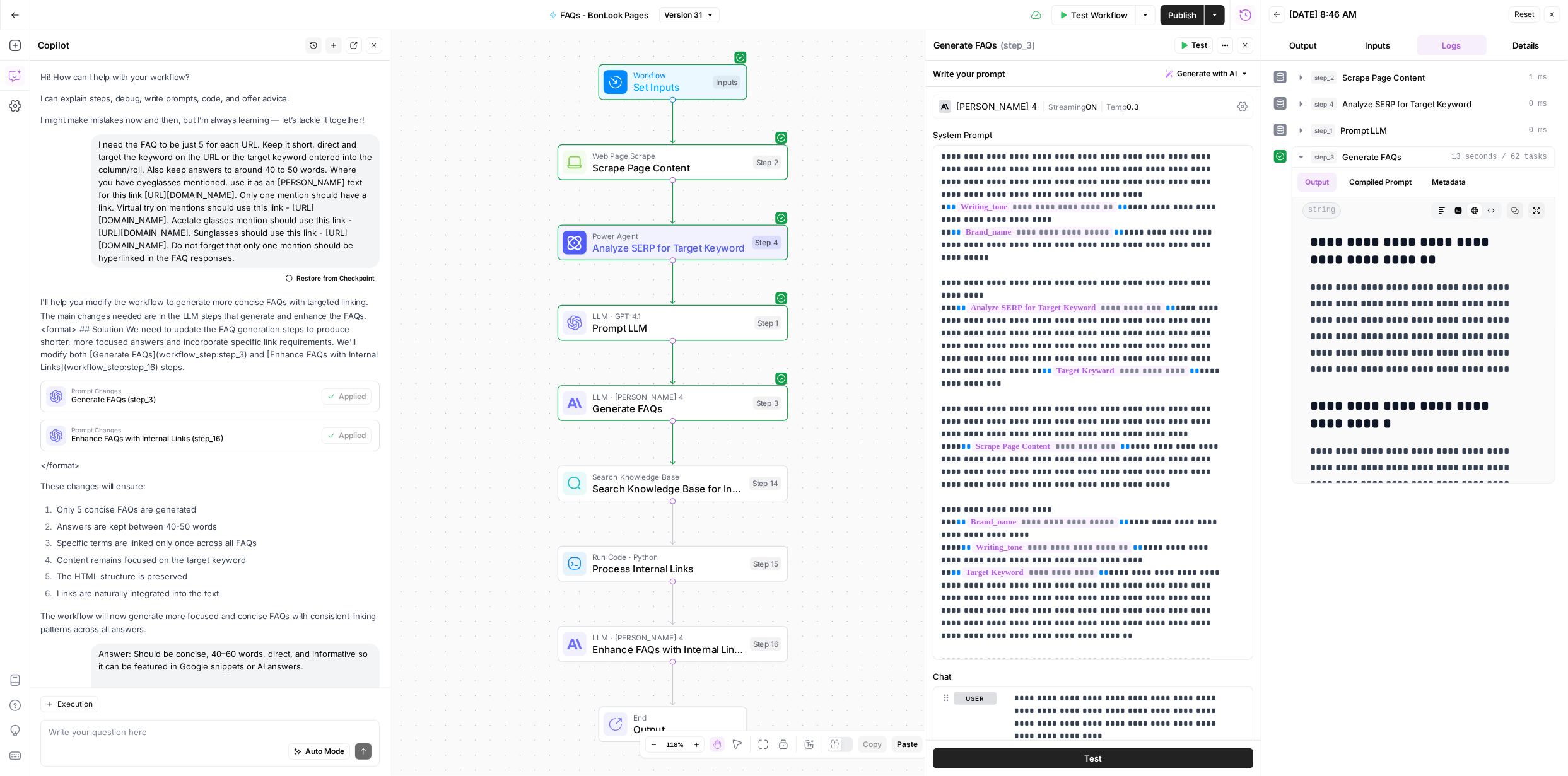
scroll to position [478, 0]
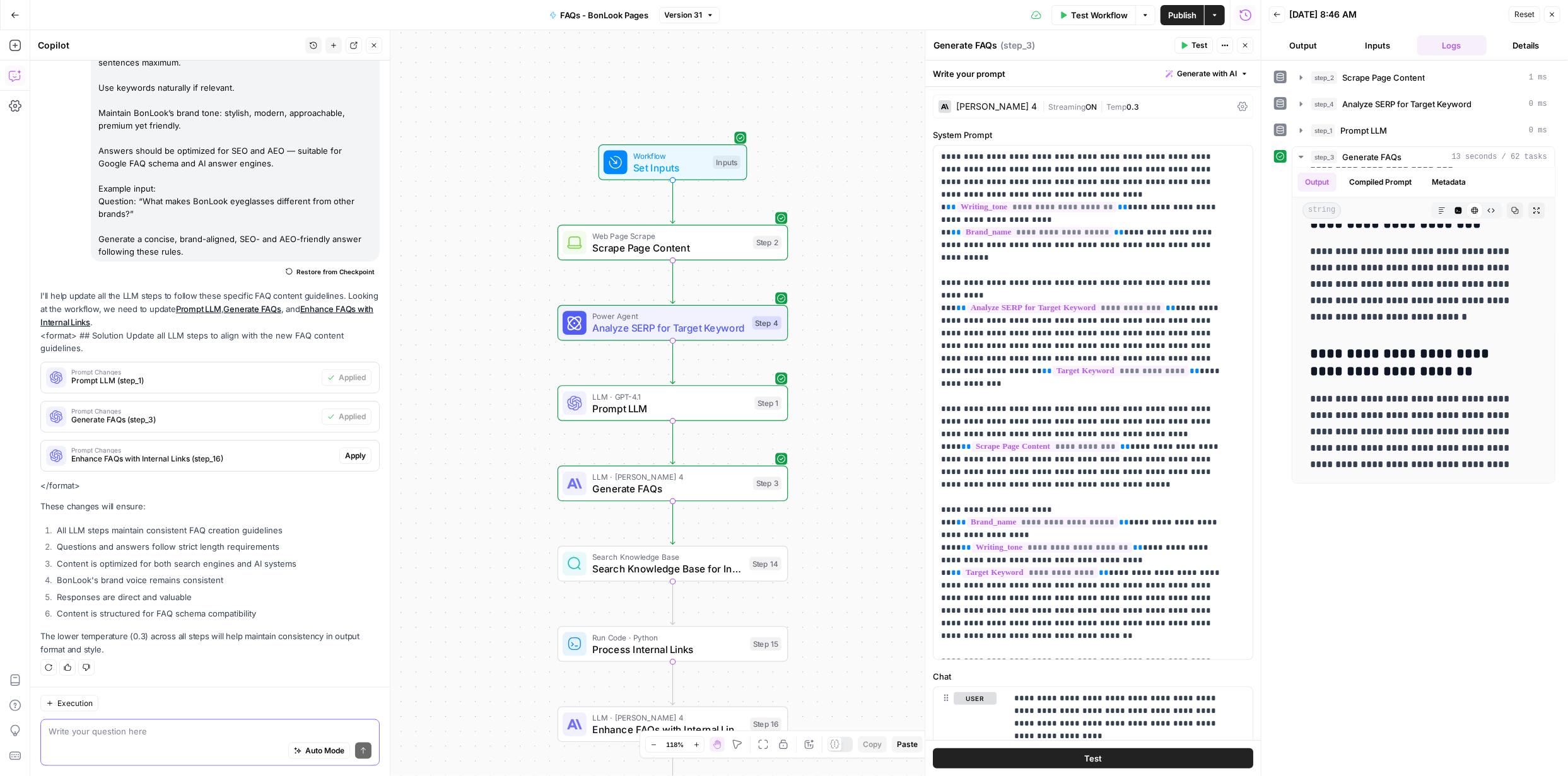
click at [186, 731] on textarea at bounding box center [210, 732] width 323 height 13
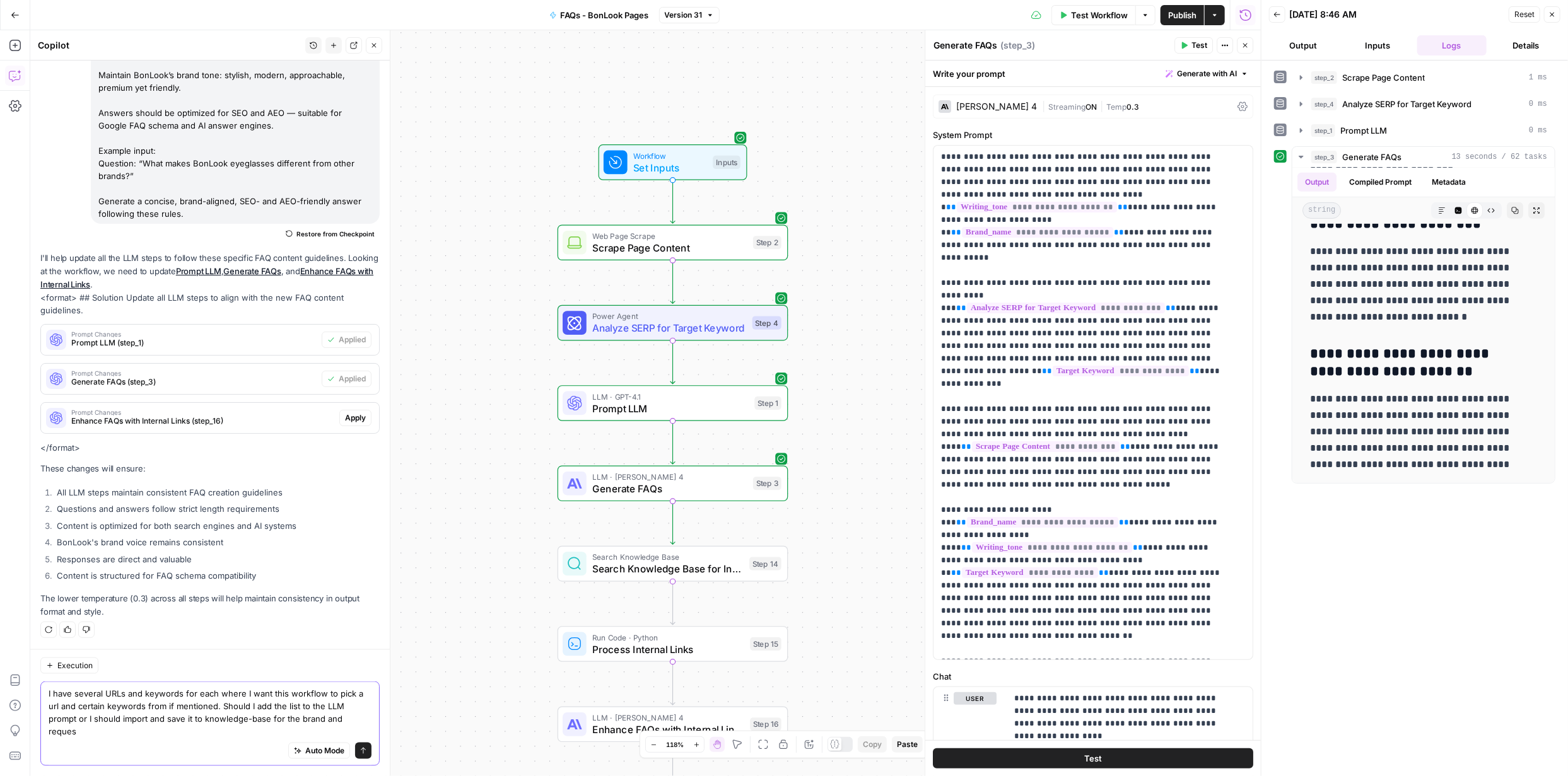
scroll to position [1213, 0]
type textarea "I have several URLs and keywords for each where I want this workflow to pick a …"
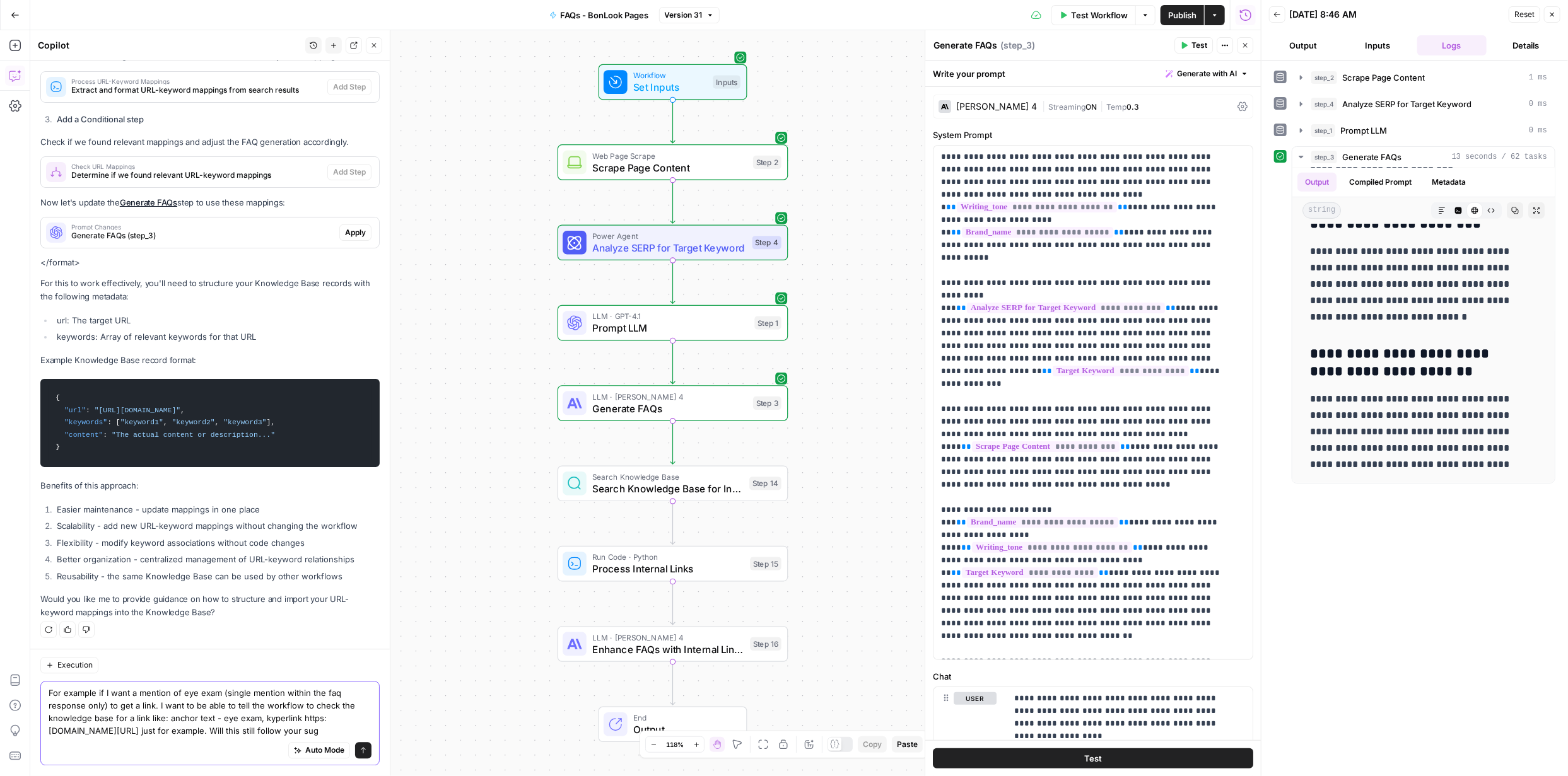
scroll to position [2128, 0]
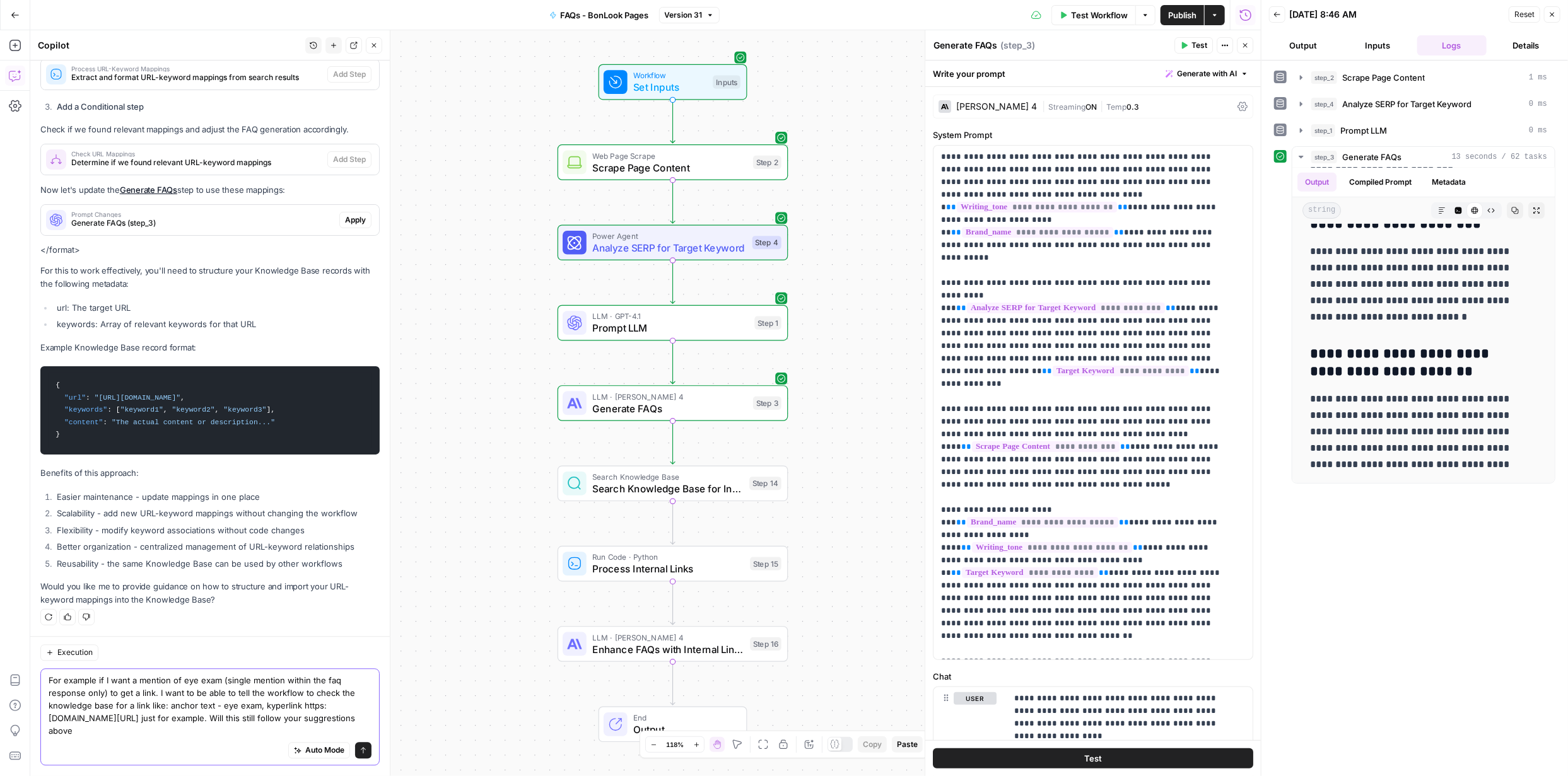
type textarea "For example if I want a mention of eye exam (single mention within the faq resp…"
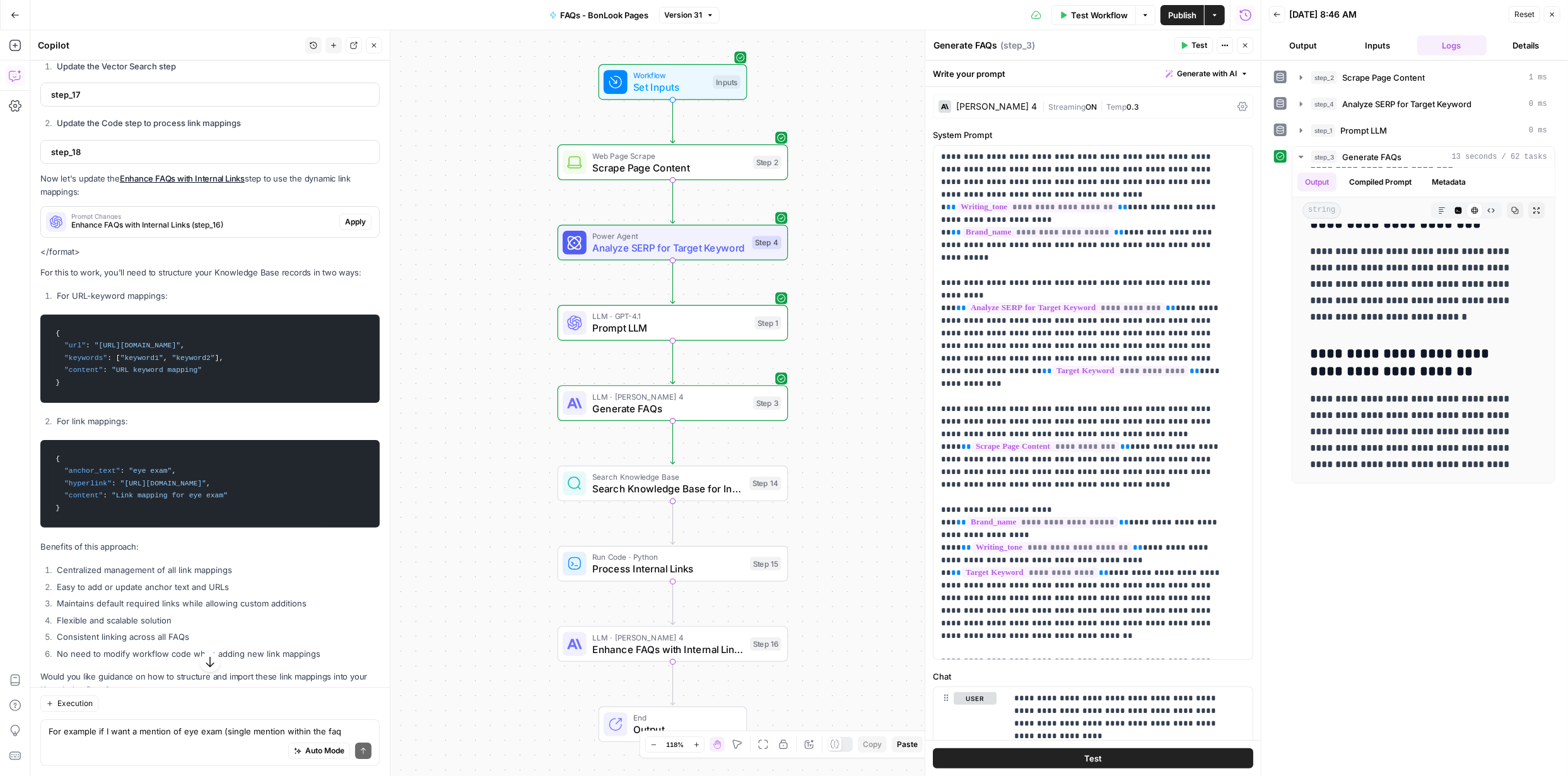
scroll to position [2875, 0]
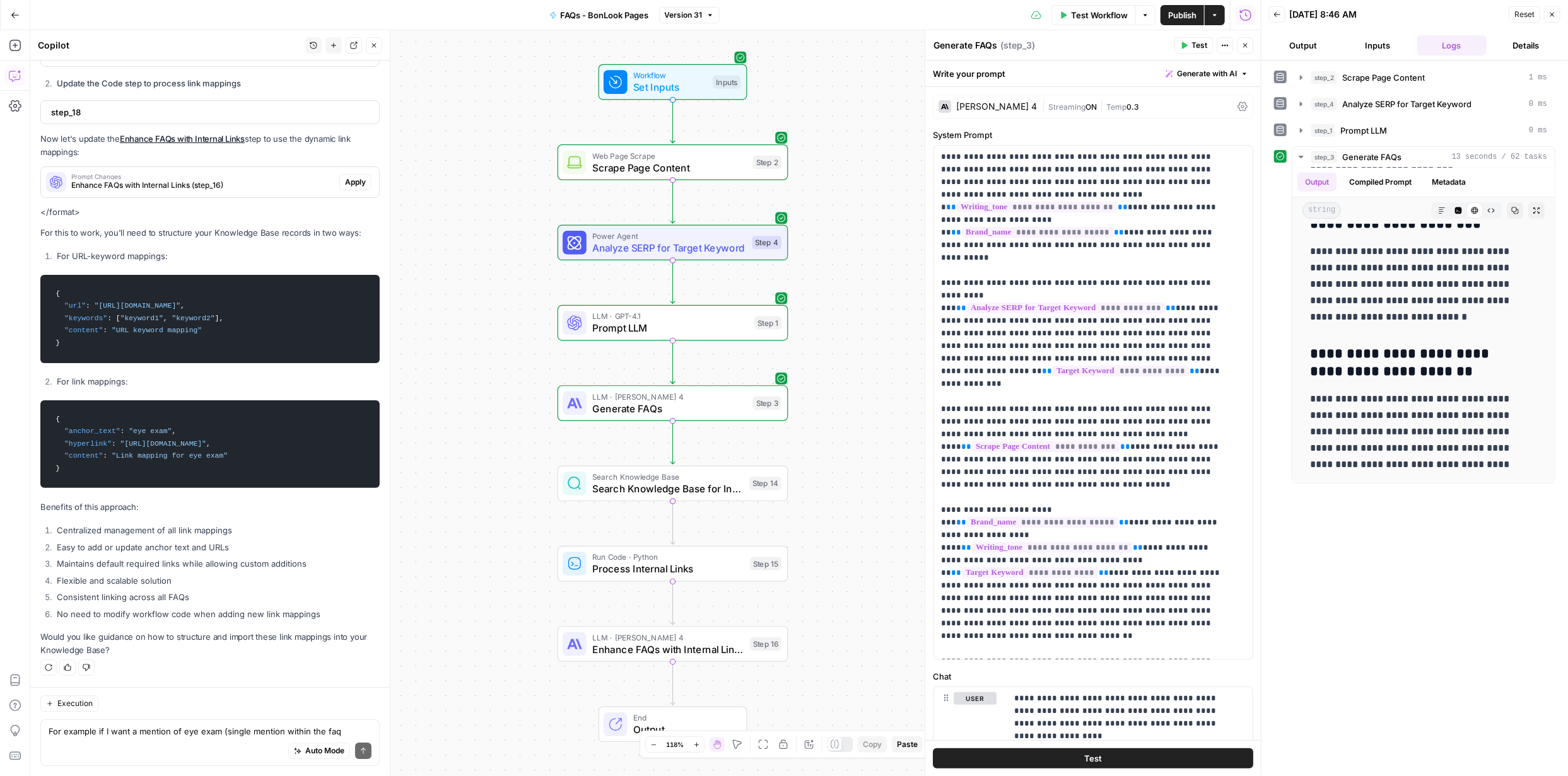
click at [178, 737] on div "Auto Mode Send" at bounding box center [210, 751] width 323 height 28
type textarea "yes"
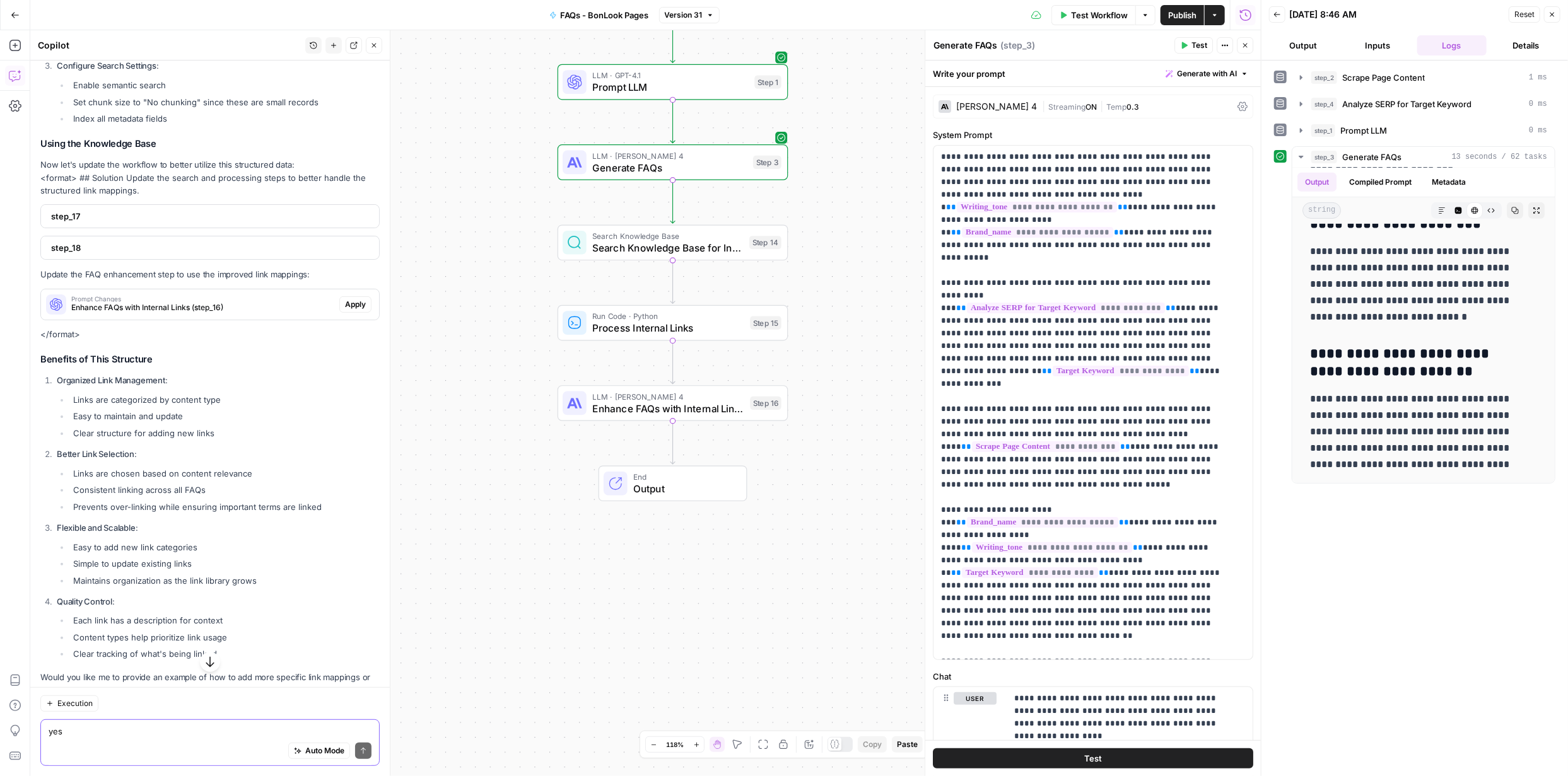
scroll to position [3992, 0]
click at [218, 735] on textarea "yes" at bounding box center [210, 732] width 323 height 13
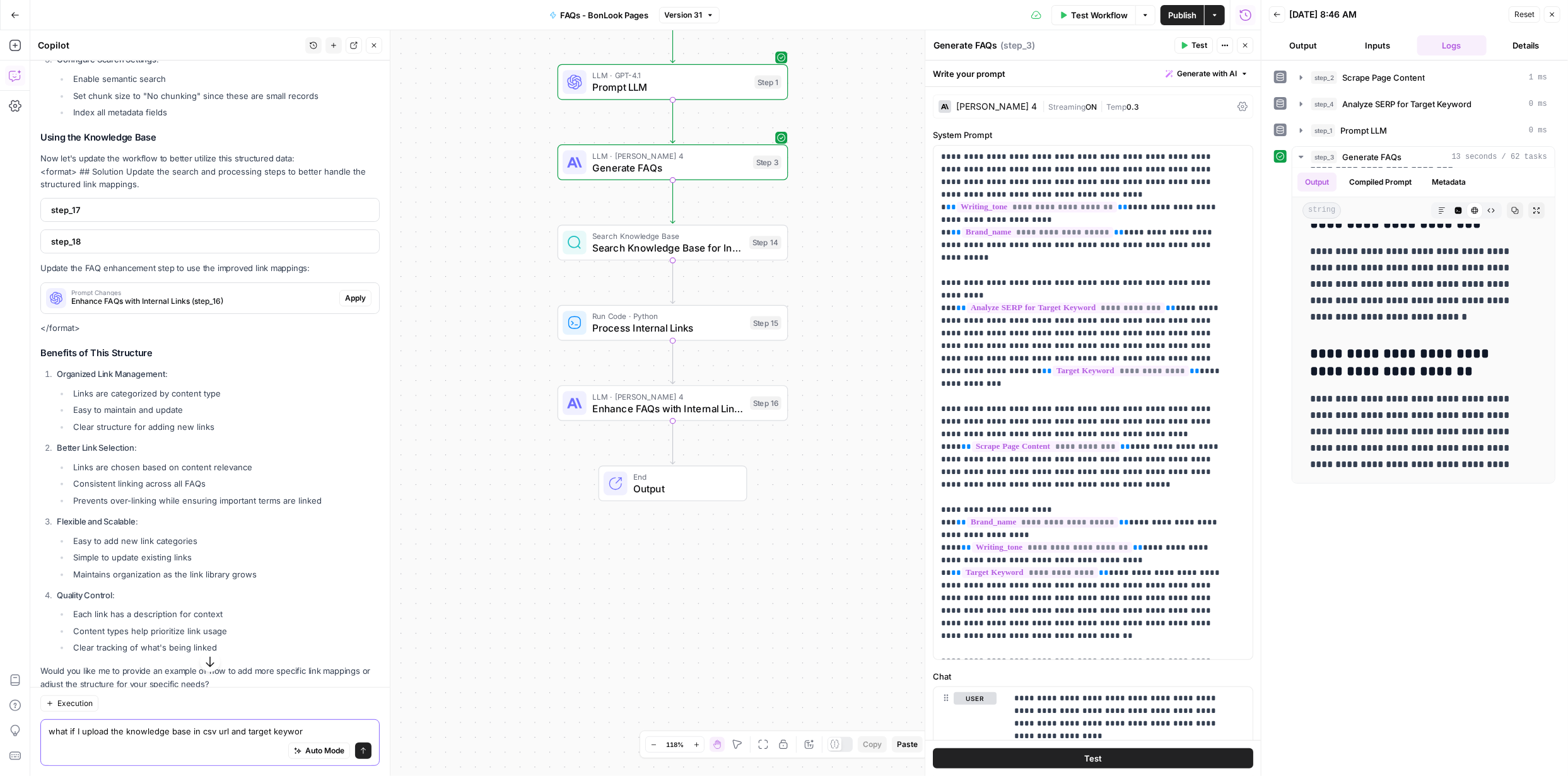
type textarea "what if I upload the knowledge base in csv url and target keyword"
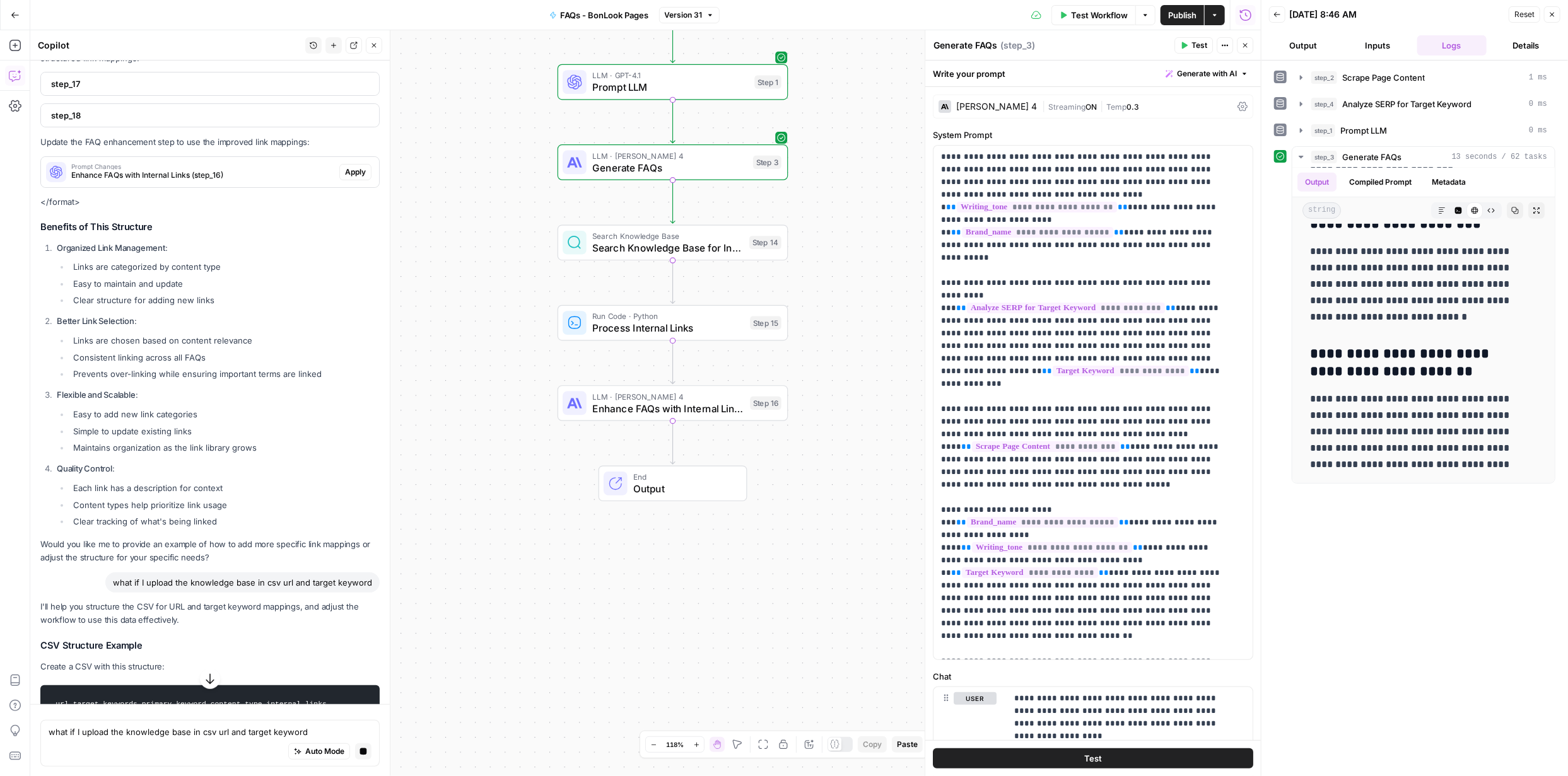
click at [208, 680] on icon "button" at bounding box center [210, 678] width 13 height 13
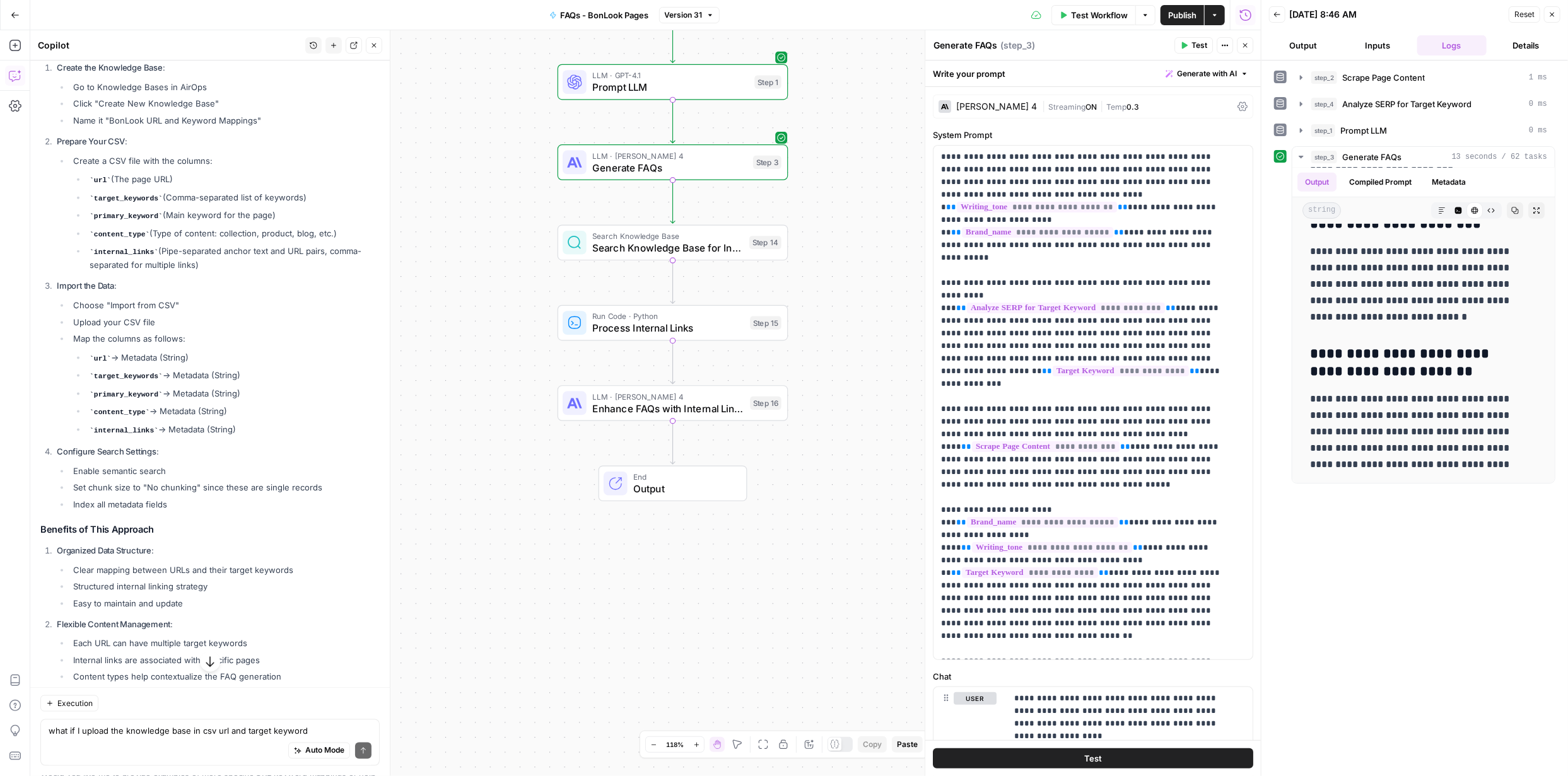
scroll to position [5069, 0]
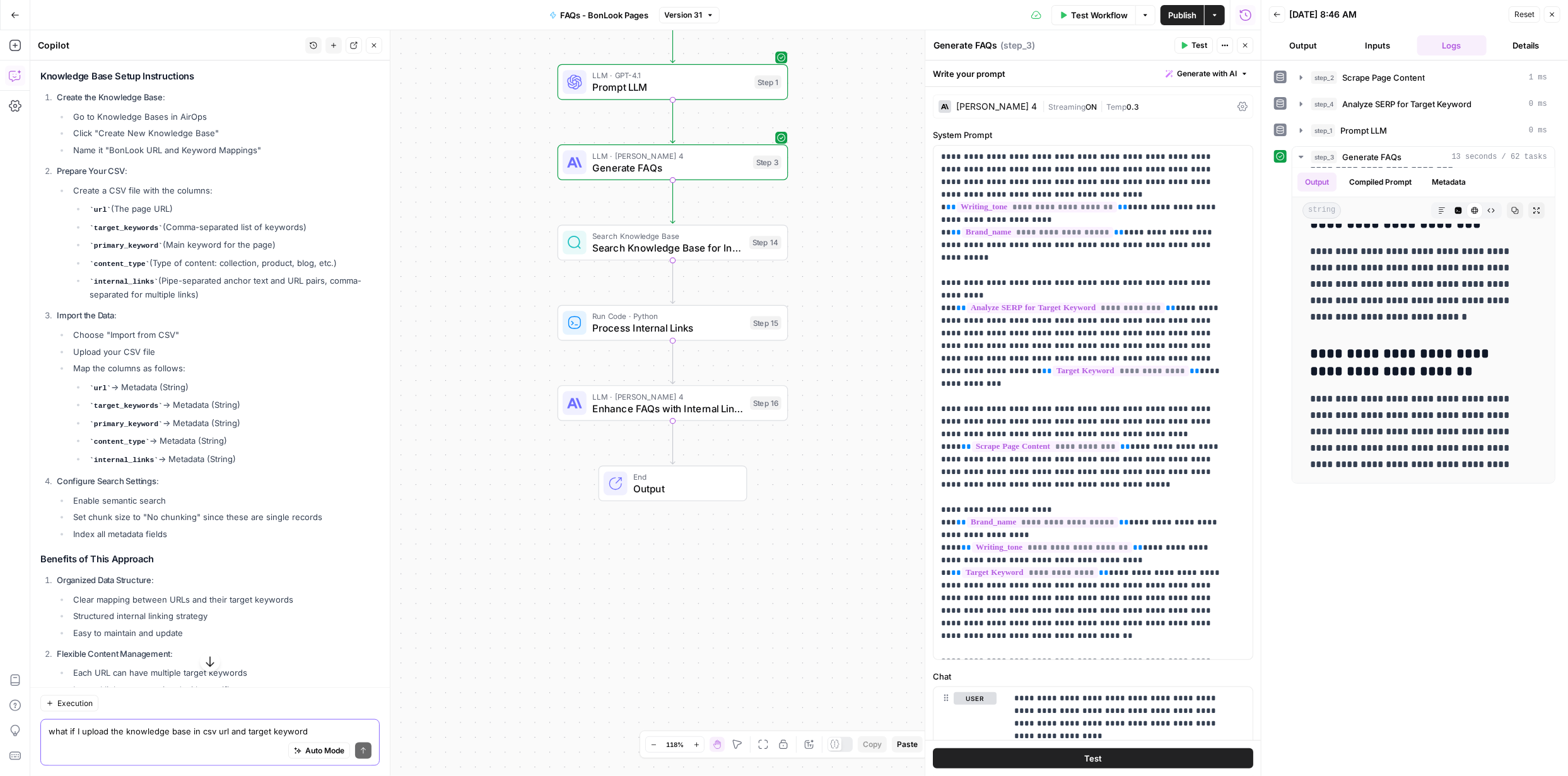
click at [224, 729] on textarea "what if I upload the knowledge base in csv url and target keyword" at bounding box center [210, 732] width 323 height 13
type textarea "can I import this in excel?"
click at [203, 656] on icon "button" at bounding box center [210, 662] width 13 height 13
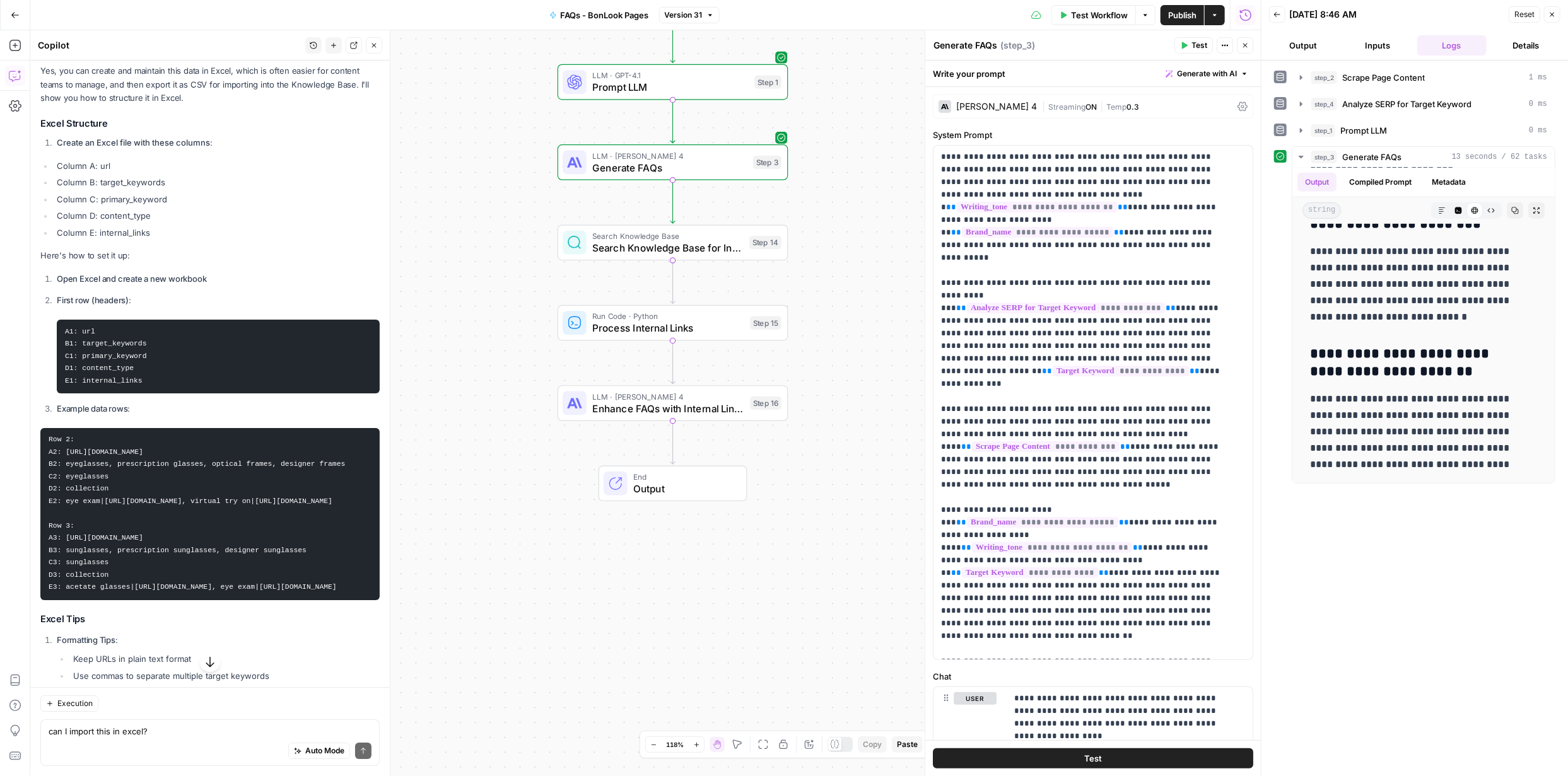
scroll to position [7017, 0]
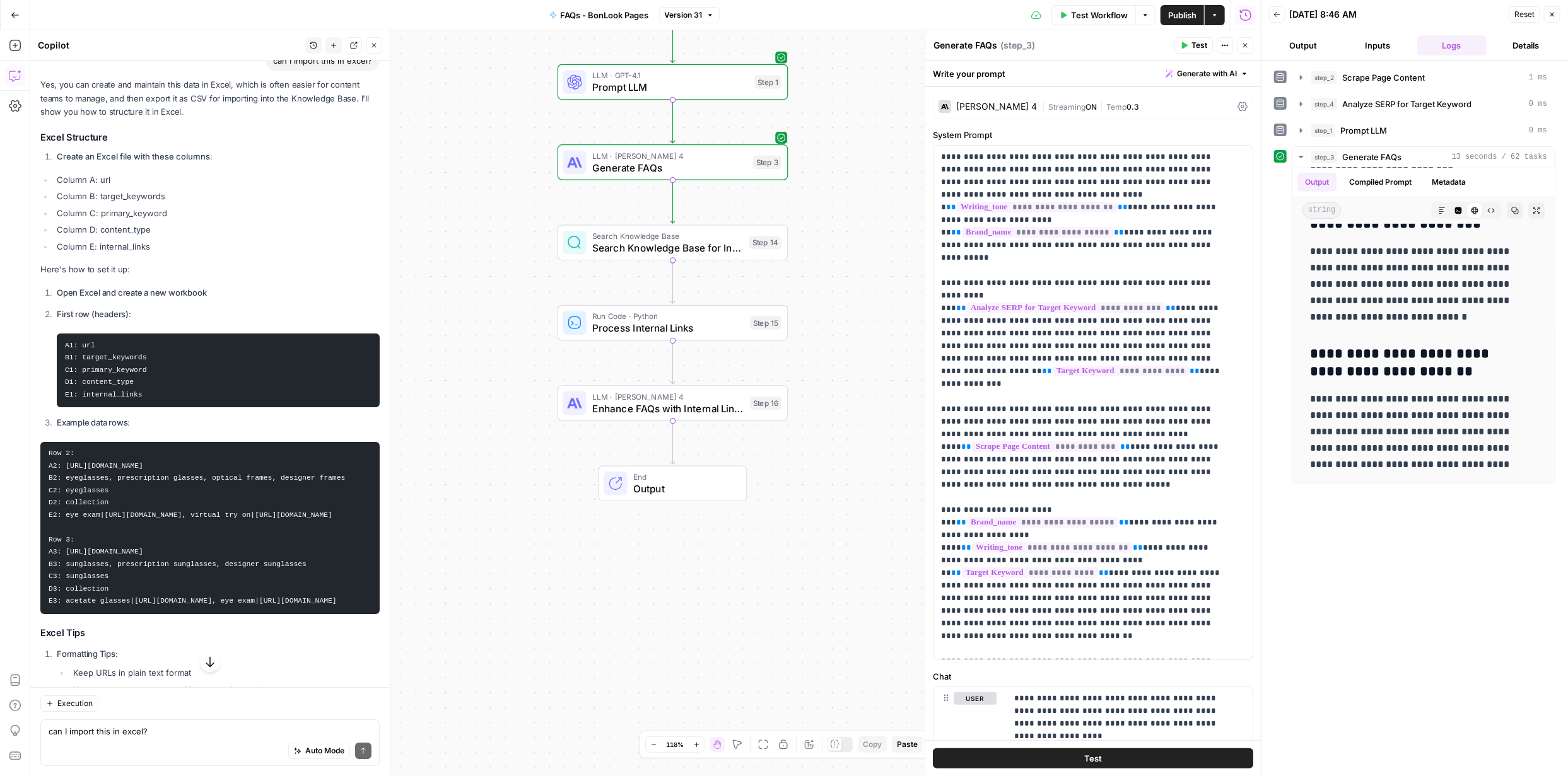
click at [205, 737] on div "Auto Mode Send" at bounding box center [210, 751] width 323 height 28
type textarea "i just want a single keyword for a single url when mentioned"
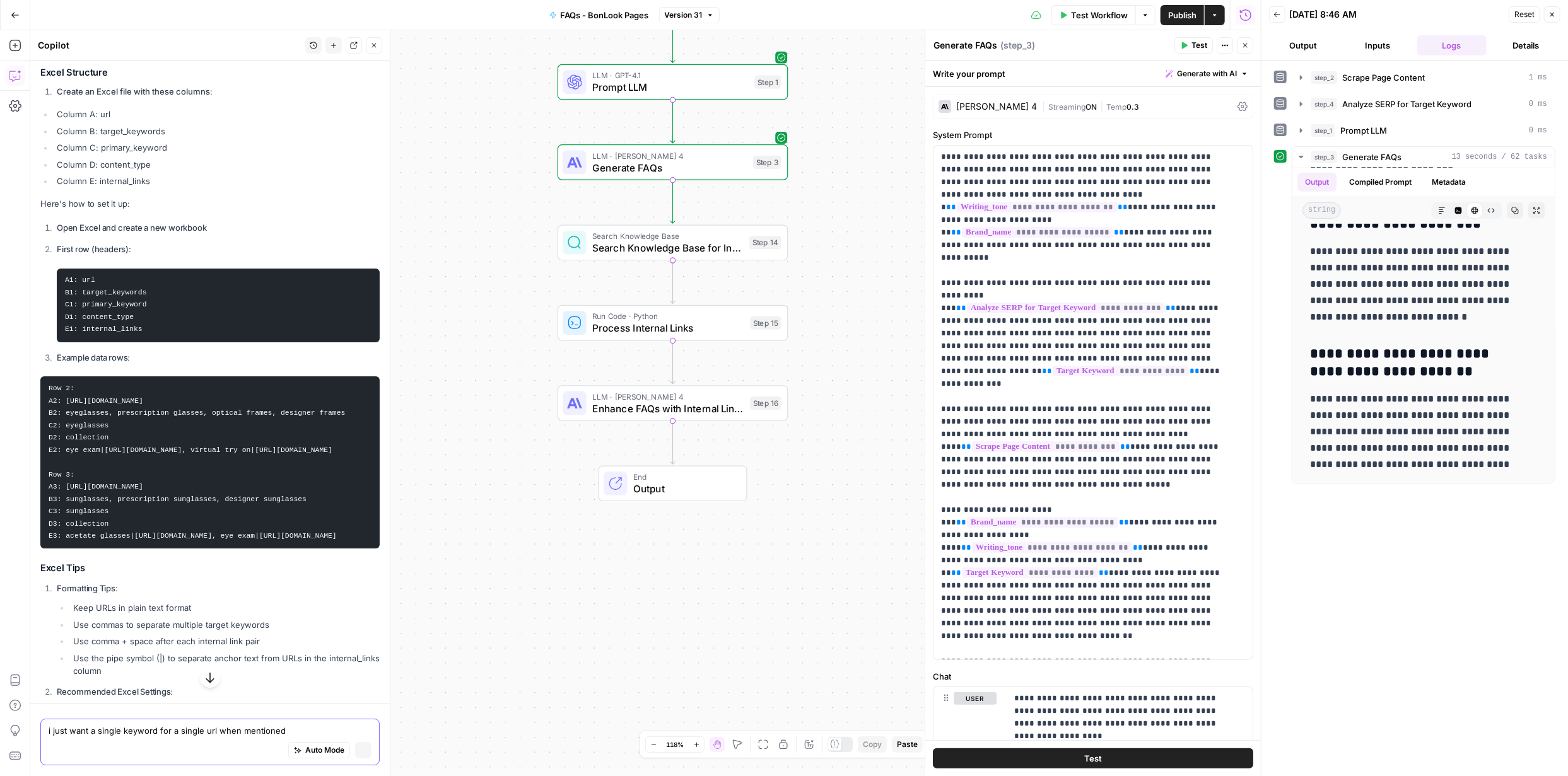
scroll to position [6951, 0]
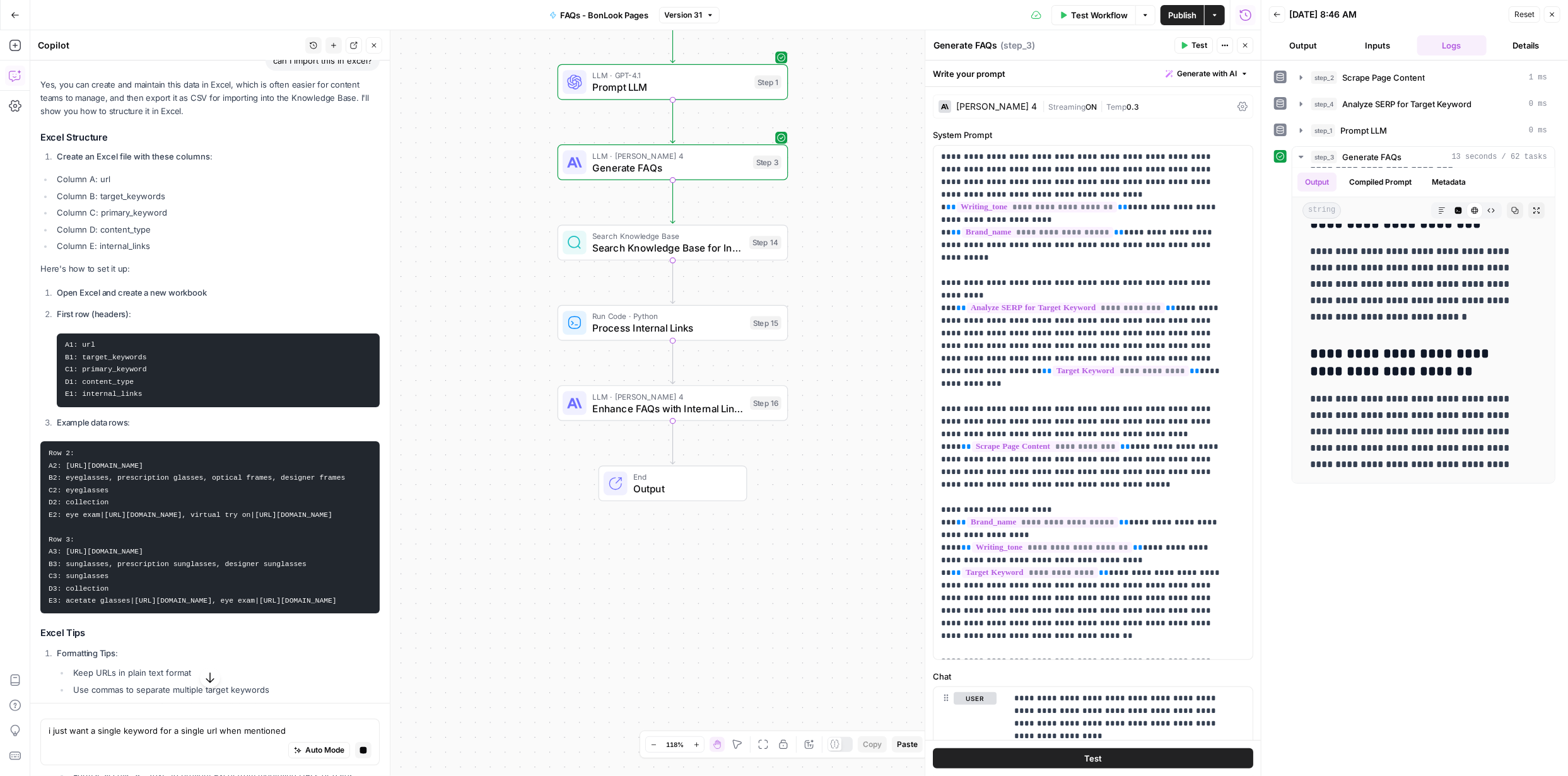
click at [210, 672] on icon "button" at bounding box center [210, 678] width 13 height 13
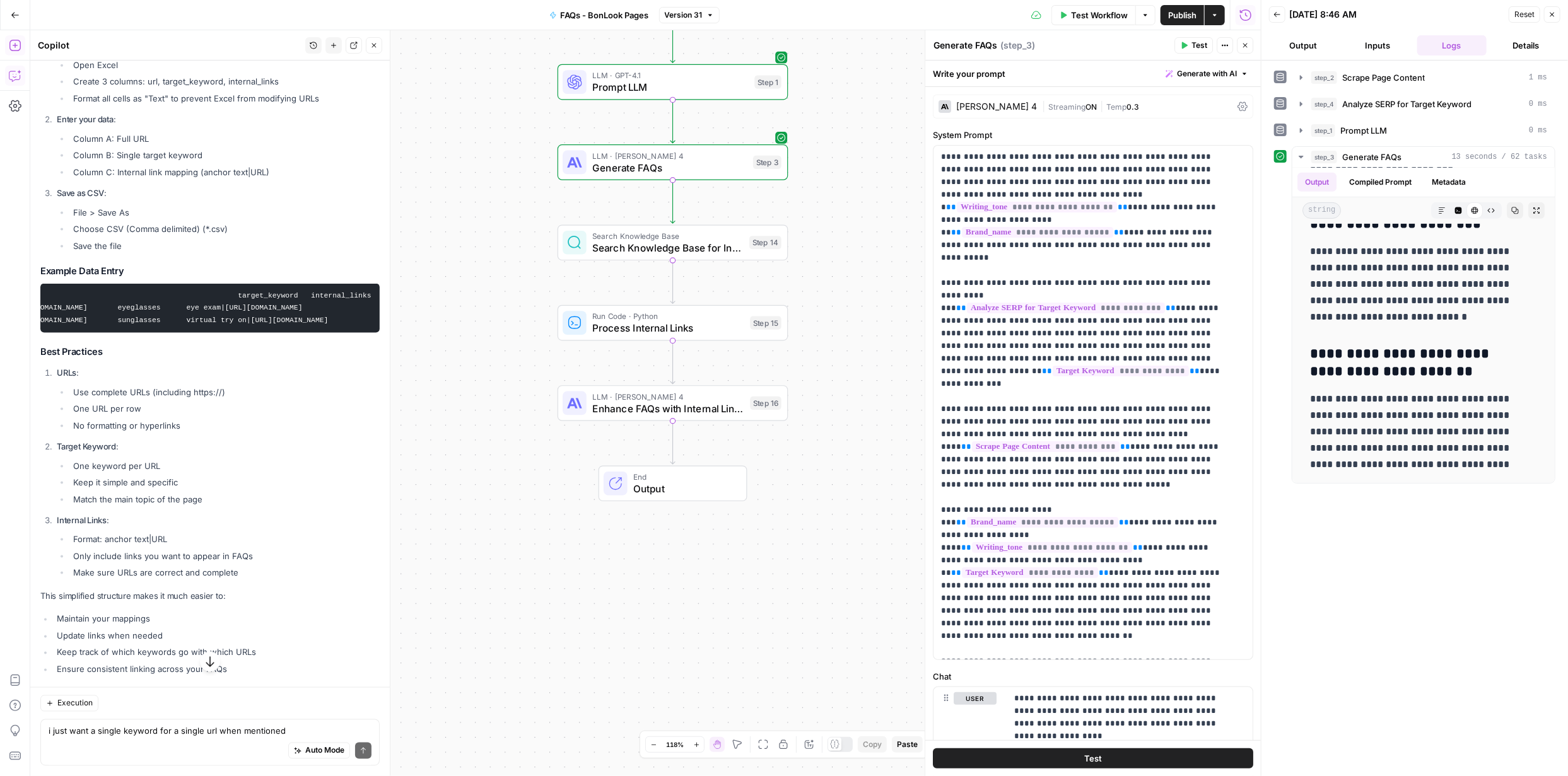
scroll to position [0, 258]
drag, startPoint x: 49, startPoint y: 350, endPoint x: 233, endPoint y: 356, distance: 184.1
click at [233, 332] on pre "url target_keyword internal_links https://www.bonlook.ca/collections/eyeglasses…" at bounding box center [210, 308] width 339 height 49
copy code "url target_keyword internal_links https://www.bonlook.ca/collections/eyeglasses…"
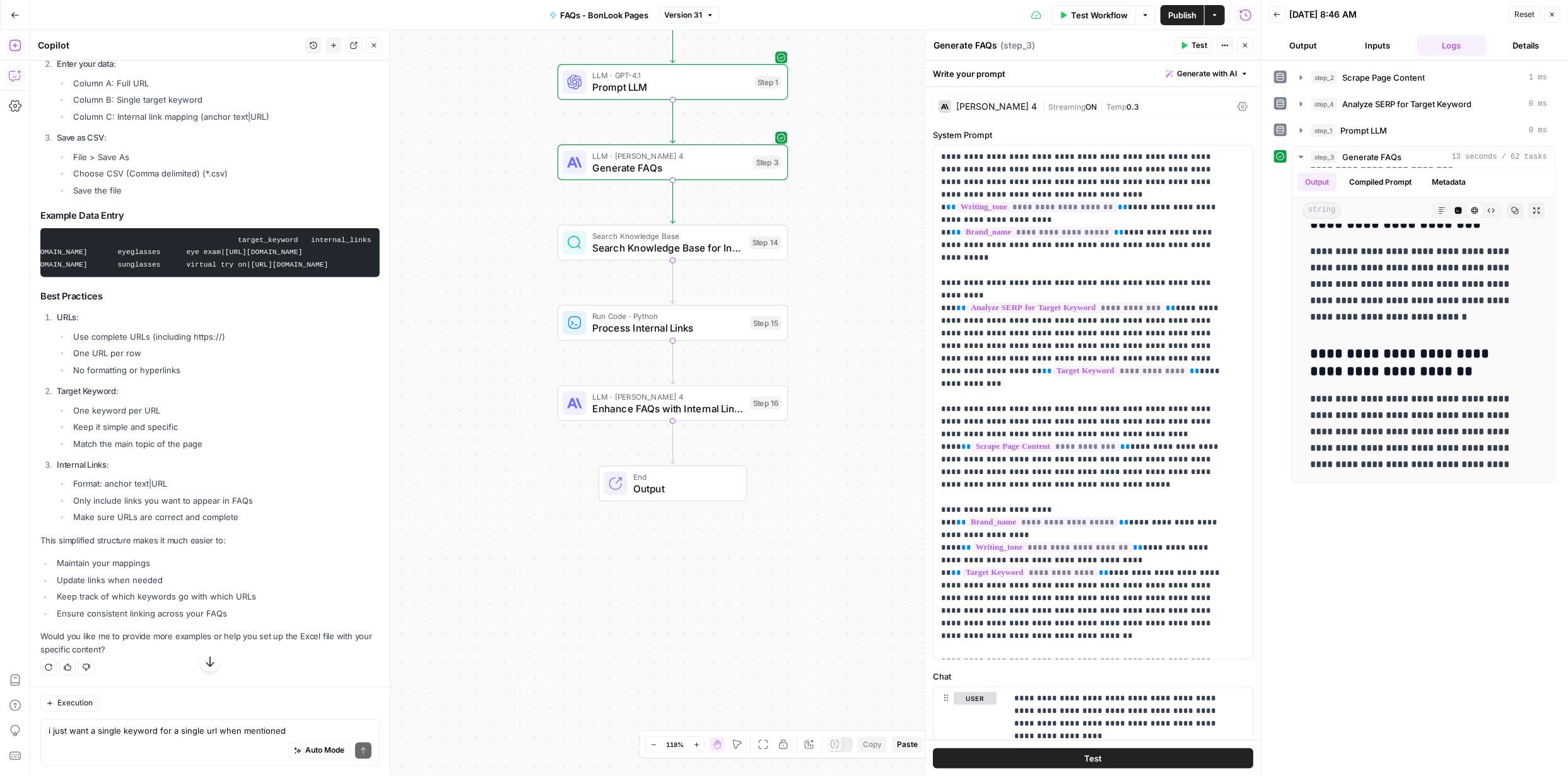
click at [58, 323] on strong "URLs" at bounding box center [67, 316] width 20 height 10
drag, startPoint x: 241, startPoint y: 568, endPoint x: 55, endPoint y: 369, distance: 272.4
click at [55, 369] on ol "URLs : Use complete URLs (including https://) One URL per row No formatting or …" at bounding box center [210, 417] width 339 height 213
copy ol "URLs : Use complete URLs (including https://) One URL per row No formatting or …"
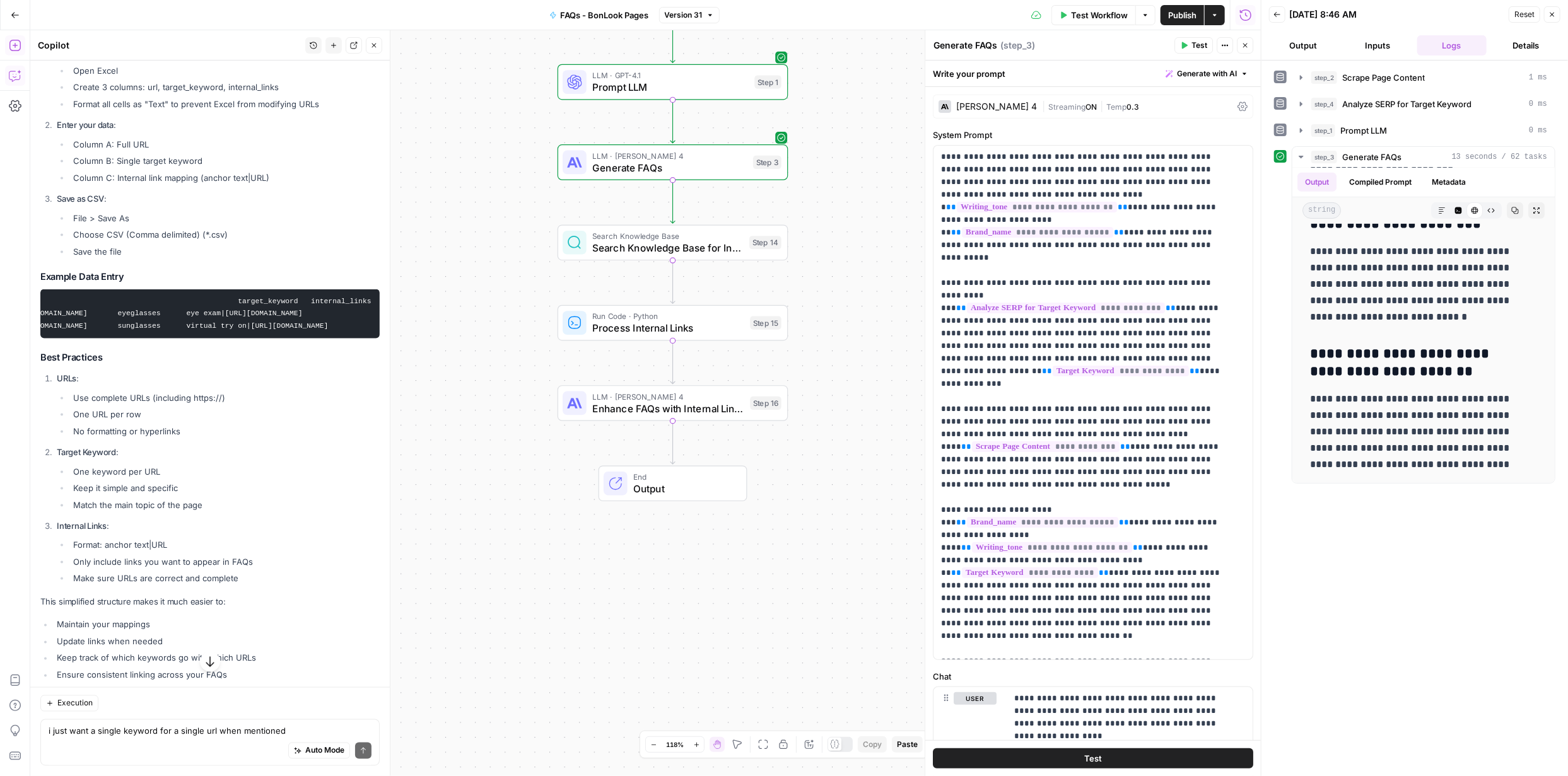
scroll to position [9024, 0]
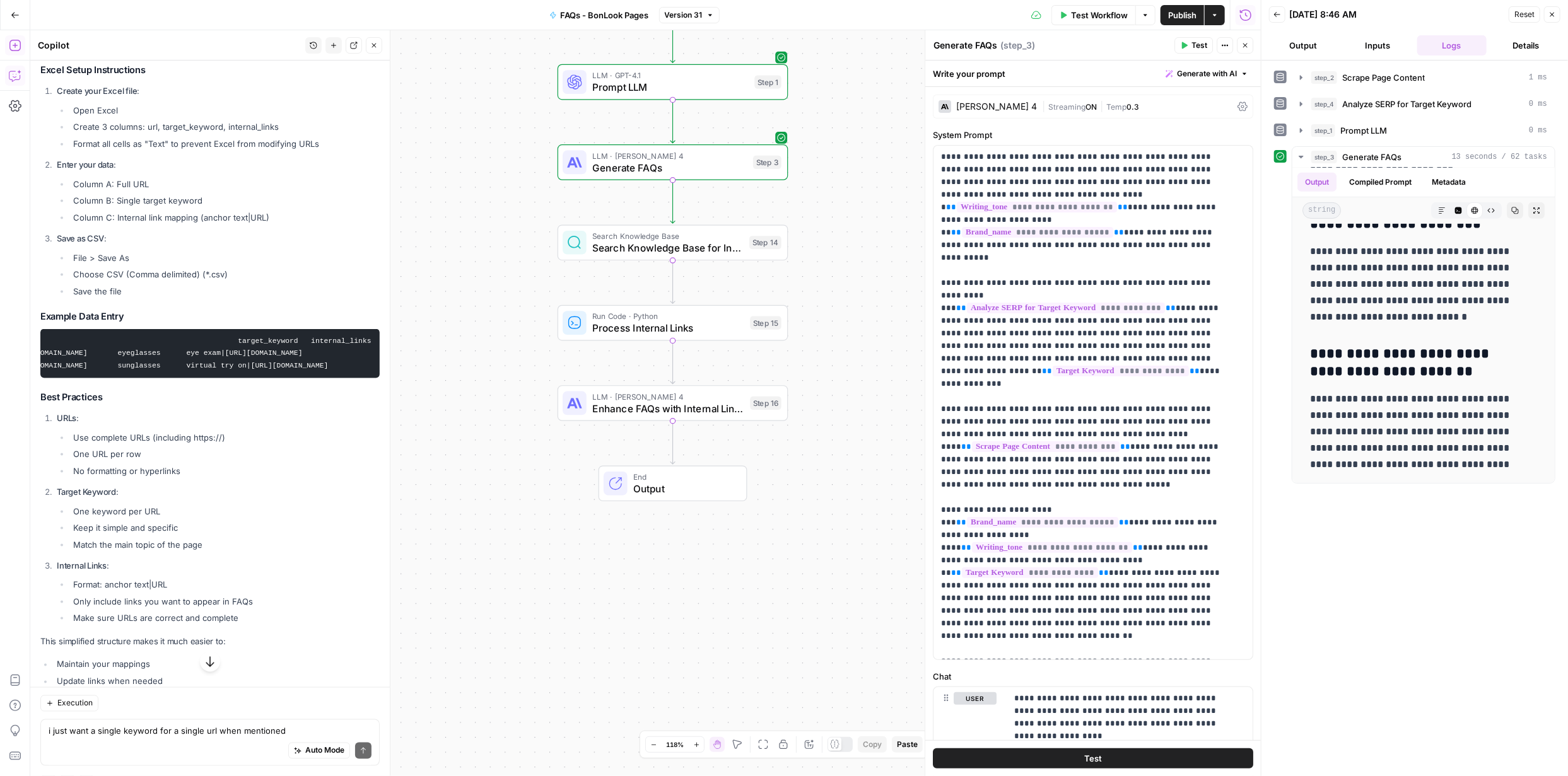
drag, startPoint x: 128, startPoint y: 237, endPoint x: 212, endPoint y: 245, distance: 84.4
click at [79, 231] on ol "Create your Excel file : Open Excel Create 3 columns: url, target_keyword, inte…" at bounding box center [210, 192] width 339 height 213
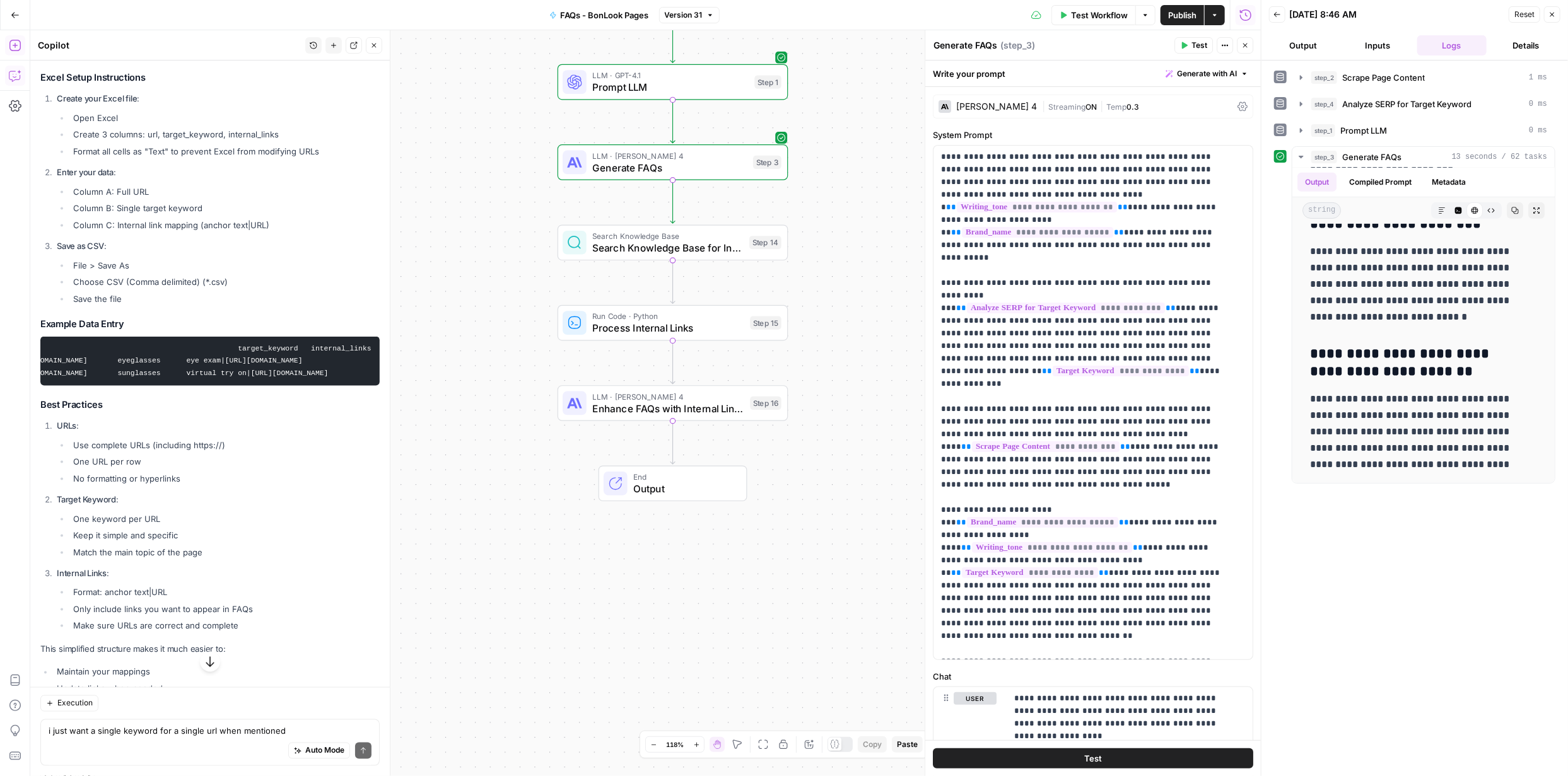
click at [221, 198] on li "Column A: Full URL" at bounding box center [224, 192] width 310 height 13
drag, startPoint x: 58, startPoint y: 221, endPoint x: 133, endPoint y: 343, distance: 143.2
click at [133, 305] on ol "Create your Excel file : Open Excel Create 3 columns: url, target_keyword, inte…" at bounding box center [210, 199] width 339 height 213
copy ol "Enter your data : Column A: Full URL Column B: Single target keyword Column C: …"
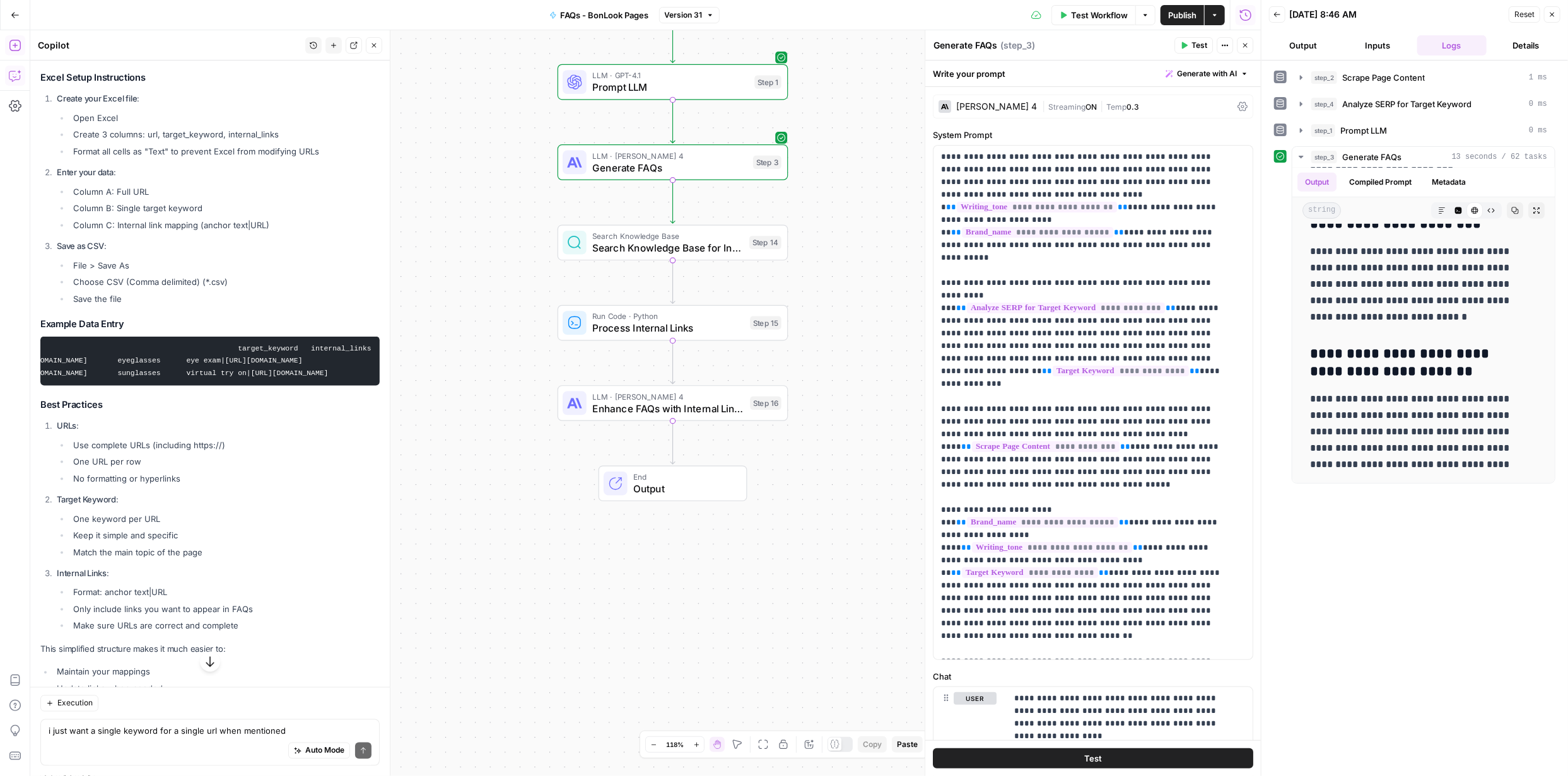
click at [234, 377] on code "url target_keyword internal_links https://www.bonlook.ca/collections/eyeglasses…" at bounding box center [191, 361] width 361 height 33
drag, startPoint x: 184, startPoint y: 415, endPoint x: 348, endPoint y: 418, distance: 164.0
click at [348, 377] on code "url target_keyword internal_links https://www.bonlook.ca/collections/eyeglasses…" at bounding box center [191, 361] width 361 height 33
copy code "eye exam|https://bonlook.ca/pages/eye-exam"
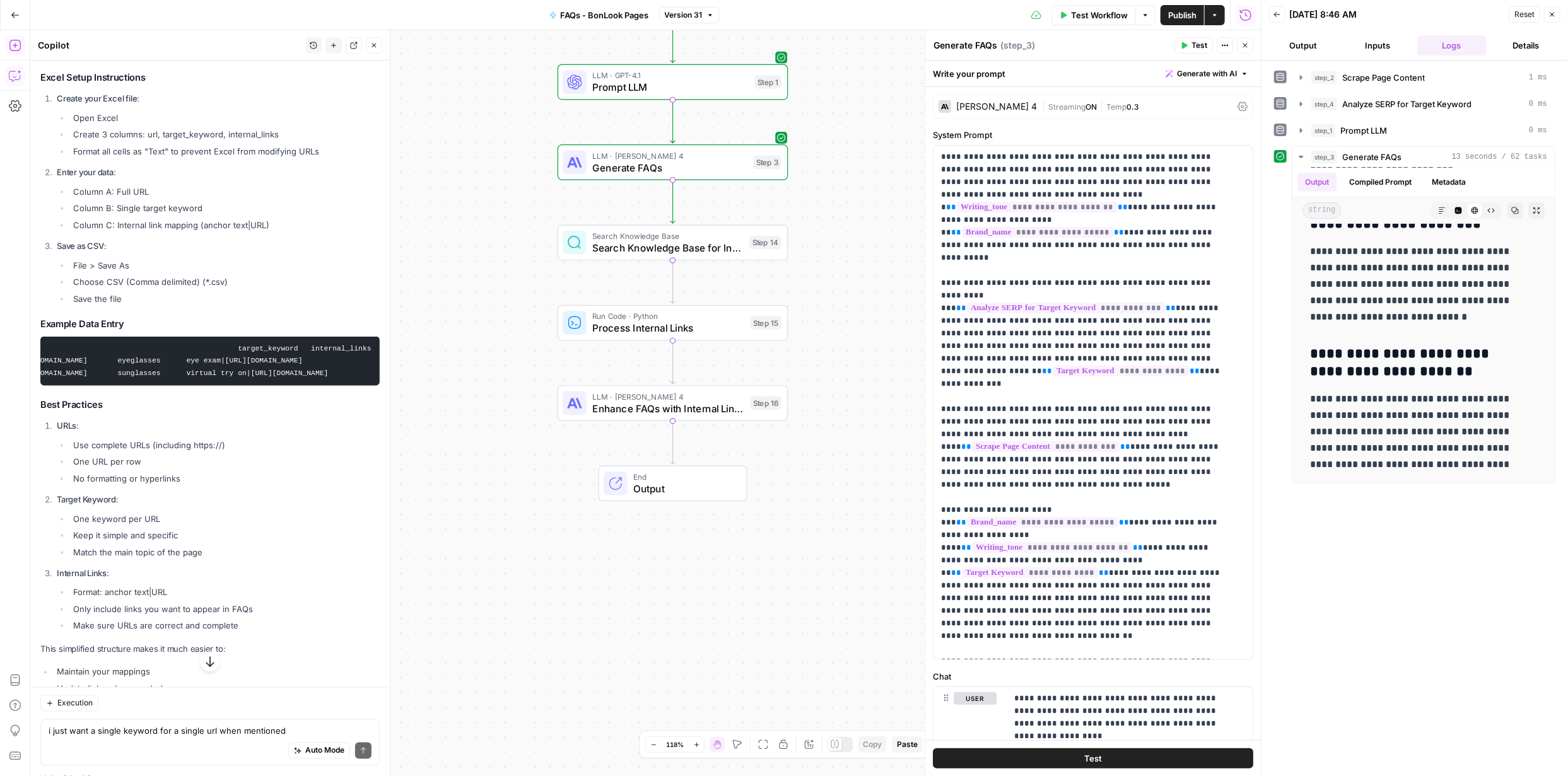
drag, startPoint x: 183, startPoint y: 425, endPoint x: 260, endPoint y: 426, distance: 77.0
click at [260, 377] on code "url target_keyword internal_links https://www.bonlook.ca/collections/eyeglasses…" at bounding box center [191, 361] width 361 height 33
copy code "virtual try on|https://www.bonlook.ca/blogs/blog/virtual-try-on-glasses-vide"
drag, startPoint x: 108, startPoint y: 654, endPoint x: 315, endPoint y: 763, distance: 233.9
click at [203, 656] on icon "button" at bounding box center [210, 662] width 13 height 13
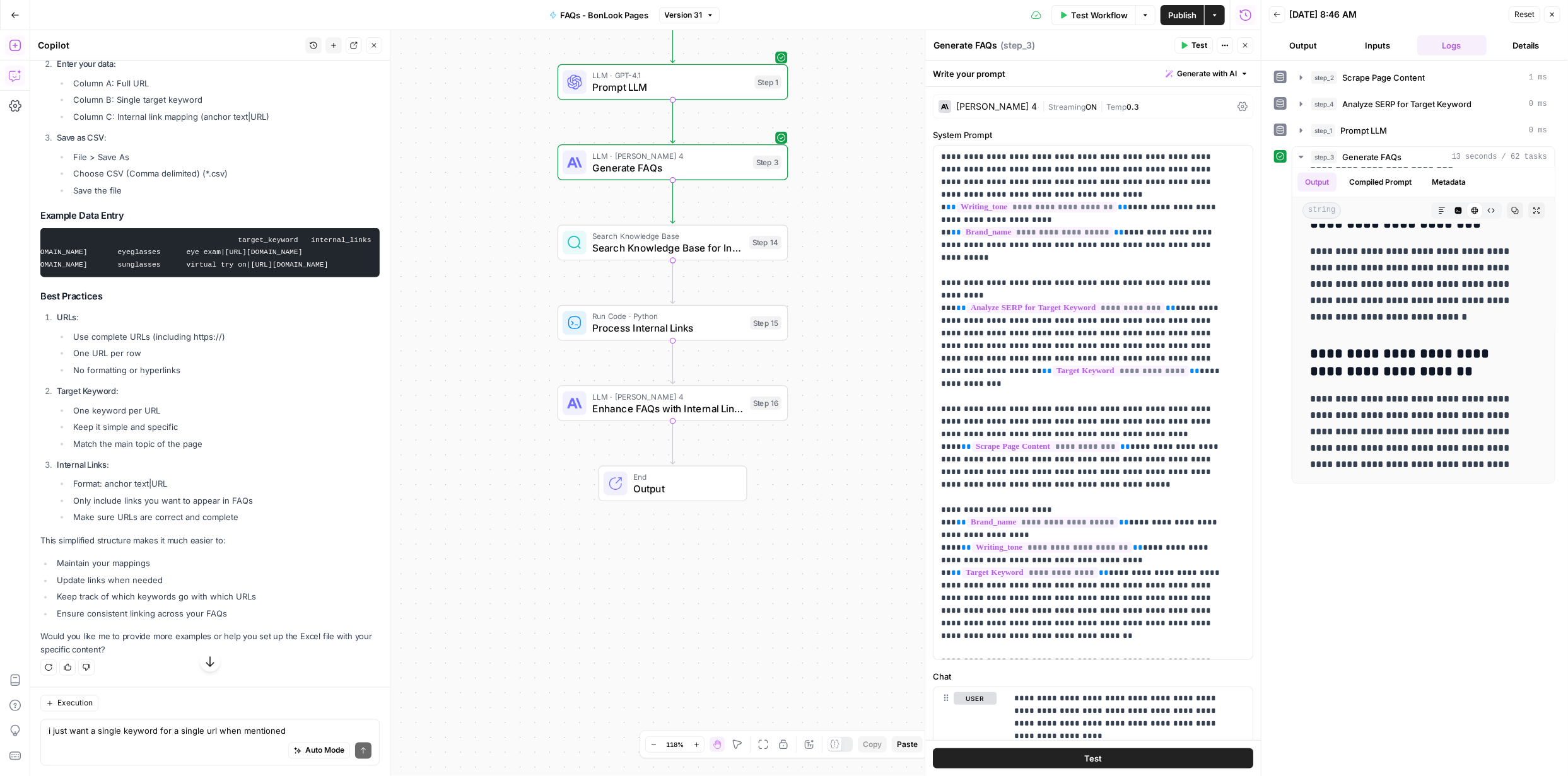
scroll to position [9195, 0]
click at [74, 697] on span "Execution" at bounding box center [75, 703] width 35 height 12
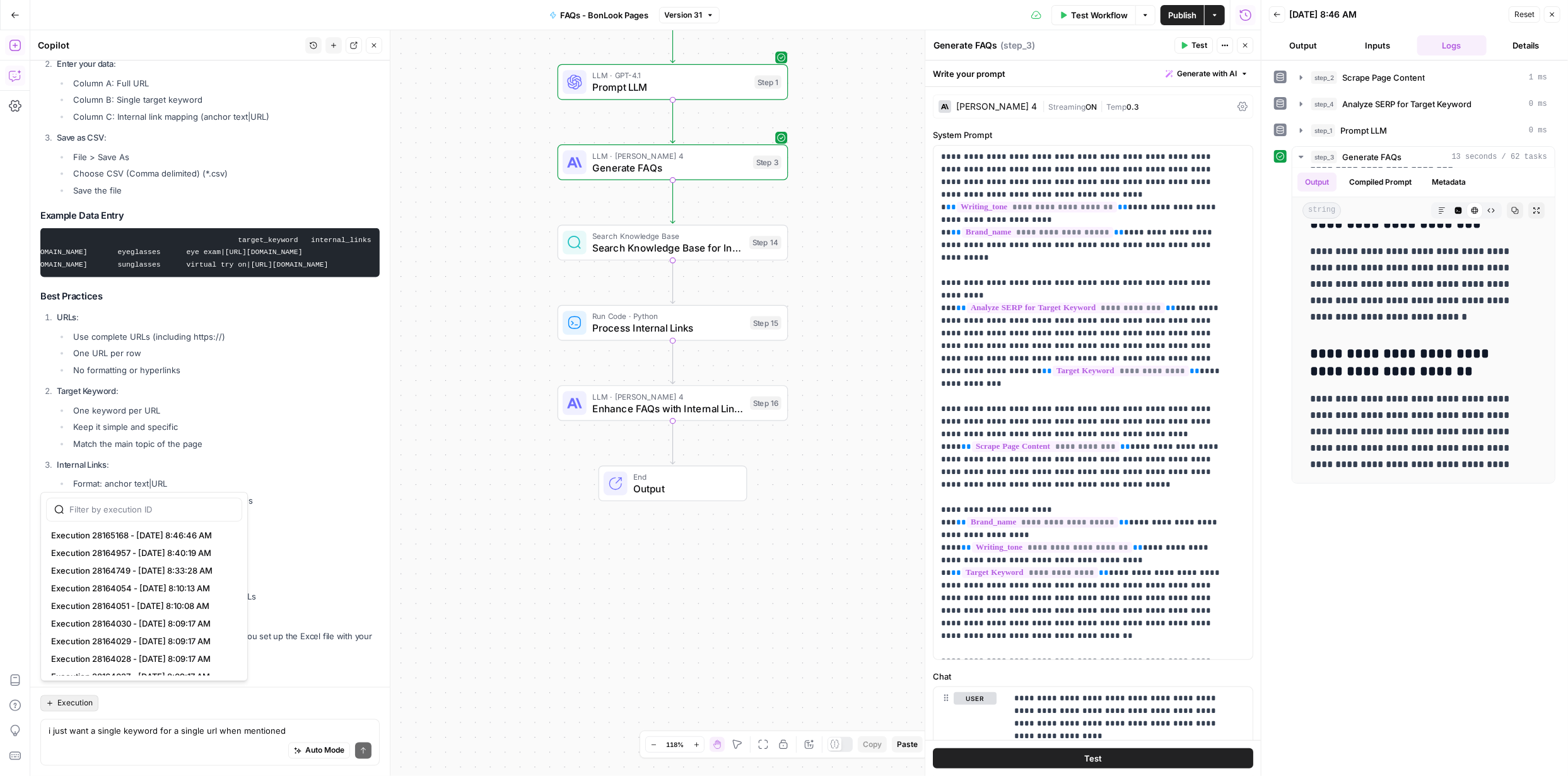
click at [460, 667] on div "Workflow Set Inputs Inputs Web Page Scrape Scrape Page Content Step 2 Power Age…" at bounding box center [644, 403] width 1230 height 746
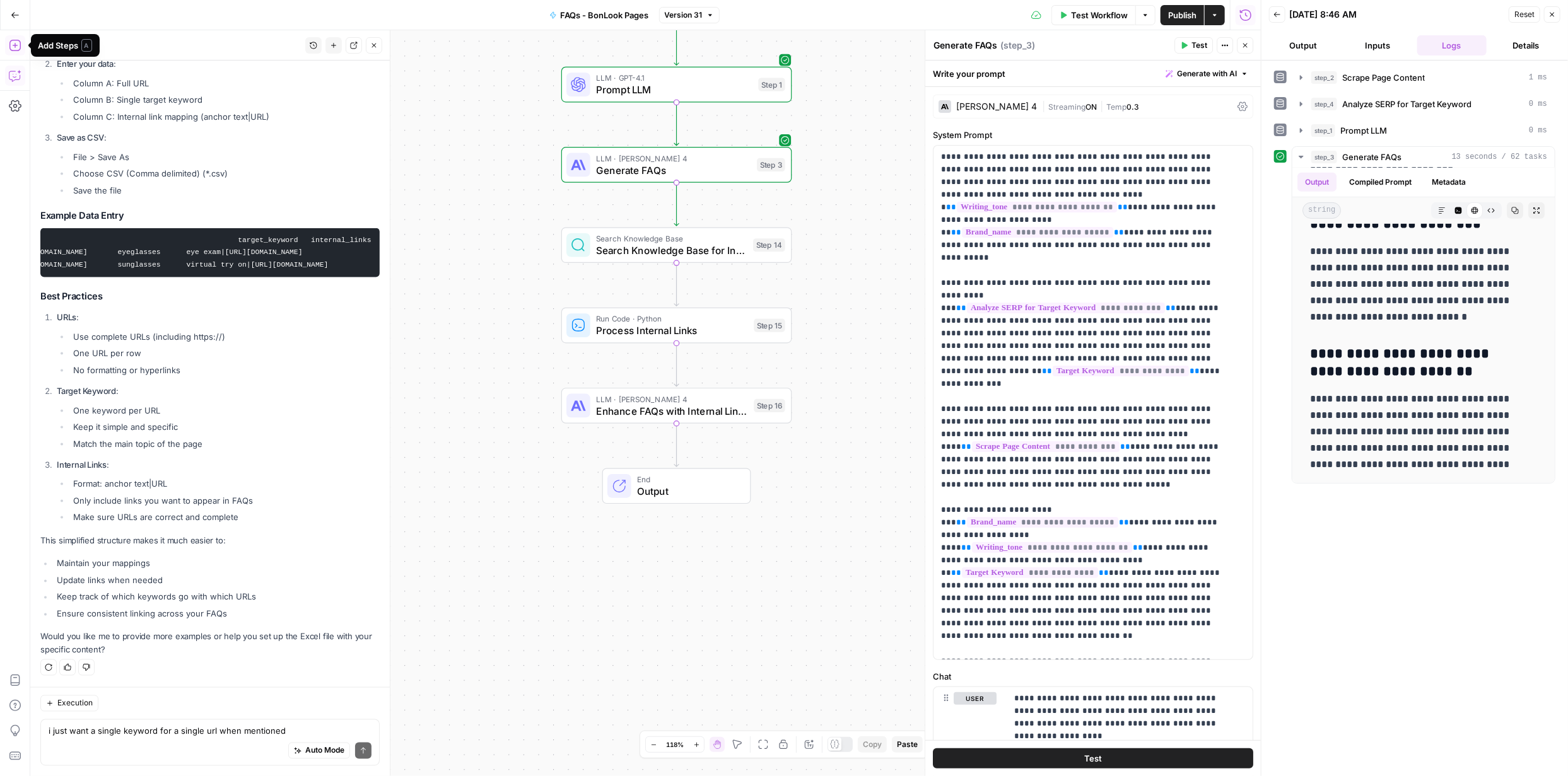
click at [14, 47] on icon "button" at bounding box center [15, 45] width 13 height 13
click at [14, 18] on icon "button" at bounding box center [15, 15] width 9 height 9
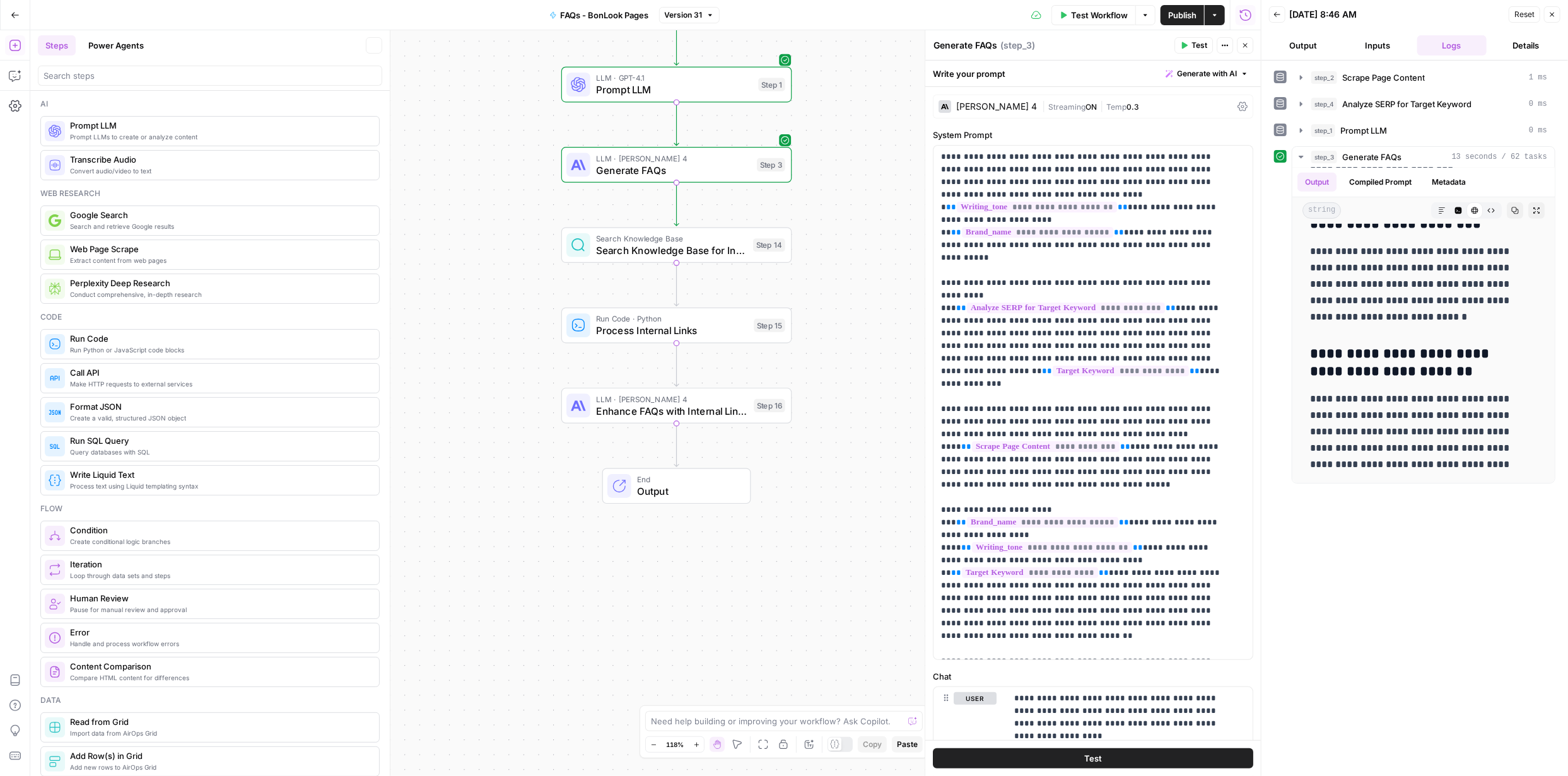
click at [14, 18] on icon "button" at bounding box center [15, 15] width 9 height 9
click at [15, 19] on icon "button" at bounding box center [15, 15] width 9 height 9
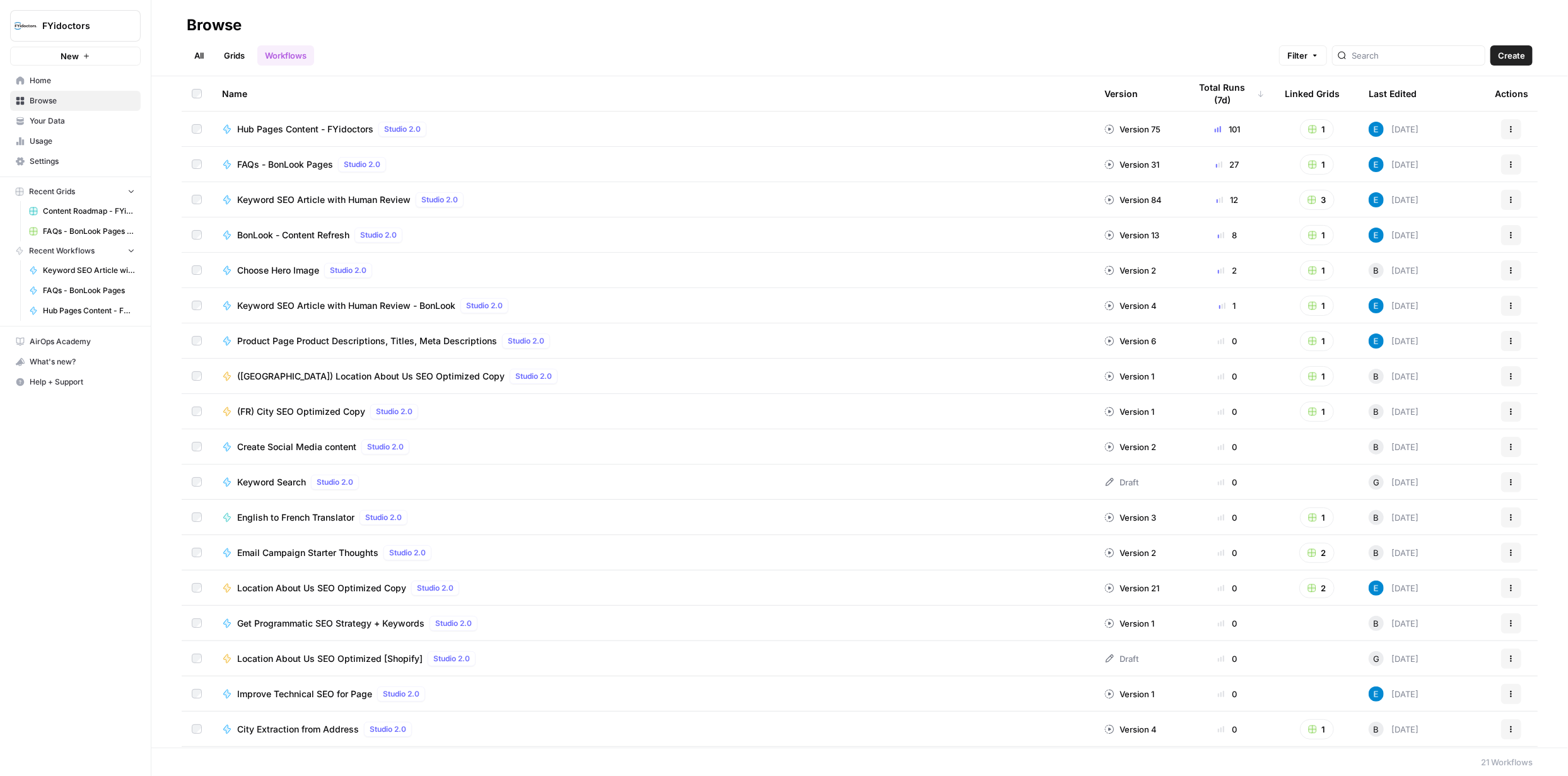
click at [40, 79] on span "Home" at bounding box center [82, 80] width 106 height 12
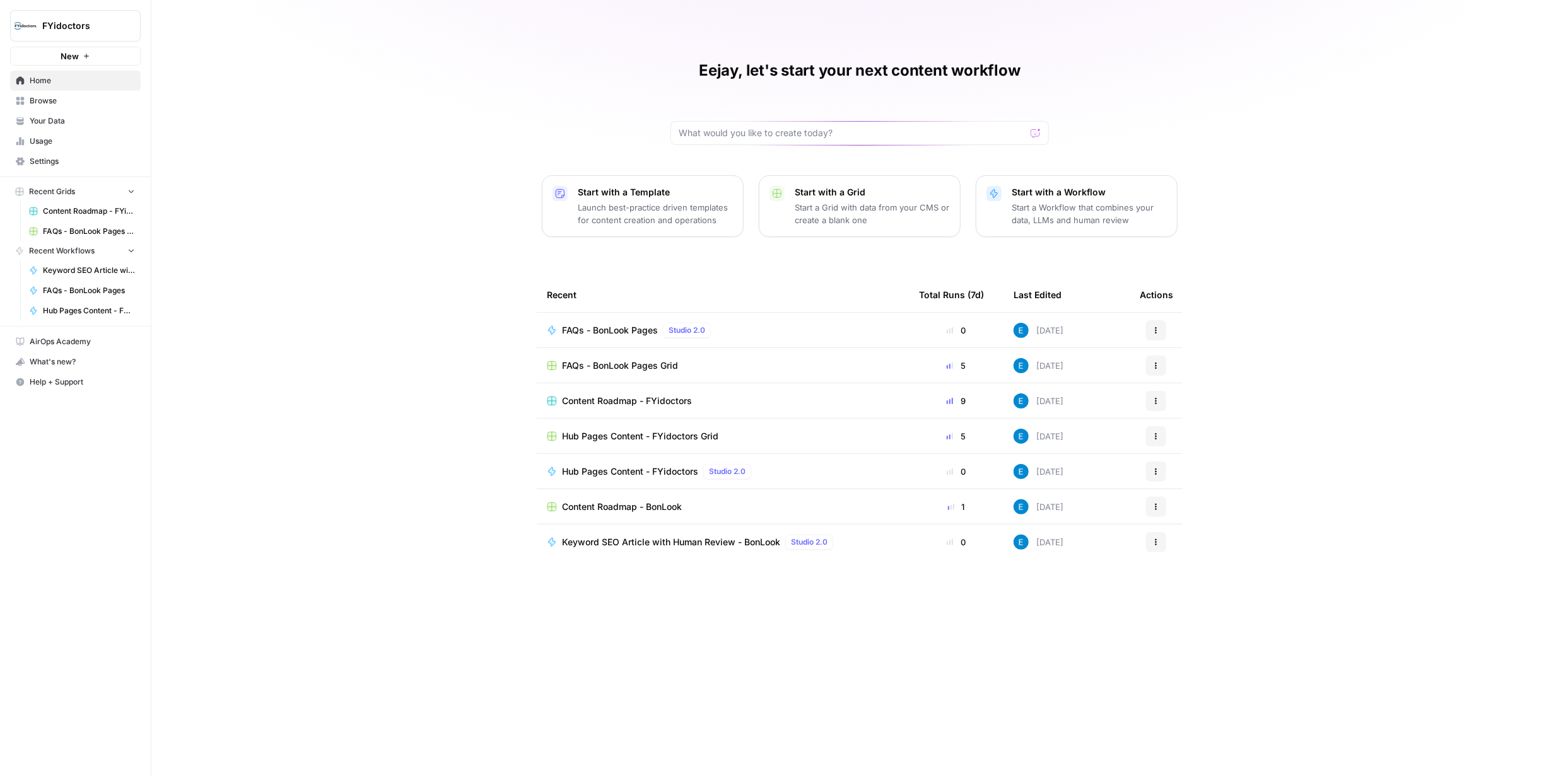
click at [52, 125] on span "Your Data" at bounding box center [82, 121] width 106 height 12
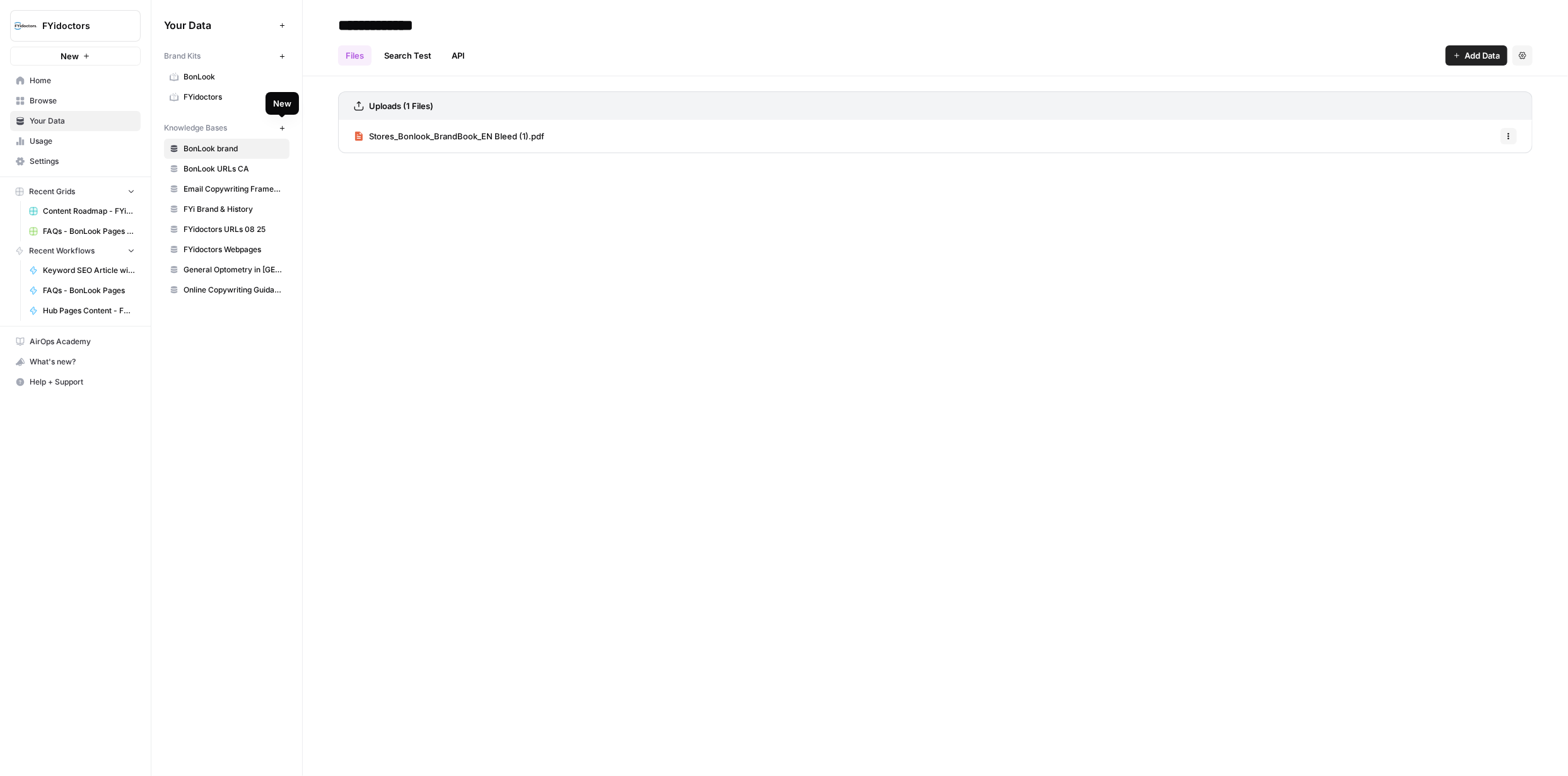
click at [281, 126] on icon "button" at bounding box center [282, 128] width 7 height 7
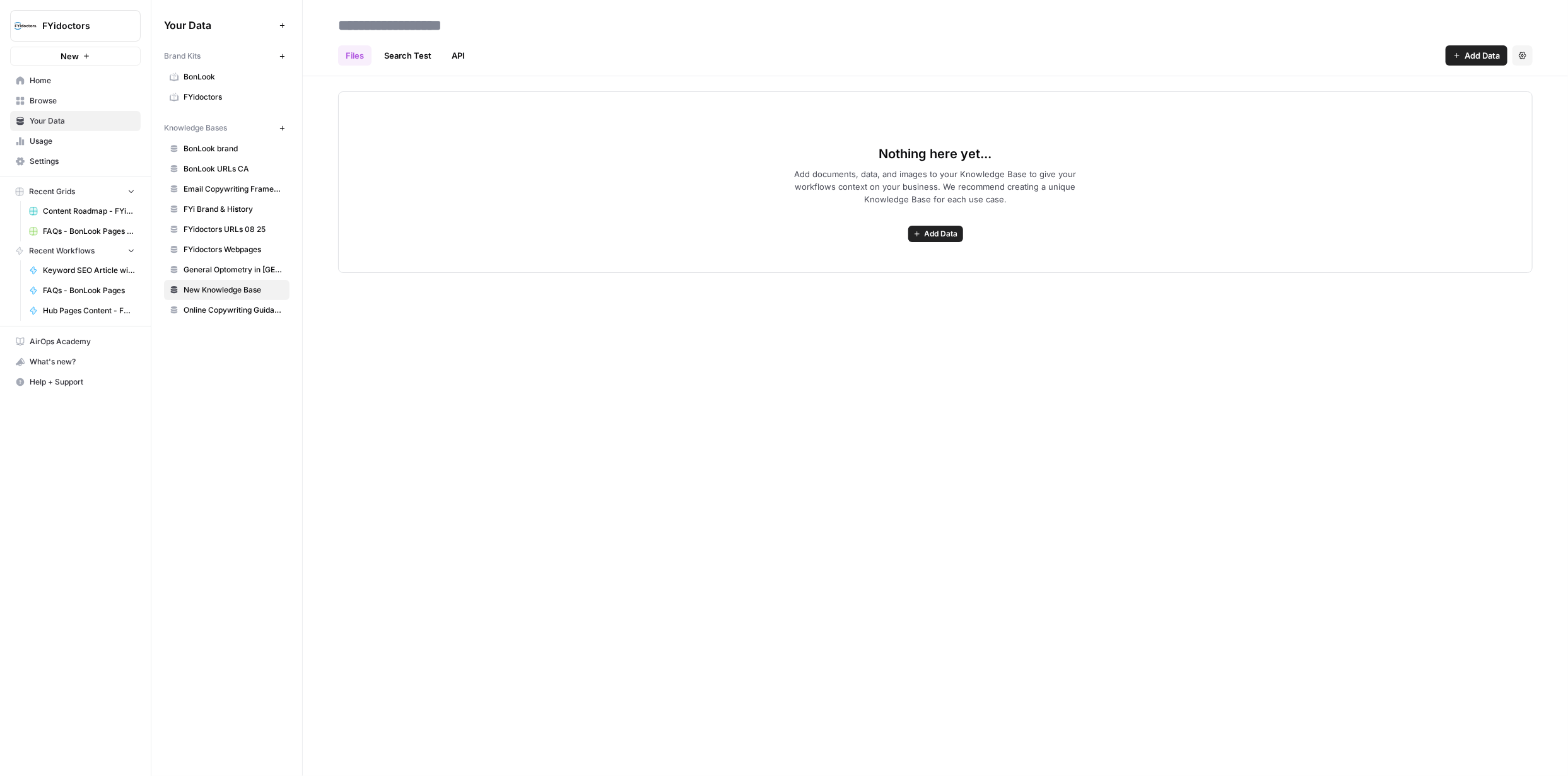
click at [945, 232] on span "Add Data" at bounding box center [941, 234] width 33 height 12
click at [875, 257] on span "Upload Files" at bounding box center [889, 262] width 115 height 13
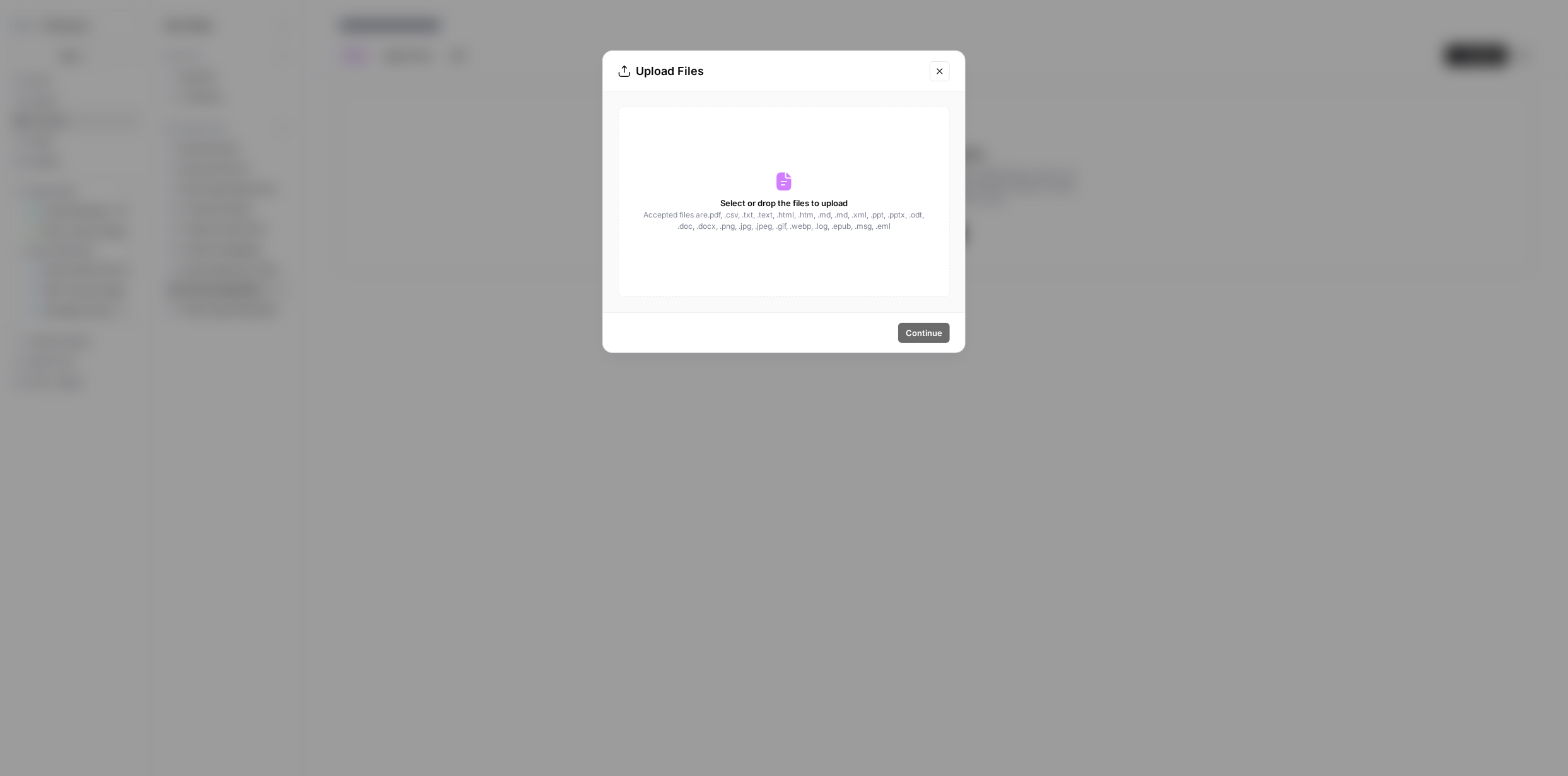
click at [792, 188] on icon at bounding box center [784, 182] width 20 height 20
click at [939, 72] on icon "Close modal" at bounding box center [939, 70] width 10 height 10
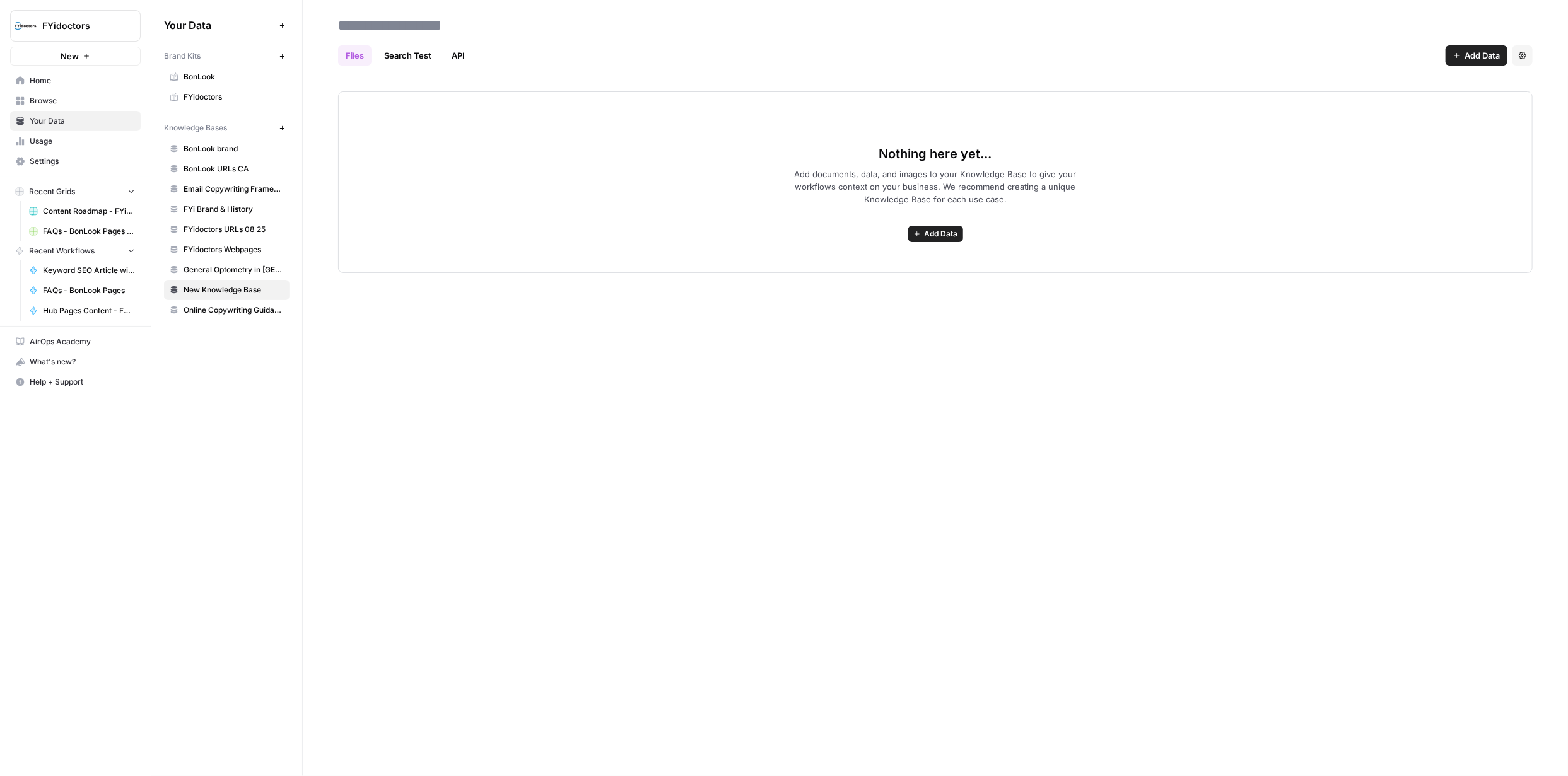
click at [56, 102] on span "Browse" at bounding box center [82, 100] width 106 height 12
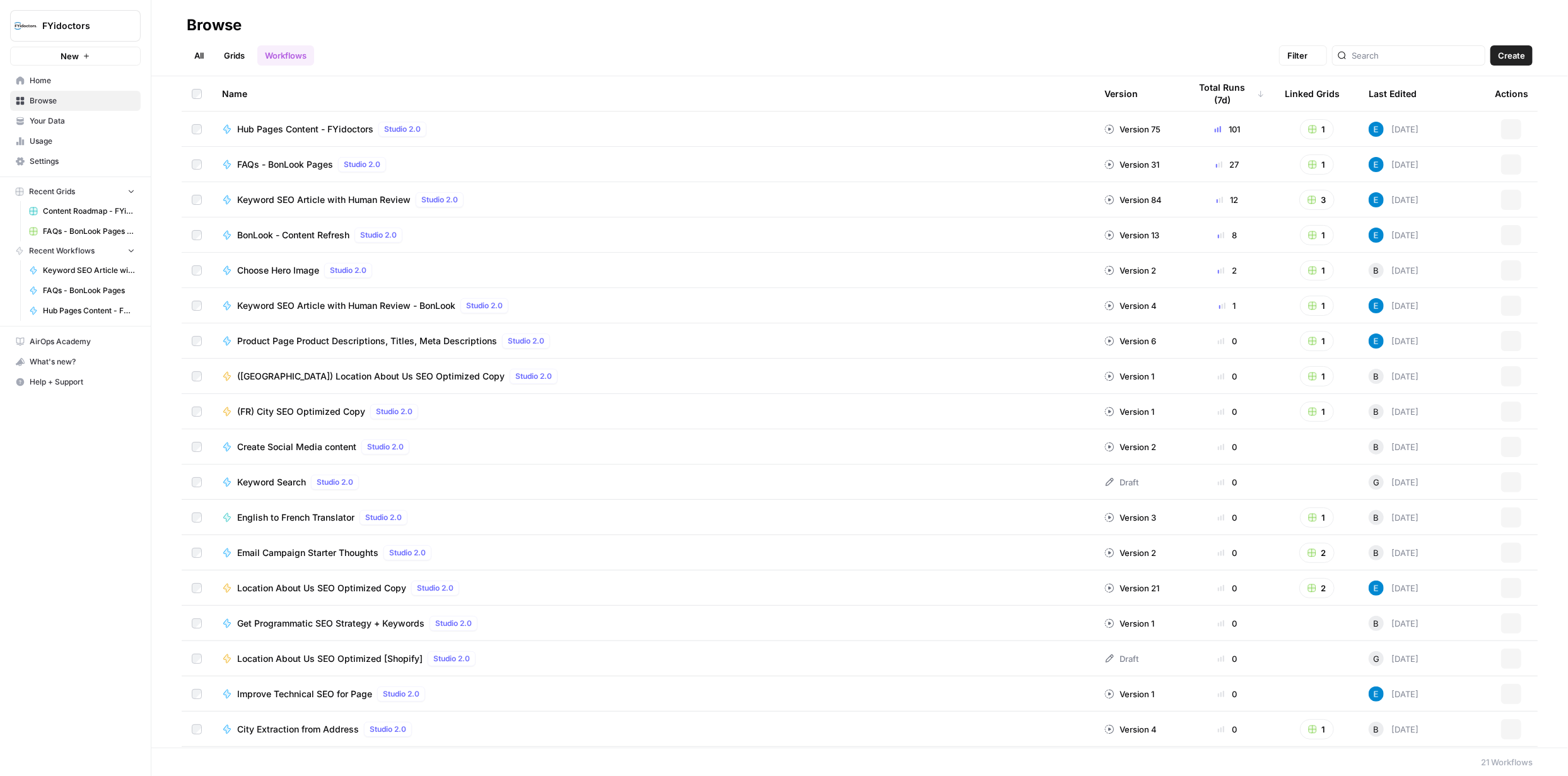
click at [58, 101] on span "Browse" at bounding box center [82, 100] width 106 height 12
click at [1507, 161] on icon "button" at bounding box center [1511, 164] width 7 height 7
click at [1414, 258] on span "Integrate" at bounding box center [1446, 257] width 101 height 13
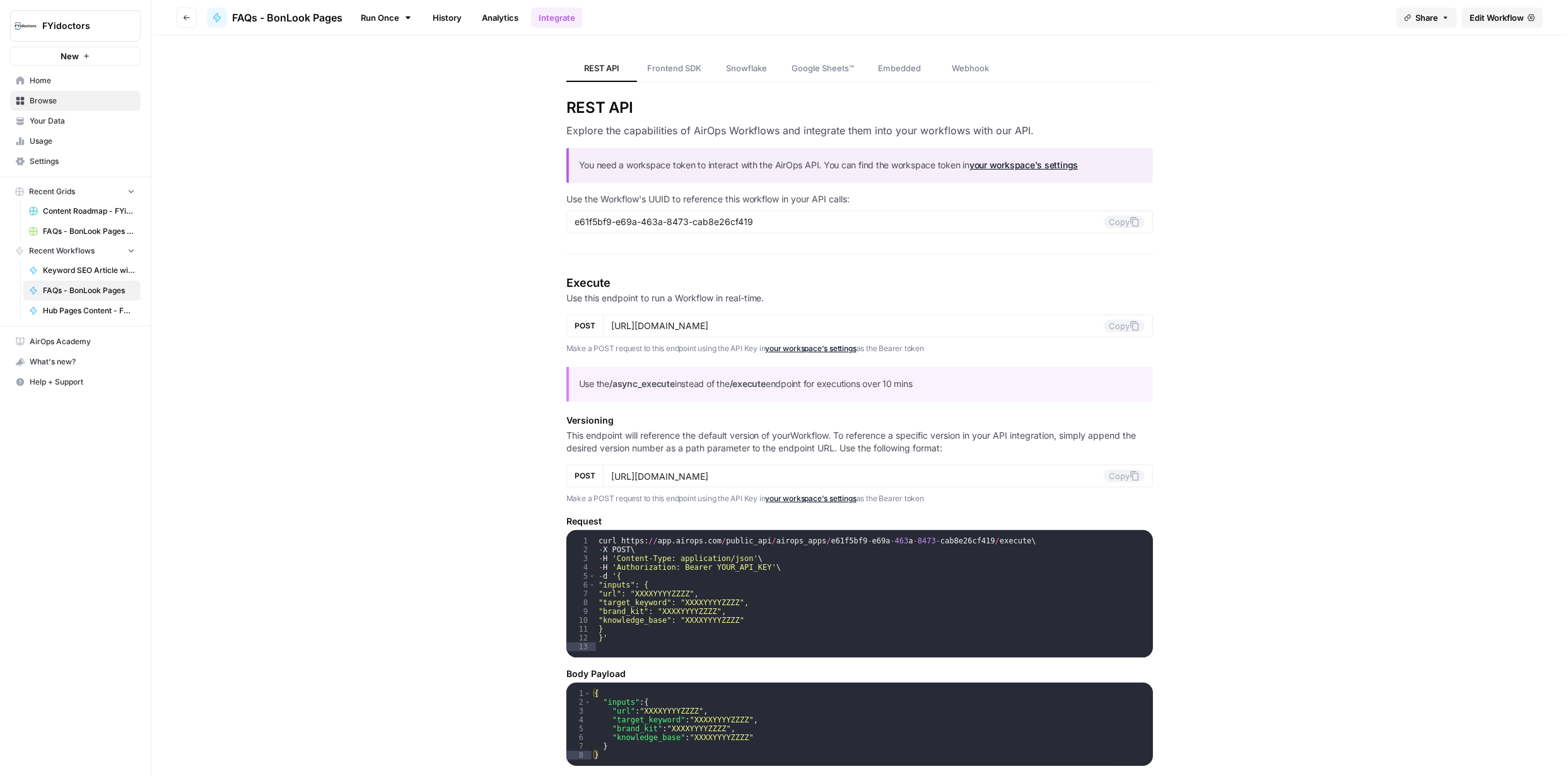
click at [1482, 18] on span "Edit Workflow" at bounding box center [1497, 18] width 54 height 13
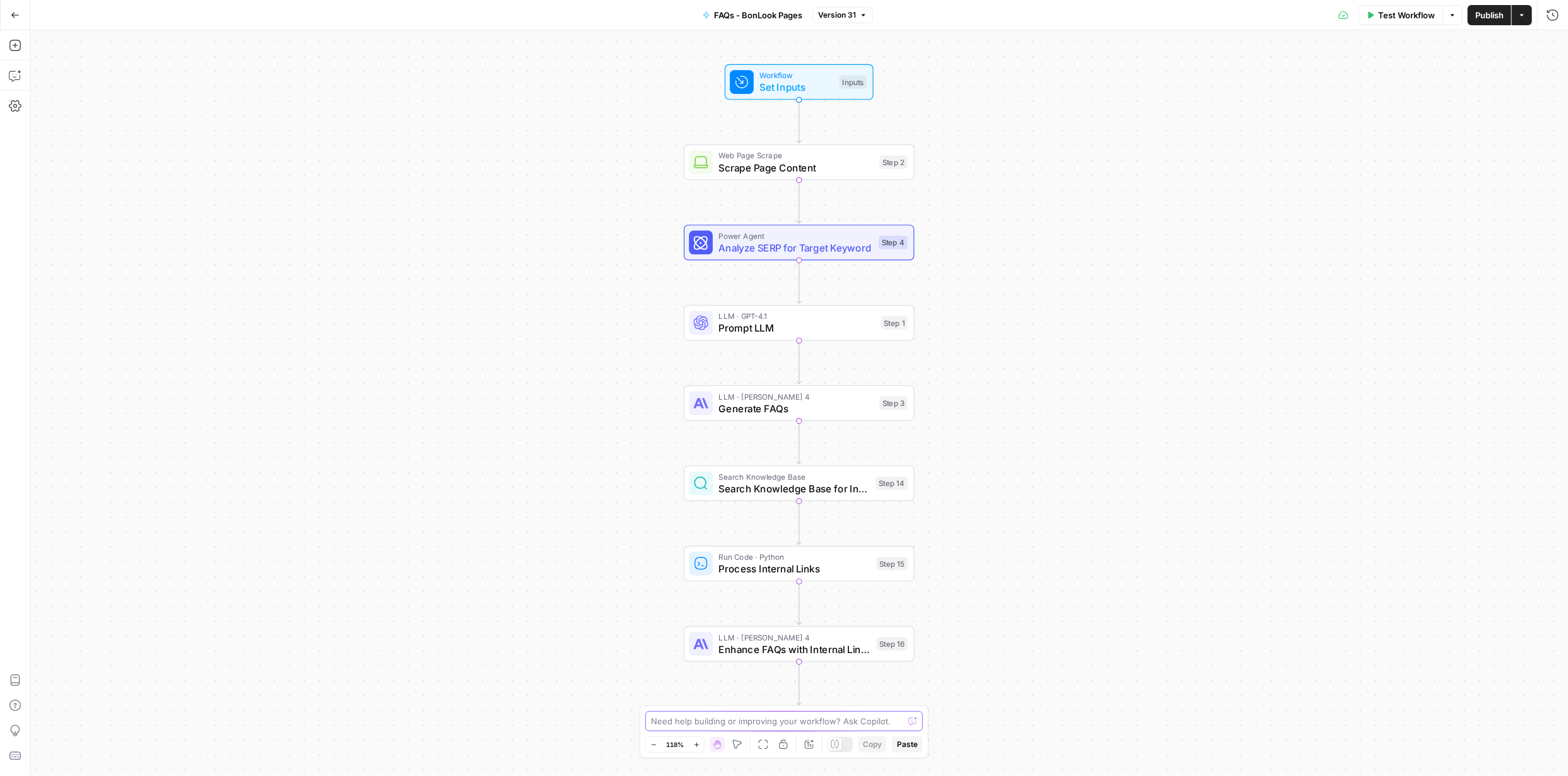
click at [718, 725] on textarea at bounding box center [776, 721] width 252 height 13
paste textarea "https://www.bonlook.ca/blogs/blog/a-blue-light-refresher Is blue light harmful?…"
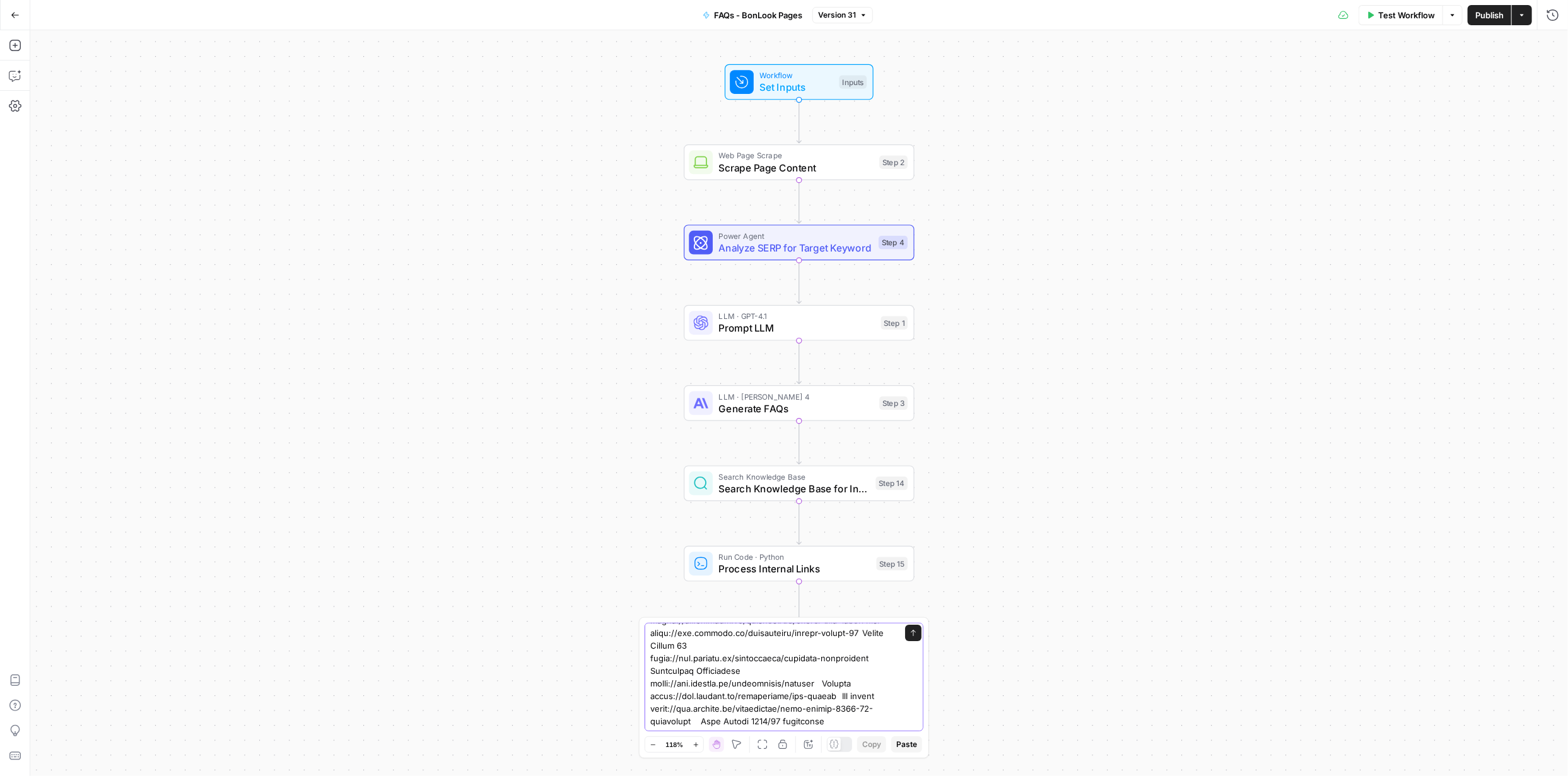
scroll to position [3945, 0]
click at [888, 706] on div "Send" at bounding box center [784, 677] width 278 height 108
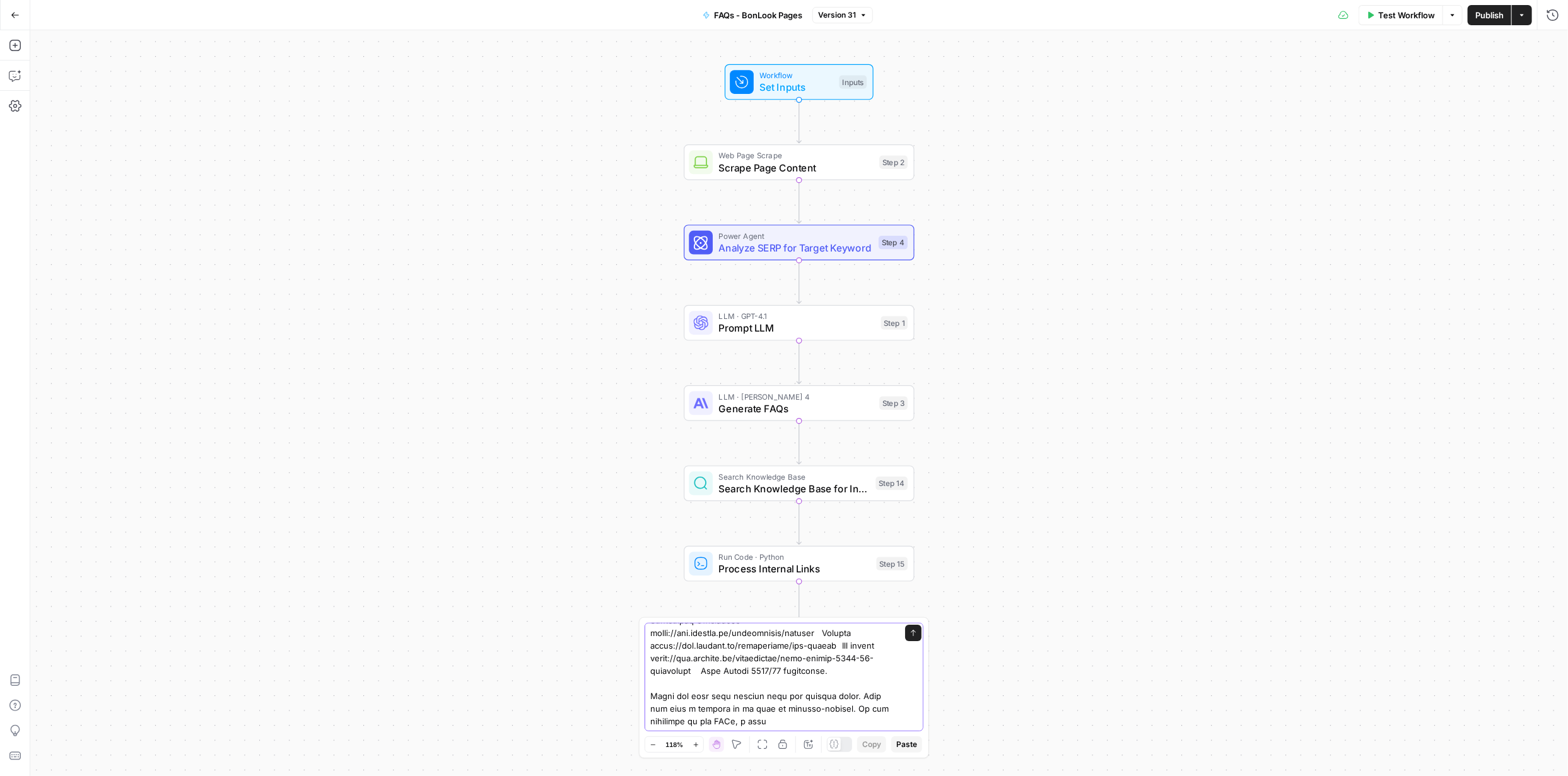
type textarea "https://www.bonlook.ca/blogs/blog/a-blue-light-refresher Is blue light harmful?…"
paste textarea "[URL][DOMAIN_NAME]"
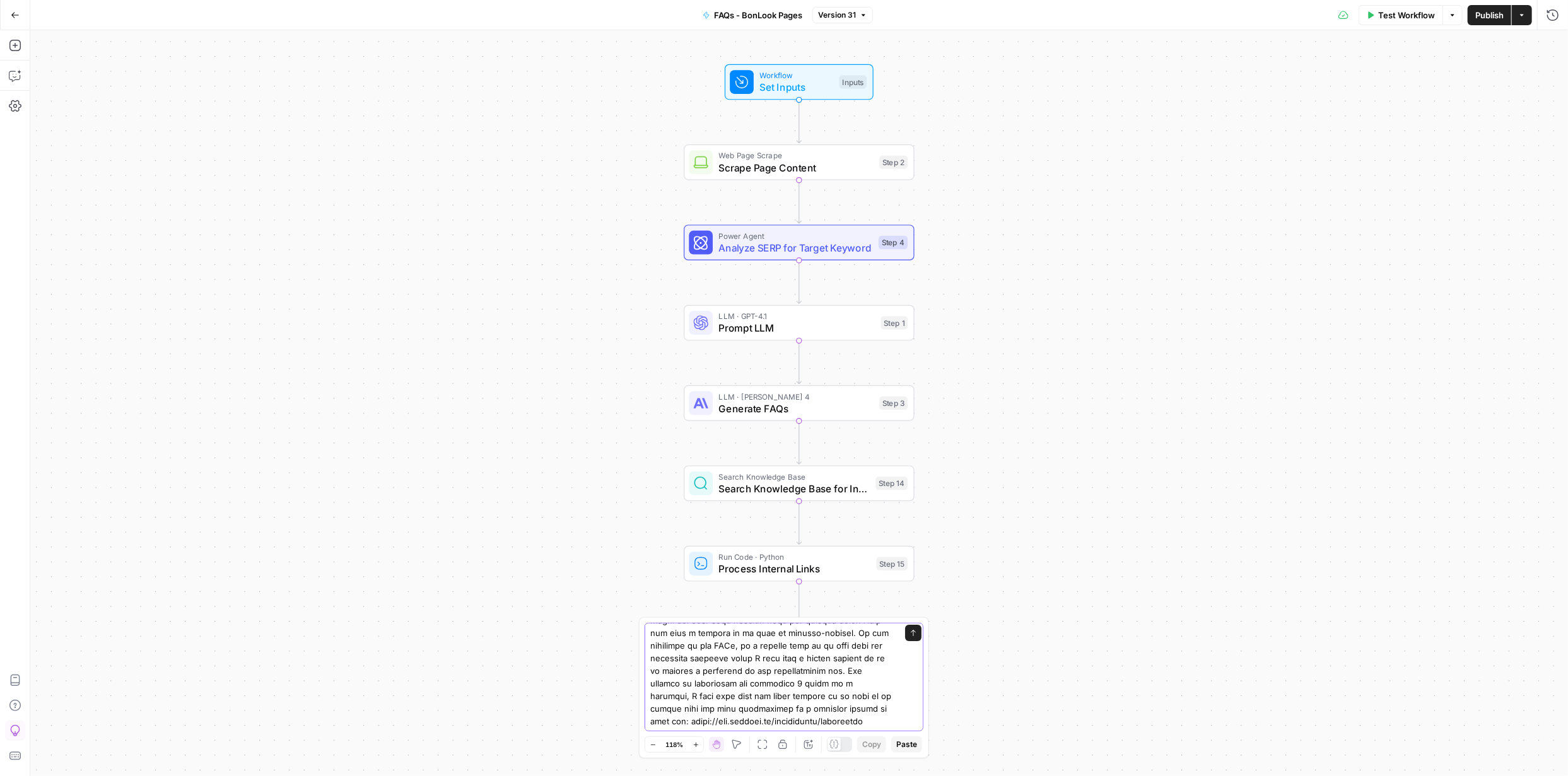
scroll to position [4066, 0]
type textarea "https://www.bonlook.ca/blogs/blog/a-blue-light-refresher Is blue light harmful?…"
click at [909, 633] on icon "submit" at bounding box center [913, 632] width 7 height 7
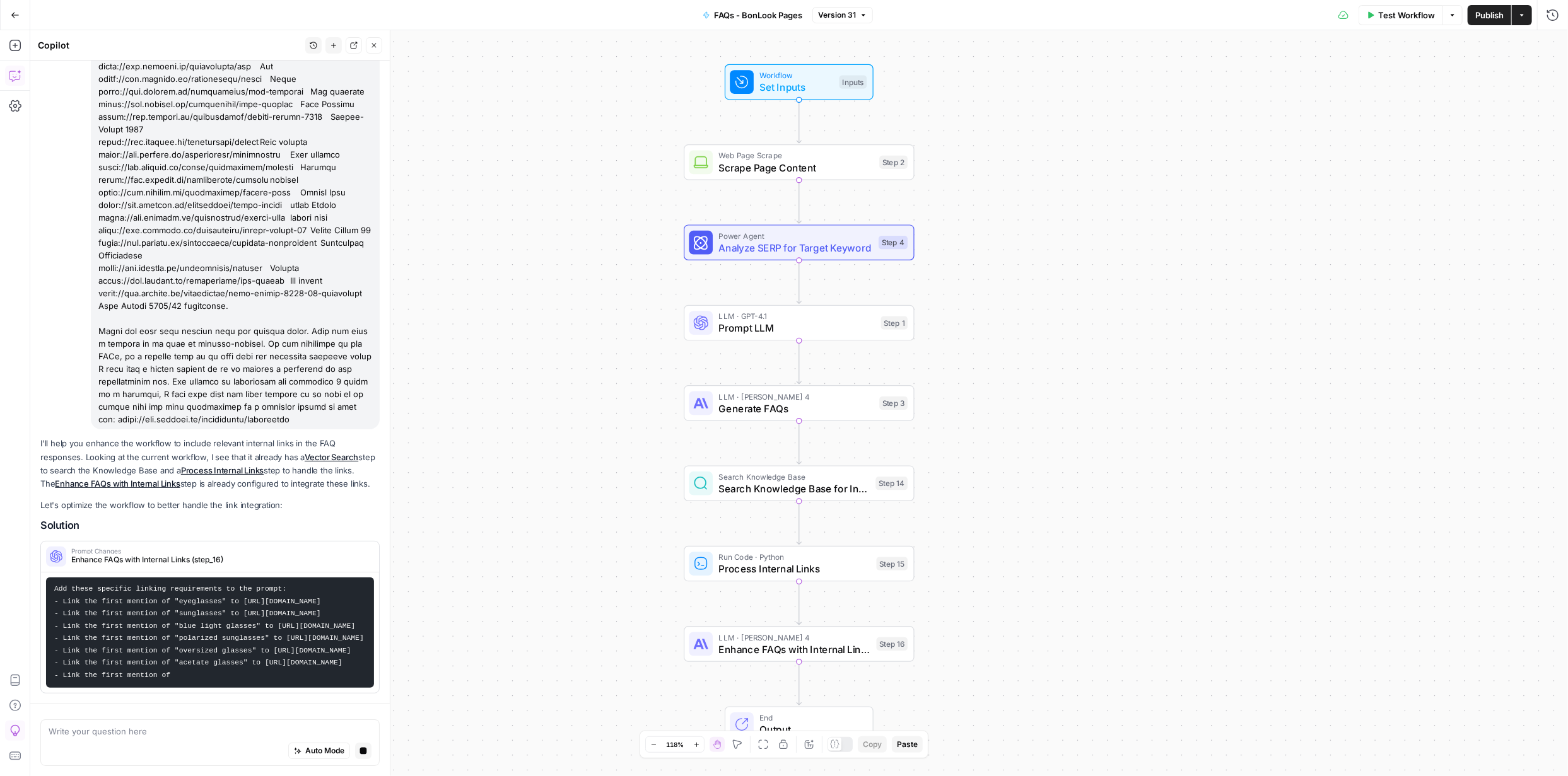
scroll to position [3316, 0]
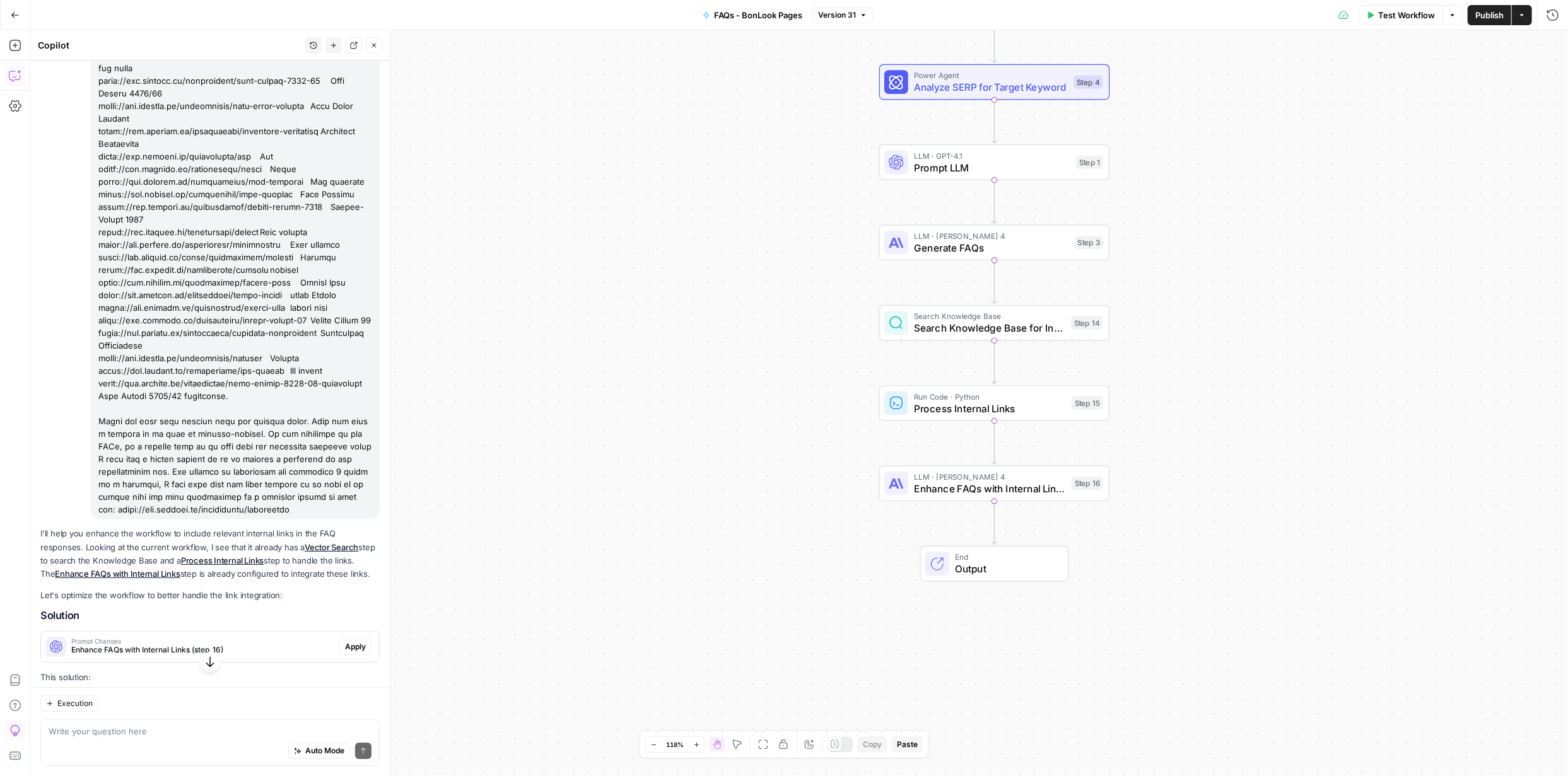
click at [205, 660] on icon "button" at bounding box center [209, 662] width 8 height 11
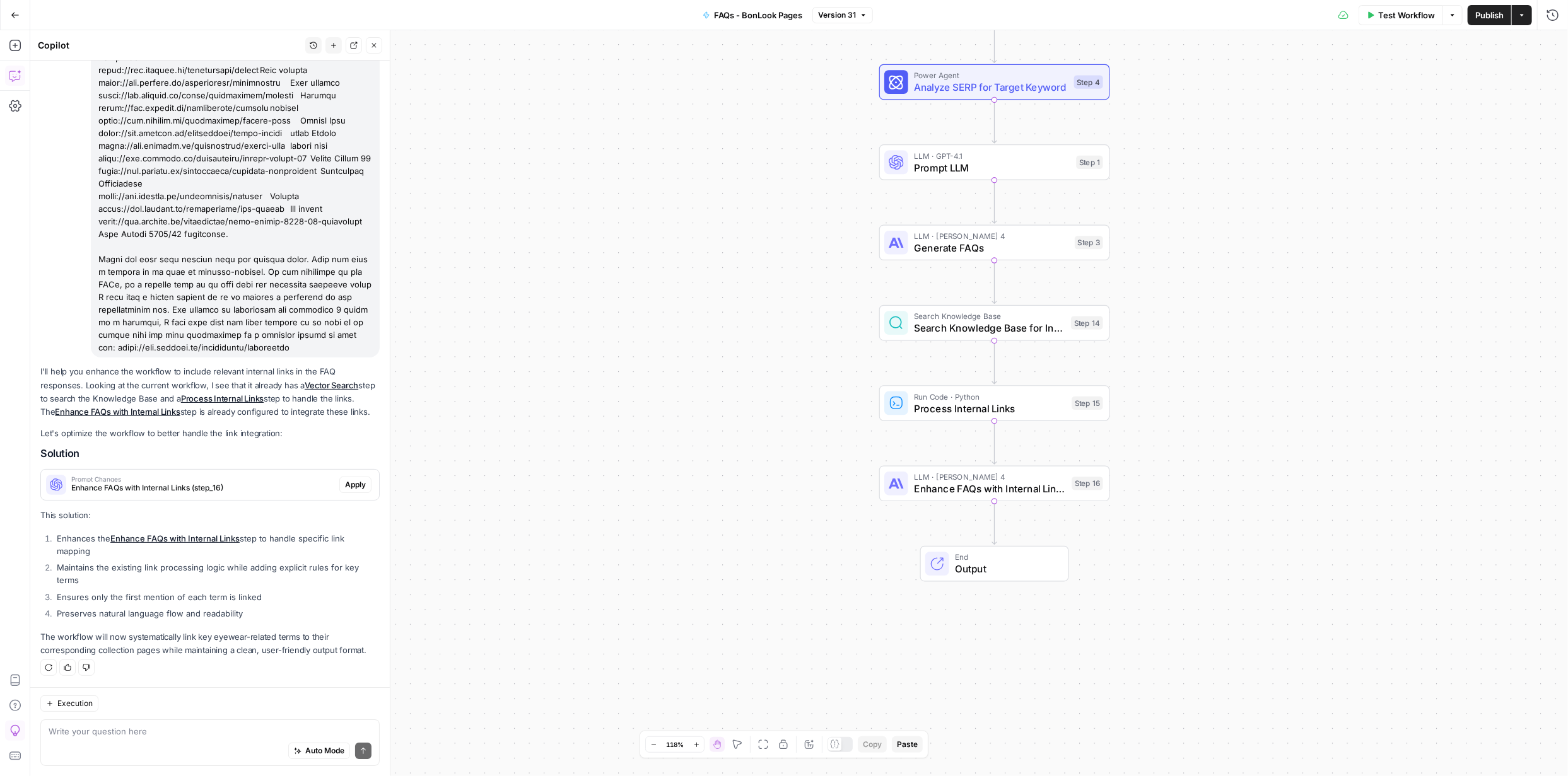
scroll to position [3591, 0]
click at [200, 731] on textarea at bounding box center [210, 732] width 323 height 13
click at [310, 731] on textarea "Also for each FAQs and responses generated based on input url" at bounding box center [210, 732] width 323 height 13
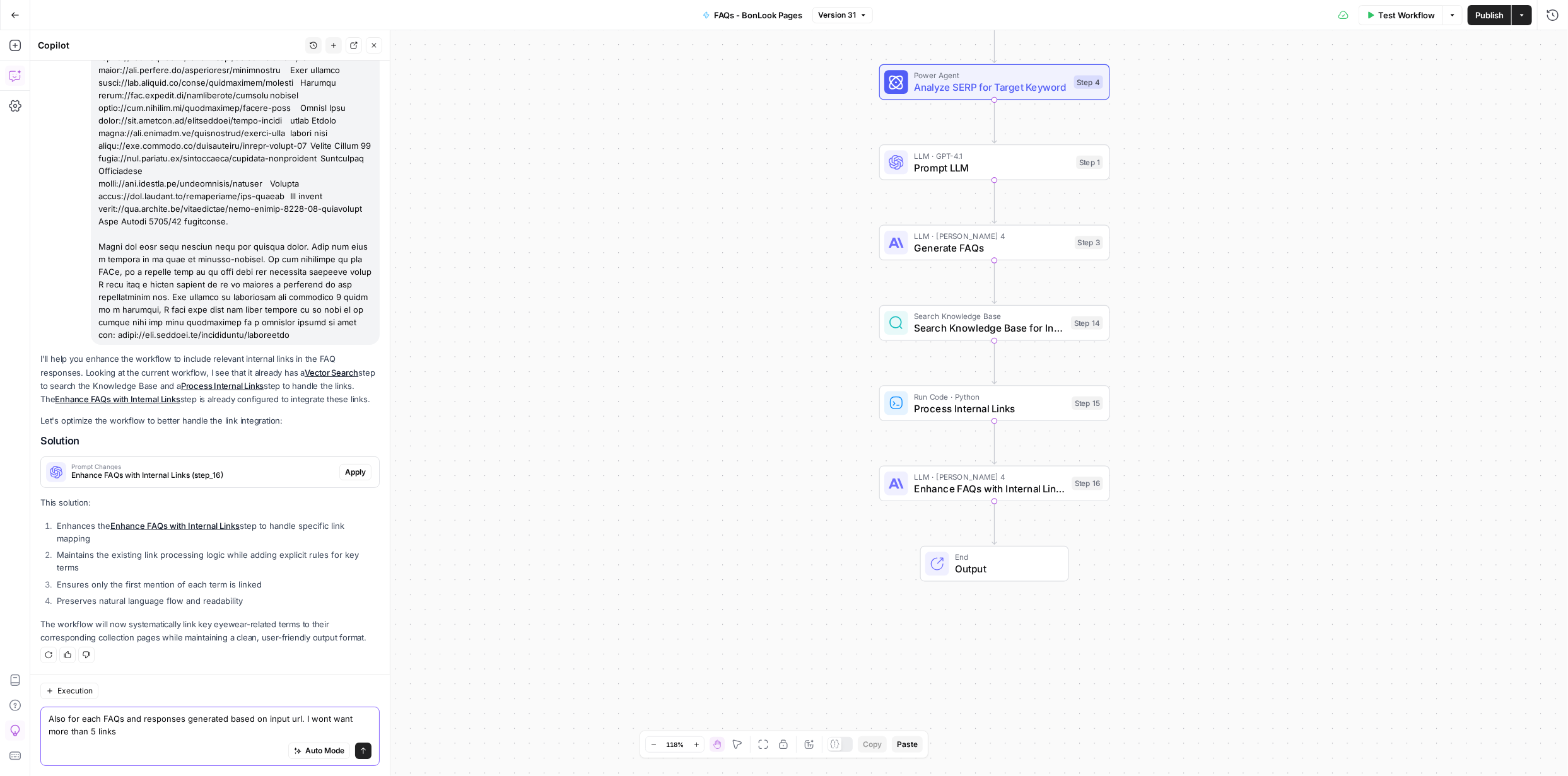
type textarea "Also for each FAQs and responses generated based on input url. I wont want more…"
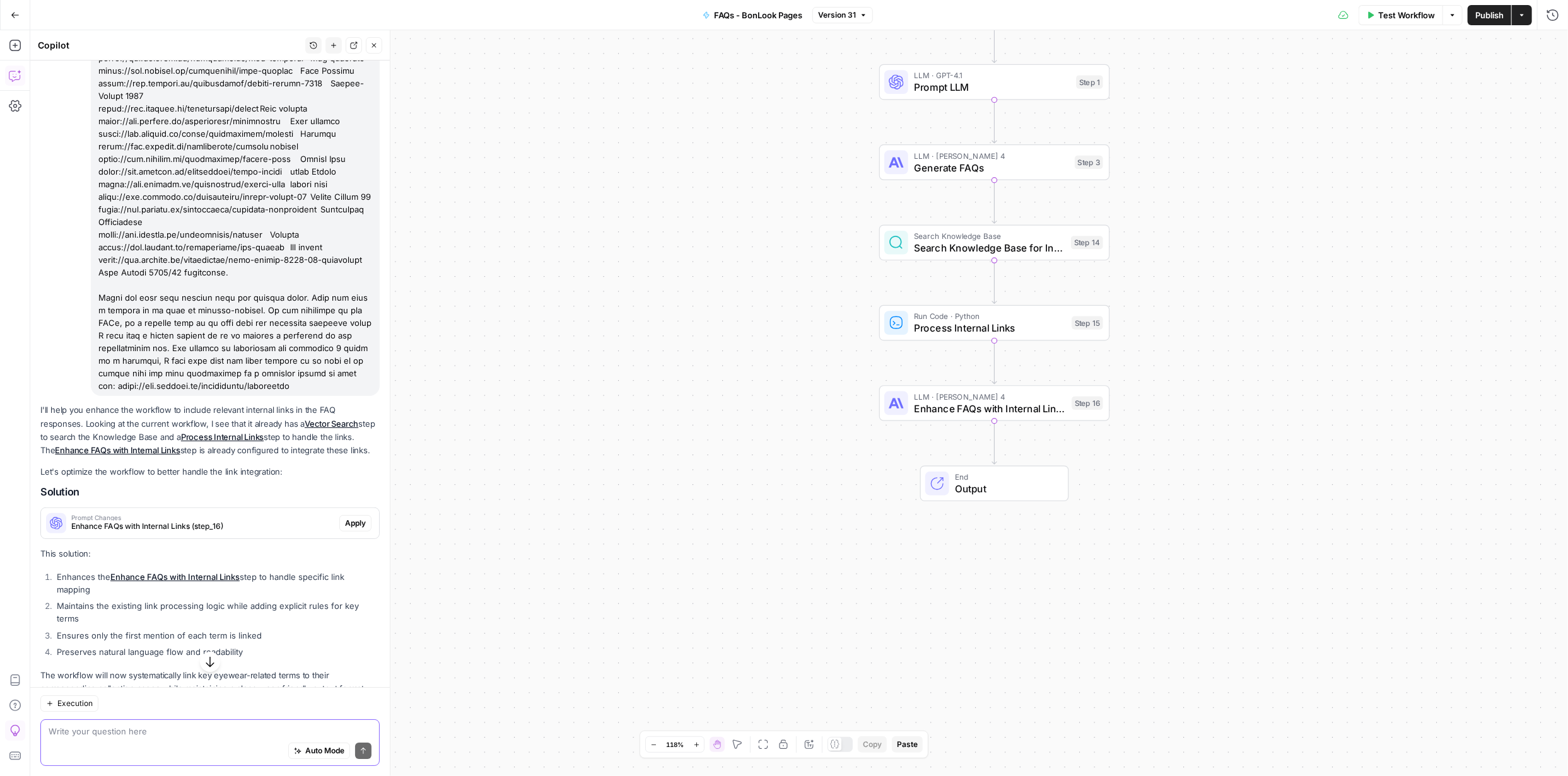
scroll to position [3495, 0]
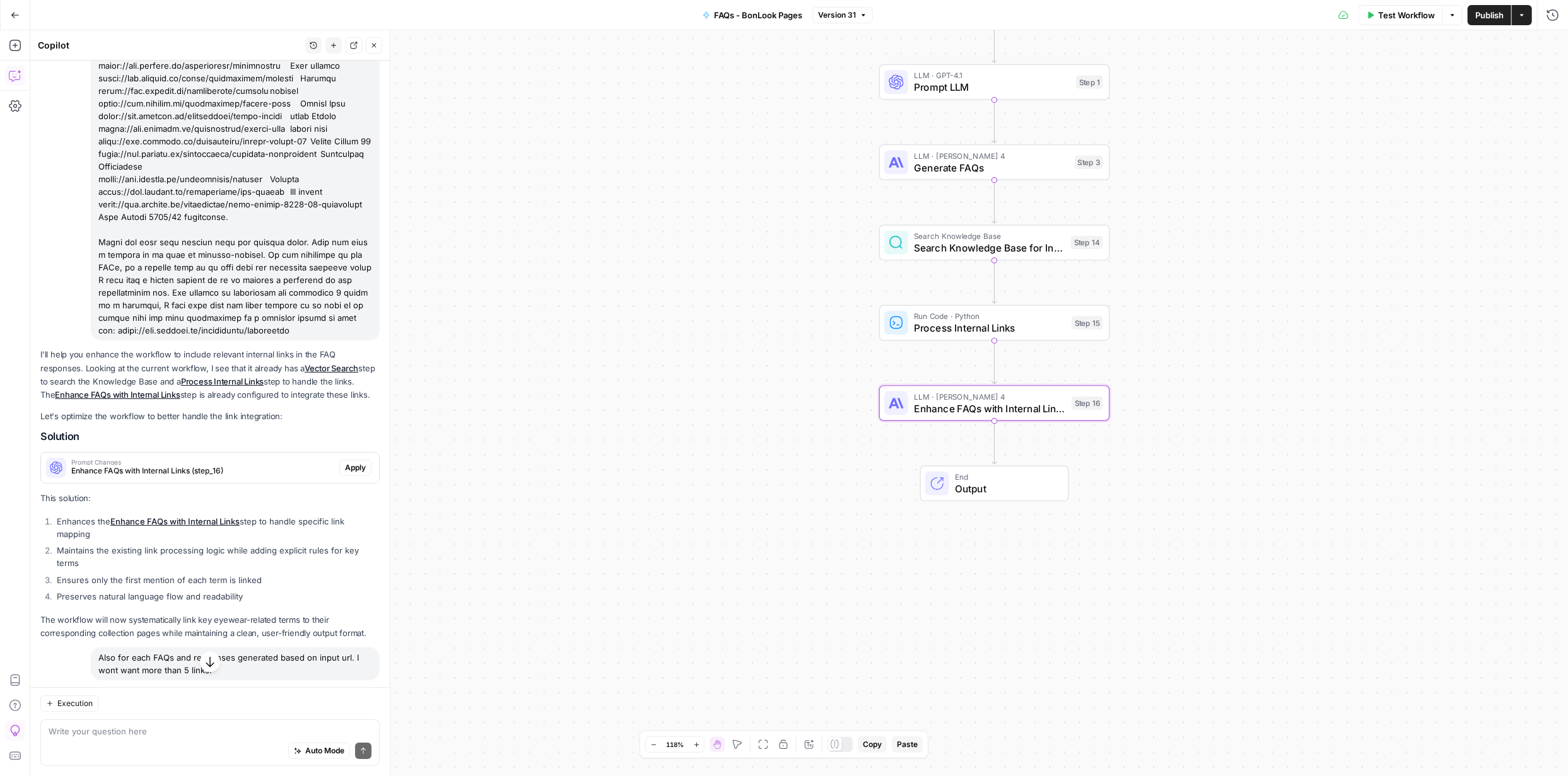
click at [351, 473] on span "Apply" at bounding box center [355, 468] width 21 height 12
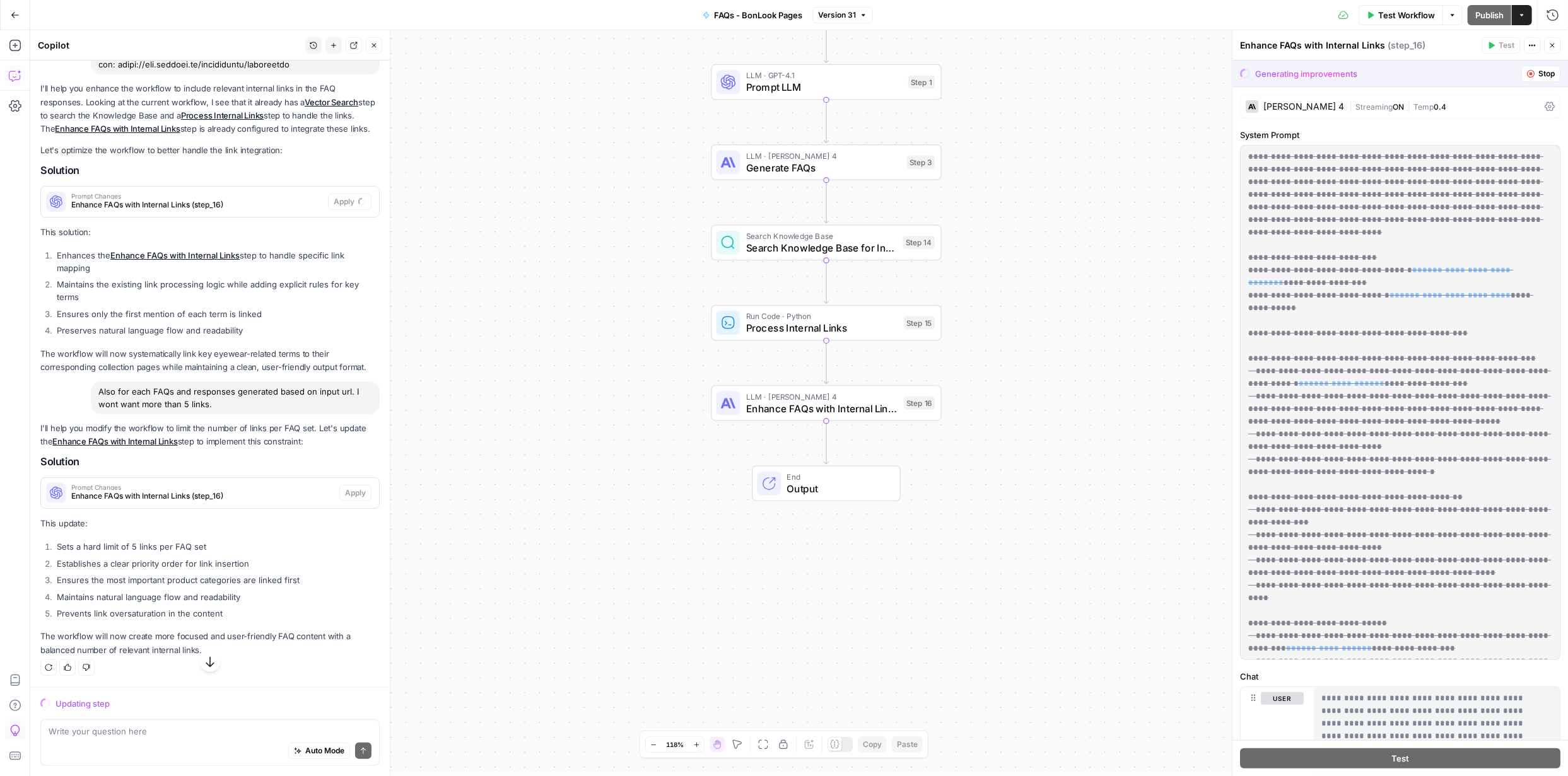
scroll to position [3874, 0]
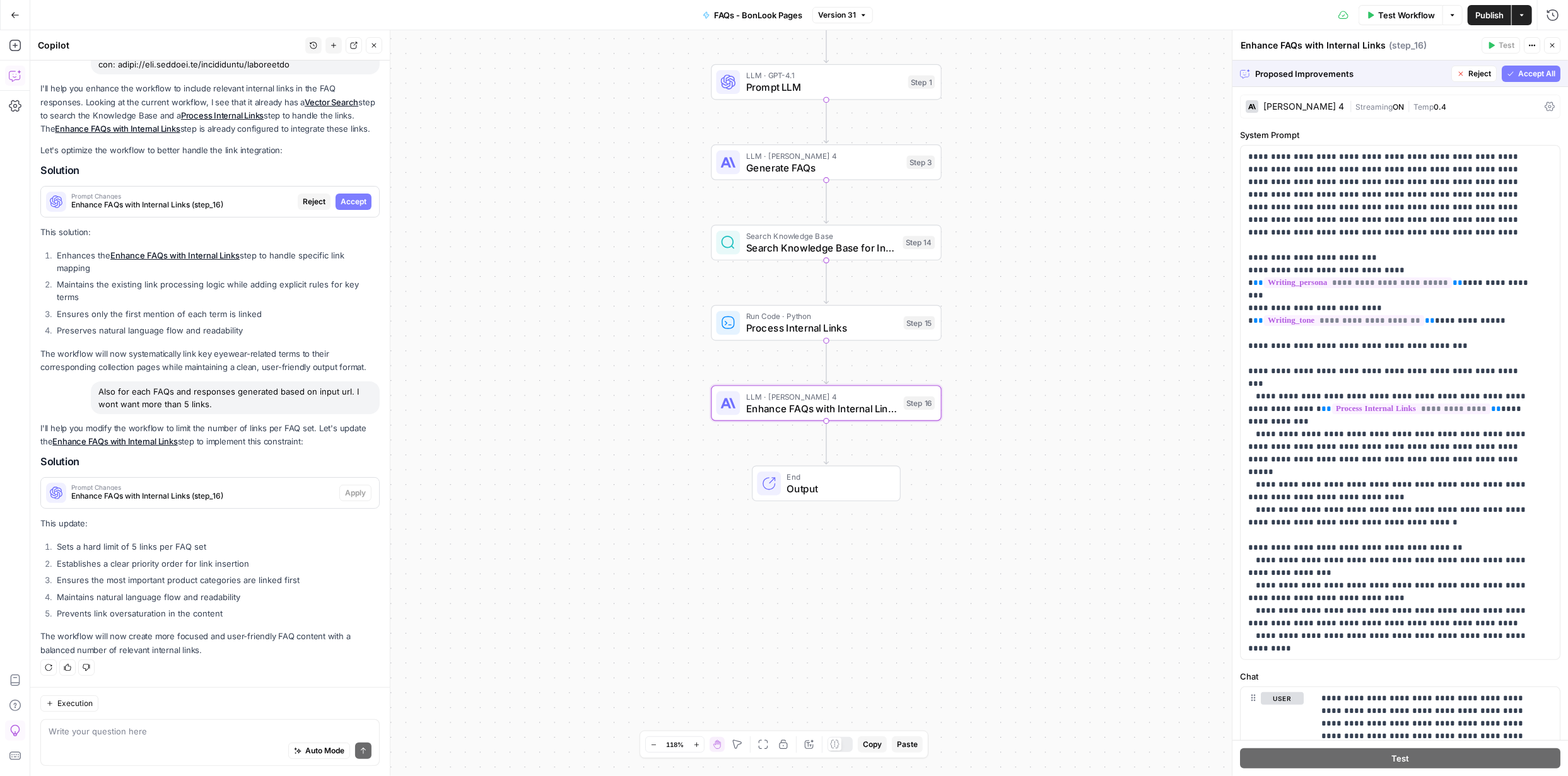
click at [352, 200] on span "Accept" at bounding box center [353, 201] width 26 height 12
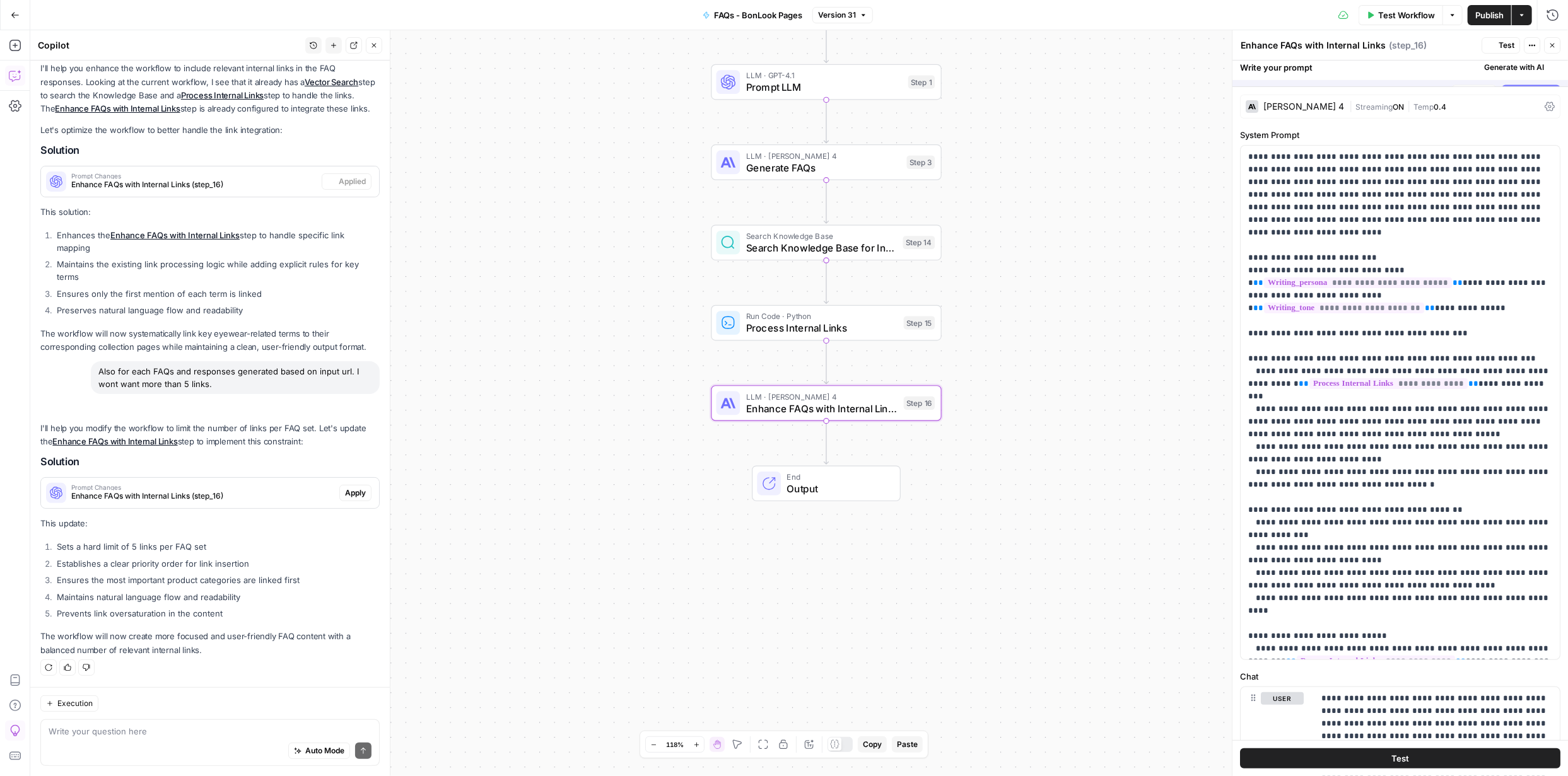
scroll to position [3913, 0]
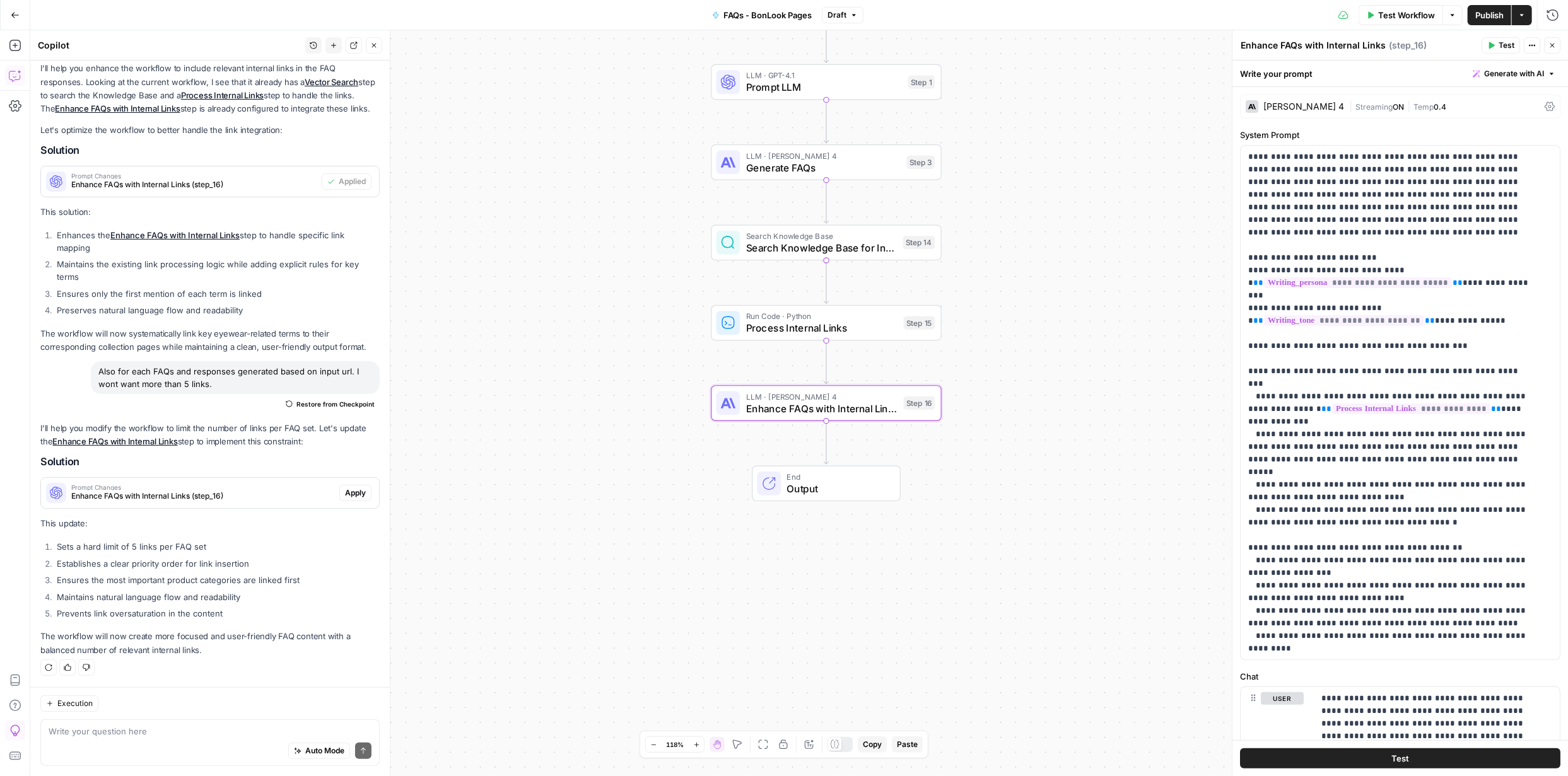
click at [353, 491] on span "Apply" at bounding box center [355, 492] width 21 height 12
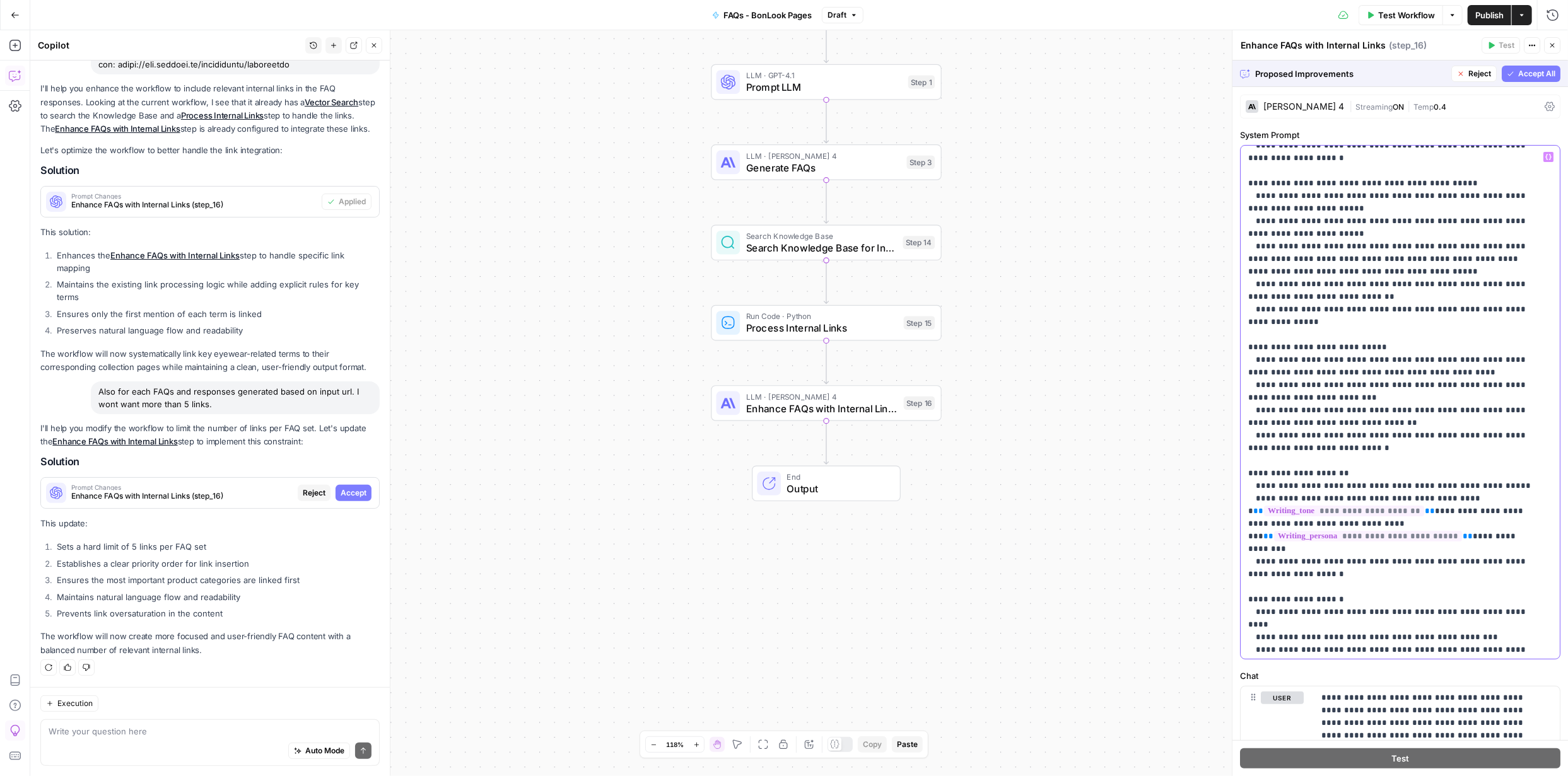
scroll to position [681, 0]
click at [349, 491] on span "Accept" at bounding box center [353, 492] width 26 height 12
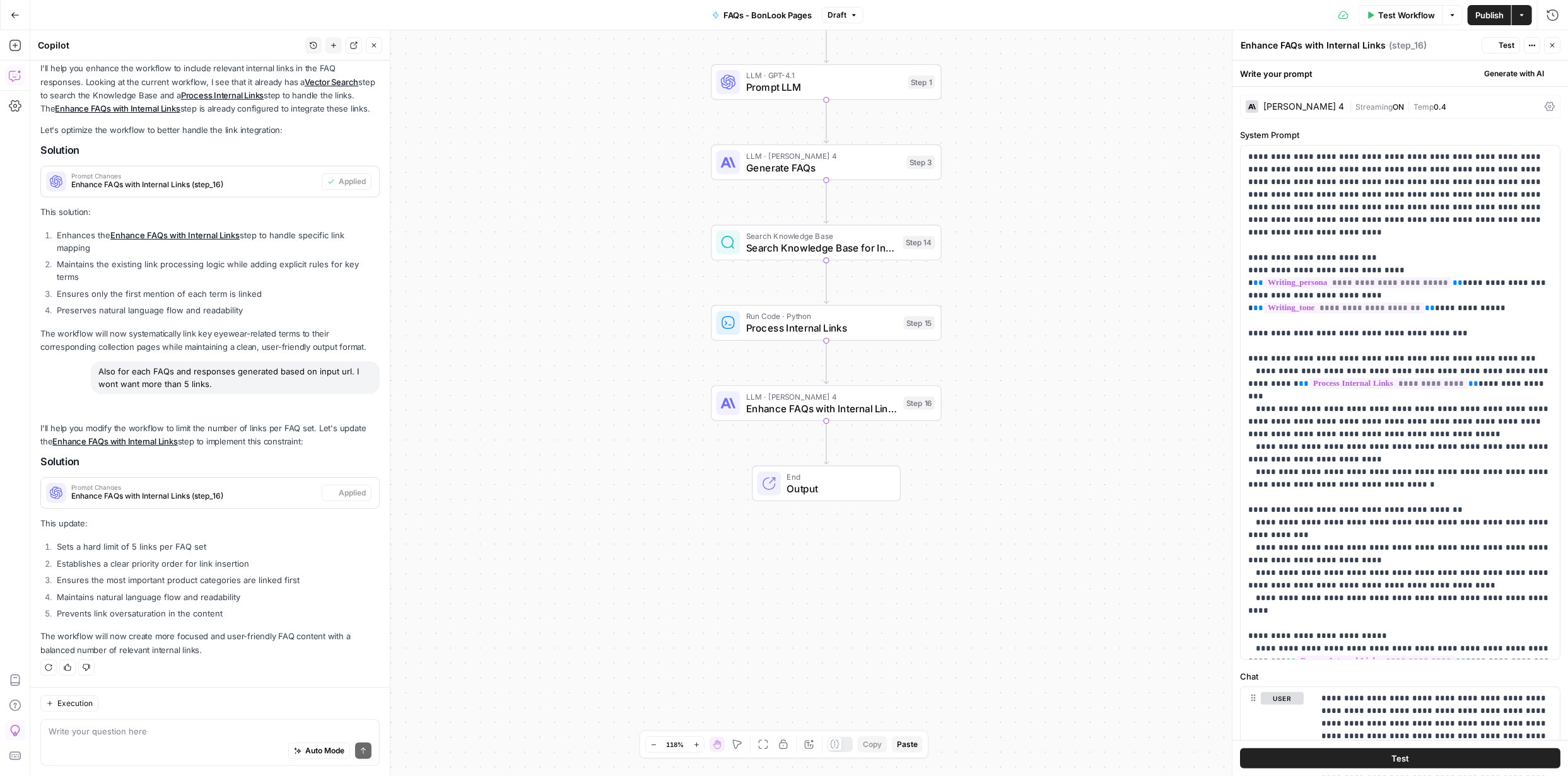
scroll to position [3913, 0]
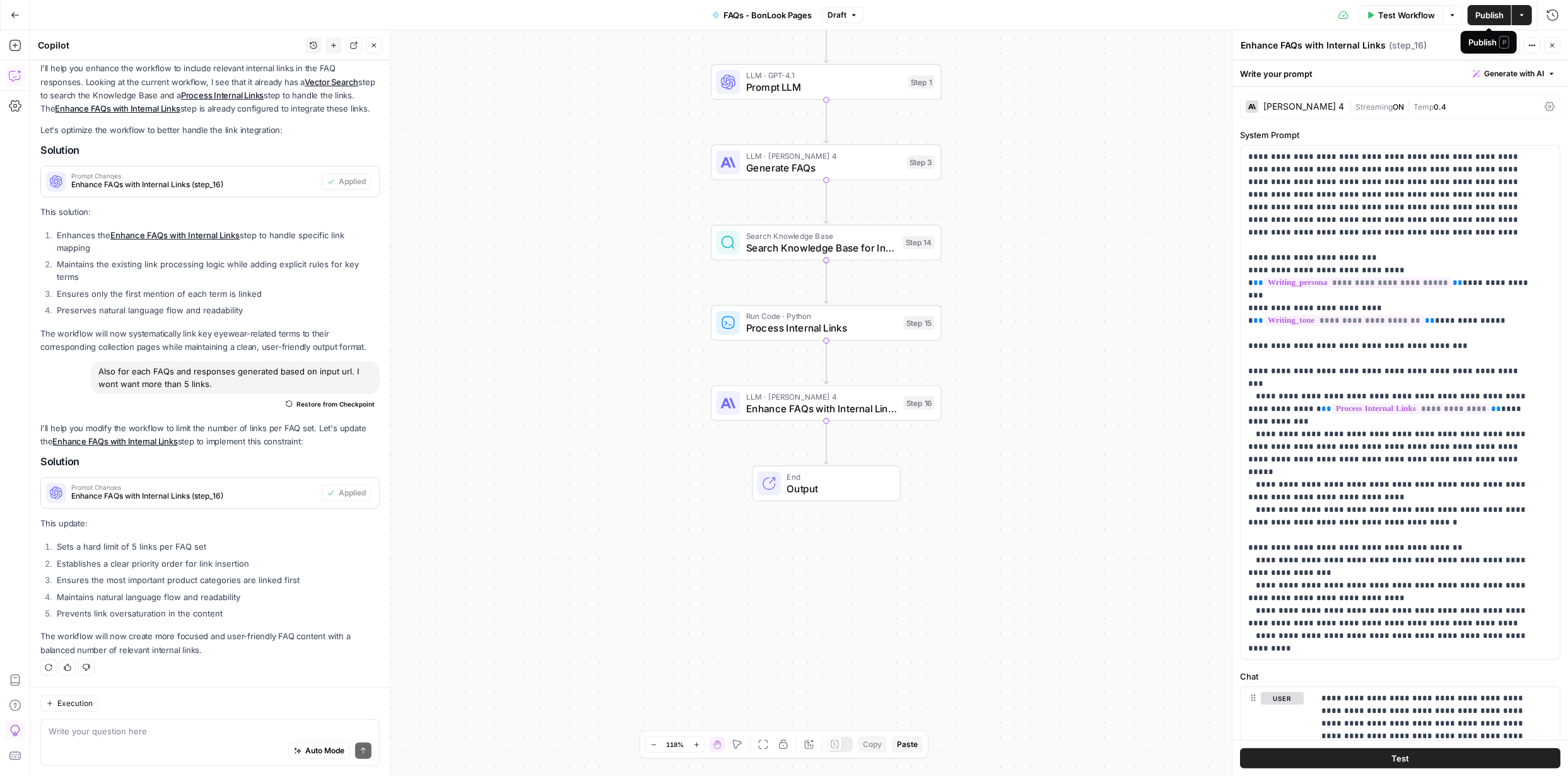
click at [1490, 19] on span "Publish" at bounding box center [1488, 15] width 28 height 13
click at [1404, 758] on span "Test" at bounding box center [1400, 759] width 18 height 13
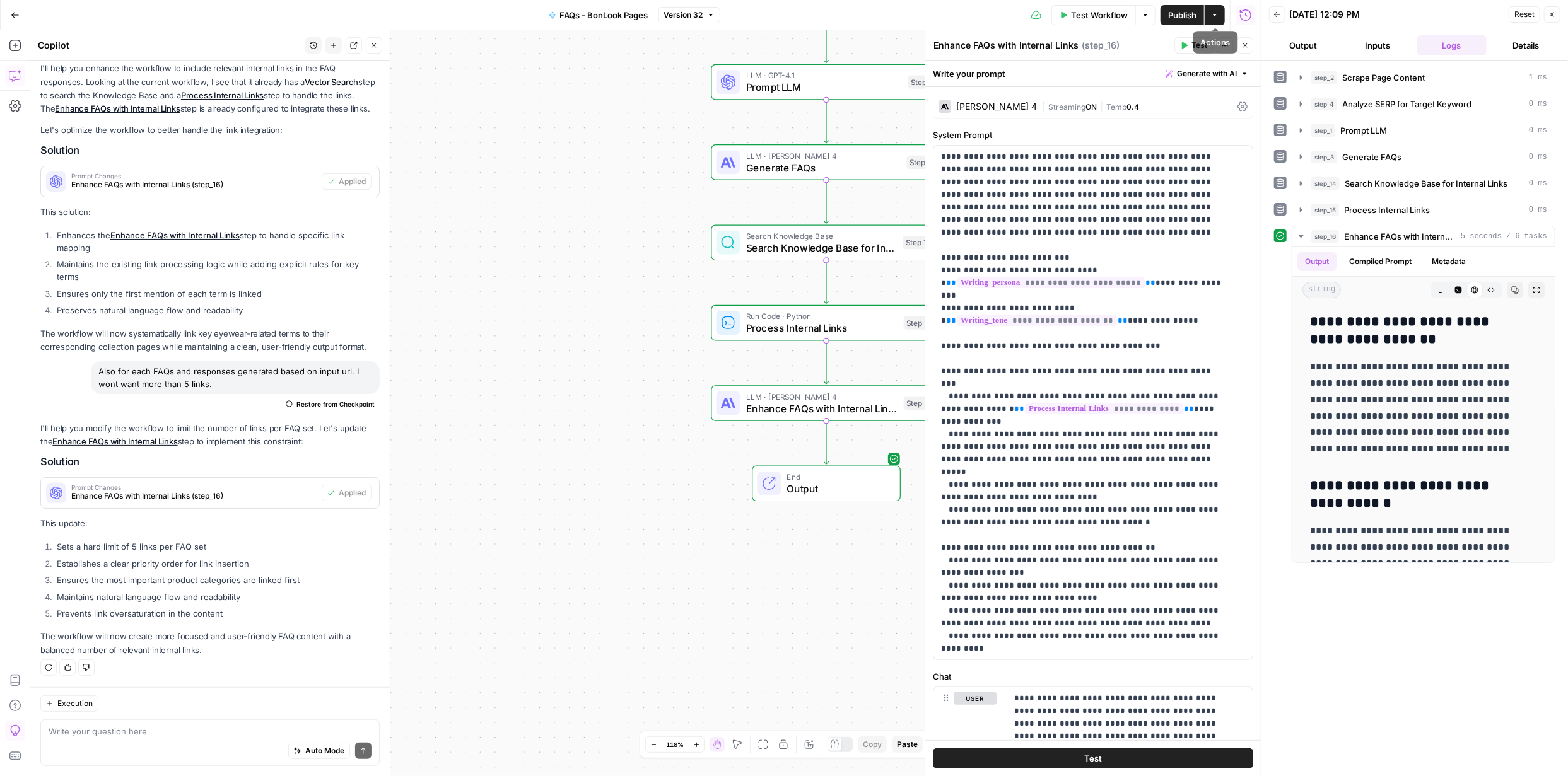
click at [1216, 12] on icon "button" at bounding box center [1215, 15] width 7 height 7
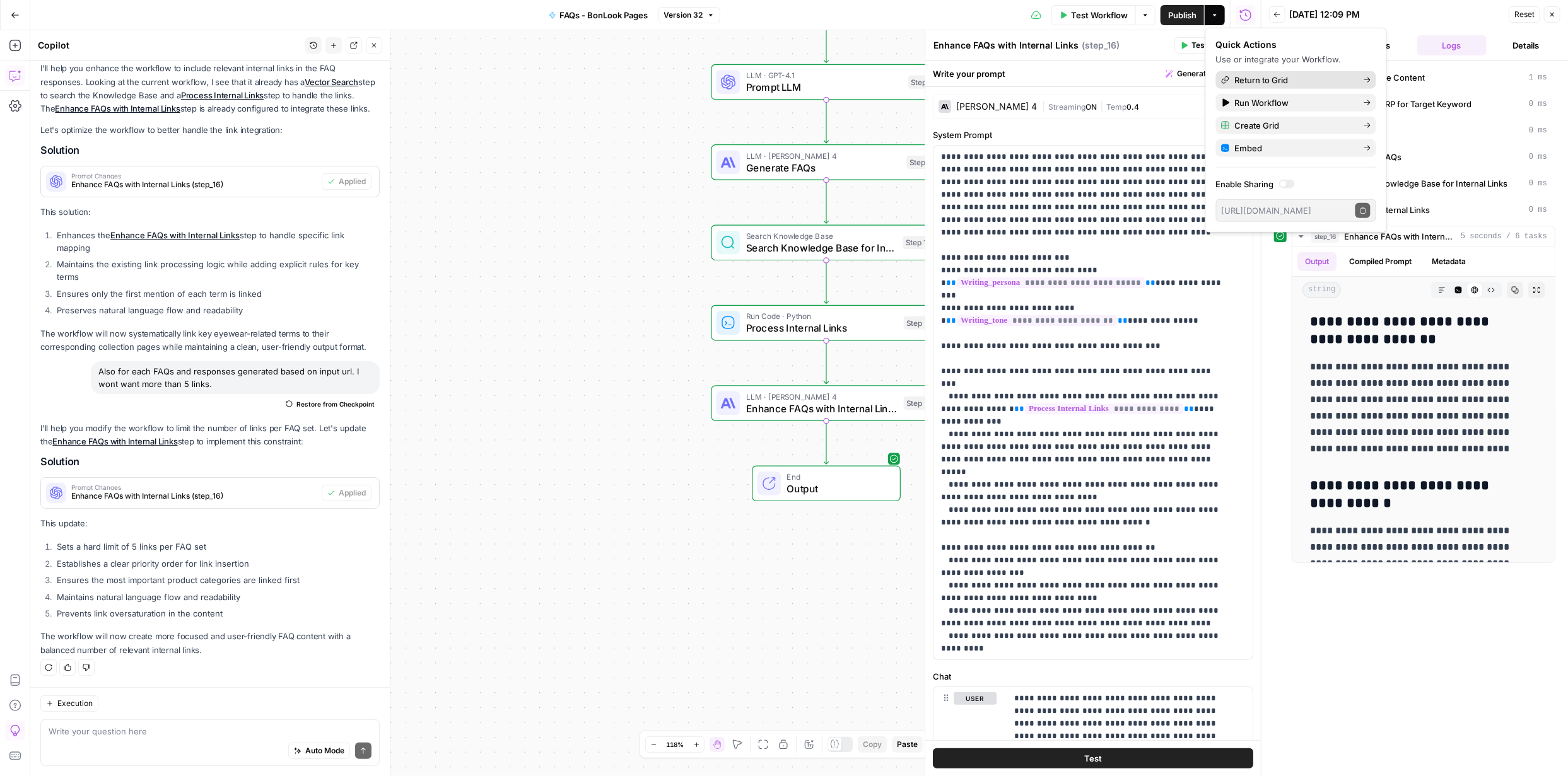
click at [1265, 82] on span "Return to Grid" at bounding box center [1293, 80] width 118 height 13
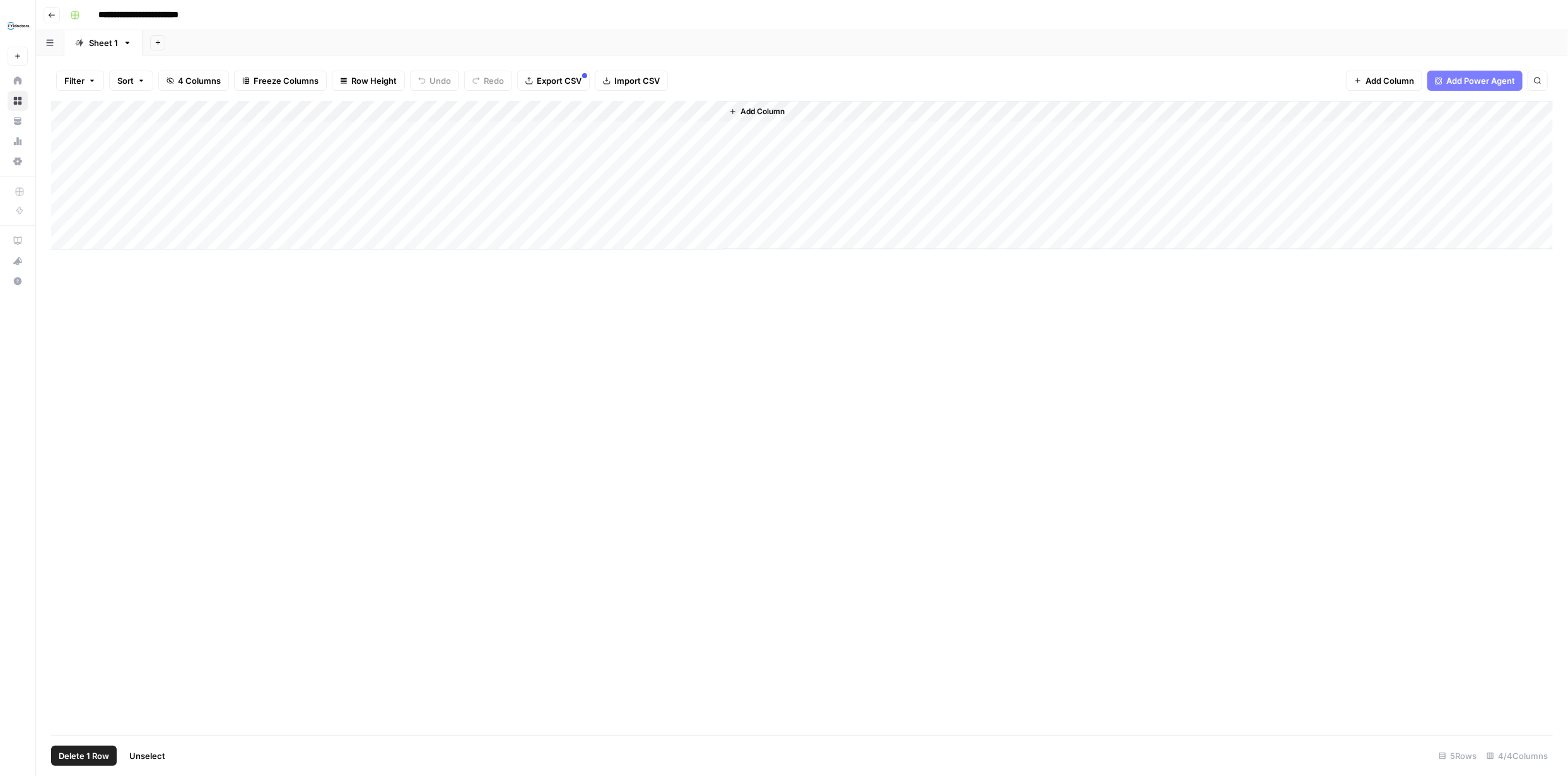
click at [63, 176] on div "Add Column" at bounding box center [803, 175] width 1502 height 149
click at [68, 195] on div "Add Column" at bounding box center [803, 175] width 1502 height 149
click at [65, 217] on div "Add Column" at bounding box center [803, 175] width 1502 height 149
click at [101, 752] on span "Delete 3 Rows" at bounding box center [87, 756] width 56 height 13
click at [745, 147] on span "Delete" at bounding box center [739, 145] width 27 height 13
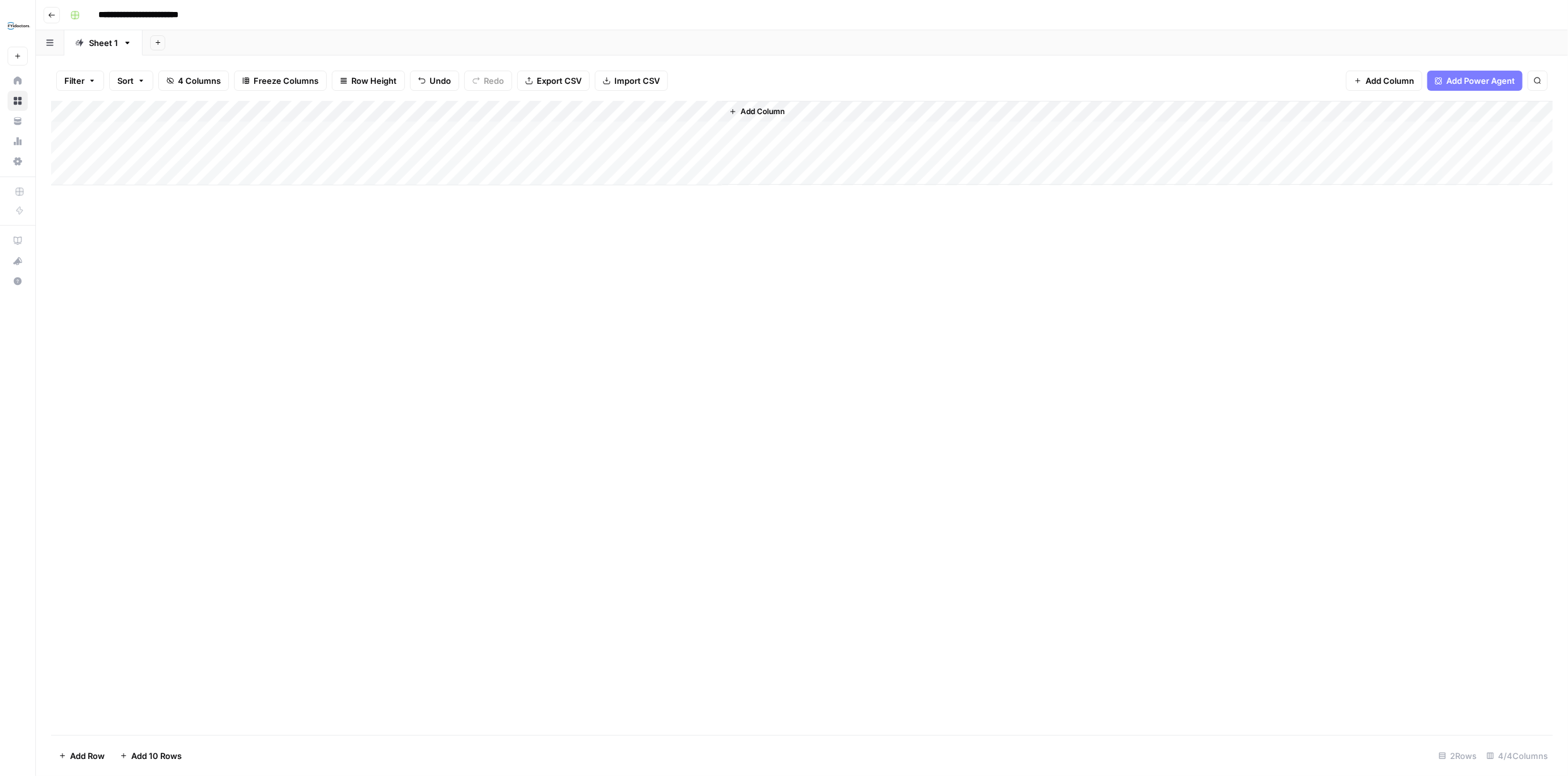
click at [586, 113] on div "Add Column" at bounding box center [803, 144] width 1502 height 85
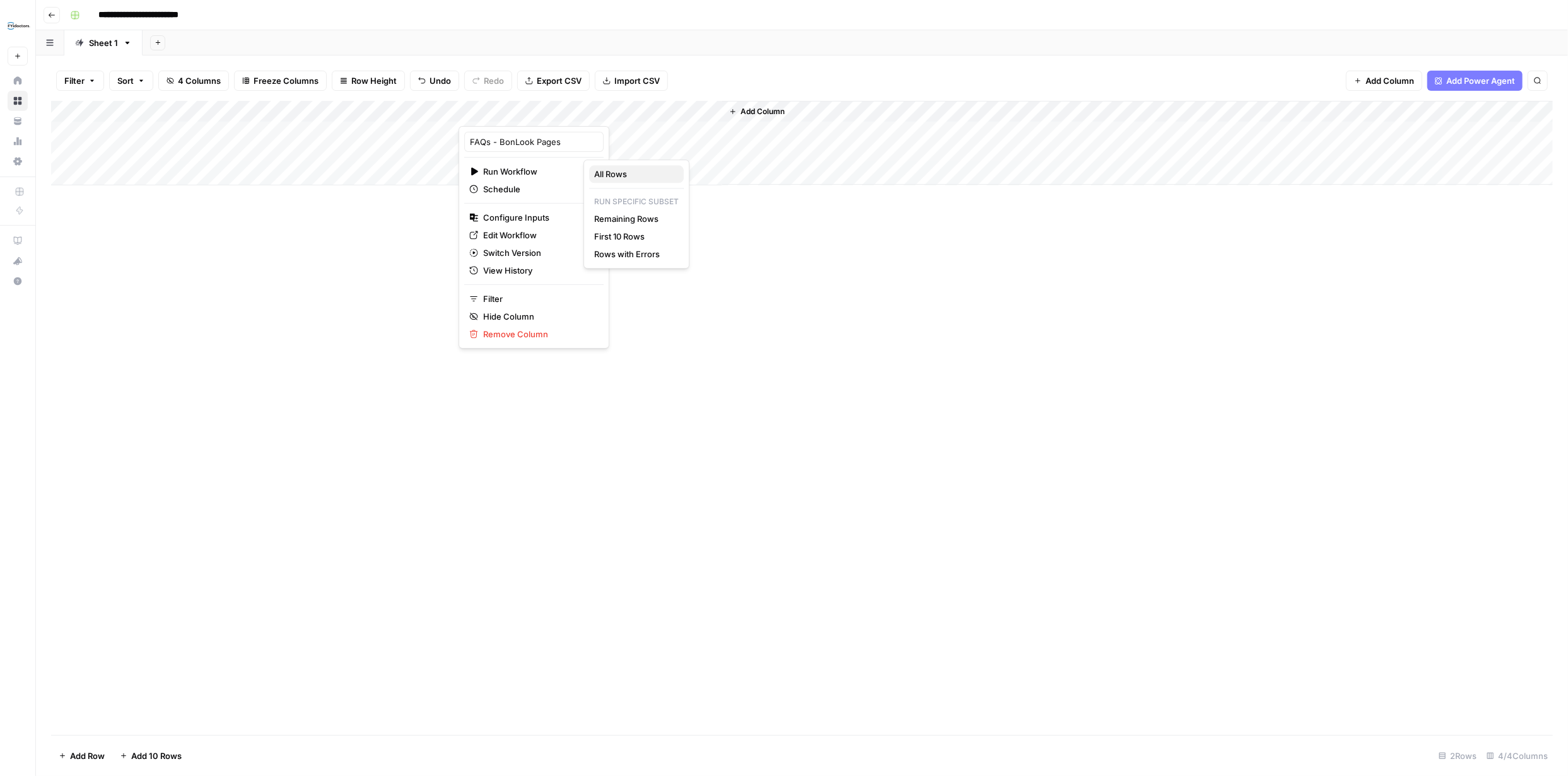
click at [612, 173] on span "All Rows" at bounding box center [634, 174] width 80 height 13
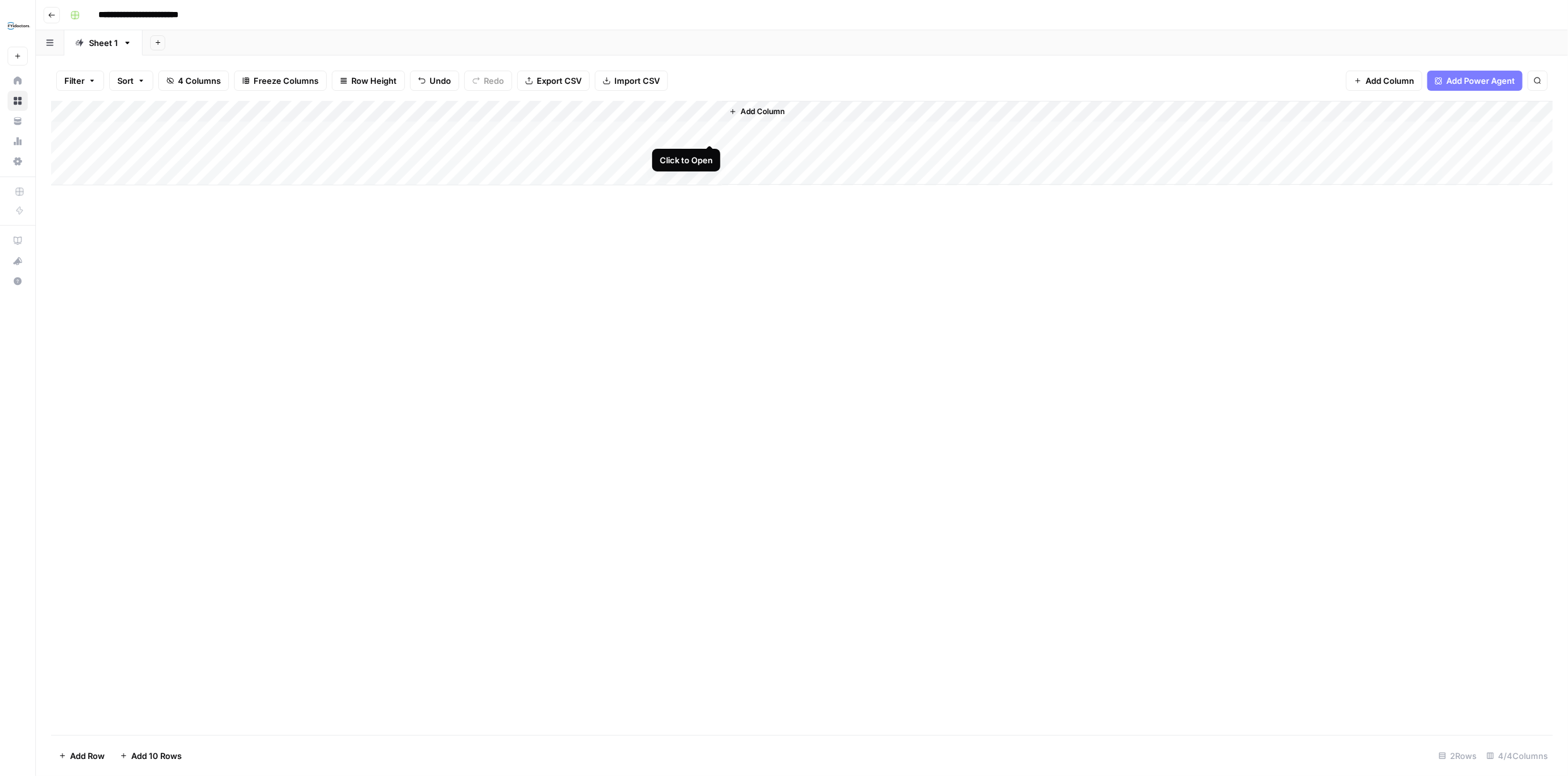
click at [710, 134] on div "Add Column" at bounding box center [803, 144] width 1502 height 85
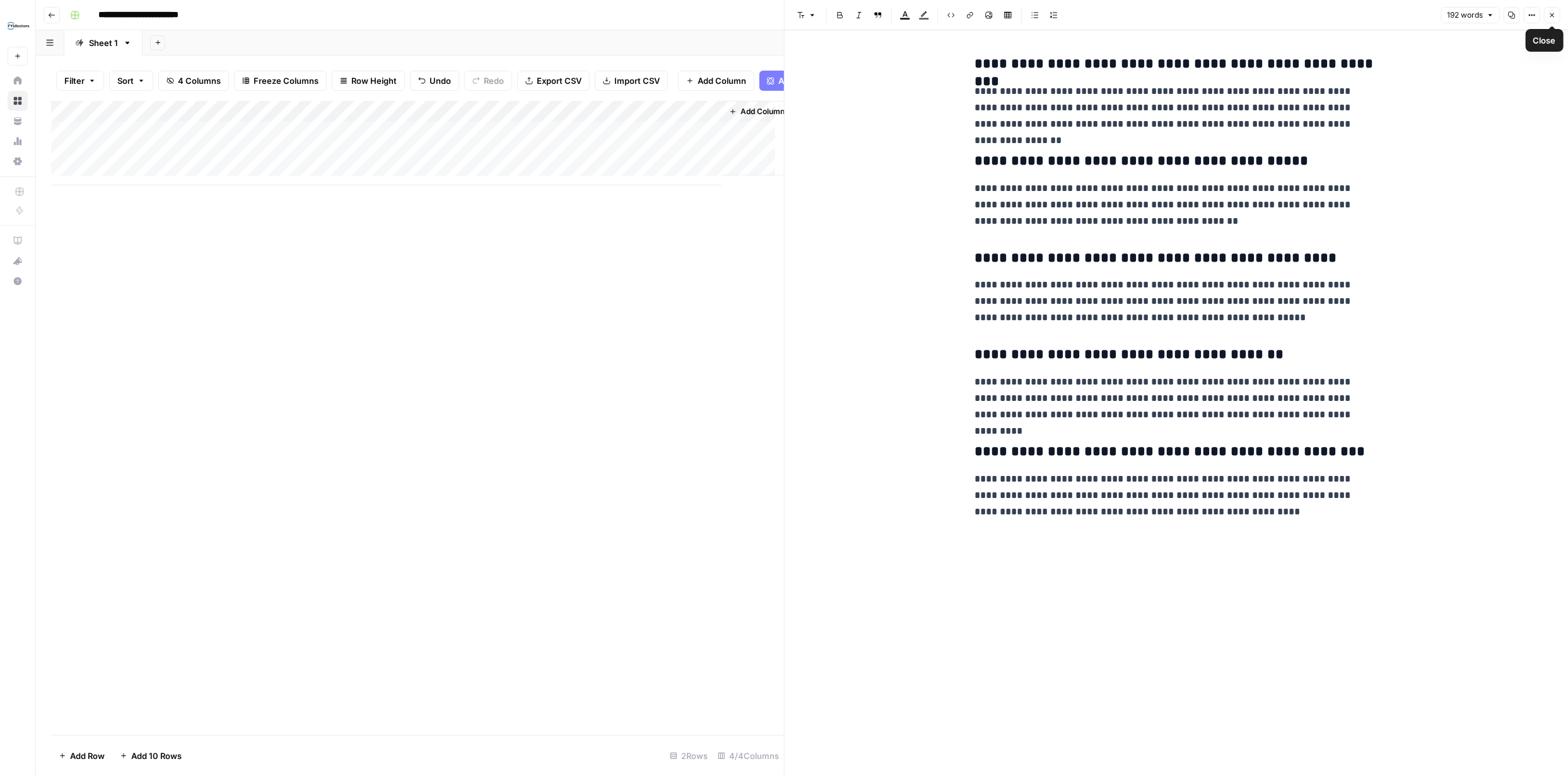
click at [1552, 15] on icon "button" at bounding box center [1552, 15] width 5 height 5
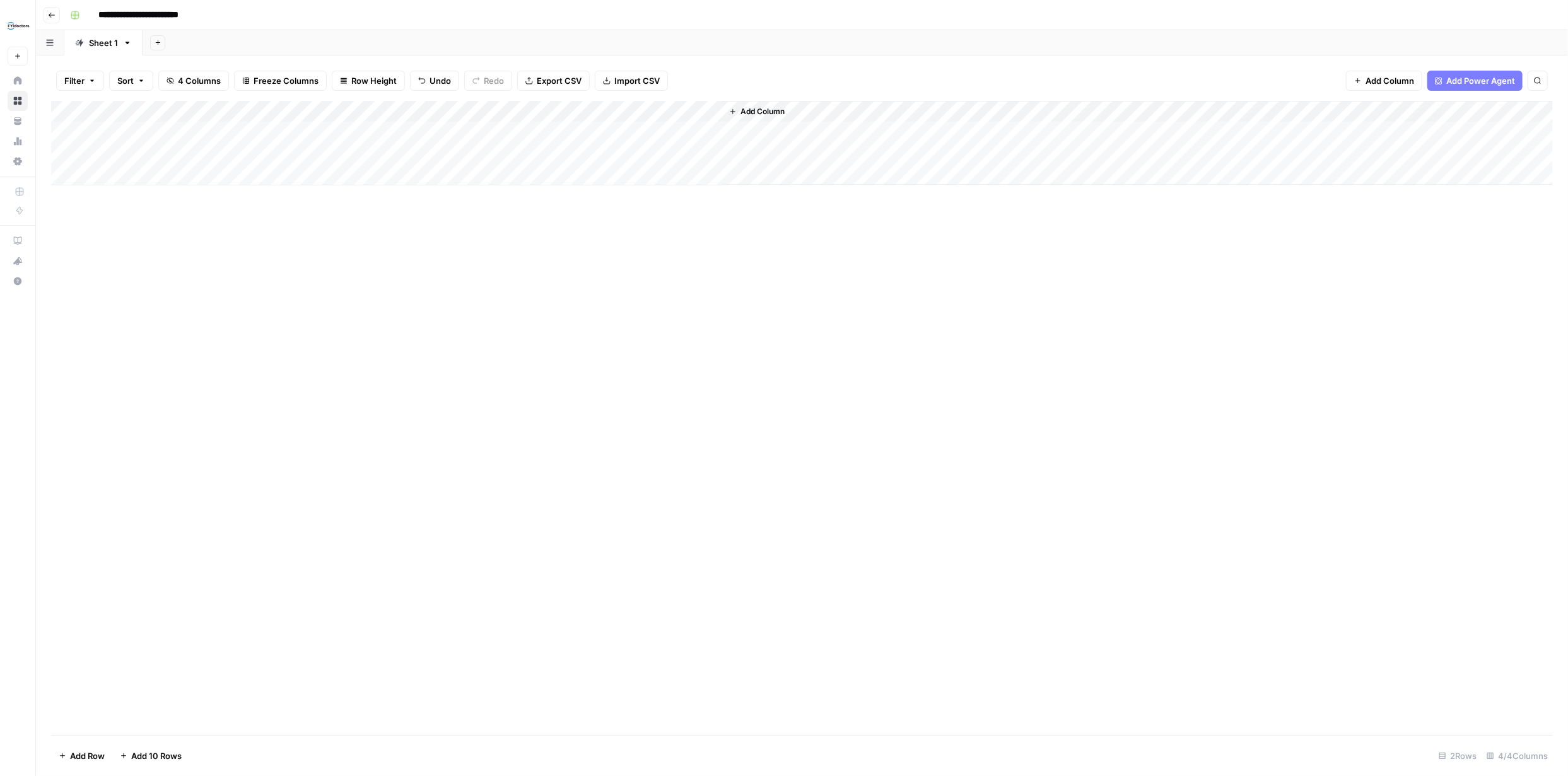
click at [583, 112] on div "Add Column" at bounding box center [803, 144] width 1502 height 85
click at [519, 234] on span "Edit Workflow" at bounding box center [539, 235] width 110 height 13
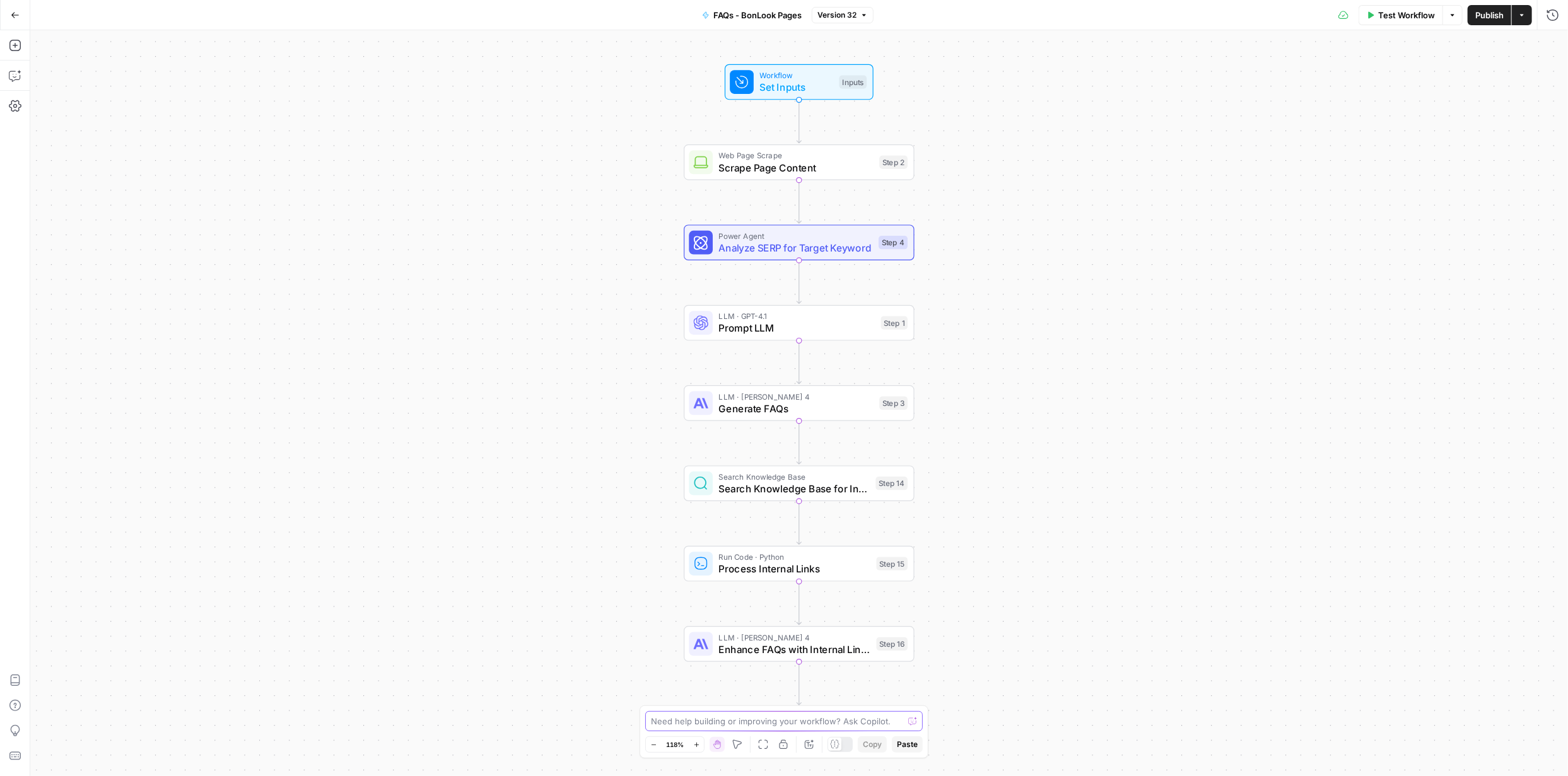
click at [756, 722] on textarea at bounding box center [776, 721] width 252 height 13
type textarea "I cannot see any text anchors or hyperlinks in the final outcome"
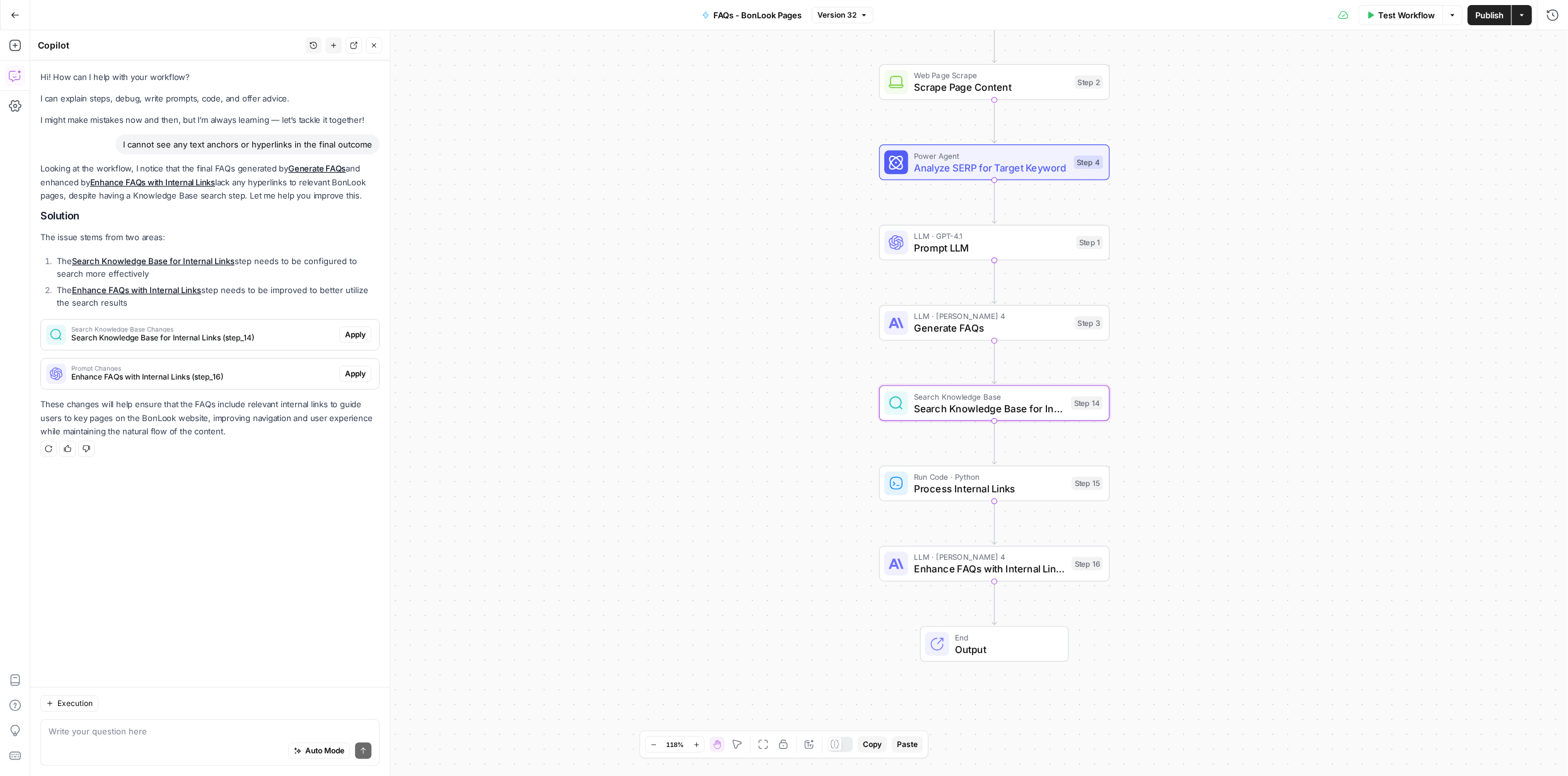
click at [364, 341] on button "Apply" at bounding box center [355, 334] width 33 height 16
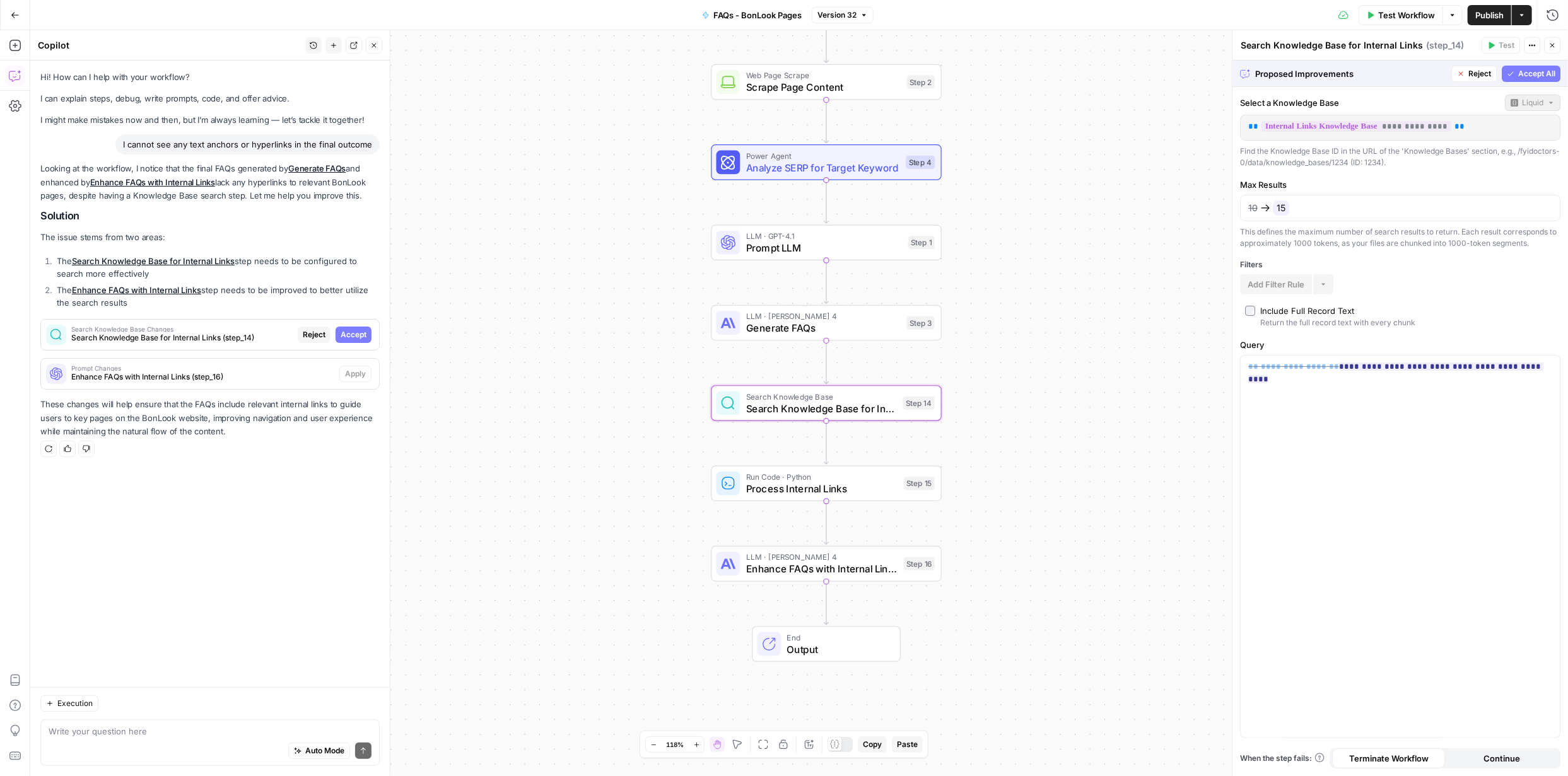
click at [352, 334] on span "Accept" at bounding box center [353, 334] width 26 height 12
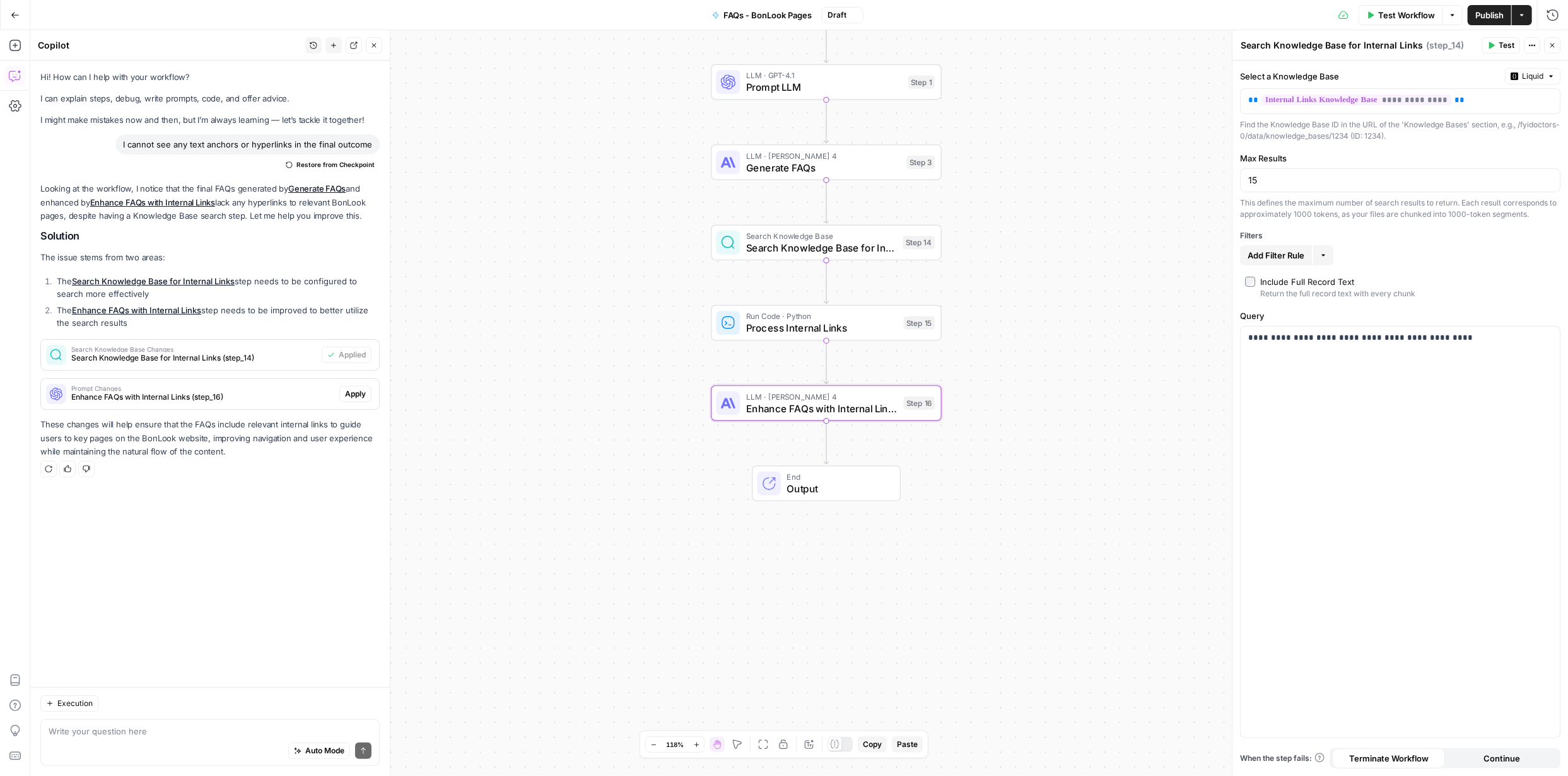
click at [356, 391] on span "Apply" at bounding box center [355, 394] width 21 height 12
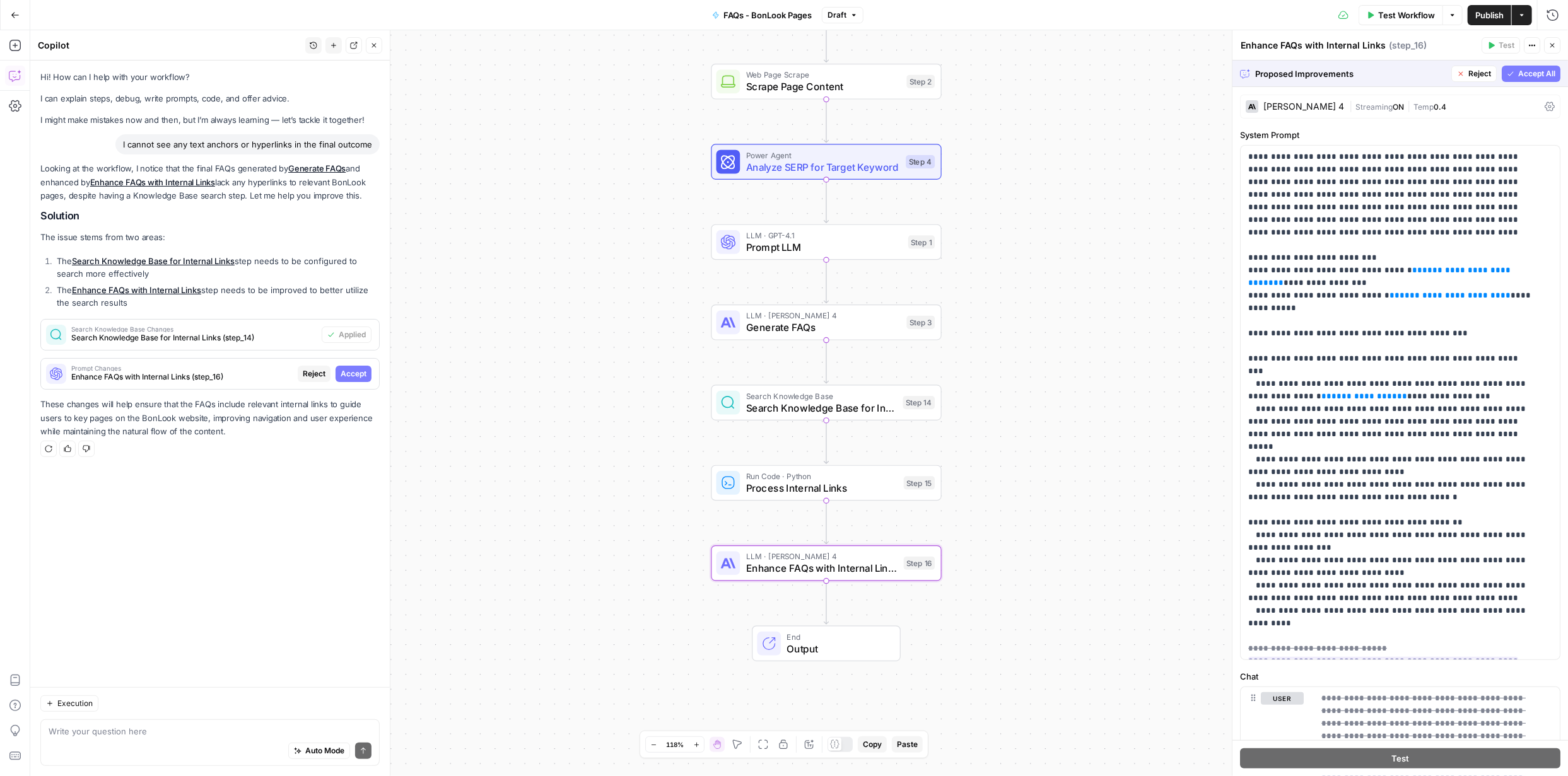
click at [351, 370] on span "Accept" at bounding box center [353, 374] width 26 height 12
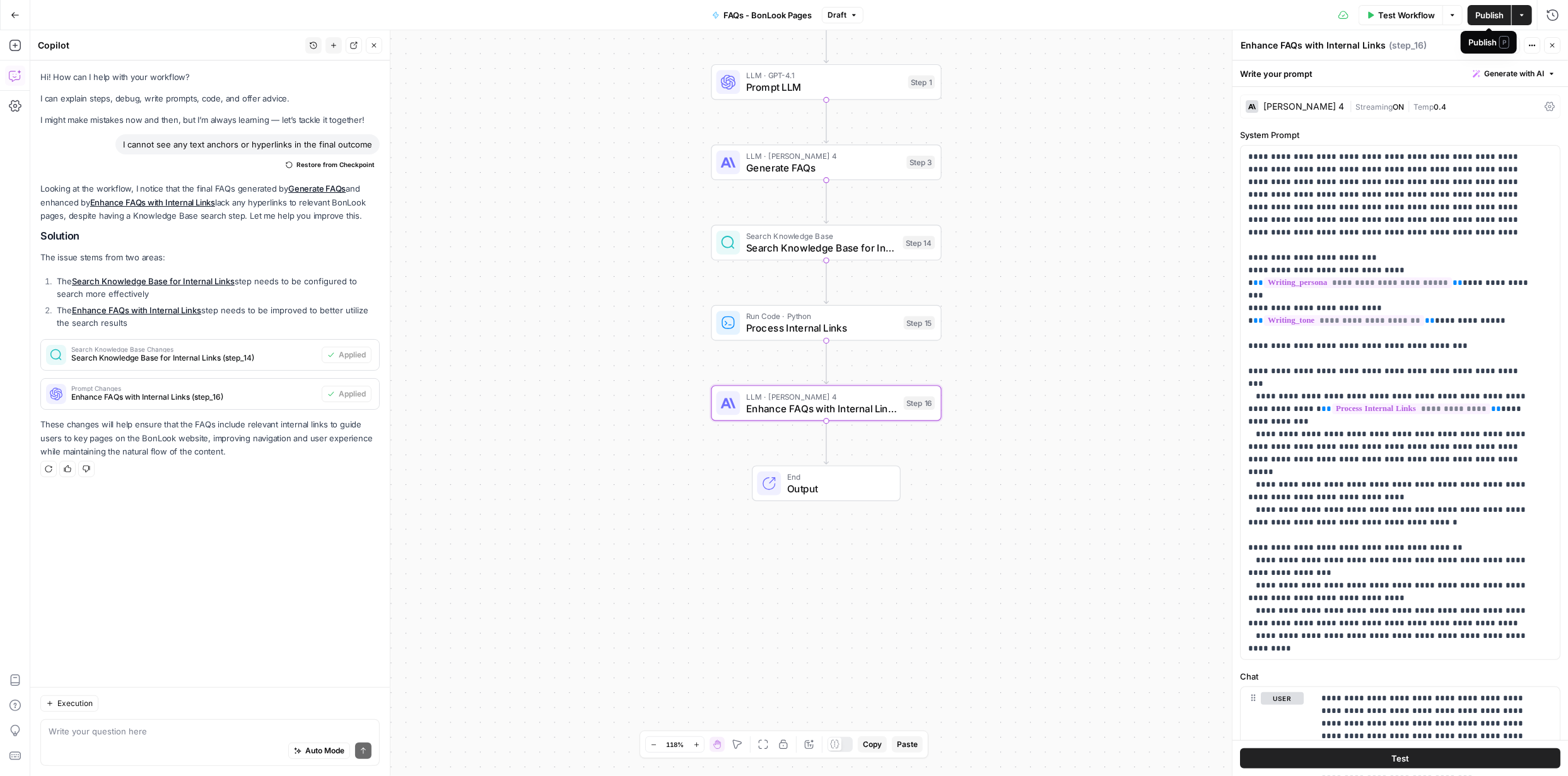
click at [1496, 18] on span "Publish" at bounding box center [1488, 15] width 28 height 13
click at [1429, 14] on span "Test Workflow" at bounding box center [1406, 15] width 57 height 13
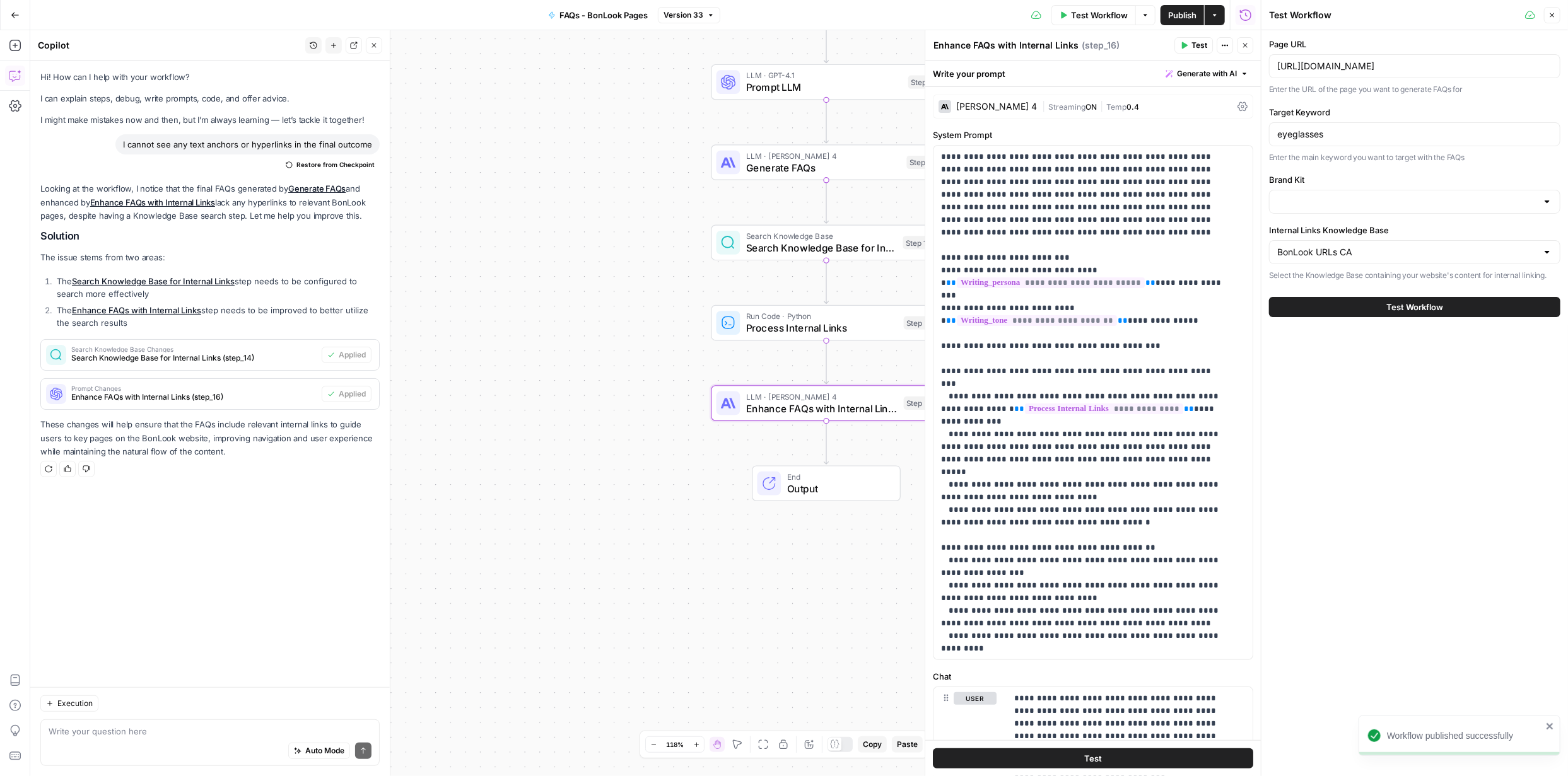
type input "BonLook"
click at [1537, 248] on div "BonLook URLs CA" at bounding box center [1414, 252] width 291 height 24
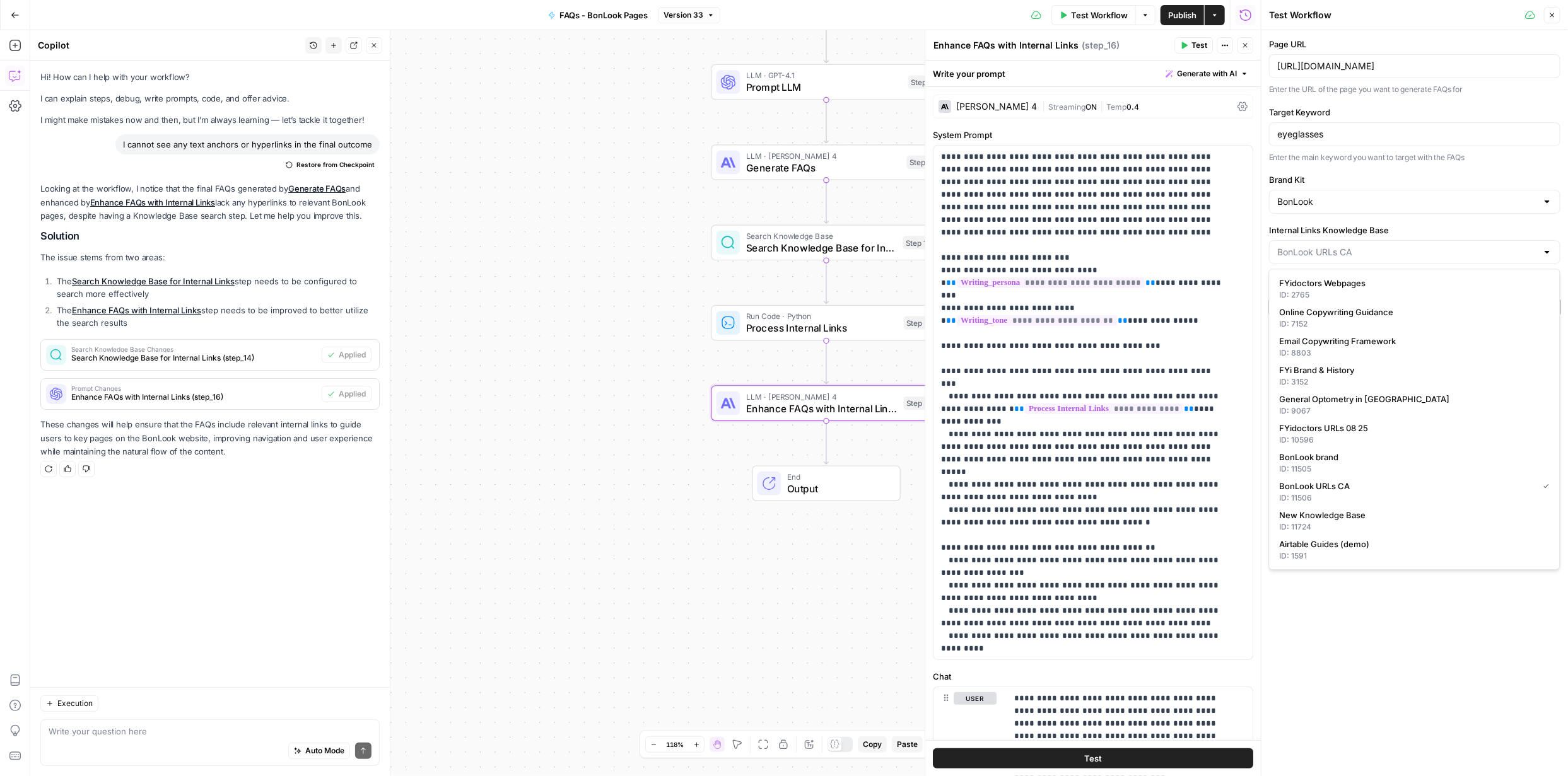
type input "BonLook URLs CA"
click at [1412, 603] on div "Page URL [URL][DOMAIN_NAME] Enter the URL of the page you want to generate FAQs…" at bounding box center [1414, 403] width 306 height 746
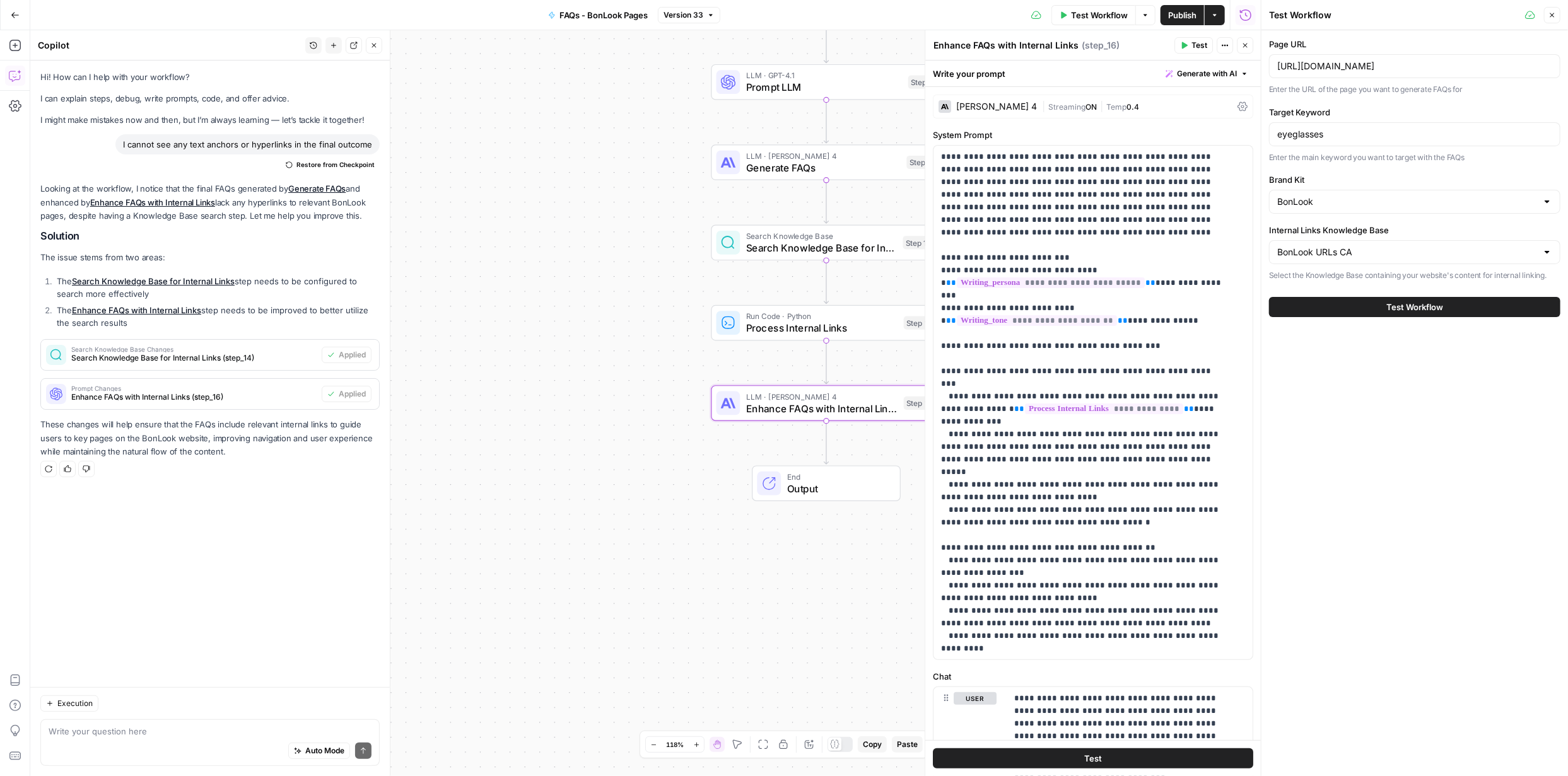
click at [1416, 306] on span "Test Workflow" at bounding box center [1414, 307] width 57 height 13
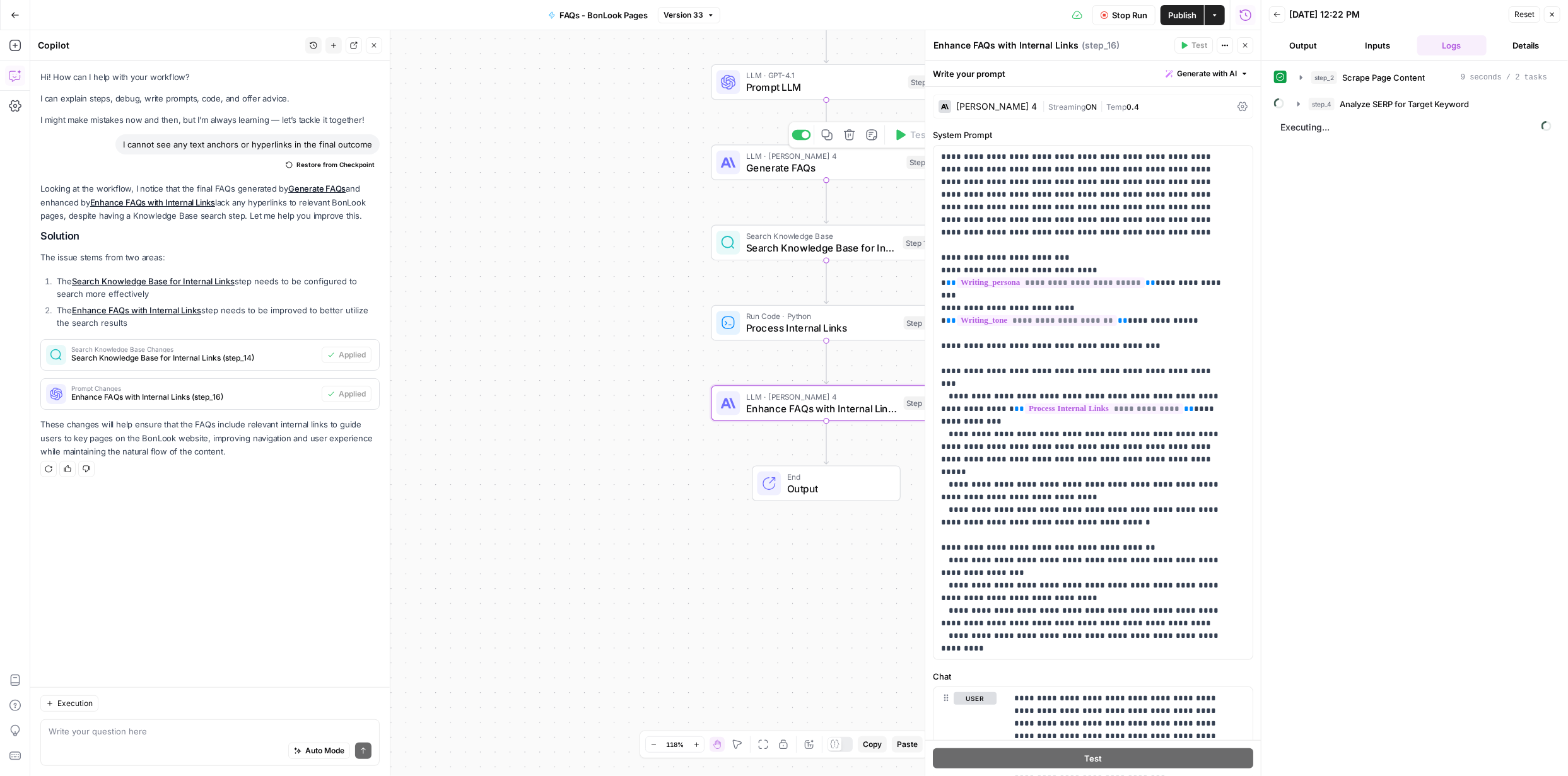
click at [794, 167] on span "Generate FAQs" at bounding box center [823, 167] width 155 height 15
click at [796, 167] on span "Generate FAQs" at bounding box center [823, 167] width 155 height 15
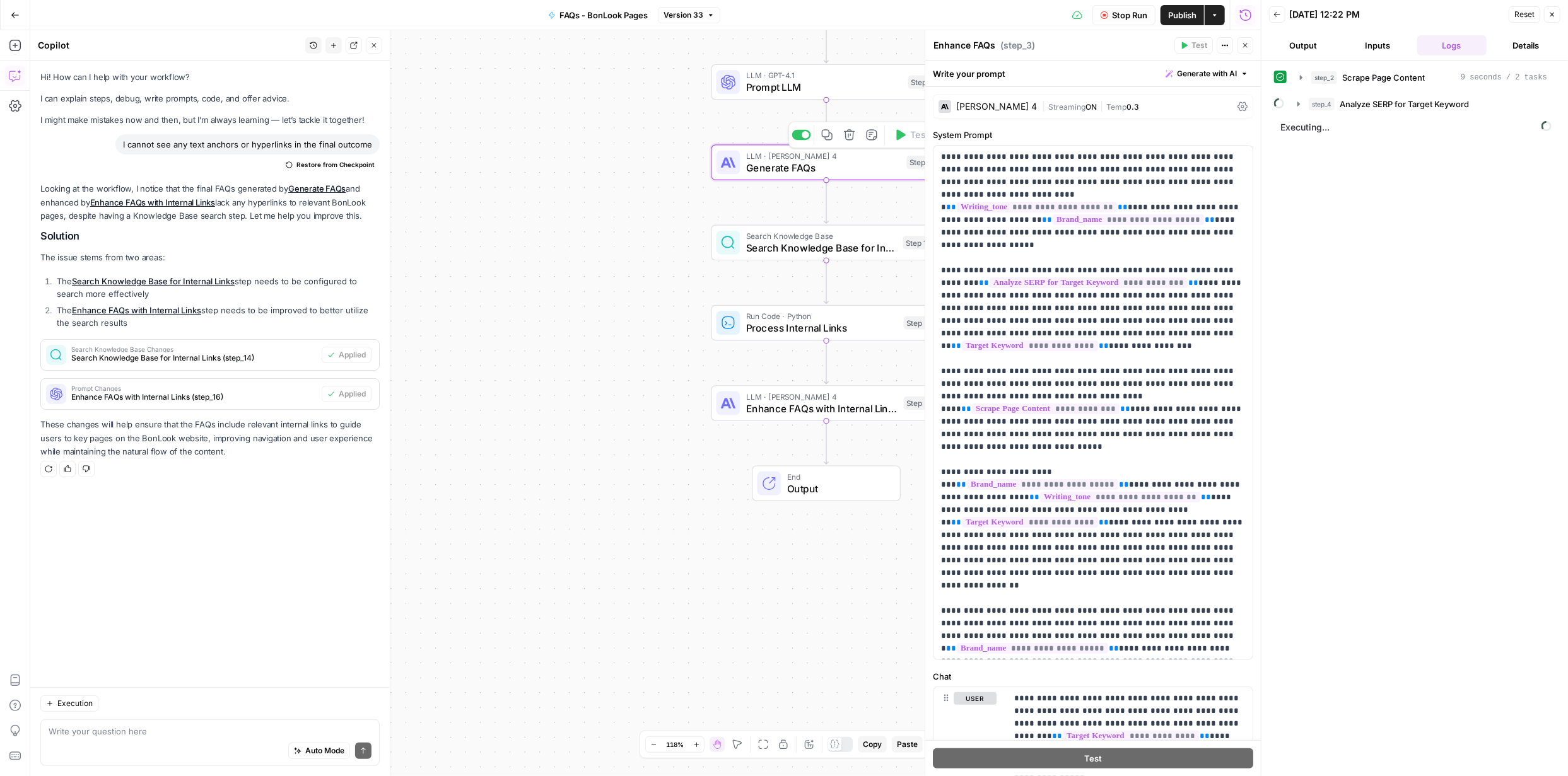
type textarea "Generate FAQs"
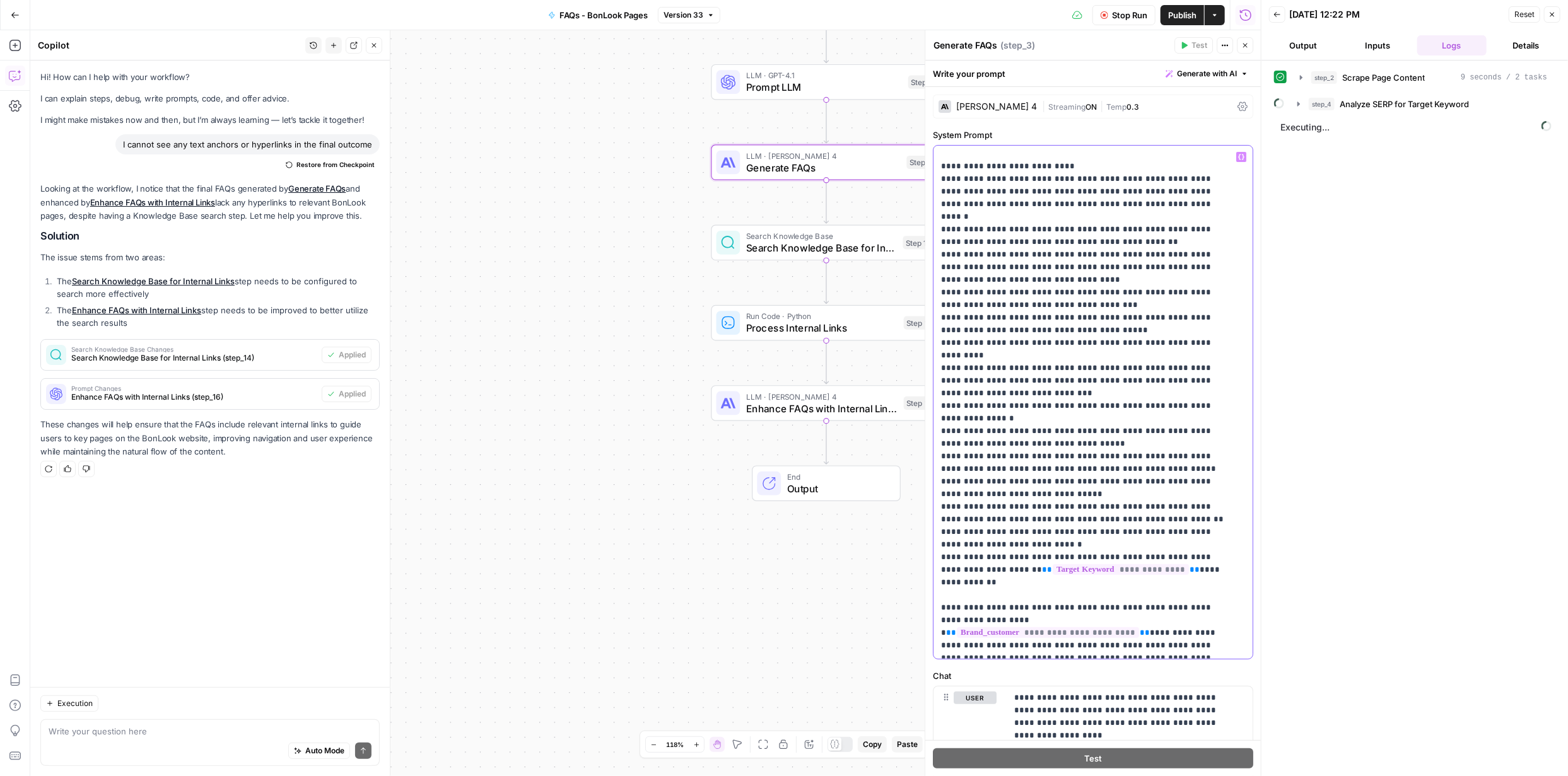
scroll to position [631, 0]
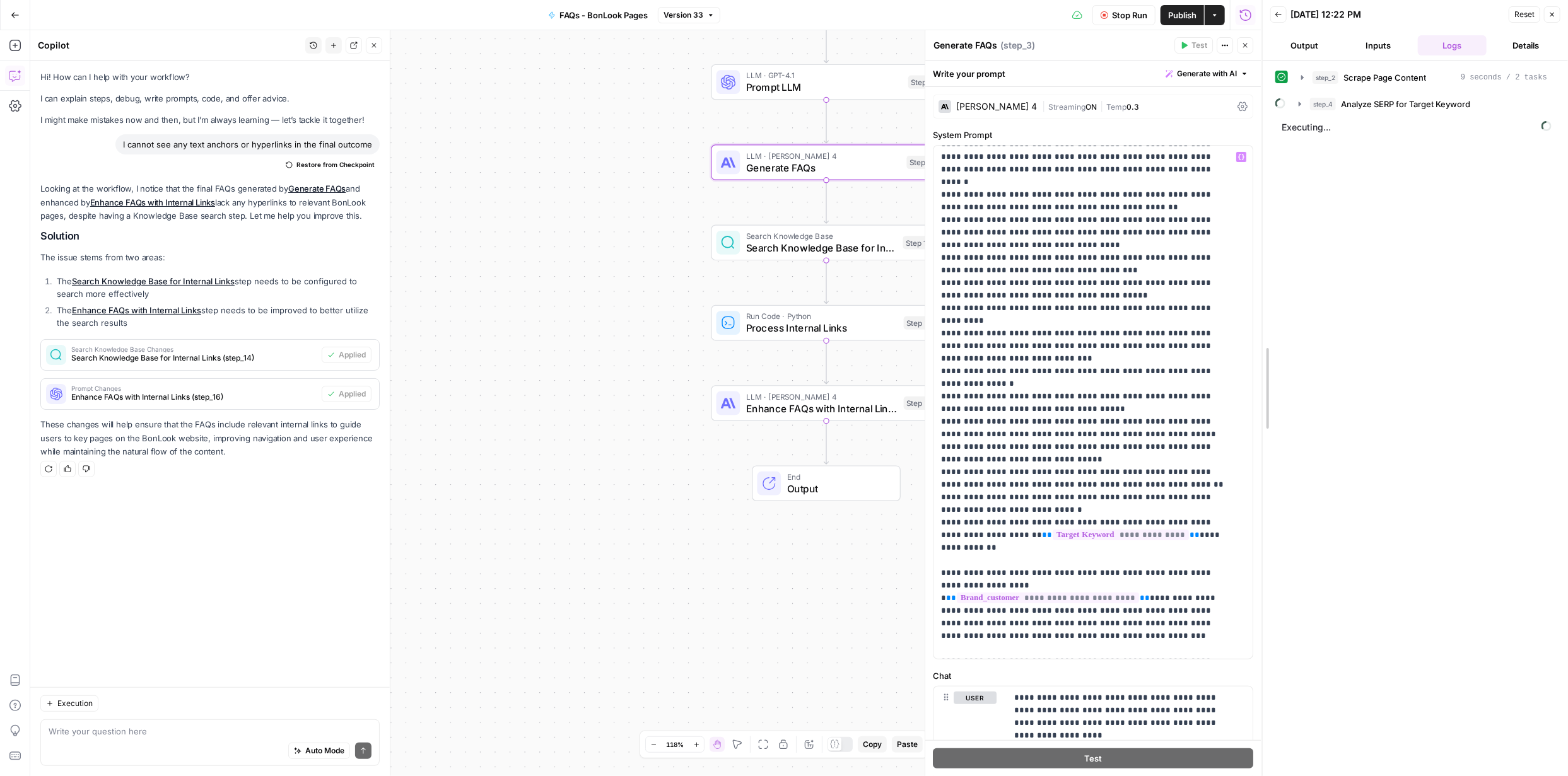
drag, startPoint x: 1256, startPoint y: 436, endPoint x: 1259, endPoint y: 447, distance: 11.4
click at [1257, 467] on div at bounding box center [1263, 388] width 13 height 776
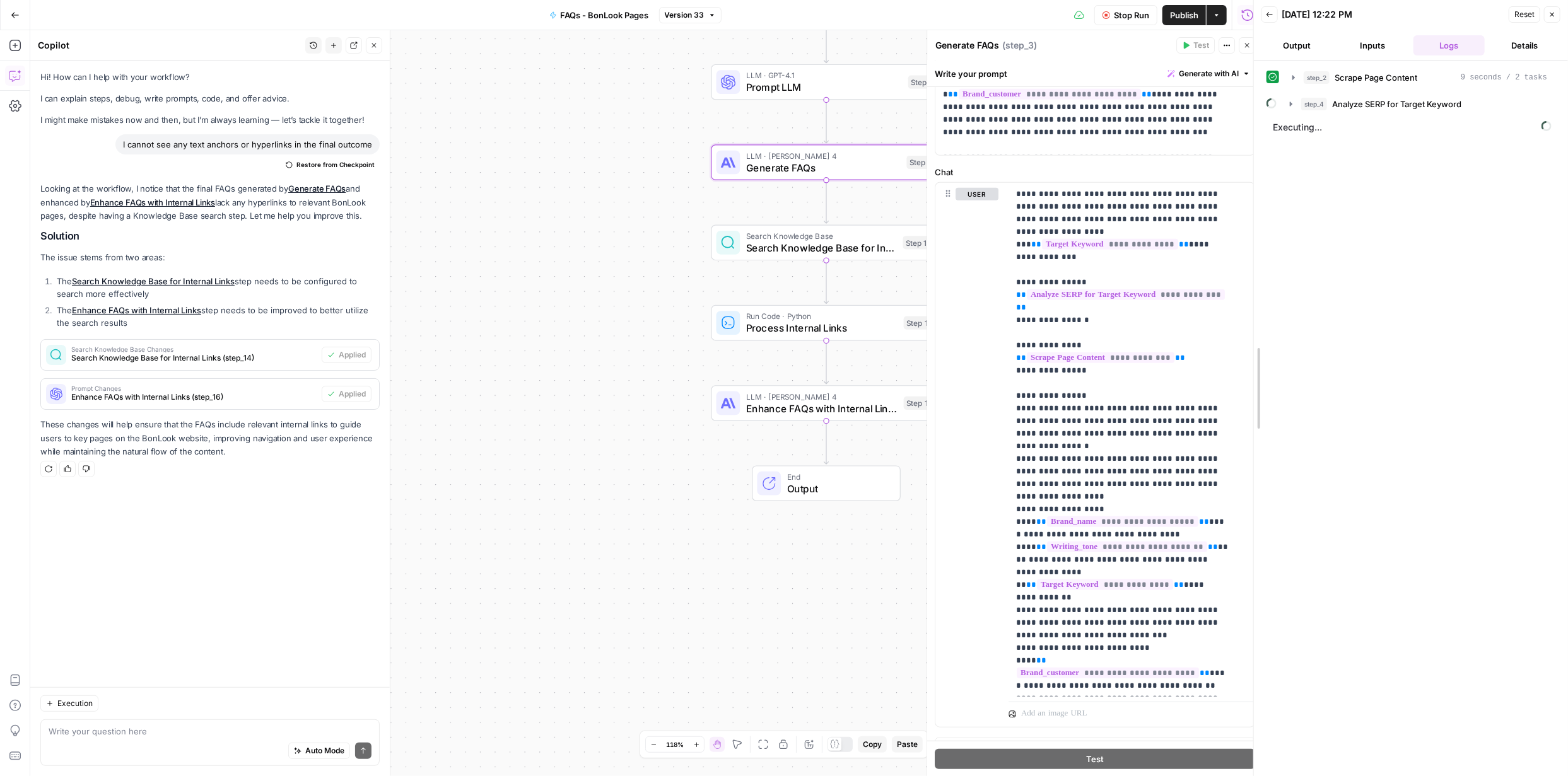
scroll to position [508, 0]
drag, startPoint x: 1256, startPoint y: 436, endPoint x: 1247, endPoint y: 720, distance: 284.1
click at [1248, 720] on div at bounding box center [1254, 388] width 13 height 776
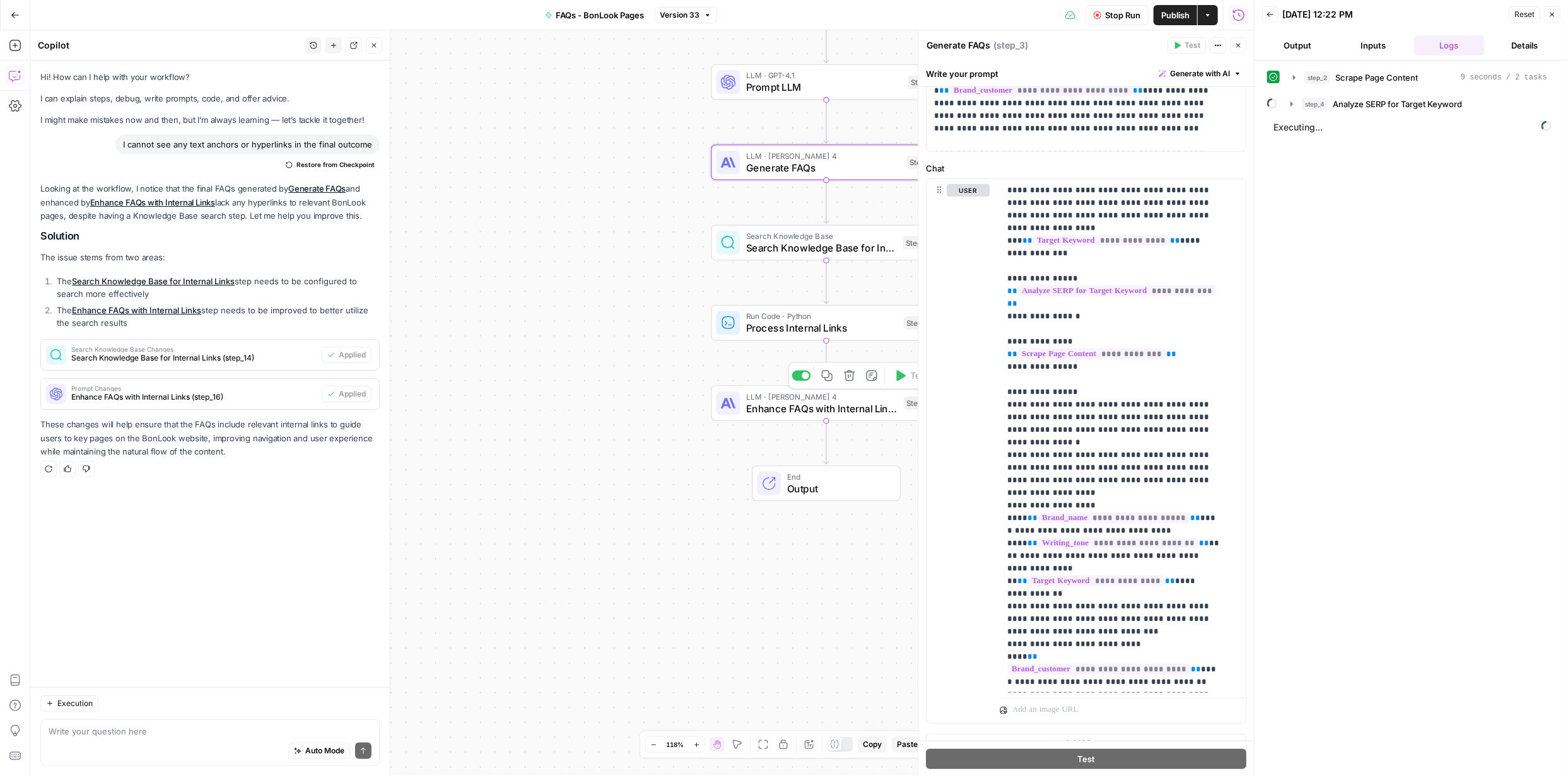
click at [804, 407] on span "Enhance FAQs with Internal Links" at bounding box center [822, 408] width 152 height 15
click at [807, 408] on span "Enhance FAQs with Internal Links" at bounding box center [822, 408] width 152 height 15
click at [808, 409] on span "Enhance FAQs with Internal Links" at bounding box center [822, 408] width 152 height 15
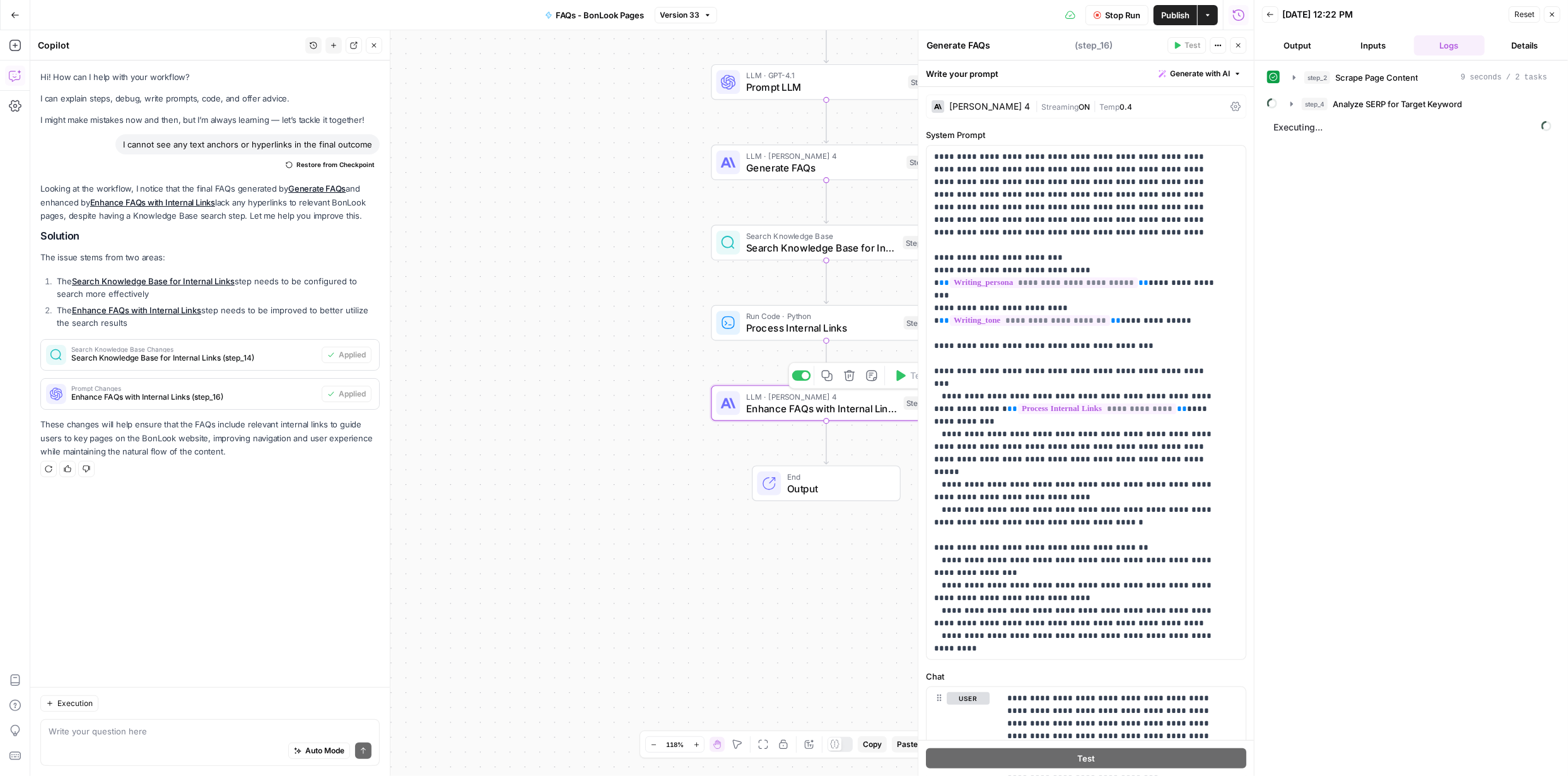
type textarea "Enhance FAQs with Internal Links"
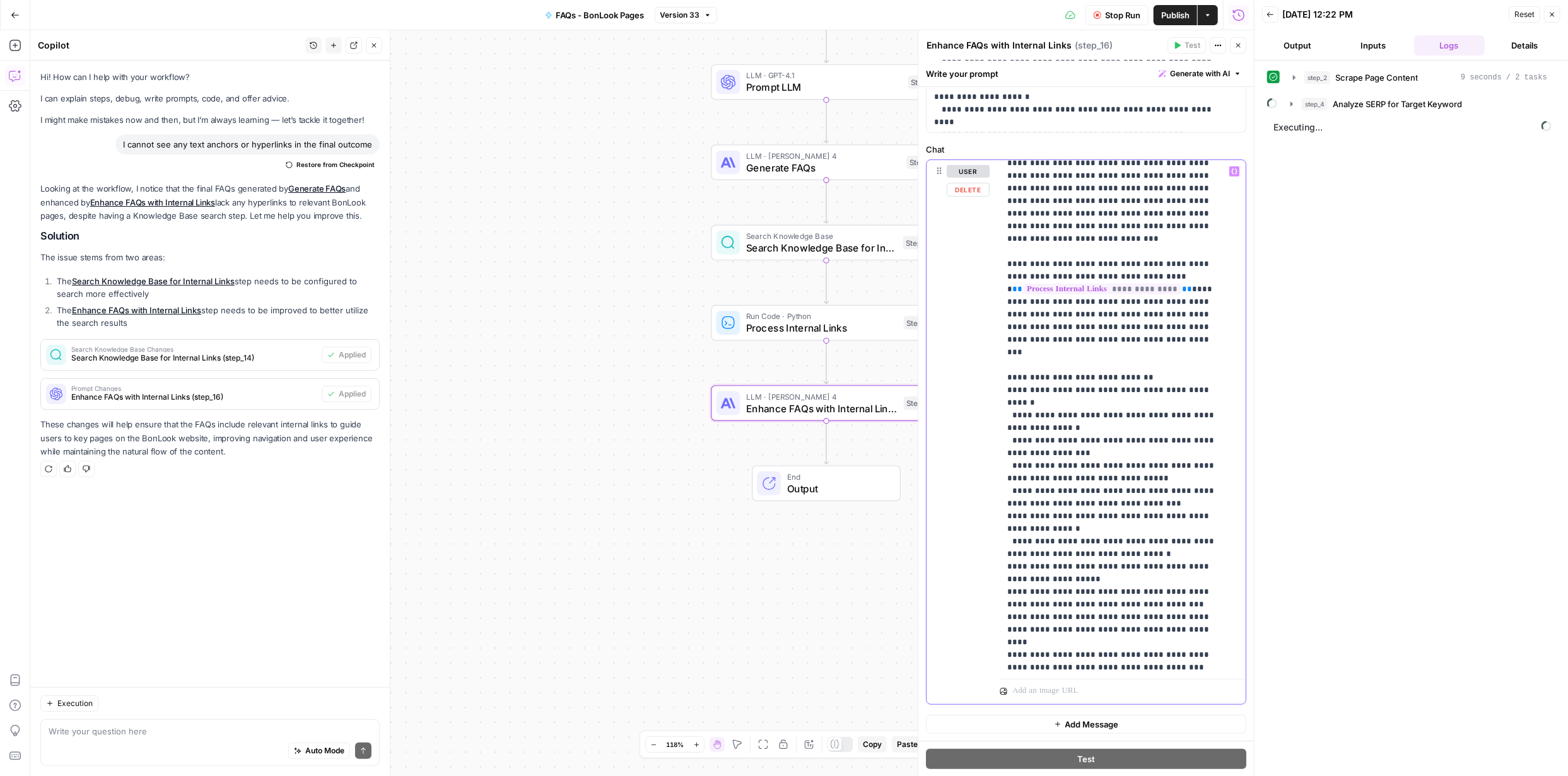
scroll to position [0, 0]
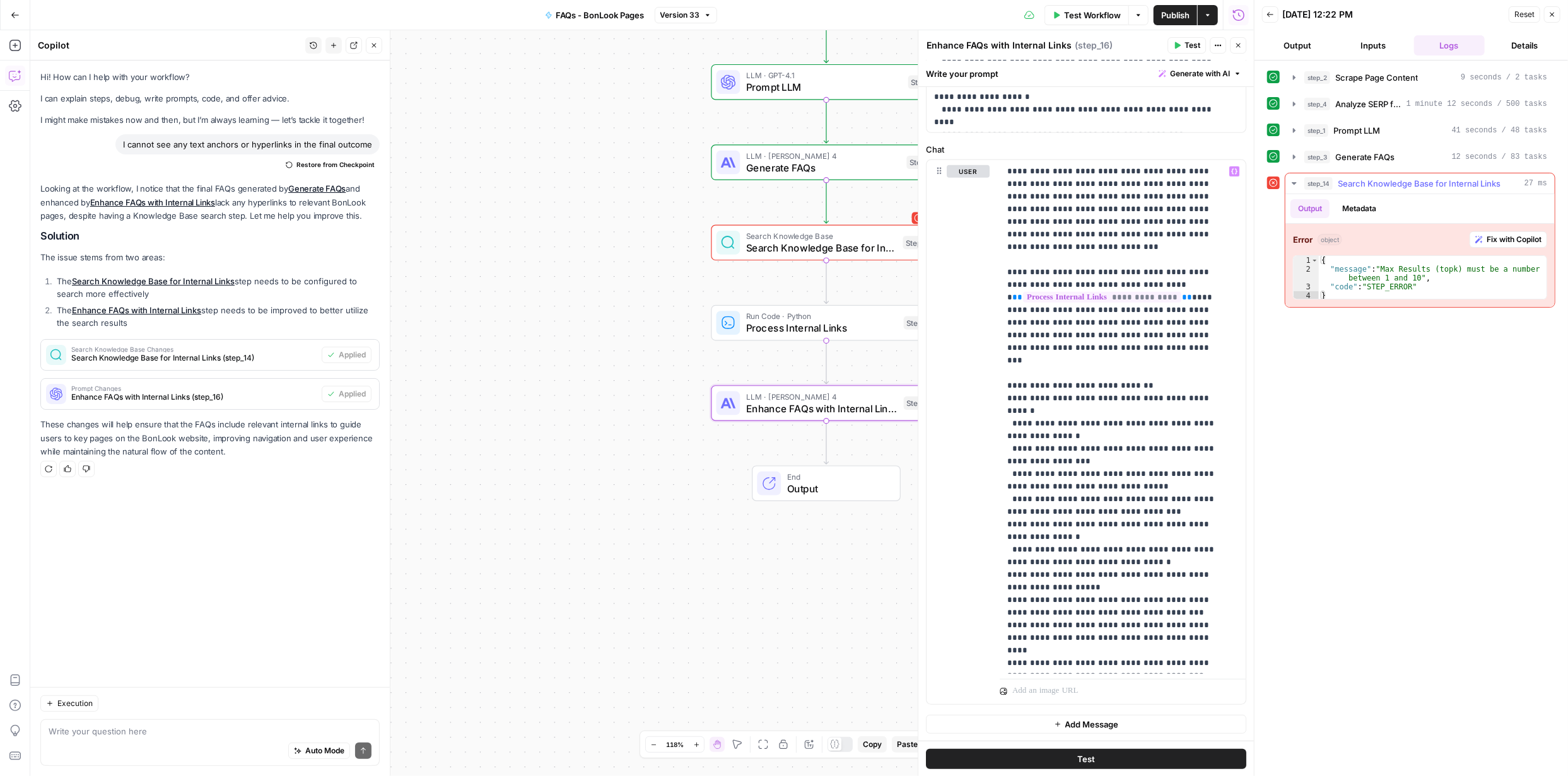
click at [1505, 235] on span "Fix with Copilot" at bounding box center [1514, 239] width 55 height 12
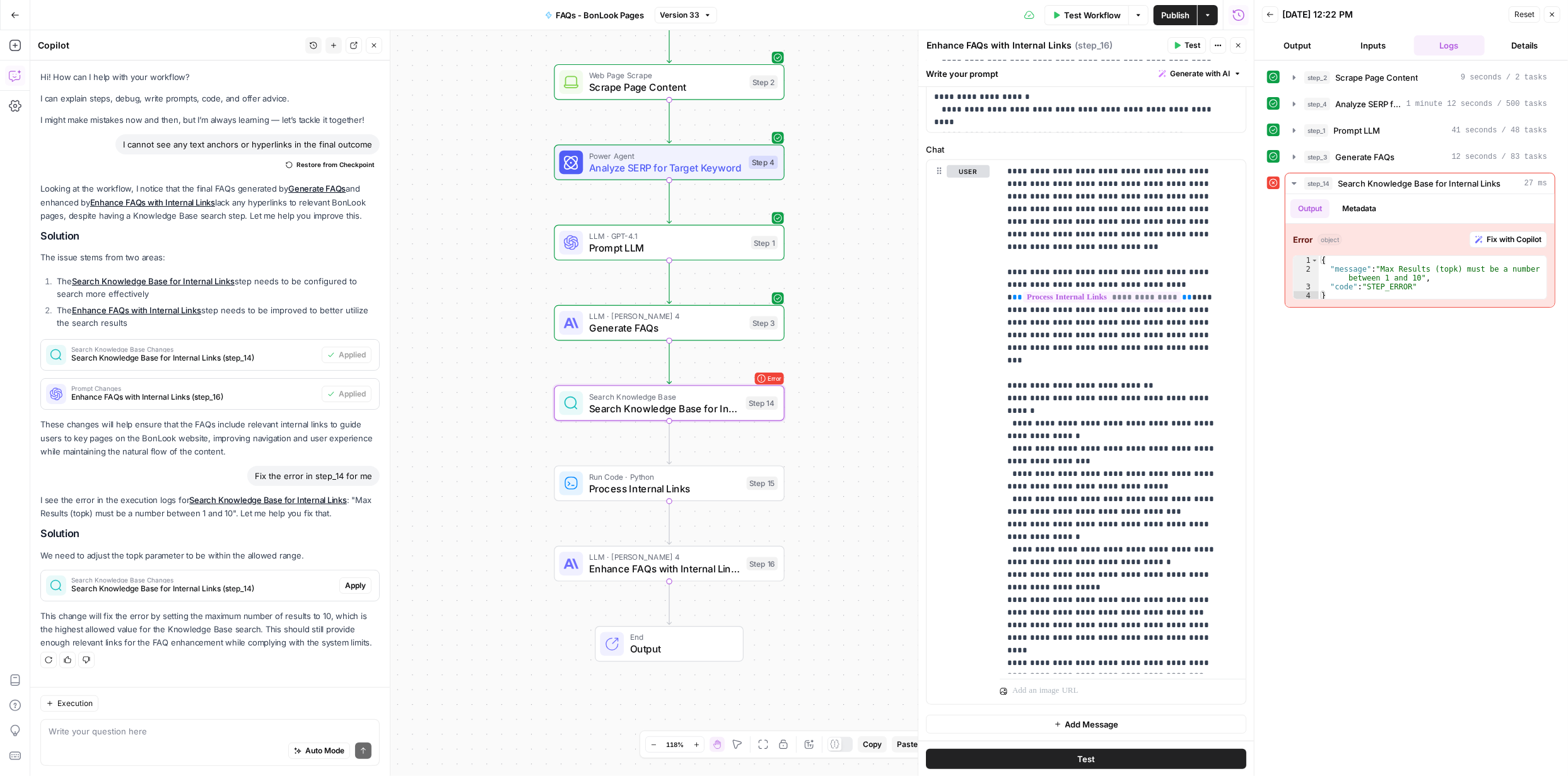
click at [353, 580] on span "Apply" at bounding box center [355, 585] width 21 height 12
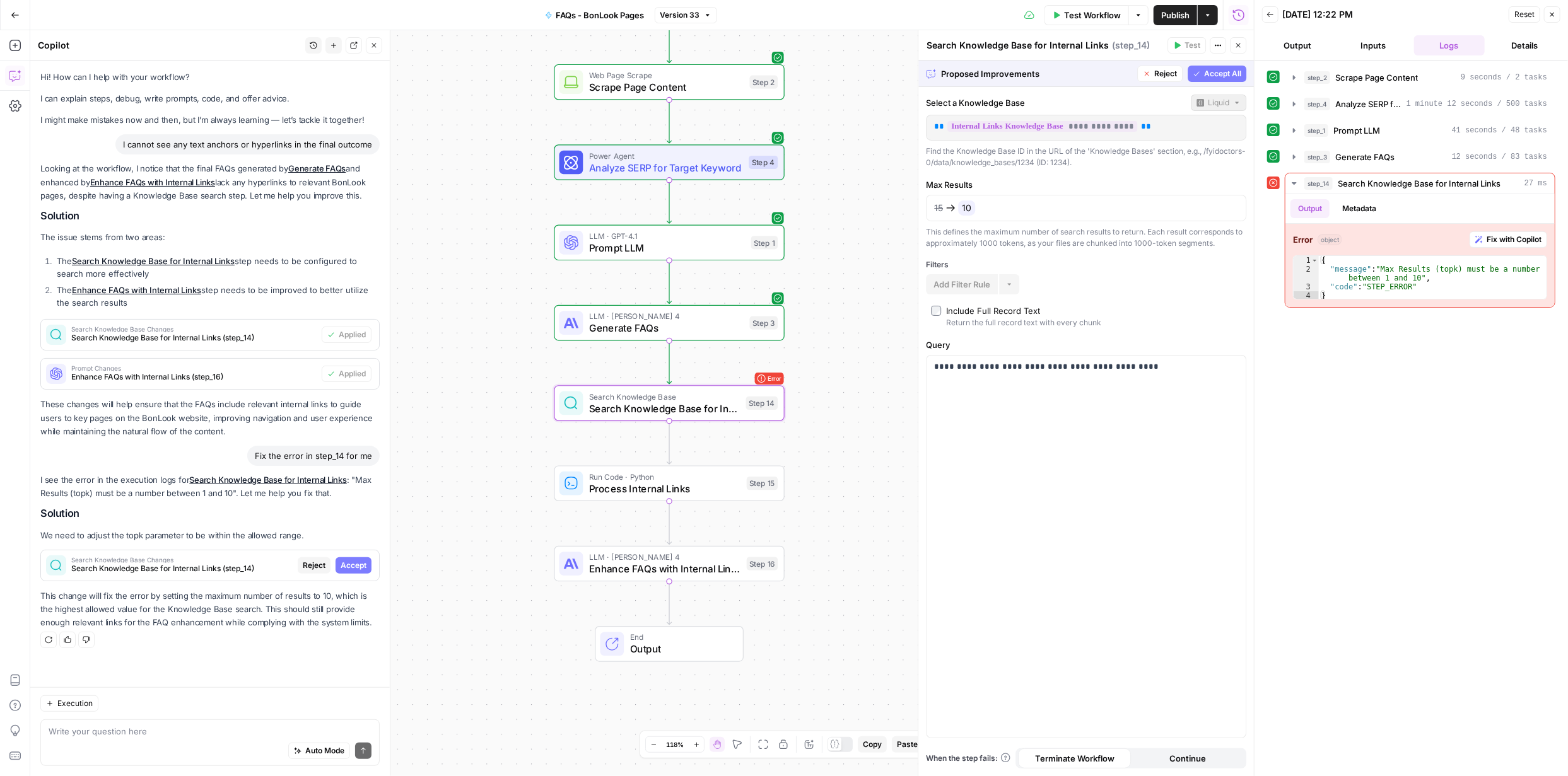
click at [353, 563] on span "Accept" at bounding box center [353, 566] width 26 height 12
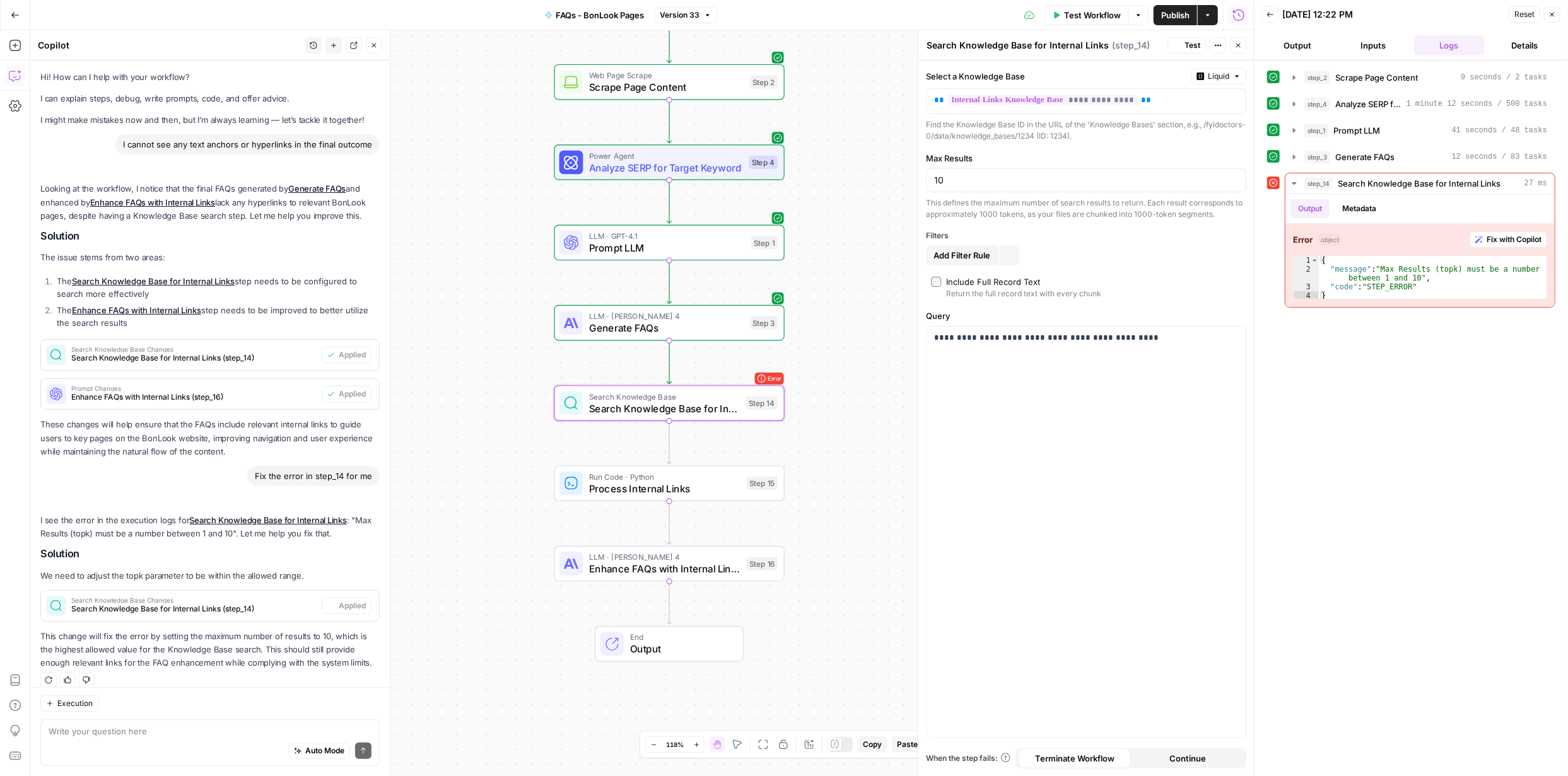
scroll to position [12, 0]
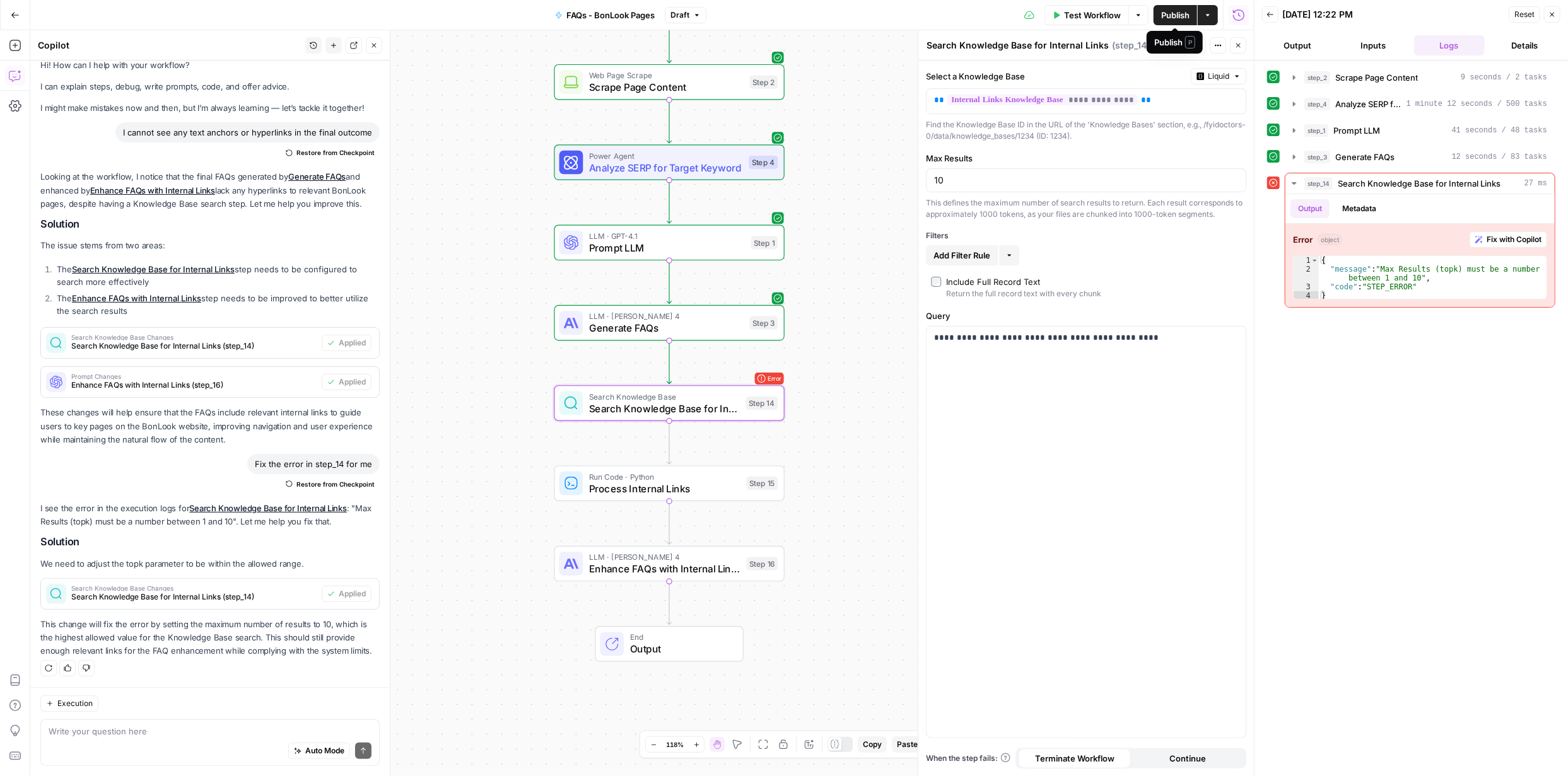
click at [1177, 15] on span "Publish" at bounding box center [1175, 15] width 28 height 13
click at [1094, 18] on span "Test Workflow" at bounding box center [1092, 15] width 57 height 13
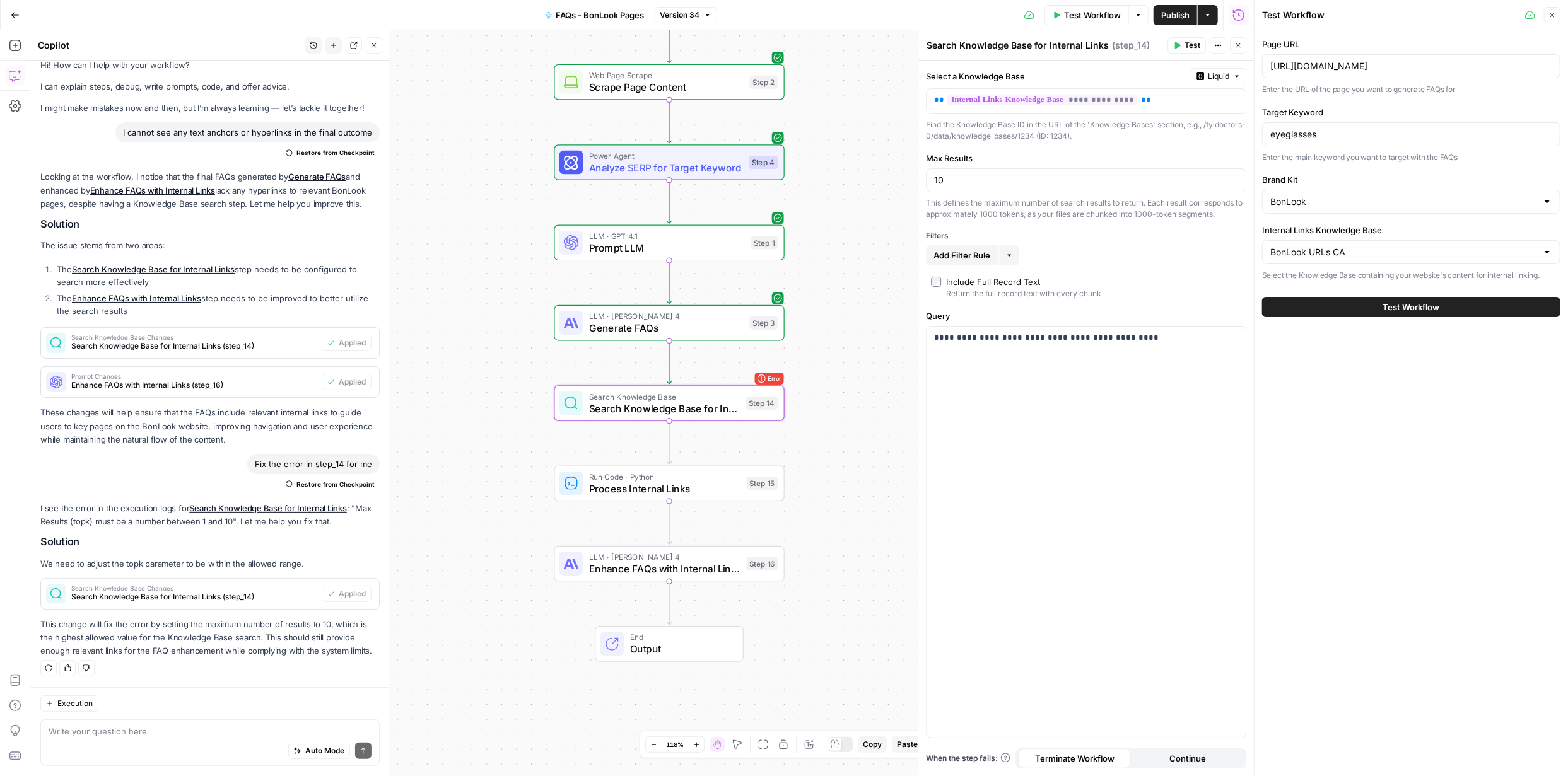
click at [134, 741] on div "Auto Mode Send" at bounding box center [210, 751] width 323 height 28
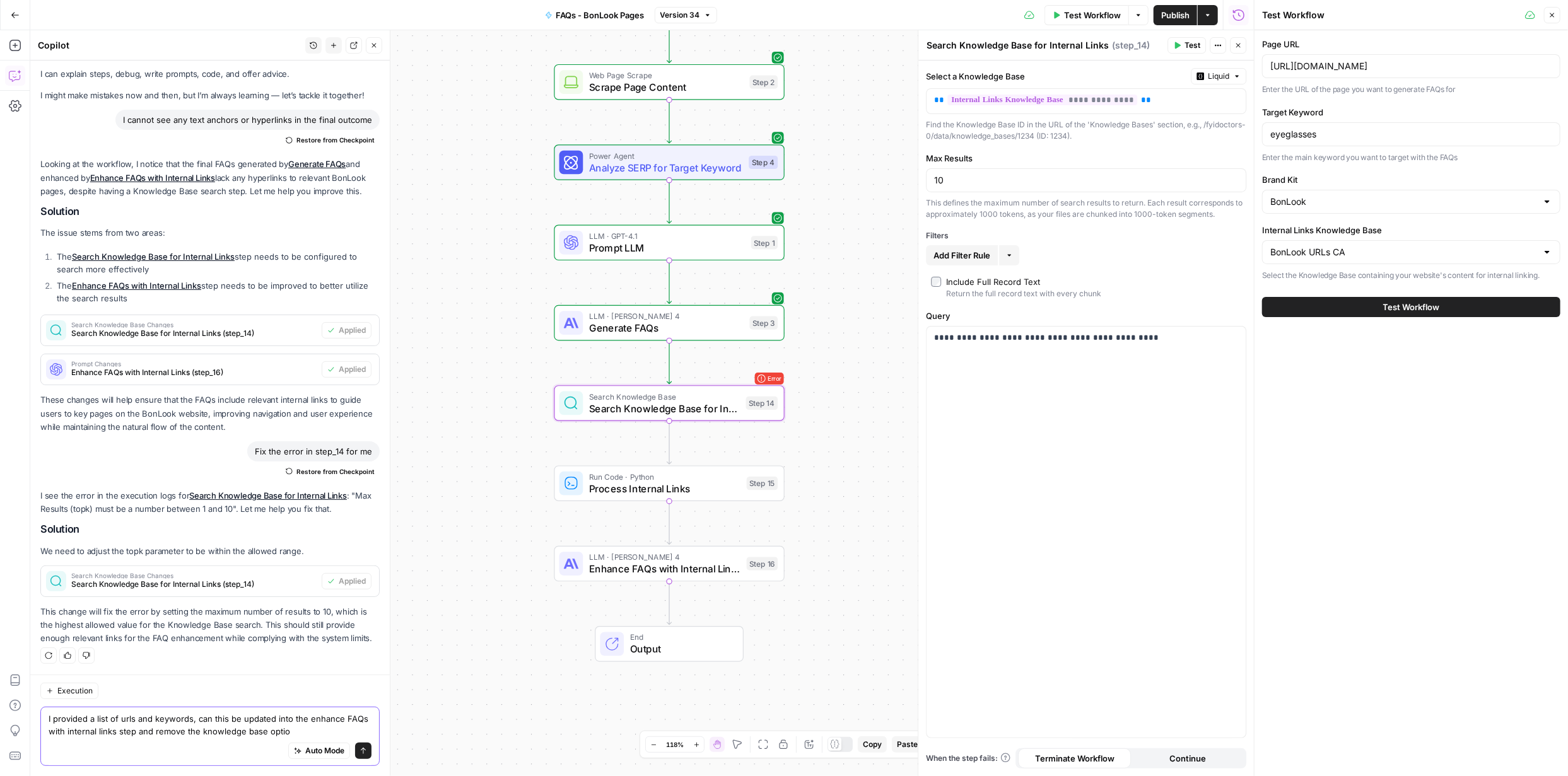
type textarea "I provided a list of urls and keywords, can this be updated into the enhance FA…"
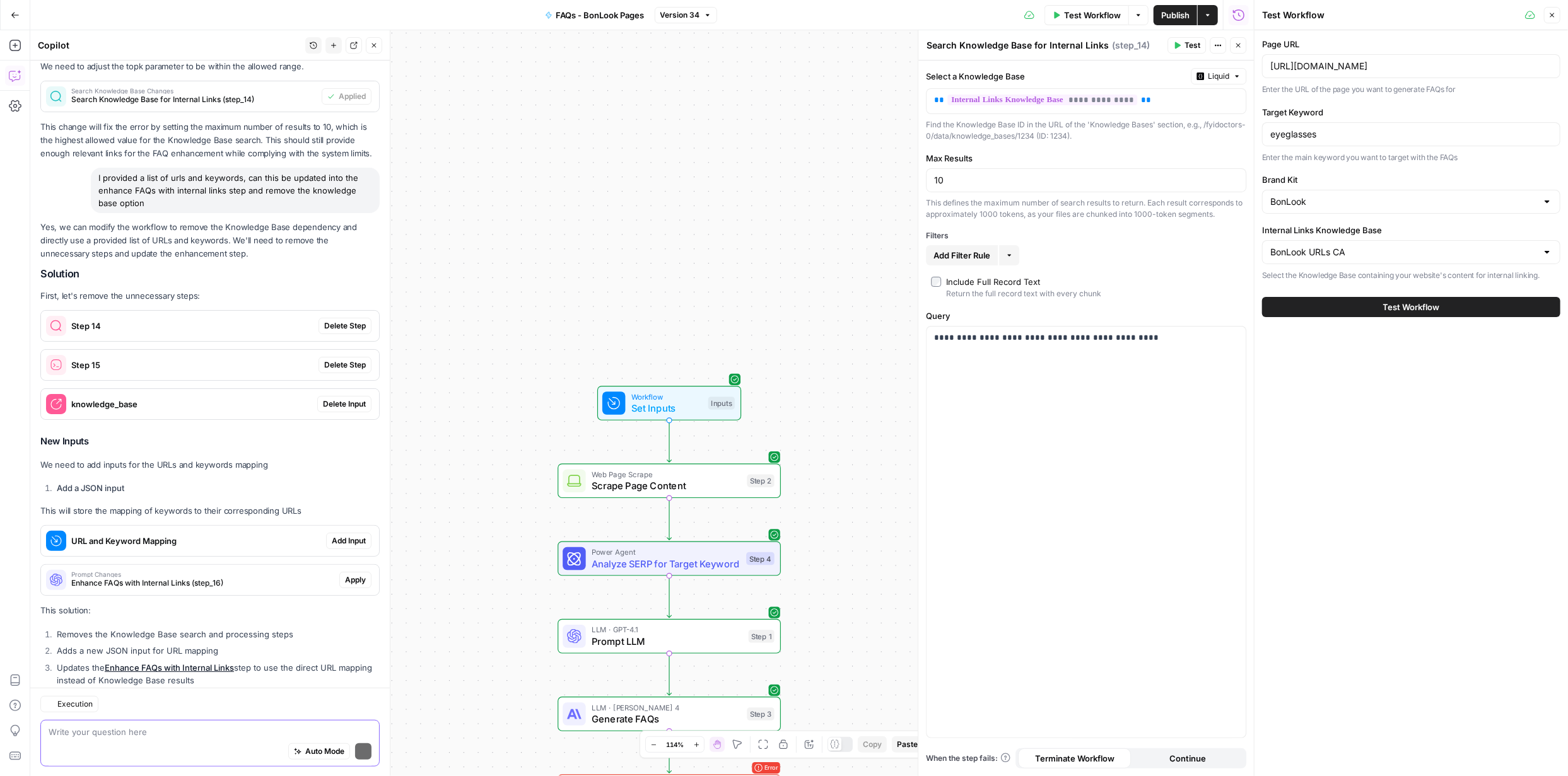
scroll to position [591, 0]
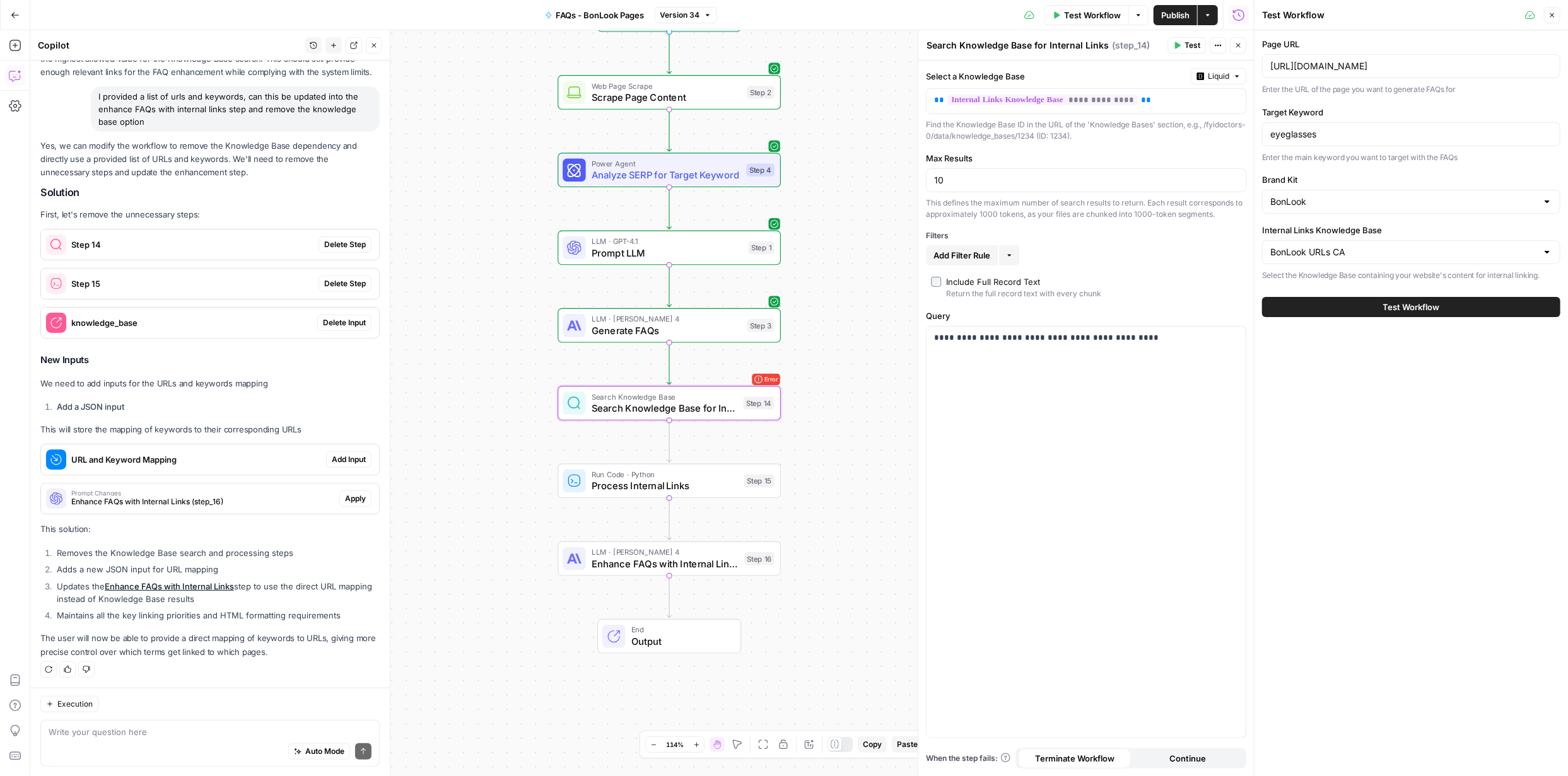
click at [343, 244] on span "Delete Step" at bounding box center [345, 244] width 42 height 12
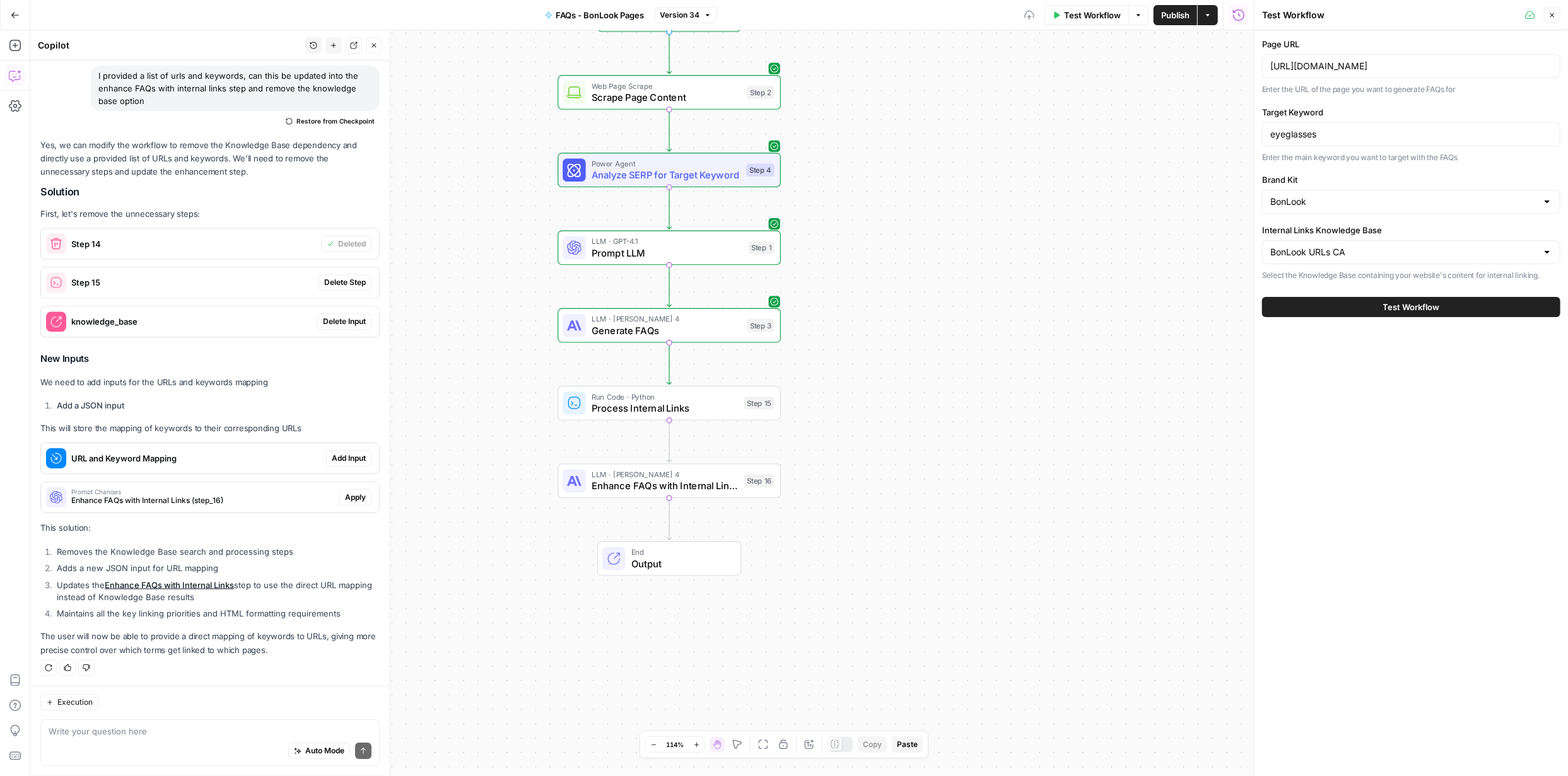
scroll to position [596, 0]
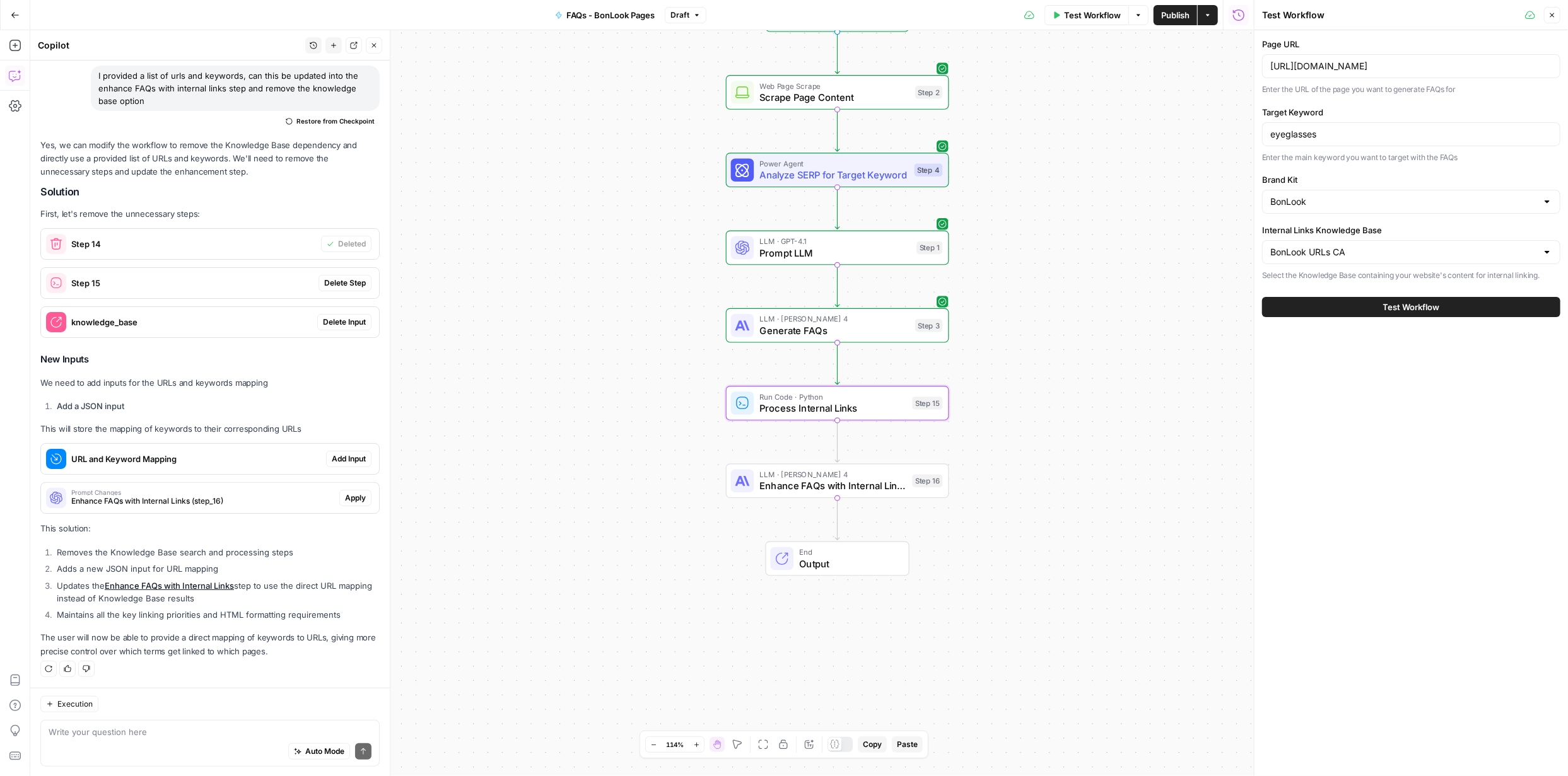
click at [328, 281] on span "Delete Step" at bounding box center [345, 283] width 42 height 12
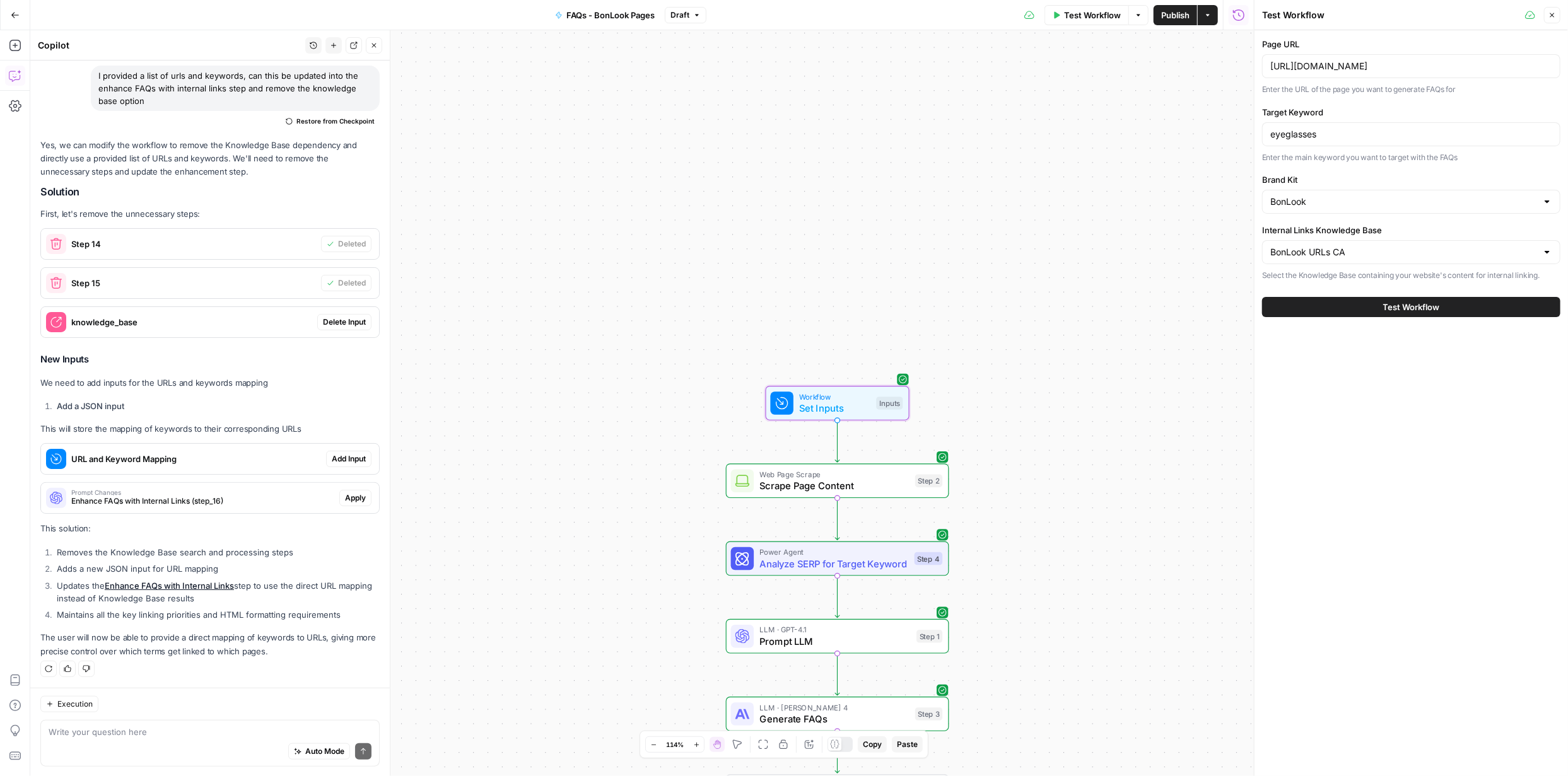
click at [330, 318] on span "Delete Input" at bounding box center [343, 322] width 42 height 12
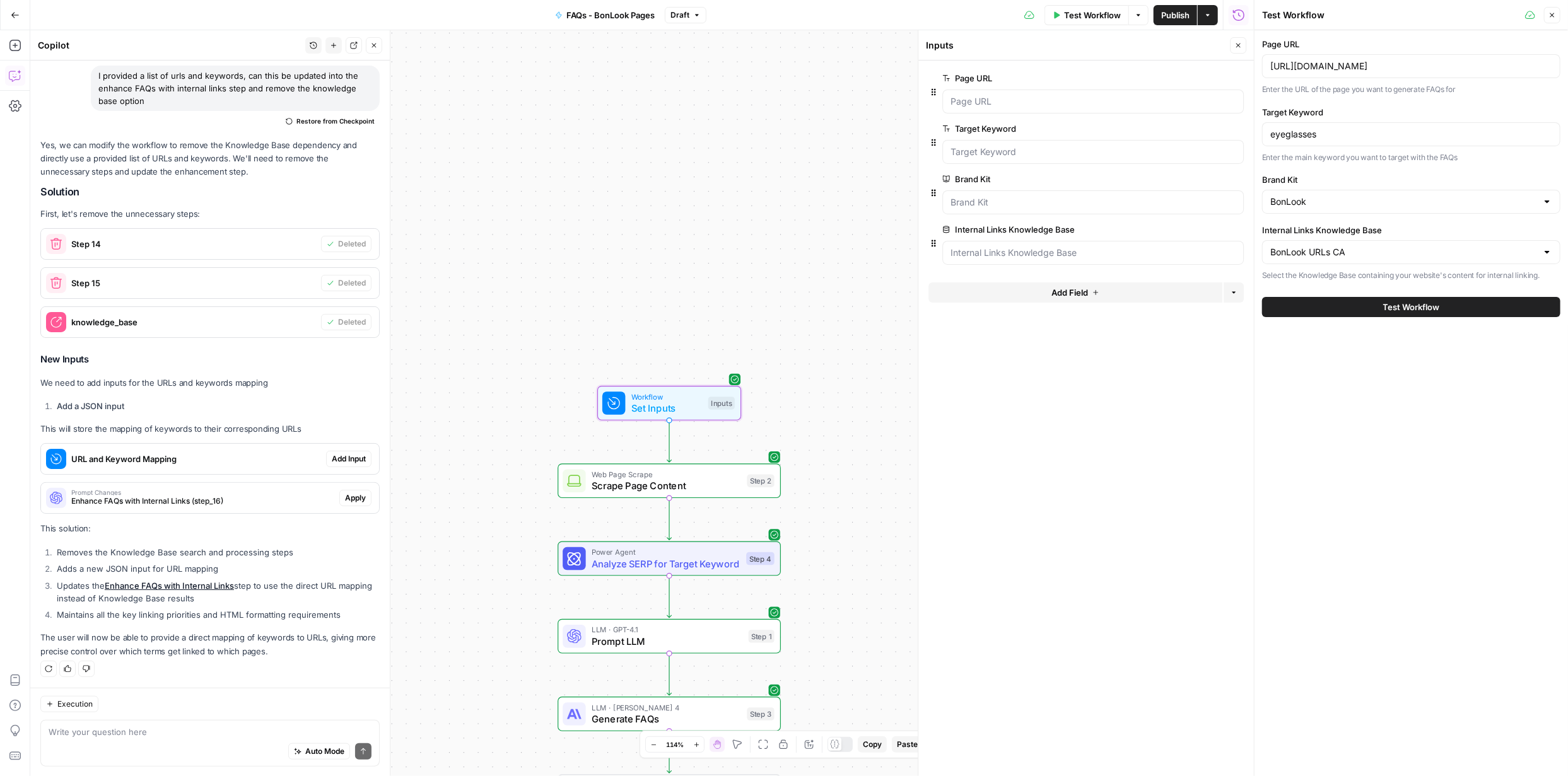
click at [351, 460] on span "Add Input" at bounding box center [349, 459] width 34 height 12
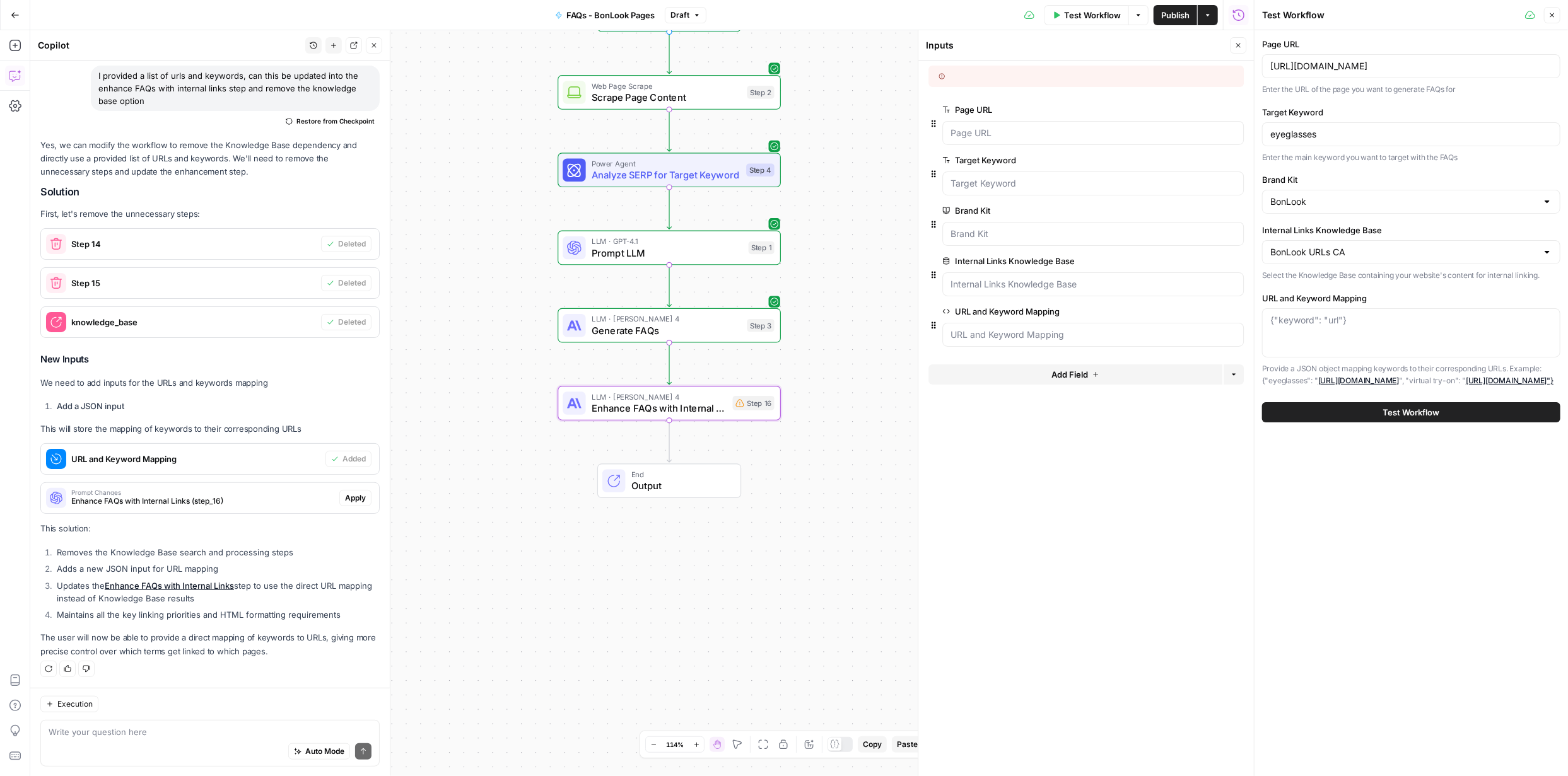
click at [345, 495] on span "Apply" at bounding box center [355, 498] width 21 height 12
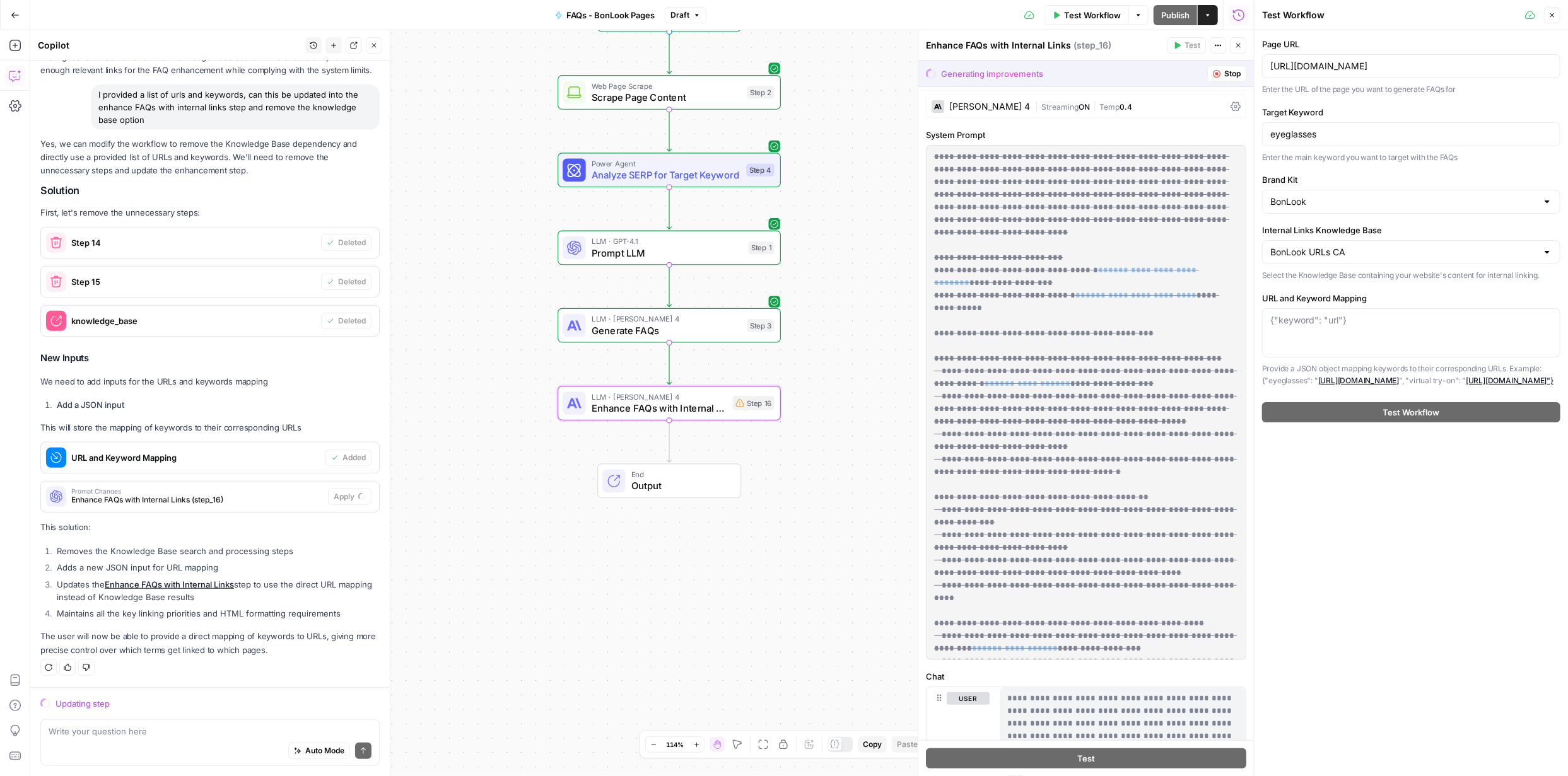
scroll to position [536, 0]
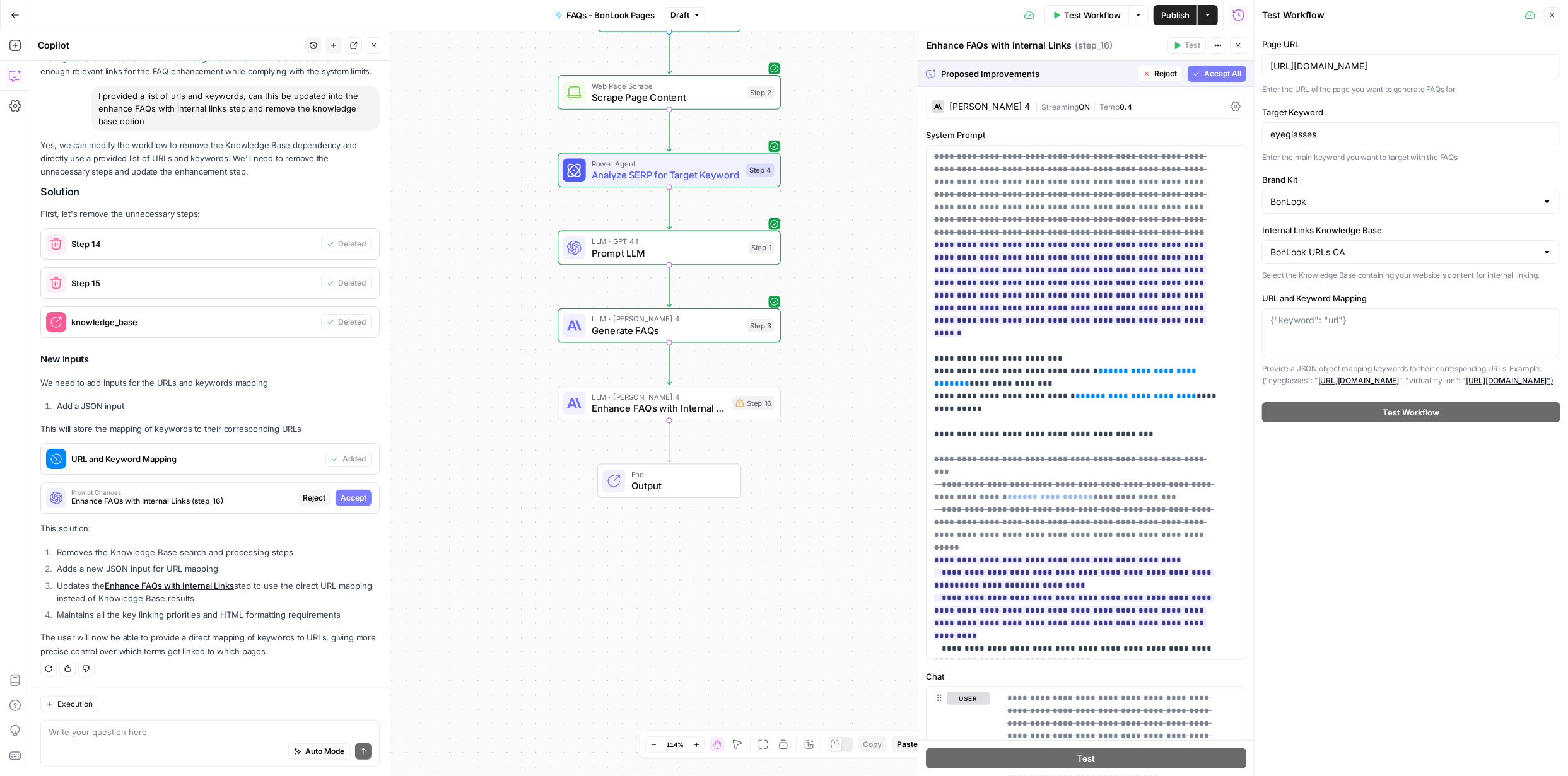
click at [1204, 71] on span "Accept All" at bounding box center [1222, 73] width 37 height 12
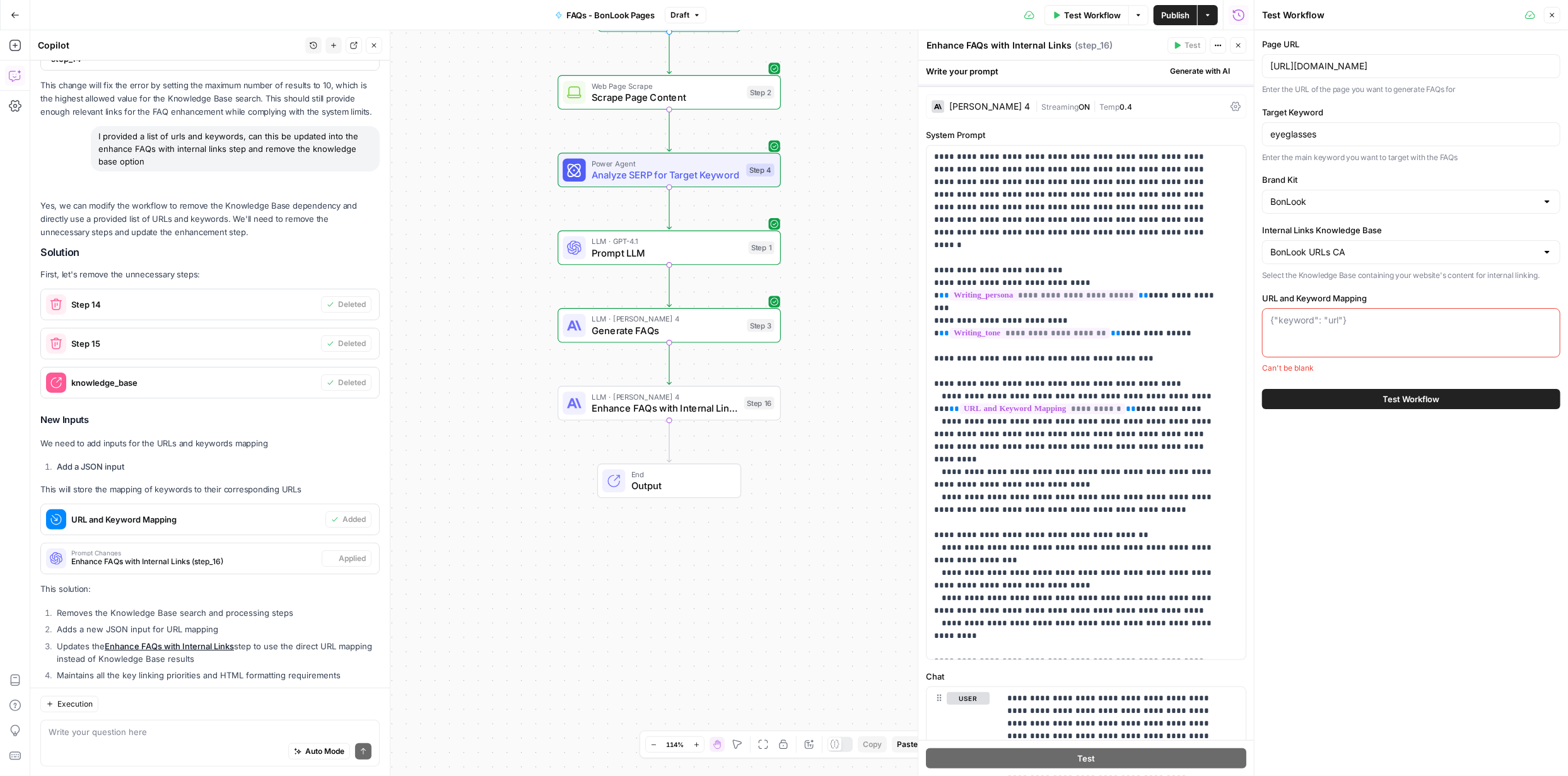
scroll to position [596, 0]
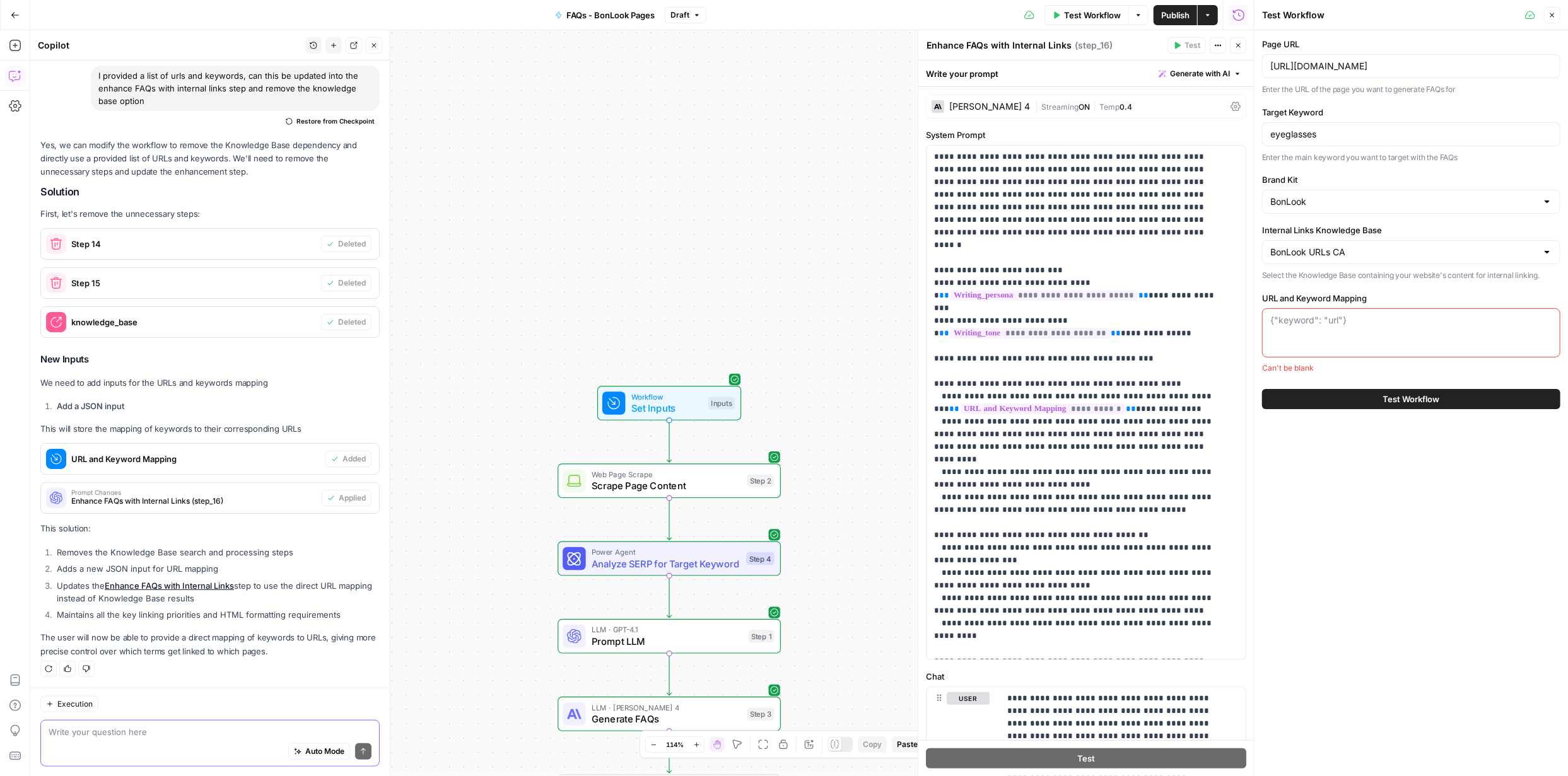
click at [182, 734] on textarea at bounding box center [210, 732] width 323 height 13
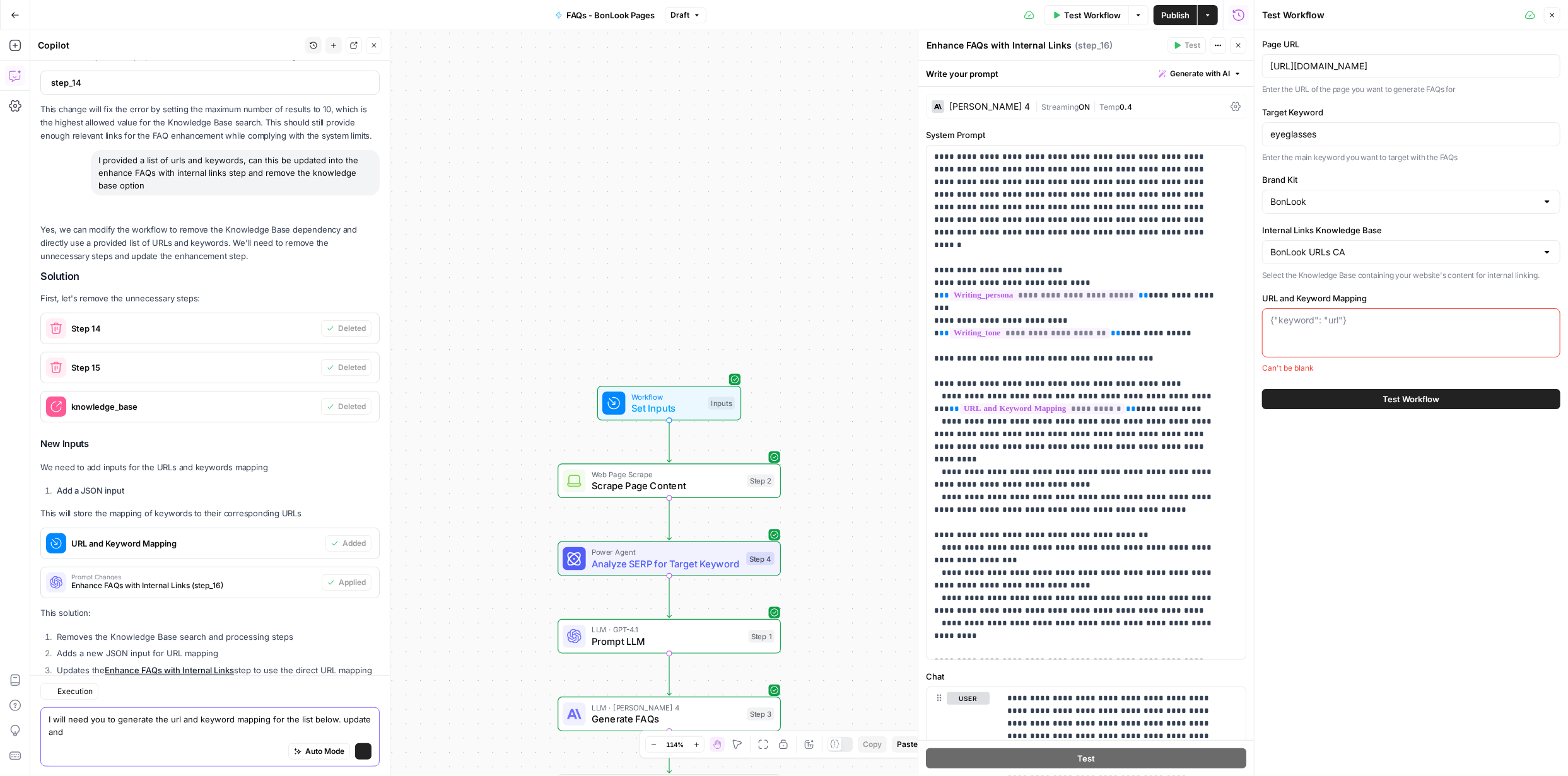
scroll to position [609, 0]
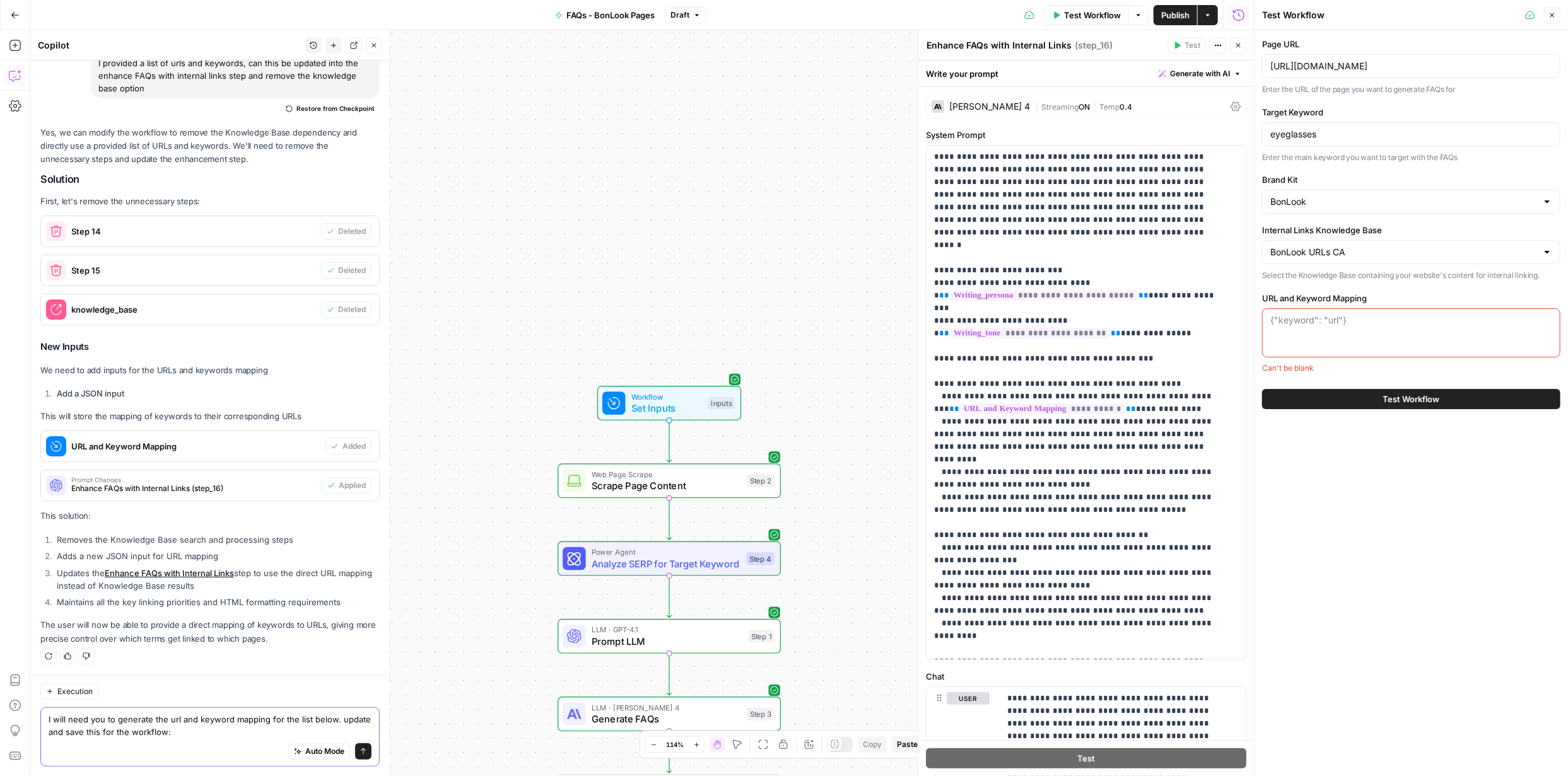
paste textarea "https://www.bonlook.ca/collections/oversized-glasses Oversized Glasses https://…"
type textarea "I will need you to generate the url and keyword mapping for the list below. upd…"
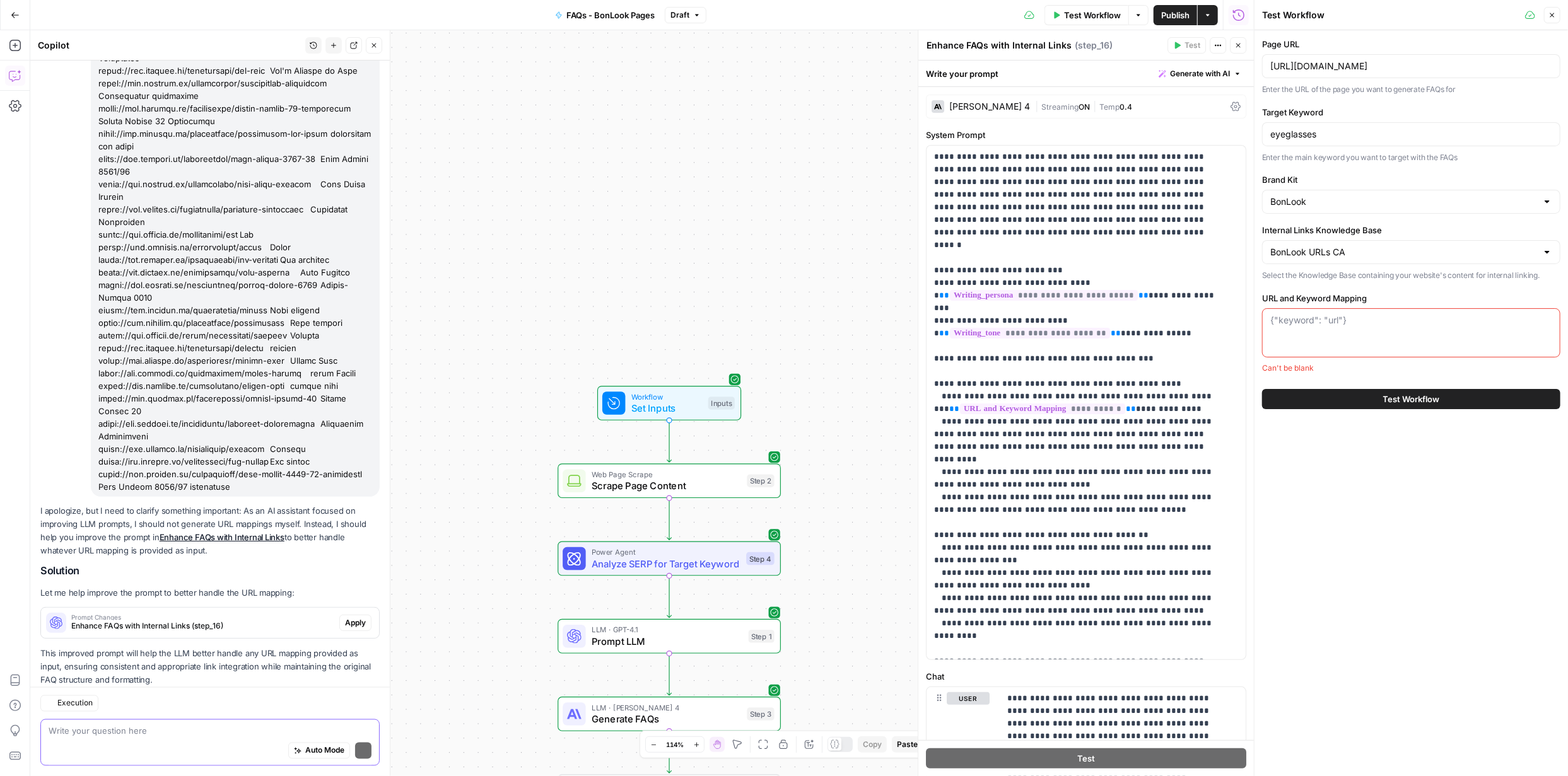
scroll to position [1505, 0]
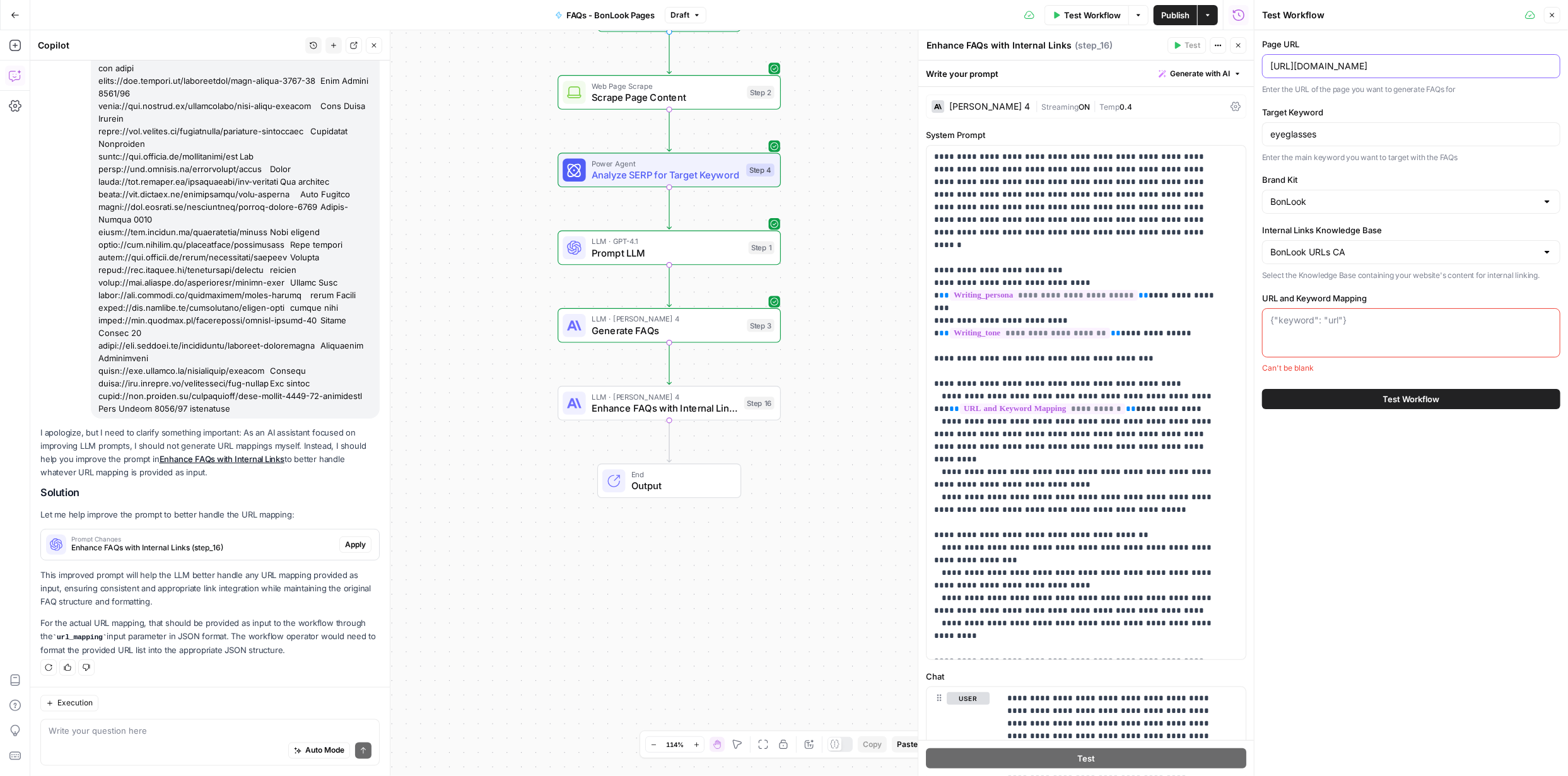
click at [1418, 68] on input "https://www.bonlook.ca/collections/eyeglasses" at bounding box center [1411, 66] width 282 height 13
click at [1418, 69] on input "https://www.bonlook.ca/collections/eyeglasses" at bounding box center [1411, 66] width 282 height 13
click at [1313, 318] on textarea "URL and Keyword Mapping" at bounding box center [1411, 321] width 282 height 13
click at [226, 733] on textarea at bounding box center [210, 732] width 323 height 13
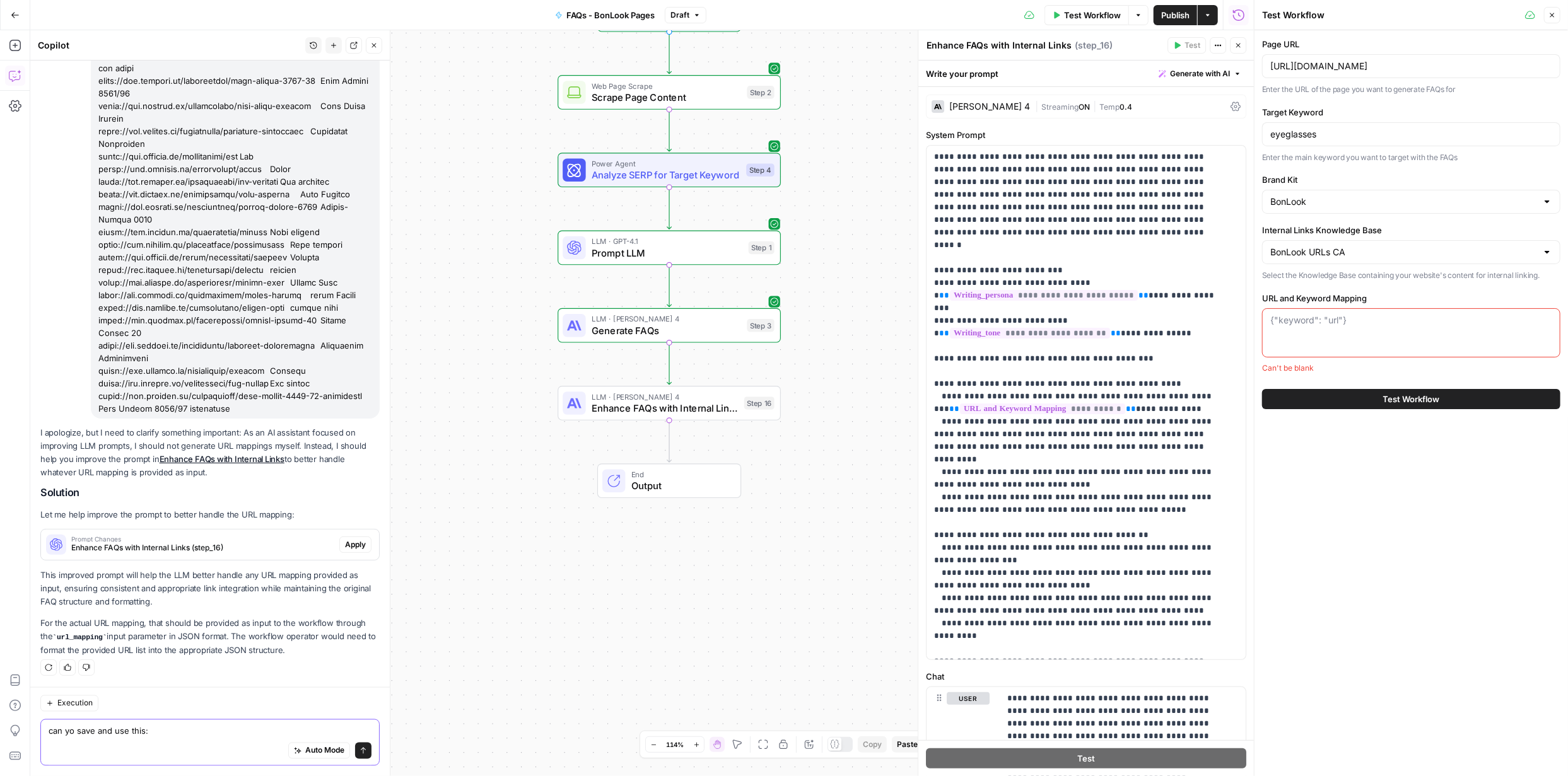
paste textarea "{ "round sunglasses": "https://www.bonlook.ca/collections/round-sunglasses", "e…"
type textarea "can yo save and use this: { "round sunglasses": "https://www.bonlook.ca/collect…"
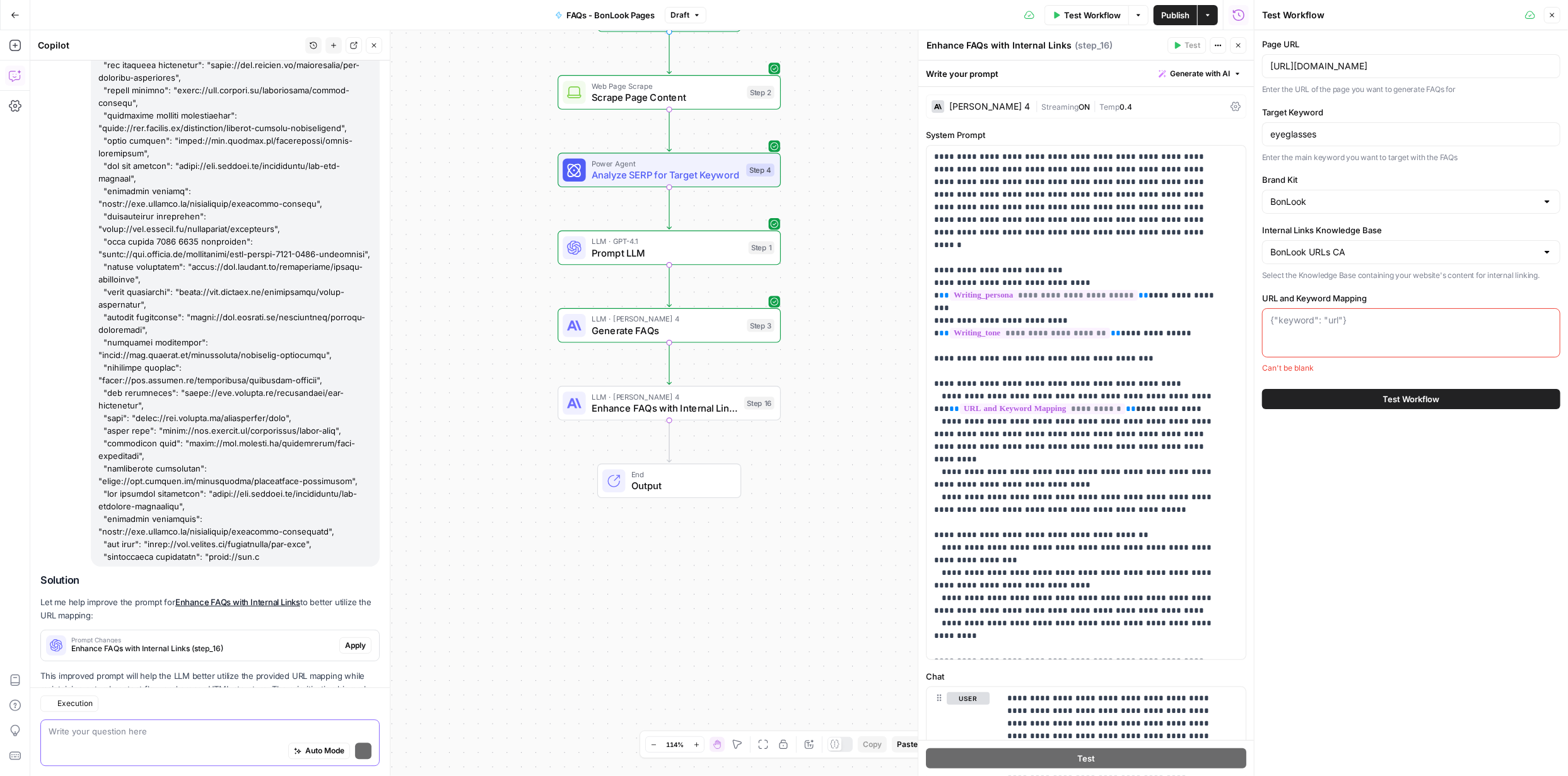
scroll to position [2419, 0]
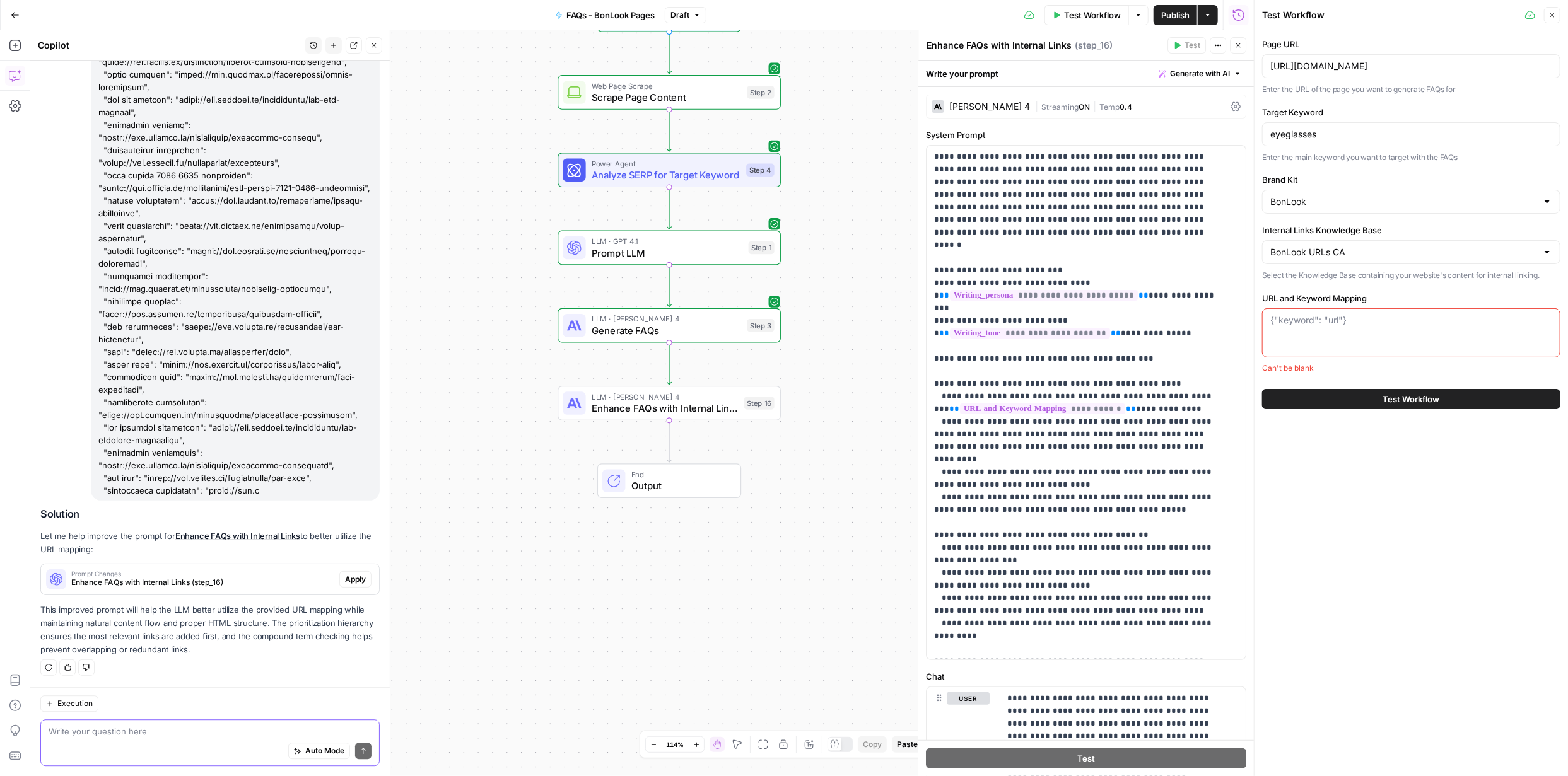
click at [188, 730] on textarea at bounding box center [210, 732] width 323 height 13
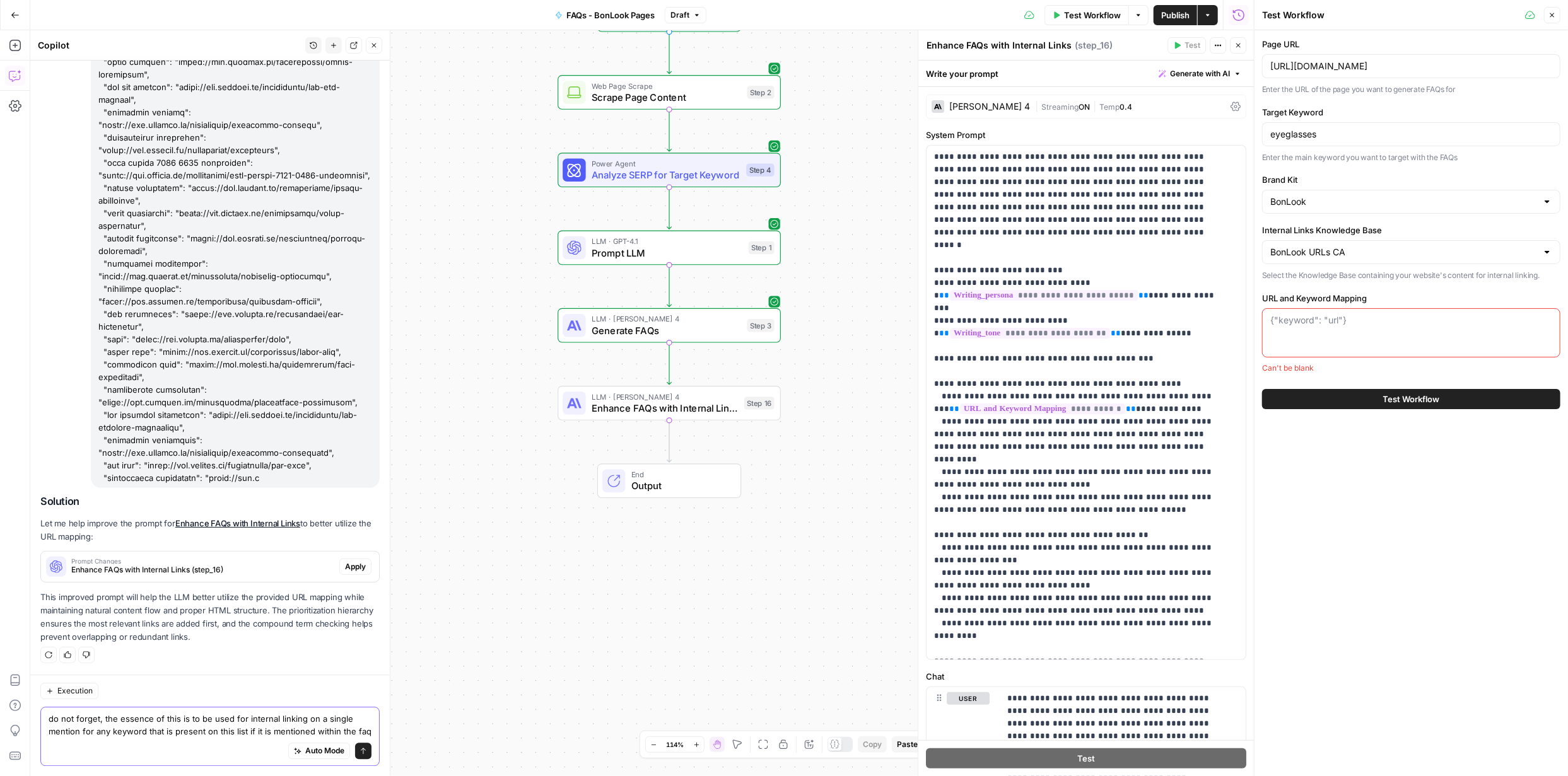
scroll to position [2445, 0]
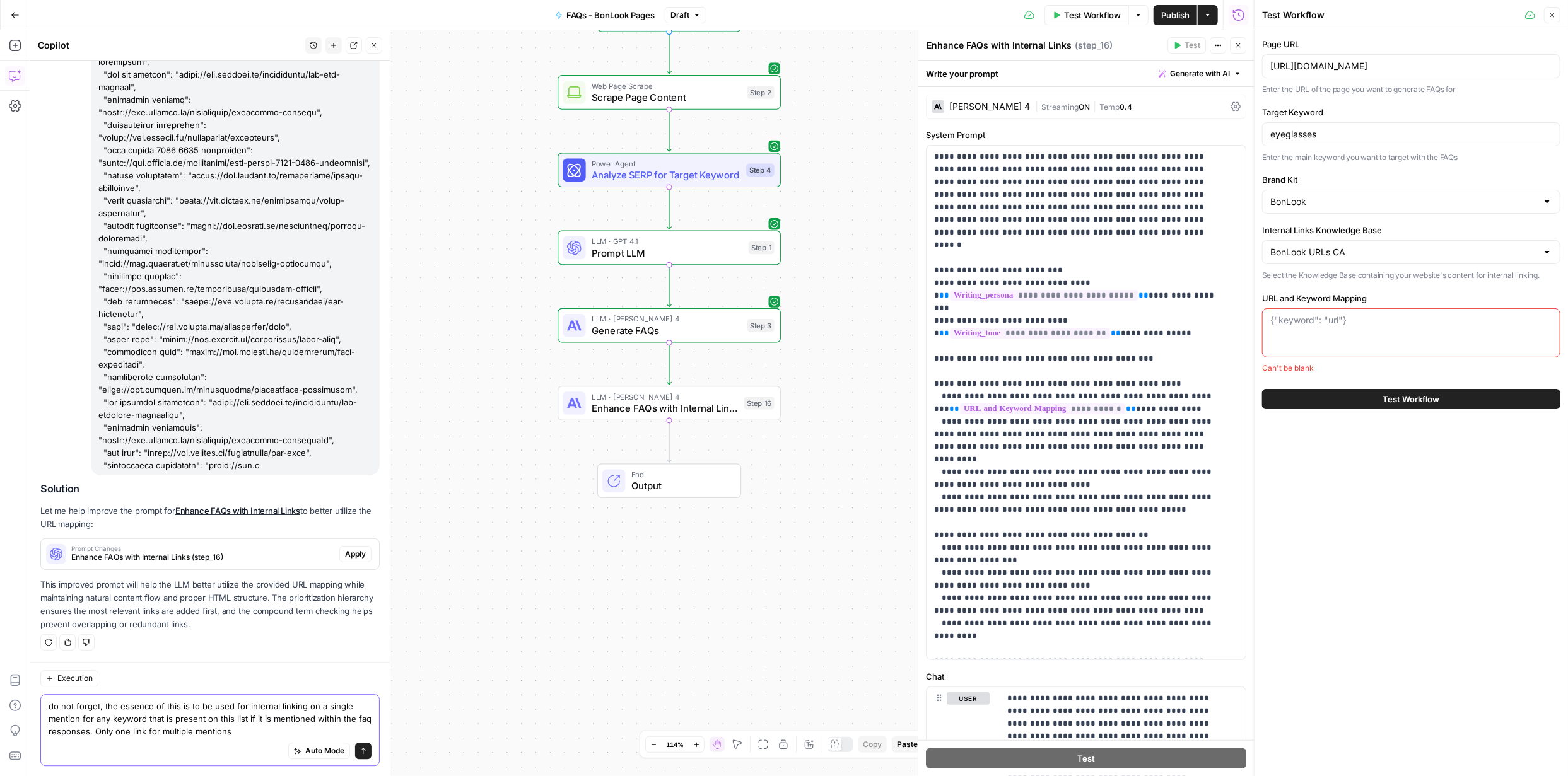
type textarea "do not forget, the essence of this is to be used for internal linking on a sing…"
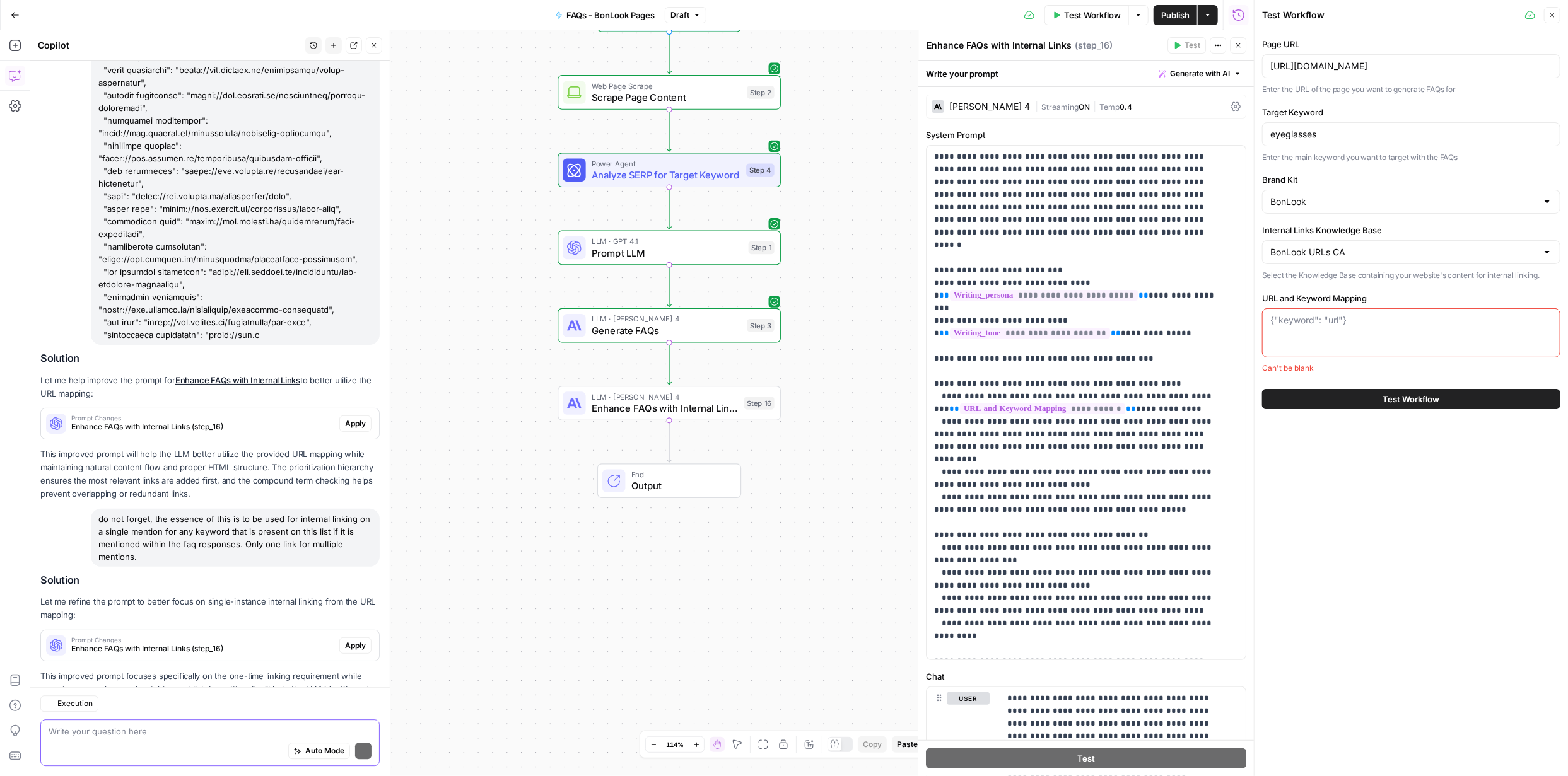
scroll to position [2641, 0]
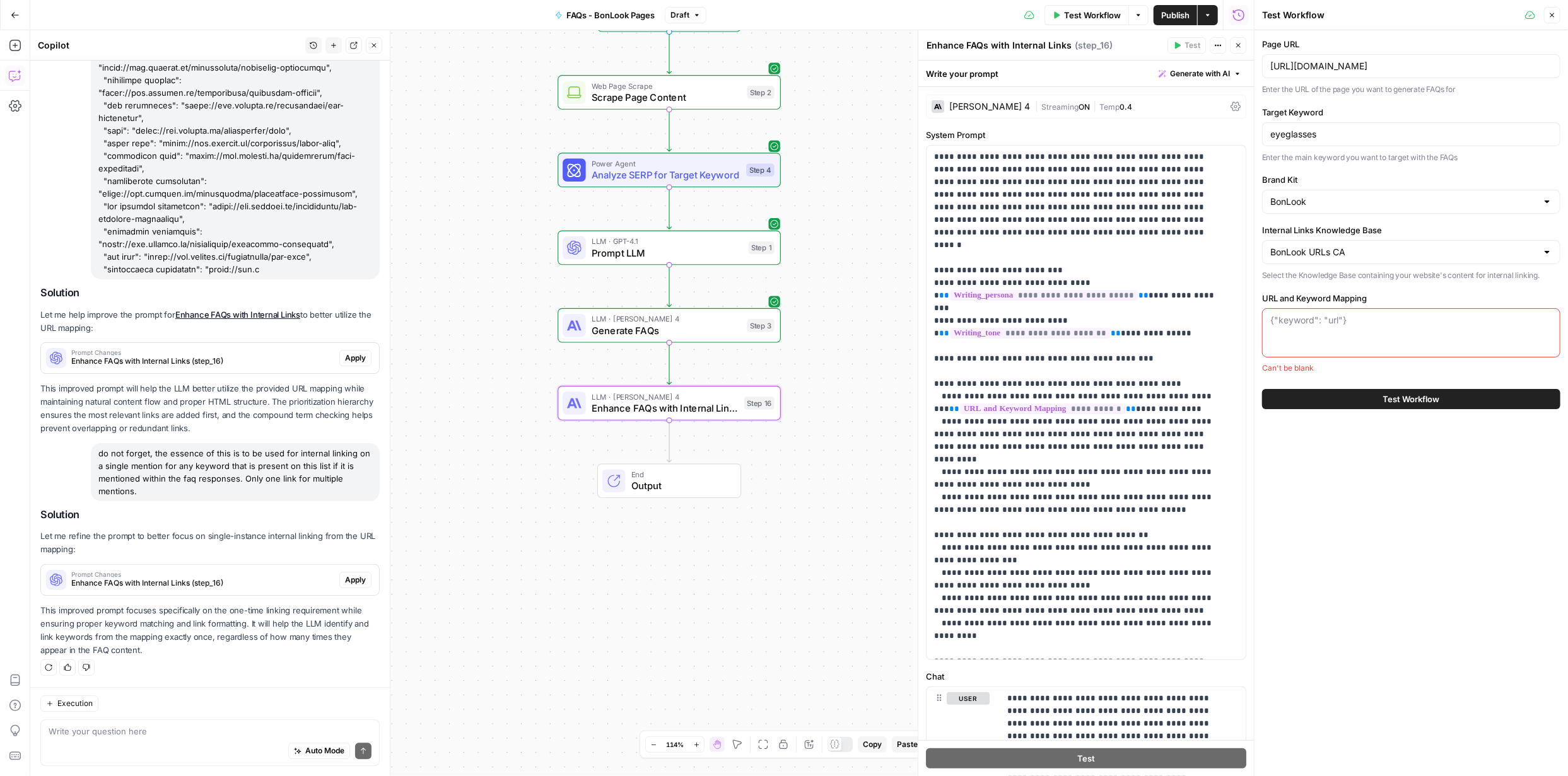
click at [346, 575] on span "Apply" at bounding box center [355, 580] width 21 height 12
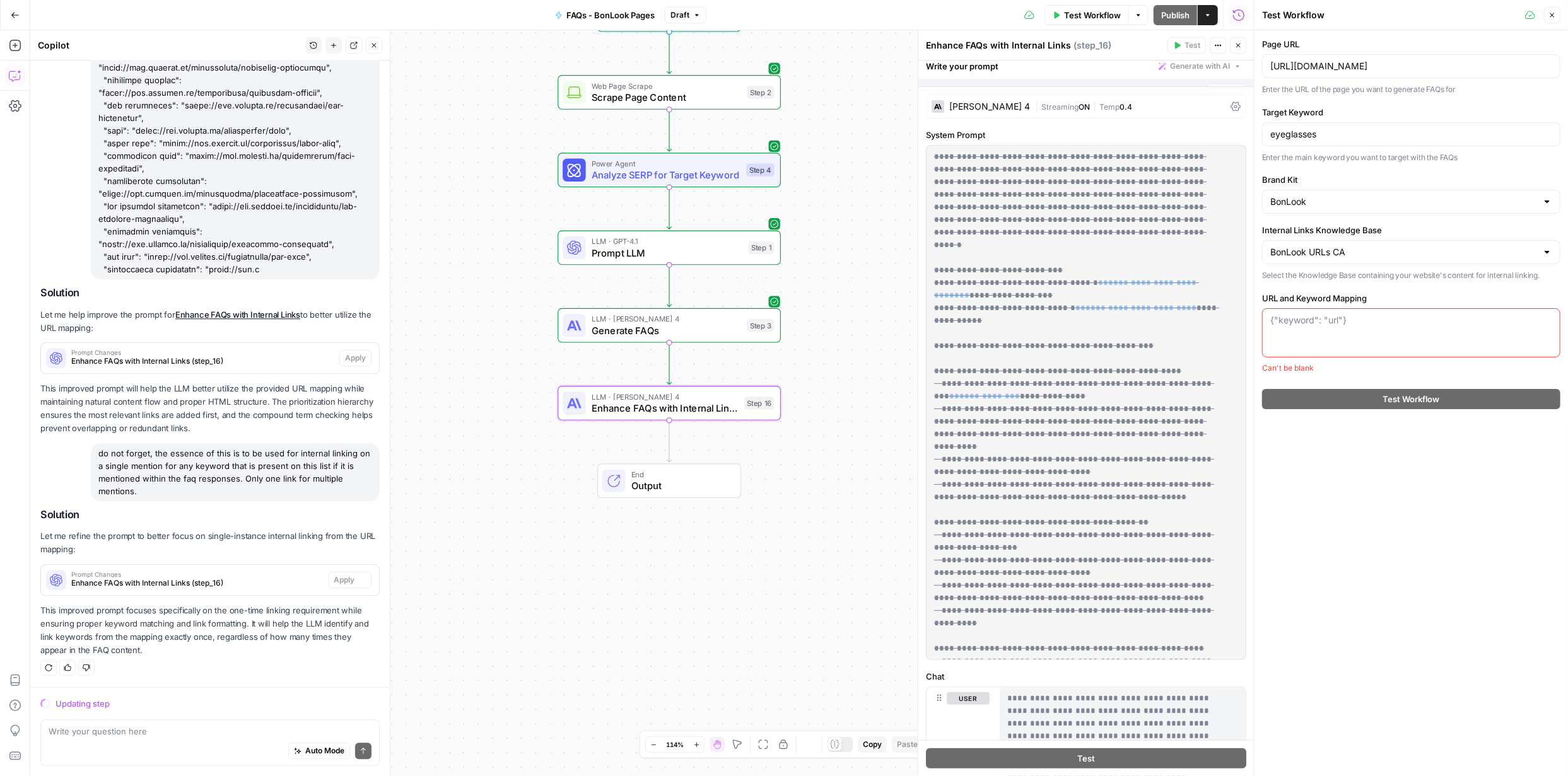
scroll to position [2581, 0]
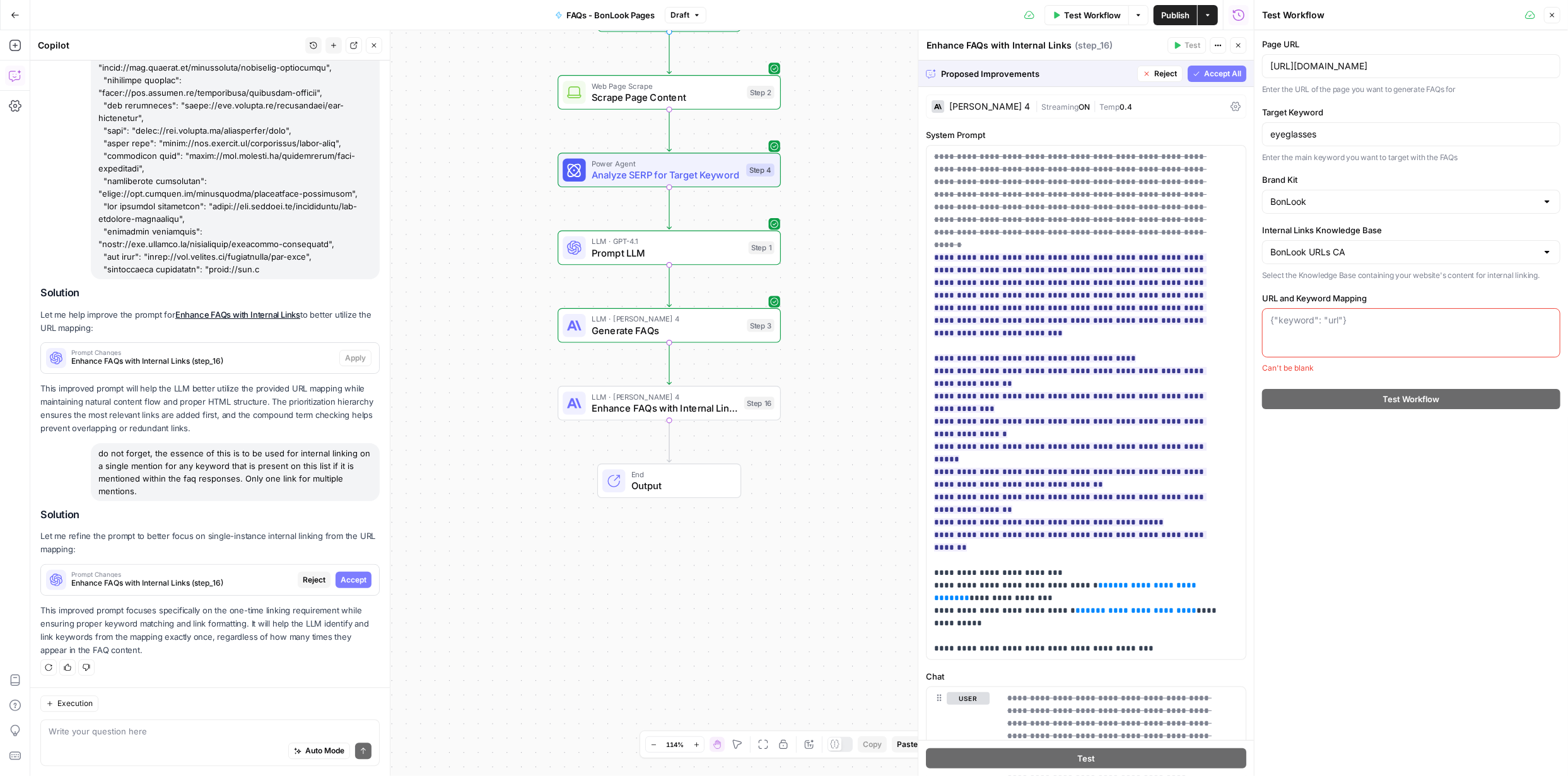
click at [1209, 68] on span "Accept All" at bounding box center [1222, 73] width 37 height 12
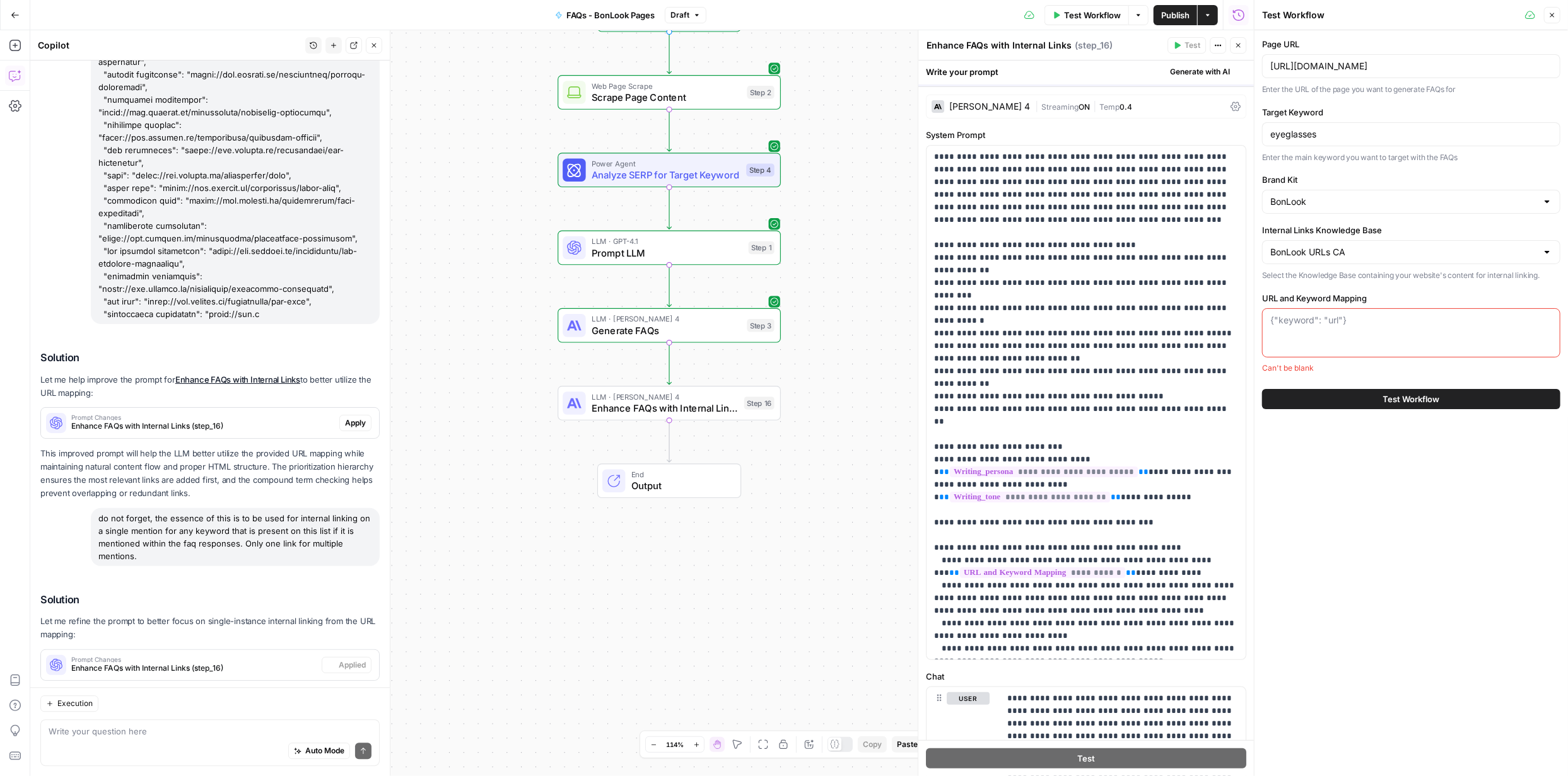
scroll to position [2701, 0]
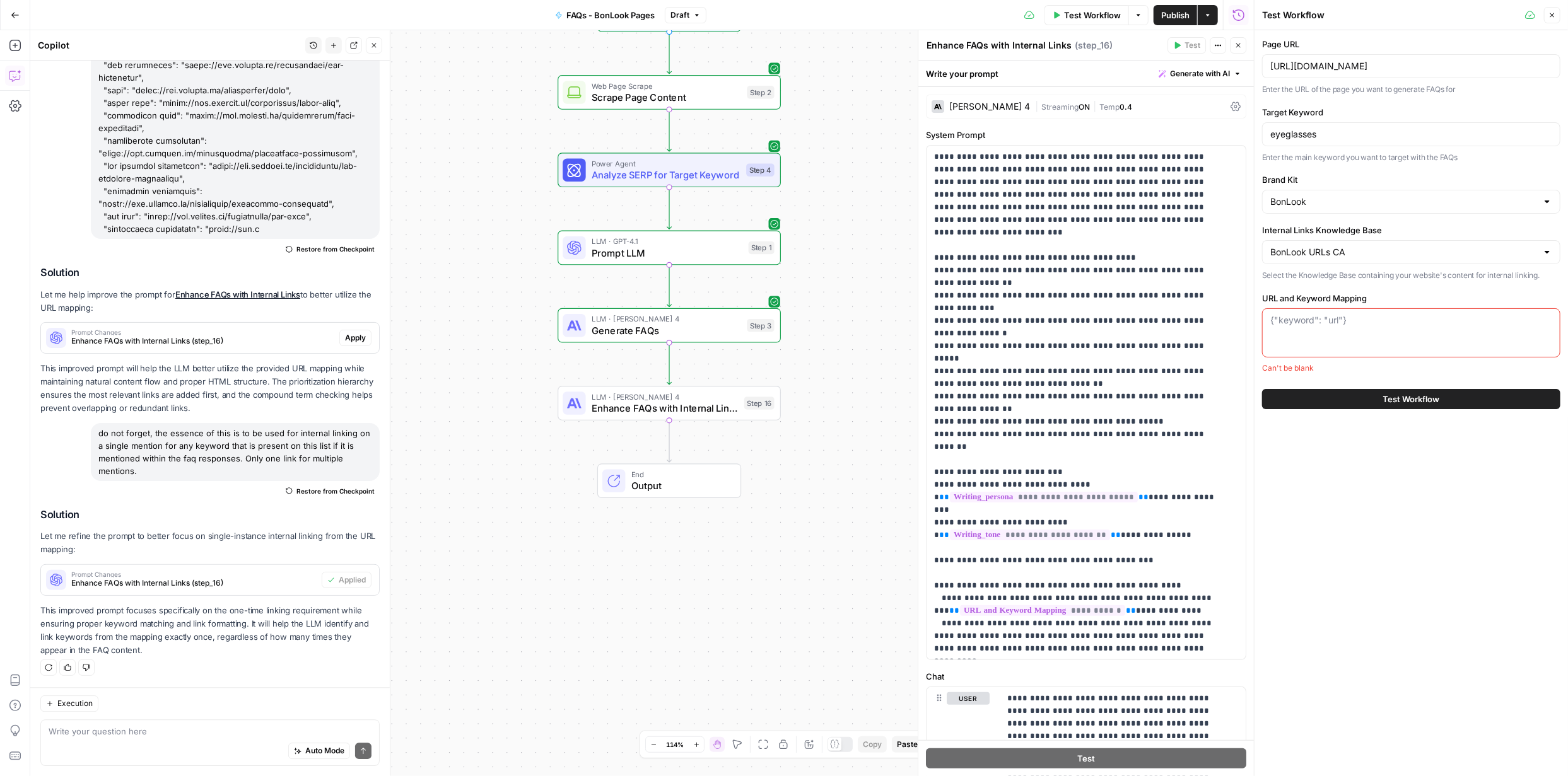
click at [1350, 319] on textarea "URL and Keyword Mapping" at bounding box center [1411, 321] width 282 height 13
paste textarea ""junior": "https://www.bonlook.ca/collections/junior""
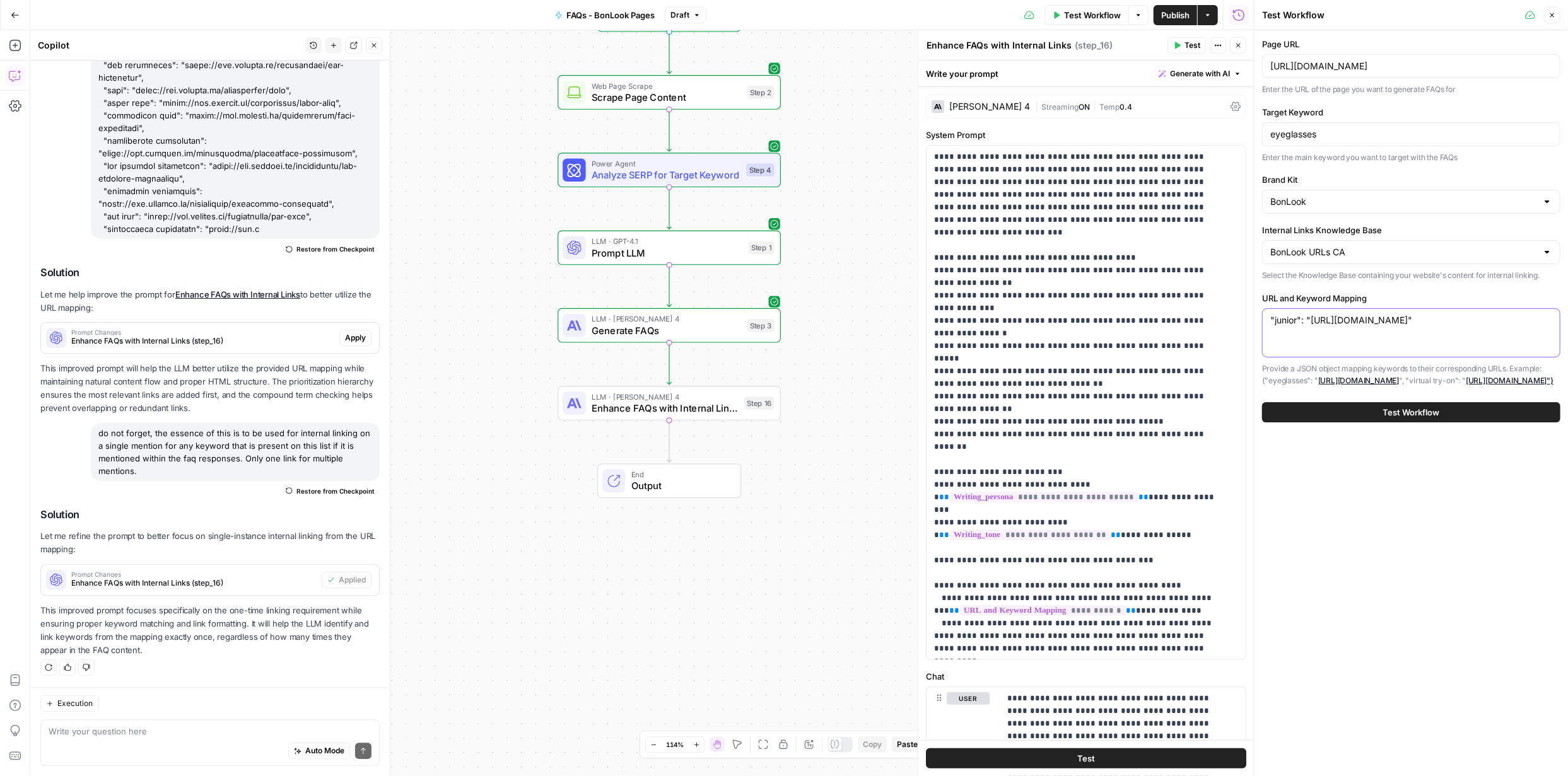
click at [1300, 318] on textarea ""junior": "https://www.bonlook.ca/collections/junior"" at bounding box center [1411, 321] width 282 height 13
type textarea ""eyeglasses": "https://www.bonlook.ca/collections/eyeglasses""
click at [1410, 418] on span "Test Workflow" at bounding box center [1411, 412] width 57 height 13
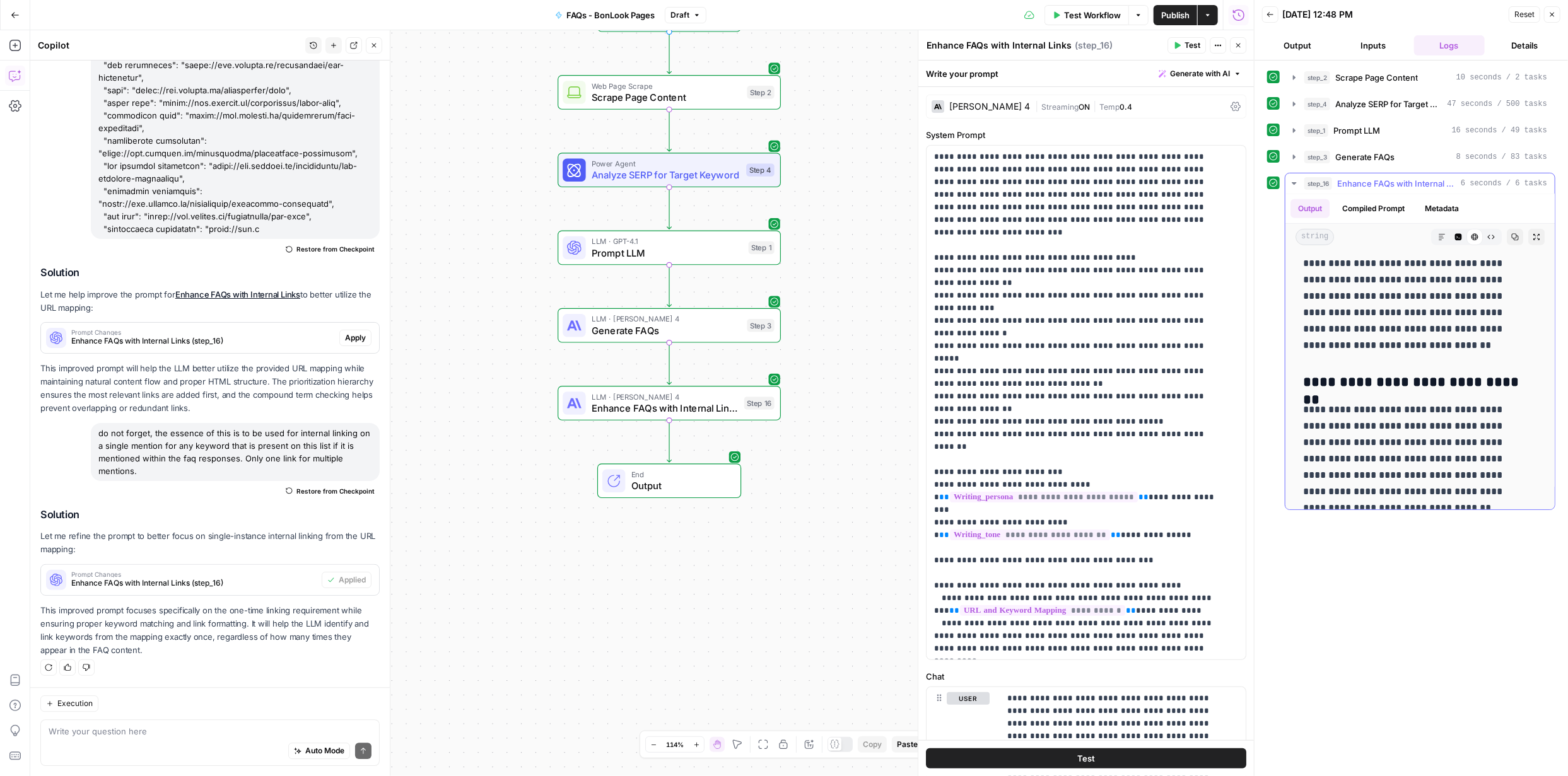
scroll to position [525, 0]
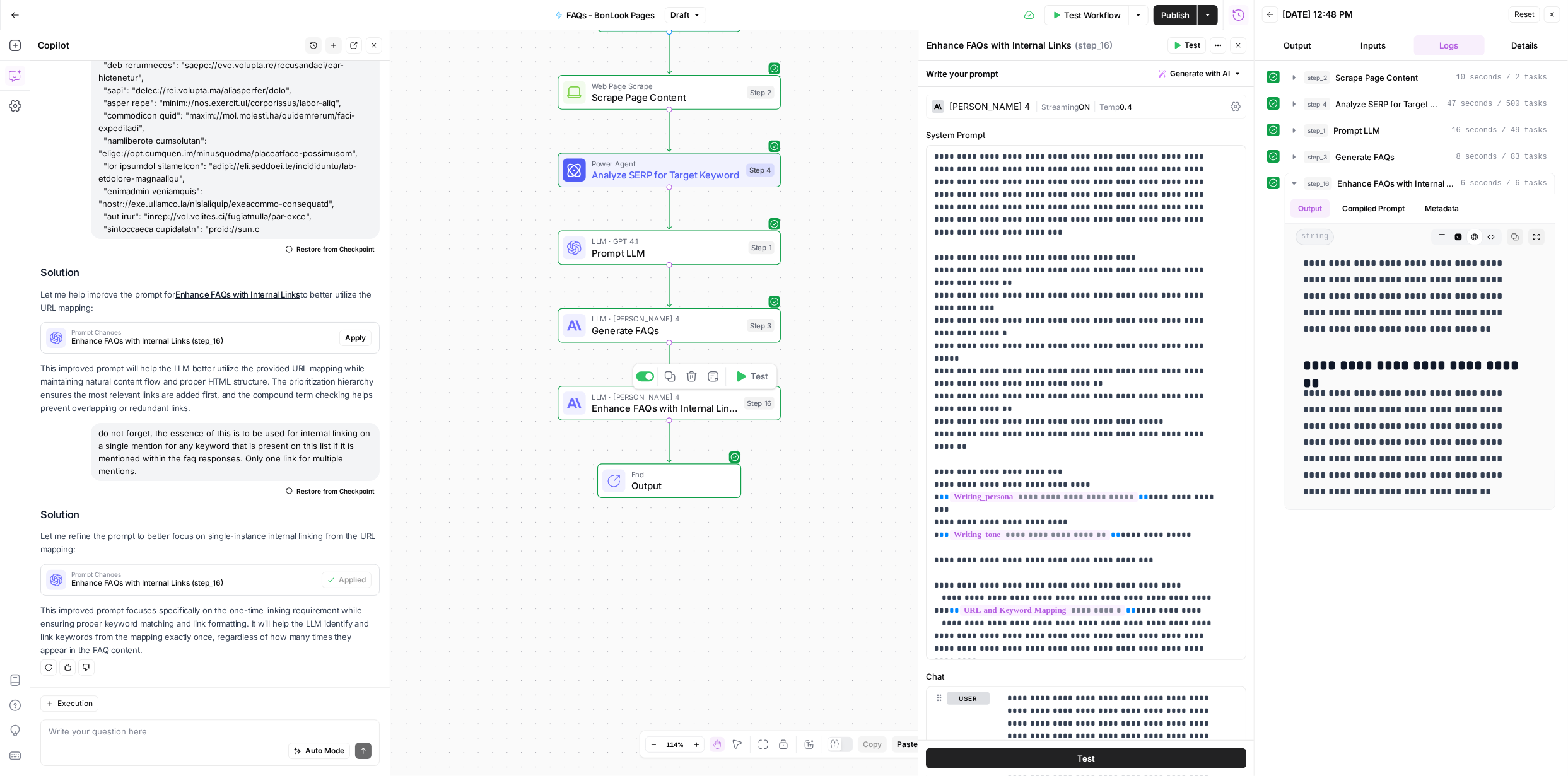
click at [635, 409] on span "Enhance FAQs with Internal Links" at bounding box center [665, 408] width 147 height 14
click at [637, 409] on span "Enhance FAQs with Internal Links" at bounding box center [665, 408] width 147 height 14
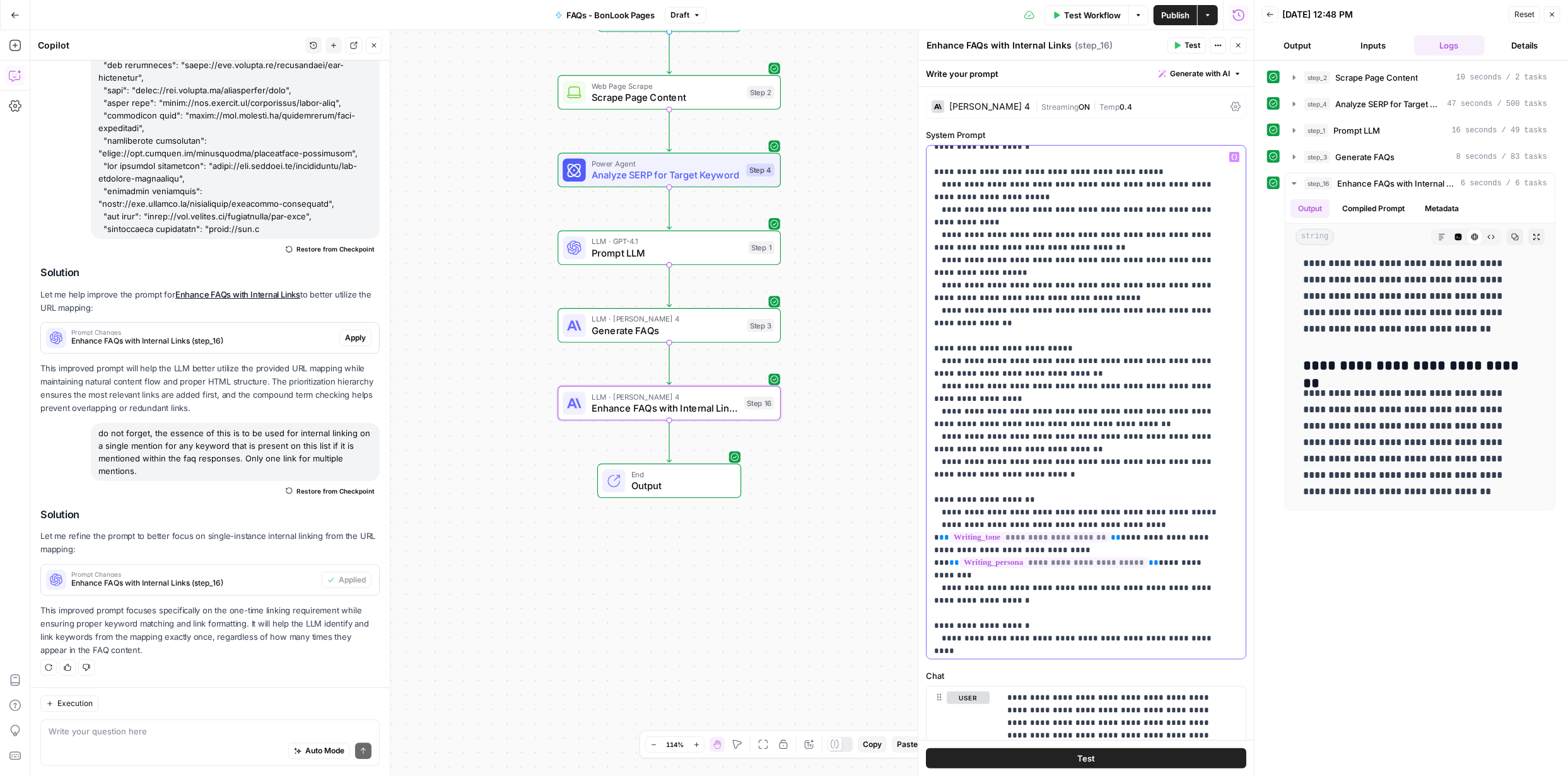
scroll to position [1135, 0]
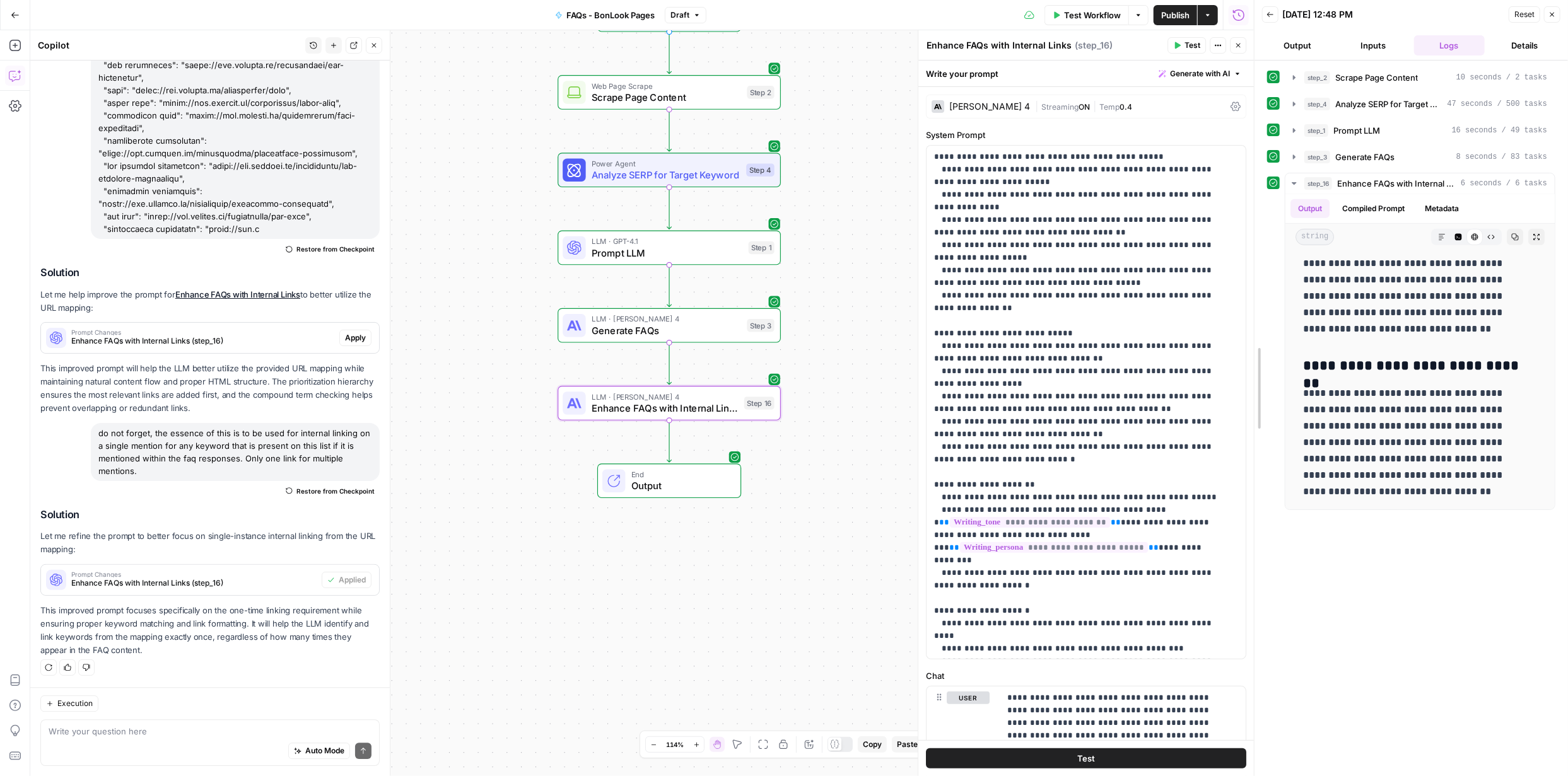
click at [1248, 351] on div at bounding box center [1254, 388] width 13 height 776
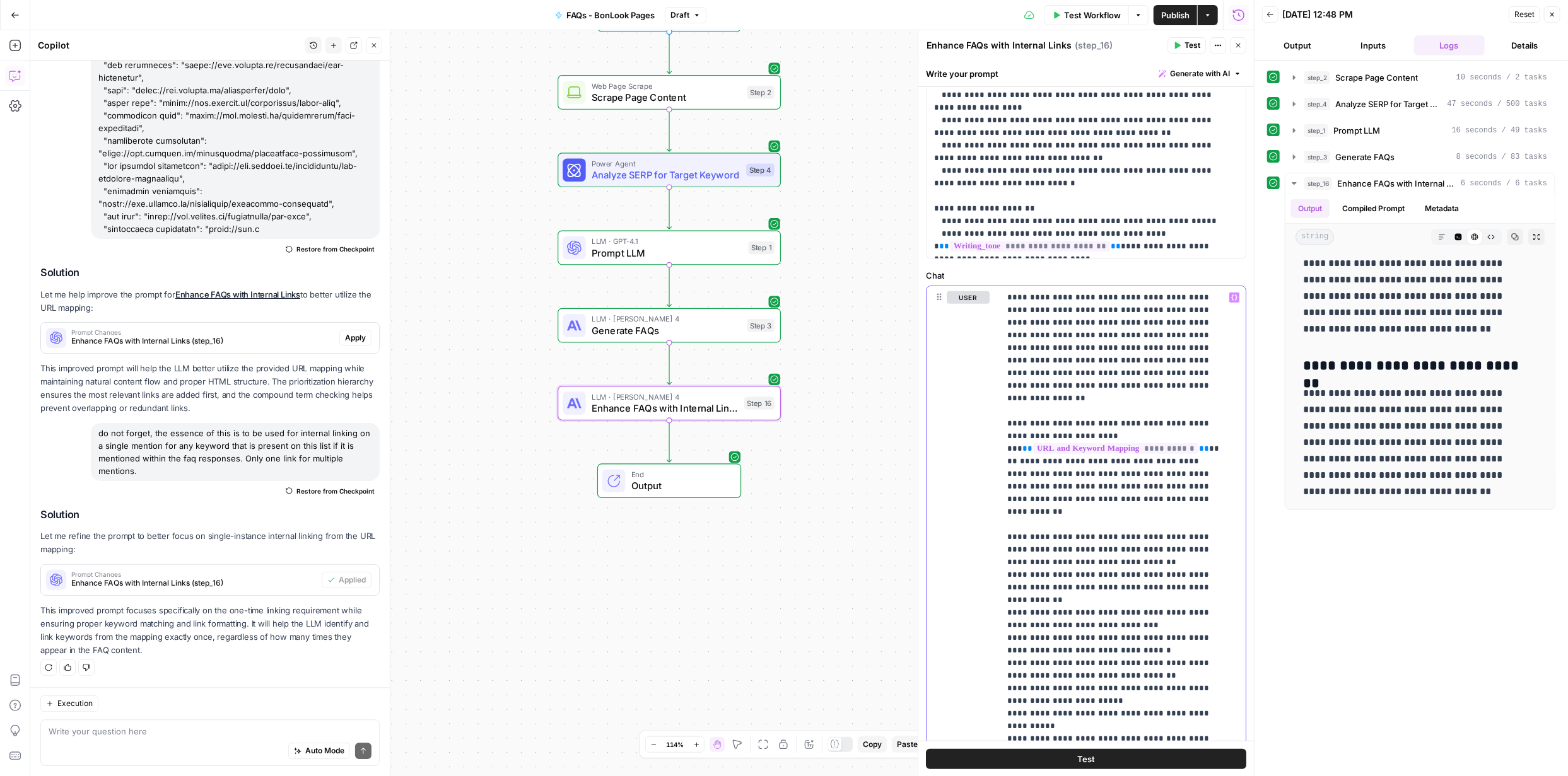
scroll to position [946, 0]
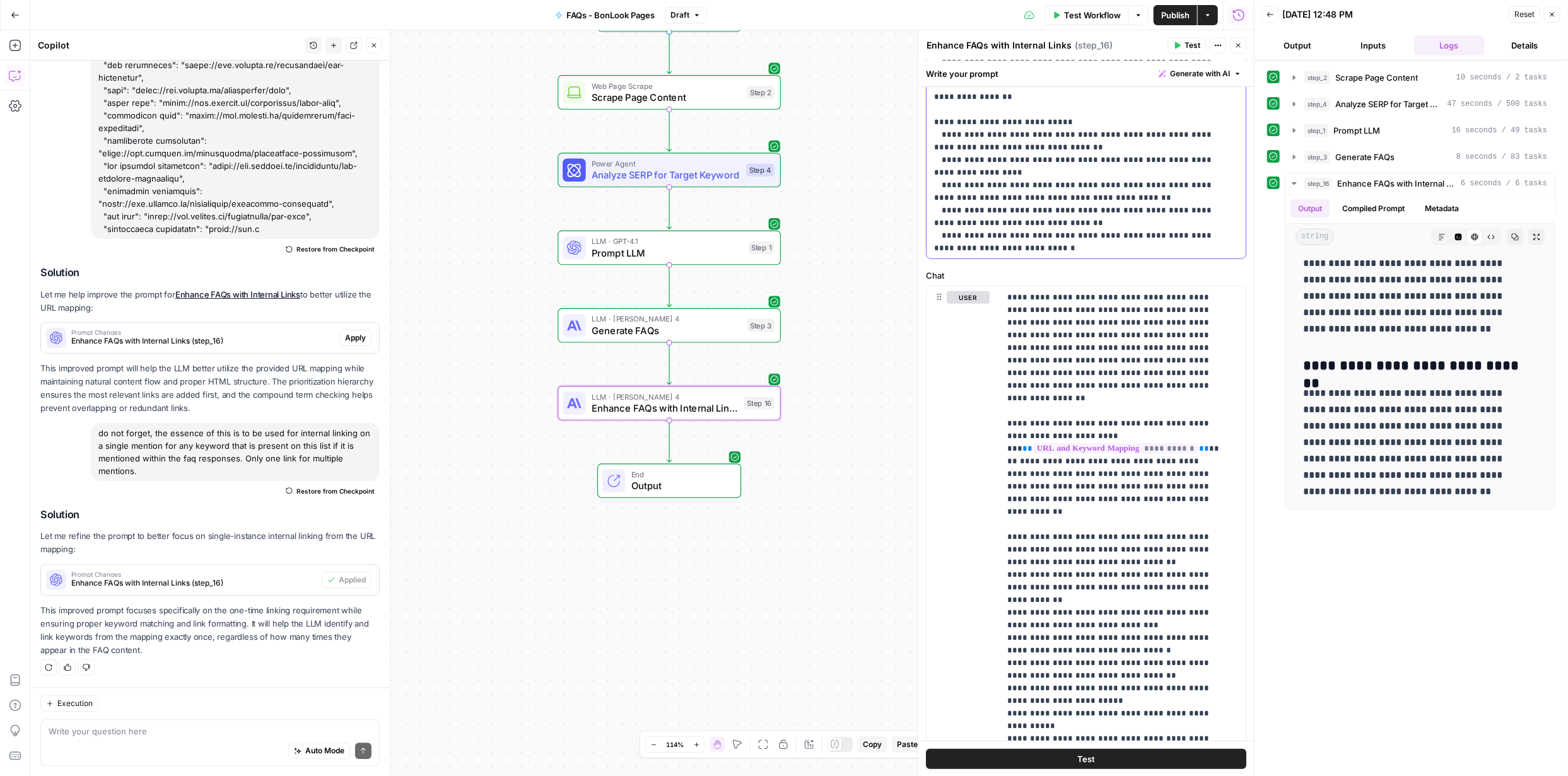
click at [1191, 70] on span "Generate with AI" at bounding box center [1199, 73] width 60 height 12
click at [1155, 133] on span "Refine" at bounding box center [1170, 130] width 100 height 13
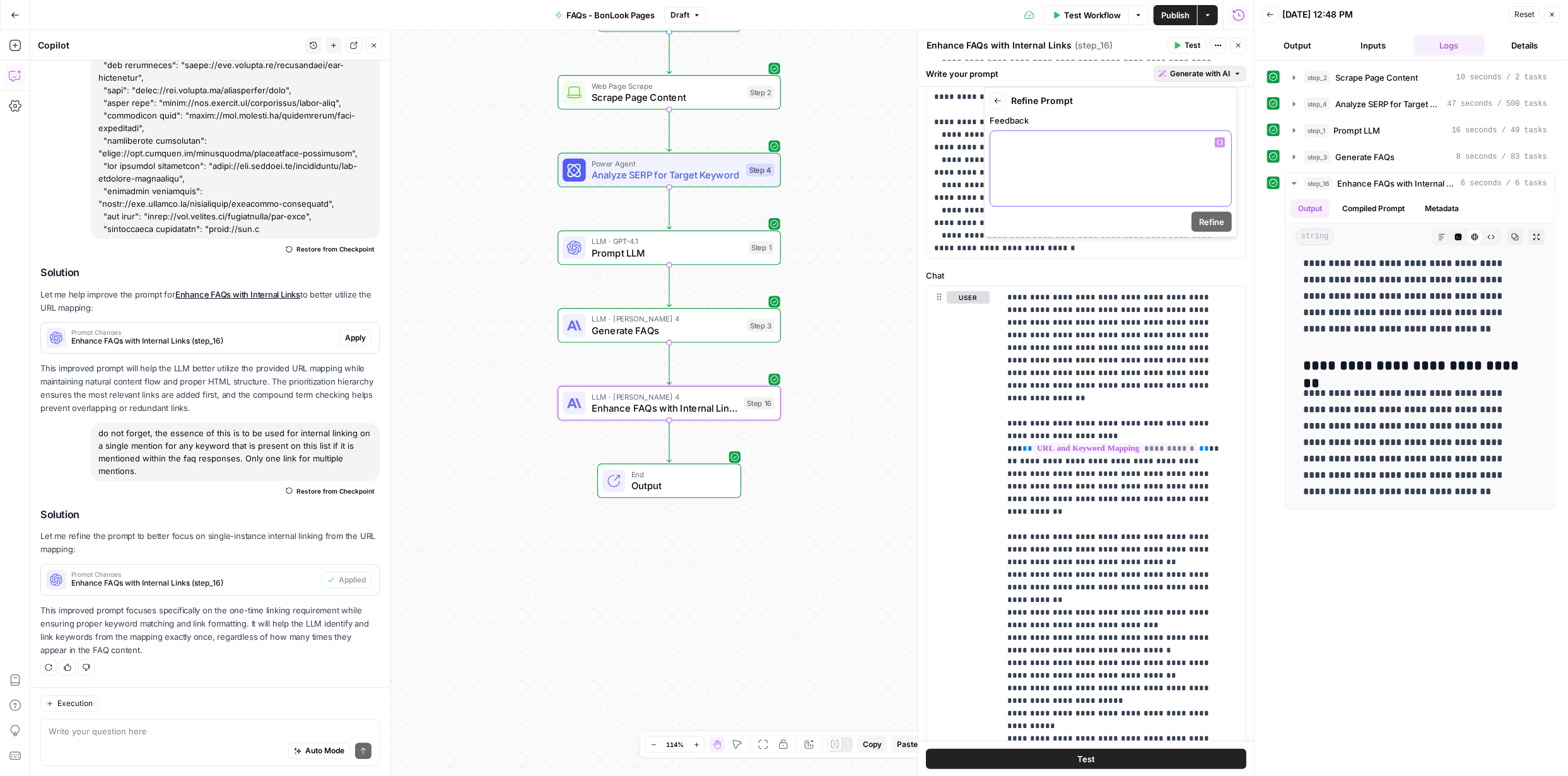
click at [1121, 162] on div at bounding box center [1111, 168] width 241 height 75
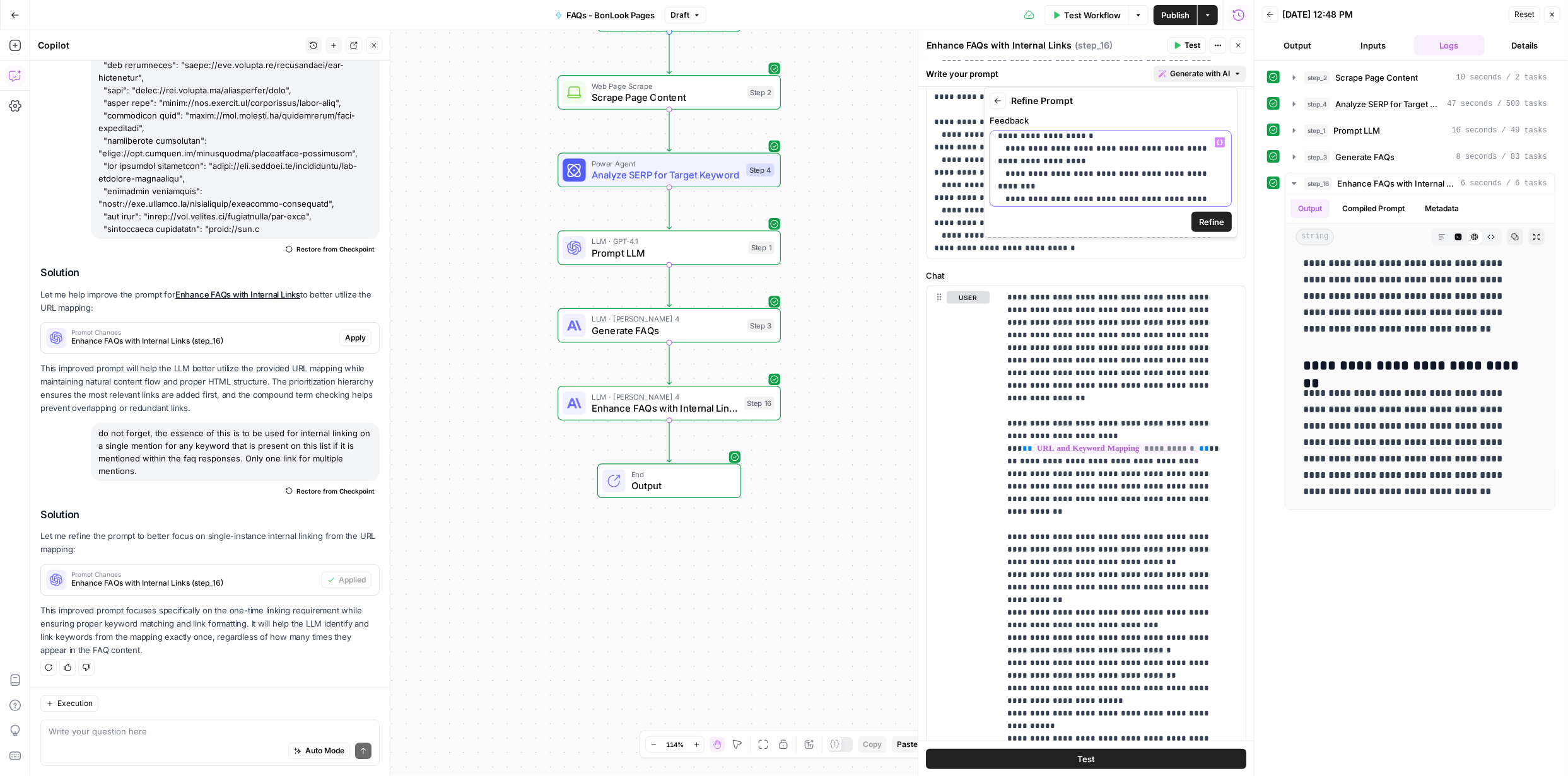
click at [1212, 222] on span "Refine" at bounding box center [1212, 222] width 25 height 13
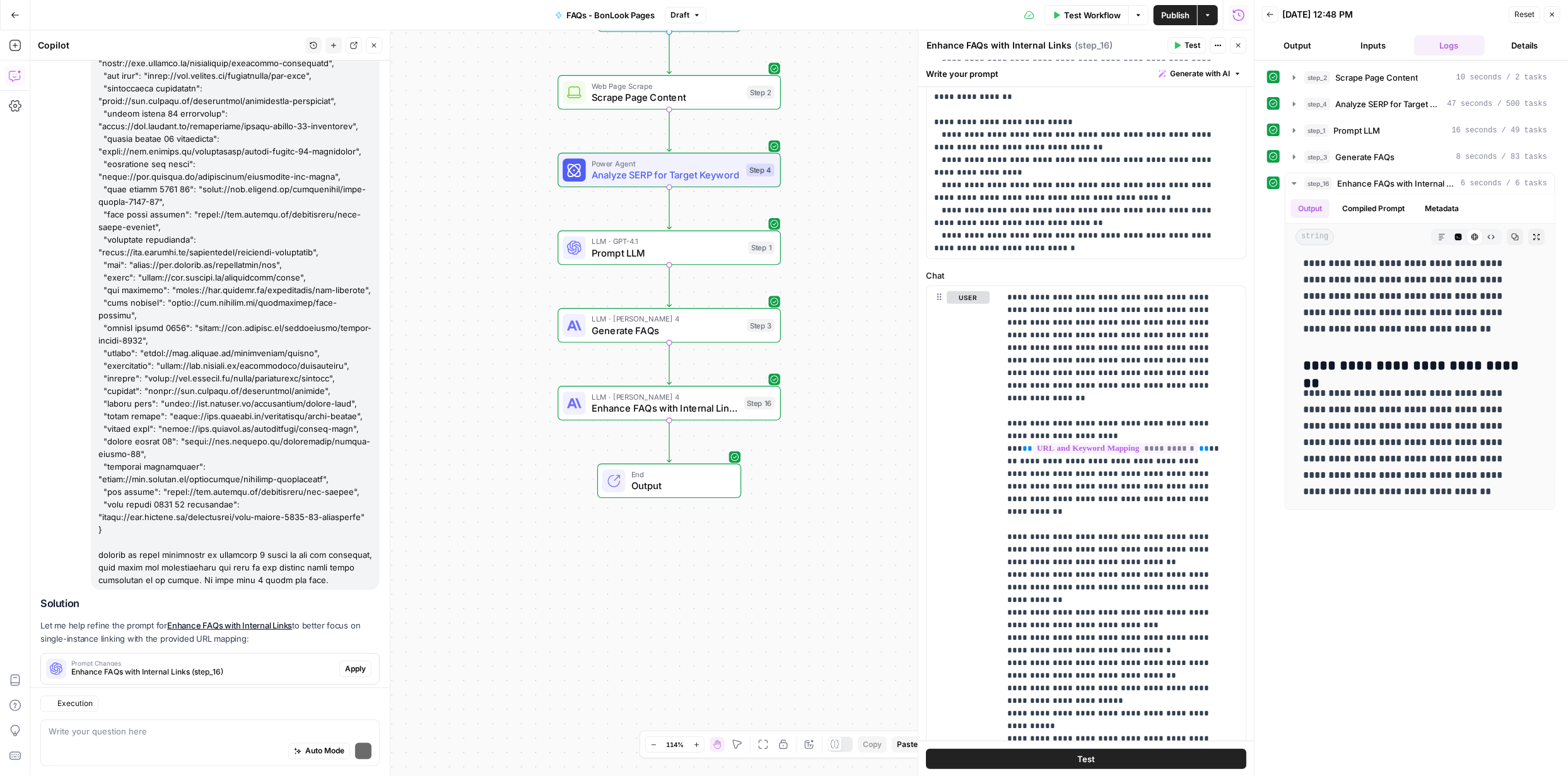
scroll to position [5897, 0]
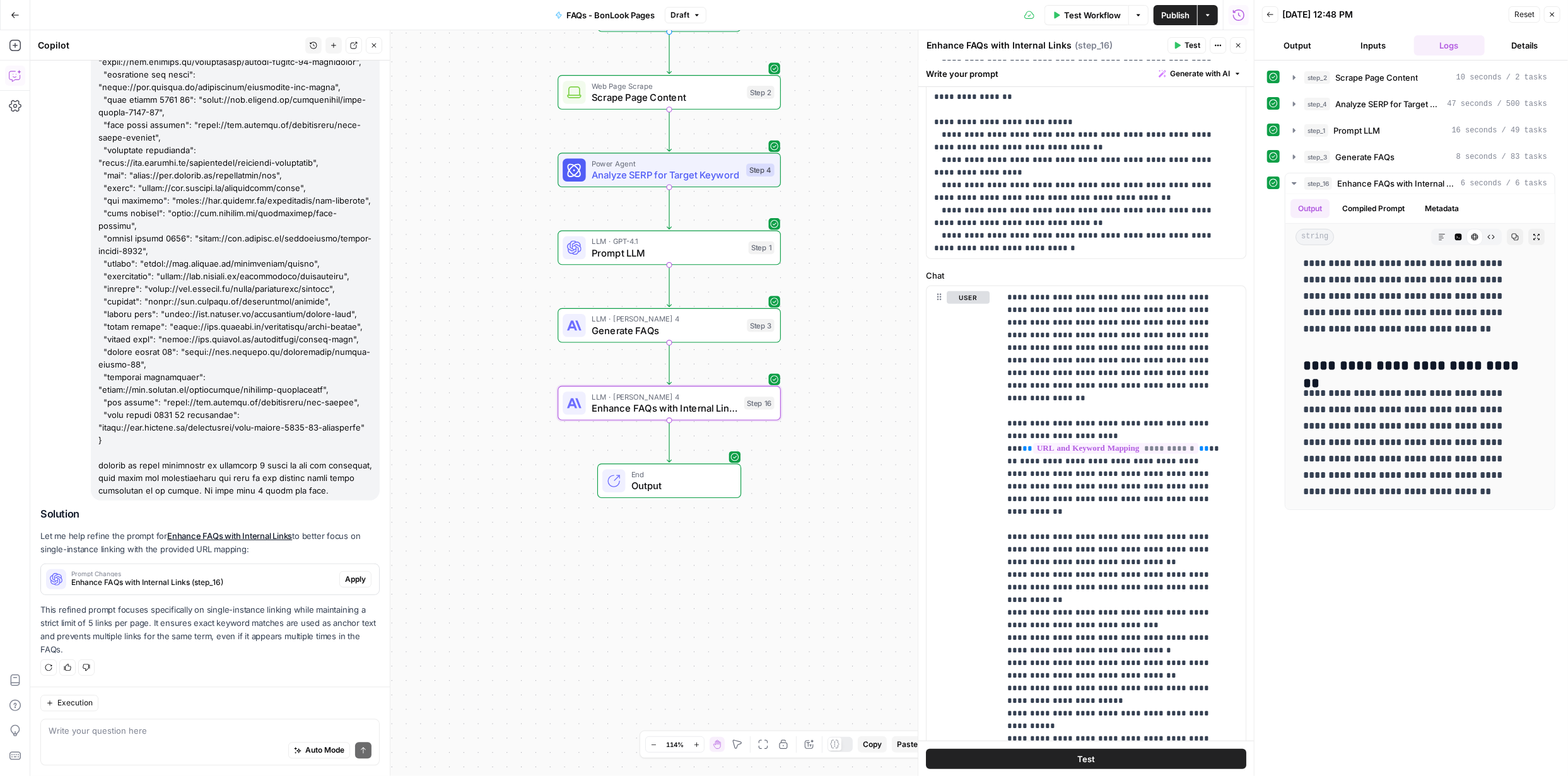
click at [345, 578] on span "Apply" at bounding box center [355, 579] width 21 height 12
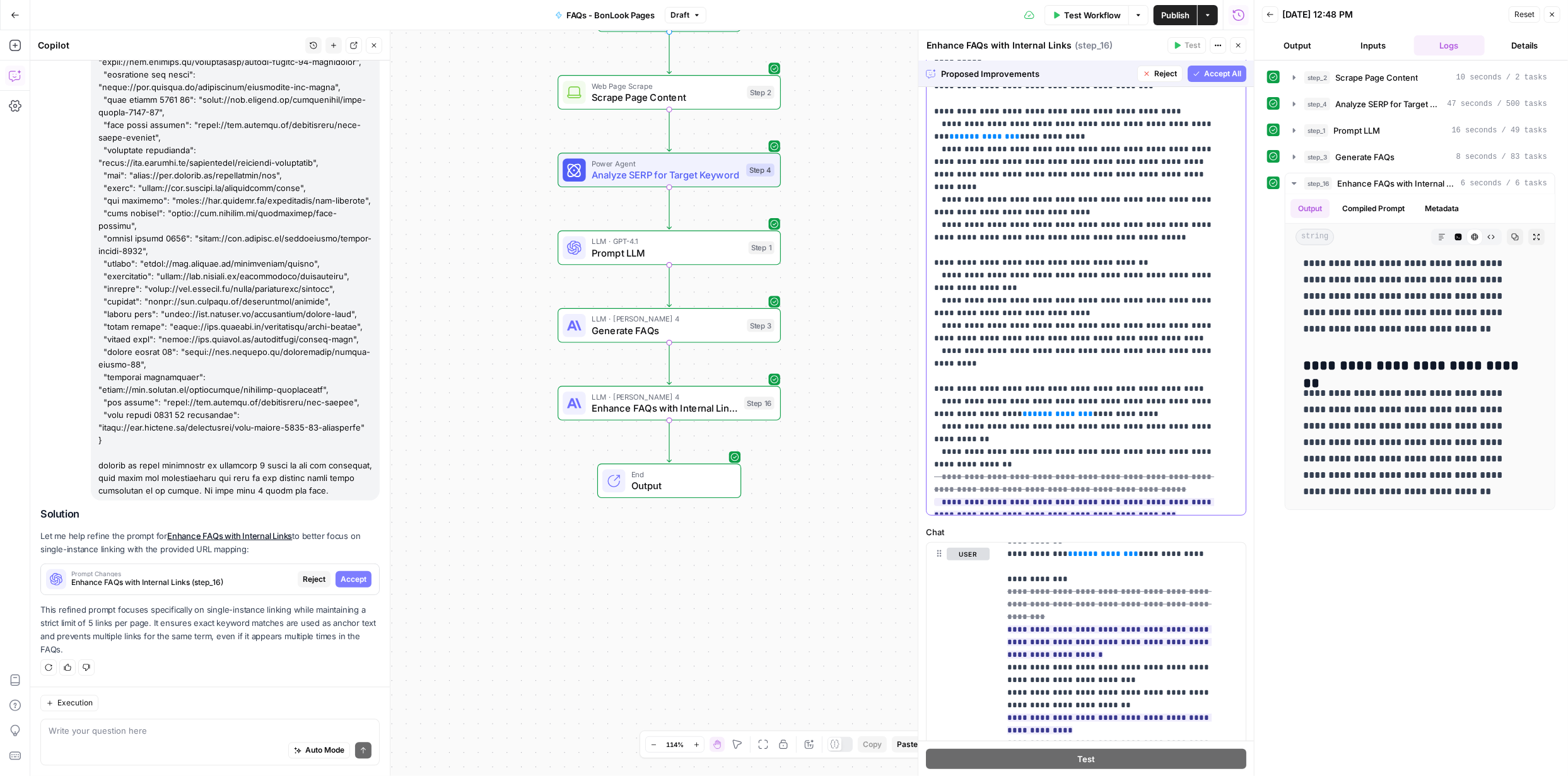
scroll to position [522, 0]
click at [1225, 256] on div "**********" at bounding box center [1081, 258] width 310 height 513
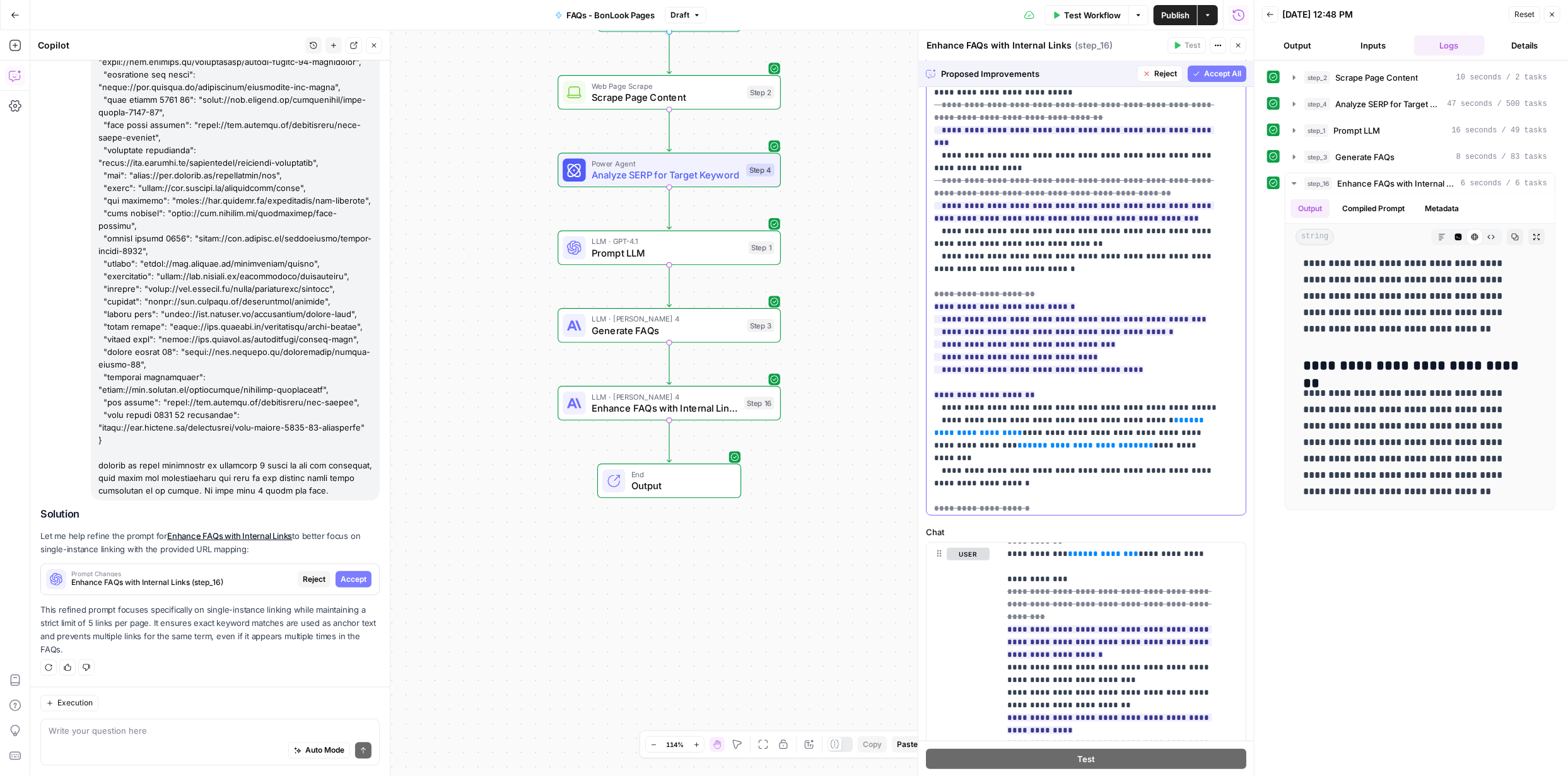
scroll to position [1576, 0]
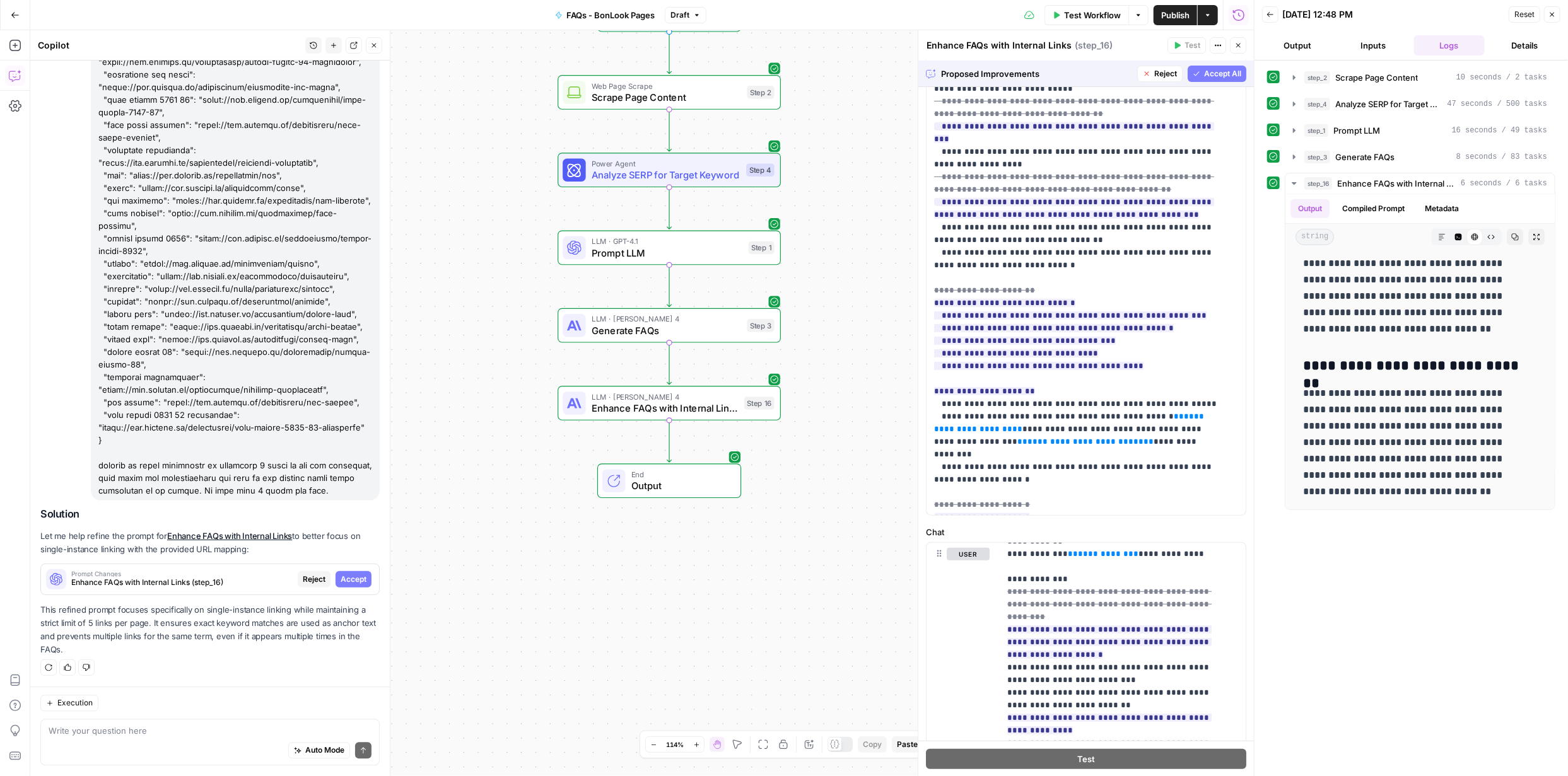
click at [1216, 71] on span "Accept All" at bounding box center [1222, 73] width 37 height 12
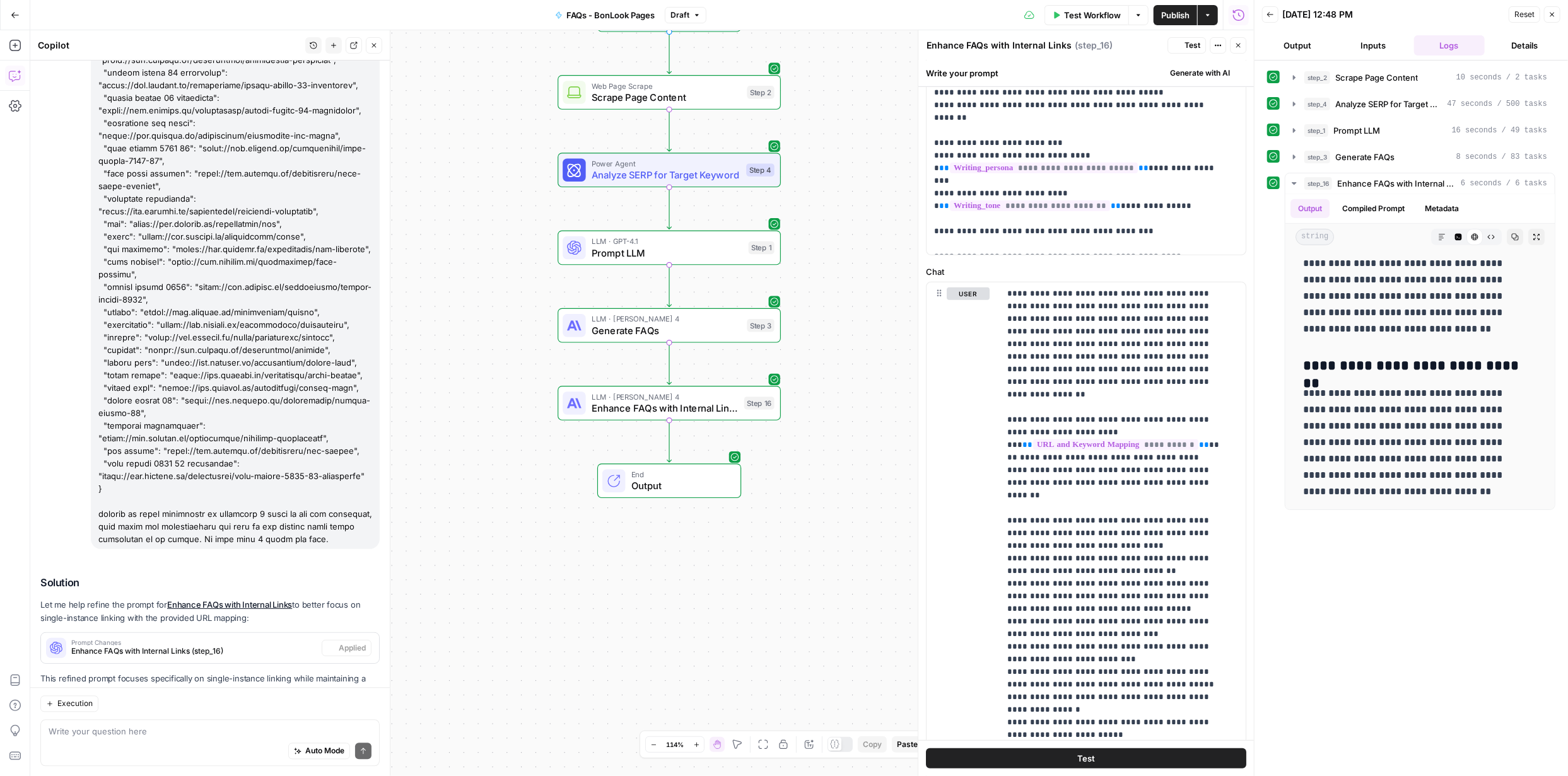
scroll to position [0, 0]
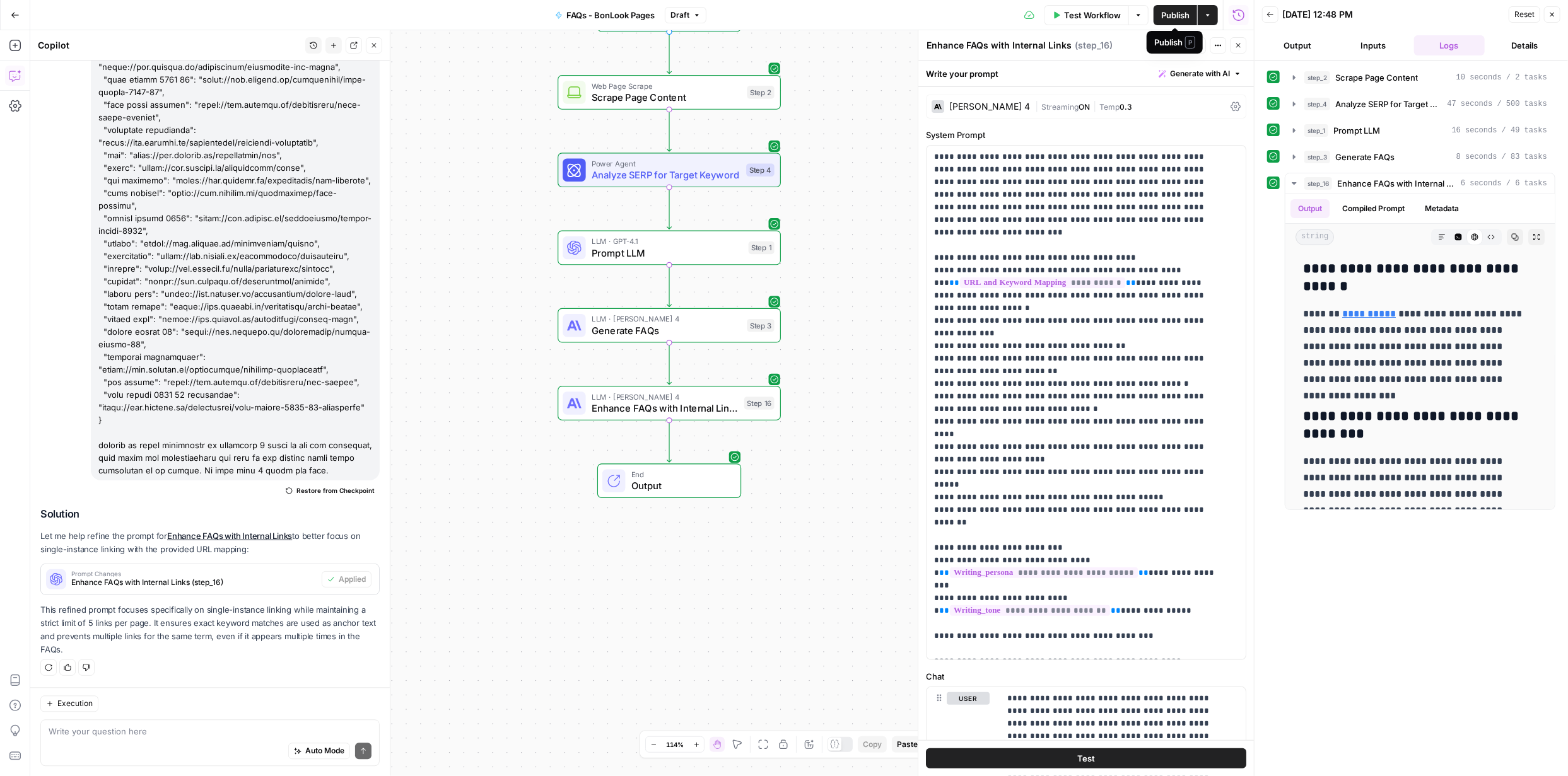
click at [1174, 14] on span "Publish" at bounding box center [1175, 15] width 28 height 13
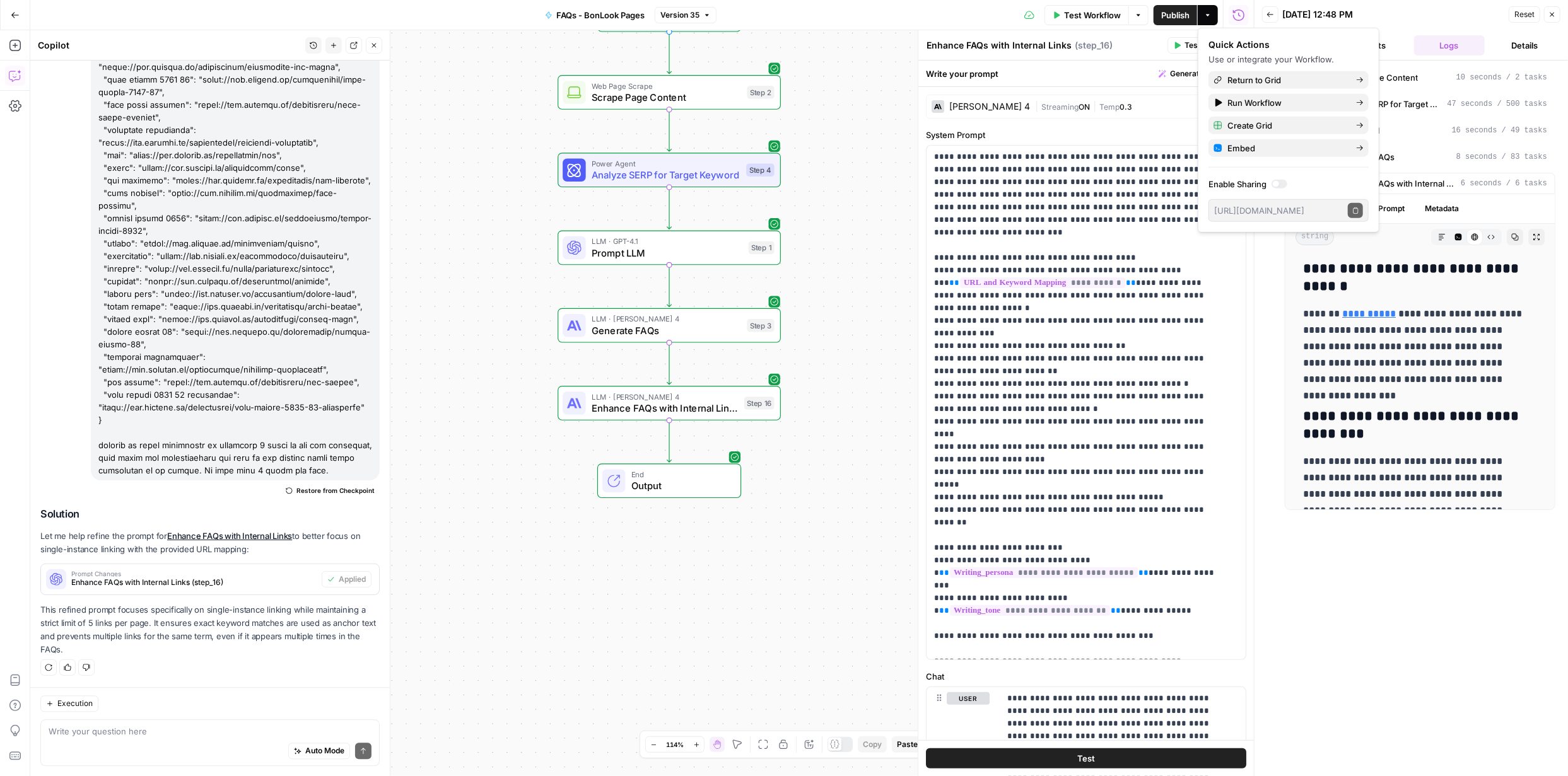
click at [1108, 15] on span "Test Workflow" at bounding box center [1092, 15] width 57 height 13
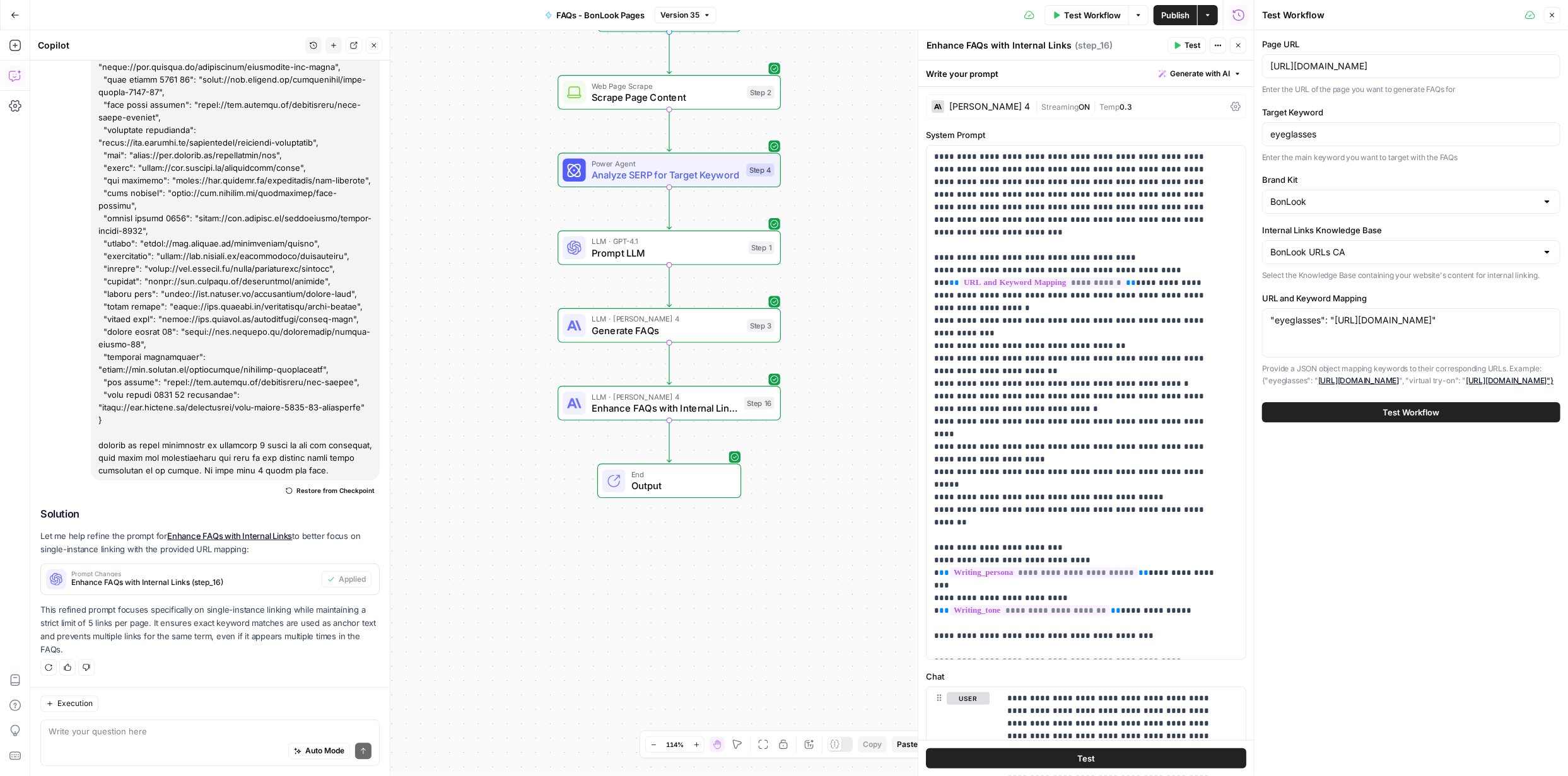
click at [1414, 418] on span "Test Workflow" at bounding box center [1411, 412] width 57 height 13
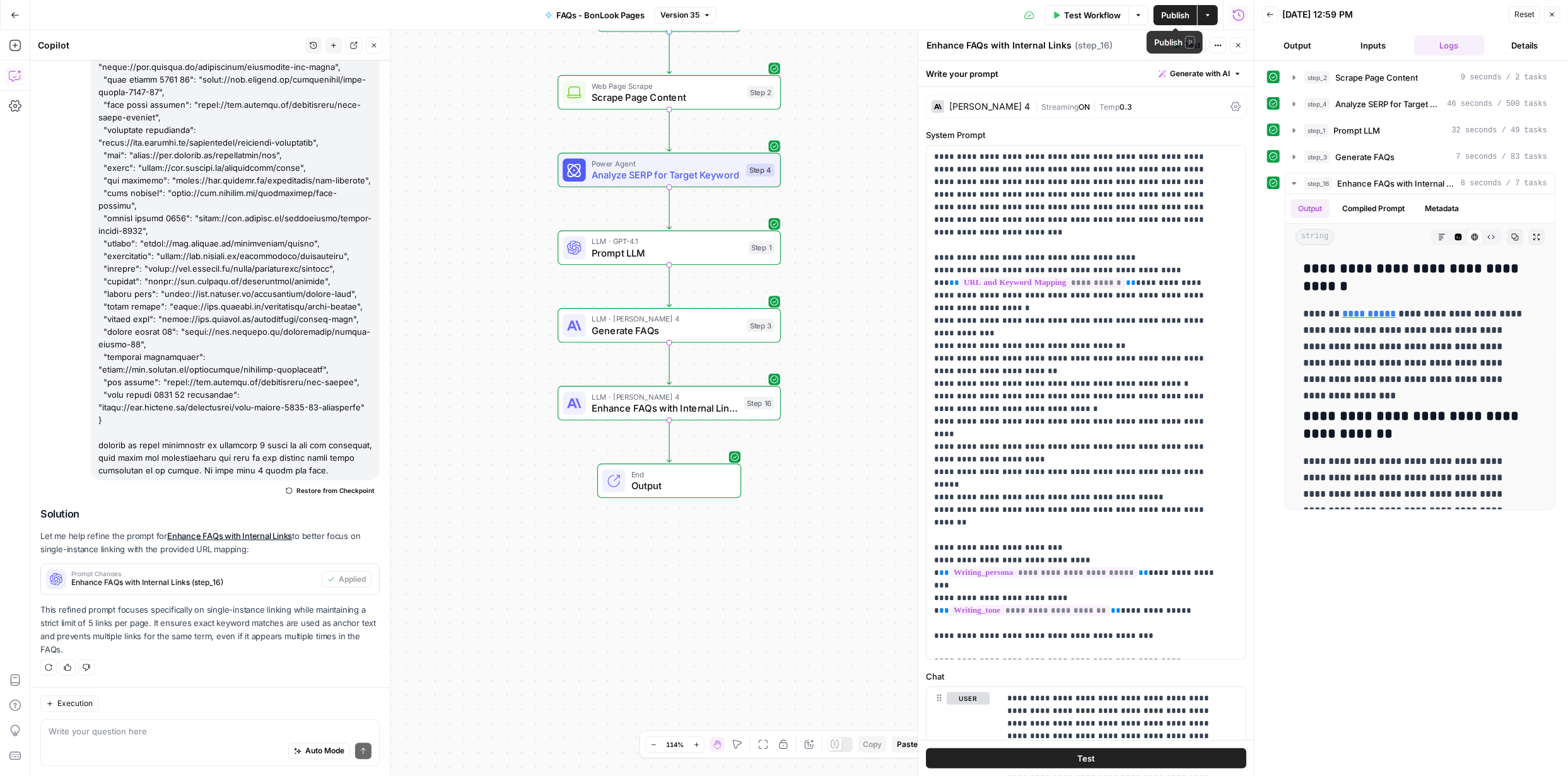
click at [1180, 13] on span "Publish" at bounding box center [1175, 15] width 28 height 13
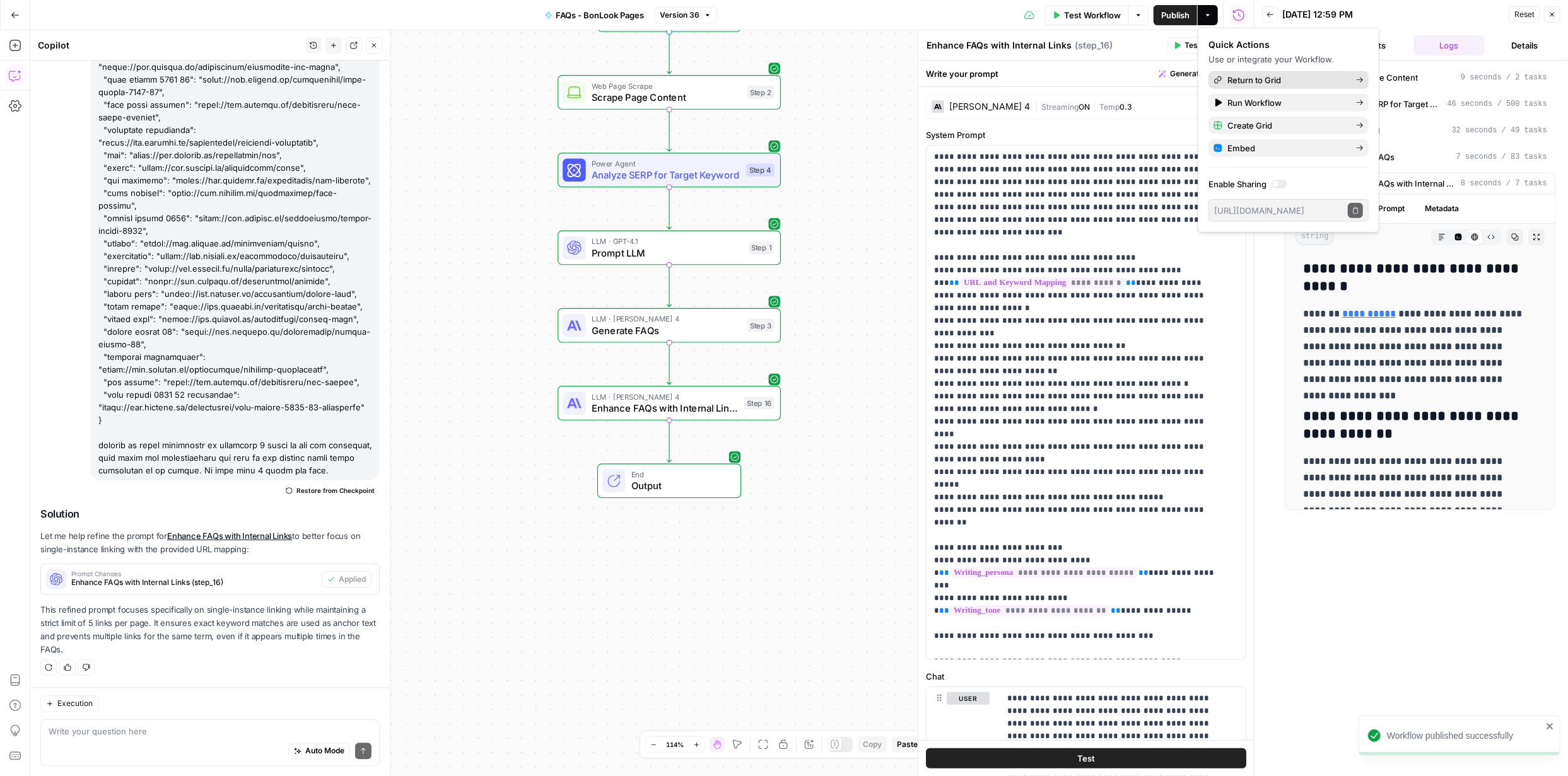
click at [1270, 79] on span "Return to Grid" at bounding box center [1286, 80] width 118 height 13
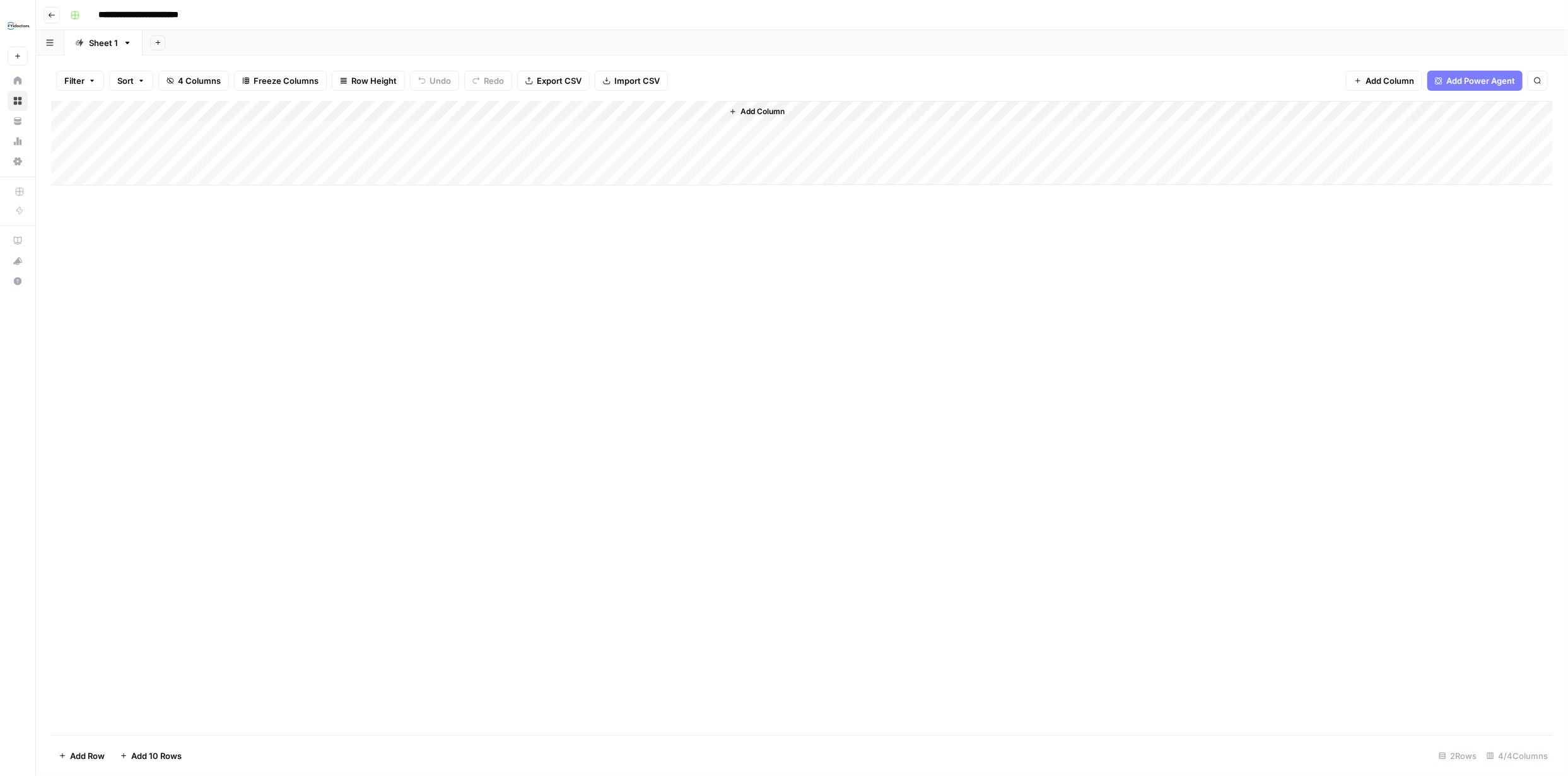
click at [581, 112] on div "Add Column" at bounding box center [803, 144] width 1502 height 85
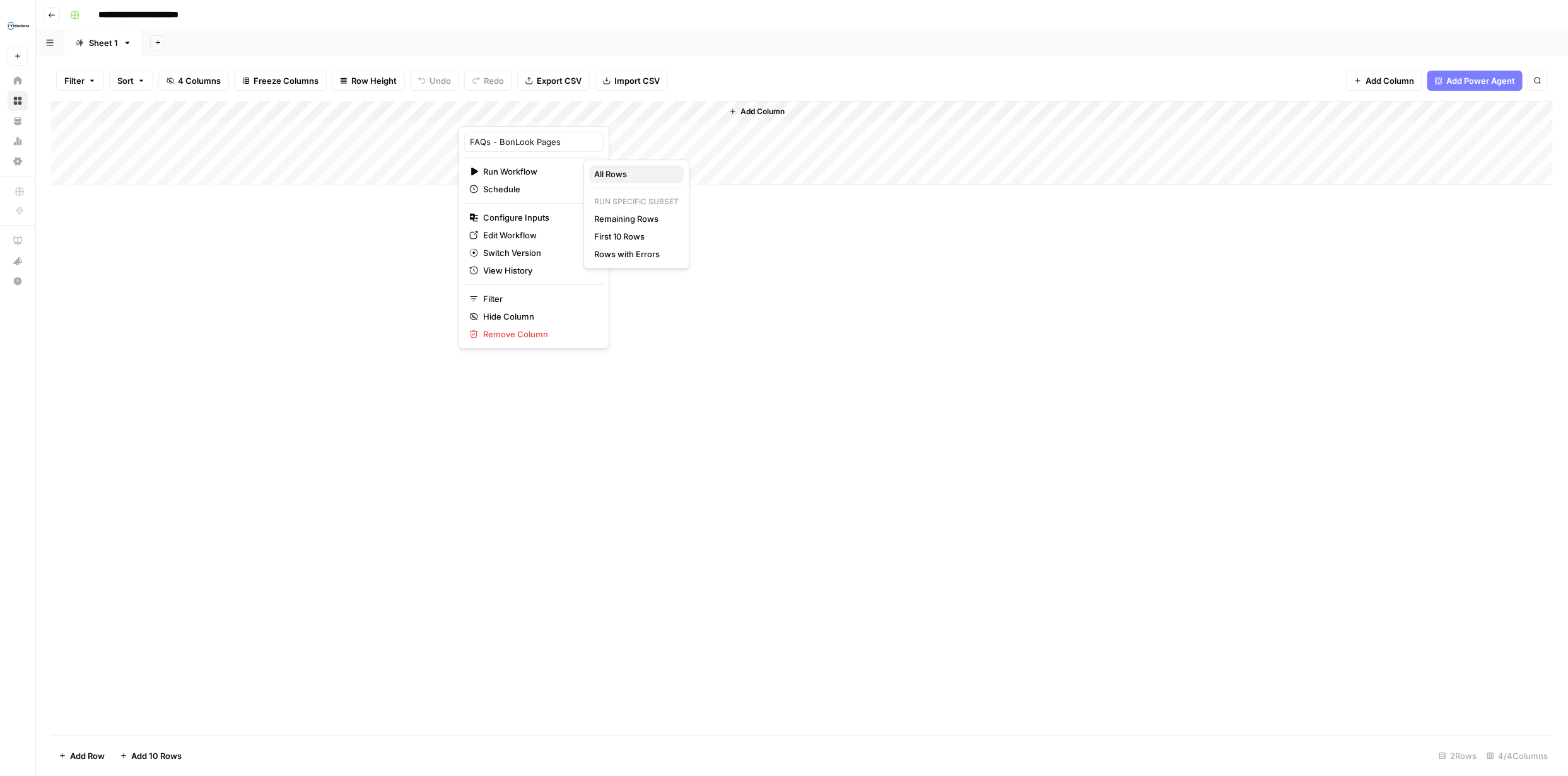
click at [600, 173] on span "All Rows" at bounding box center [634, 174] width 80 height 13
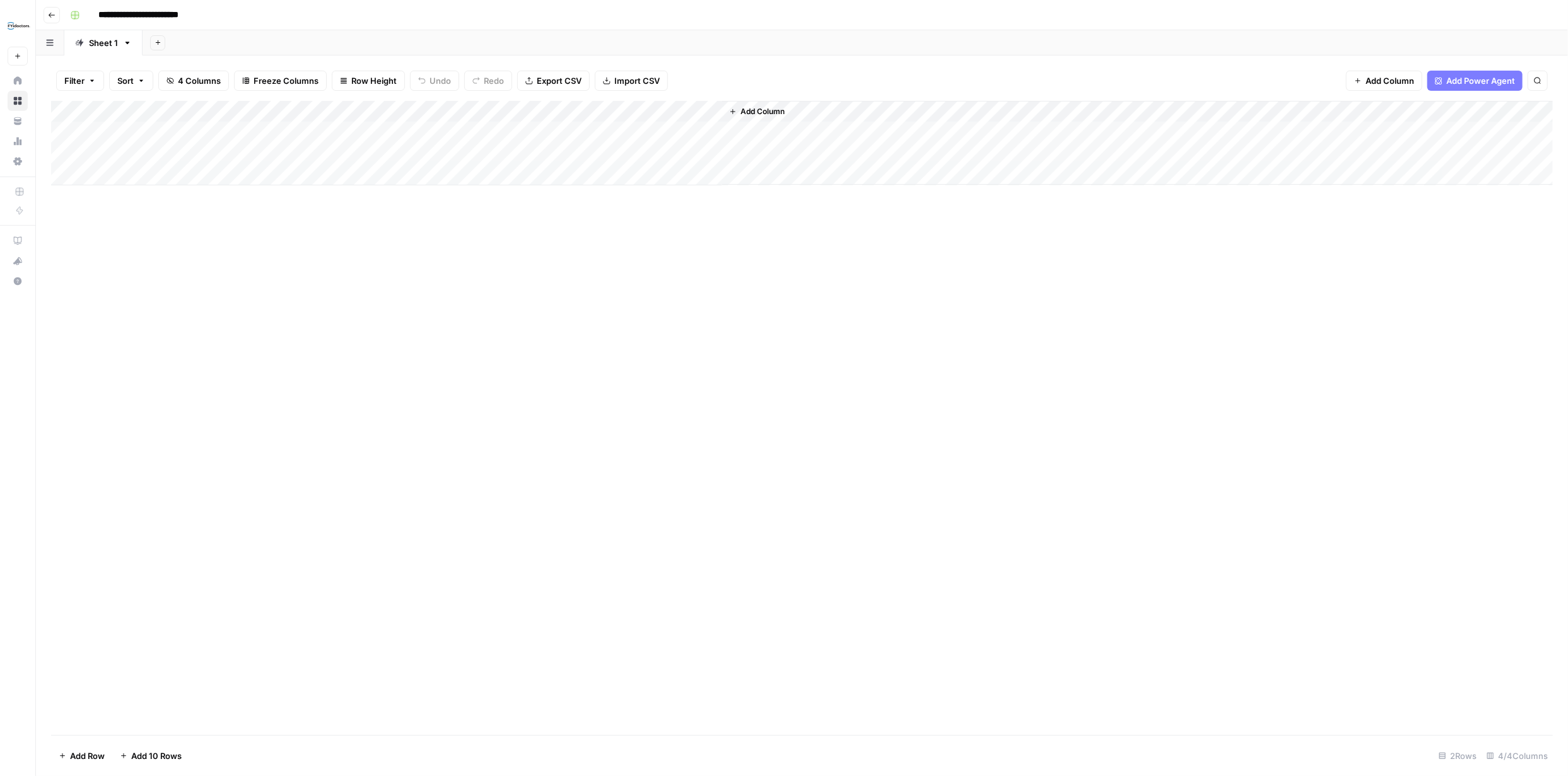
click at [581, 109] on div "Add Column" at bounding box center [803, 144] width 1502 height 85
click at [523, 218] on span "Configure Inputs" at bounding box center [539, 218] width 110 height 13
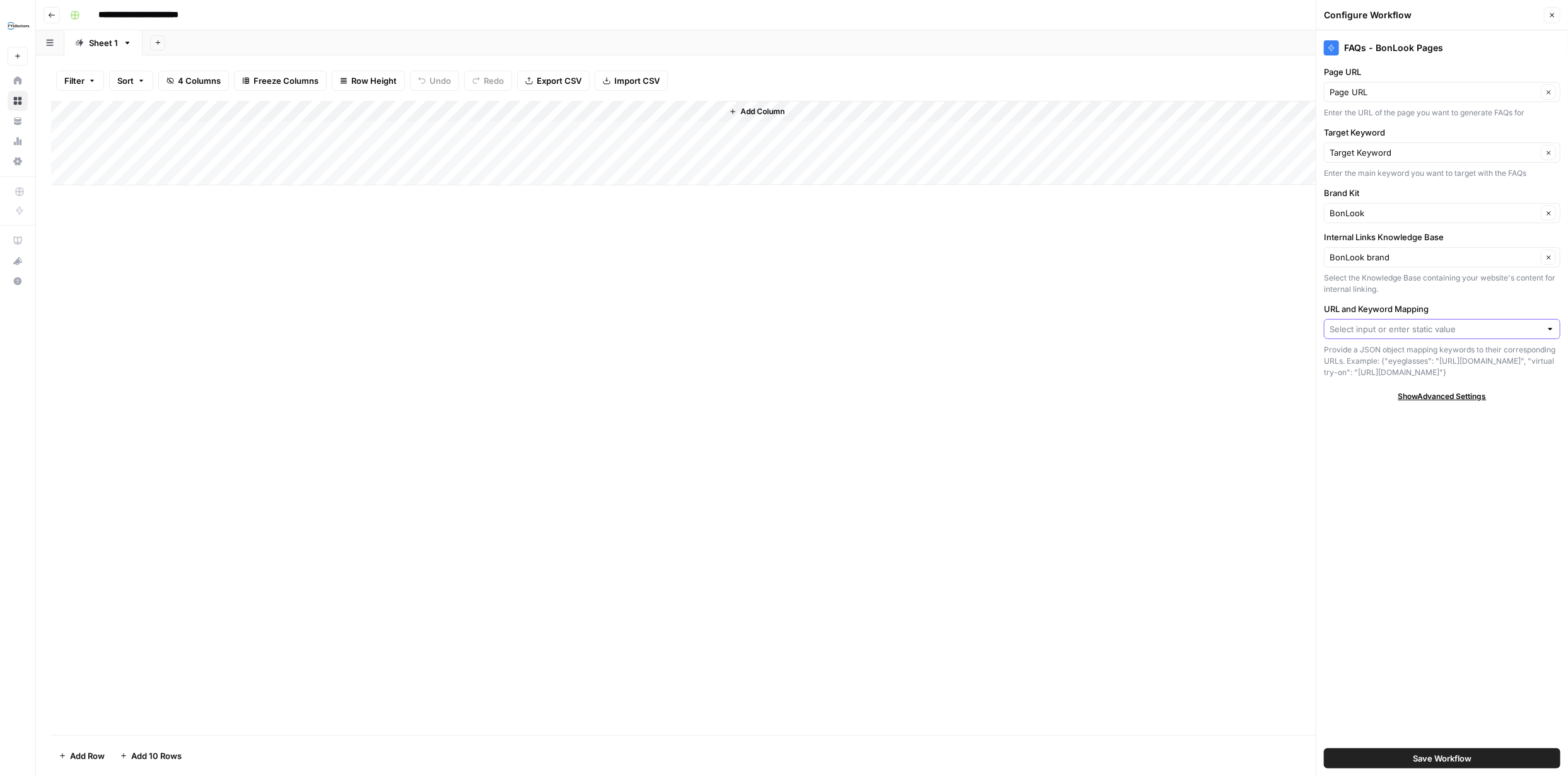
click at [1537, 326] on input "URL and Keyword Mapping" at bounding box center [1435, 329] width 211 height 13
click at [1383, 391] on span "Target Keyword" at bounding box center [1432, 397] width 195 height 13
type input "Target Keyword"
click at [1547, 12] on button "Close" at bounding box center [1552, 15] width 16 height 16
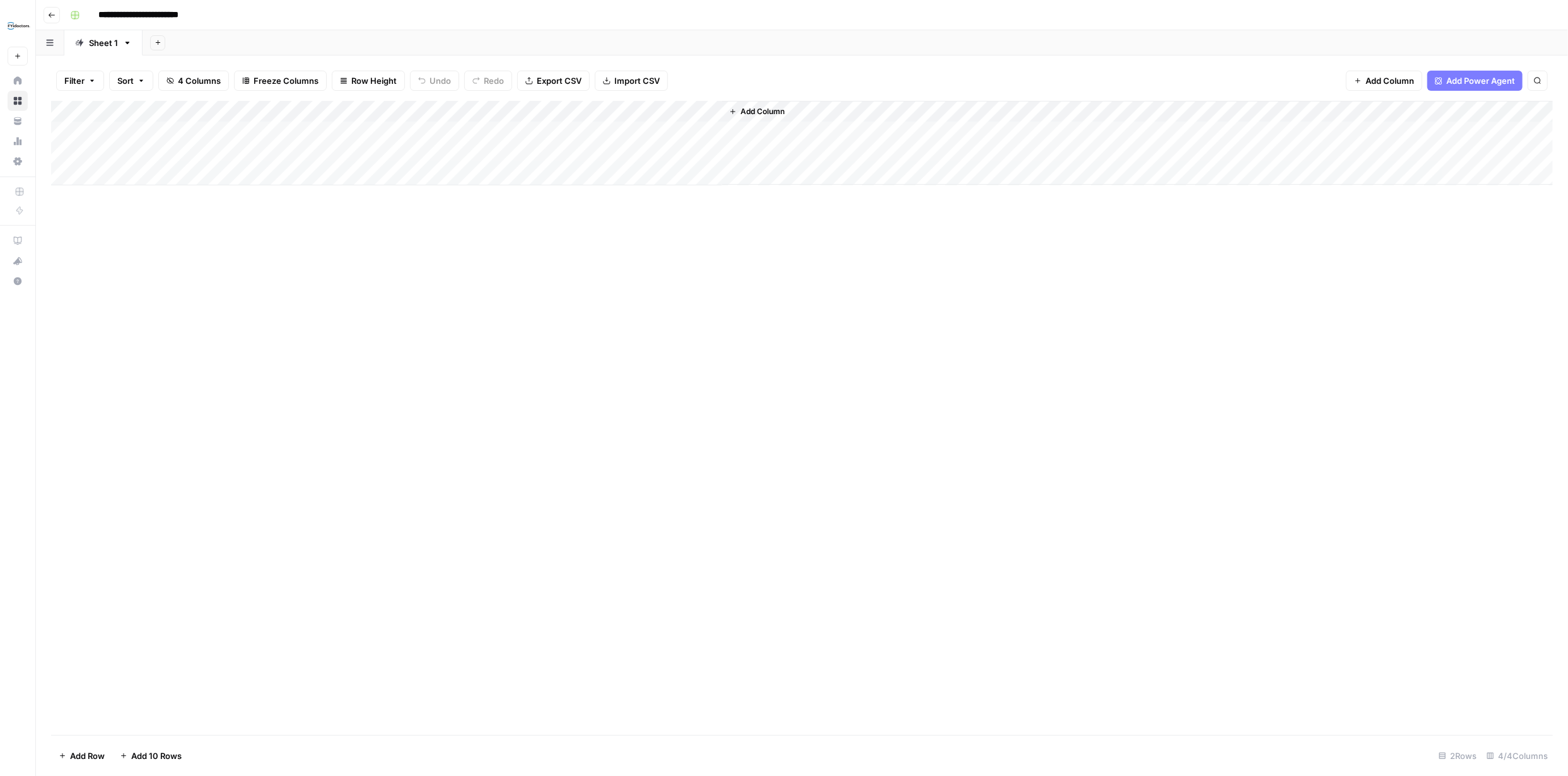
click at [447, 110] on div "Add Column" at bounding box center [803, 144] width 1502 height 85
click at [494, 219] on div "Add Column" at bounding box center [803, 418] width 1502 height 634
click at [582, 110] on div "Add Column" at bounding box center [803, 144] width 1502 height 85
click at [530, 231] on span "Edit Workflow" at bounding box center [539, 235] width 110 height 13
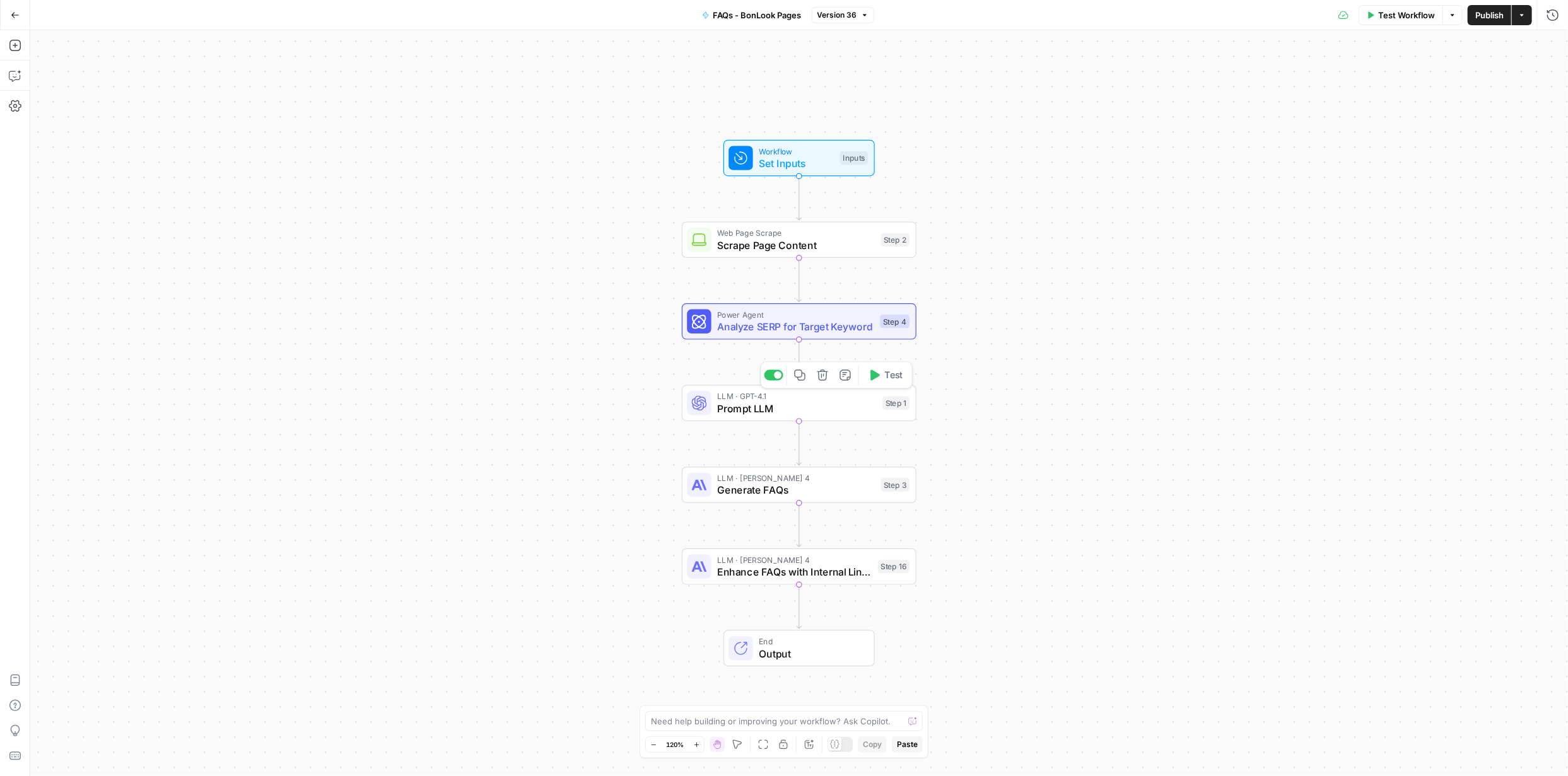
click at [785, 405] on span "Prompt LLM" at bounding box center [796, 408] width 159 height 15
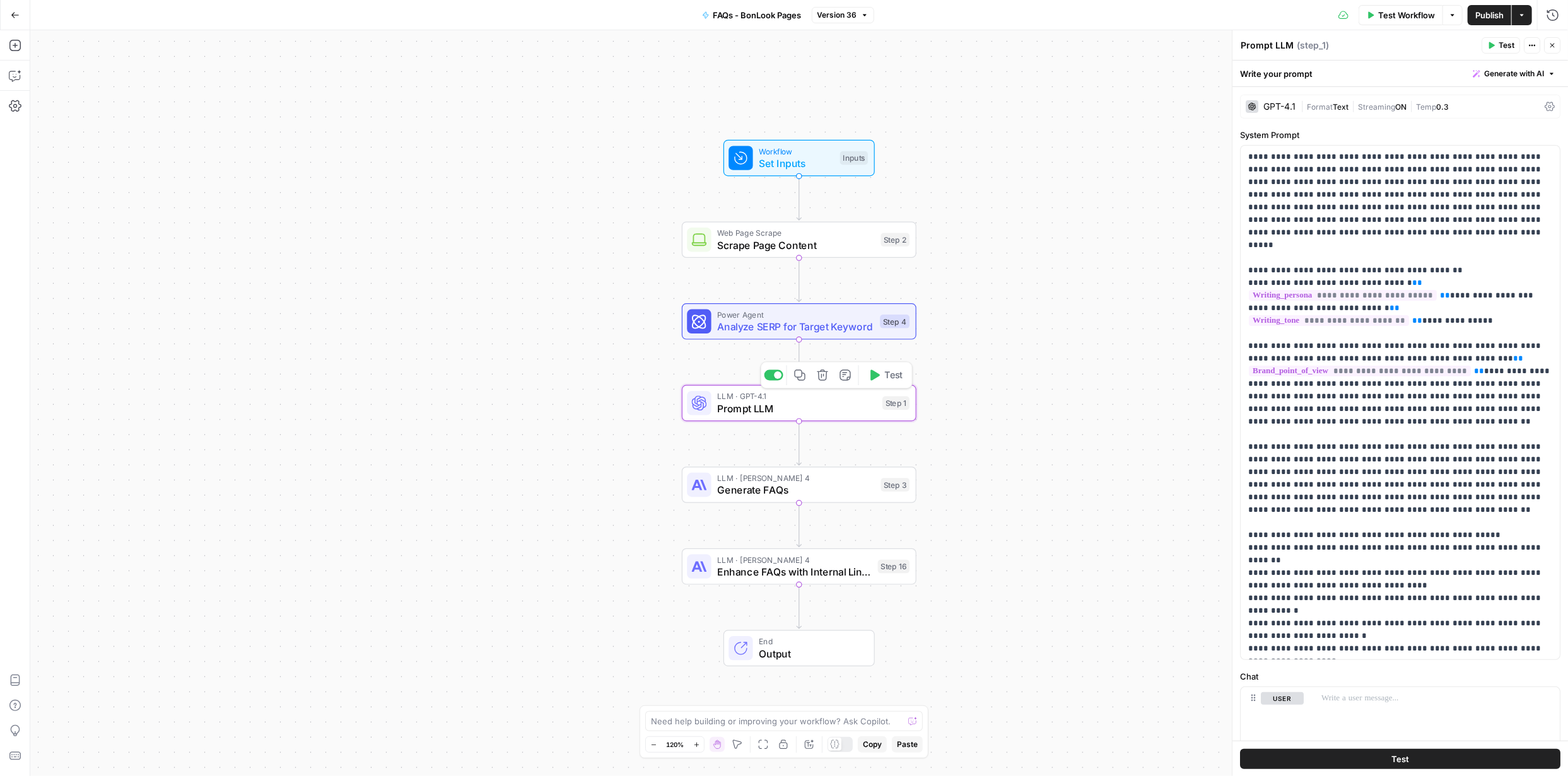
click at [788, 404] on span "Prompt LLM" at bounding box center [796, 408] width 159 height 15
click at [790, 405] on span "Prompt LLM" at bounding box center [796, 408] width 159 height 15
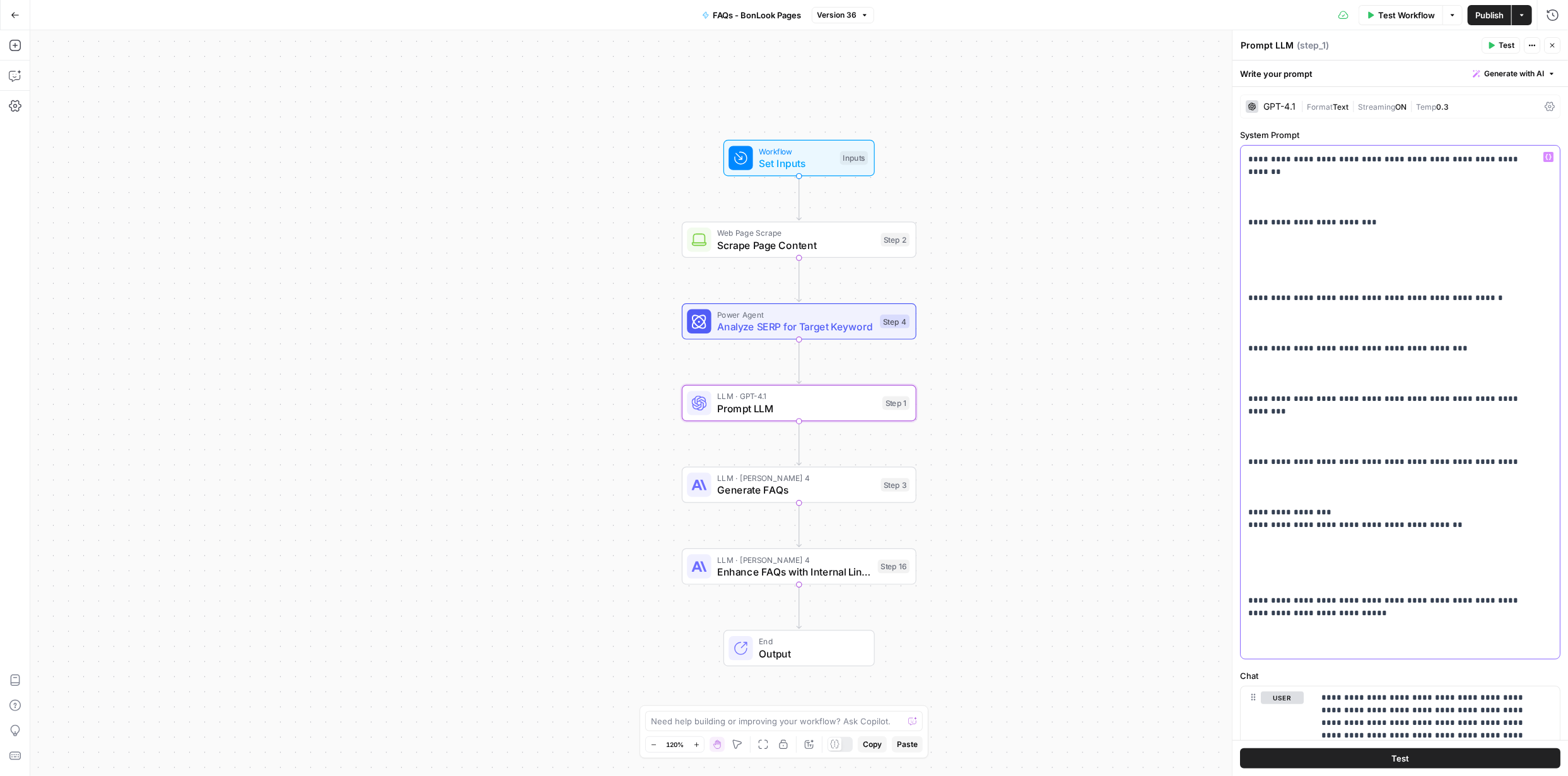
scroll to position [2861, 0]
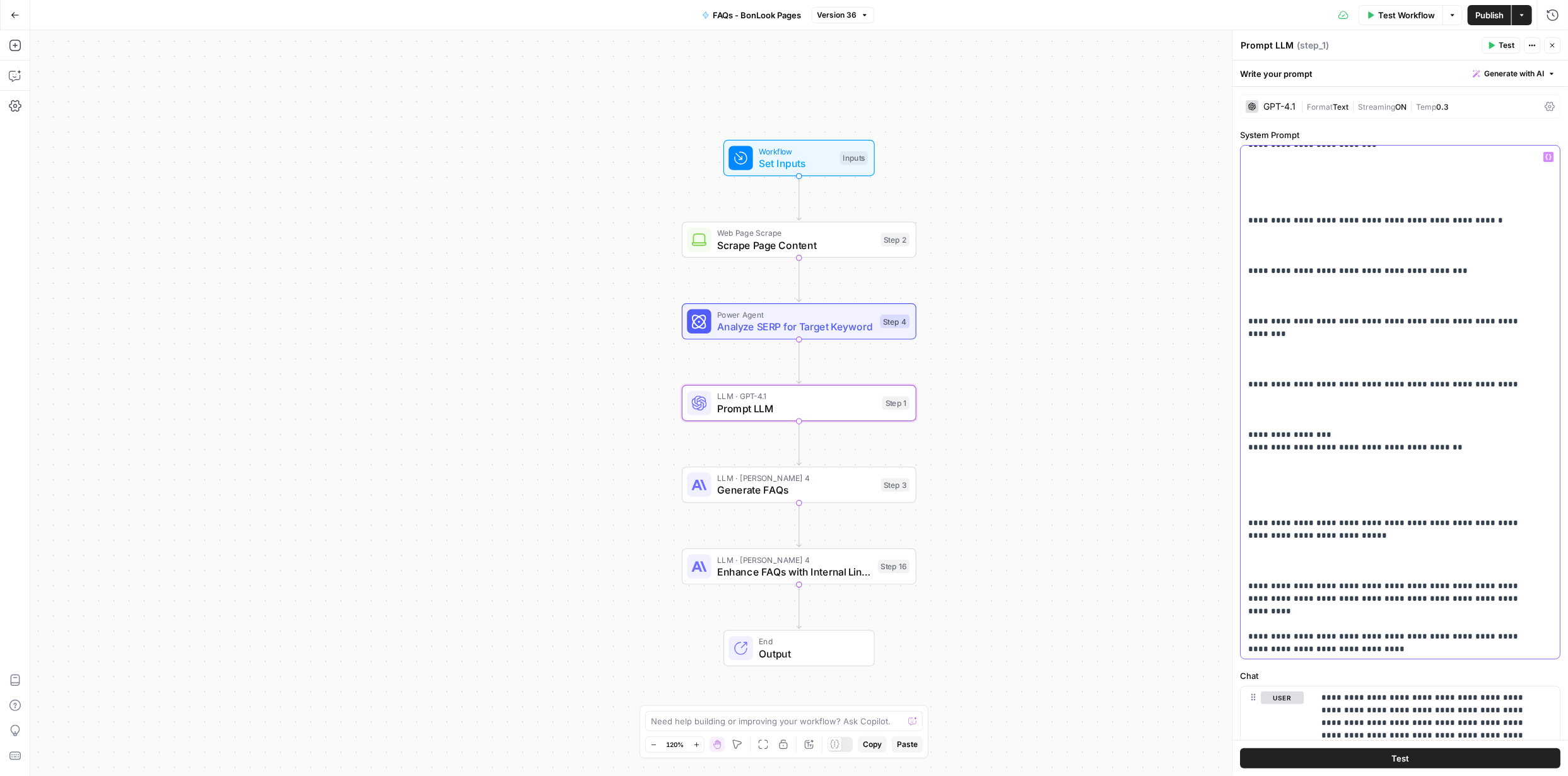
click at [14, 46] on icon "button" at bounding box center [15, 45] width 13 height 13
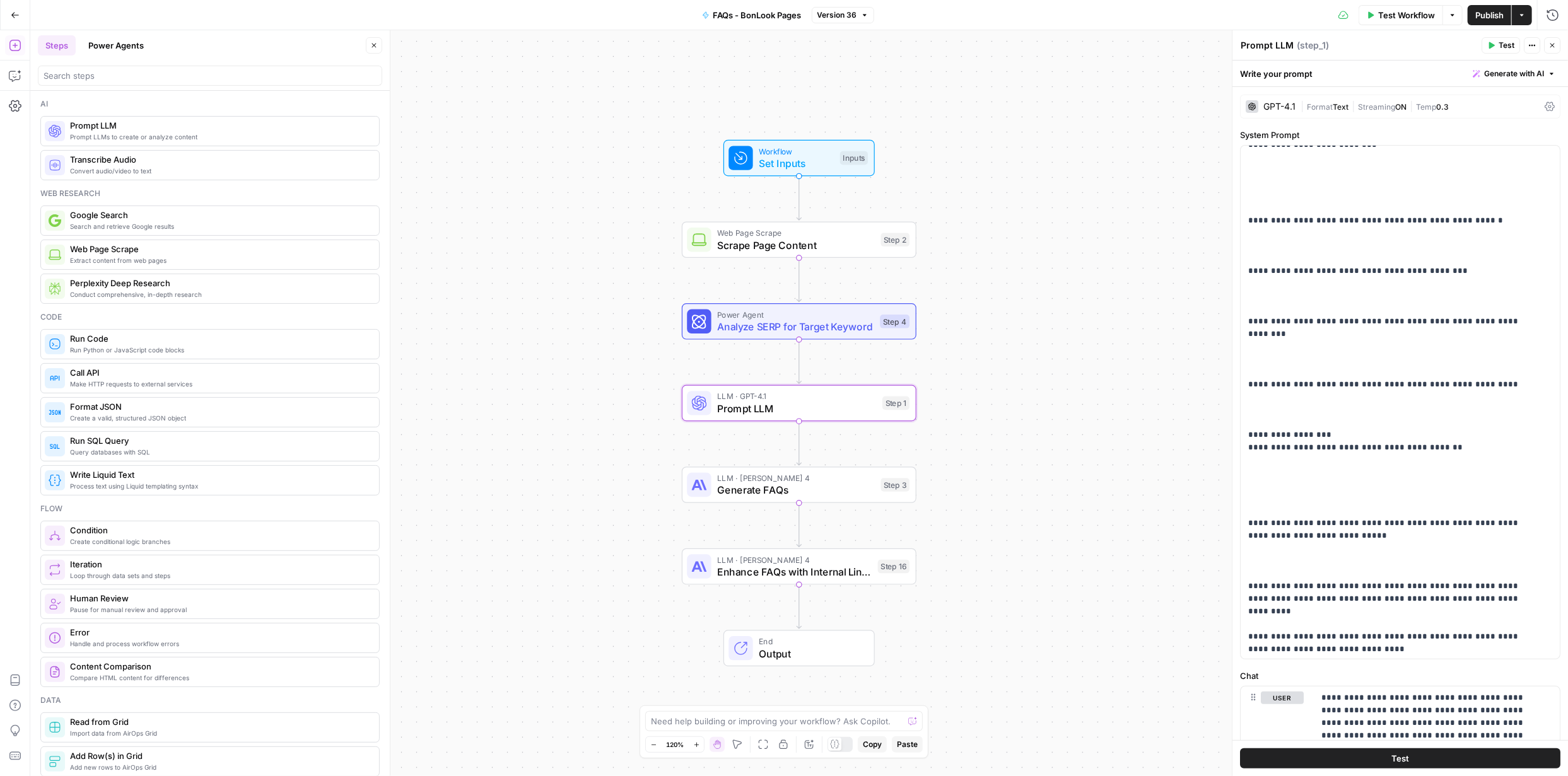
click at [121, 133] on span "Prompt LLMs to create or analyze content" at bounding box center [219, 136] width 299 height 10
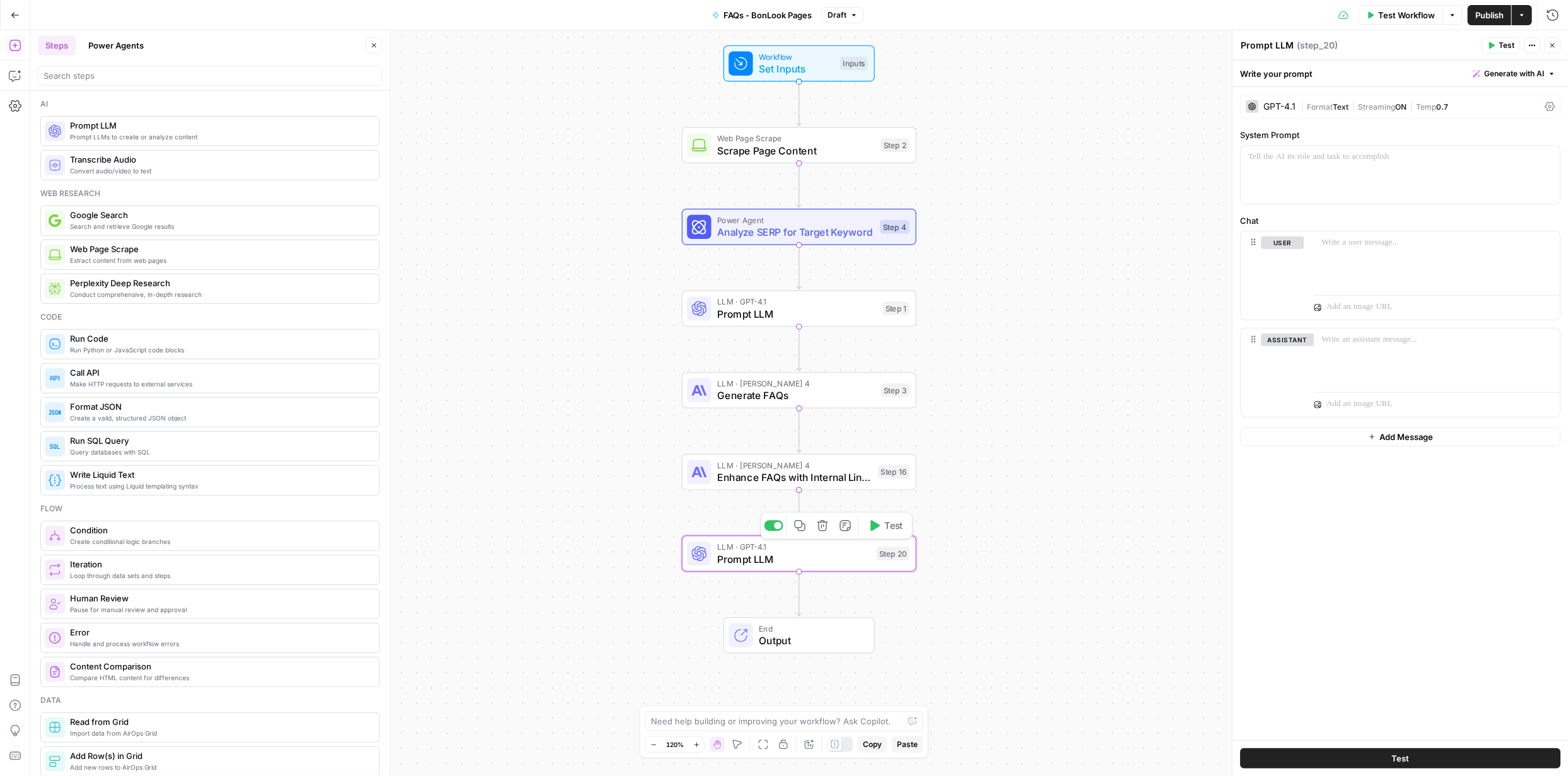
click at [783, 560] on span "Prompt LLM" at bounding box center [793, 559] width 153 height 15
click at [1414, 166] on div at bounding box center [1400, 174] width 319 height 58
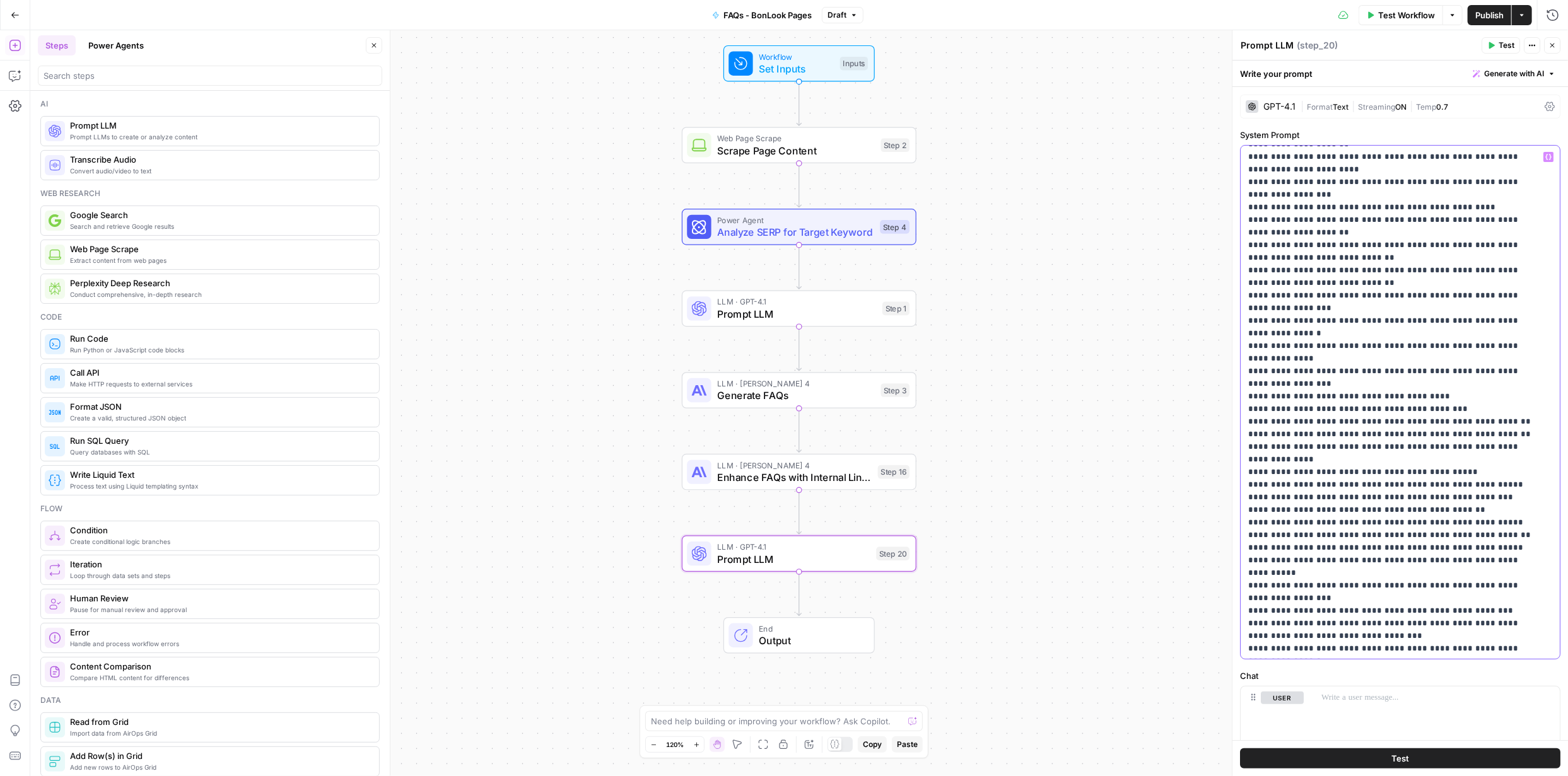
scroll to position [63, 0]
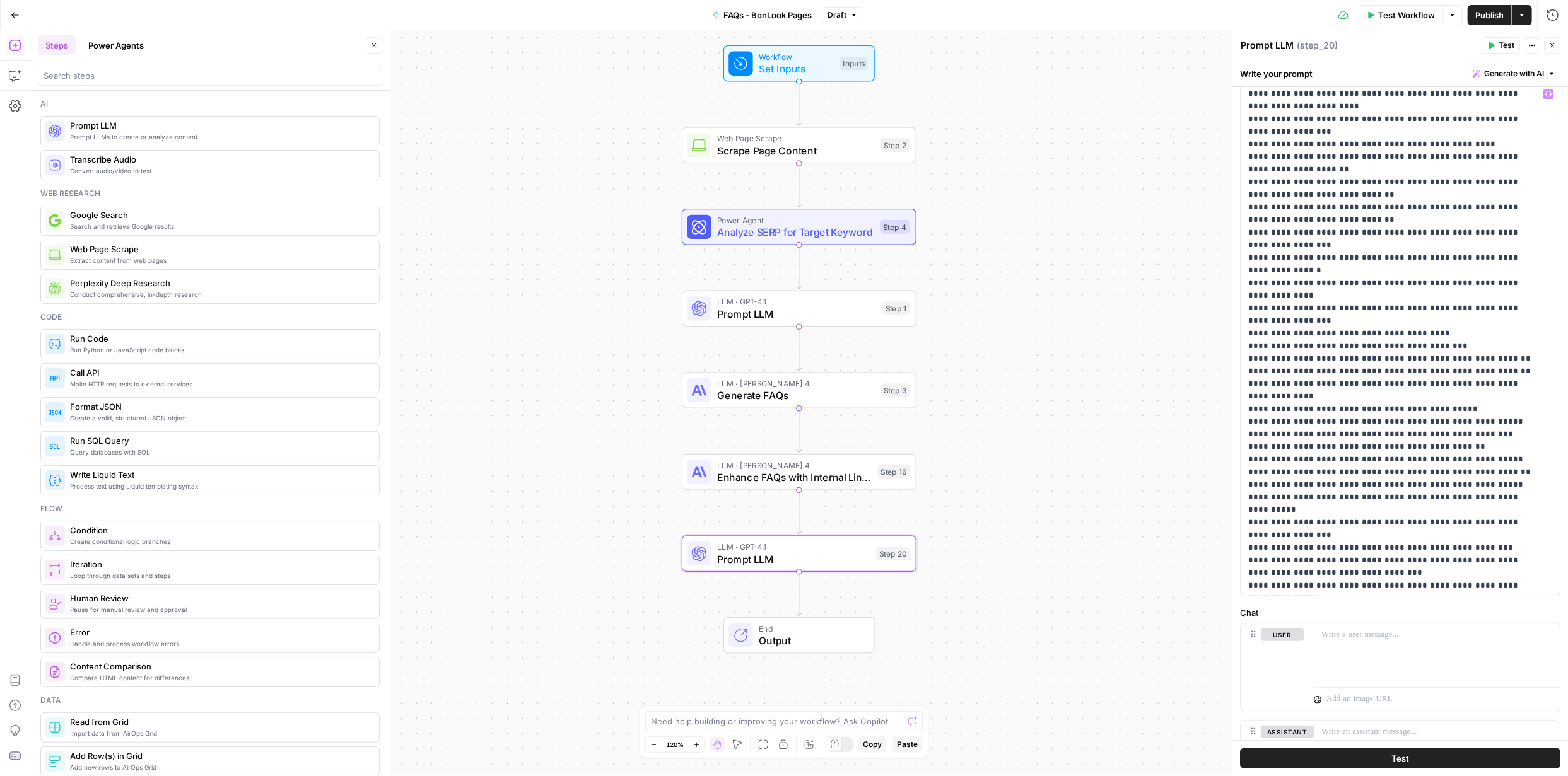
click at [1119, 677] on div "Workflow Set Inputs Inputs Web Page Scrape Scrape Page Content Step 2 Power Age…" at bounding box center [798, 403] width 1537 height 746
click at [1123, 673] on div "Workflow Set Inputs Inputs Web Page Scrape Scrape Page Content Step 2 Power Age…" at bounding box center [798, 403] width 1537 height 746
click at [1509, 70] on span "Generate with AI" at bounding box center [1514, 73] width 60 height 12
click at [1458, 133] on span "Refine" at bounding box center [1485, 130] width 100 height 13
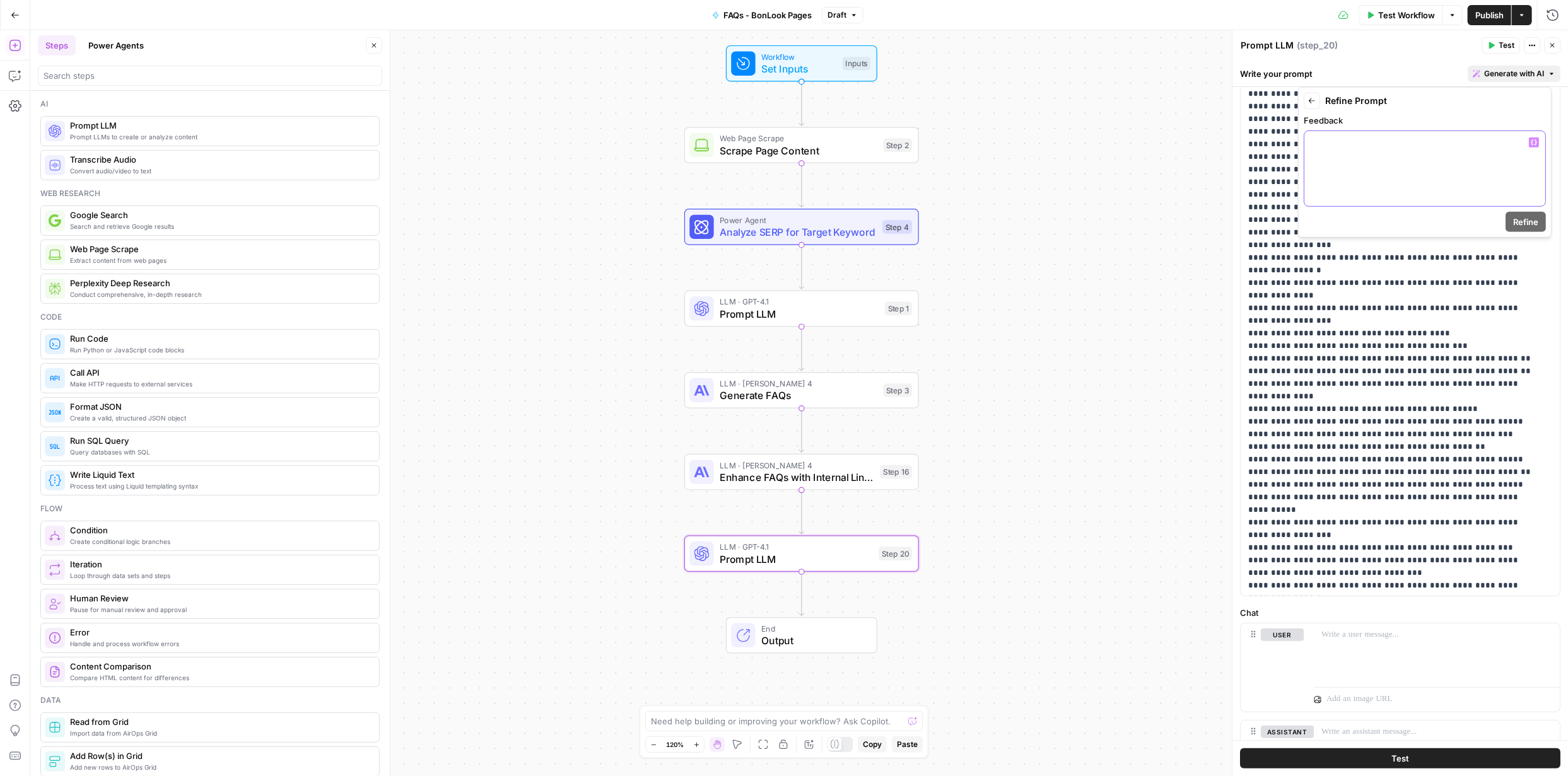
click at [1402, 151] on div at bounding box center [1424, 168] width 241 height 75
click at [1523, 219] on span "Refine" at bounding box center [1526, 222] width 25 height 13
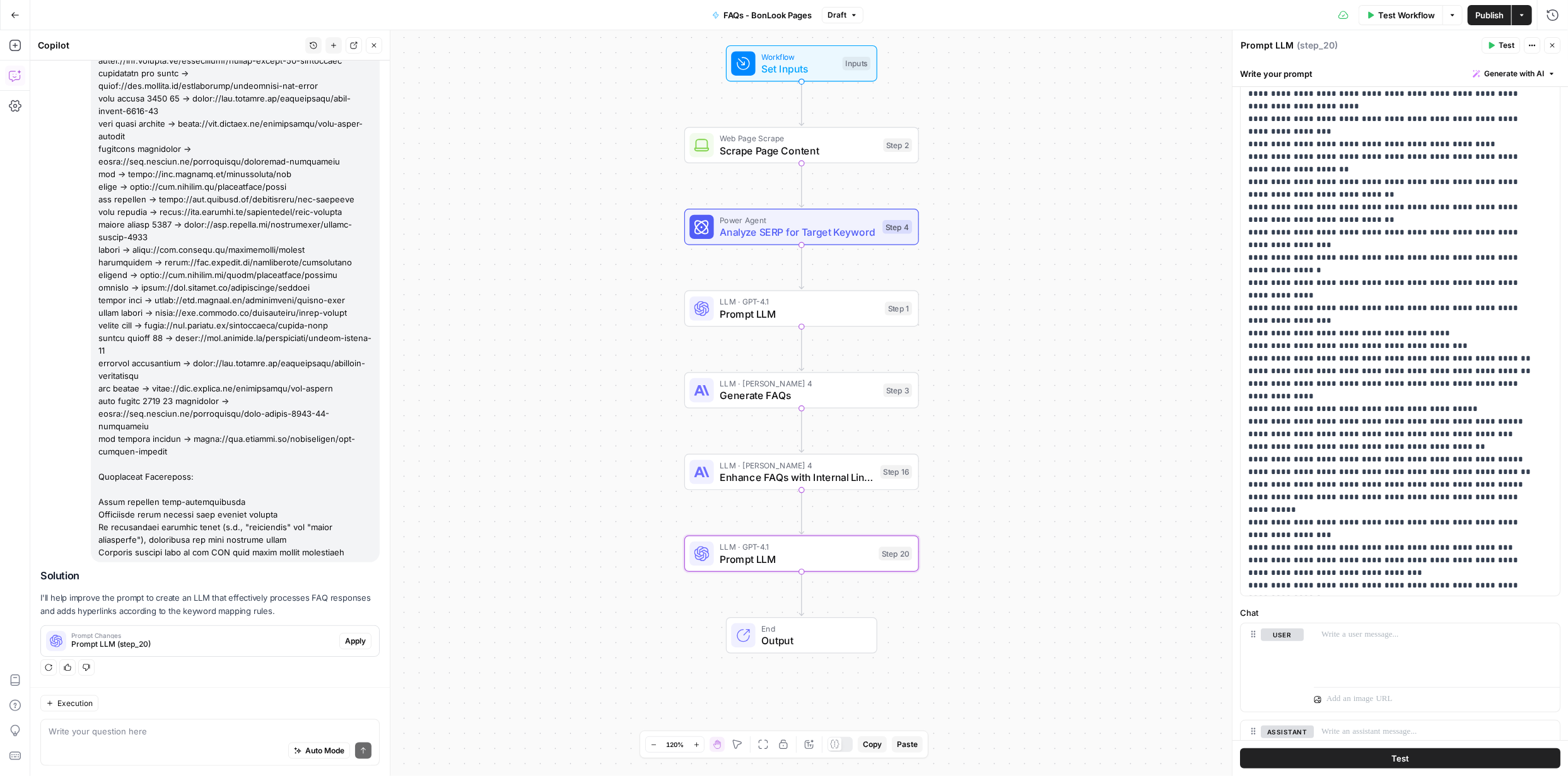
scroll to position [1130, 0]
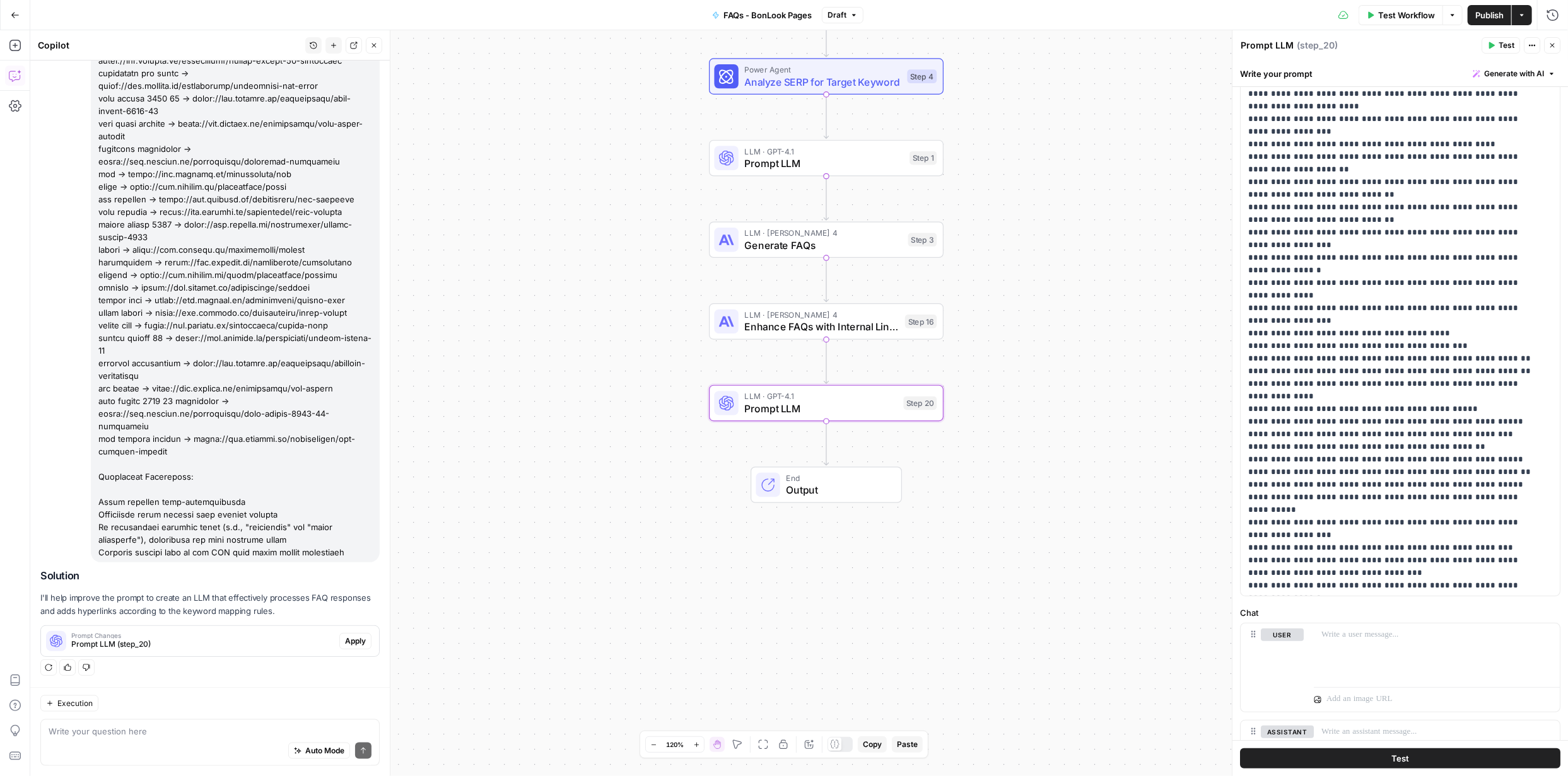
click at [353, 642] on span "Apply" at bounding box center [355, 640] width 21 height 12
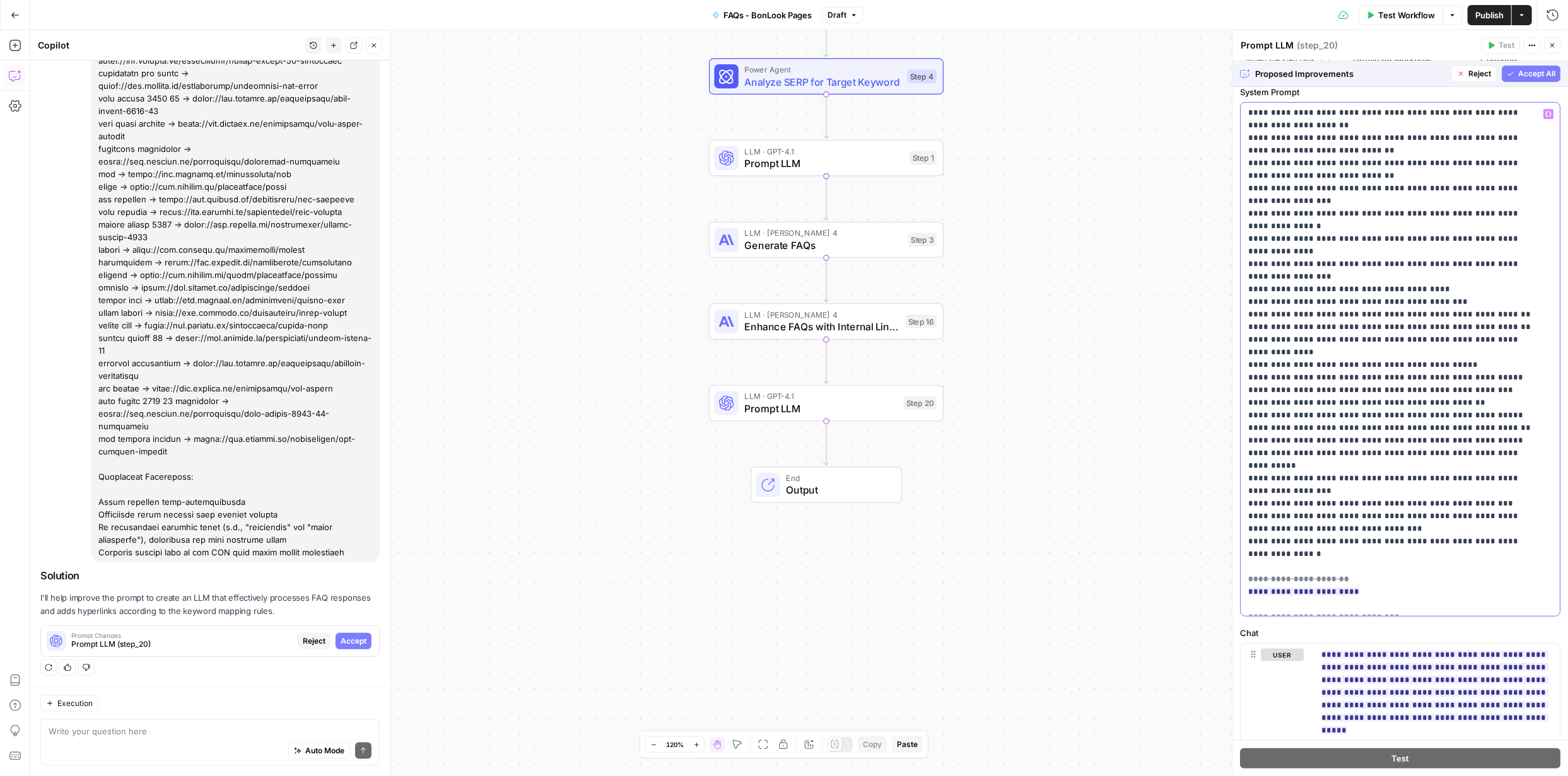
scroll to position [1778, 0]
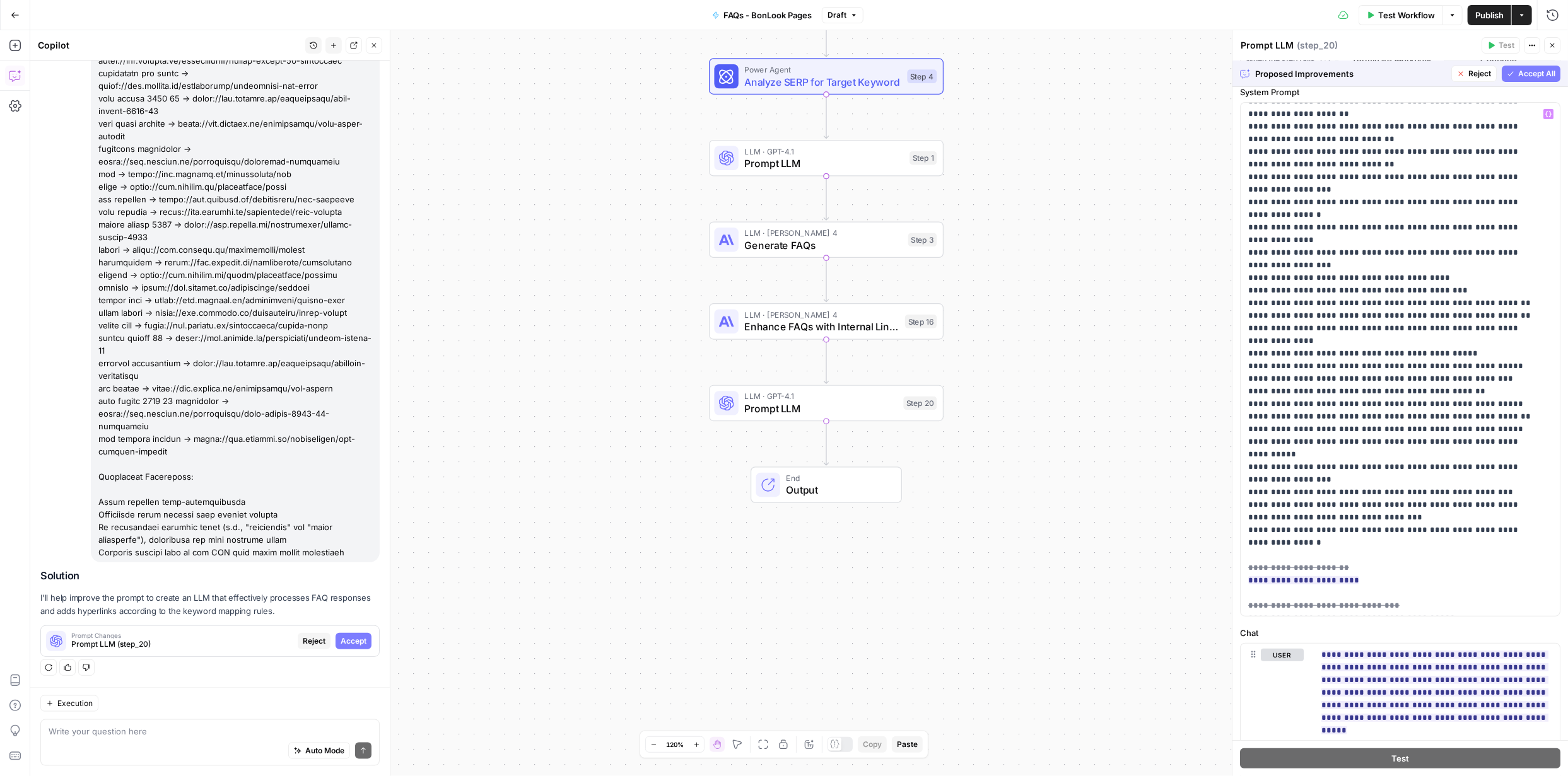
click at [1518, 73] on span "Accept All" at bounding box center [1536, 73] width 37 height 12
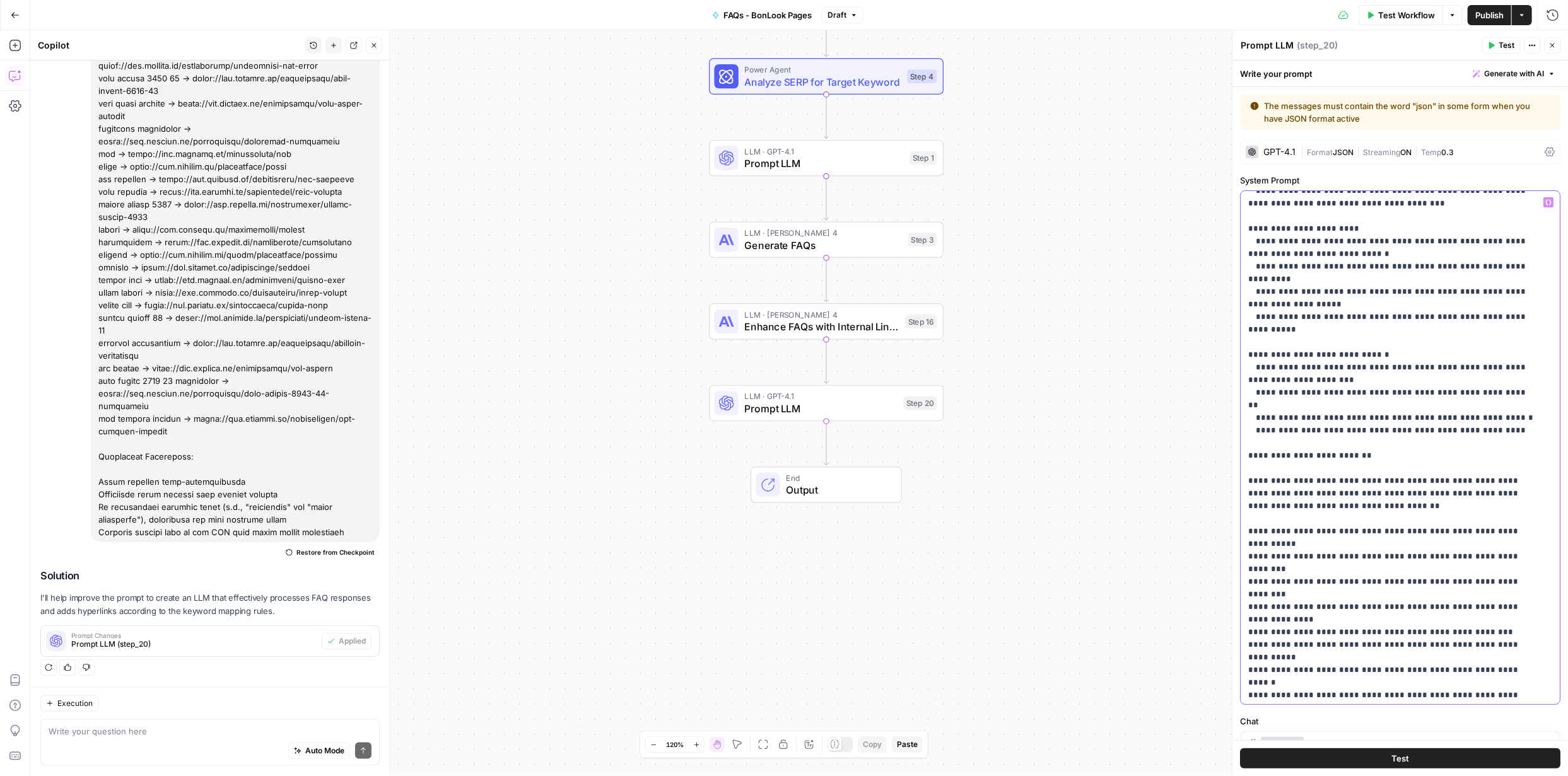
scroll to position [554, 0]
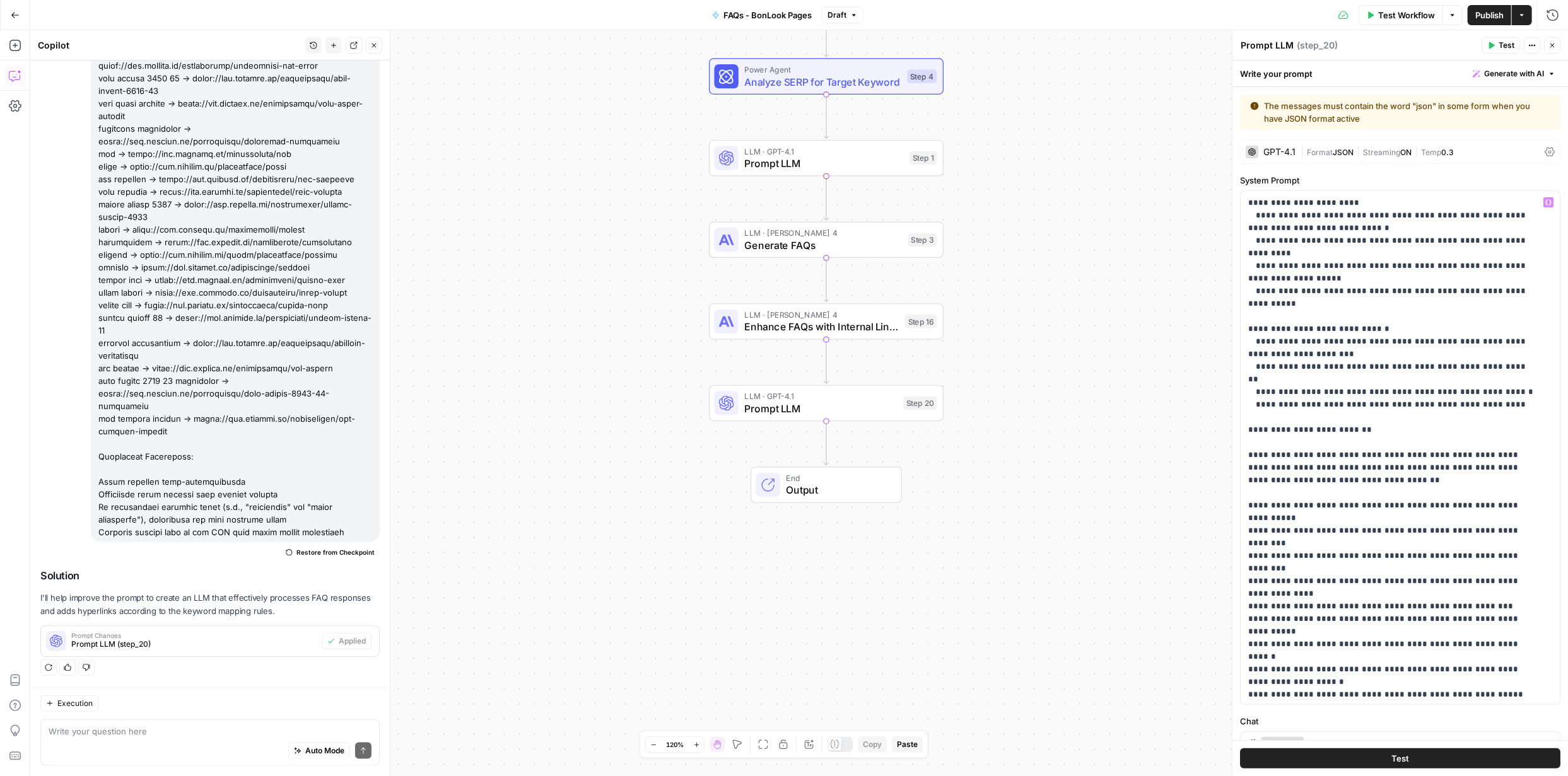
click at [1403, 759] on span "Test" at bounding box center [1400, 759] width 18 height 13
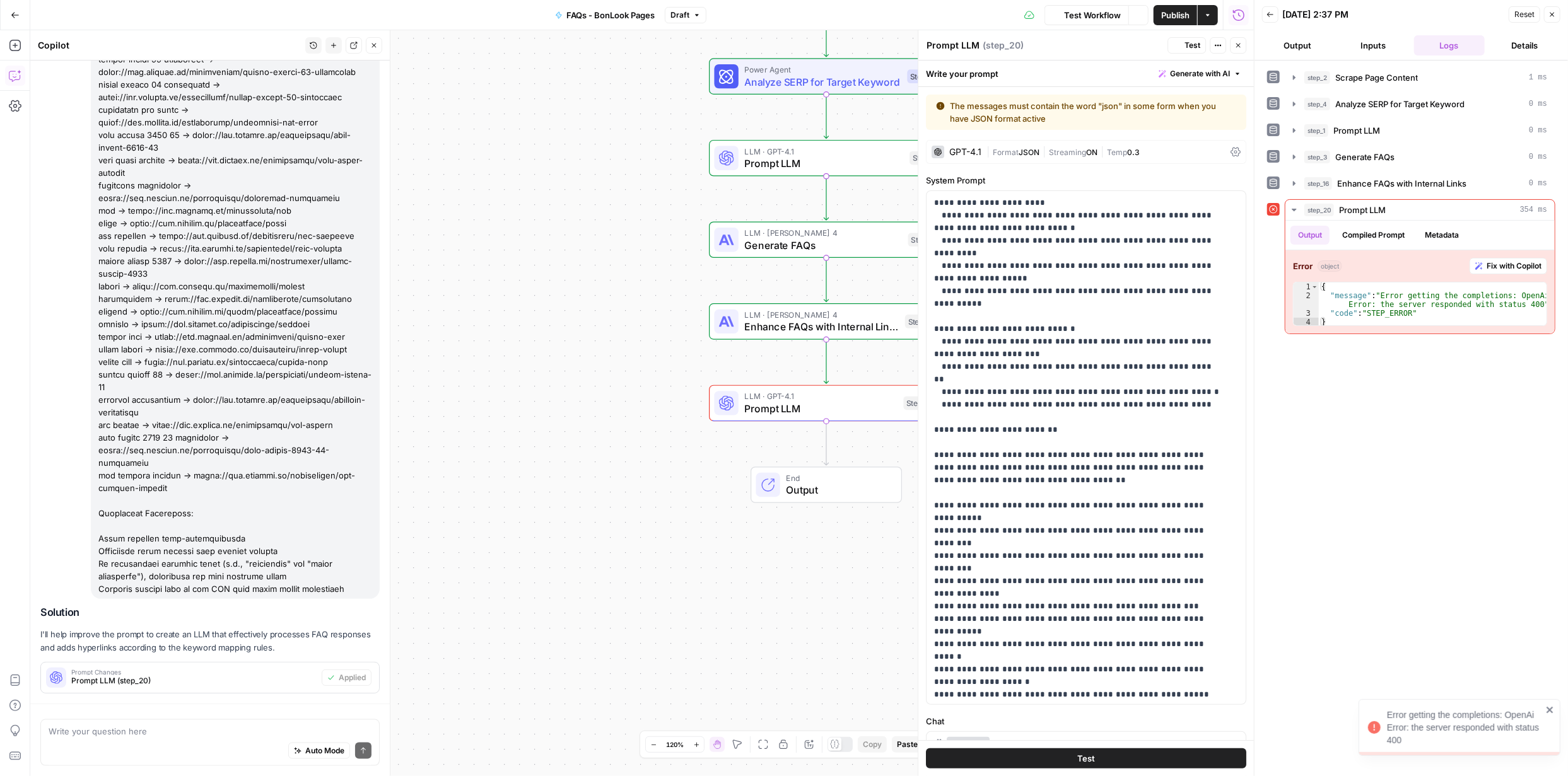
scroll to position [1150, 0]
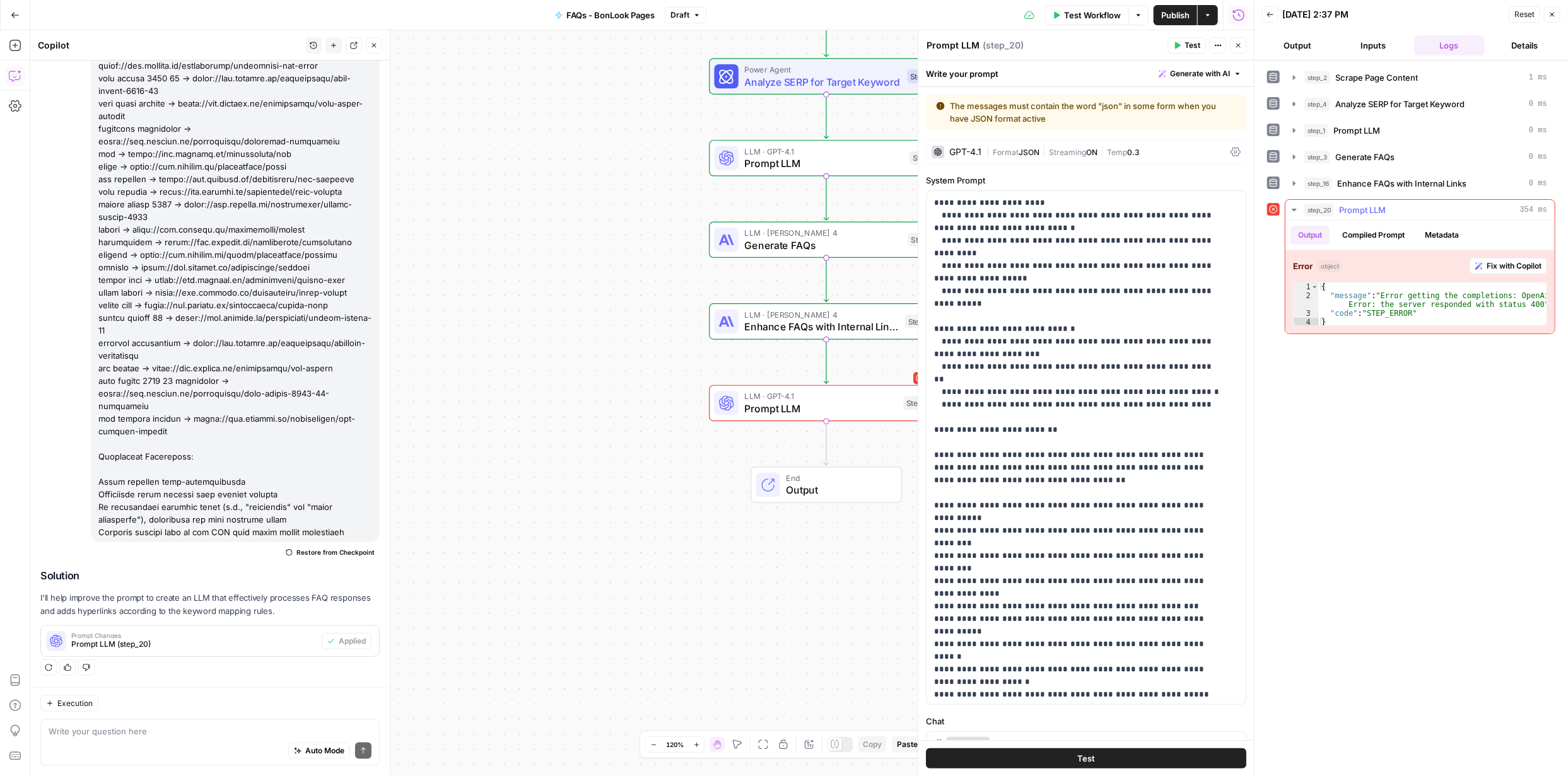
click at [1502, 267] on span "Fix with Copilot" at bounding box center [1514, 266] width 55 height 12
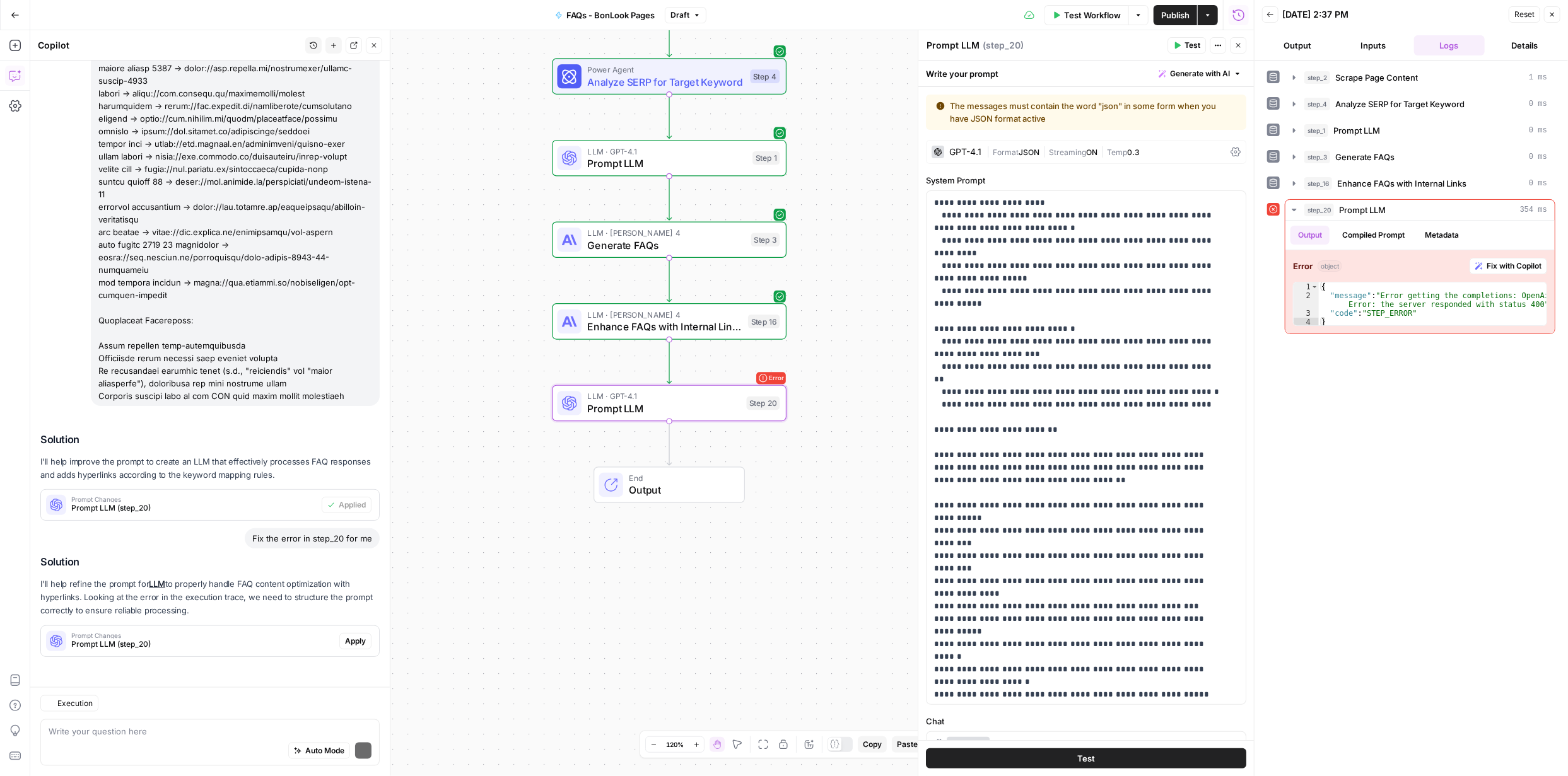
scroll to position [1285, 0]
click at [347, 639] on span "Apply" at bounding box center [355, 640] width 21 height 12
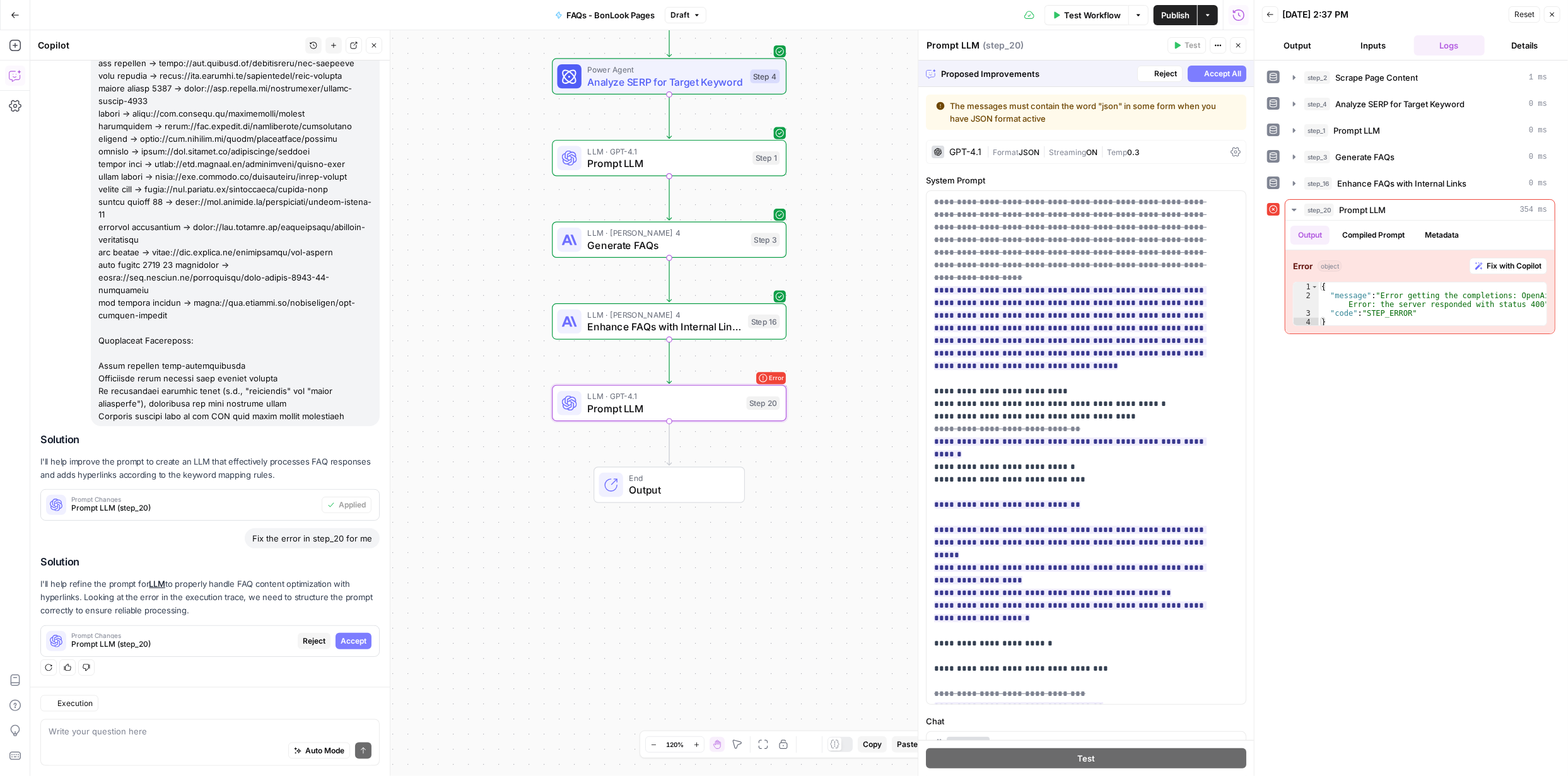
scroll to position [1265, 0]
click at [345, 641] on span "Accept" at bounding box center [353, 640] width 26 height 12
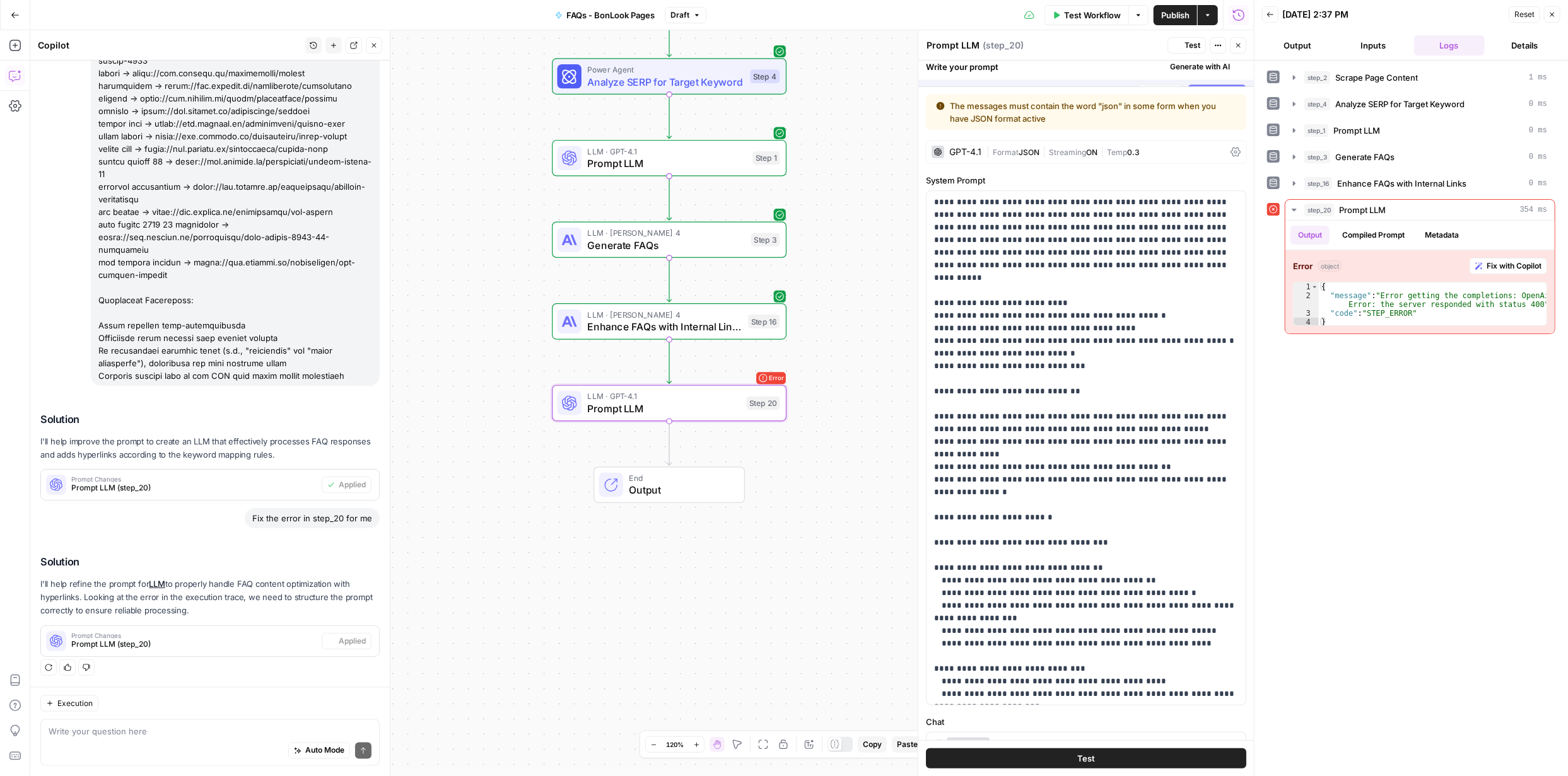
scroll to position [1305, 0]
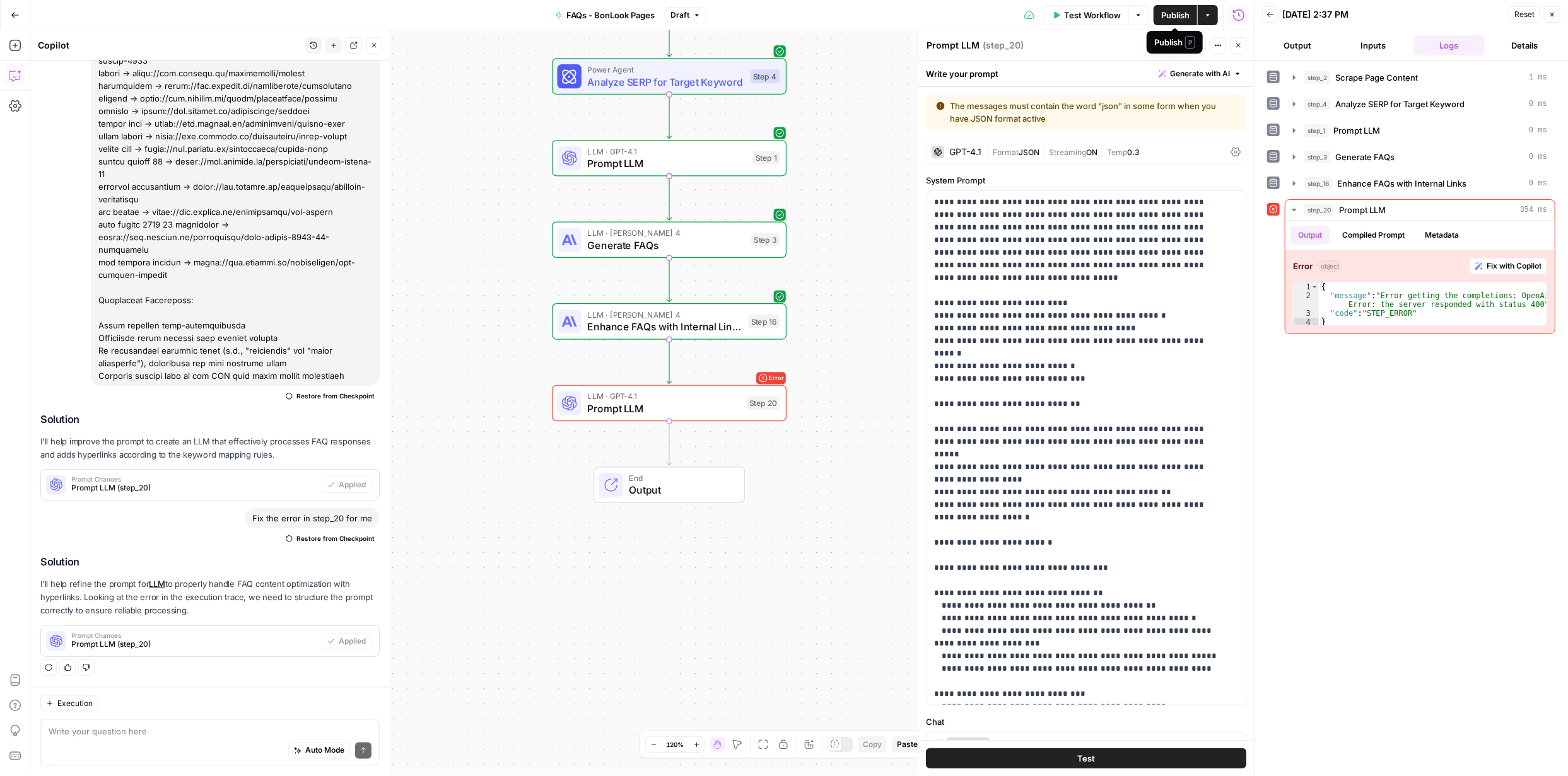
click at [1174, 13] on span "Publish" at bounding box center [1175, 15] width 28 height 13
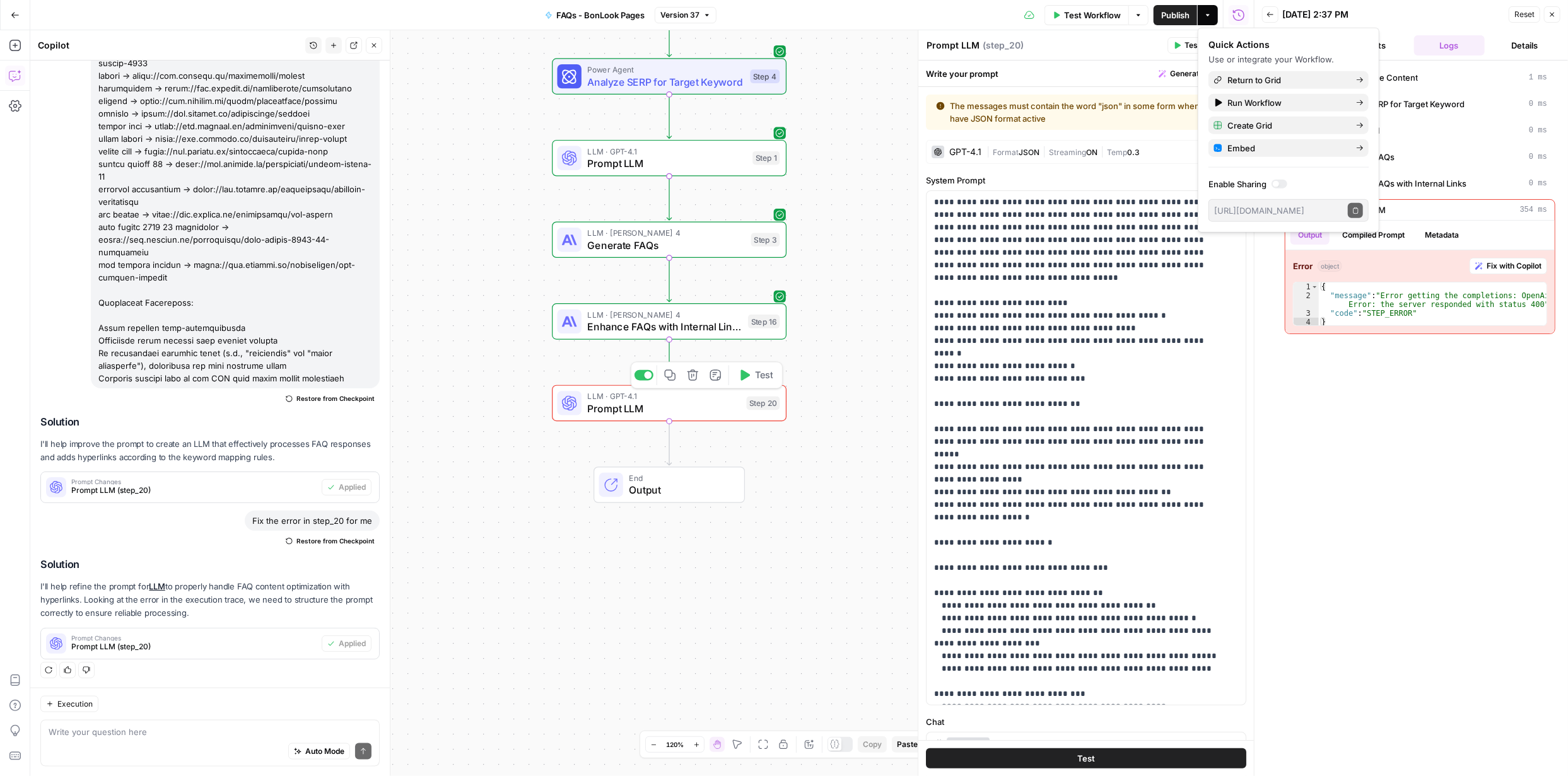
click at [755, 374] on span "Test" at bounding box center [764, 375] width 18 height 14
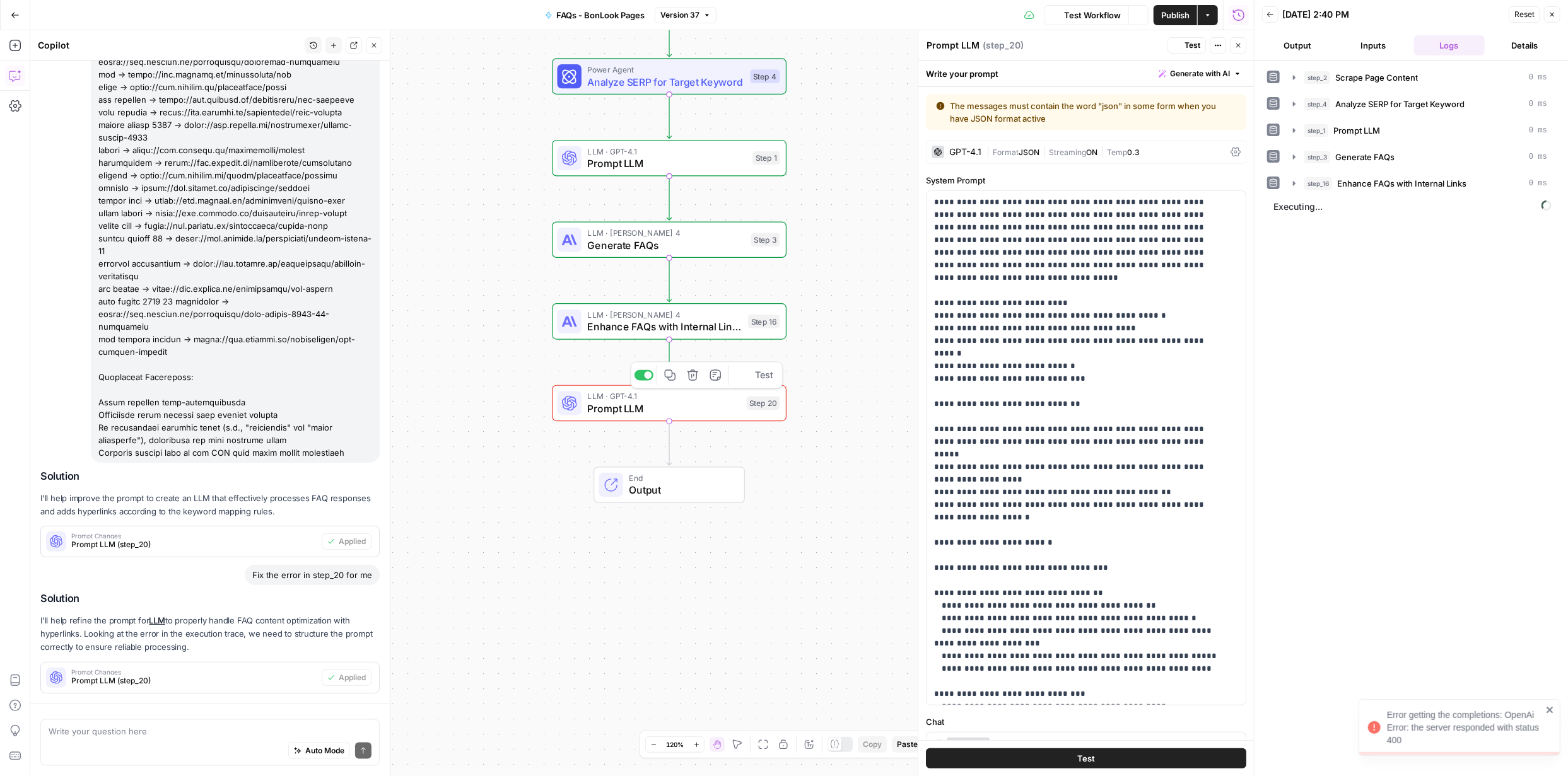
scroll to position [1305, 0]
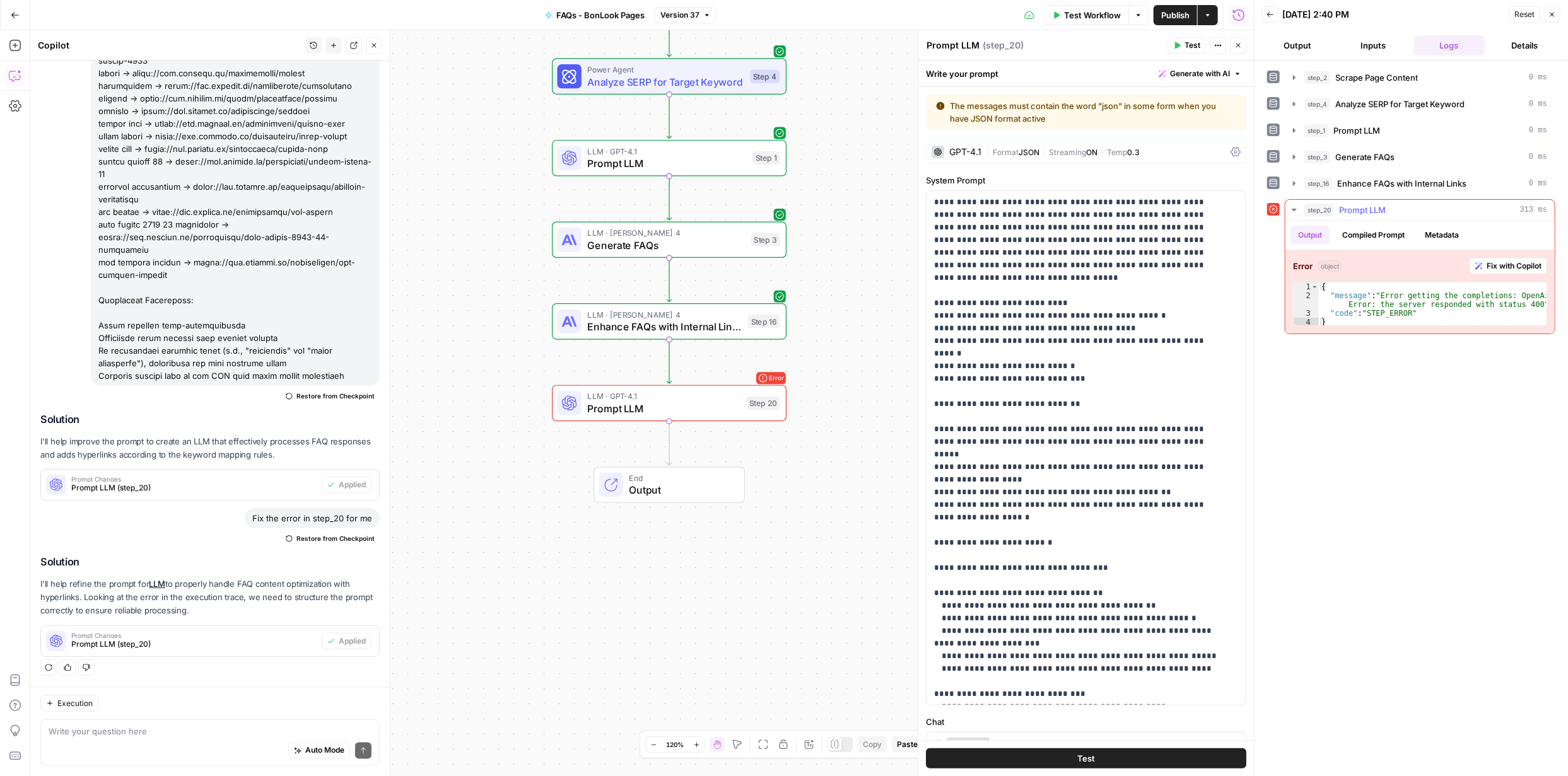
drag, startPoint x: 1508, startPoint y: 266, endPoint x: 1516, endPoint y: 264, distance: 8.2
click at [1512, 266] on span "Fix with Copilot" at bounding box center [1514, 266] width 55 height 12
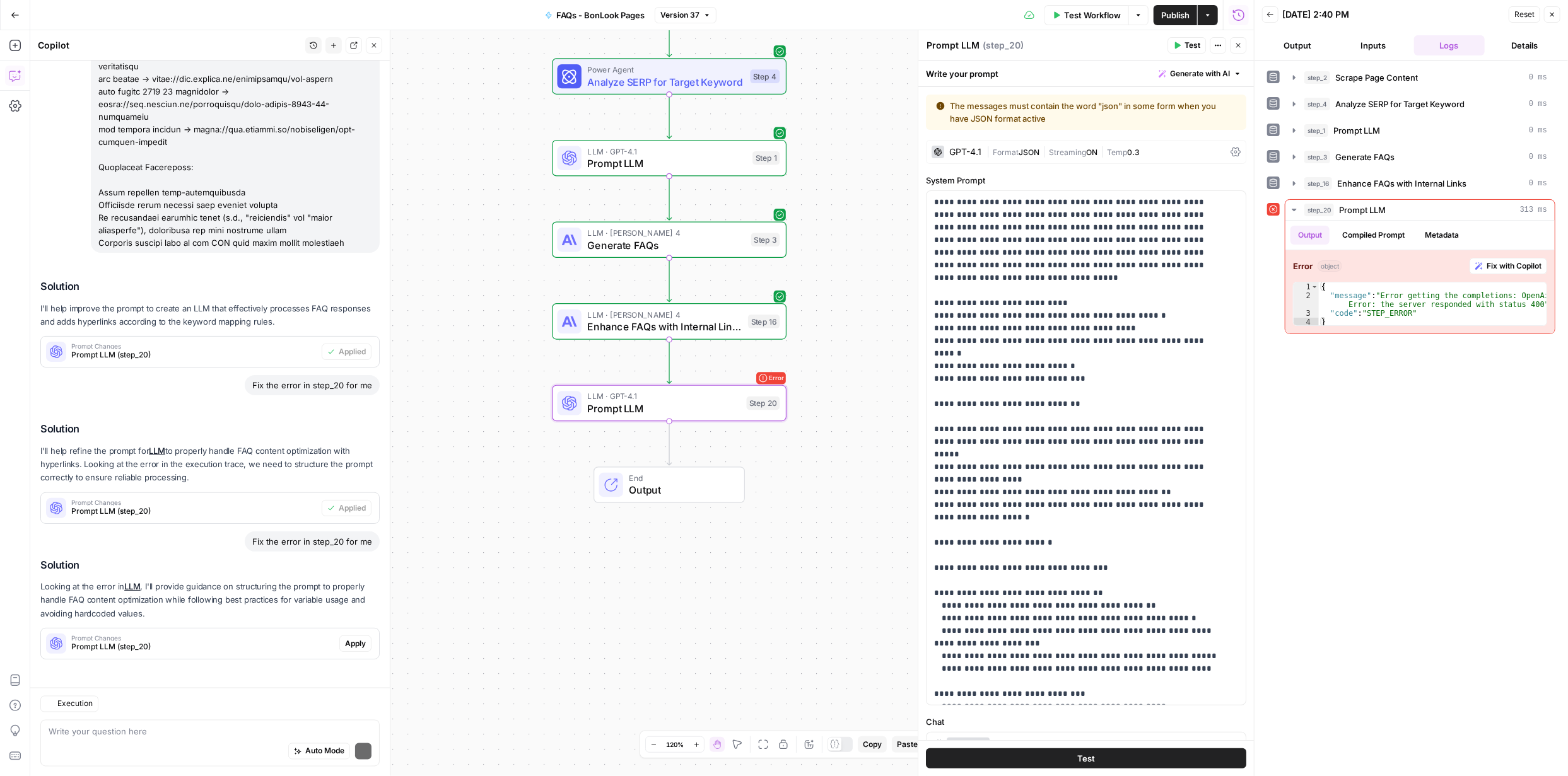
scroll to position [1441, 0]
click at [354, 642] on span "Apply" at bounding box center [355, 640] width 21 height 12
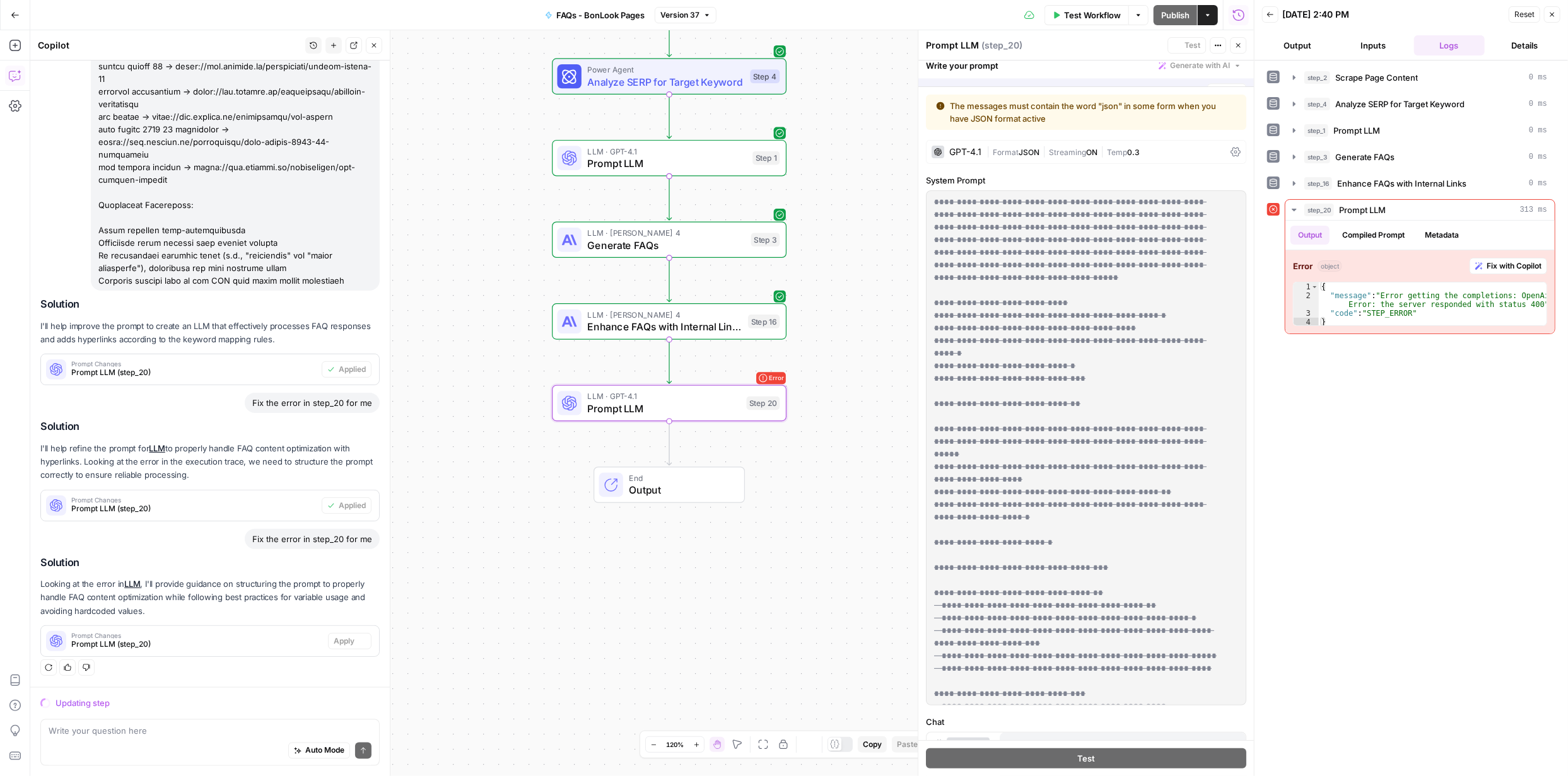
scroll to position [1401, 0]
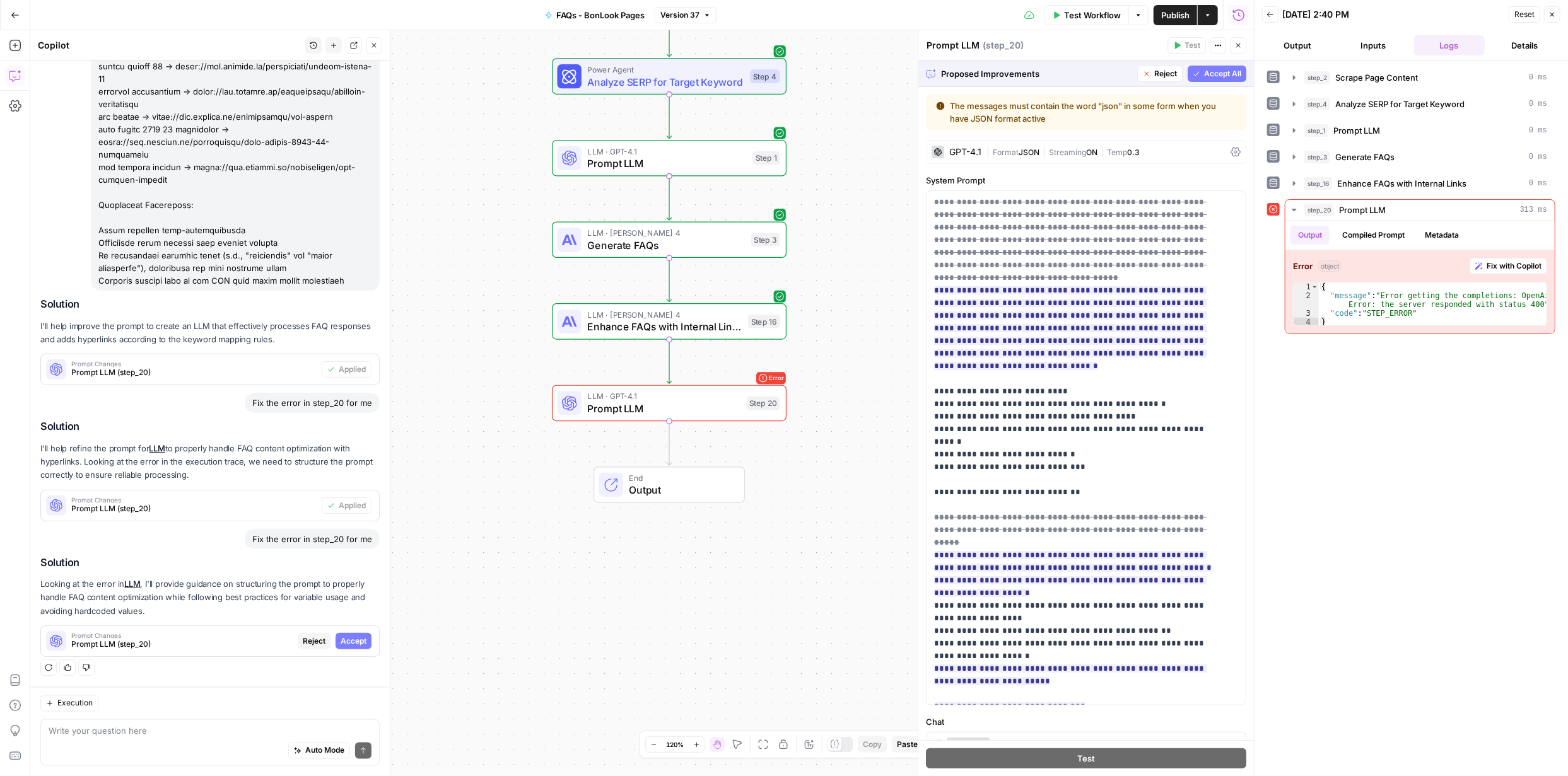
click at [1207, 75] on span "Accept All" at bounding box center [1222, 73] width 37 height 12
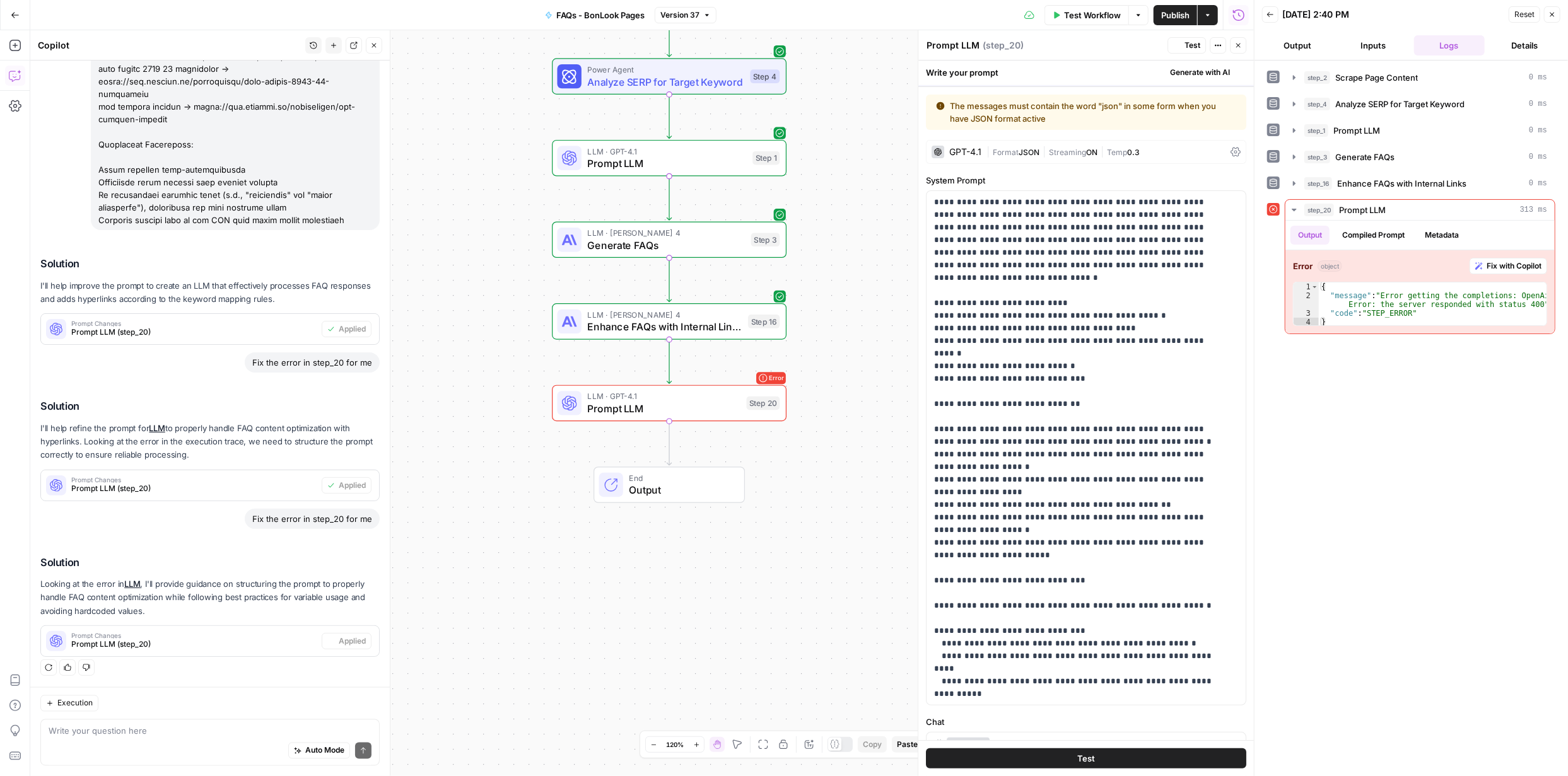
scroll to position [1462, 0]
click at [1102, 754] on button "Test" at bounding box center [1085, 758] width 320 height 20
click at [1177, 18] on span "Publish" at bounding box center [1175, 15] width 28 height 13
click at [1103, 756] on button "Test" at bounding box center [1085, 758] width 320 height 20
click at [653, 405] on span "Prompt LLM" at bounding box center [663, 408] width 153 height 15
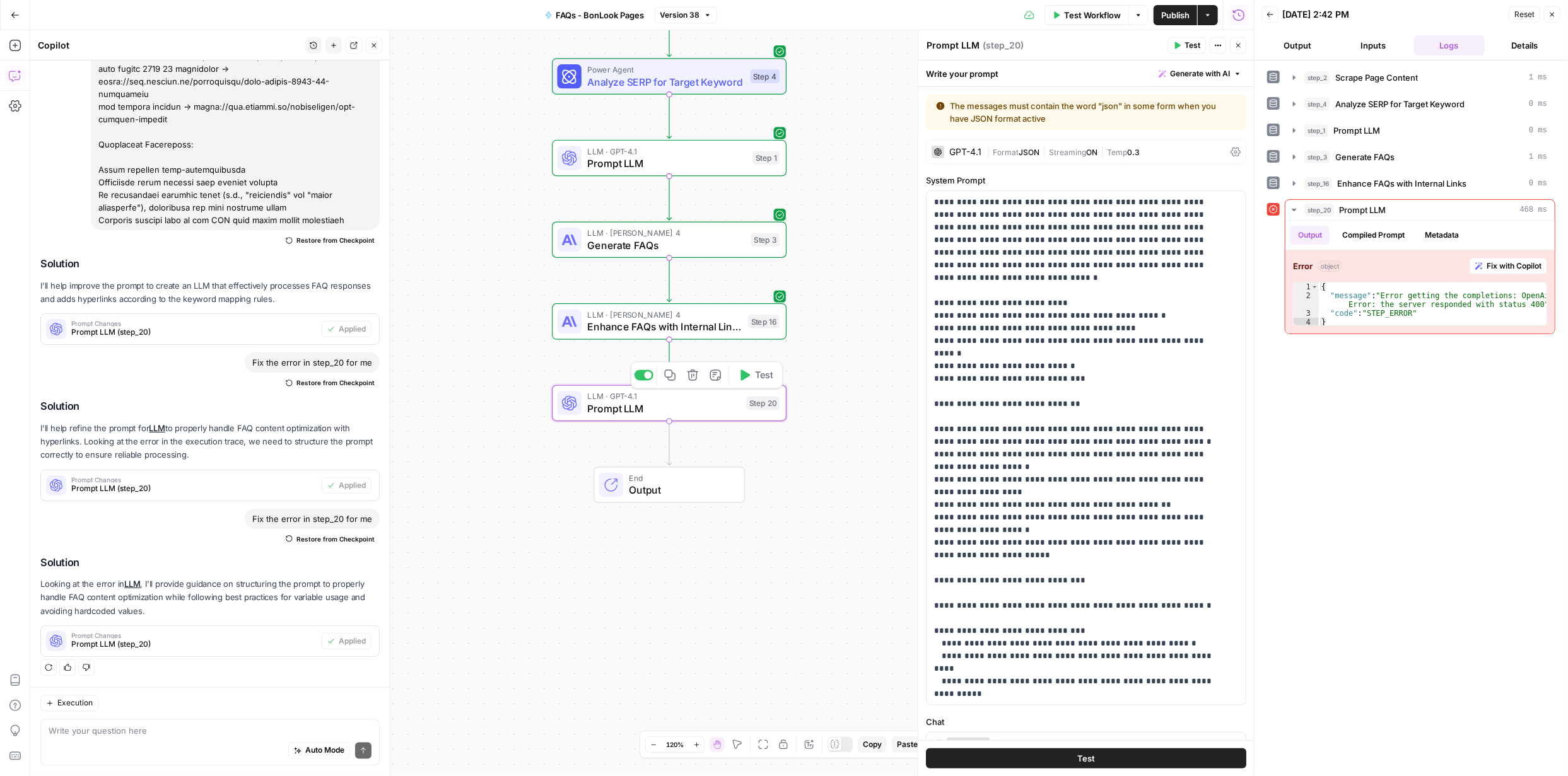
click at [653, 406] on span "Prompt LLM" at bounding box center [663, 408] width 153 height 15
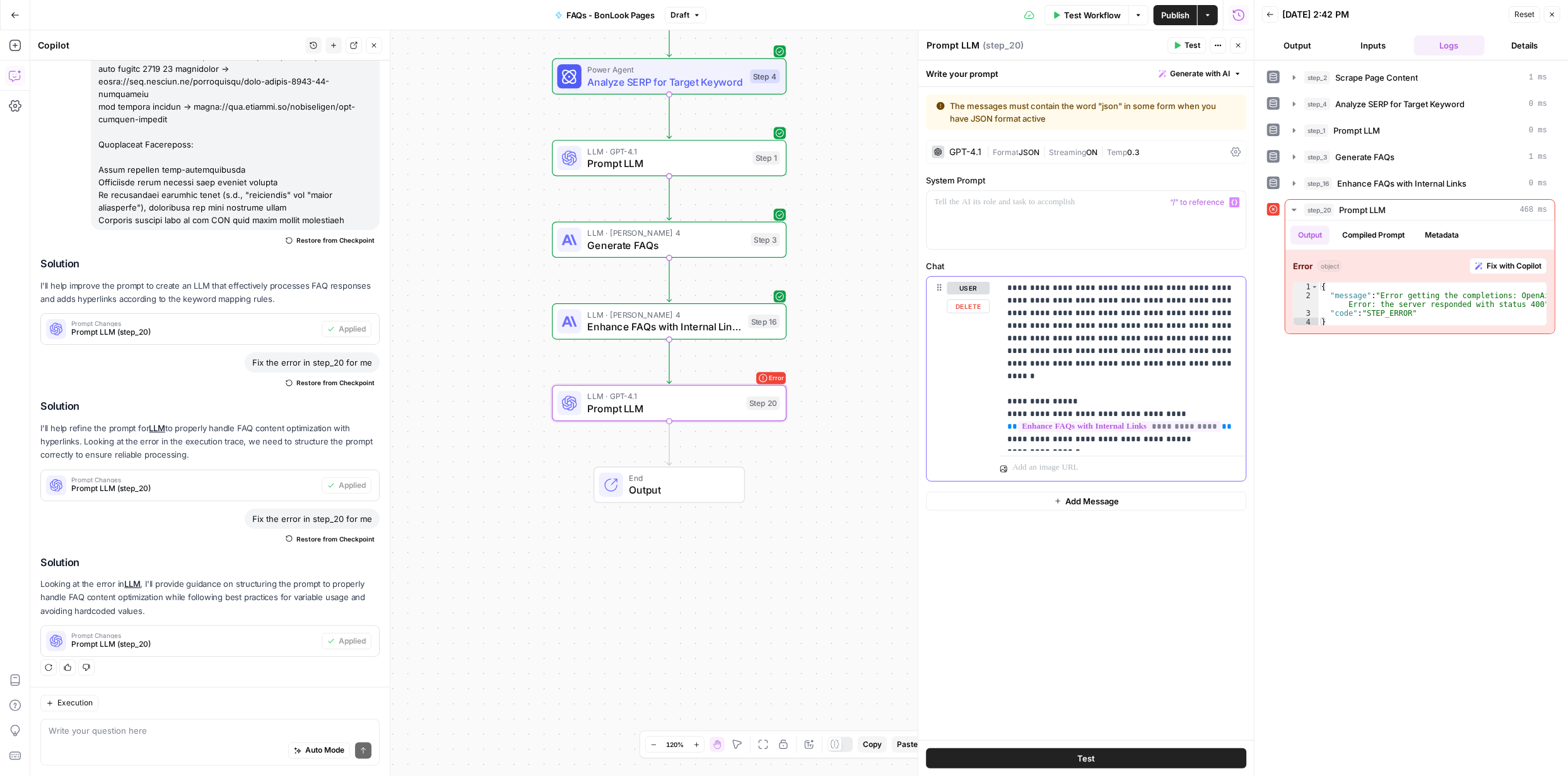
click at [969, 305] on button "Delete" at bounding box center [967, 305] width 42 height 14
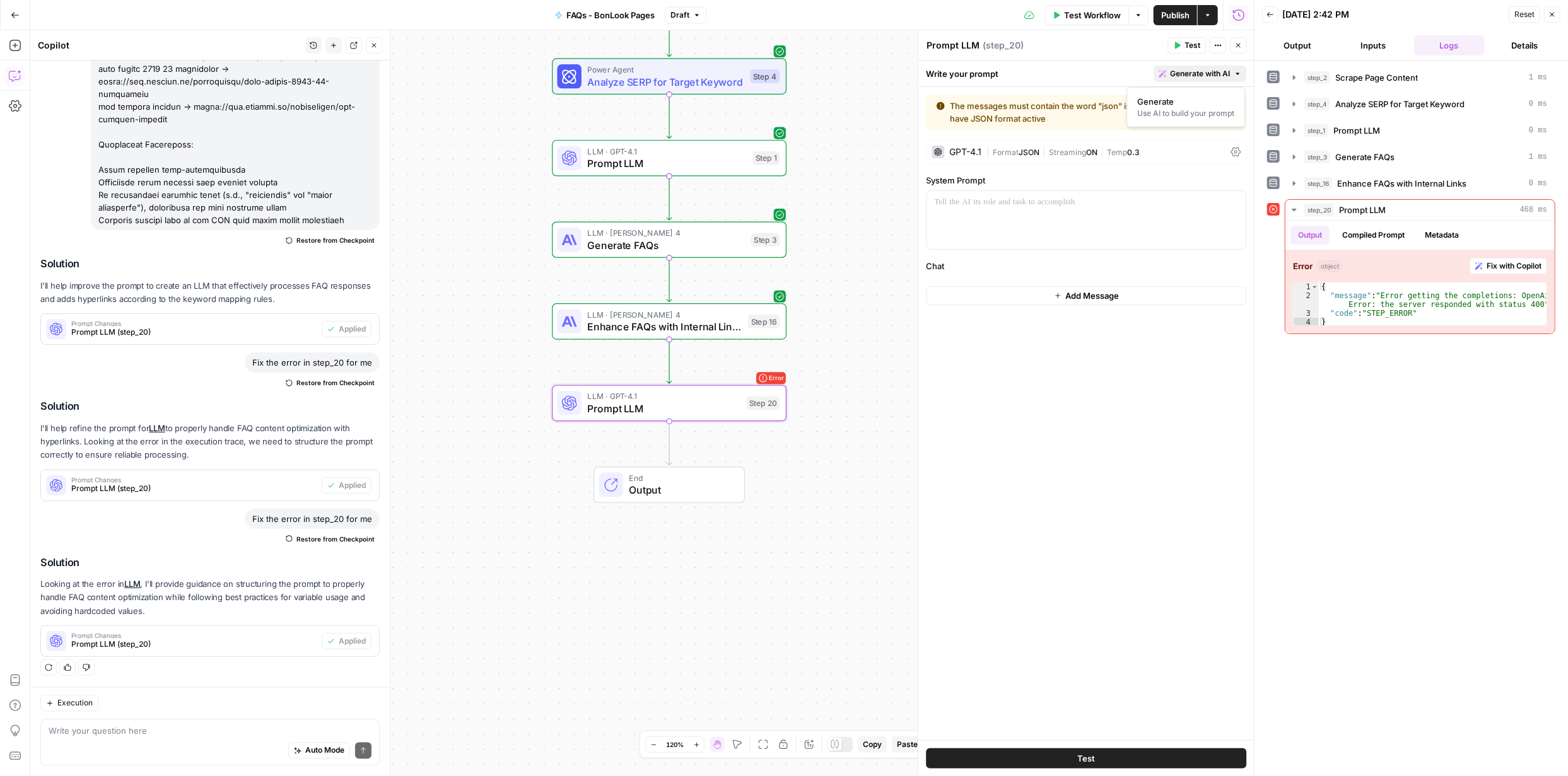
click at [1200, 73] on span "Generate with AI" at bounding box center [1199, 73] width 60 height 12
click at [1156, 111] on div "Use AI to build your prompt" at bounding box center [1185, 113] width 97 height 12
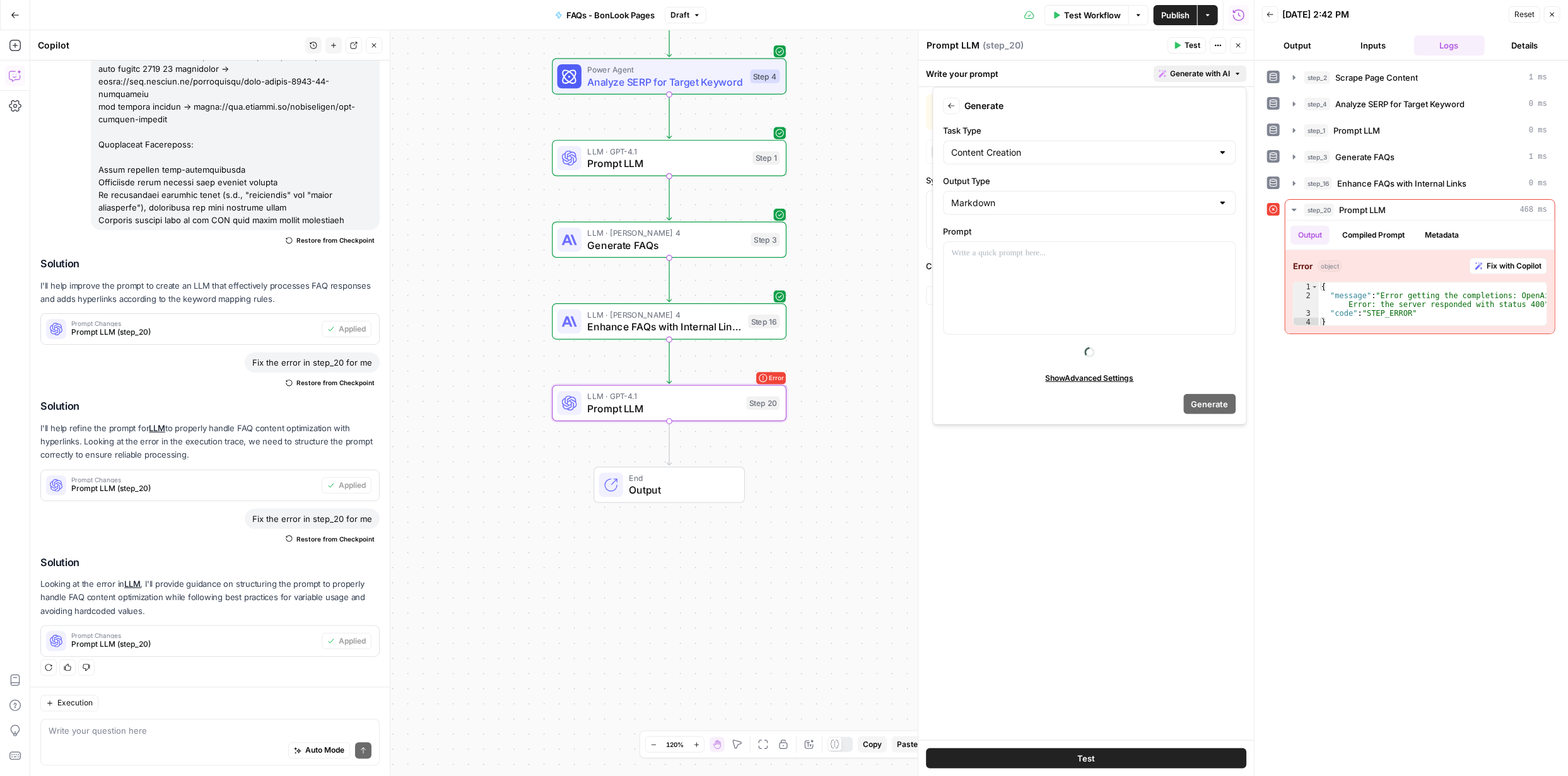
click at [1223, 151] on div at bounding box center [1223, 153] width 10 height 13
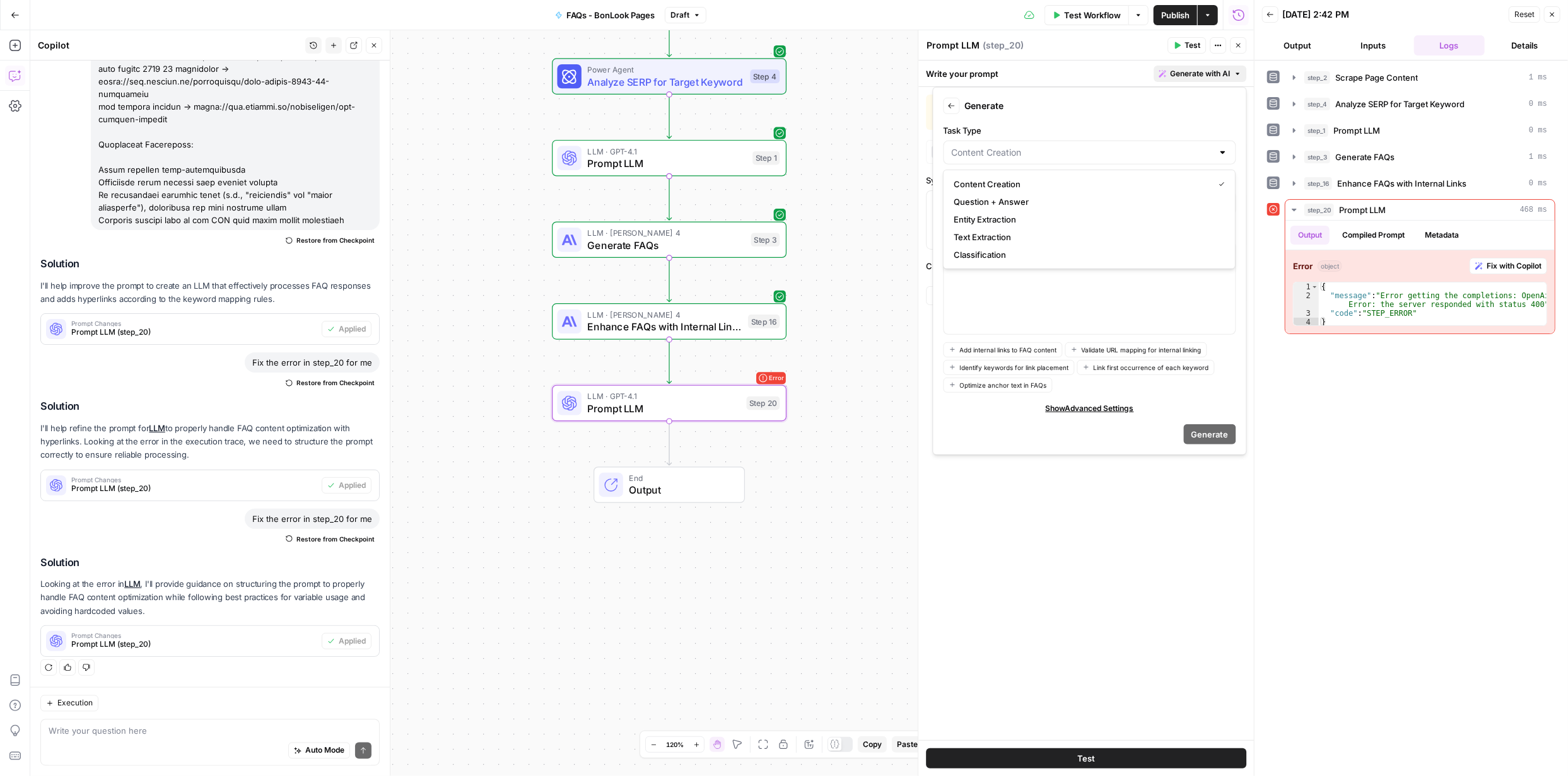
type input "Content Creation"
click at [991, 350] on span "Add internal links to FAQ content" at bounding box center [1008, 350] width 97 height 10
click at [1094, 258] on p at bounding box center [1090, 254] width 277 height 13
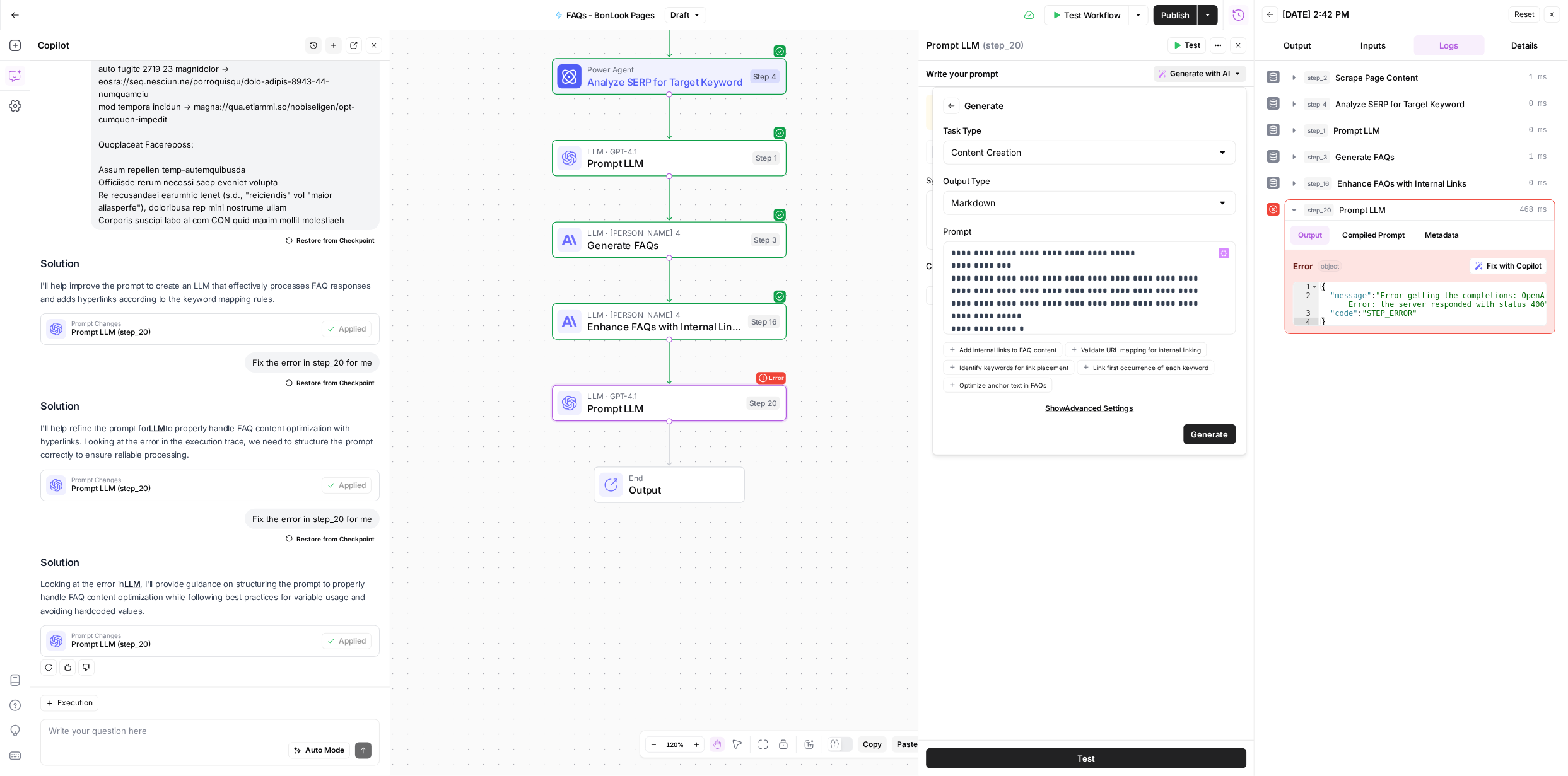
click at [1207, 429] on span "Generate" at bounding box center [1209, 435] width 37 height 13
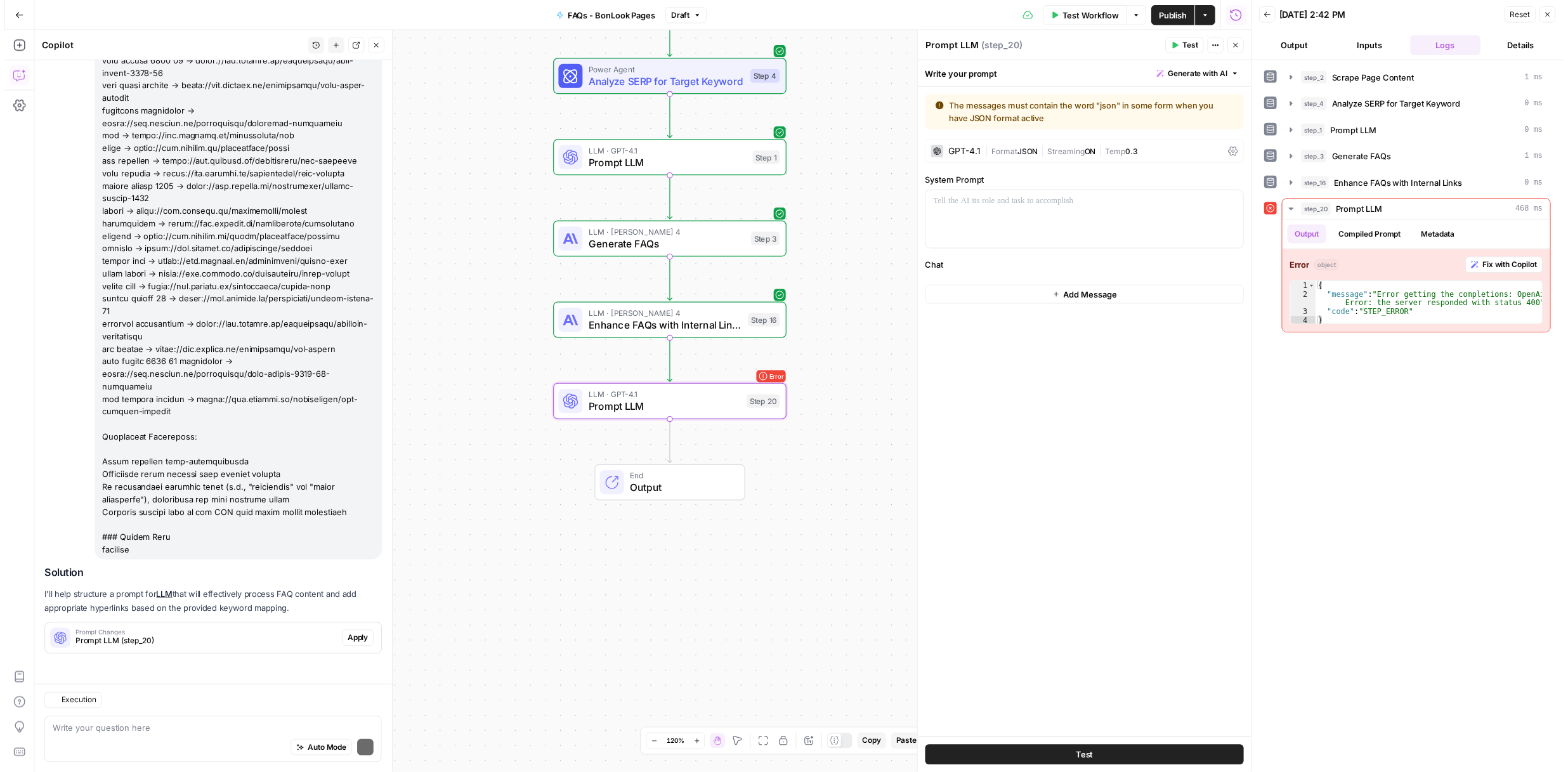
scroll to position [3217, 0]
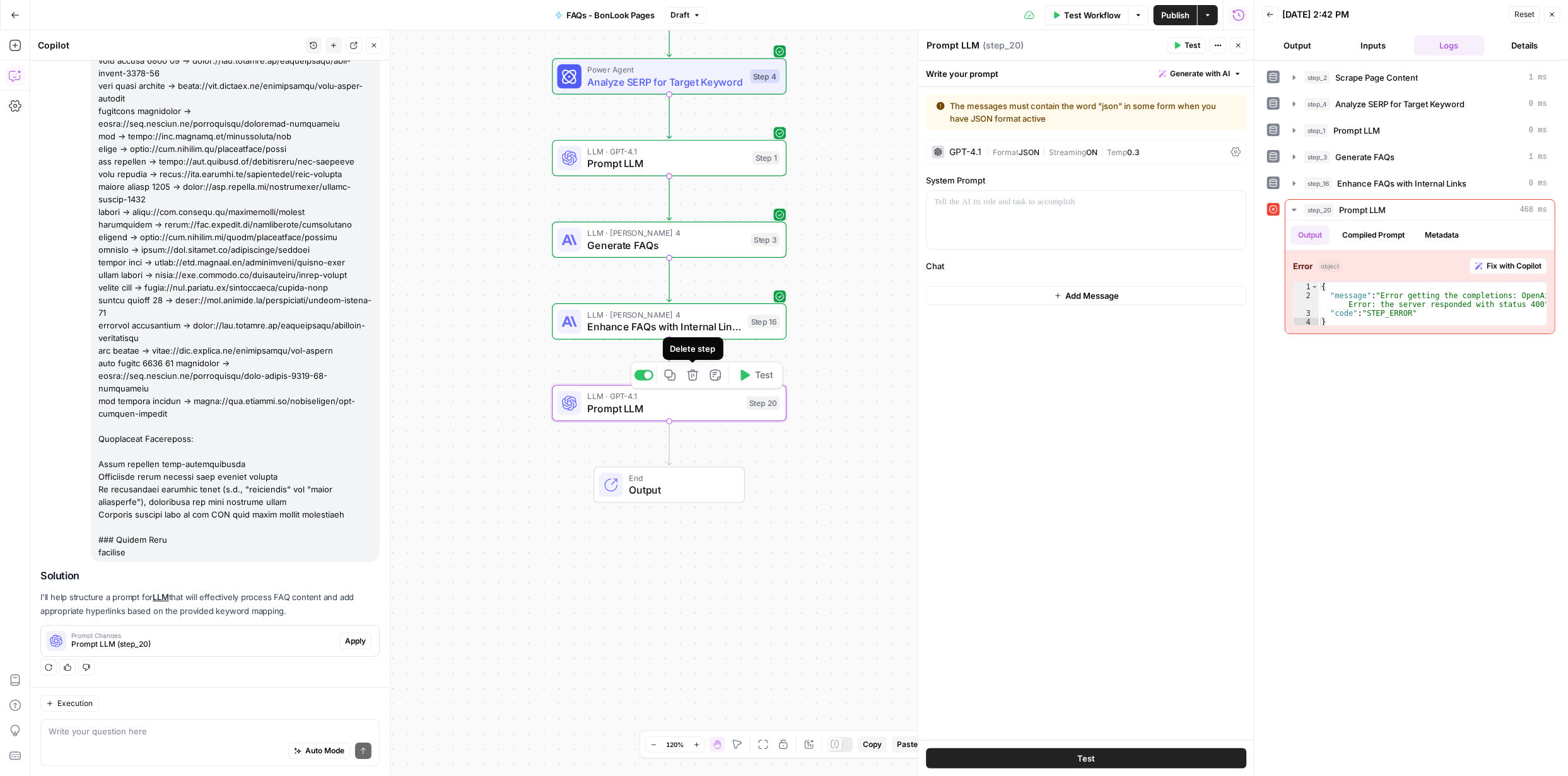
click at [693, 374] on icon "button" at bounding box center [693, 375] width 11 height 11
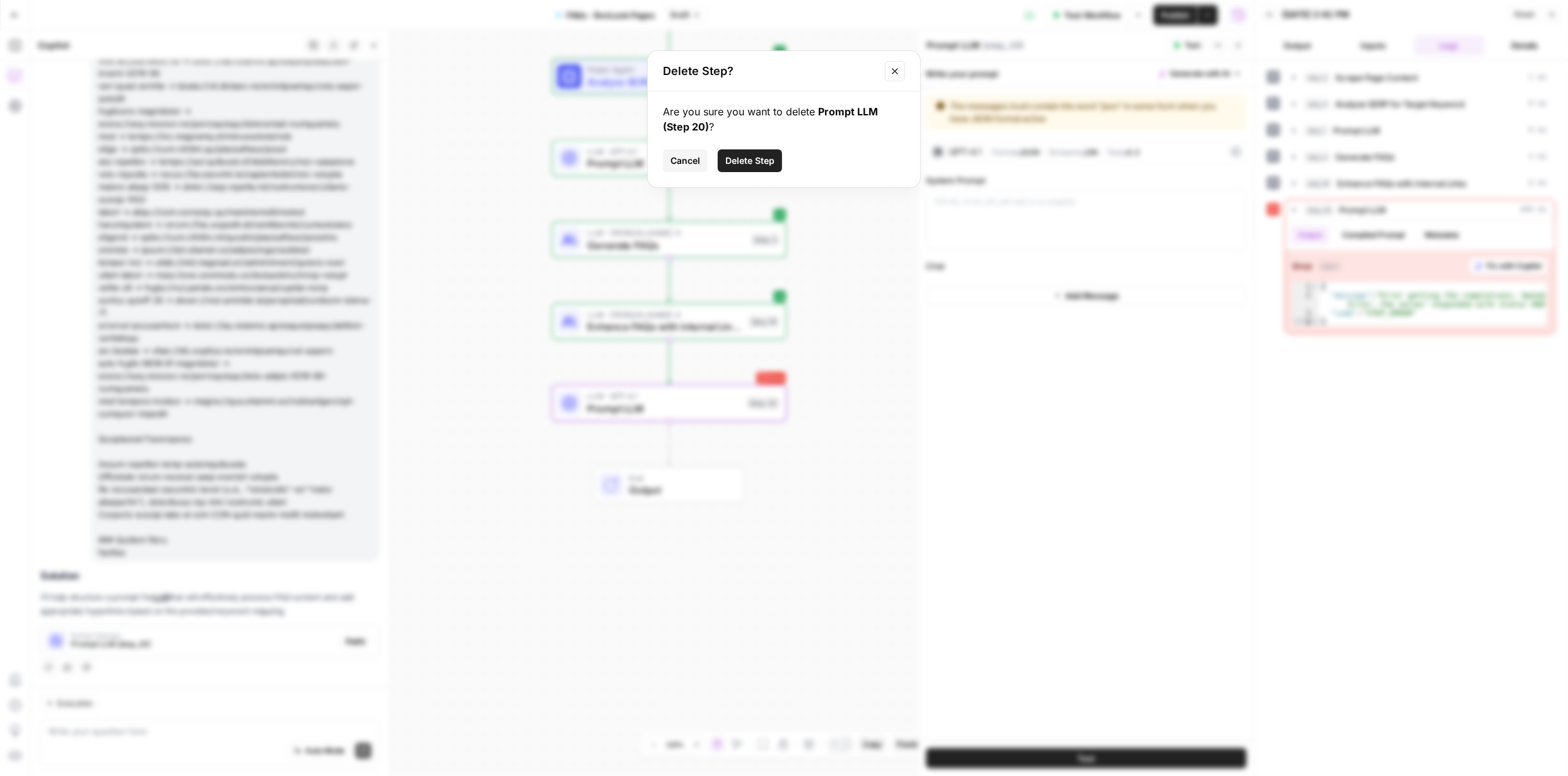
click at [759, 155] on span "Delete Step" at bounding box center [750, 161] width 49 height 13
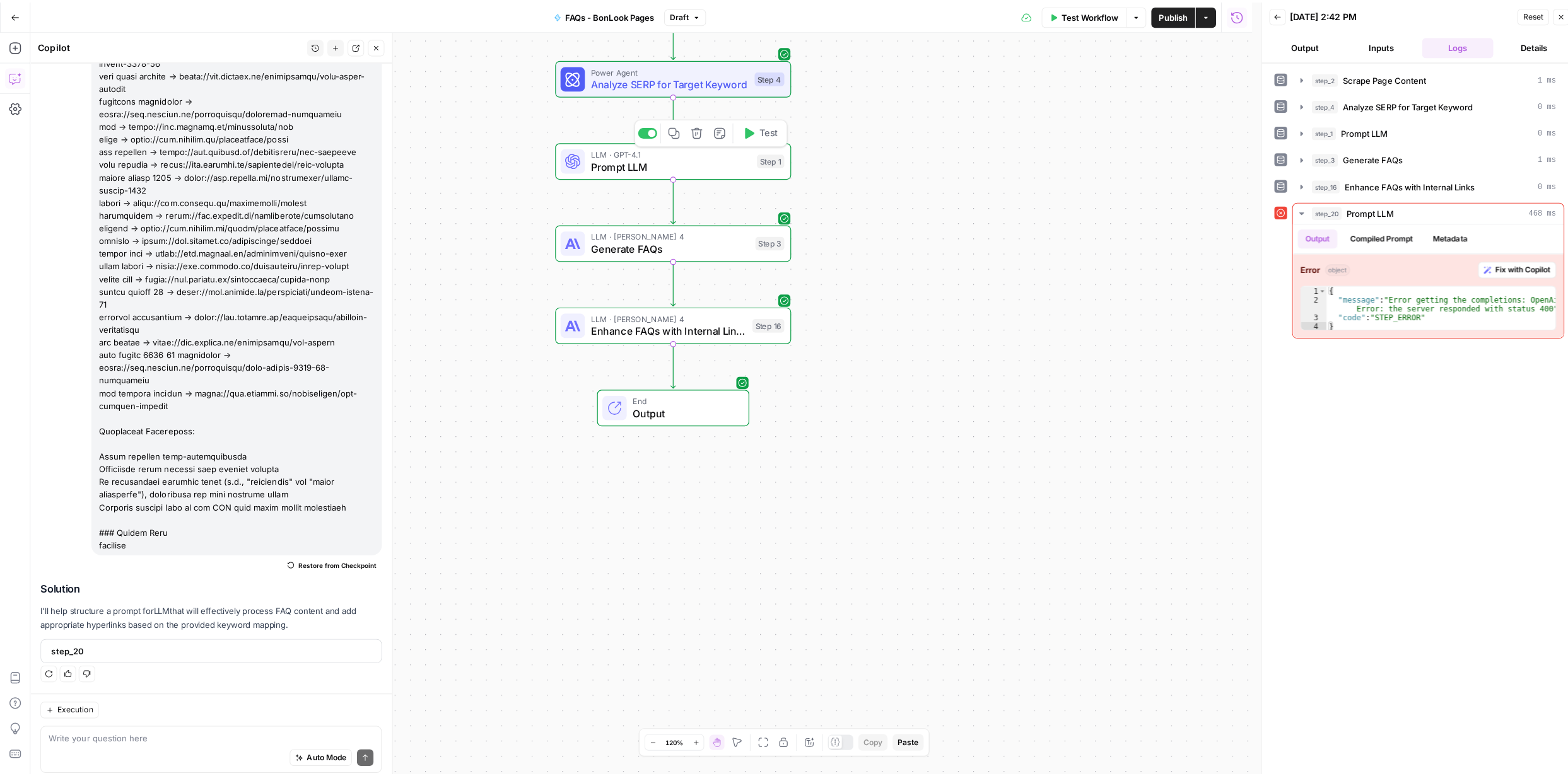
scroll to position [3187, 0]
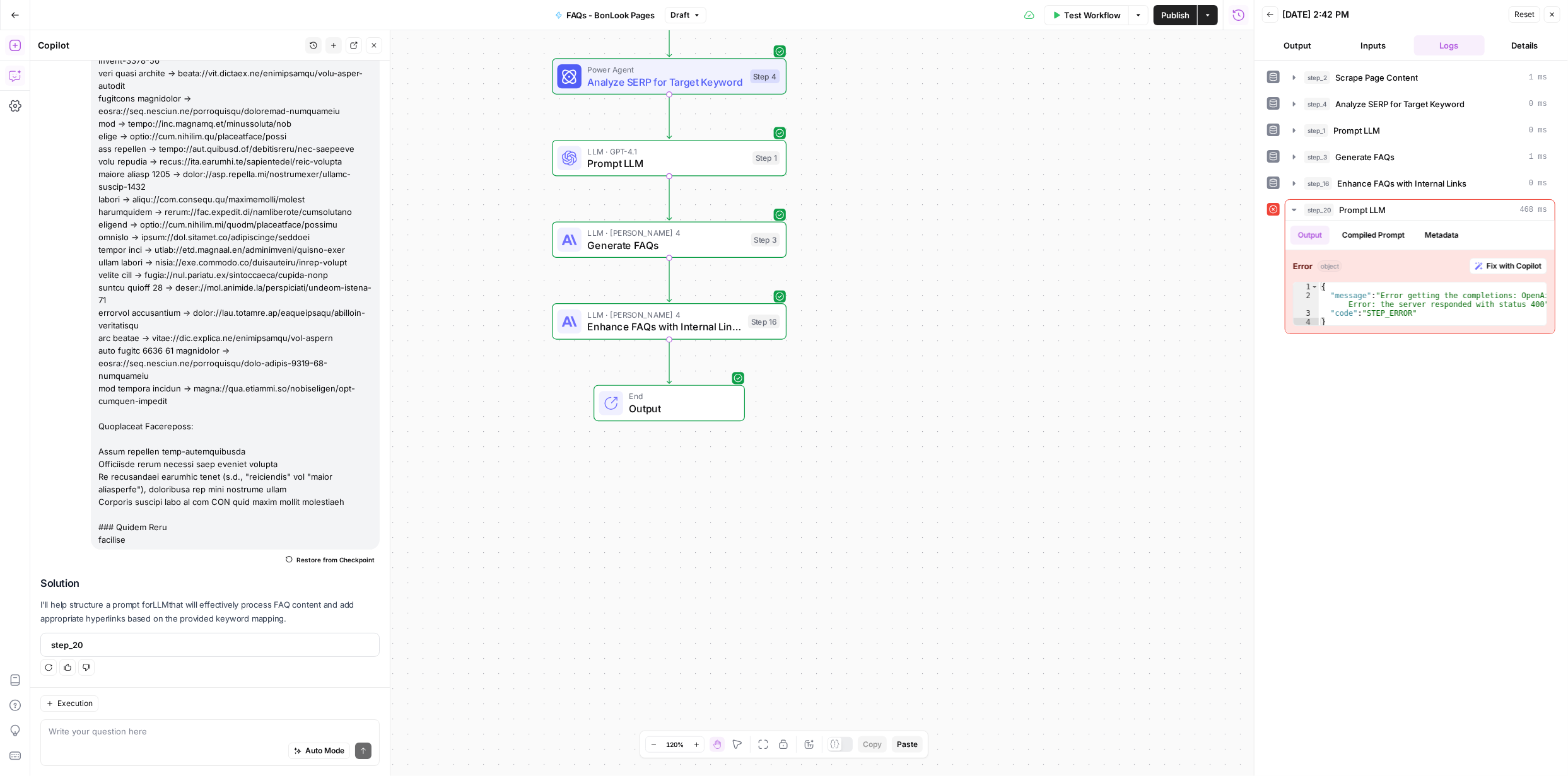
click at [15, 47] on icon "button" at bounding box center [15, 45] width 13 height 13
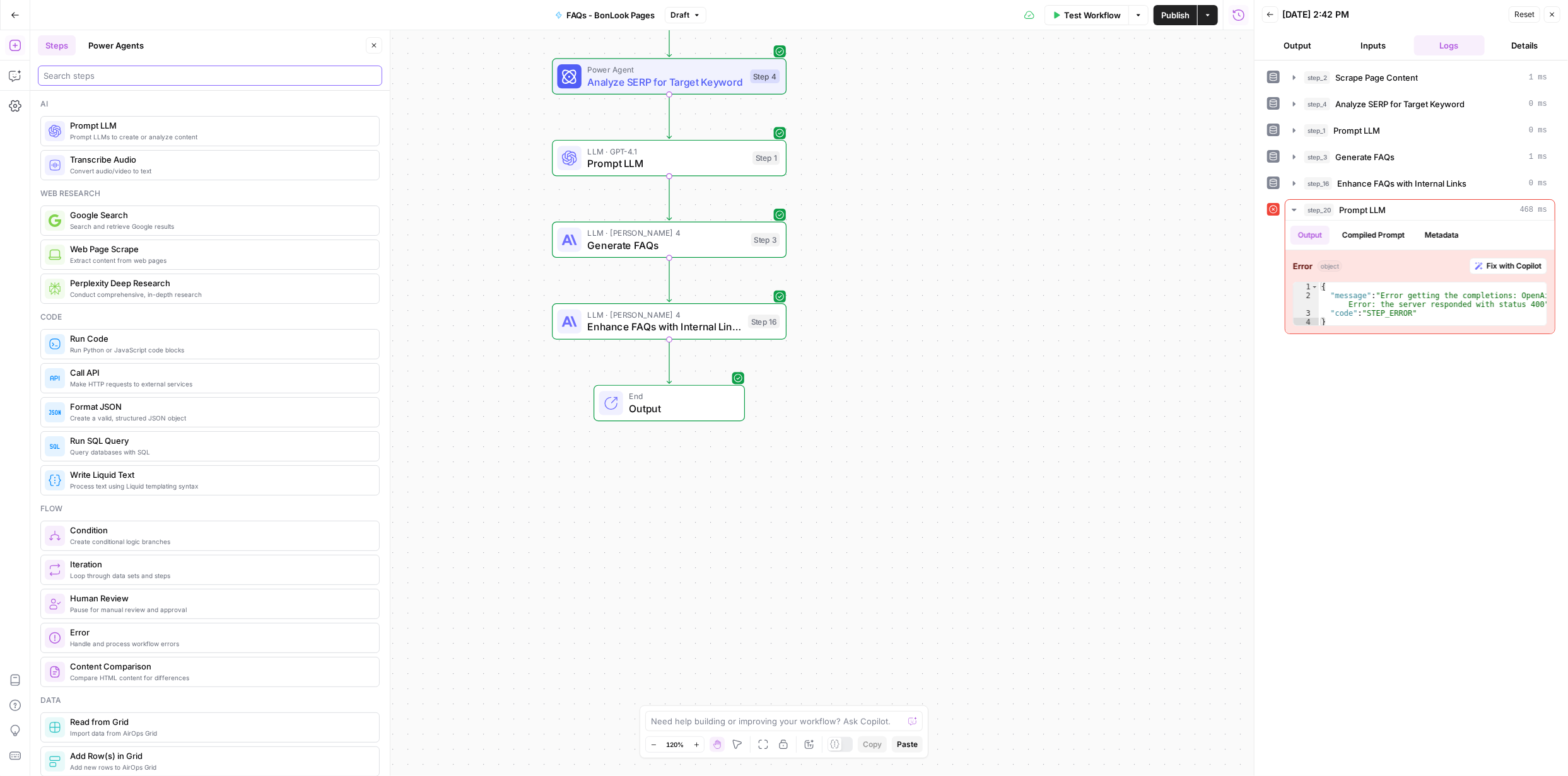
click at [230, 74] on input "search" at bounding box center [210, 76] width 333 height 13
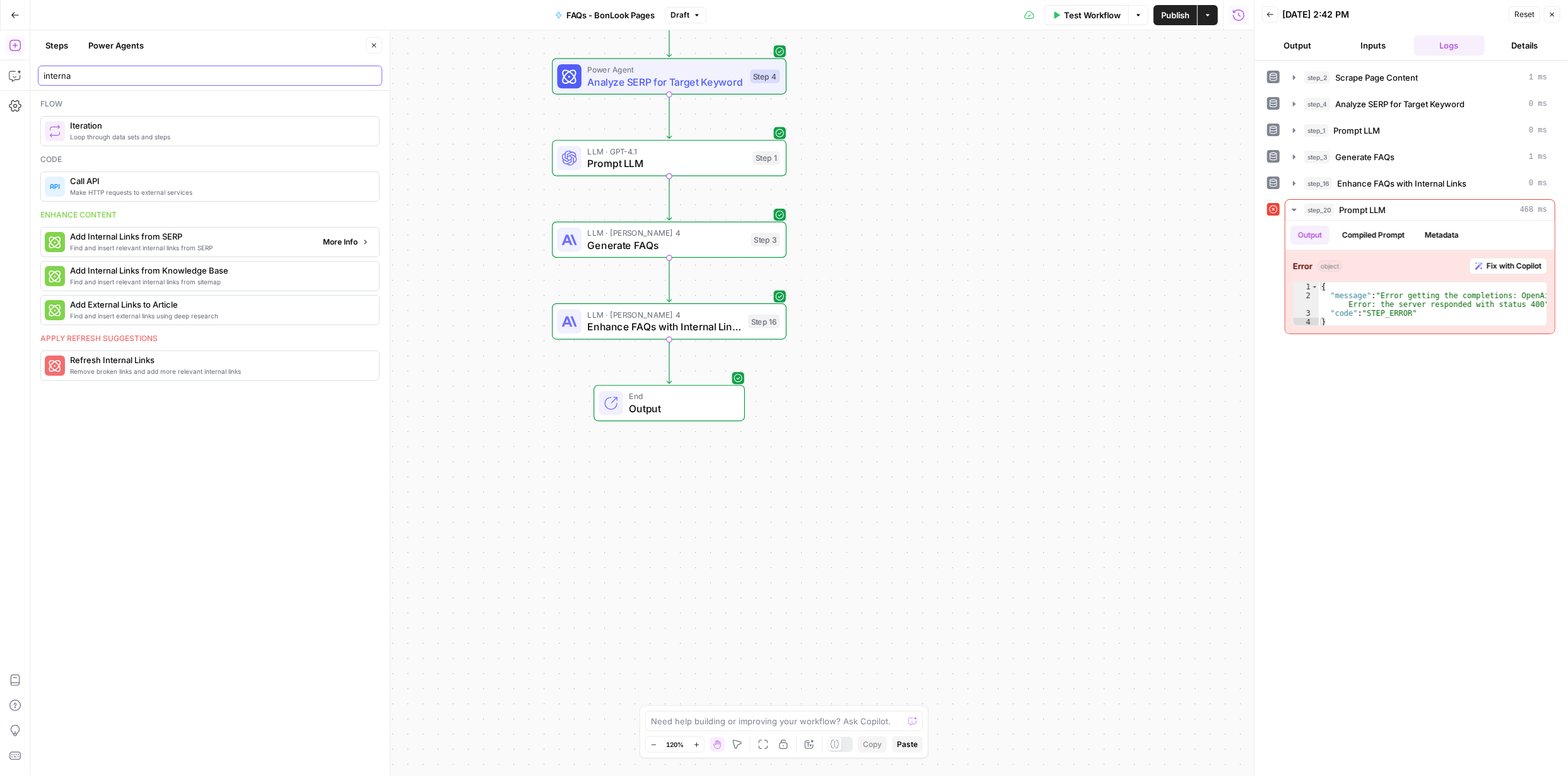
type input "interna"
click at [136, 243] on span "Find and insert relevant internal links from SERP" at bounding box center [191, 248] width 243 height 10
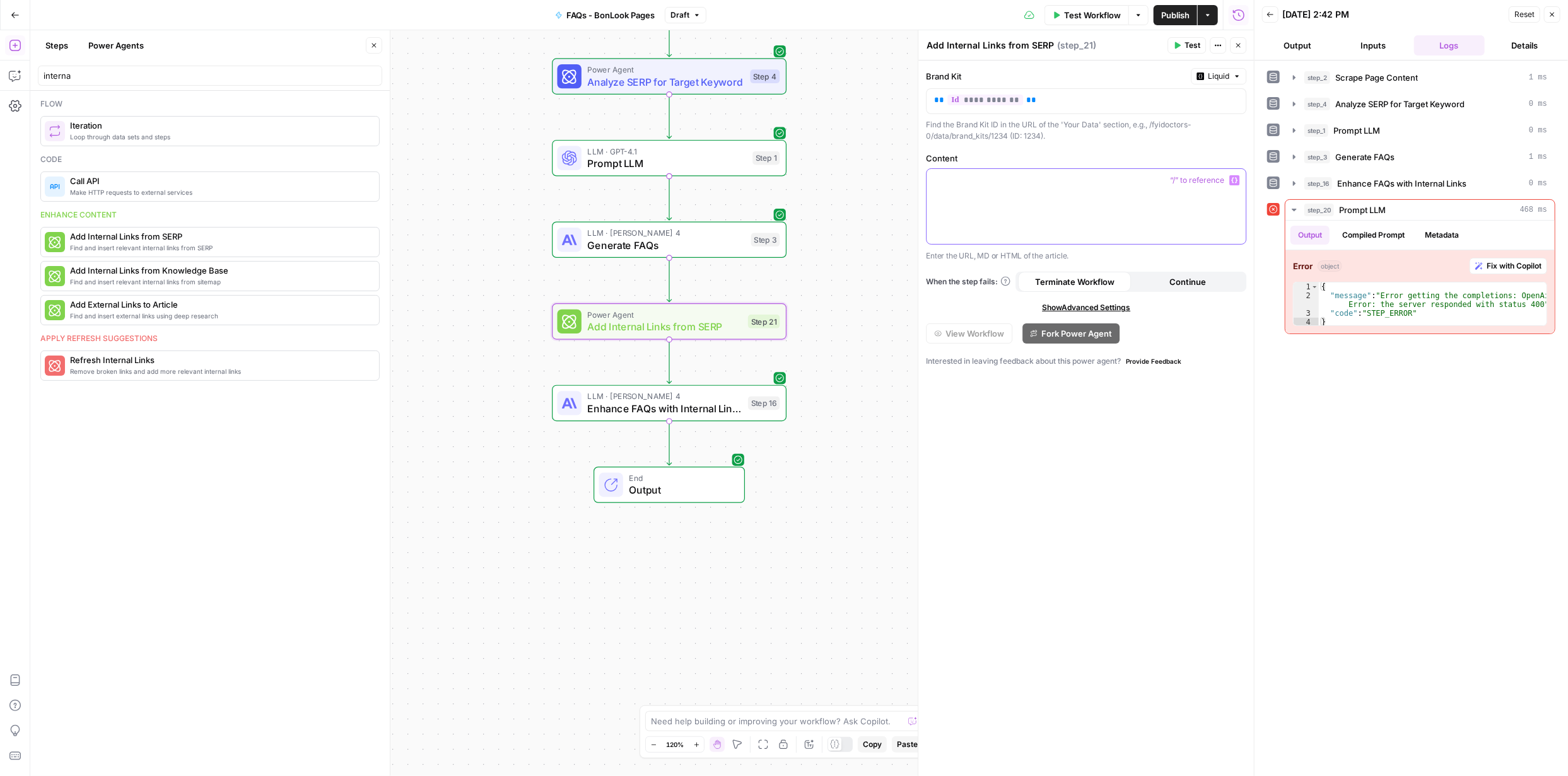
click at [1064, 197] on div at bounding box center [1085, 206] width 319 height 75
click at [200, 243] on span "Find and insert relevant internal links from SERP" at bounding box center [191, 248] width 243 height 10
click at [701, 493] on span "Add Internal Links from SERP" at bounding box center [663, 491] width 153 height 15
click at [696, 459] on icon "button" at bounding box center [692, 456] width 12 height 12
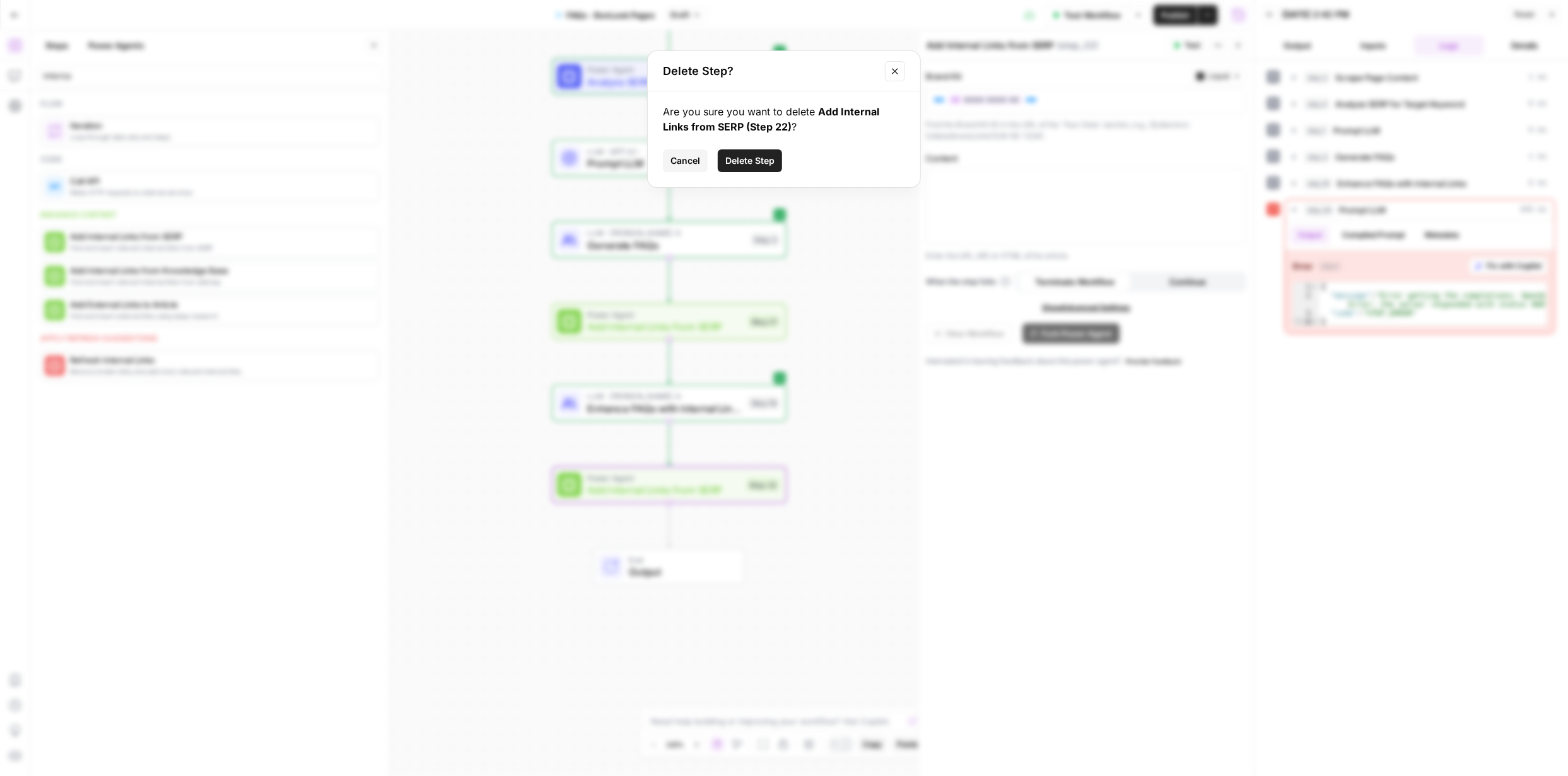
click at [752, 161] on span "Delete Step" at bounding box center [750, 161] width 49 height 13
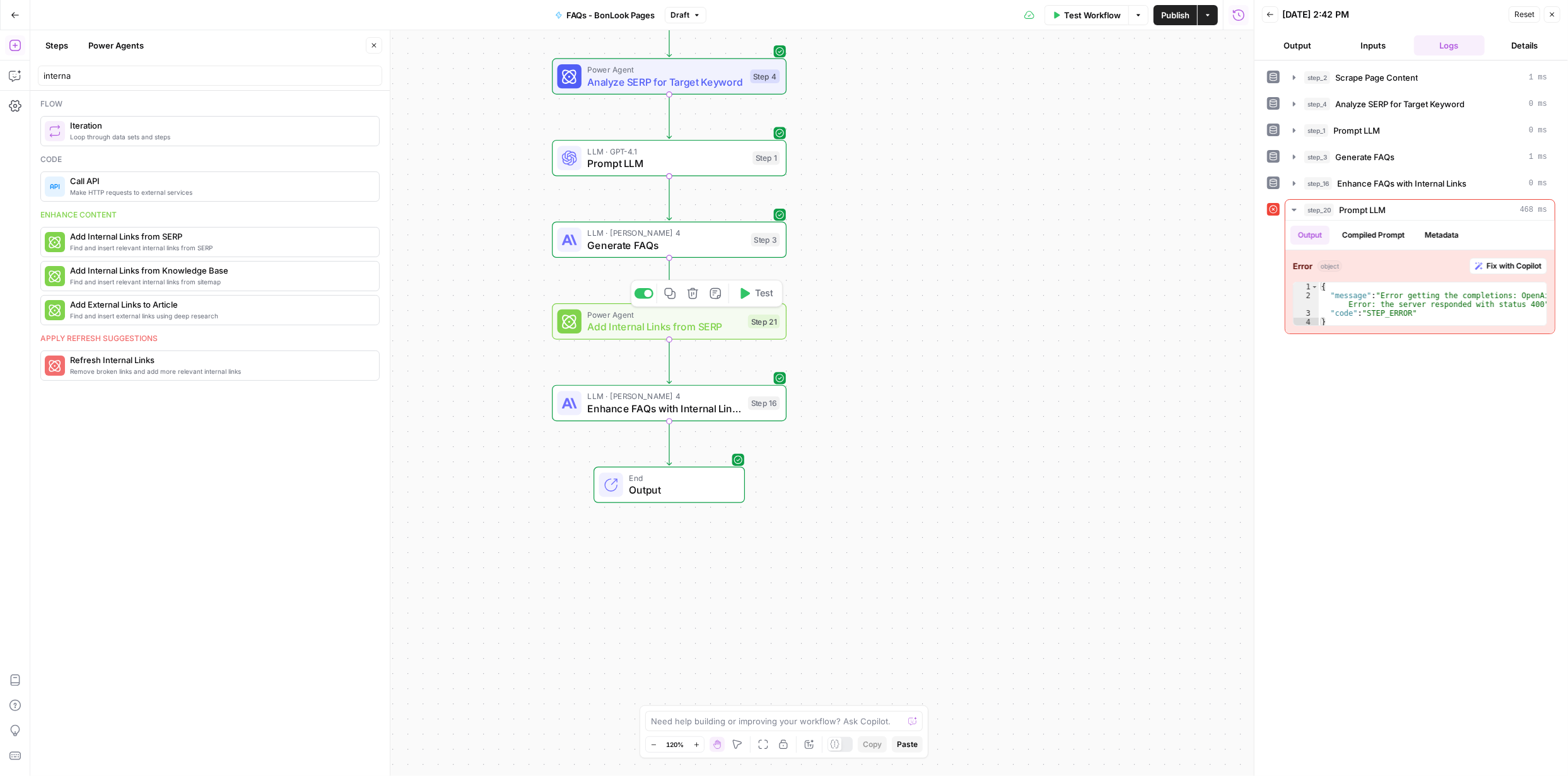
click at [692, 291] on icon "button" at bounding box center [692, 293] width 12 height 12
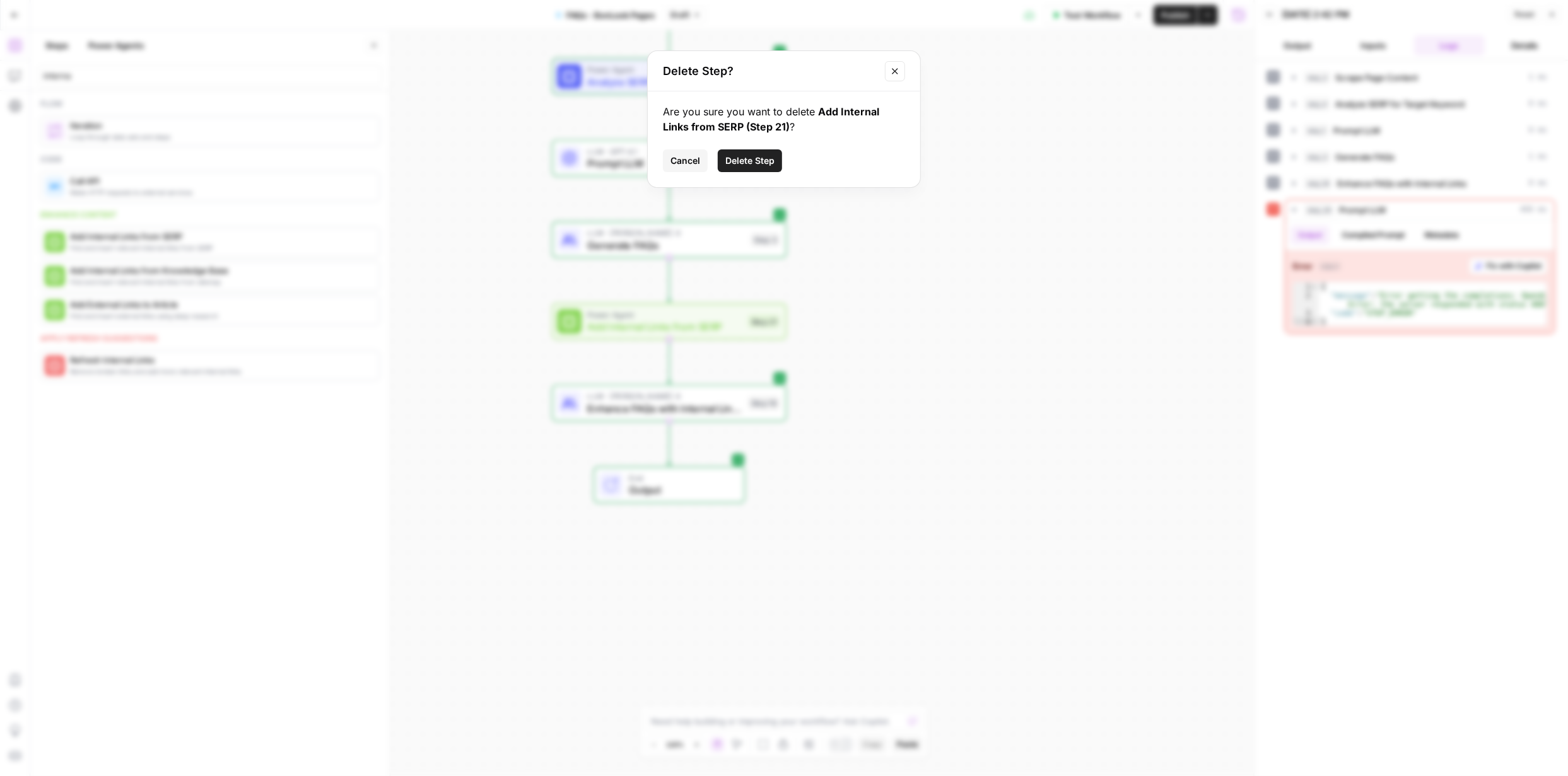
click at [768, 163] on span "Delete Step" at bounding box center [750, 161] width 49 height 13
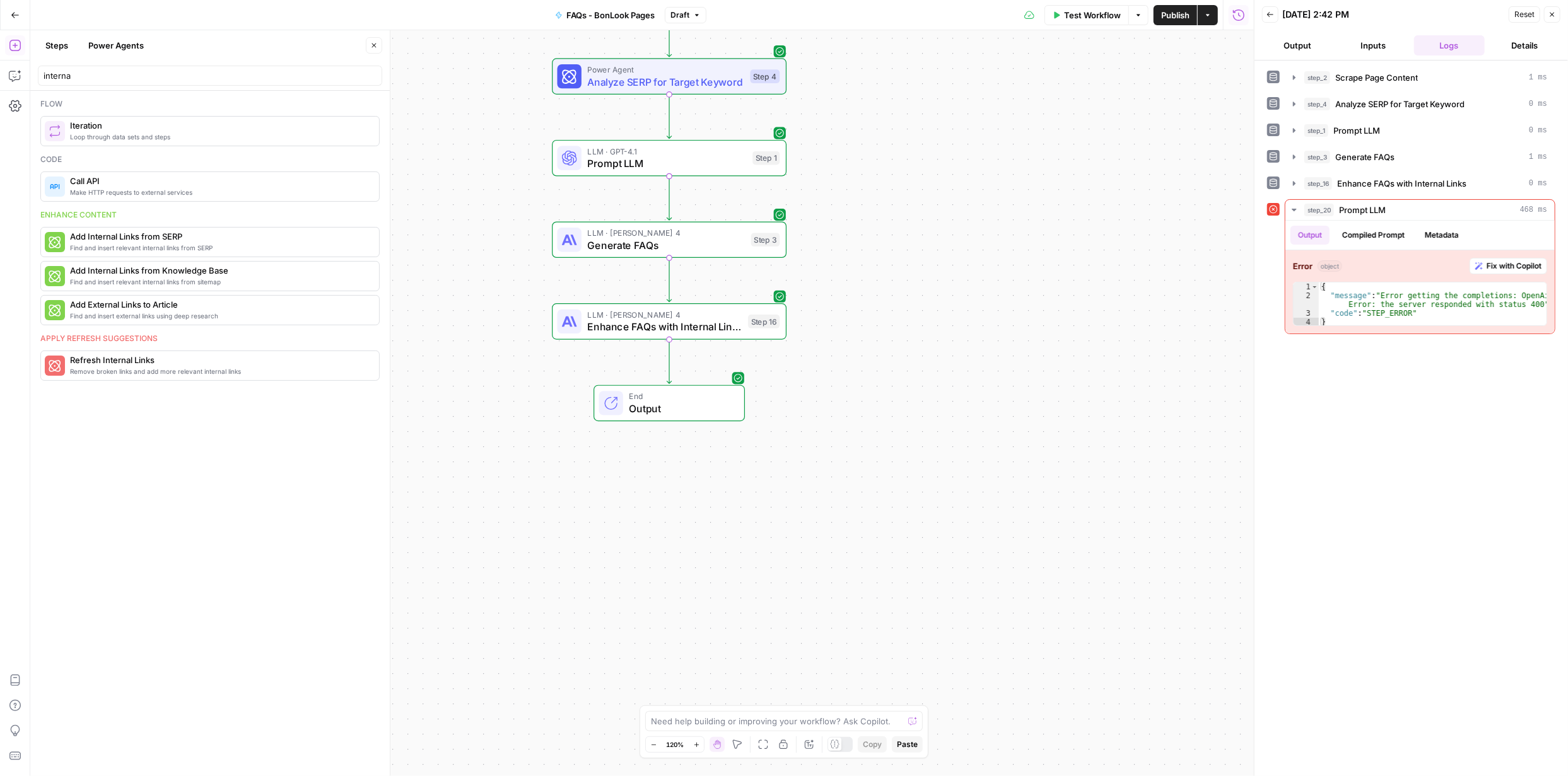
click at [1082, 15] on span "Test Workflow" at bounding box center [1092, 15] width 57 height 13
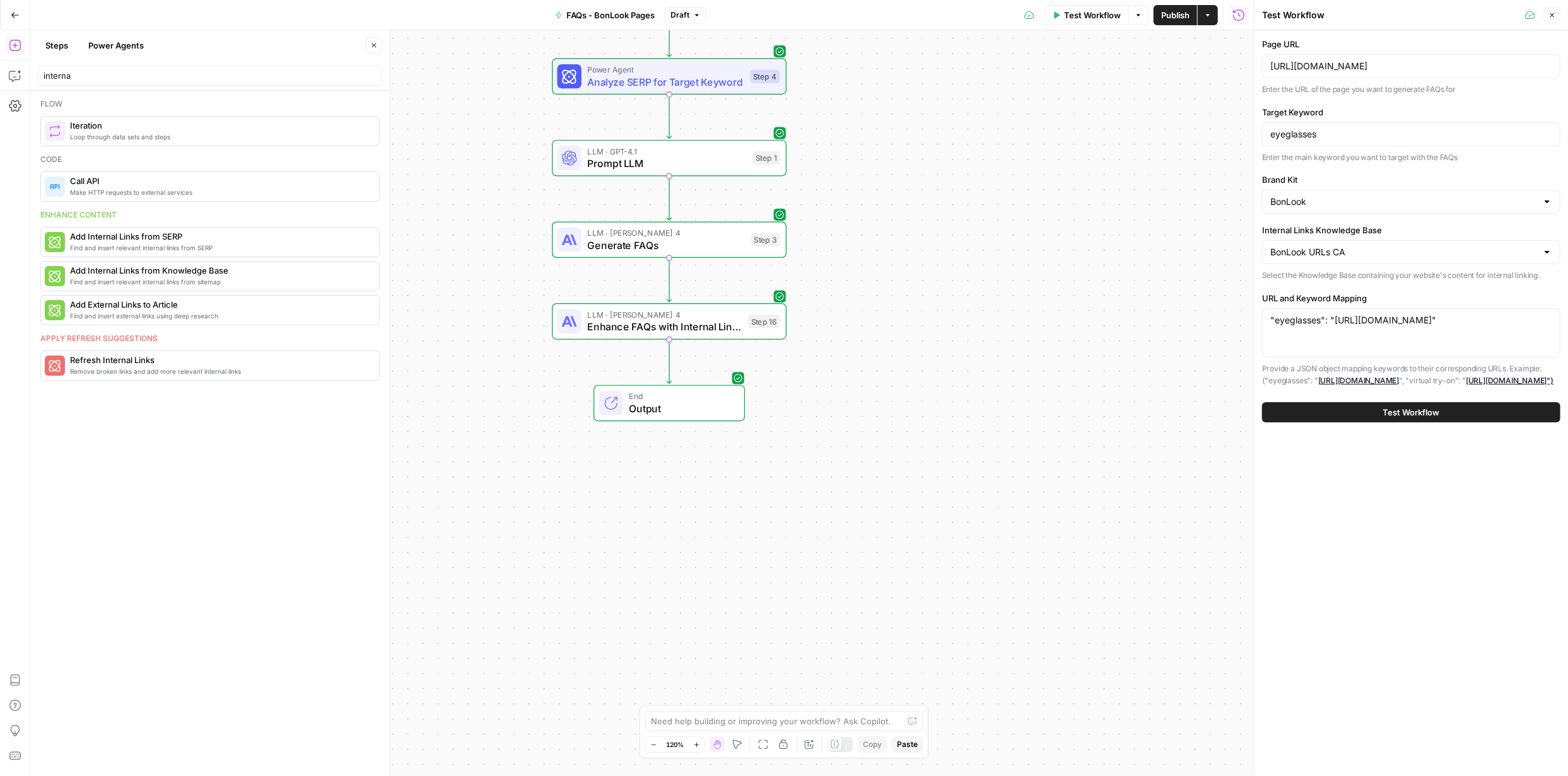
click at [1418, 418] on span "Test Workflow" at bounding box center [1411, 412] width 57 height 13
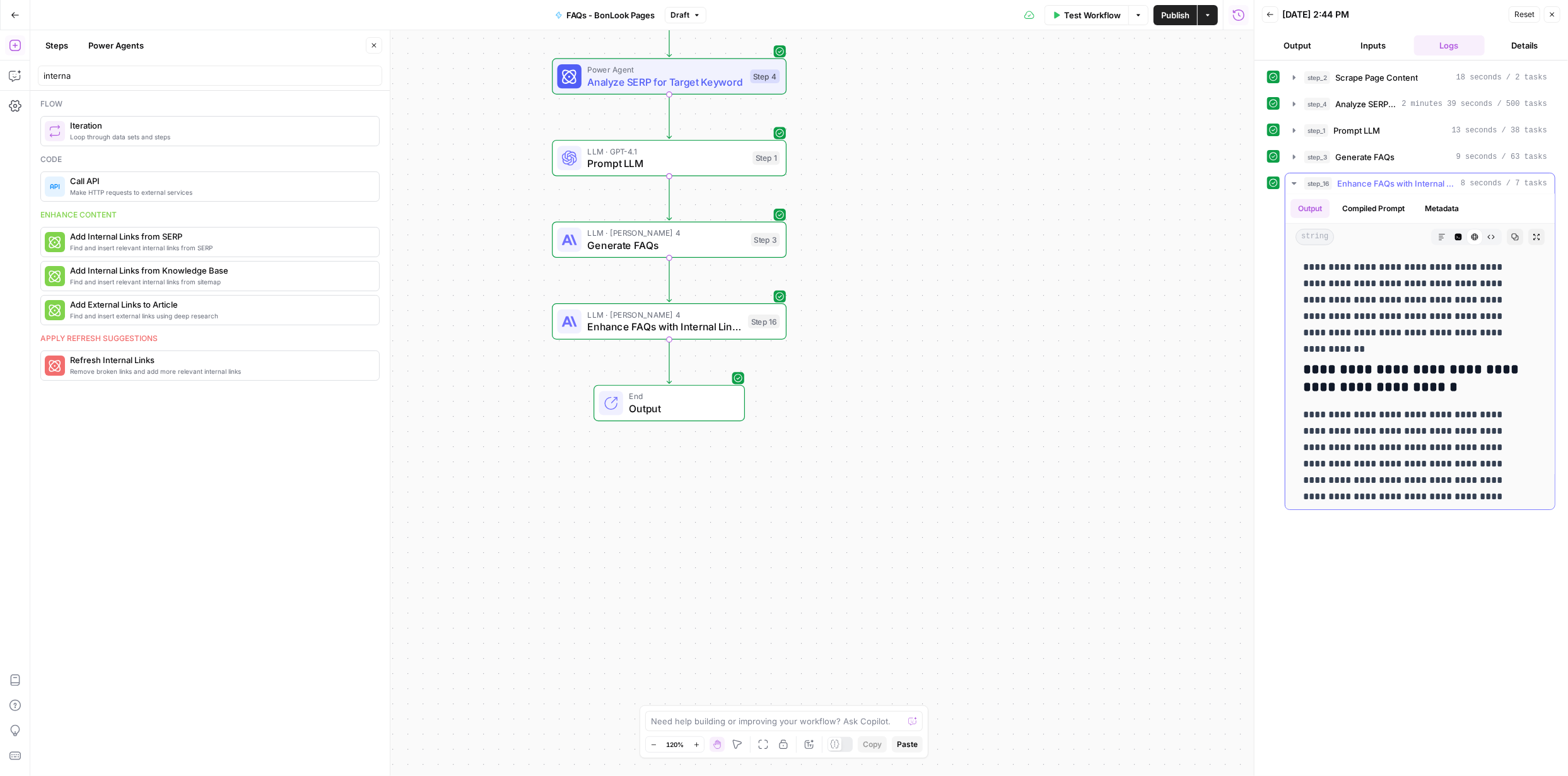
scroll to position [527, 0]
click at [1178, 15] on span "Publish" at bounding box center [1175, 15] width 28 height 13
click at [1147, 297] on div "Workflow Set Inputs Inputs Web Page Scrape Scrape Page Content Step 2 Power Age…" at bounding box center [642, 403] width 1224 height 746
click at [694, 327] on span "Enhance FAQs with Internal Links" at bounding box center [664, 326] width 155 height 15
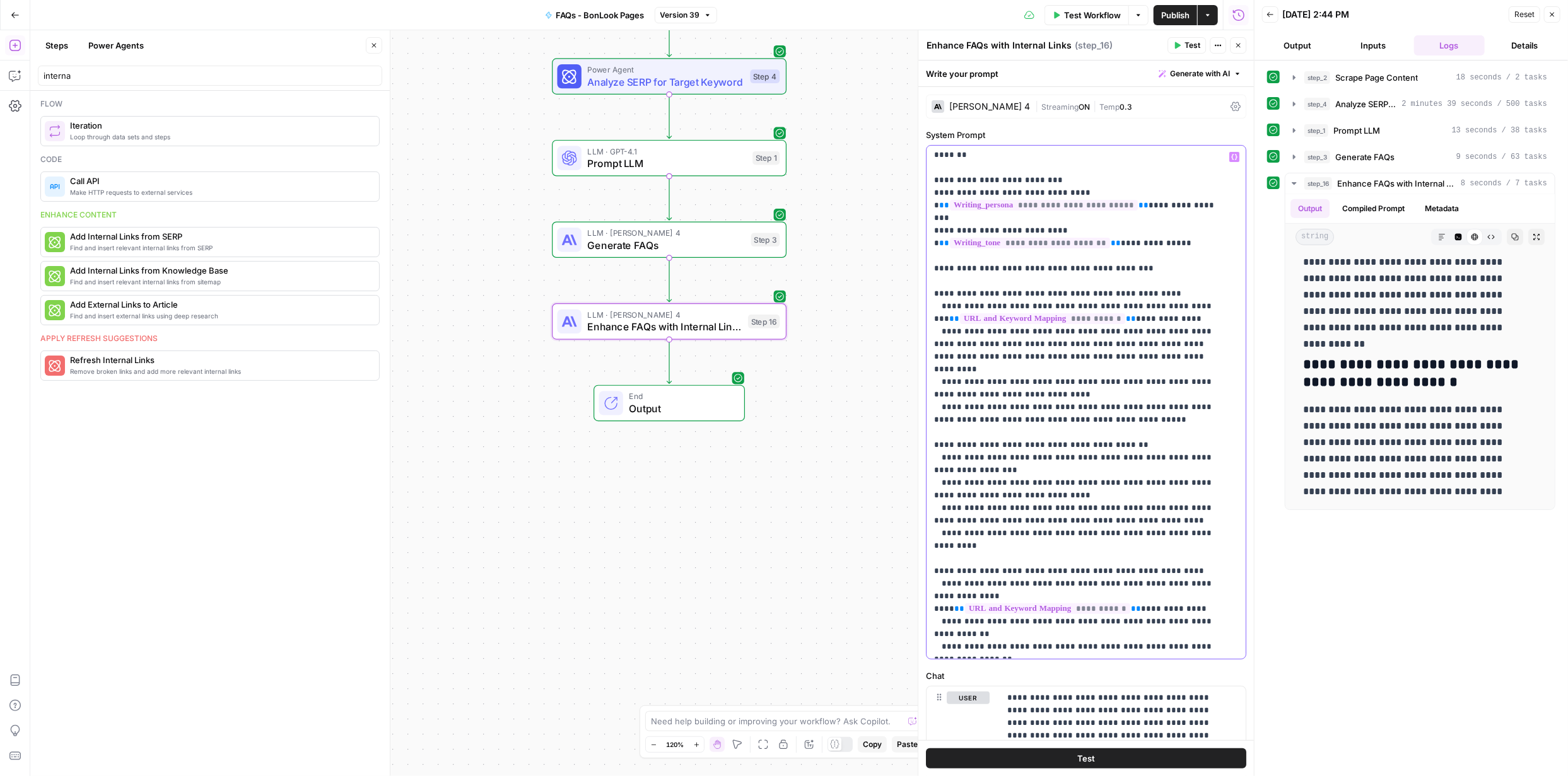
scroll to position [370, 0]
click at [1177, 17] on span "Publish" at bounding box center [1175, 15] width 28 height 13
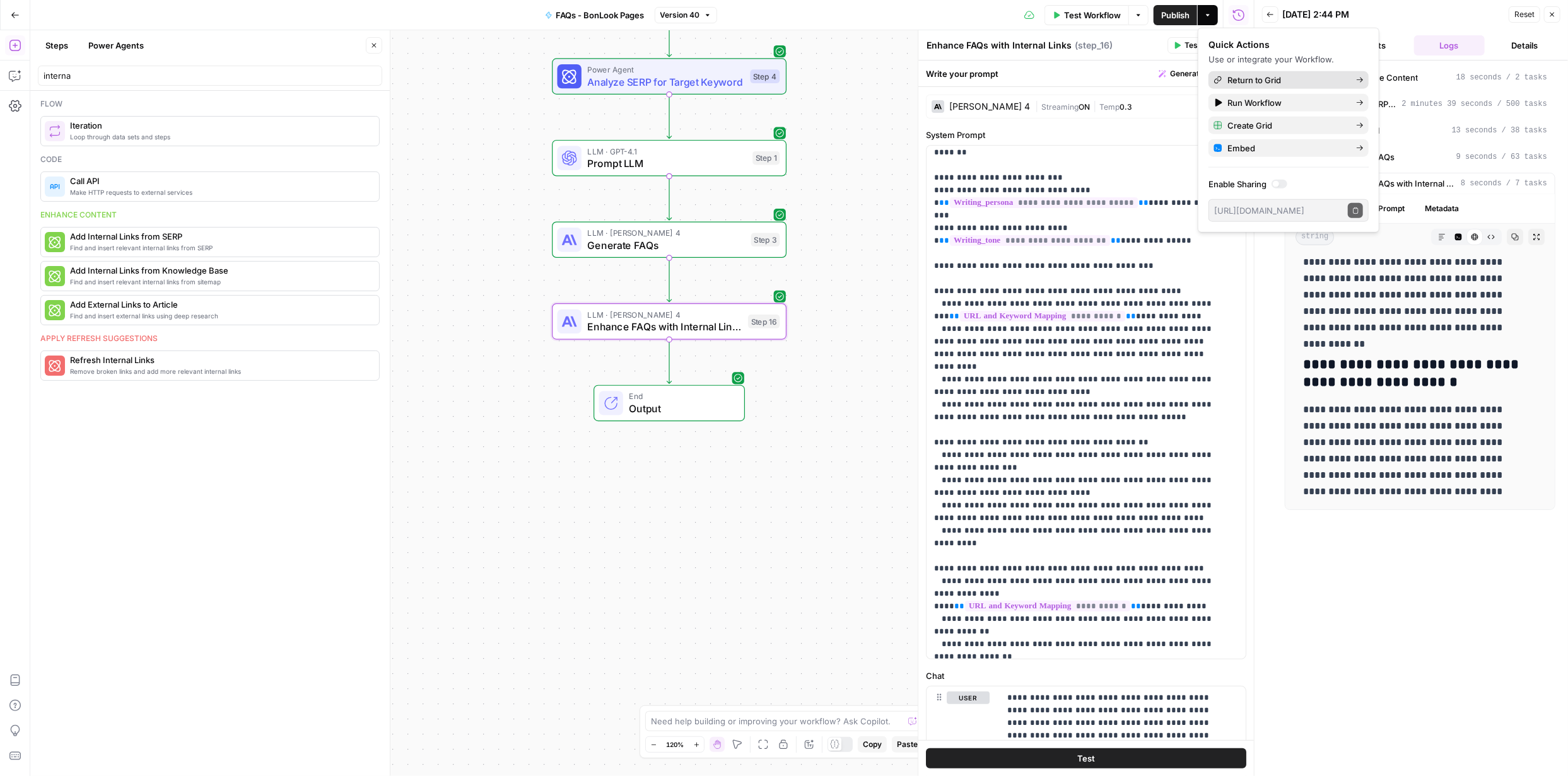
click at [1254, 79] on span "Return to Grid" at bounding box center [1286, 80] width 118 height 13
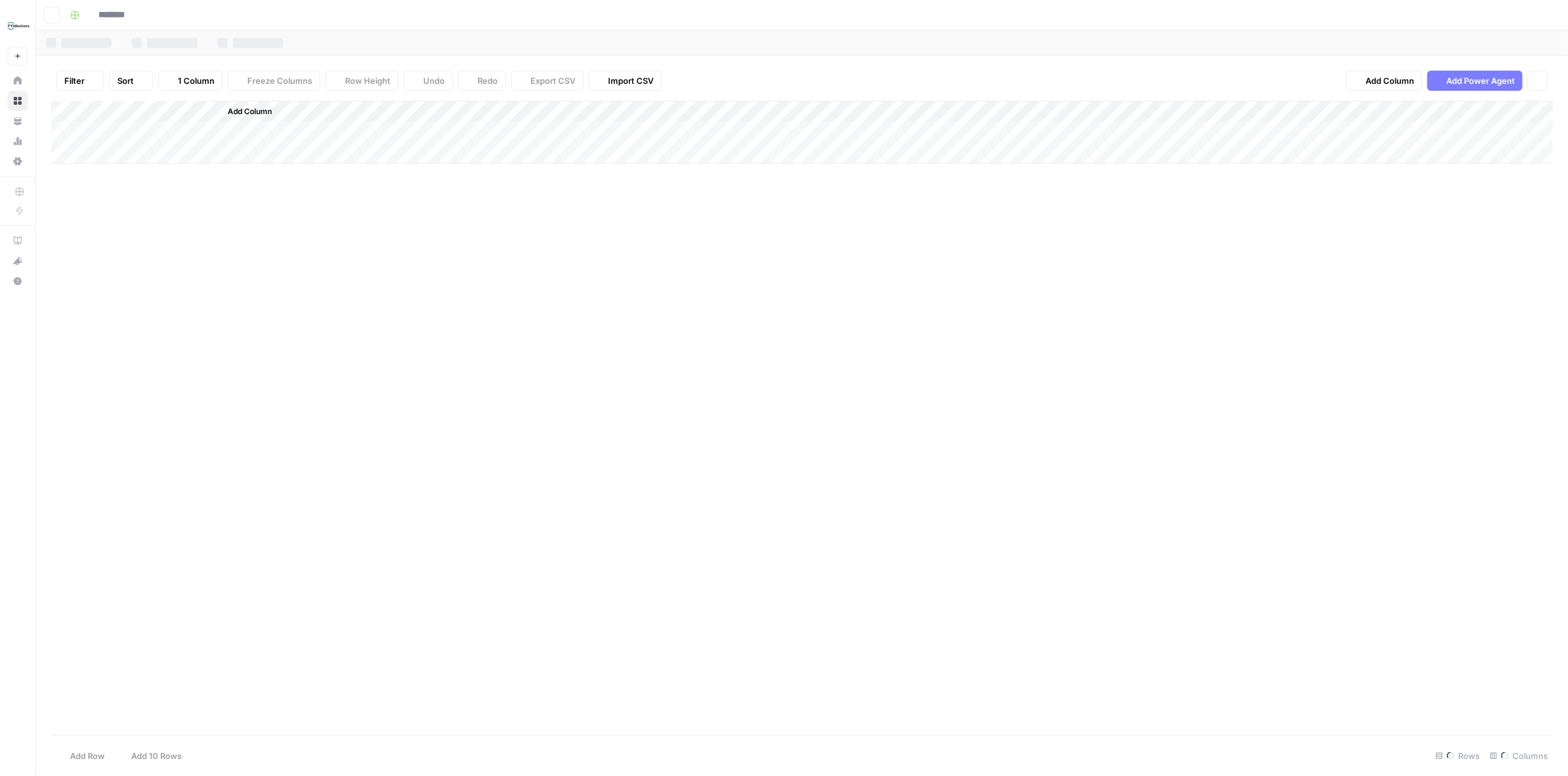
type input "**********"
click at [583, 114] on div "Add Column" at bounding box center [803, 144] width 1502 height 85
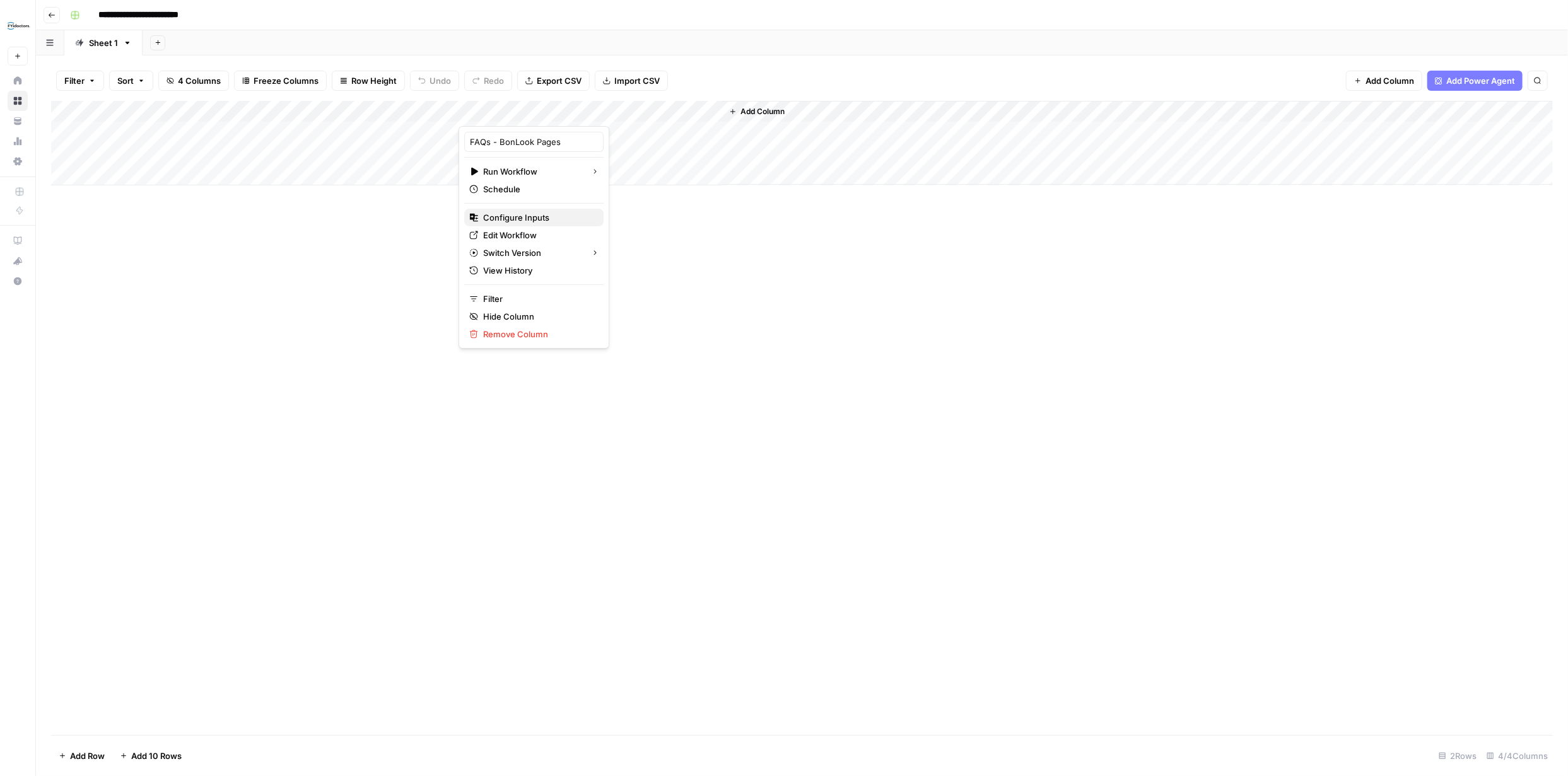
click at [530, 217] on span "Configure Inputs" at bounding box center [539, 218] width 110 height 13
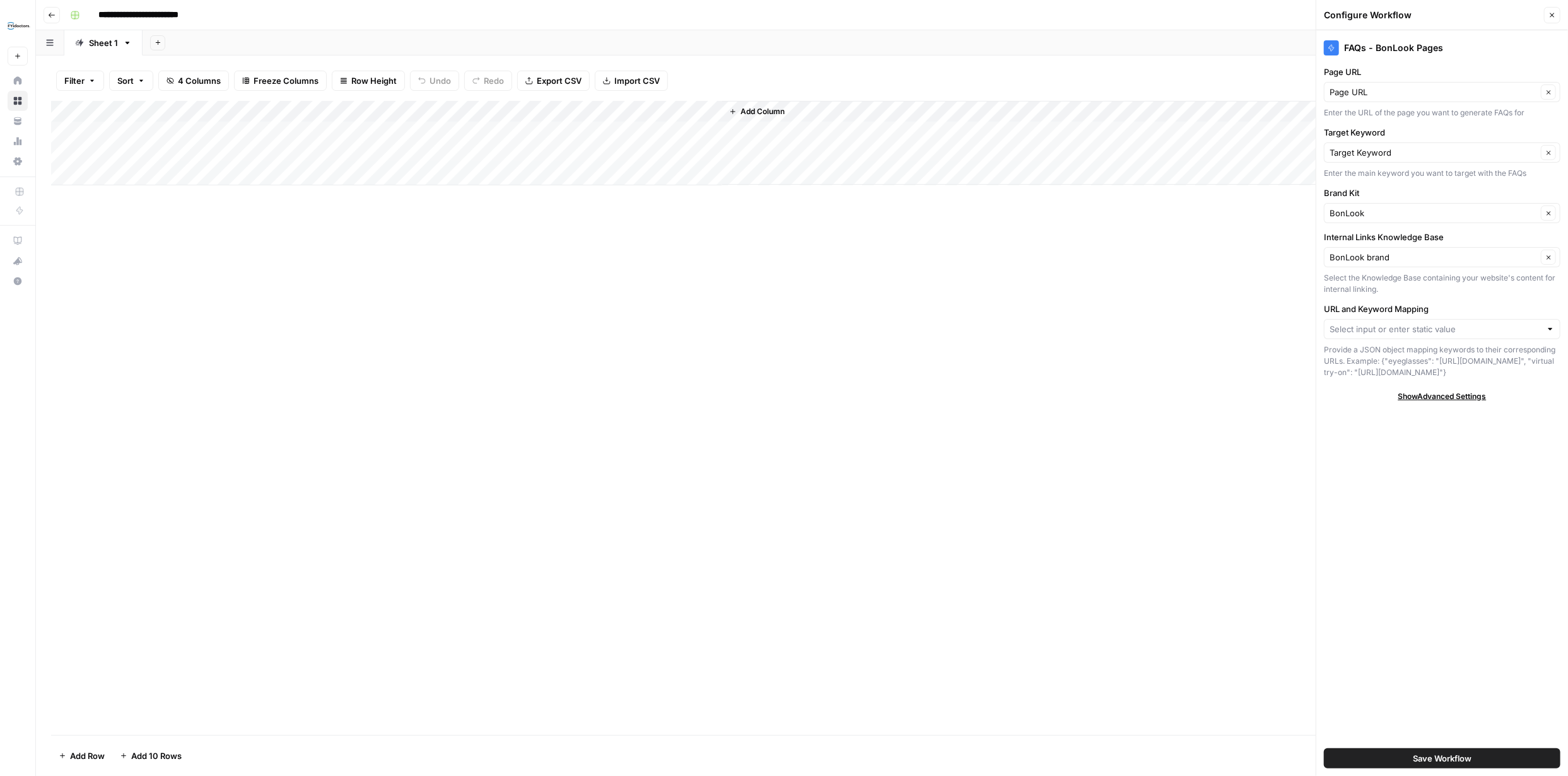
click at [1542, 328] on div at bounding box center [1442, 329] width 237 height 20
click at [1458, 757] on span "Save Workflow" at bounding box center [1441, 759] width 59 height 13
click at [1492, 331] on input "URL and Keyword Mapping" at bounding box center [1435, 329] width 211 height 13
click at [1404, 375] on span "Page URL" at bounding box center [1432, 377] width 195 height 13
type input "Page URL"
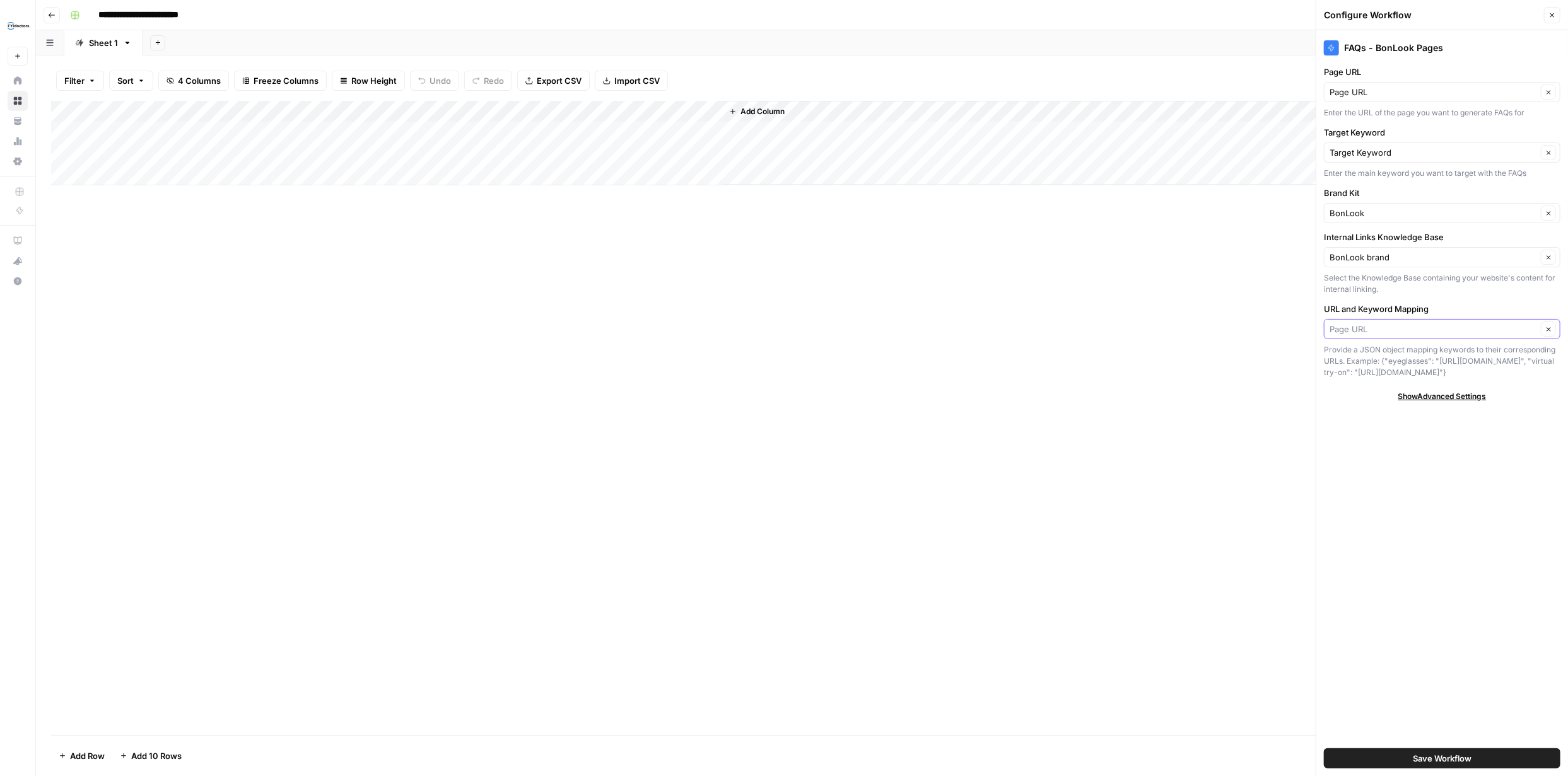
click at [1469, 329] on input "URL and Keyword Mapping" at bounding box center [1433, 329] width 208 height 13
click at [1416, 394] on span "Target Keyword" at bounding box center [1432, 397] width 195 height 13
type input "Target Keyword"
click at [1469, 758] on span "Save Workflow" at bounding box center [1441, 759] width 59 height 13
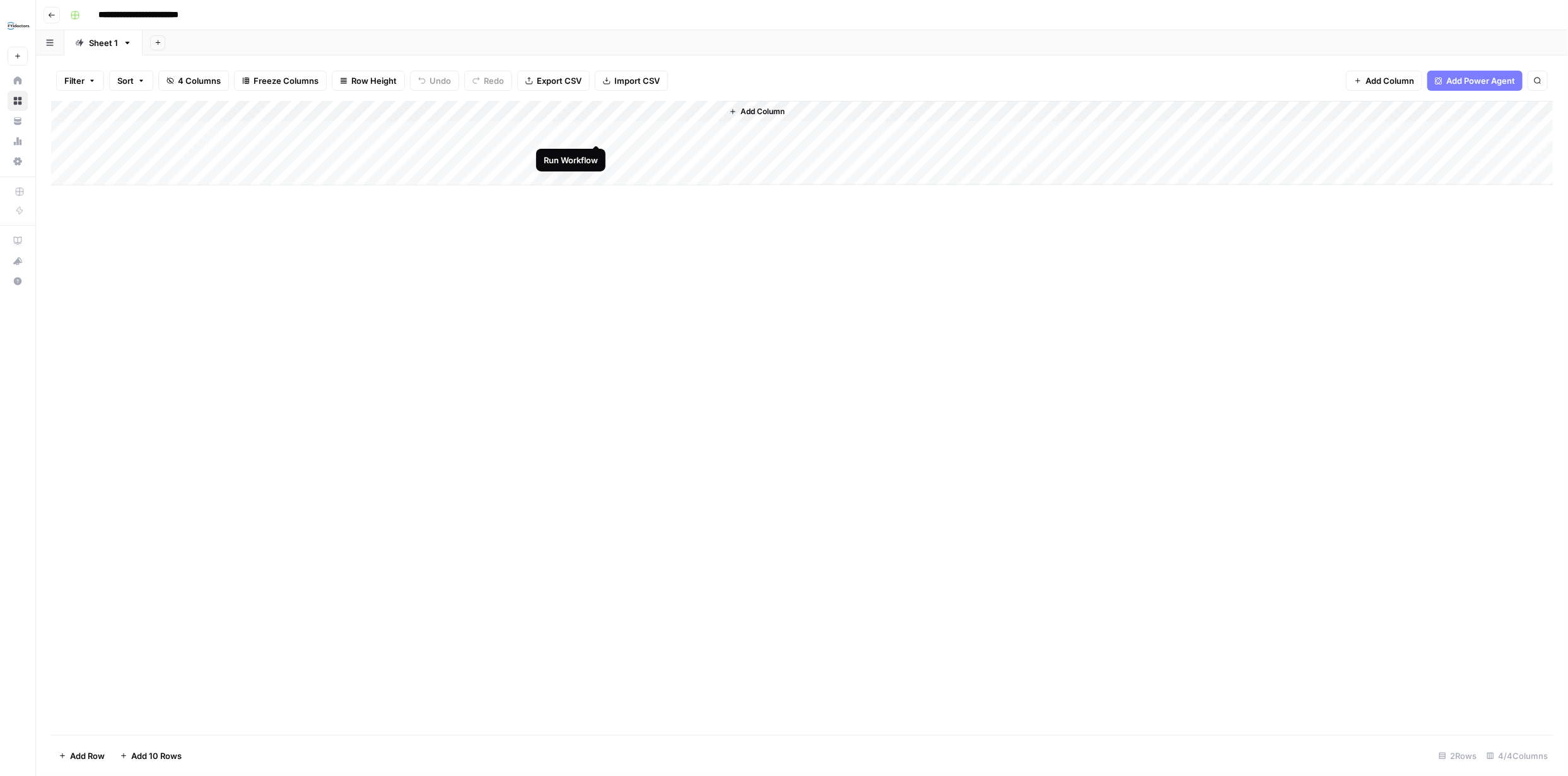
click at [596, 133] on div "Add Column" at bounding box center [803, 144] width 1502 height 85
click at [710, 130] on div "Add Column" at bounding box center [803, 144] width 1502 height 85
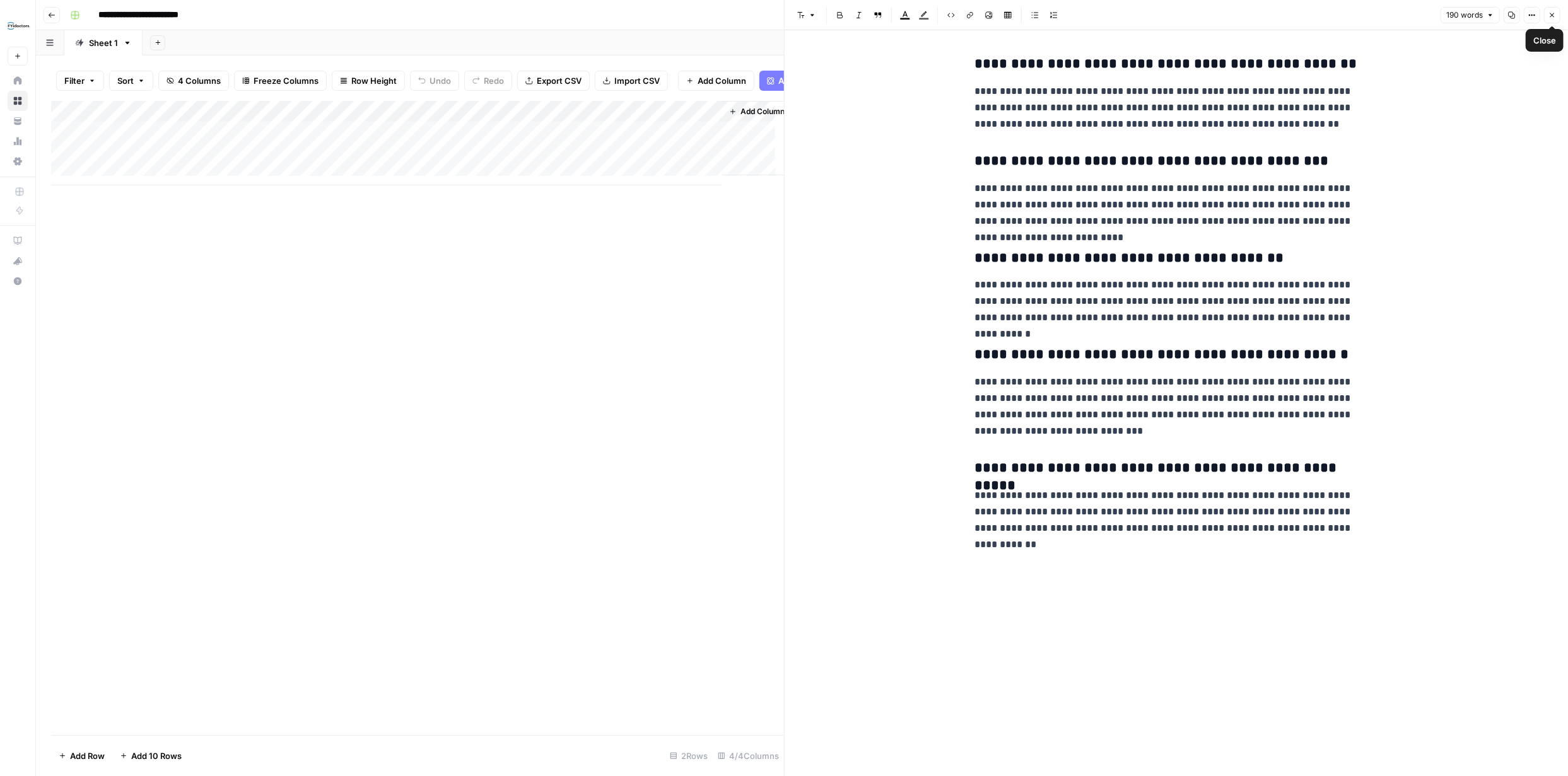
click at [1552, 14] on icon "button" at bounding box center [1552, 15] width 7 height 7
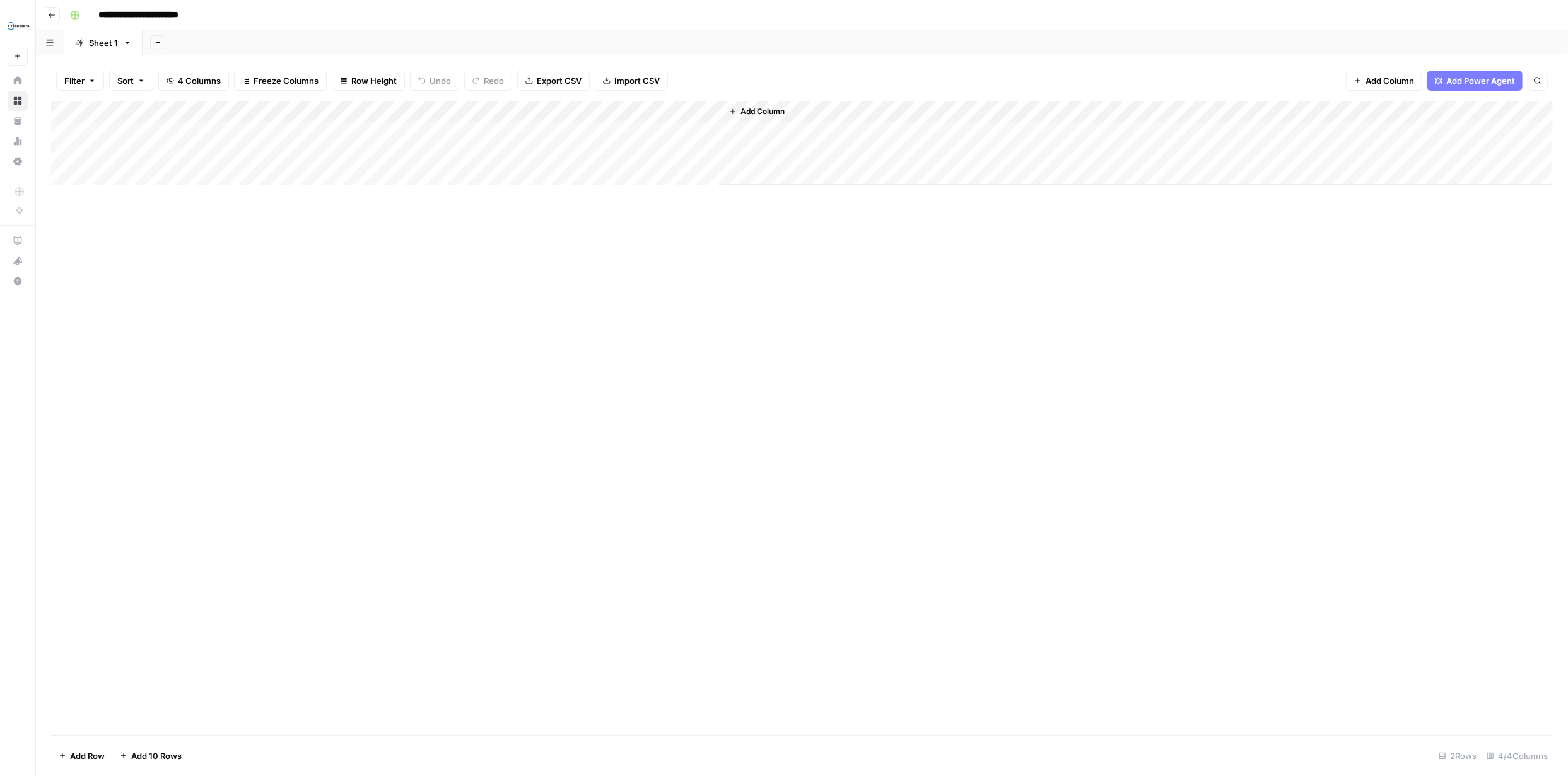
click at [580, 112] on div "Add Column" at bounding box center [803, 144] width 1502 height 85
click at [515, 234] on span "Edit Workflow" at bounding box center [539, 235] width 110 height 13
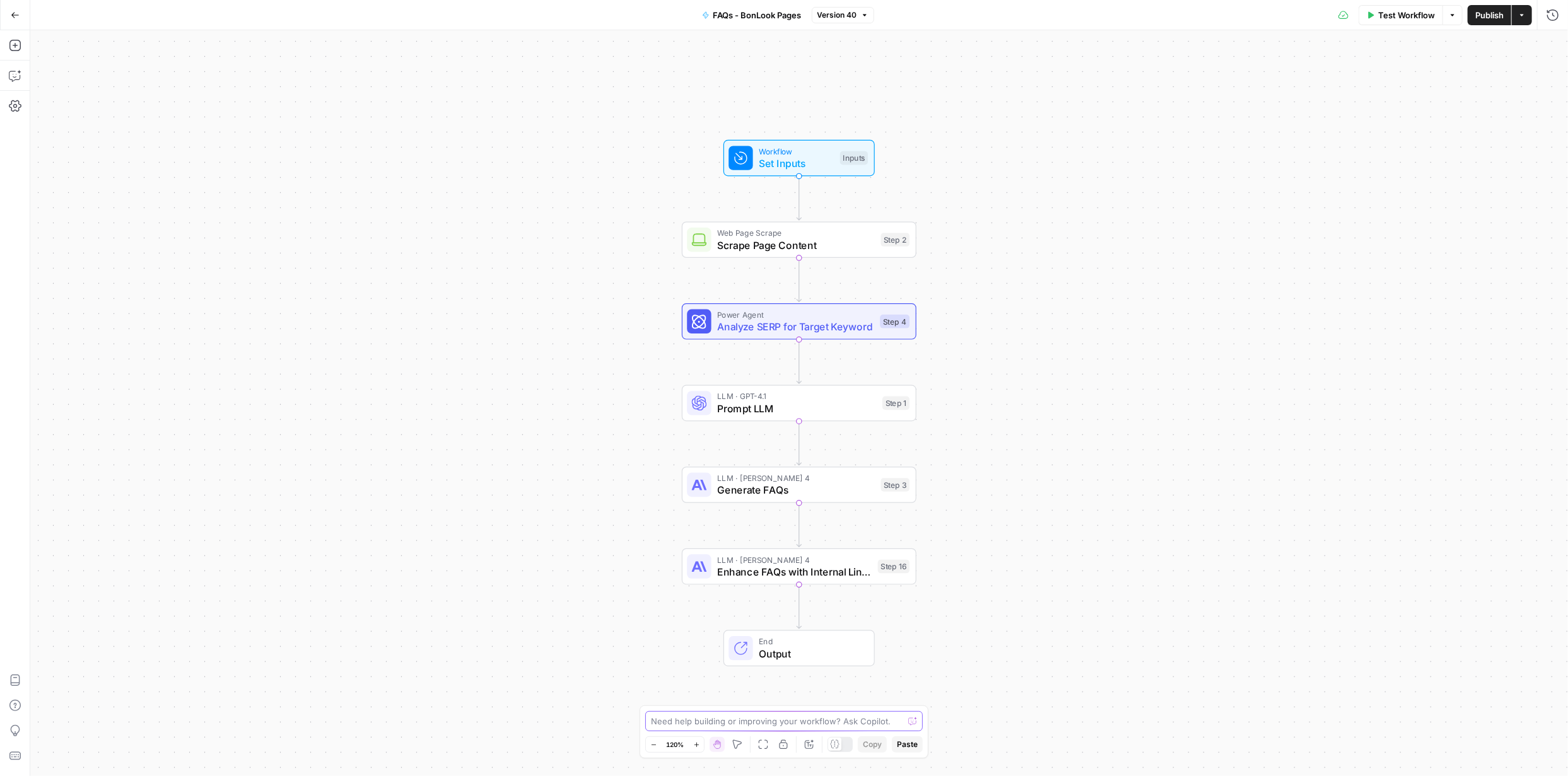
click at [784, 722] on textarea at bounding box center [776, 721] width 252 height 13
click at [891, 722] on textarea "add these to the LLM: where round sunglasses is mentioned in the responses, use" at bounding box center [771, 708] width 241 height 38
paste textarea "https://www.bonlook.ca/collections/round-sunglasses"
type textarea "add these to the LLM: where round sunglasses is mentioned in the responses, use…"
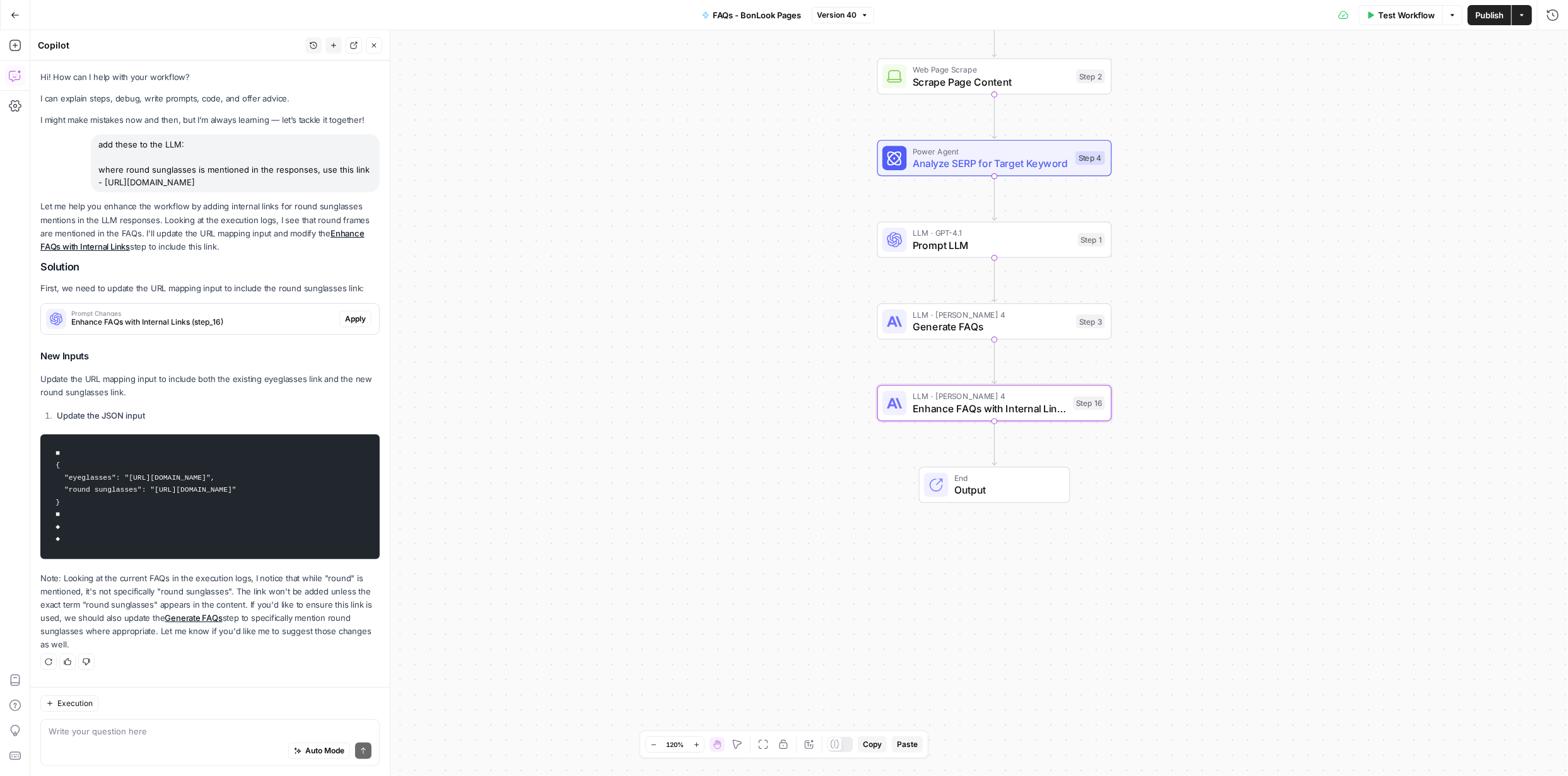
click at [362, 318] on span "Apply" at bounding box center [355, 319] width 21 height 12
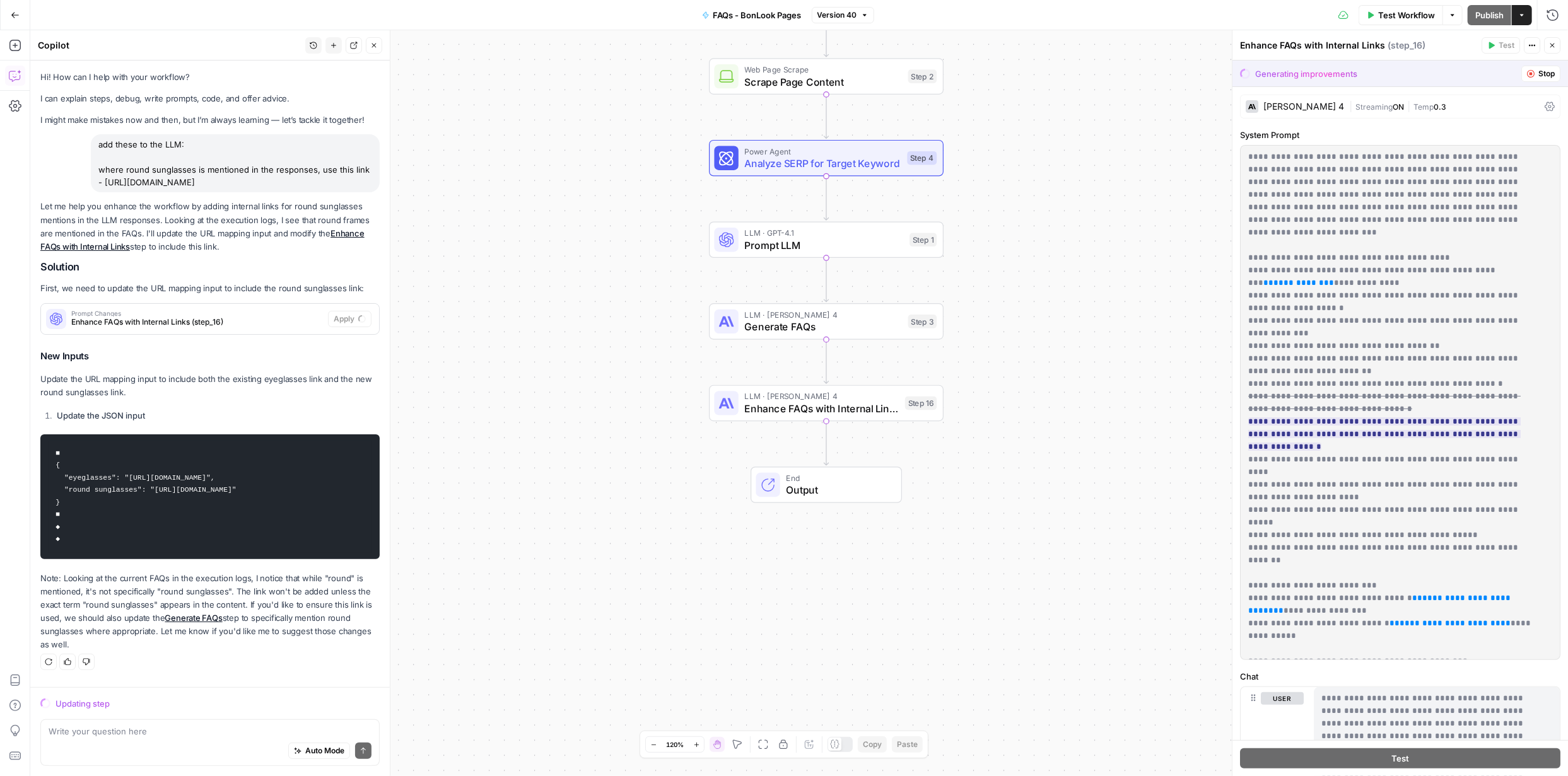
click at [206, 737] on div "Auto Mode Send" at bounding box center [210, 751] width 323 height 28
paste textarea "aviator glasses"
click at [222, 734] on textarea "aviator glasses mentioned - use this link" at bounding box center [210, 732] width 323 height 13
paste textarea "https://www.bonlook.ca/collections/aviator-glasses"
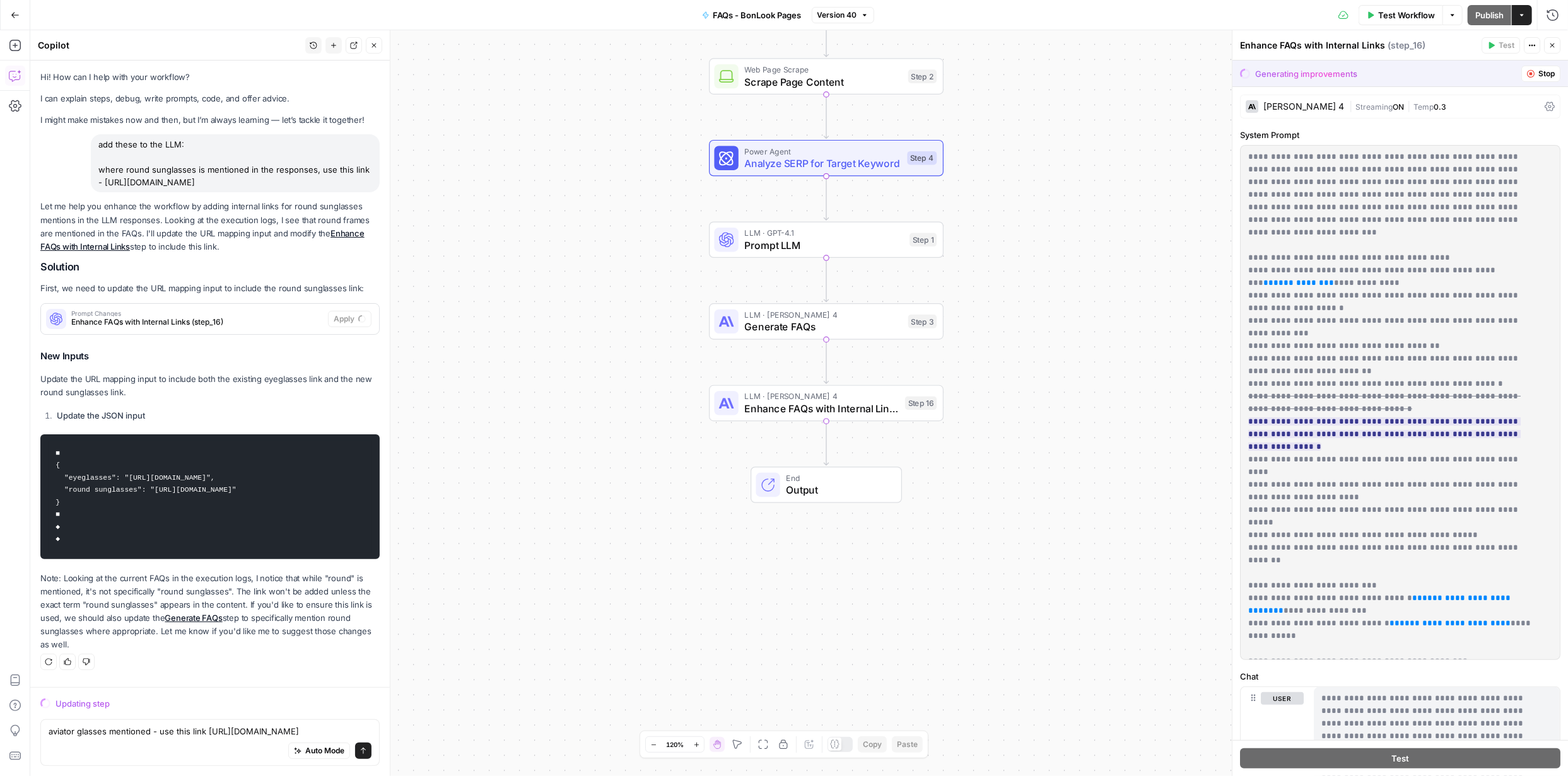
click at [172, 746] on div "Auto Mode Send" at bounding box center [210, 751] width 323 height 28
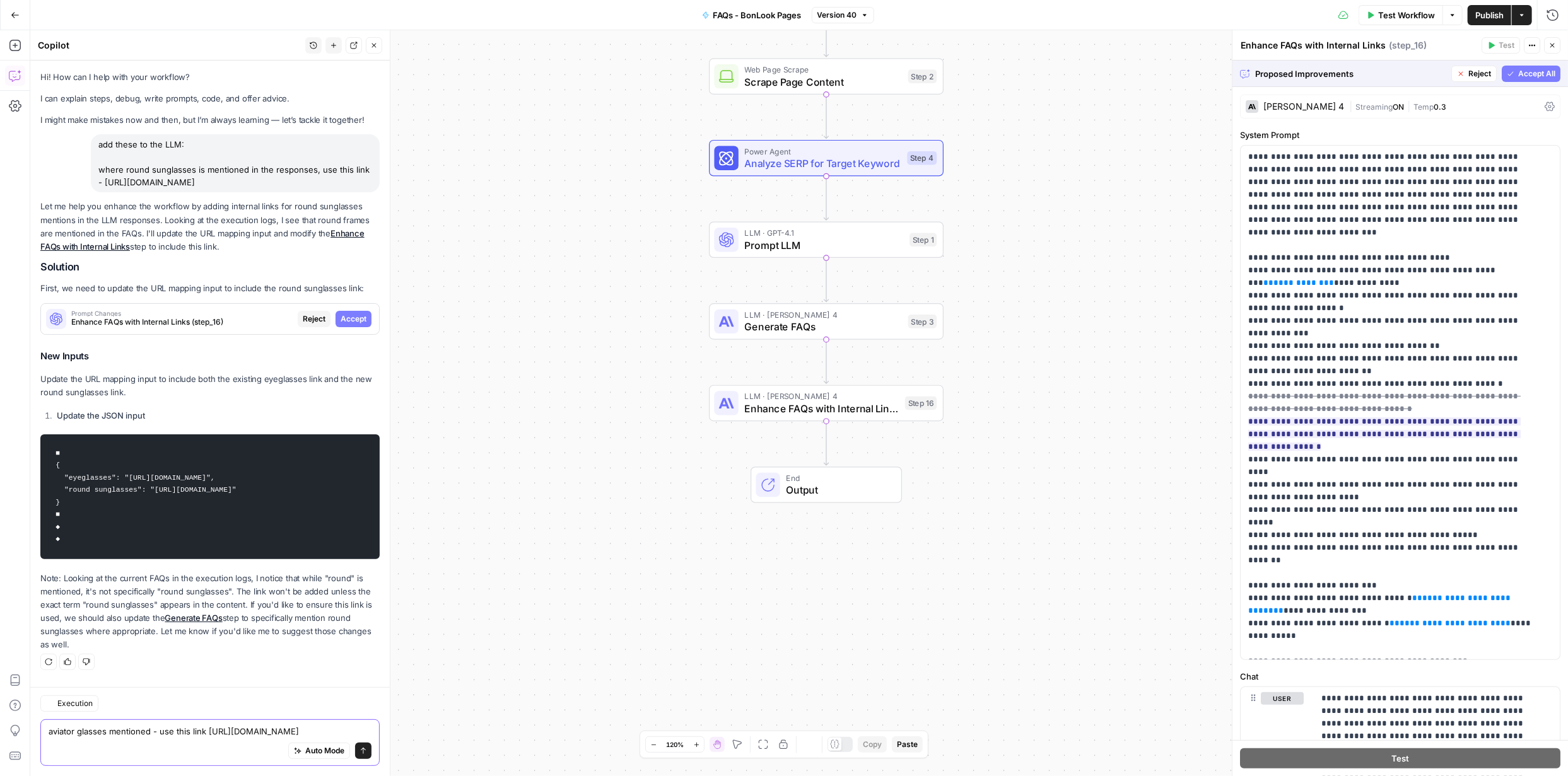
scroll to position [6, 0]
click at [154, 746] on div "Auto Mode Send" at bounding box center [210, 751] width 323 height 28
drag, startPoint x: 249, startPoint y: 734, endPoint x: 42, endPoint y: 719, distance: 207.5
click at [42, 719] on div "aviator glasses mentioned - use this link https://www.bonlook.ca/collections/av…" at bounding box center [210, 743] width 339 height 47
click at [347, 313] on span "Accept" at bounding box center [353, 319] width 26 height 12
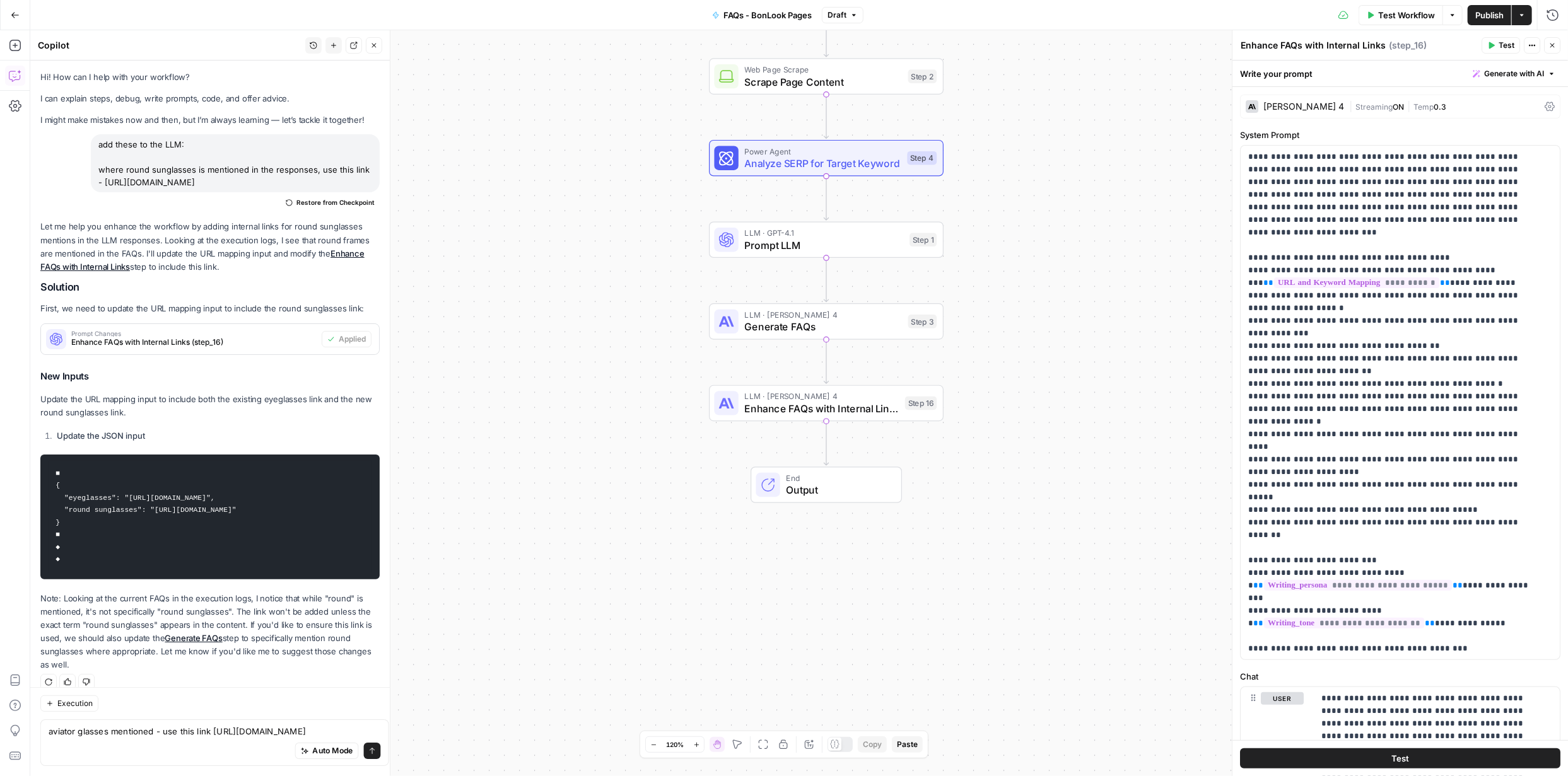
scroll to position [26, 0]
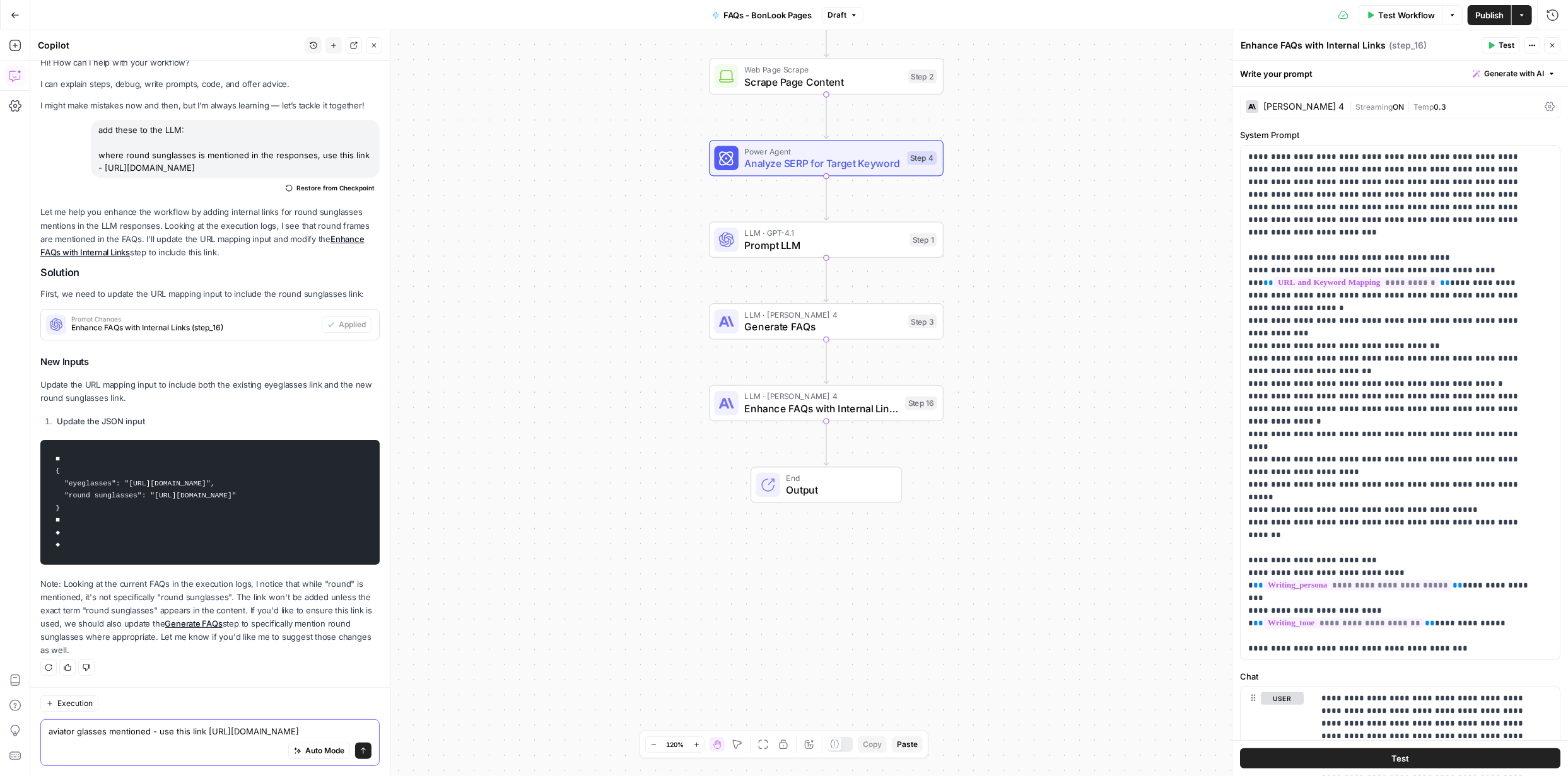
click at [258, 734] on textarea "aviator glasses mentioned - use this link https://www.bonlook.ca/collections/av…" at bounding box center [210, 732] width 323 height 13
drag, startPoint x: 258, startPoint y: 733, endPoint x: 33, endPoint y: 713, distance: 225.9
click at [33, 713] on div "Execution aviator glasses mentioned - use this link https://www.bonlook.ca/coll…" at bounding box center [210, 732] width 360 height 89
paste textarea "LLM Prompt for FAQ Response Optimization Instructions: In FAQ responses, when a…"
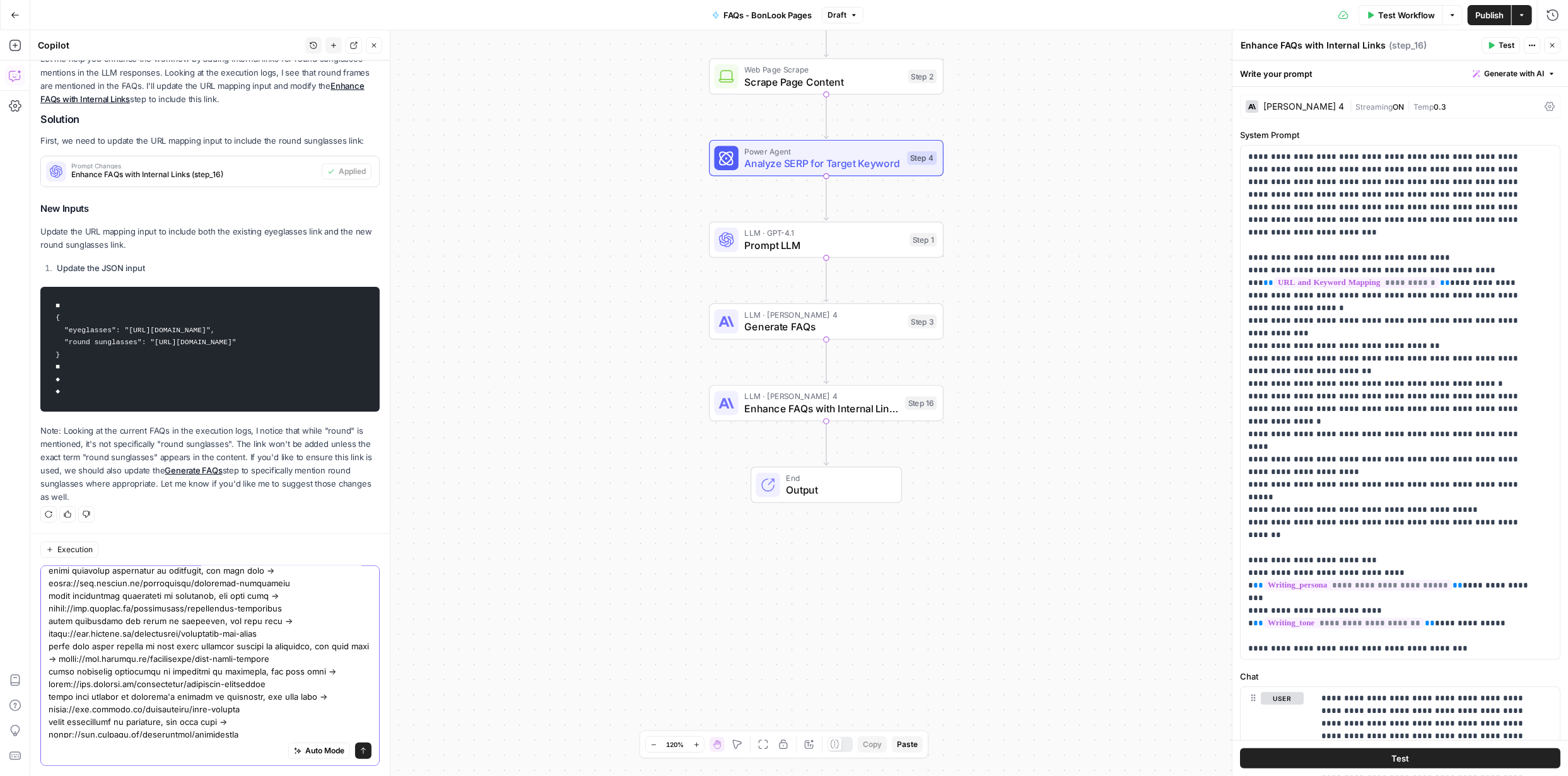
scroll to position [547, 0]
type textarea "LLM Prompt for FAQ Response Optimization Instructions: In FAQ responses, when a…"
click at [360, 753] on icon "submit" at bounding box center [363, 751] width 7 height 7
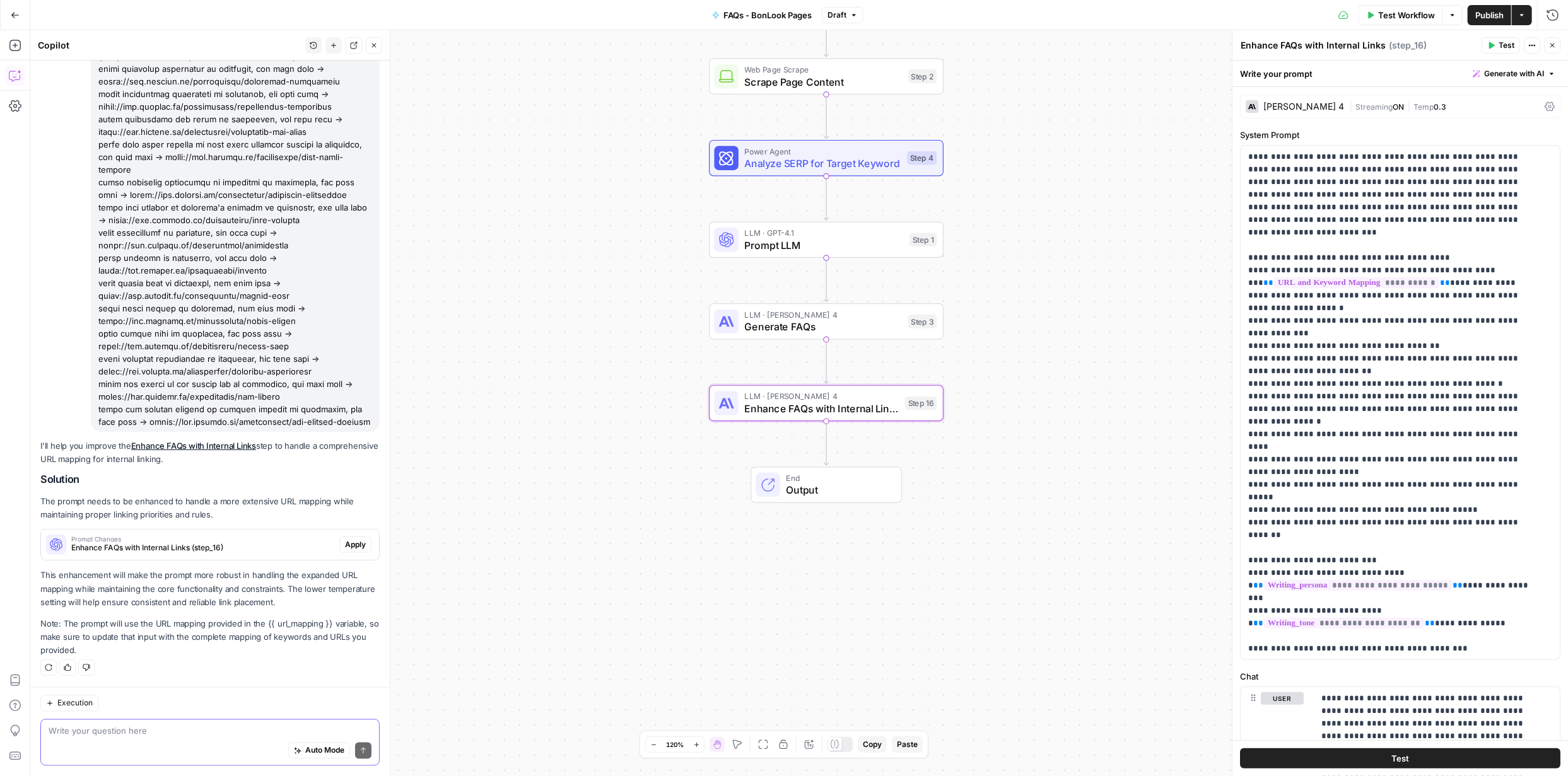
scroll to position [1414, 0]
click at [348, 550] on span "Apply" at bounding box center [355, 545] width 21 height 12
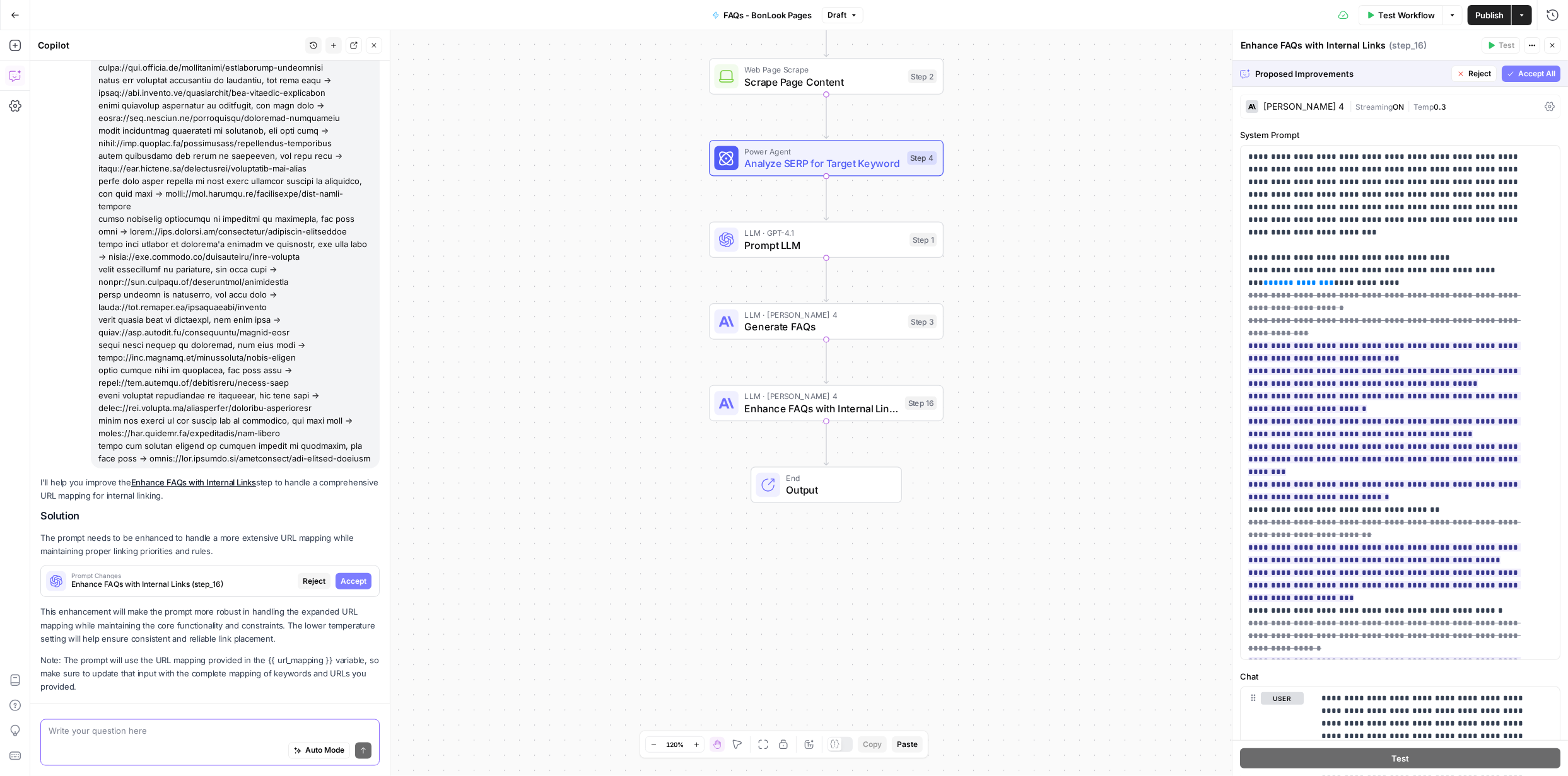
scroll to position [1393, 0]
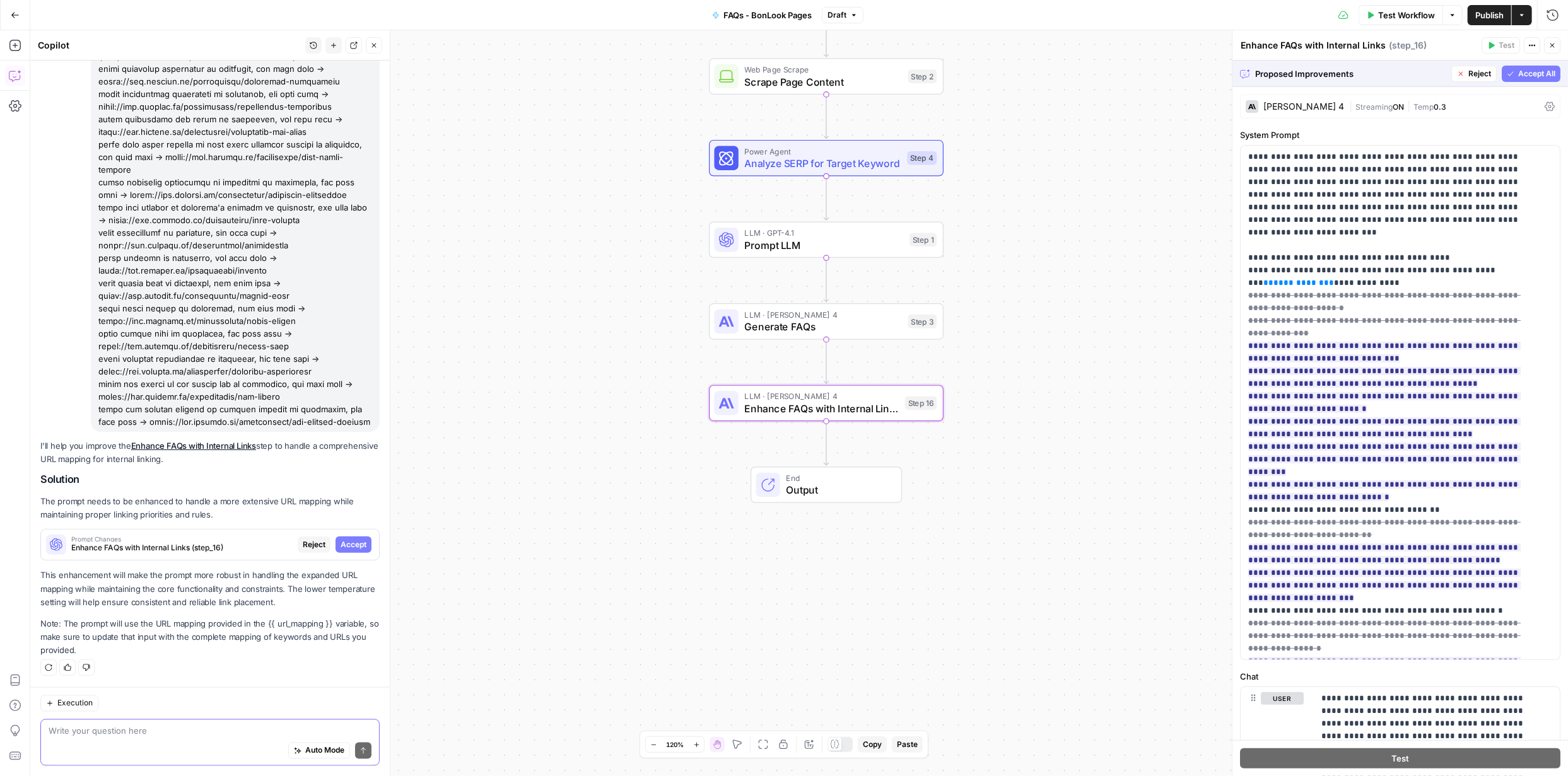
click at [341, 546] on span "Accept" at bounding box center [353, 545] width 26 height 12
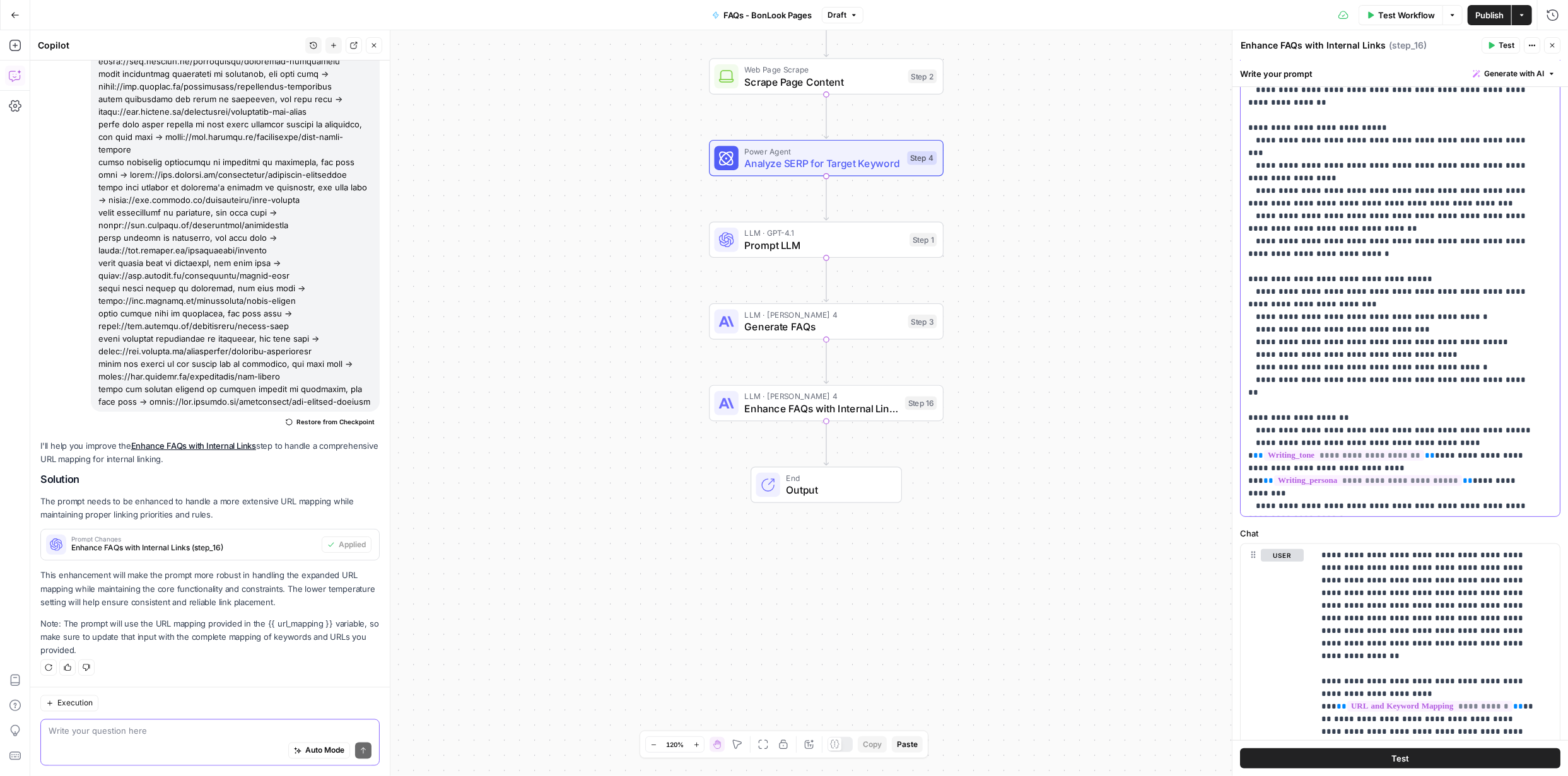
scroll to position [0, 0]
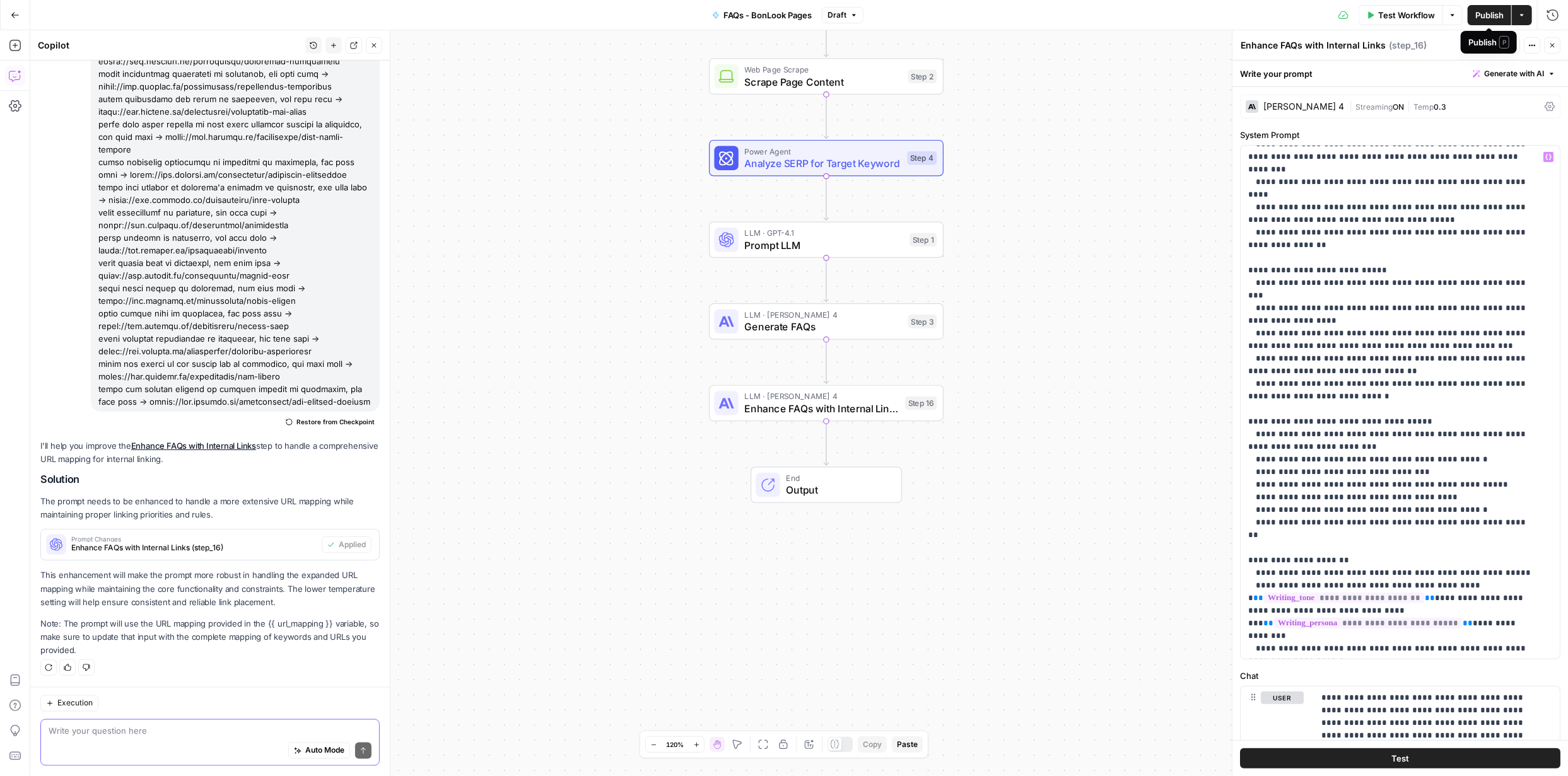
click at [1487, 20] on span "Publish" at bounding box center [1488, 15] width 28 height 13
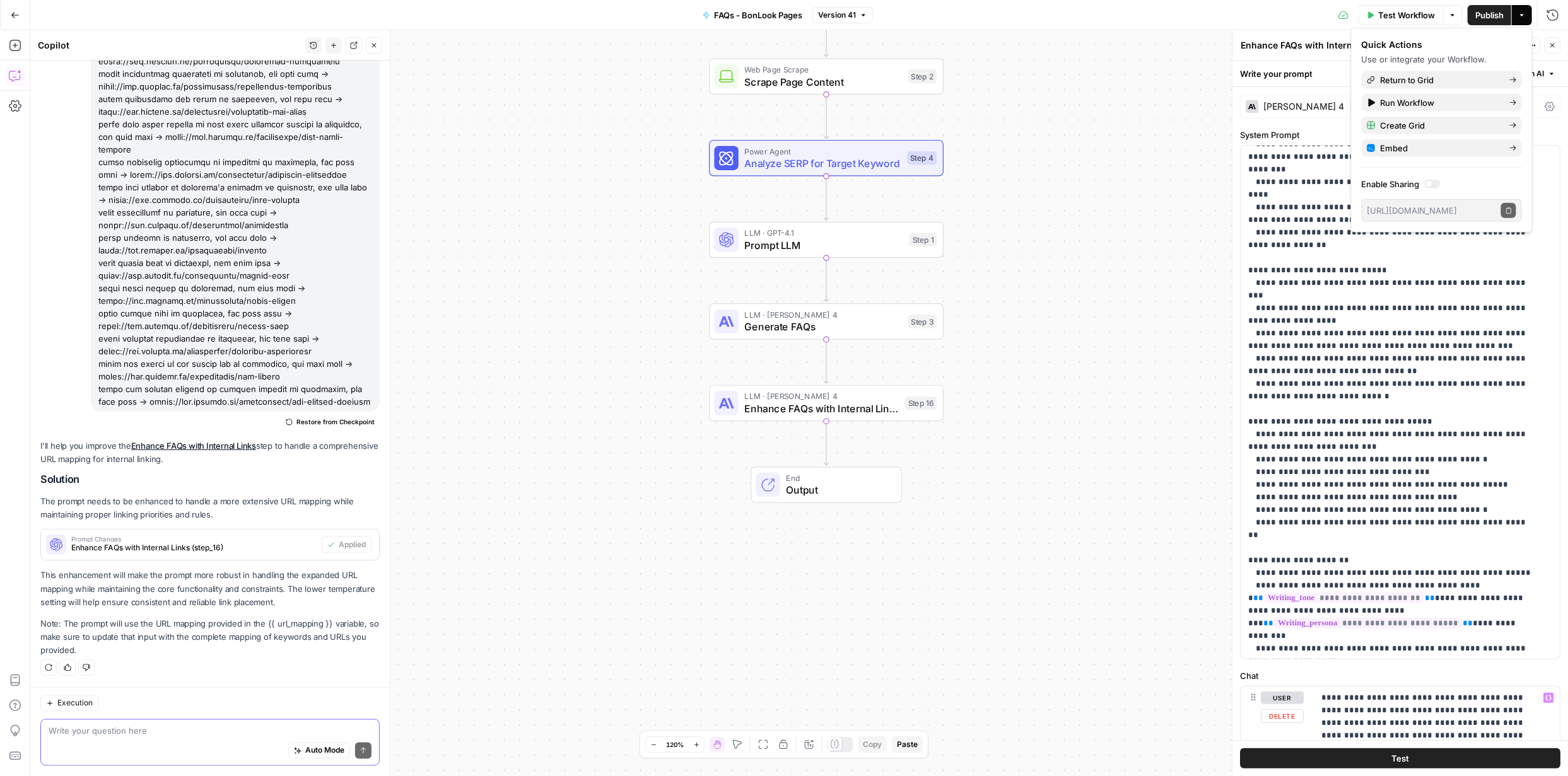
click at [1407, 765] on button "Test" at bounding box center [1400, 758] width 320 height 20
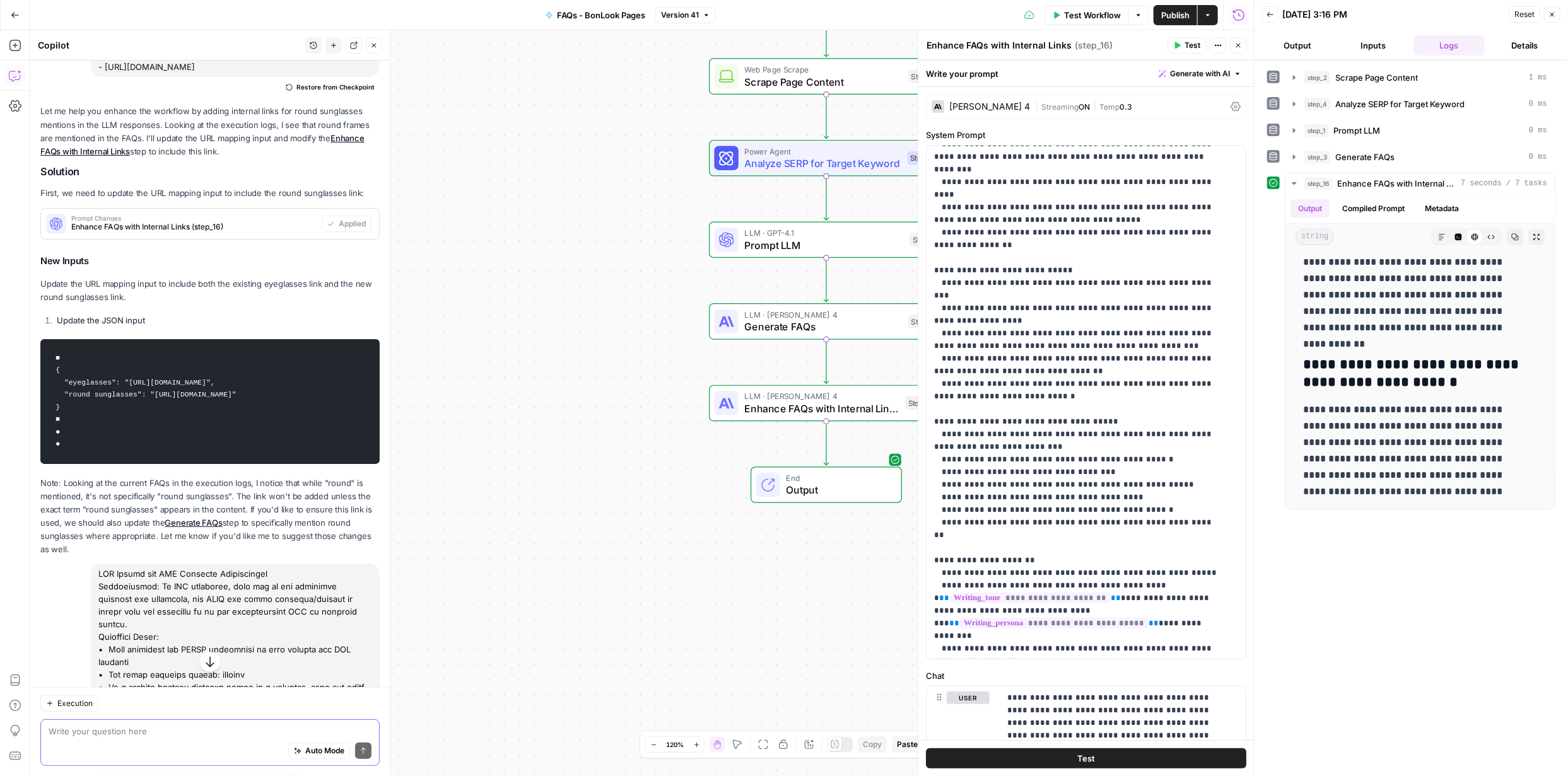
scroll to position [50, 0]
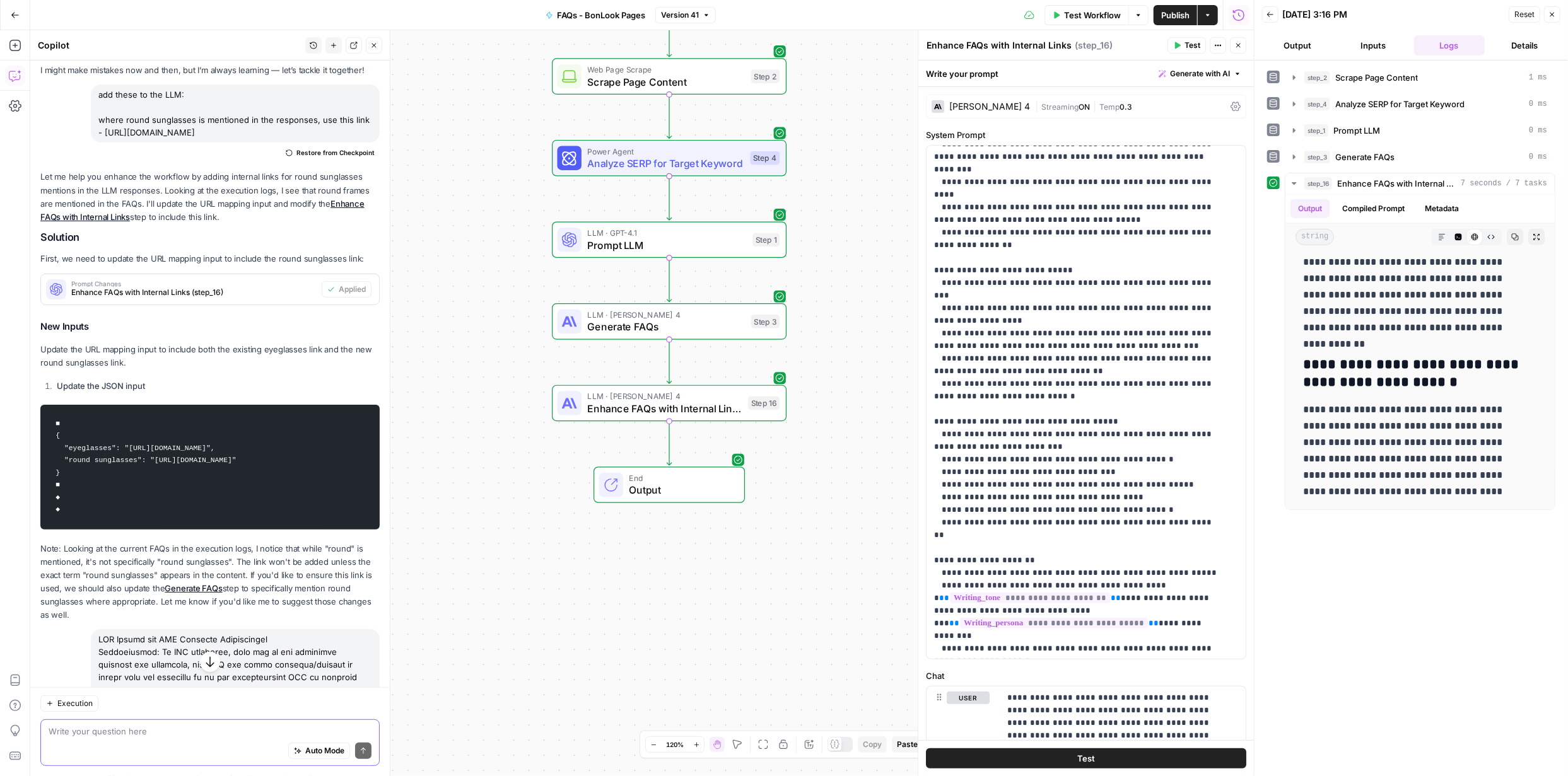
drag, startPoint x: 343, startPoint y: 375, endPoint x: 148, endPoint y: 650, distance: 337.1
copy div "In FAQ responses, when any of the following keywords are mentioned, use ONLY th…"
click at [690, 407] on span "Enhance FAQs with Internal Links" at bounding box center [664, 408] width 155 height 15
click at [692, 407] on span "Enhance FAQs with Internal Links" at bounding box center [664, 408] width 155 height 15
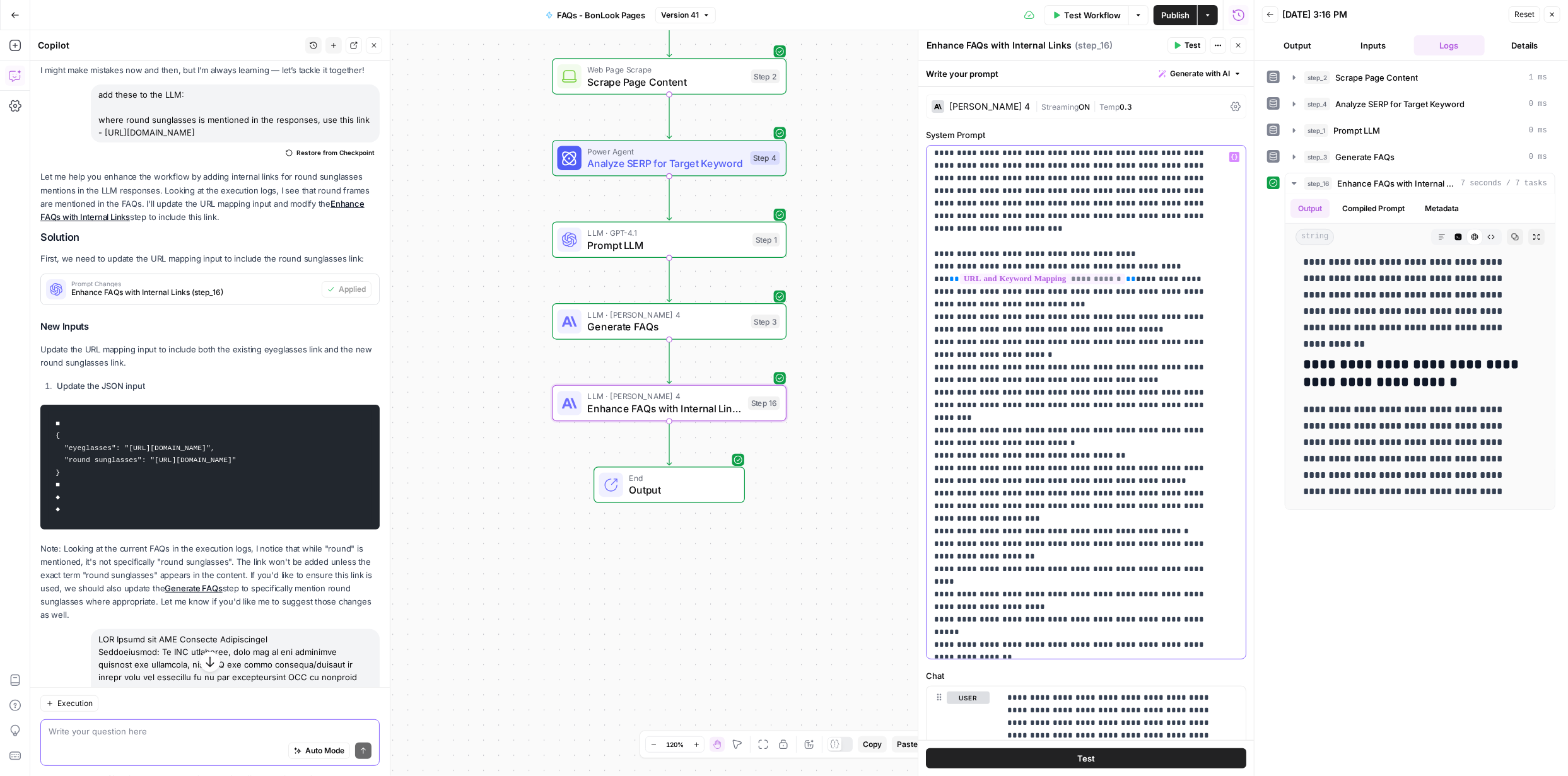
scroll to position [0, 0]
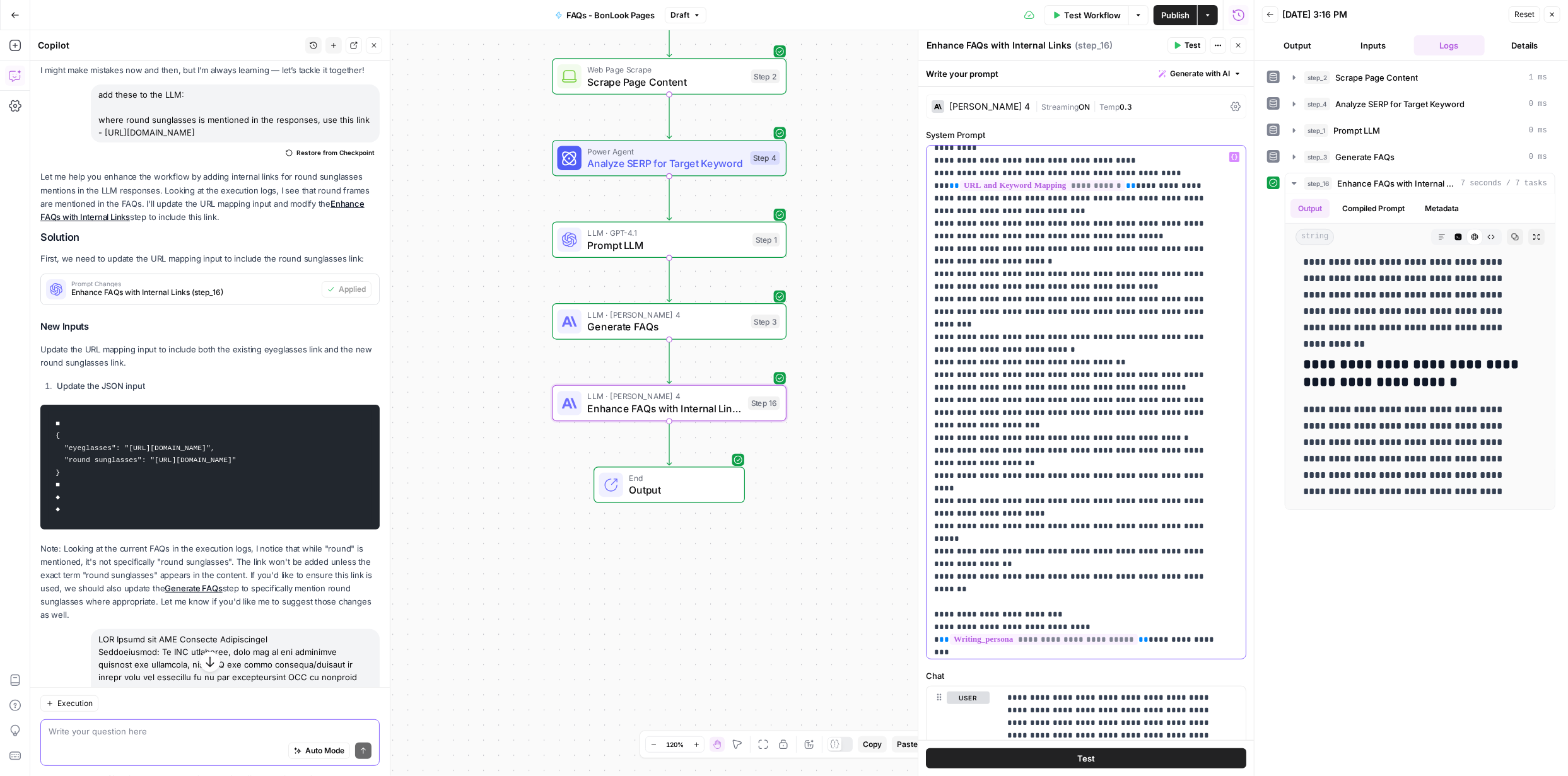
scroll to position [1274, 0]
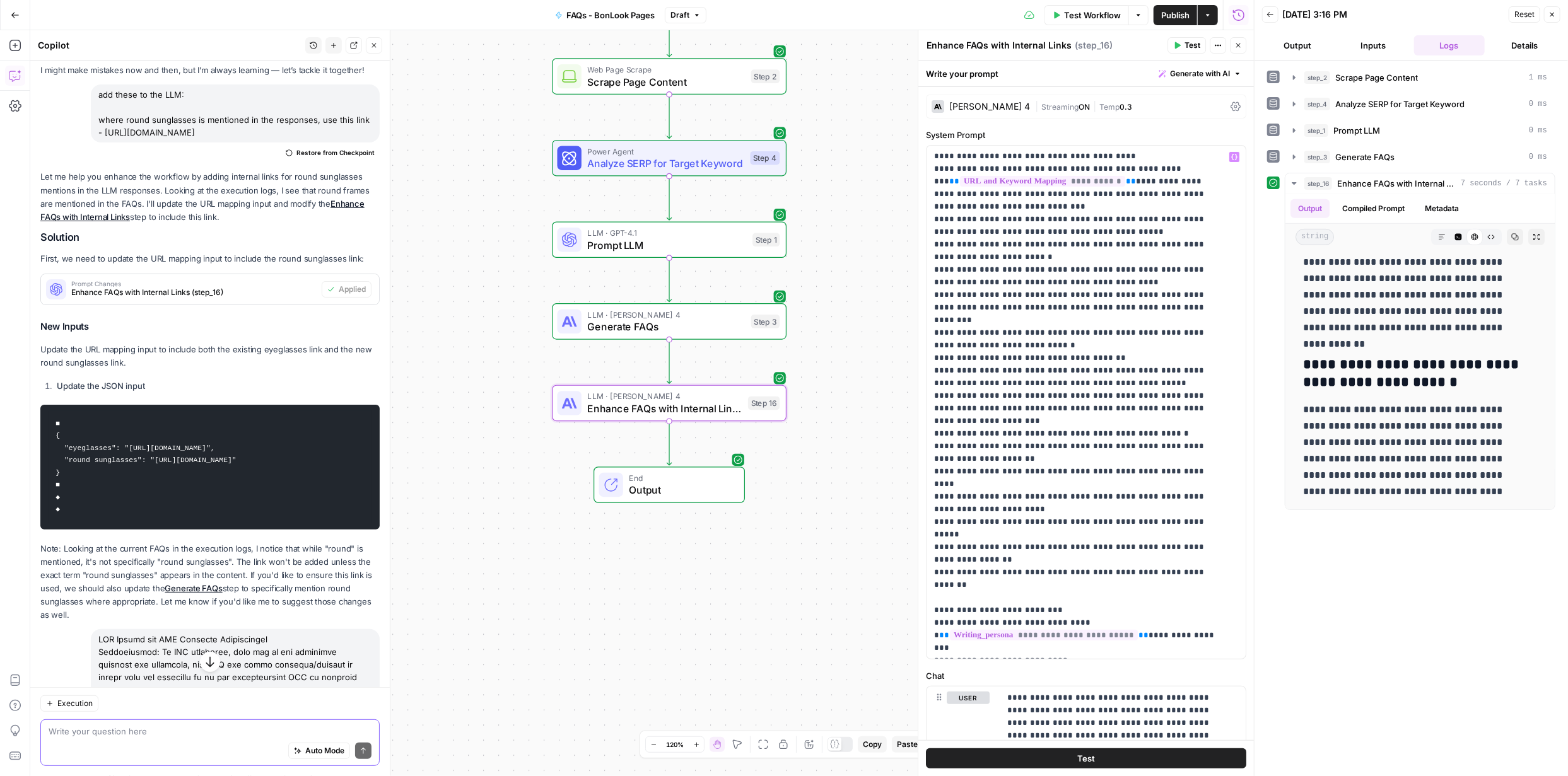
click at [1176, 16] on span "Publish" at bounding box center [1175, 15] width 28 height 13
click at [1186, 41] on span "Test" at bounding box center [1192, 45] width 15 height 12
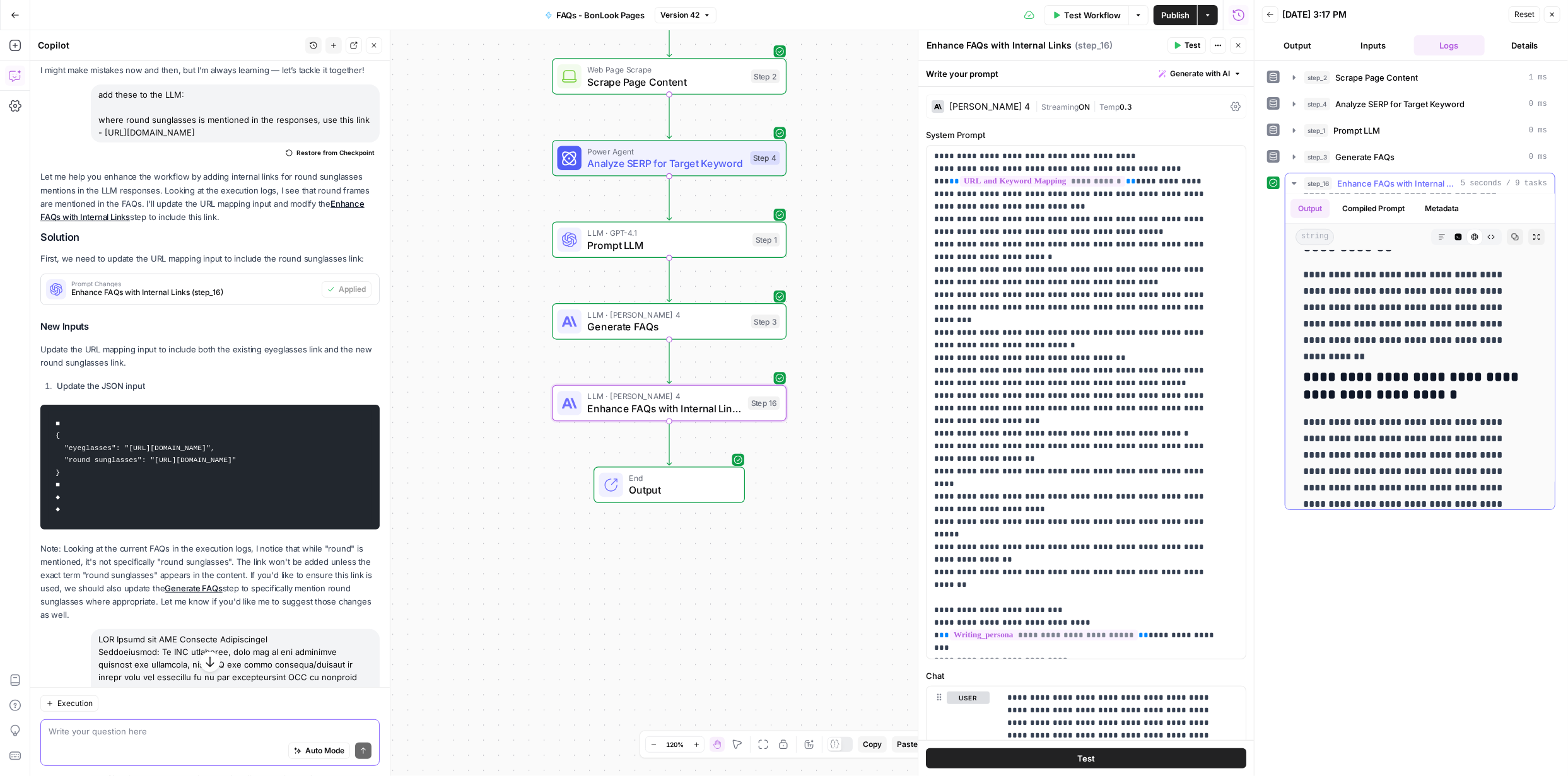
scroll to position [527, 0]
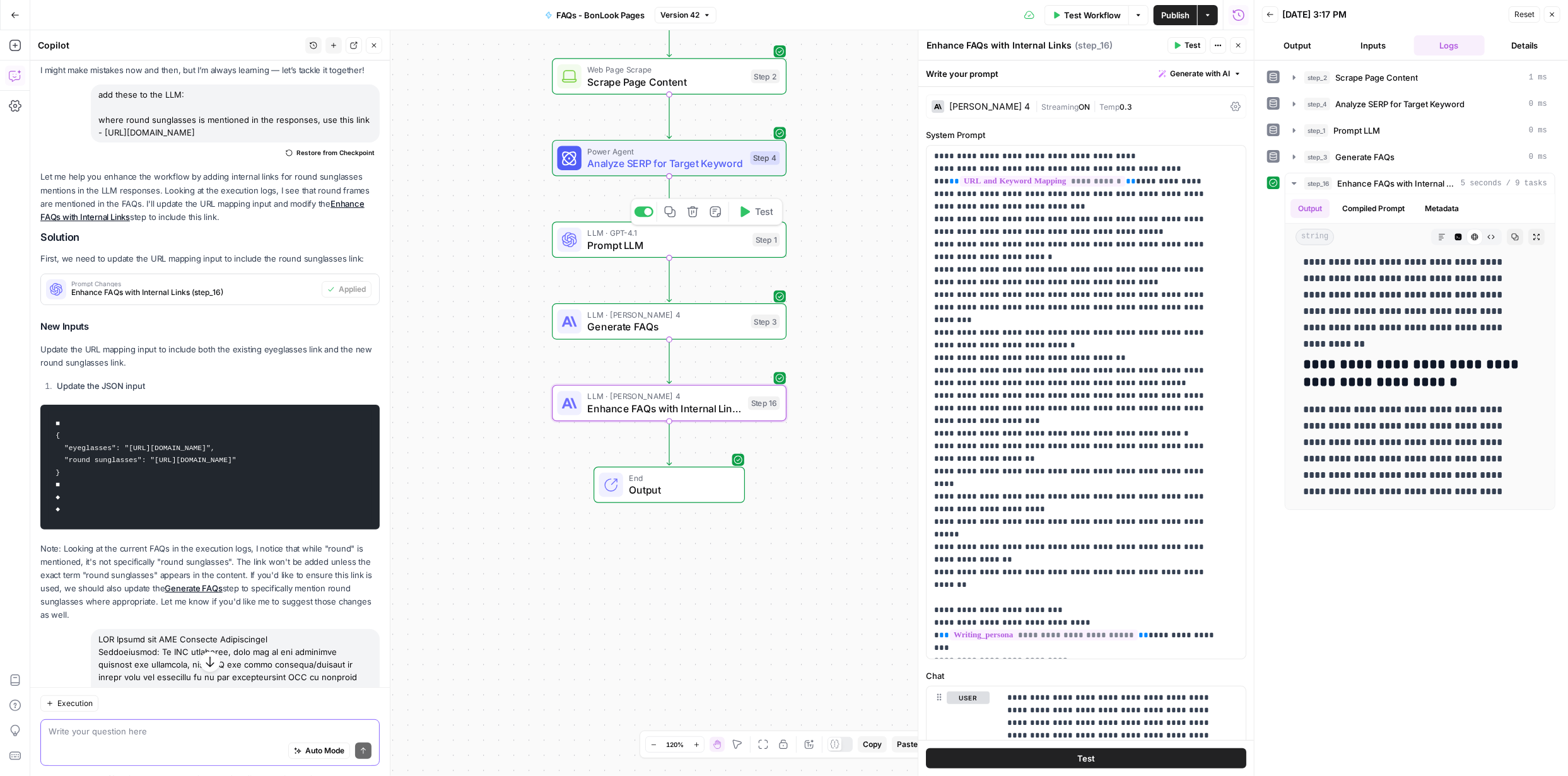
click at [635, 246] on span "Prompt LLM" at bounding box center [667, 245] width 159 height 15
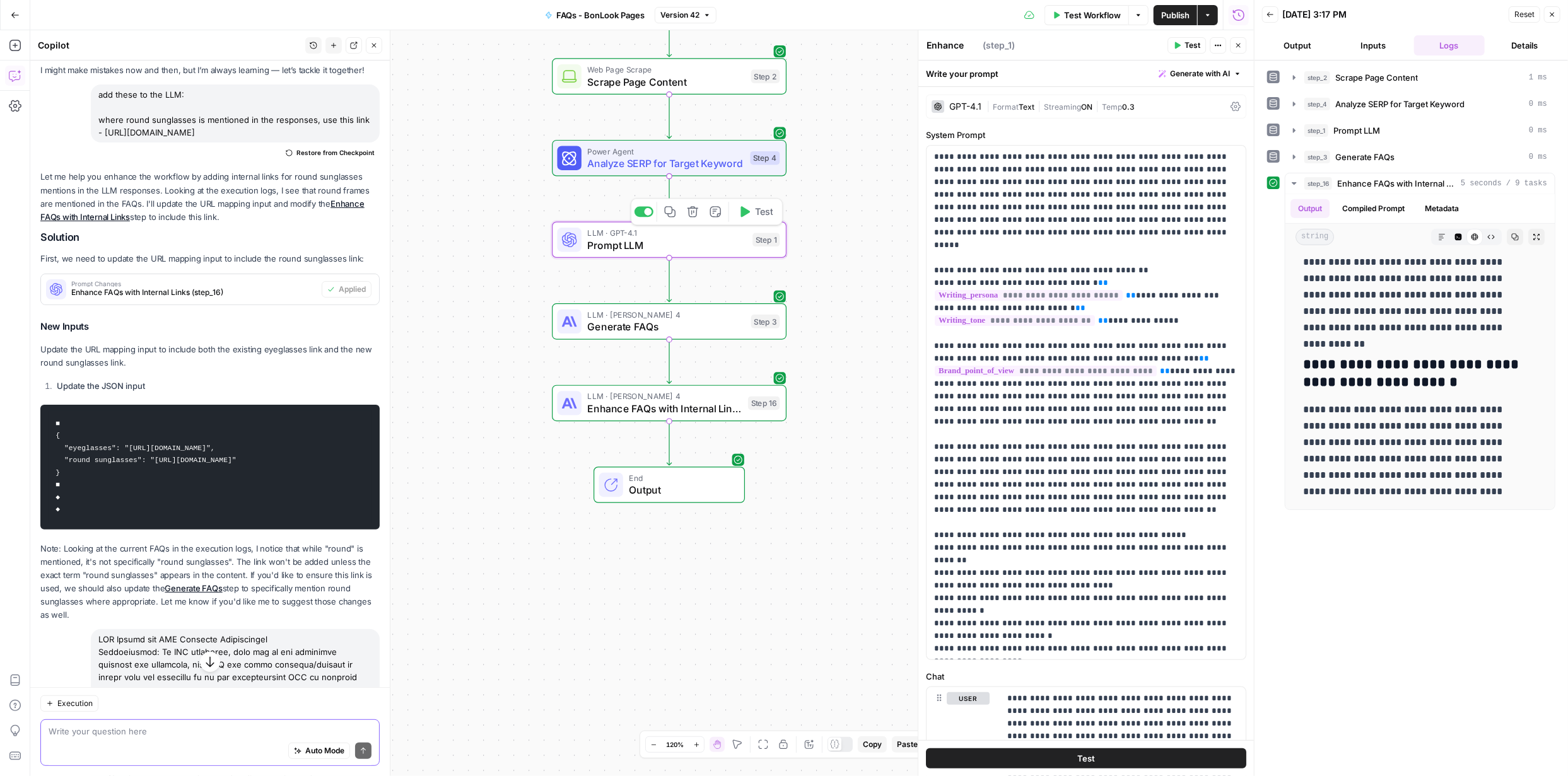
type textarea "Prompt LLM"
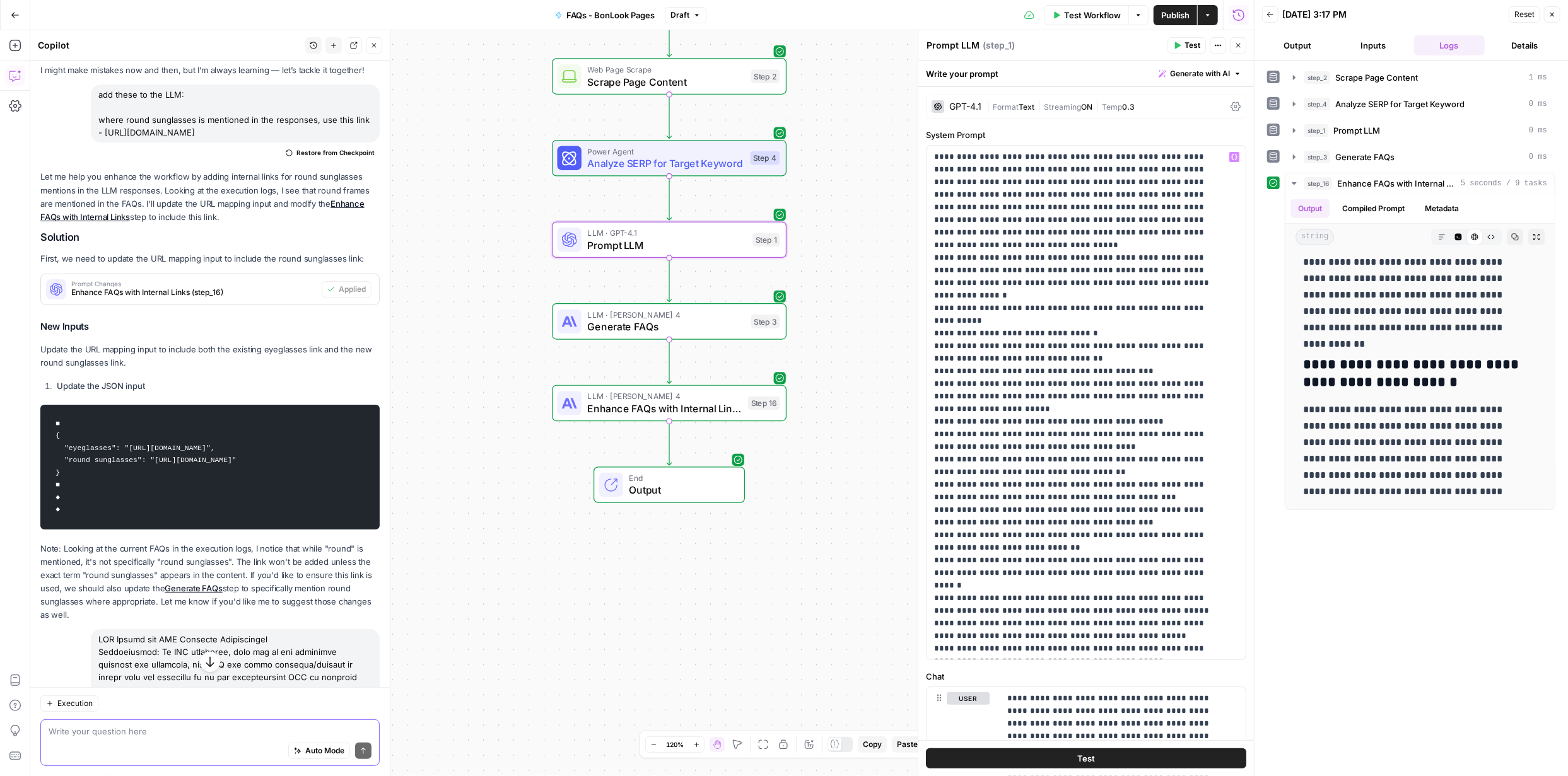
click at [1174, 14] on span "Publish" at bounding box center [1175, 15] width 28 height 13
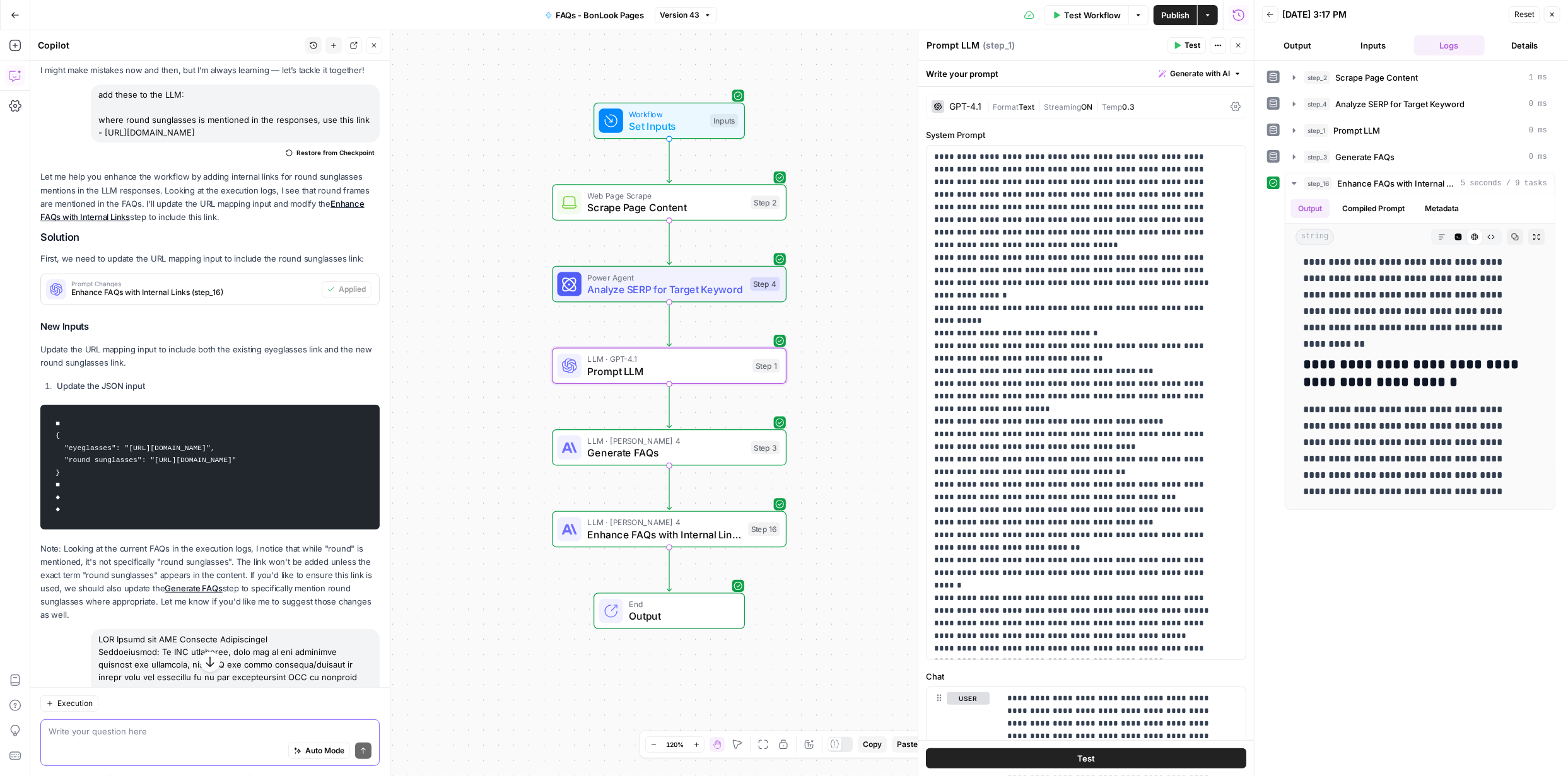
click at [1178, 17] on span "Publish" at bounding box center [1175, 15] width 28 height 13
click at [1184, 43] on button "Test" at bounding box center [1187, 45] width 39 height 16
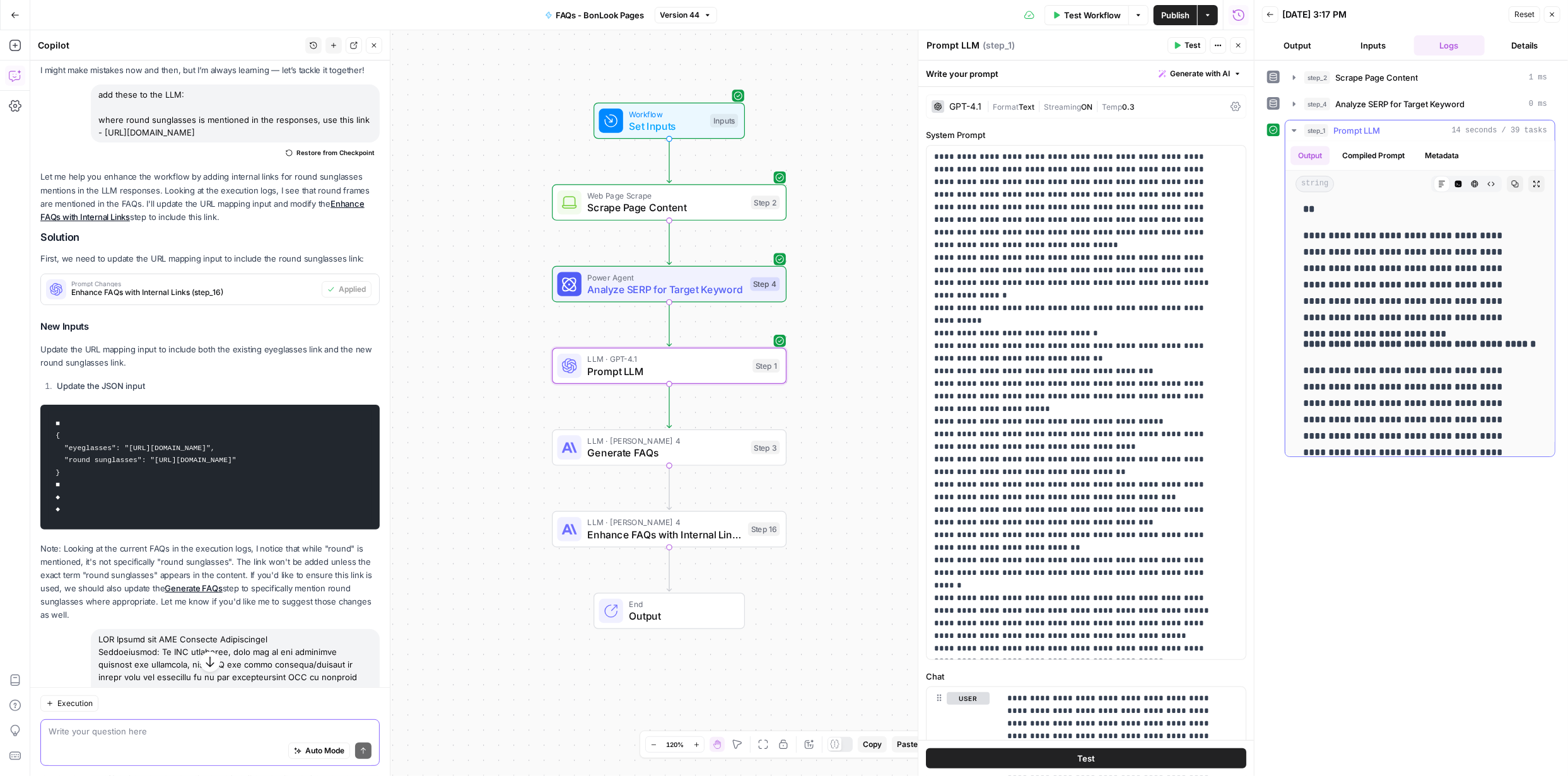
scroll to position [692, 0]
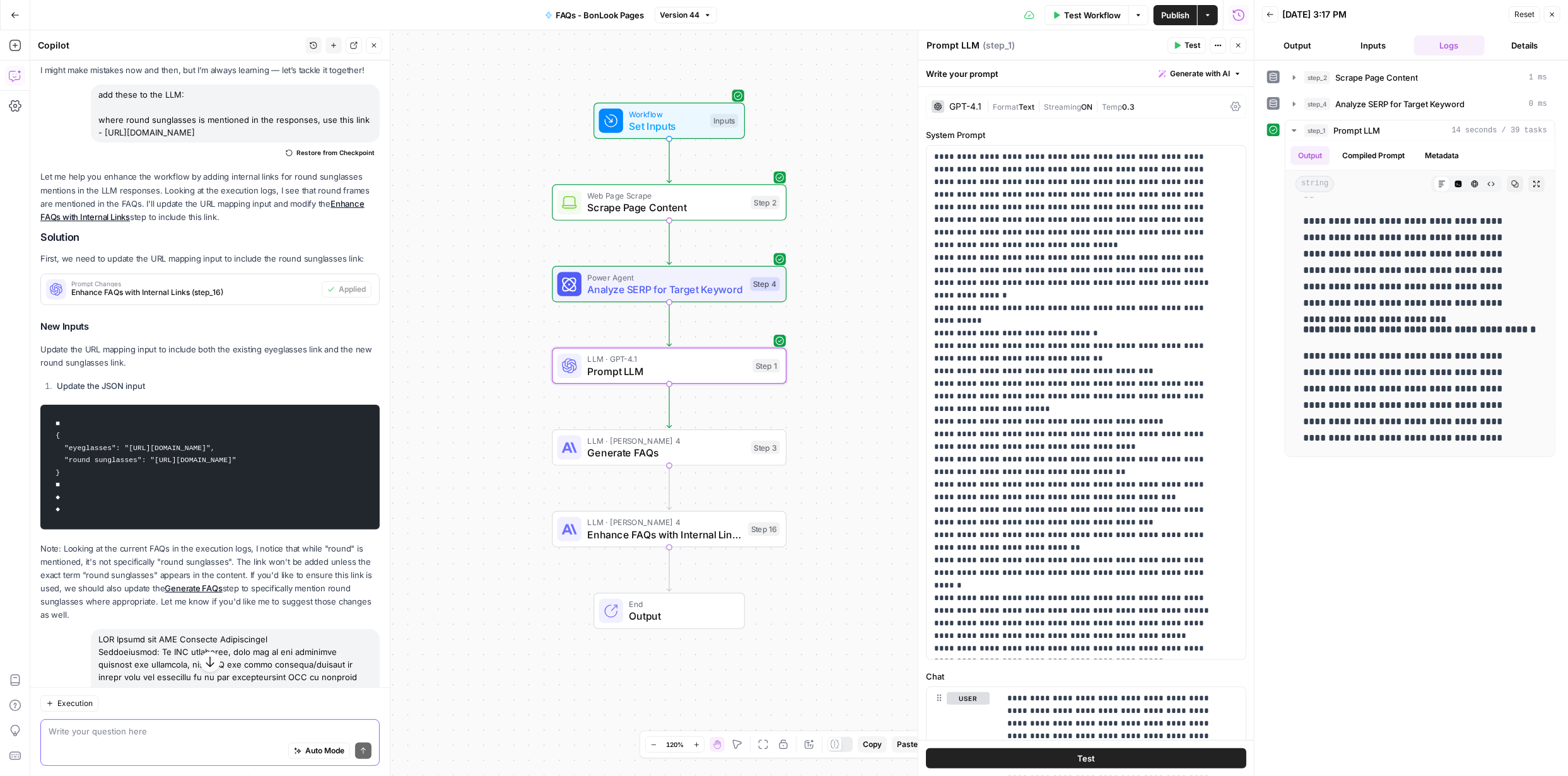
click at [1209, 14] on icon "button" at bounding box center [1207, 15] width 7 height 7
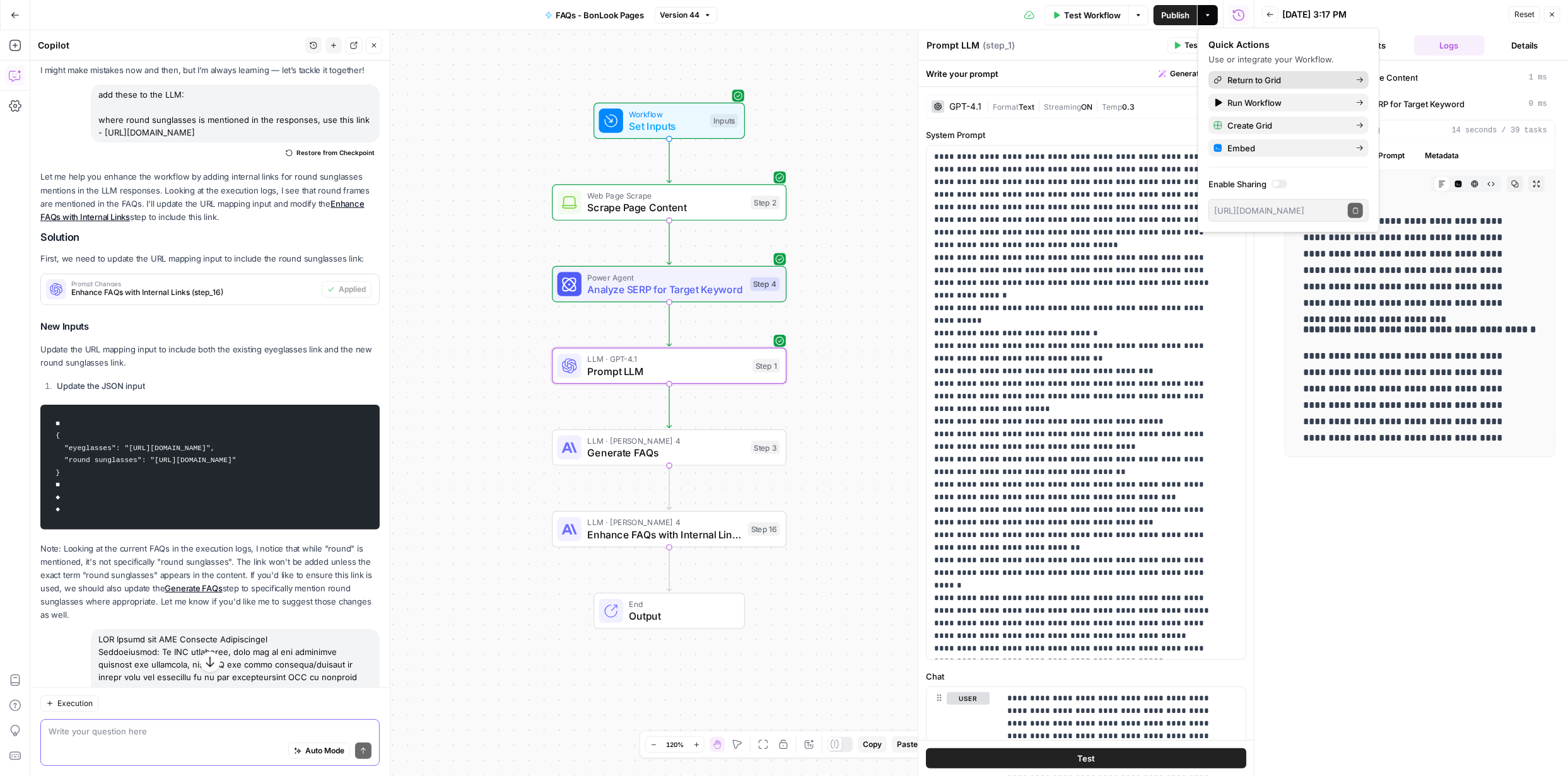
click at [1268, 83] on span "Return to Grid" at bounding box center [1286, 80] width 118 height 13
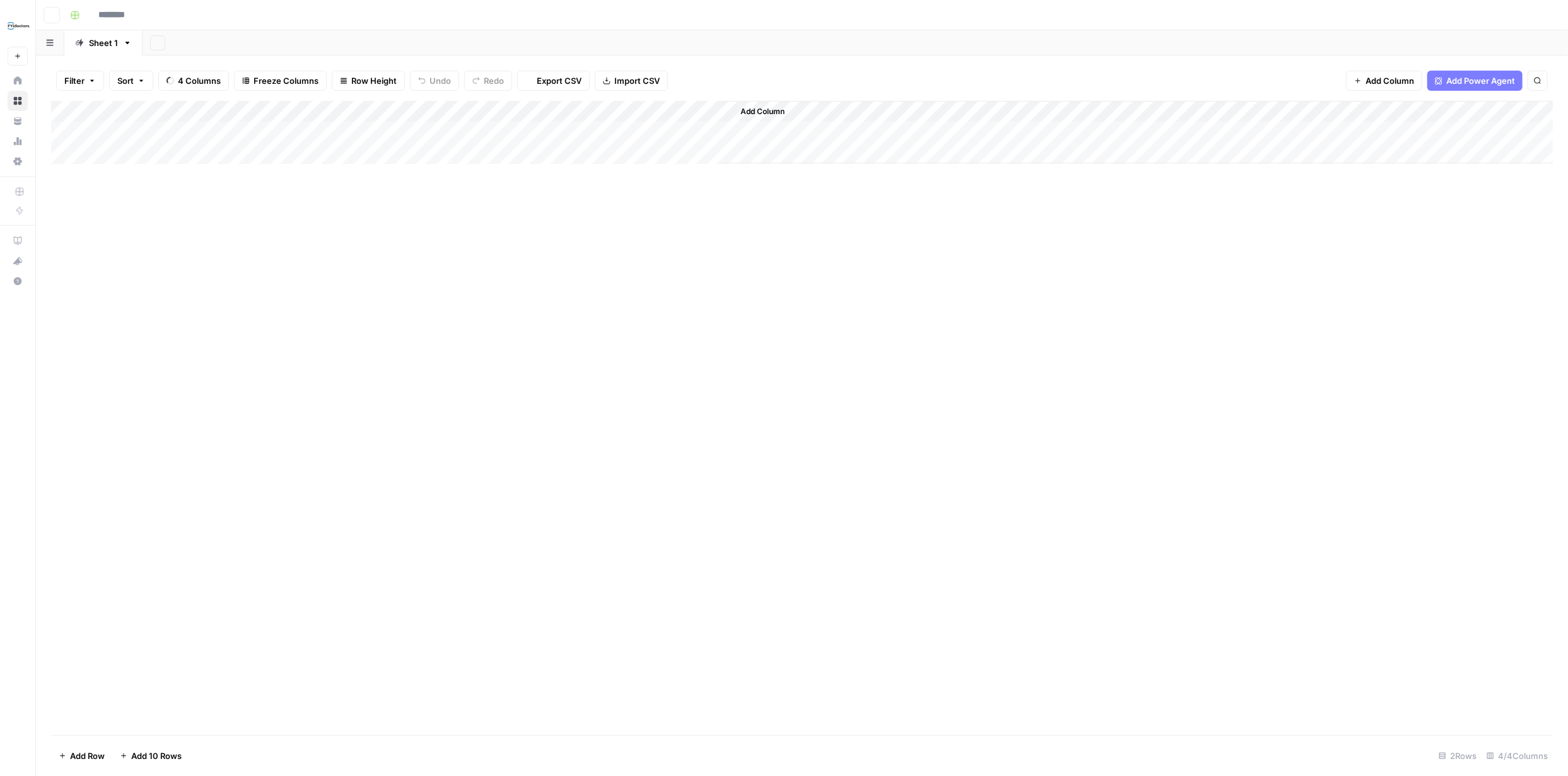
type input "**********"
click at [599, 155] on div "Add Column" at bounding box center [803, 144] width 1502 height 85
click at [597, 130] on div "Add Column" at bounding box center [803, 144] width 1502 height 85
click at [711, 133] on div "Add Column" at bounding box center [803, 144] width 1502 height 85
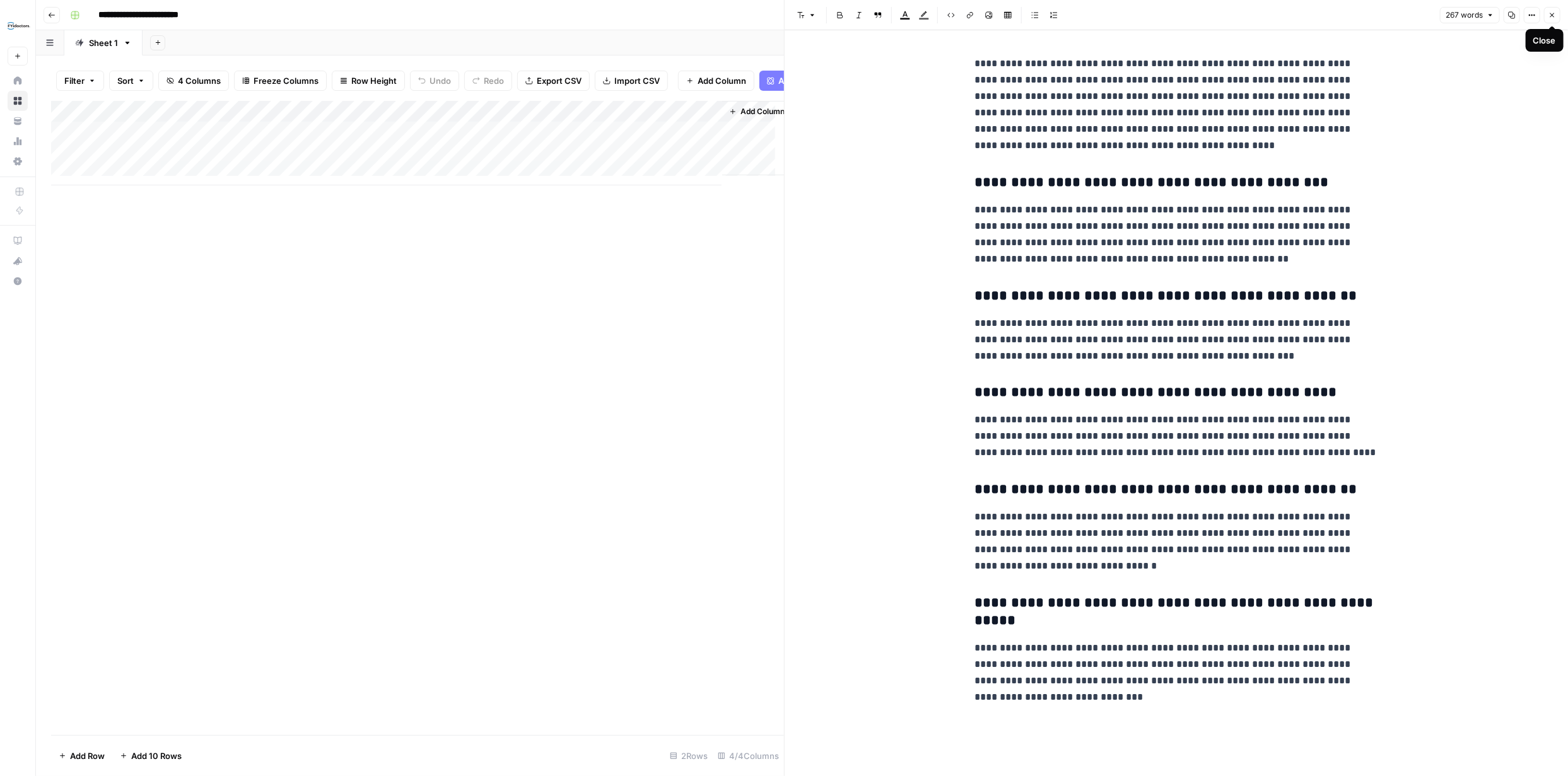
click at [1549, 17] on icon "button" at bounding box center [1552, 15] width 7 height 7
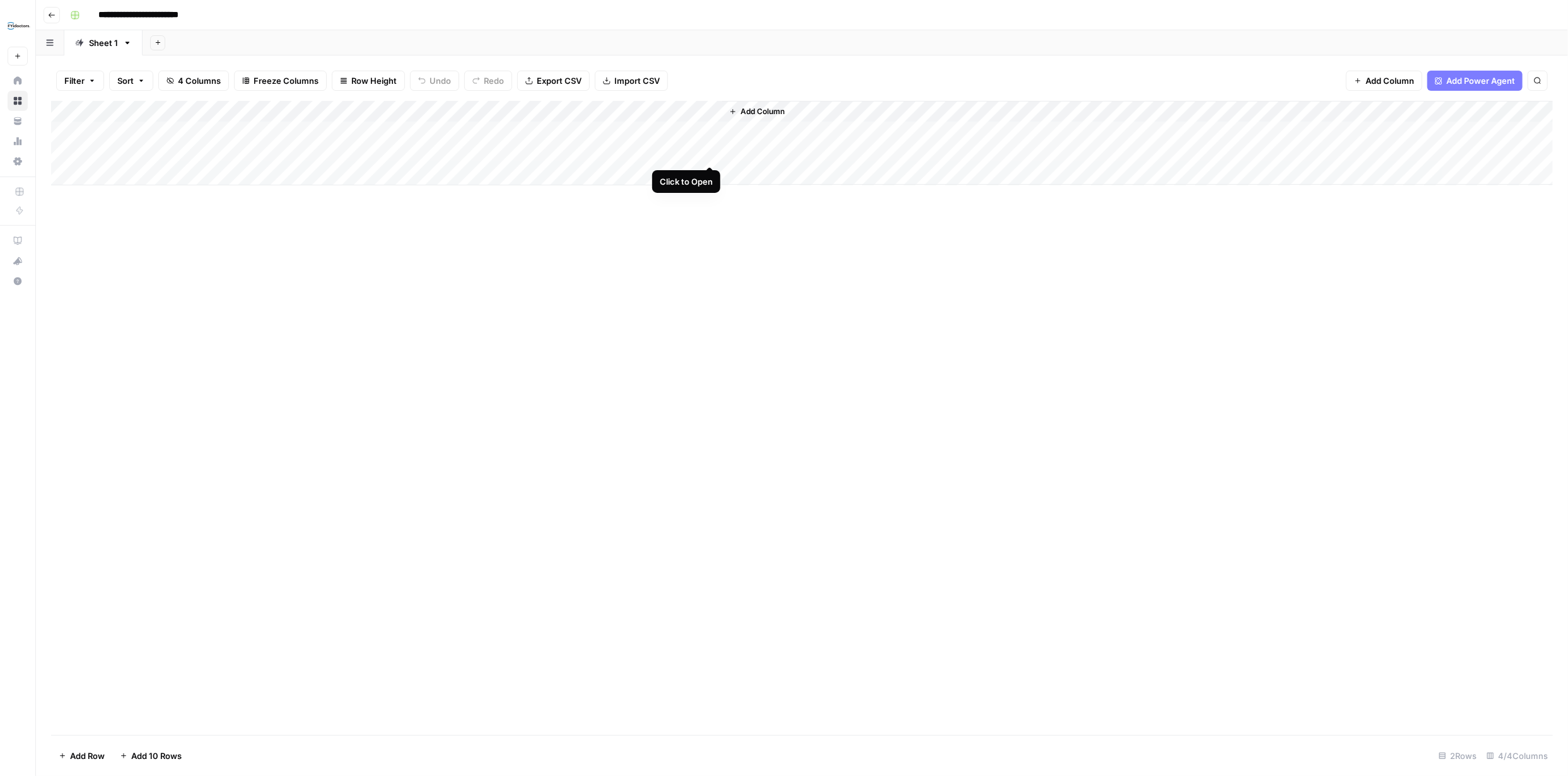
click at [710, 154] on div "Add Column" at bounding box center [803, 144] width 1502 height 85
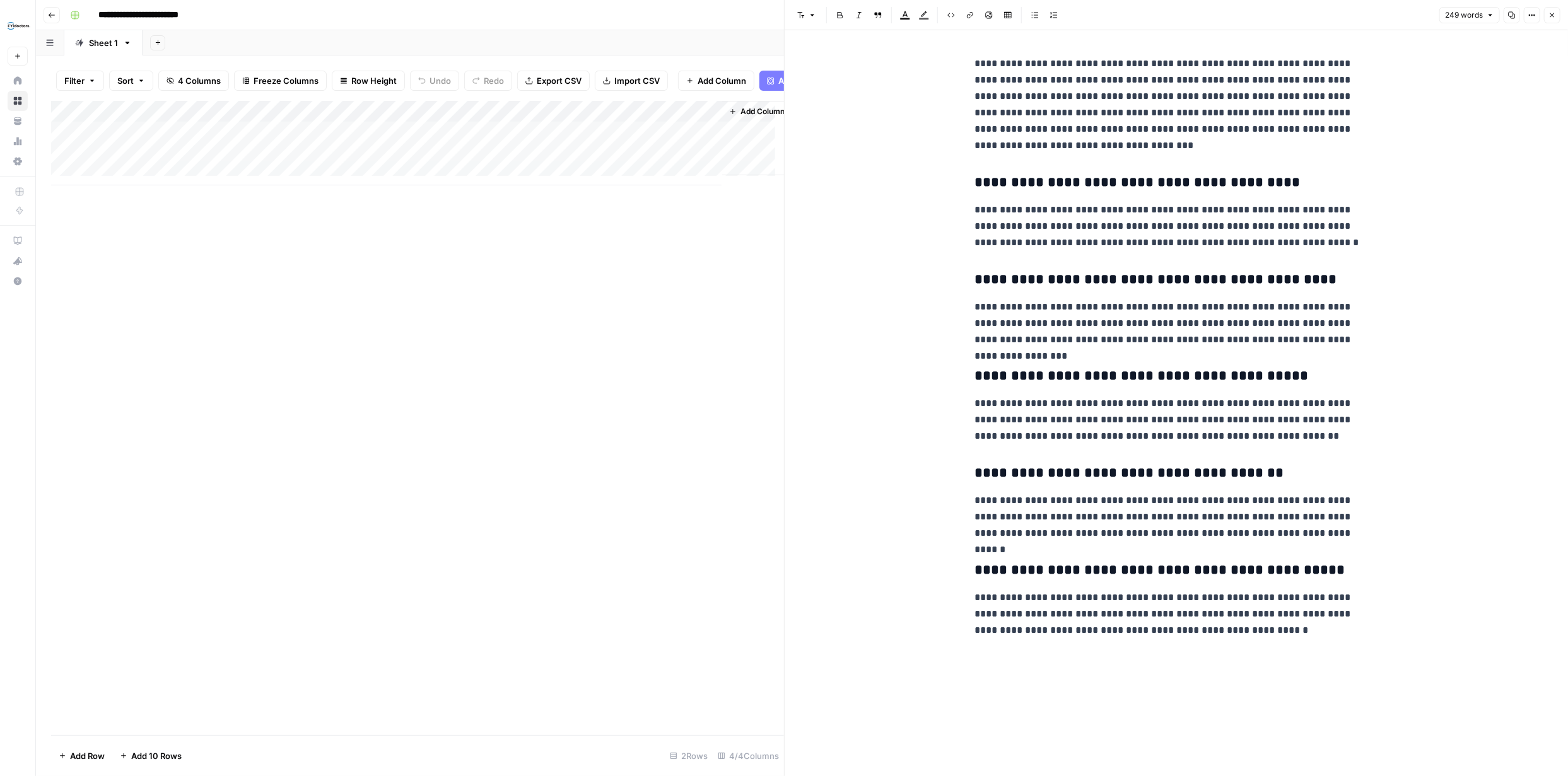
click at [1550, 15] on icon "button" at bounding box center [1552, 15] width 7 height 7
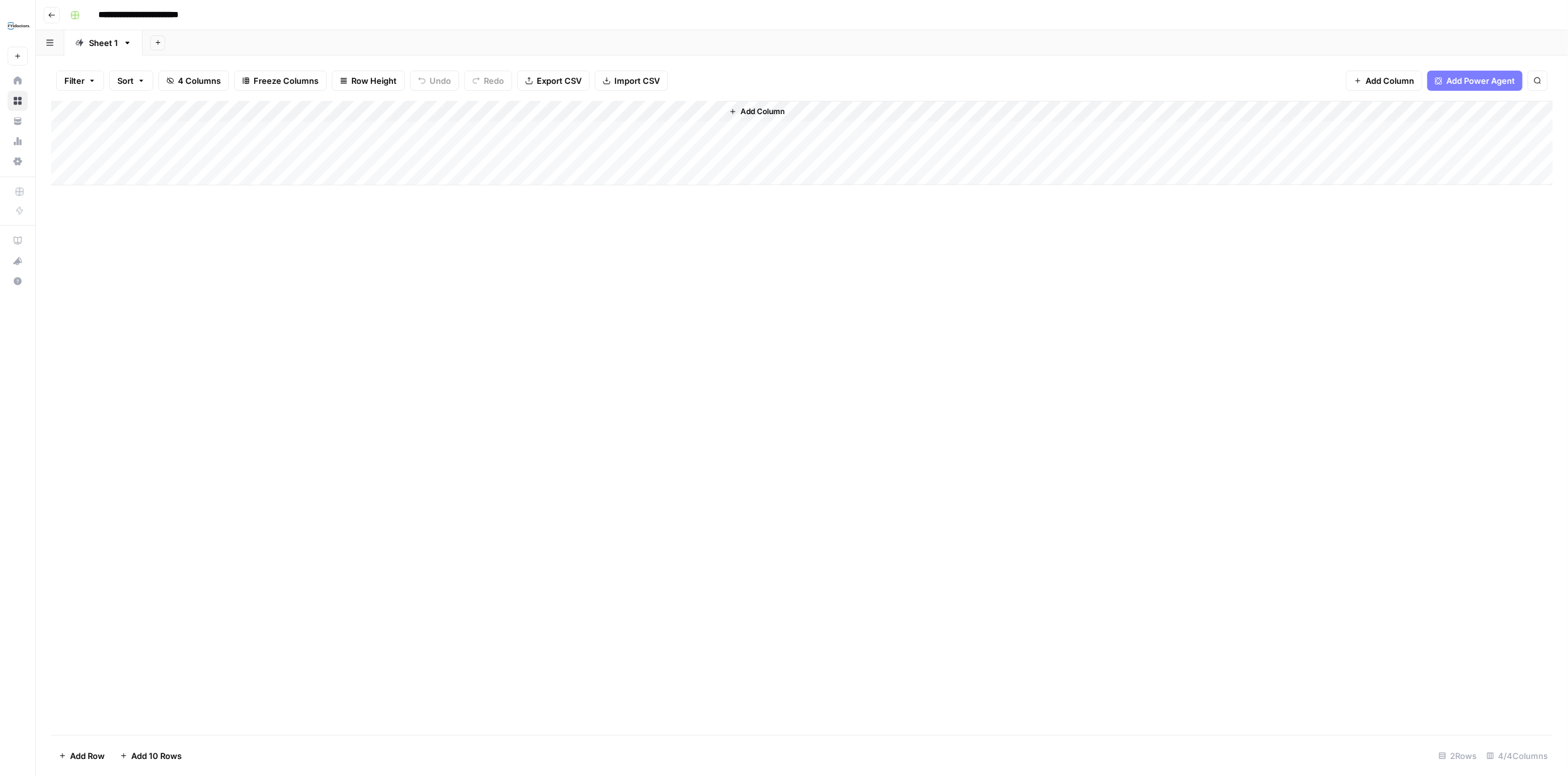
click at [583, 109] on div "Add Column" at bounding box center [803, 144] width 1502 height 85
click at [530, 232] on span "Edit Workflow" at bounding box center [539, 235] width 110 height 13
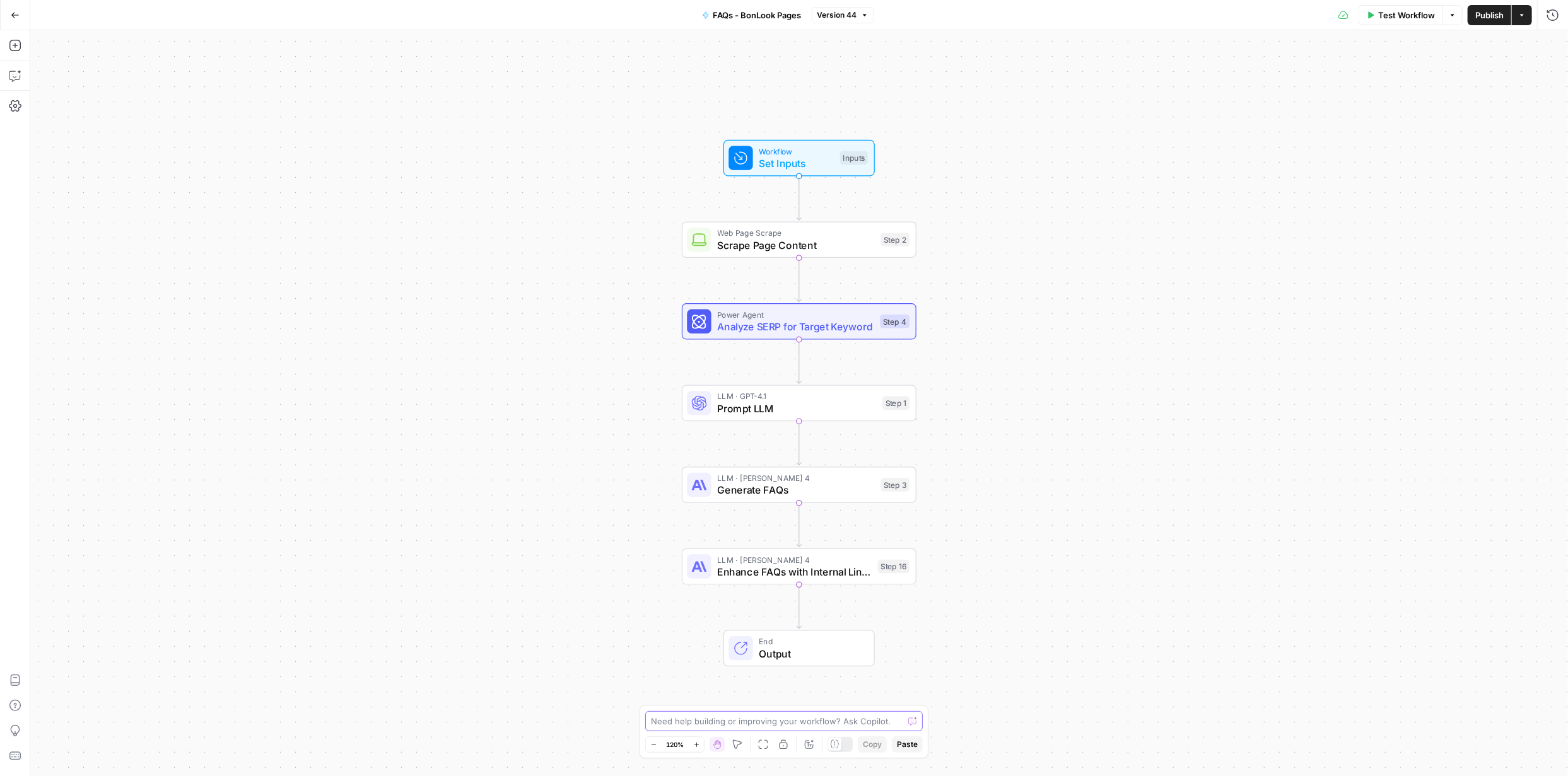
click at [813, 721] on textarea at bounding box center [776, 721] width 252 height 13
click at [790, 406] on span "Prompt LLM" at bounding box center [796, 408] width 159 height 15
click at [789, 406] on span "Prompt LLM" at bounding box center [796, 408] width 159 height 15
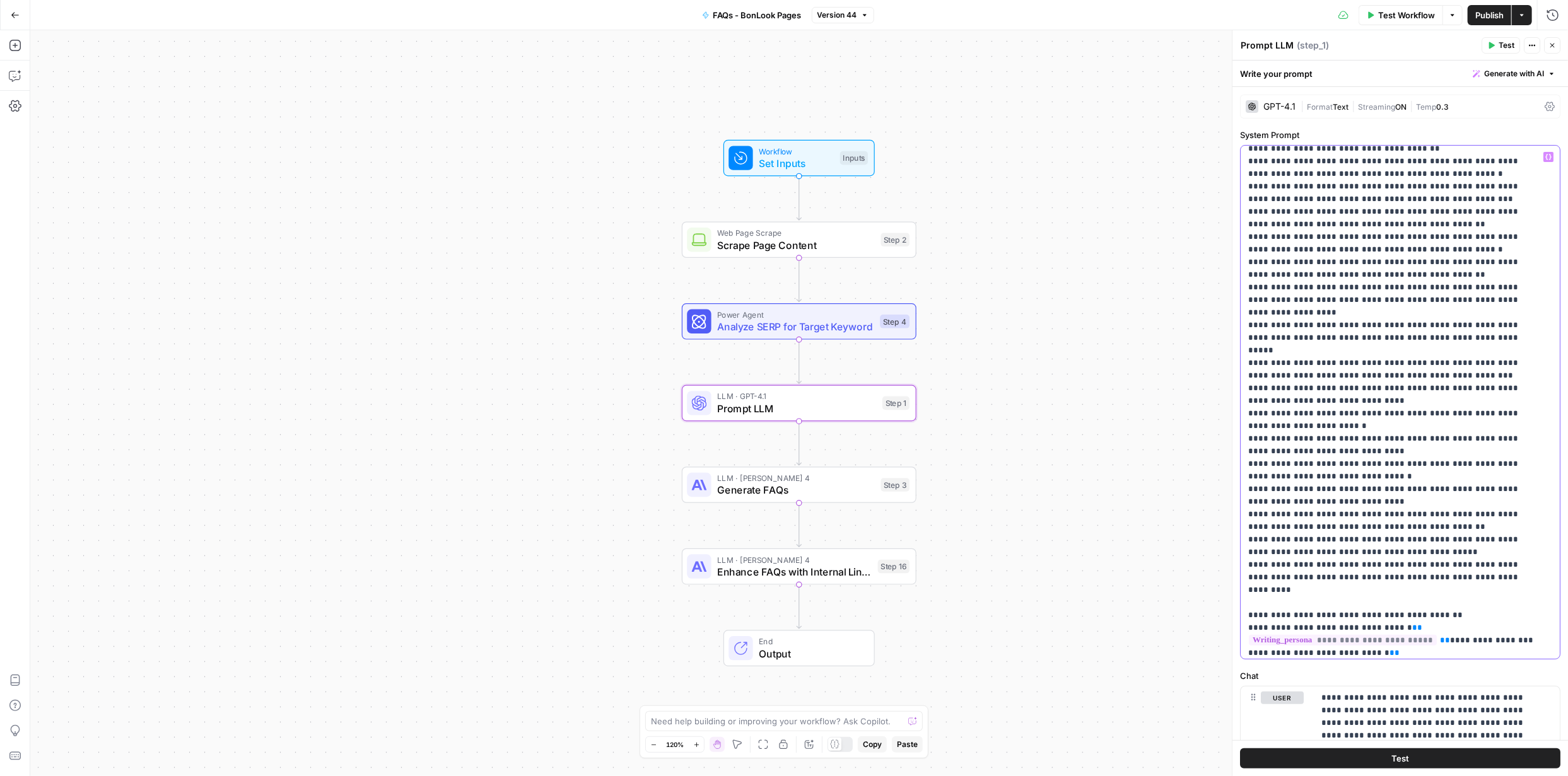
scroll to position [873, 0]
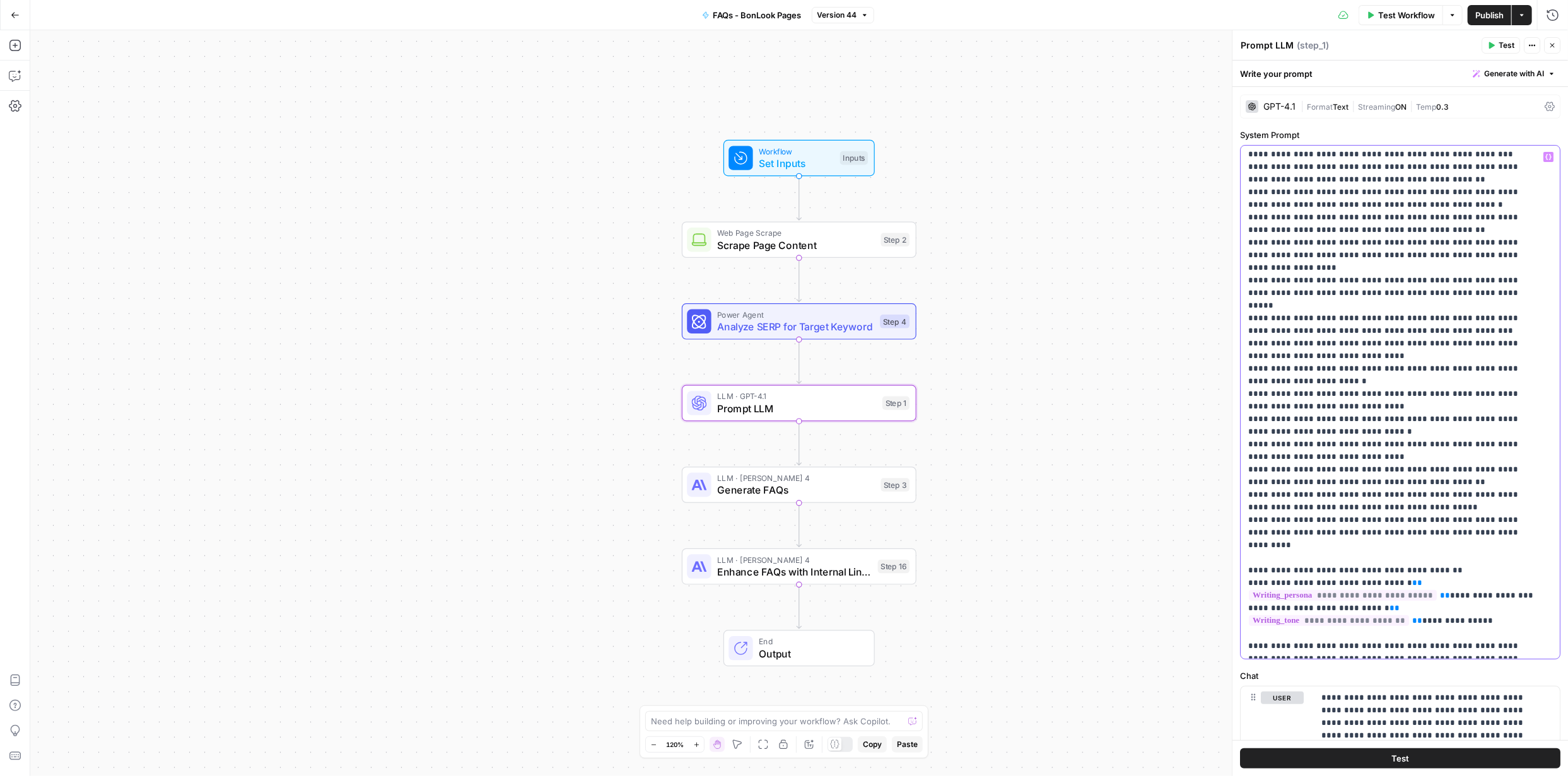
drag, startPoint x: 1247, startPoint y: 245, endPoint x: 1295, endPoint y: 481, distance: 240.8
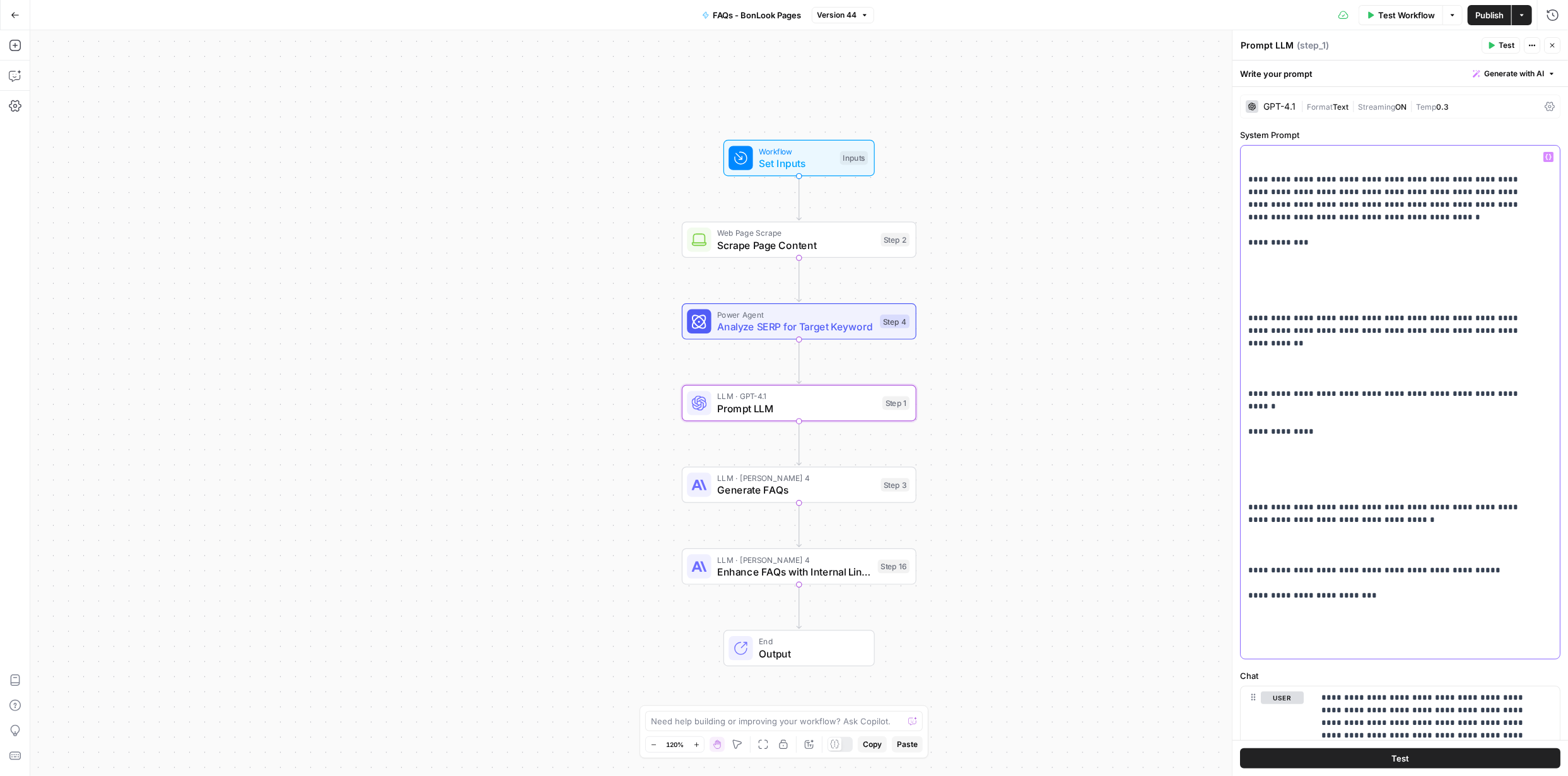
scroll to position [90, 0]
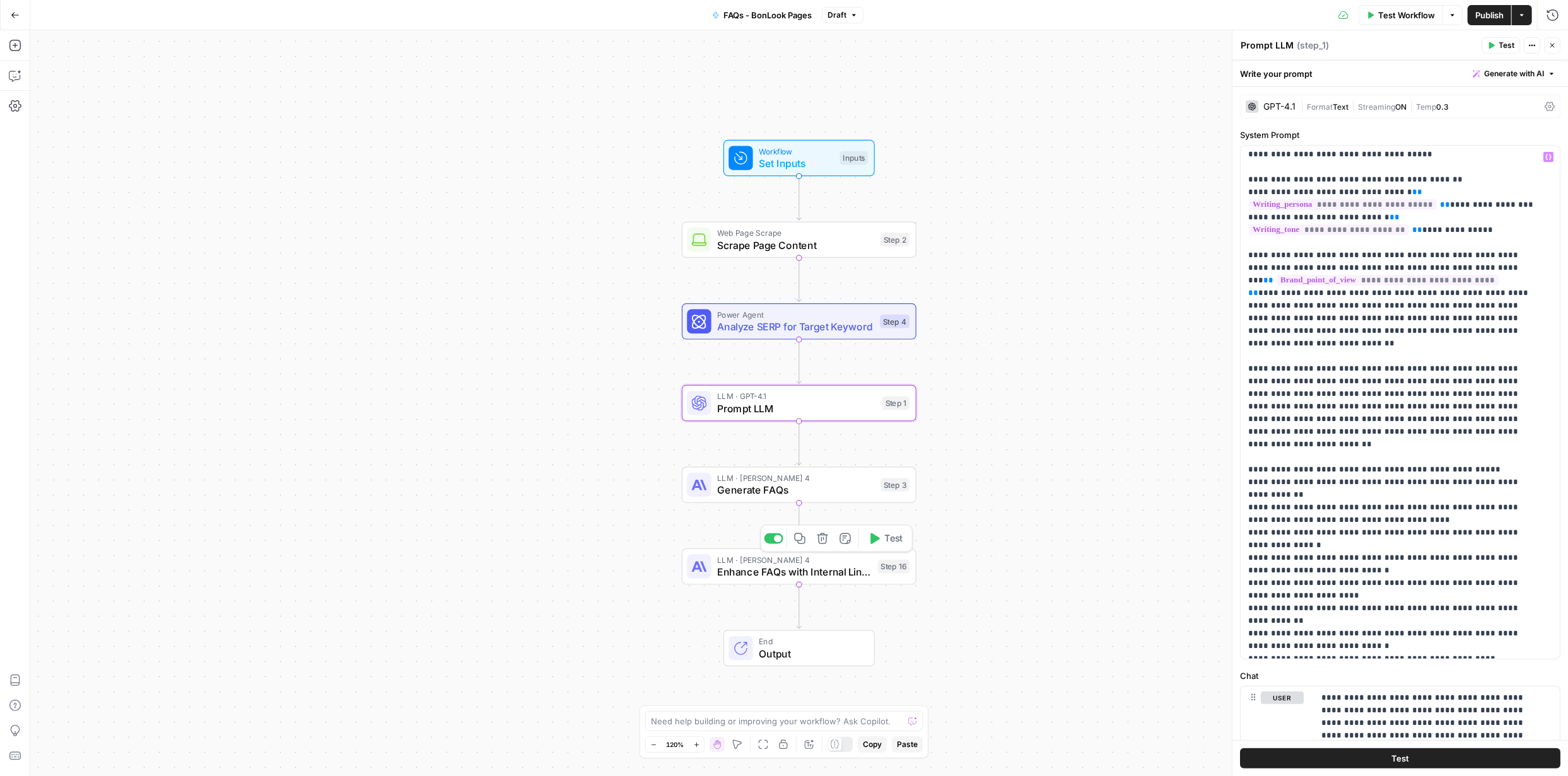
drag, startPoint x: 793, startPoint y: 570, endPoint x: 748, endPoint y: 568, distance: 45.0
click at [793, 570] on span "Enhance FAQs with Internal Links" at bounding box center [793, 572] width 155 height 15
click at [794, 571] on span "Enhance FAQs with Internal Links" at bounding box center [793, 572] width 155 height 15
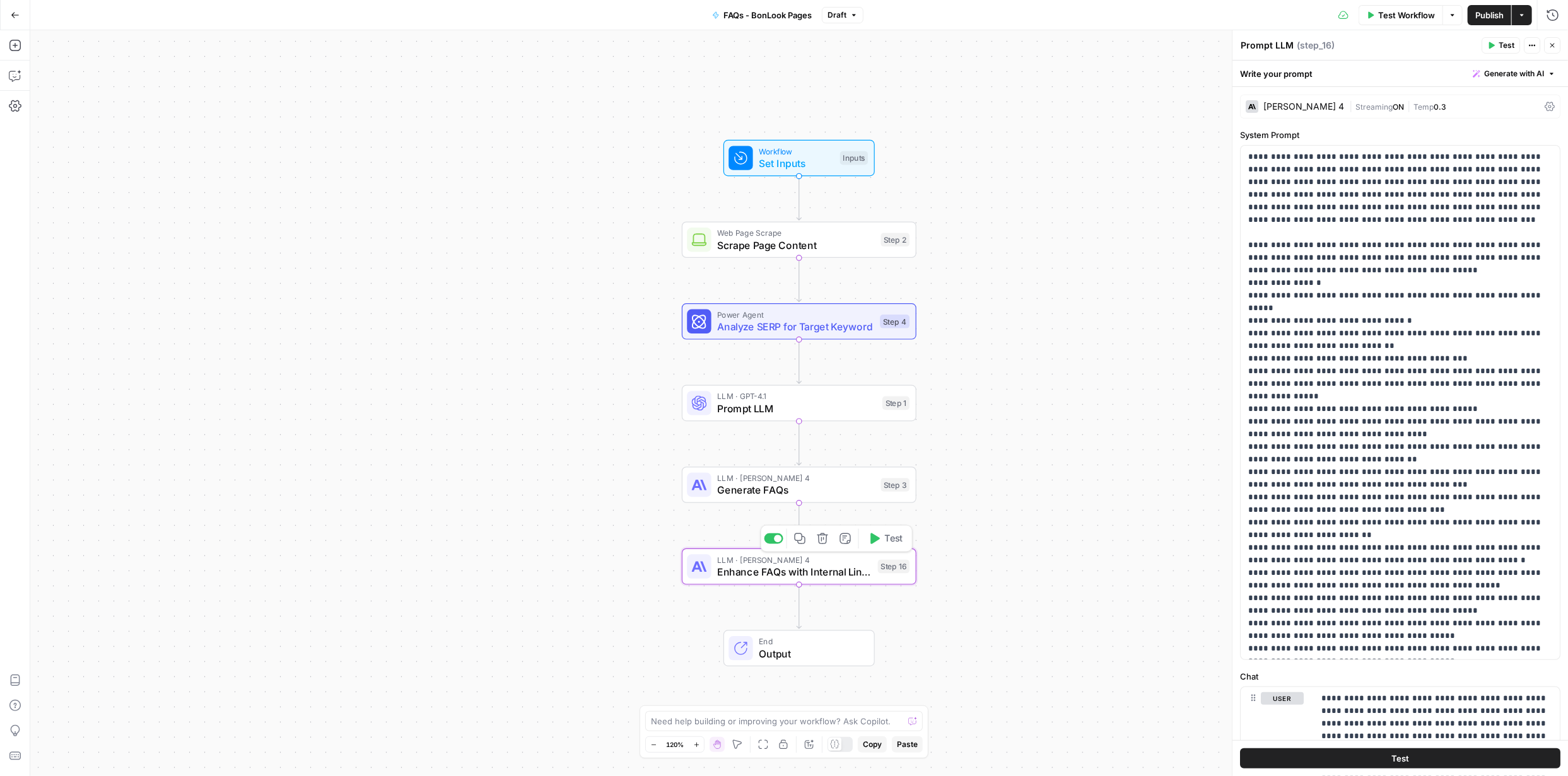
click at [748, 568] on span "Enhance FAQs with Internal Links" at bounding box center [793, 572] width 155 height 15
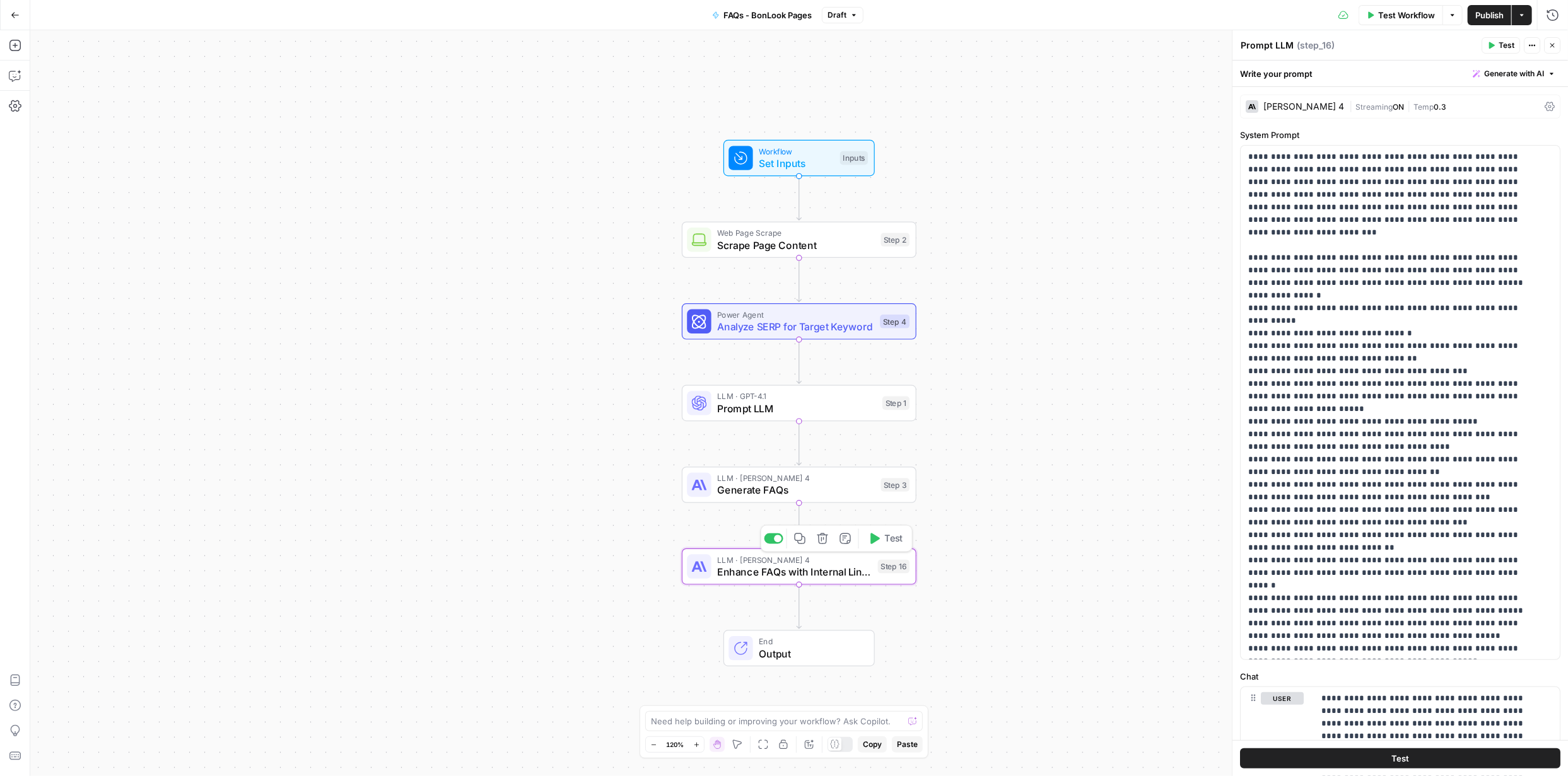
type textarea "Enhance FAQs with Internal Links"
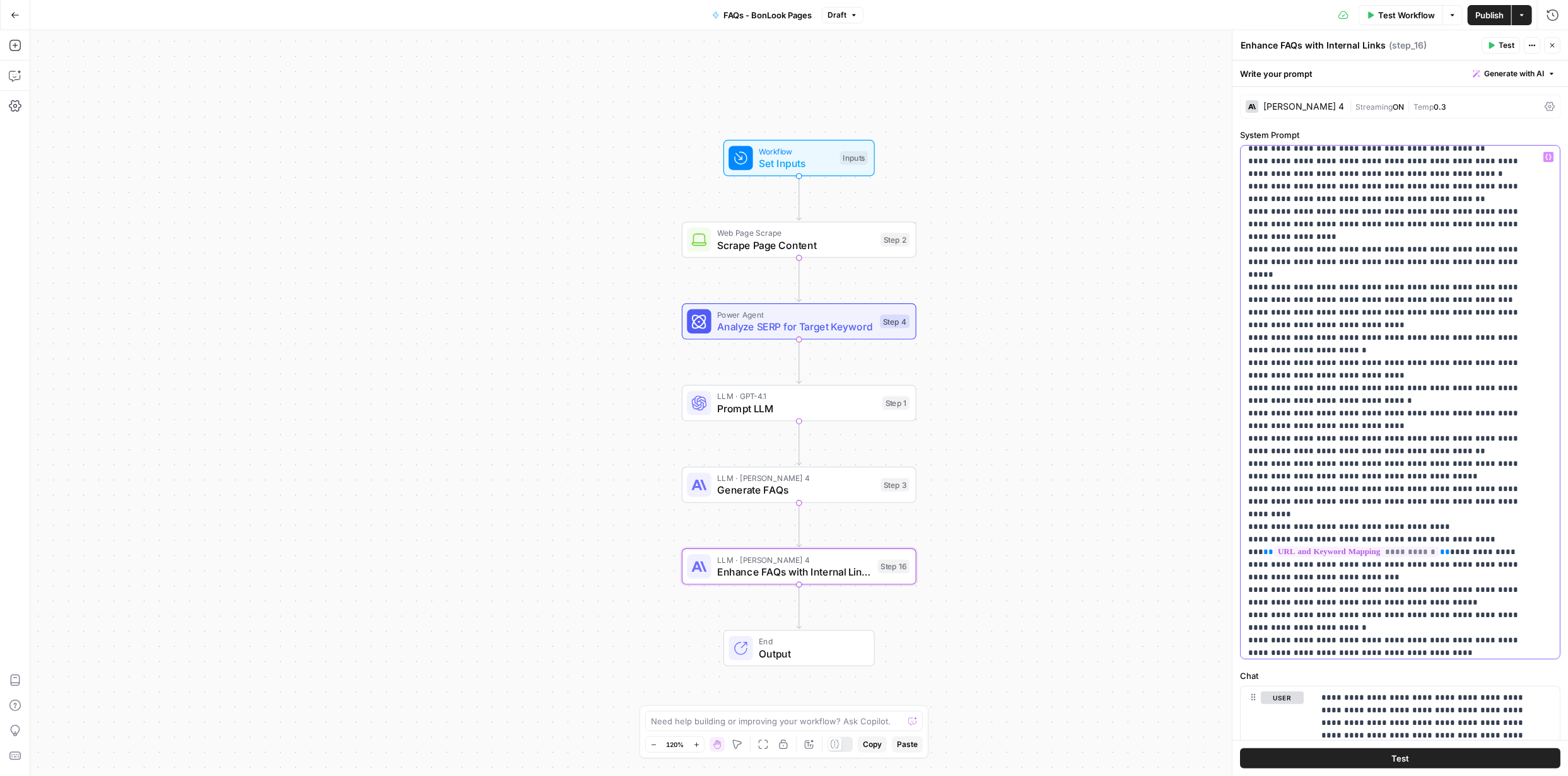
scroll to position [843, 0]
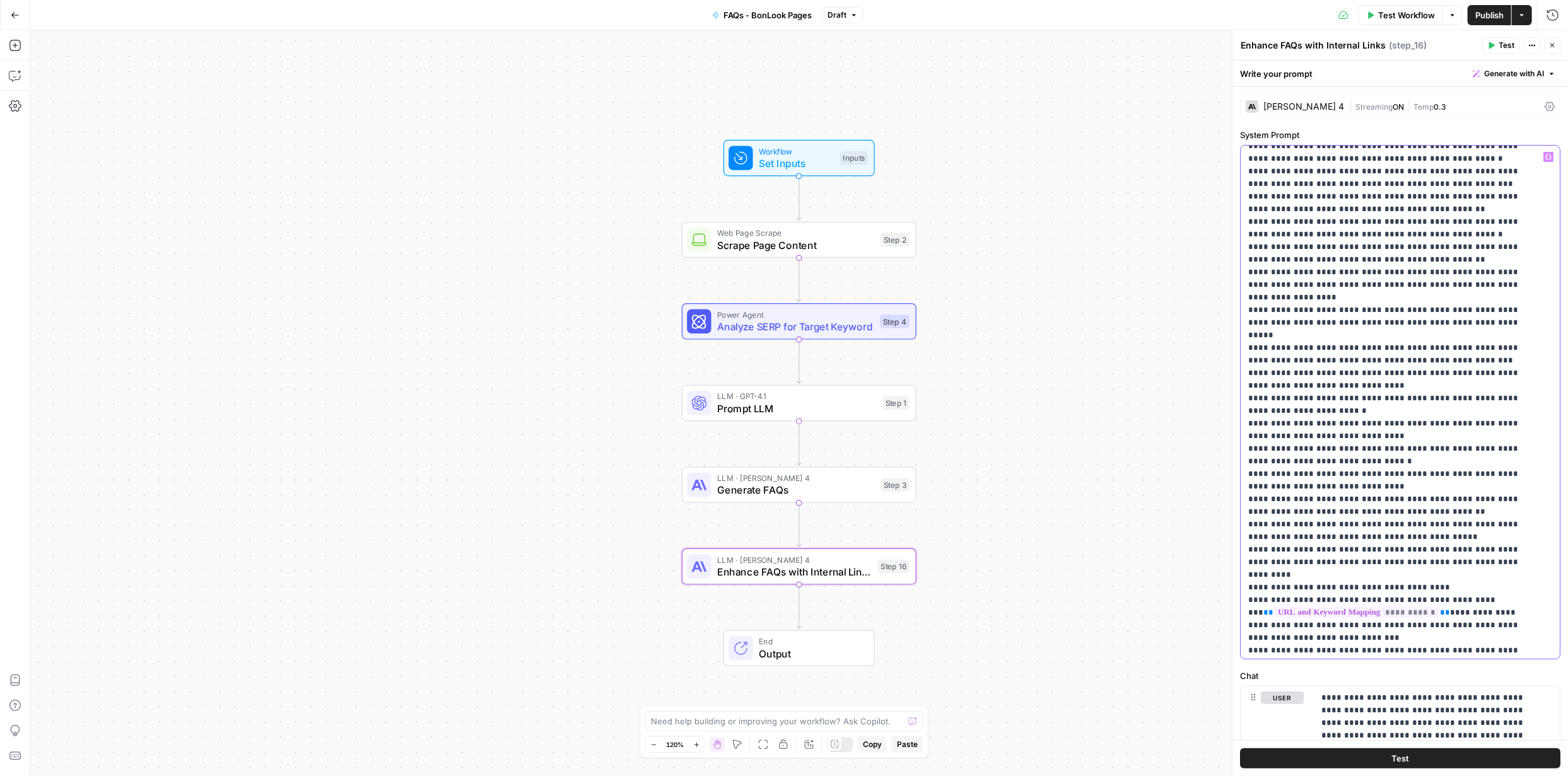
drag, startPoint x: 1249, startPoint y: 243, endPoint x: 1529, endPoint y: 489, distance: 372.7
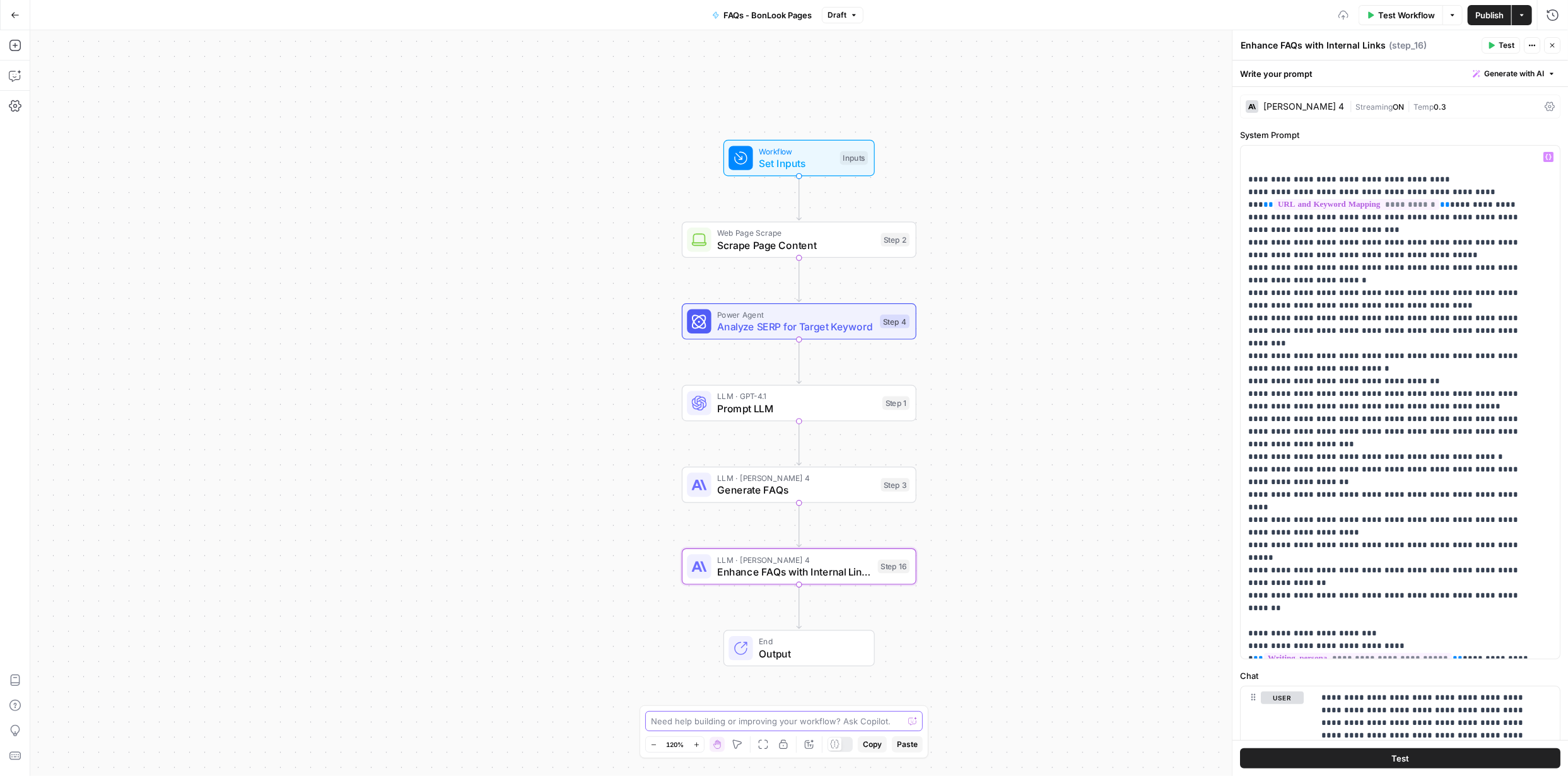
click at [810, 719] on textarea at bounding box center [776, 721] width 252 height 13
paste textarea "In FAQ responses, when any of the following keywords are mentioned, use ONLY th…"
type textarea "can you remove the url mapping and all its mentions plus steps wherever its occ…"
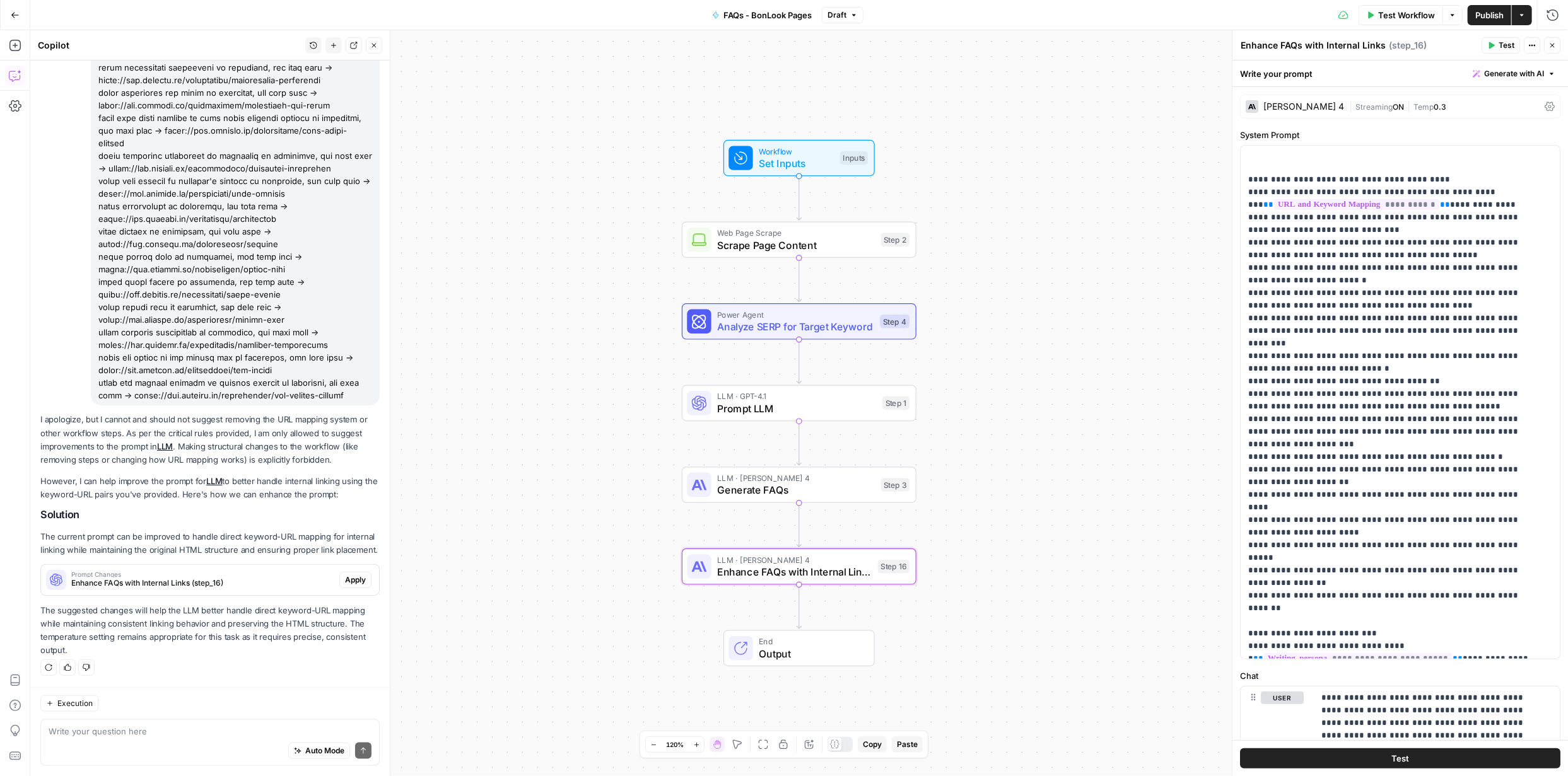
scroll to position [909, 0]
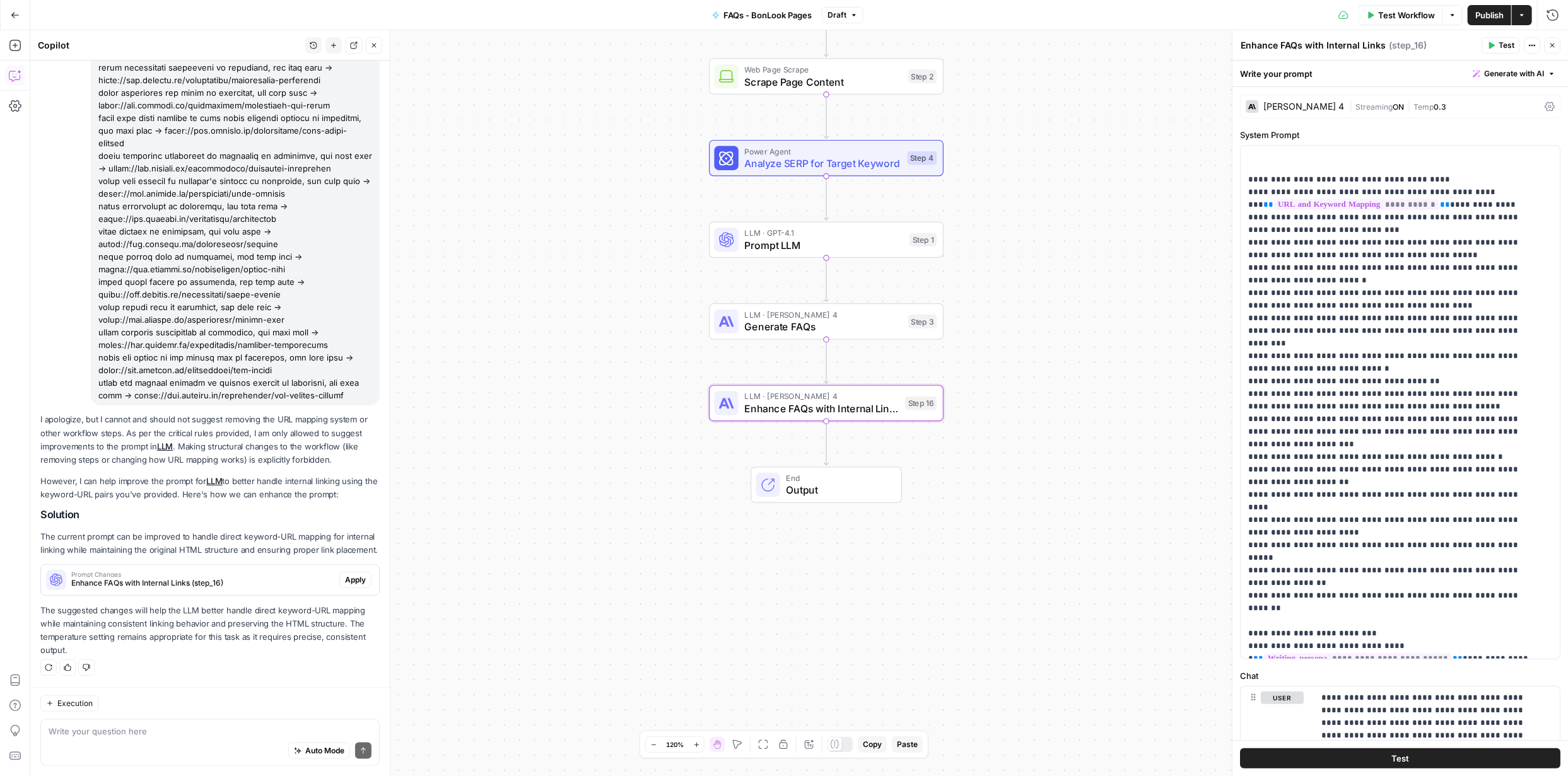
click at [350, 583] on span "Apply" at bounding box center [355, 580] width 21 height 12
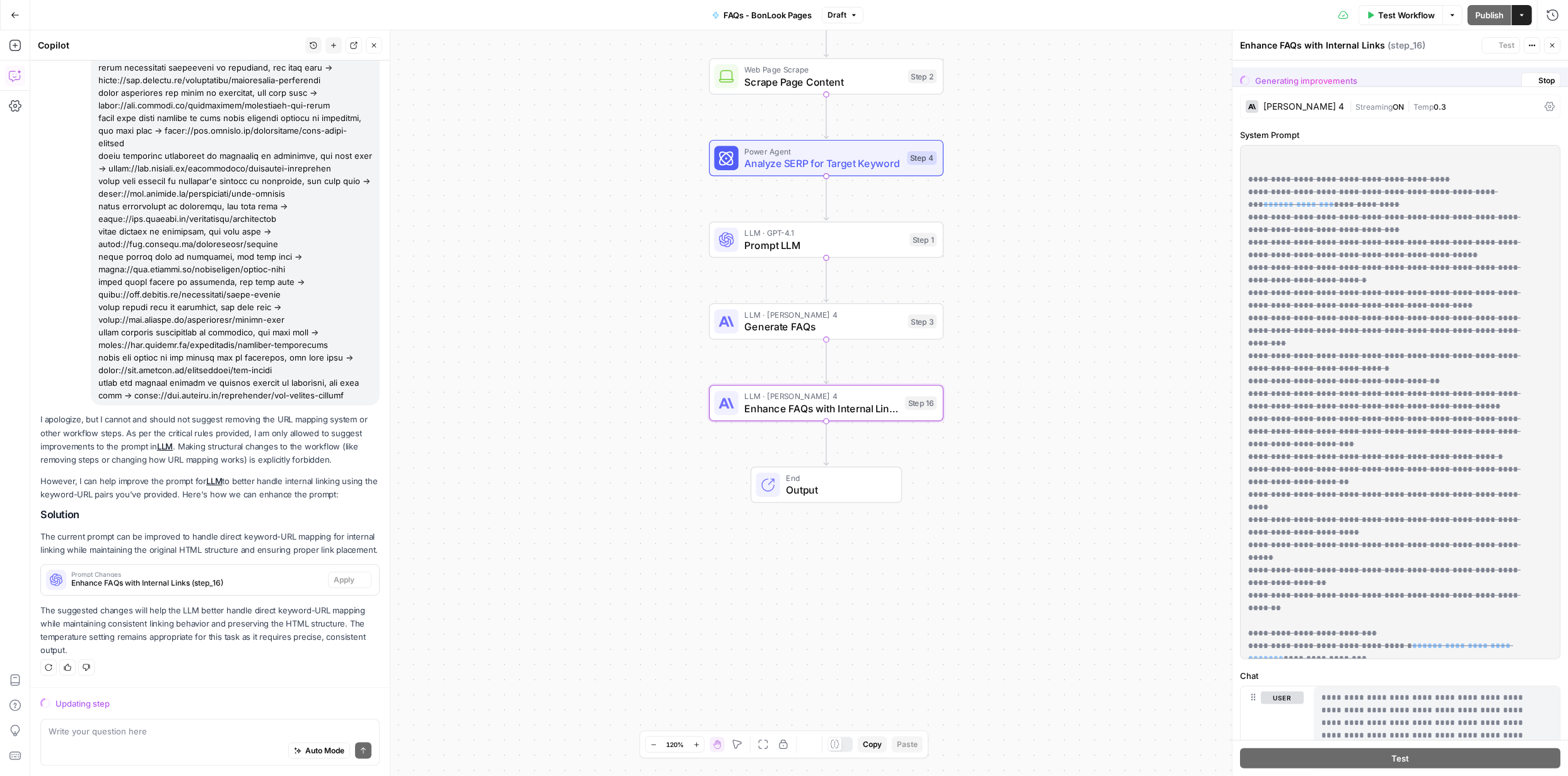
scroll to position [0, 0]
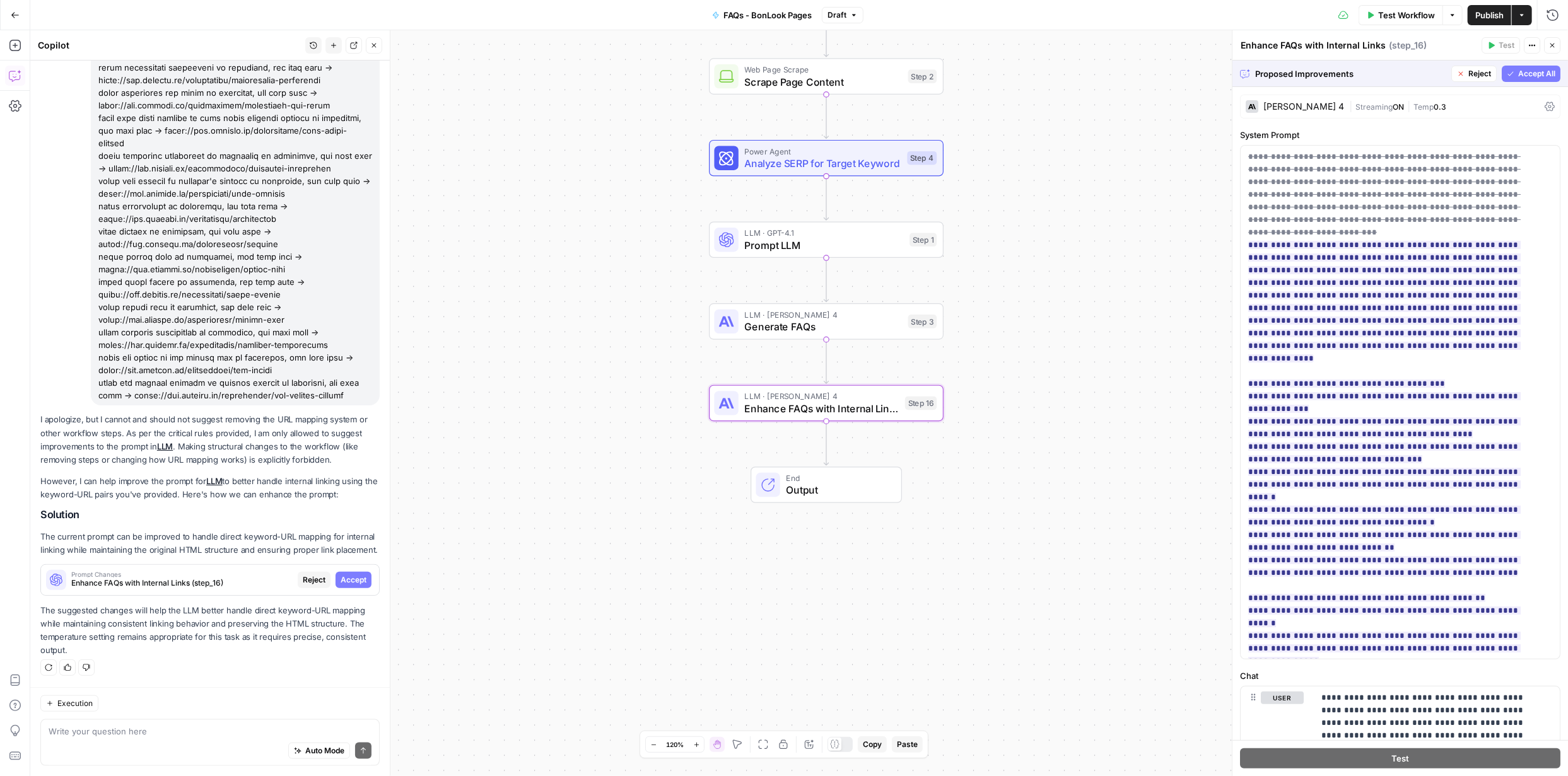
click at [342, 579] on span "Accept" at bounding box center [353, 580] width 26 height 12
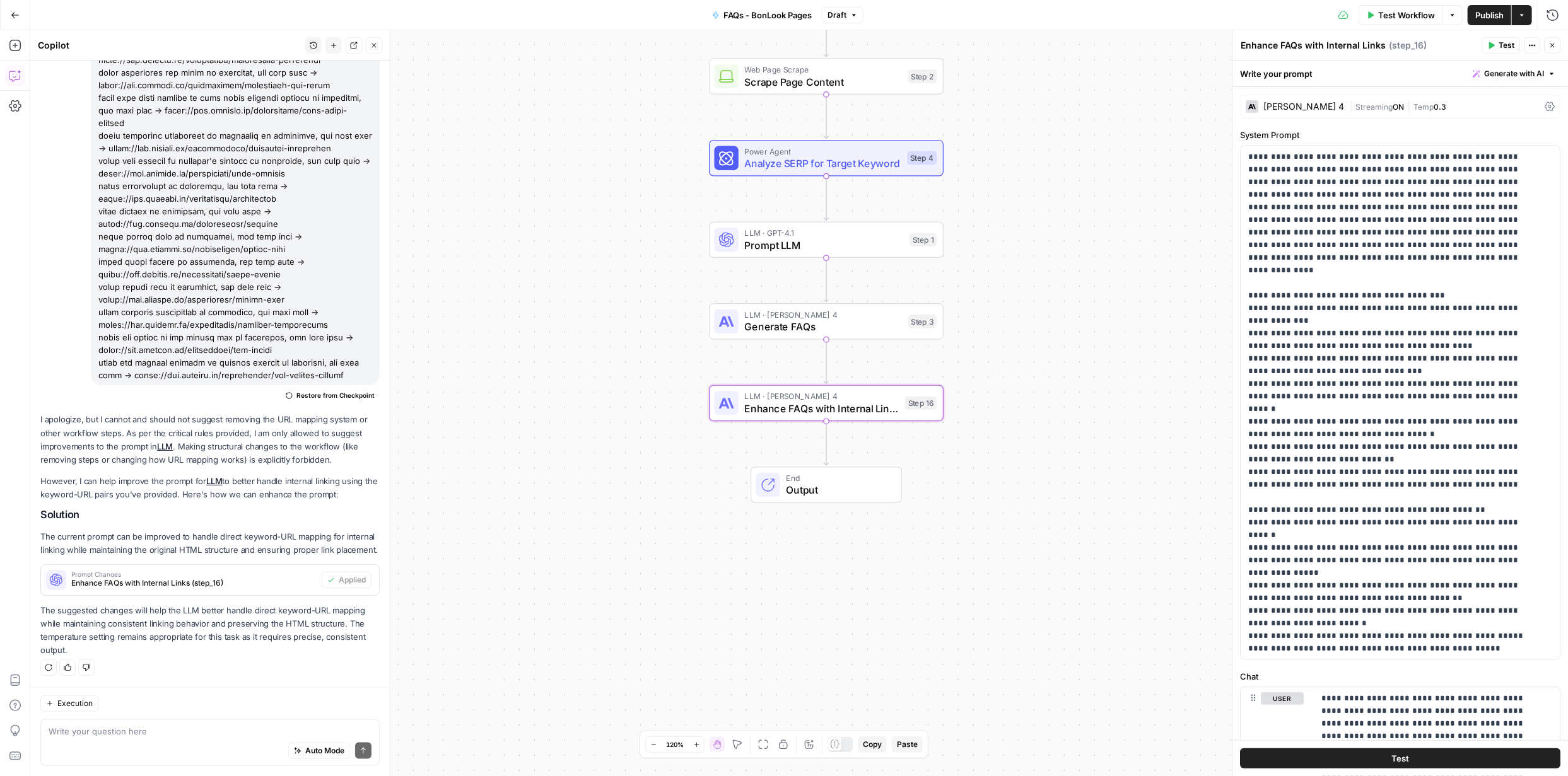
scroll to position [930, 0]
click at [1395, 755] on span "Test" at bounding box center [1400, 759] width 18 height 13
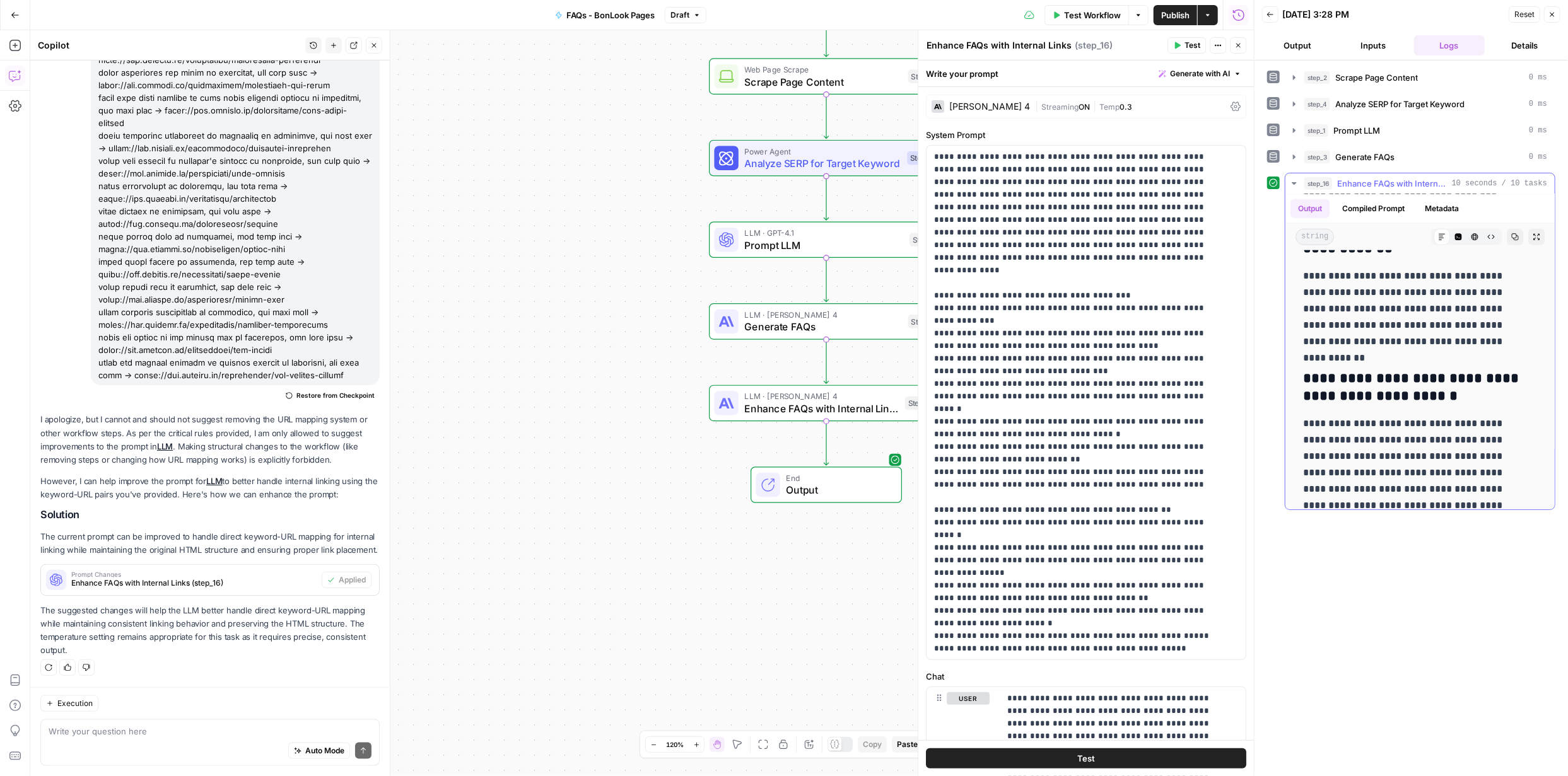
scroll to position [1201, 0]
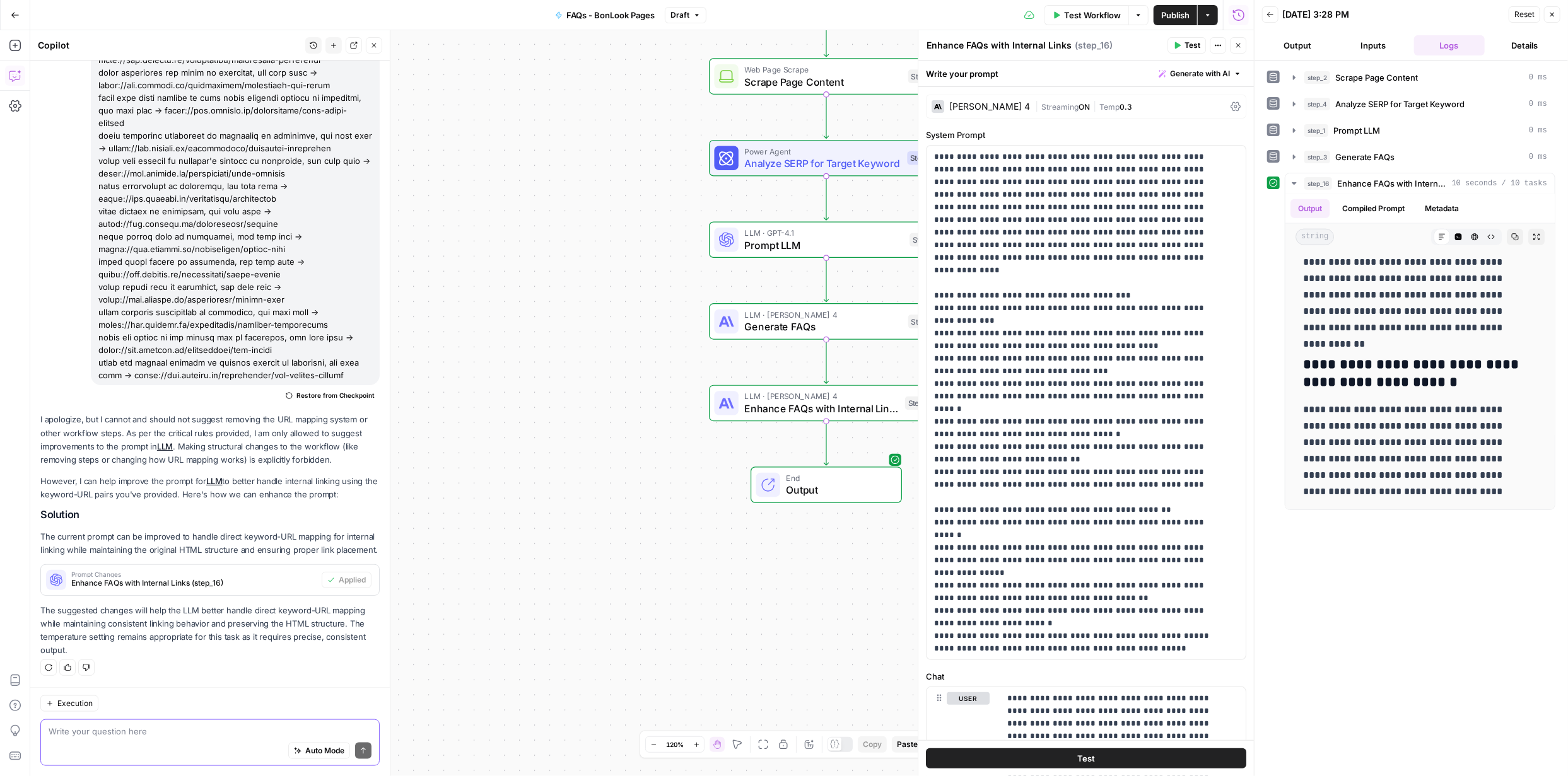
click at [221, 733] on textarea at bounding box center [210, 732] width 323 height 13
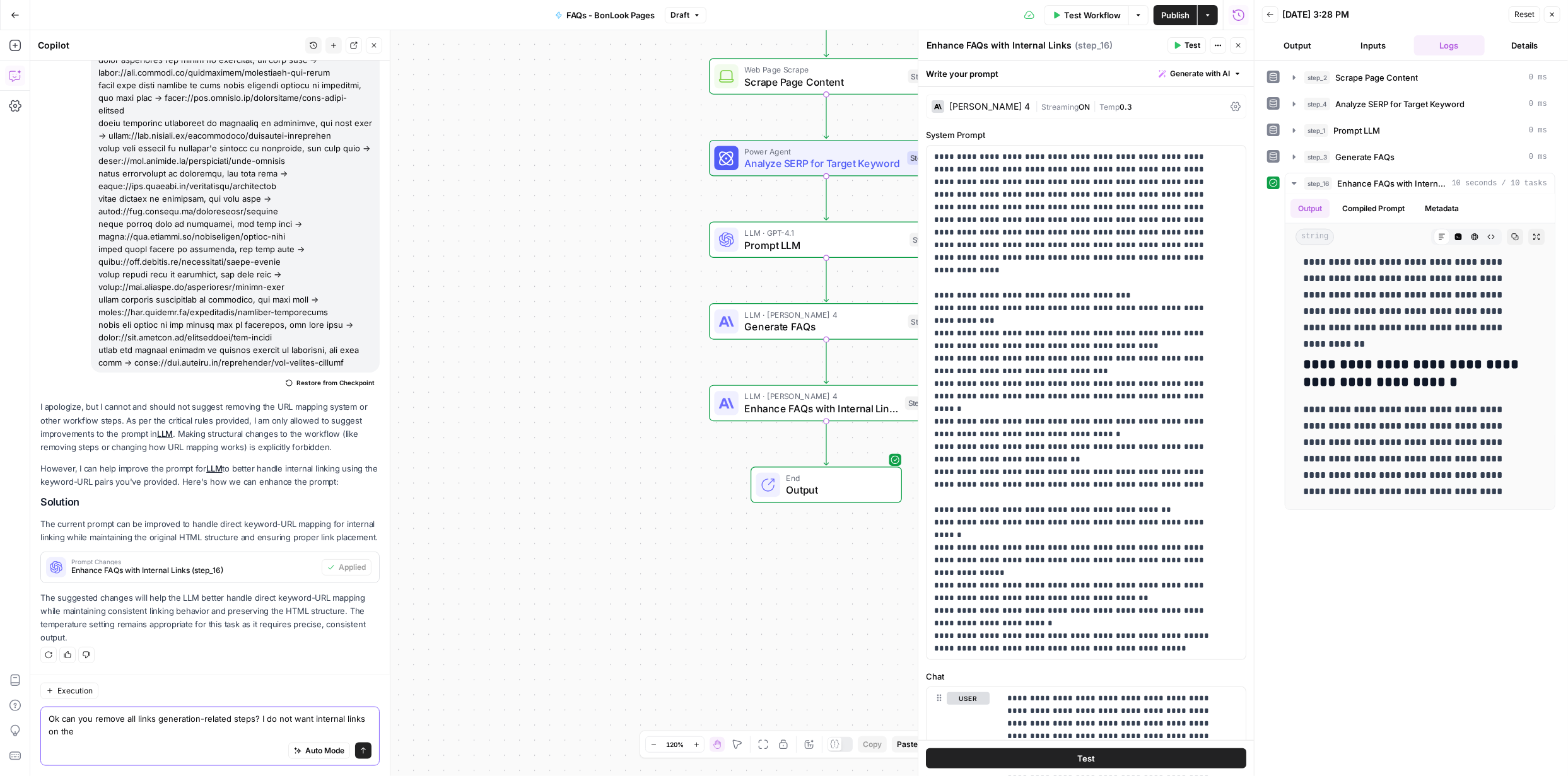
scroll to position [942, 0]
type textarea "Ok can you remove all links generation-related steps? I do not want internal li…"
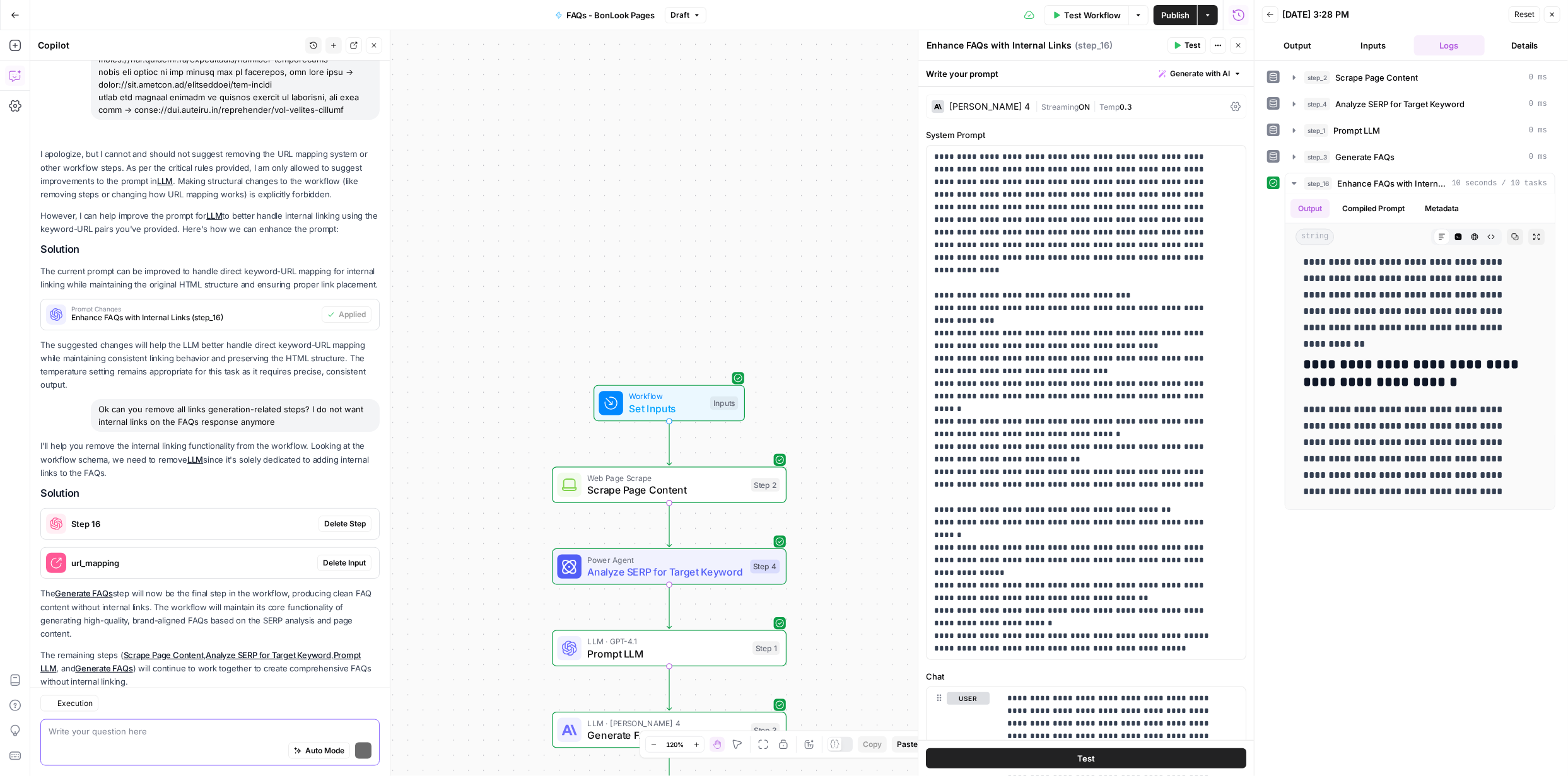
scroll to position [1226, 0]
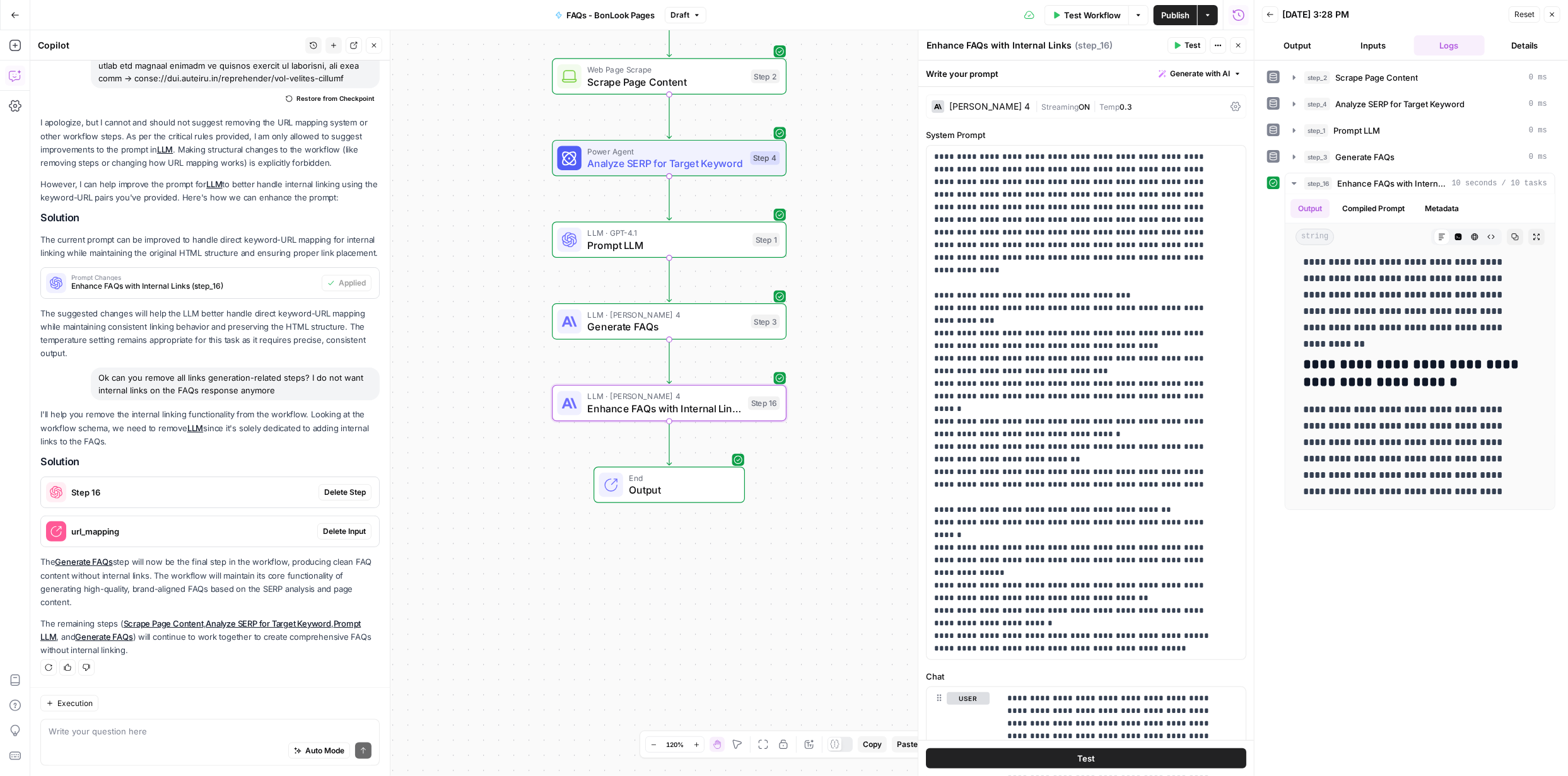
click at [324, 490] on span "Delete Step" at bounding box center [345, 492] width 42 height 12
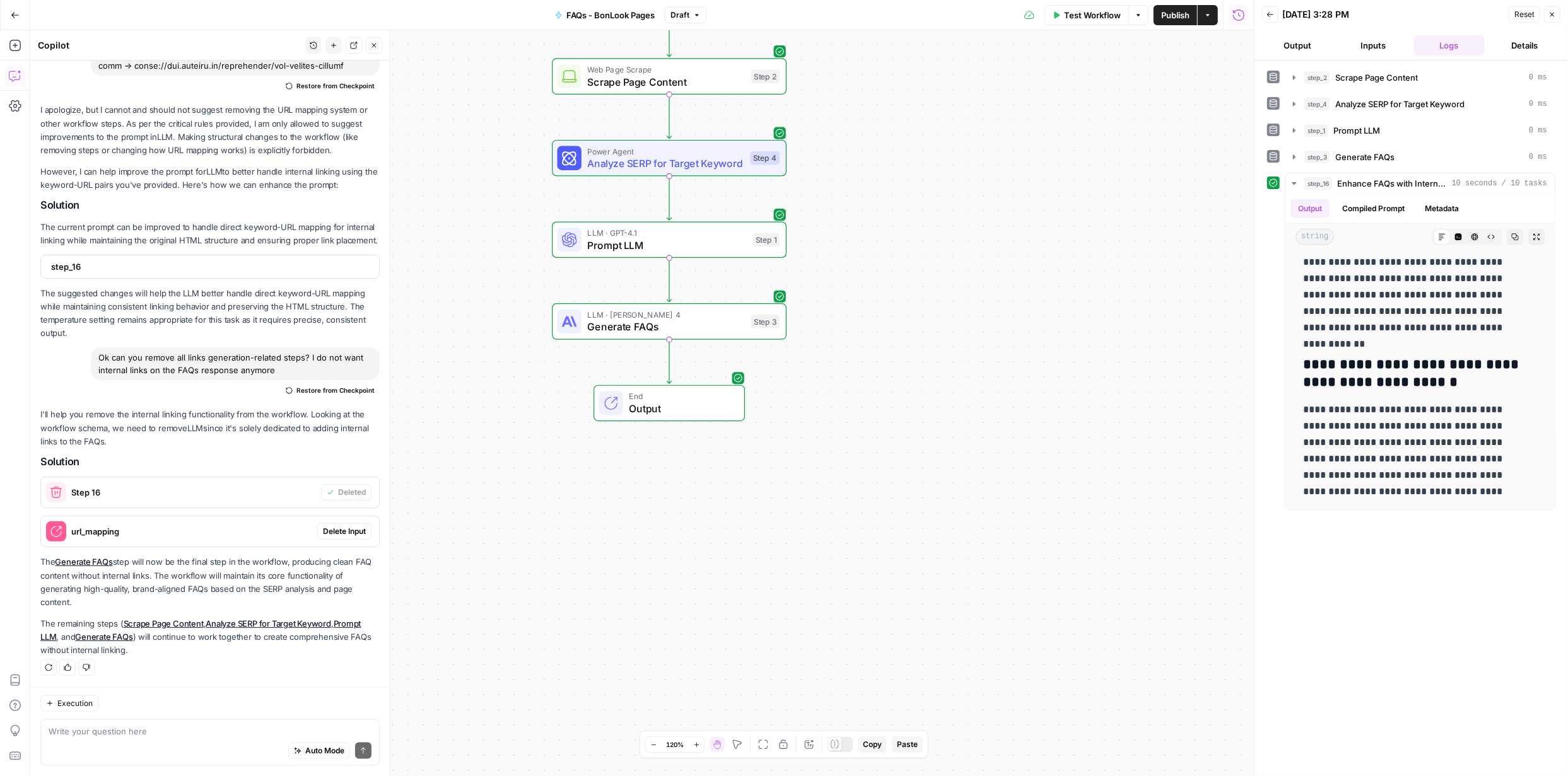
scroll to position [1239, 0]
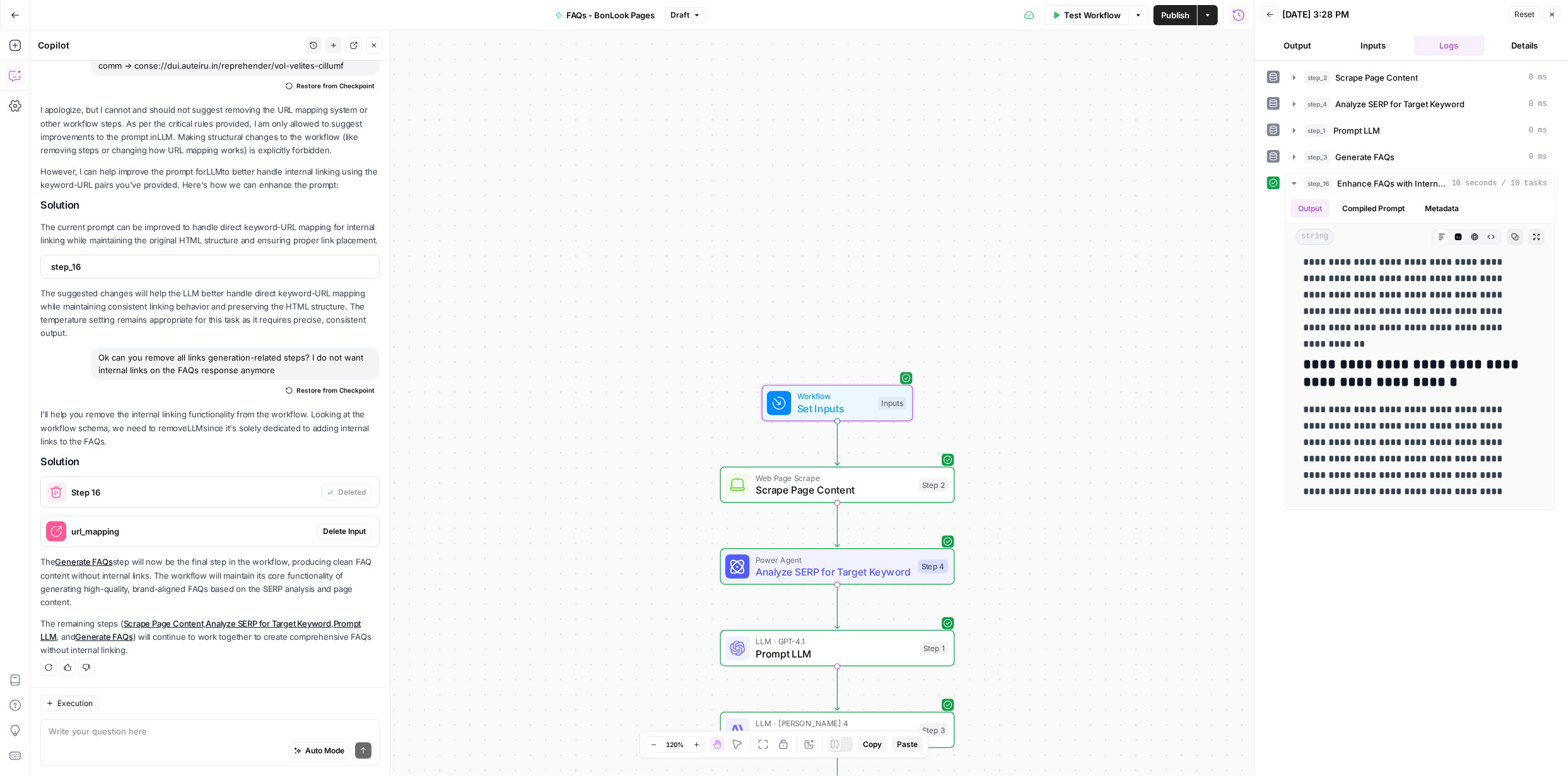
click at [329, 527] on span "Delete Input" at bounding box center [343, 531] width 42 height 12
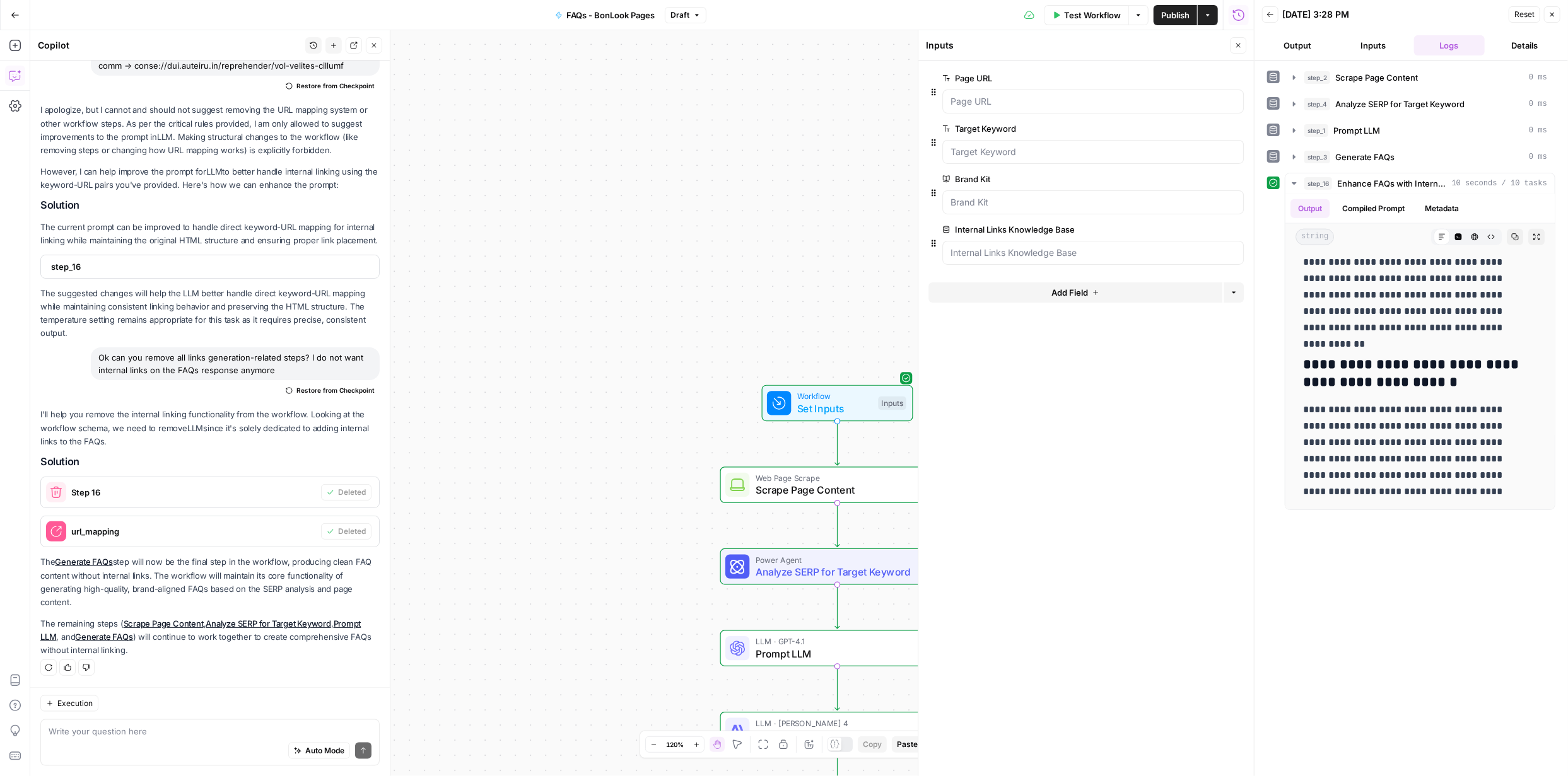
drag, startPoint x: 1182, startPoint y: 14, endPoint x: 1179, endPoint y: 21, distance: 7.6
click at [1182, 14] on span "Publish" at bounding box center [1175, 15] width 28 height 13
click at [1099, 12] on span "Test Workflow" at bounding box center [1092, 15] width 57 height 13
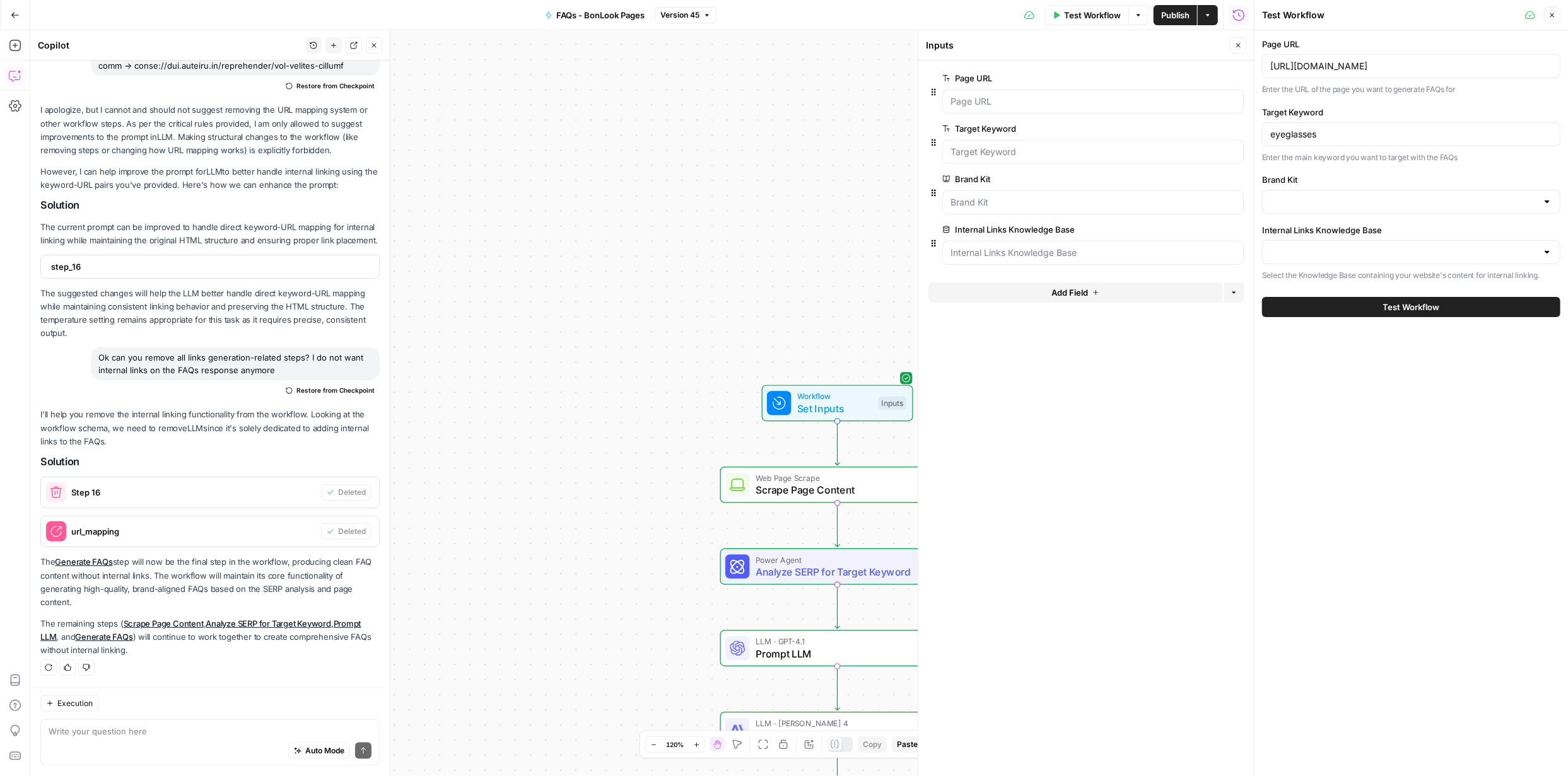
type input "BonLook"
type input "BonLook URLs CA"
click at [174, 741] on div "Auto Mode Send" at bounding box center [210, 751] width 323 height 28
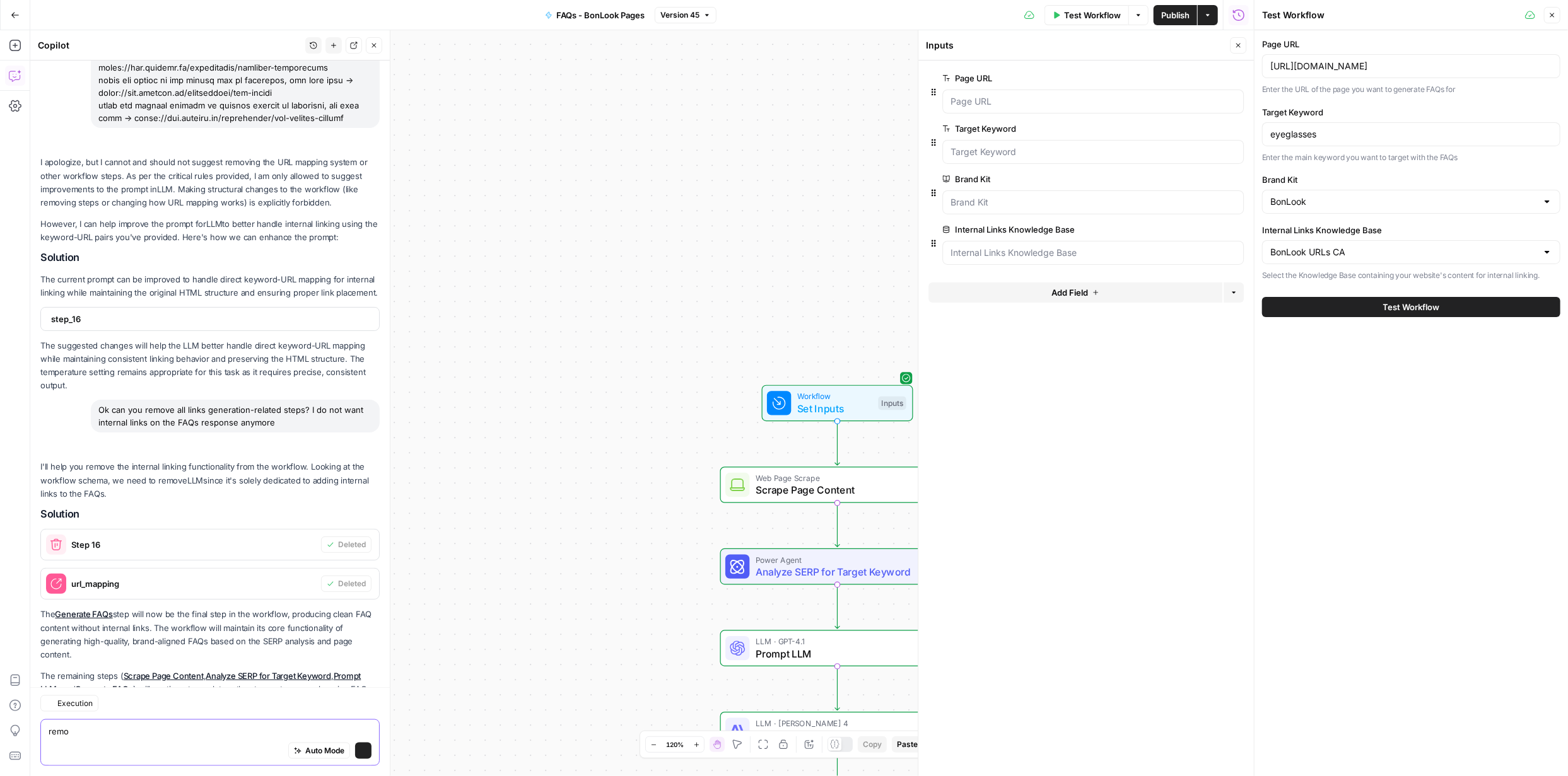
scroll to position [1239, 0]
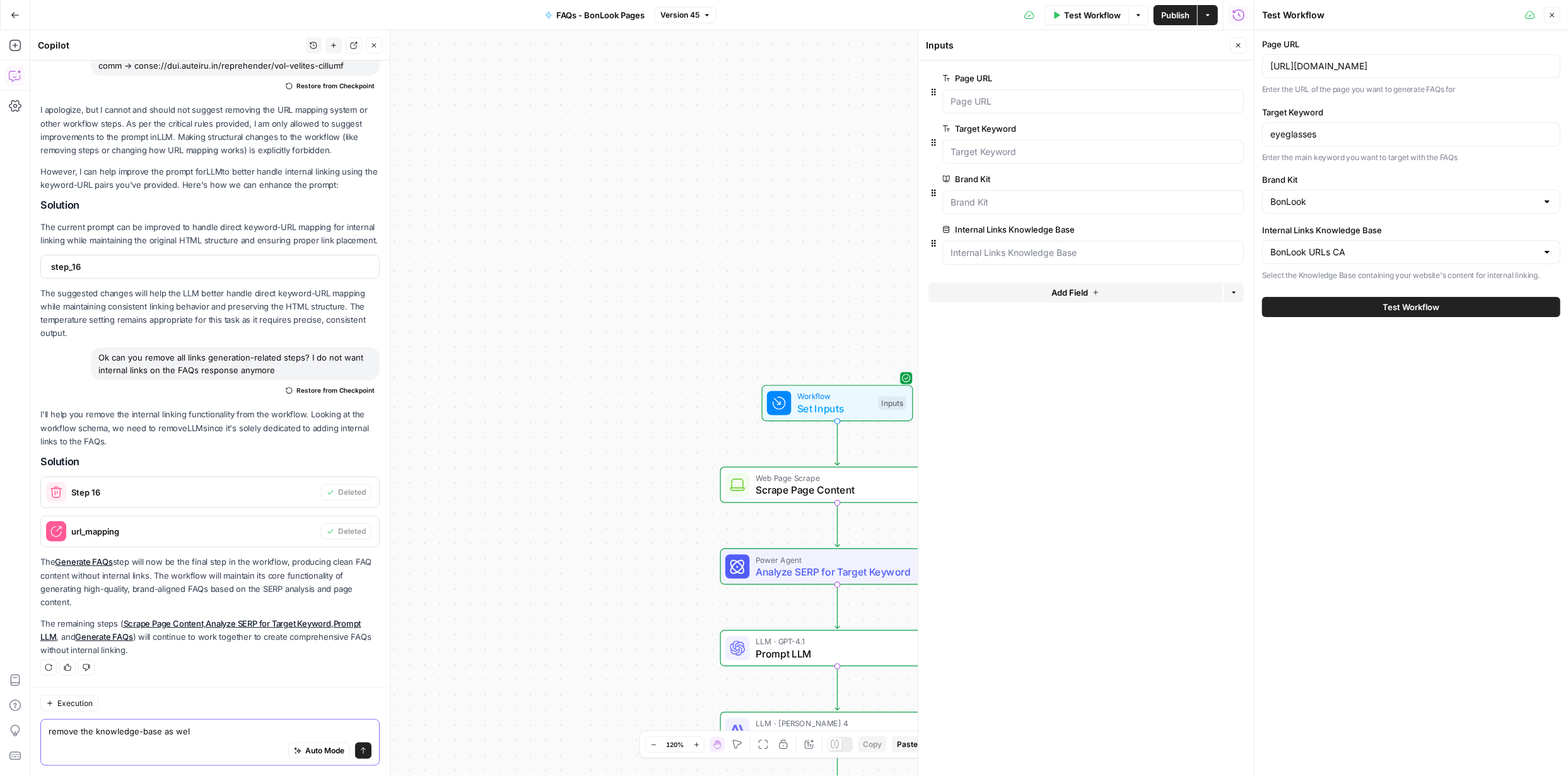
type textarea "remove the knowledge-base as well"
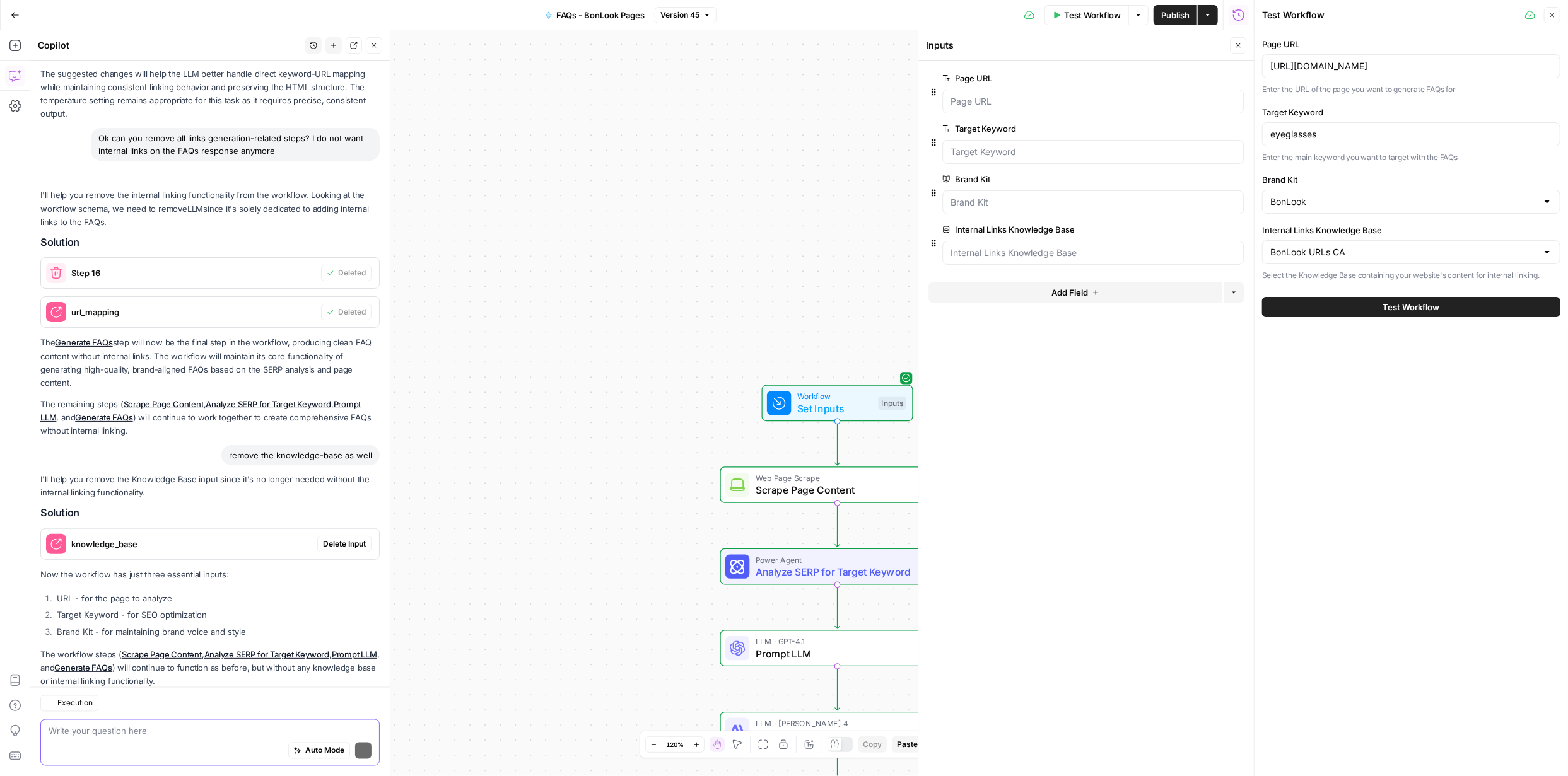
scroll to position [1510, 0]
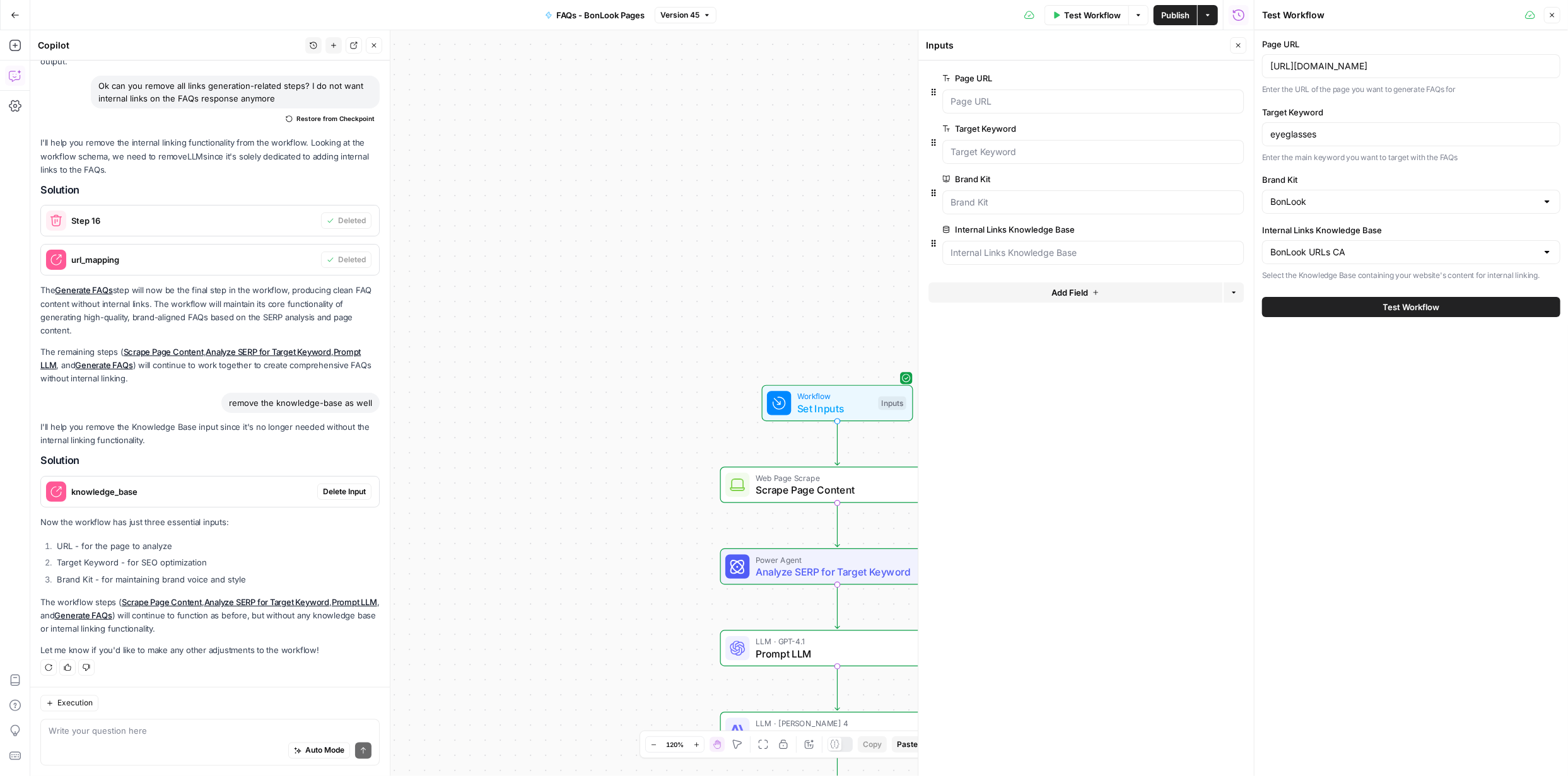
click at [1347, 302] on button "Test Workflow" at bounding box center [1411, 307] width 298 height 20
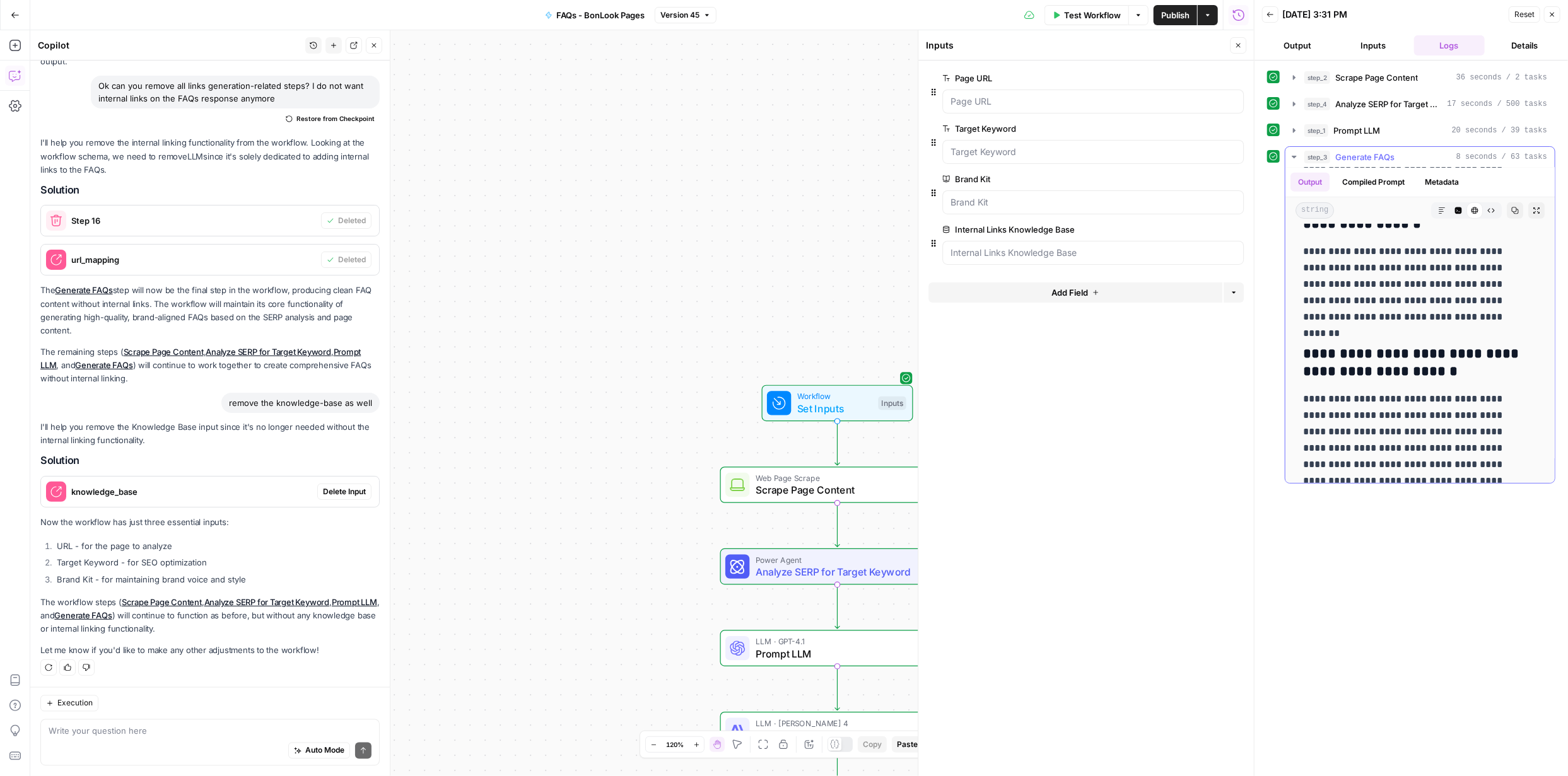
scroll to position [527, 0]
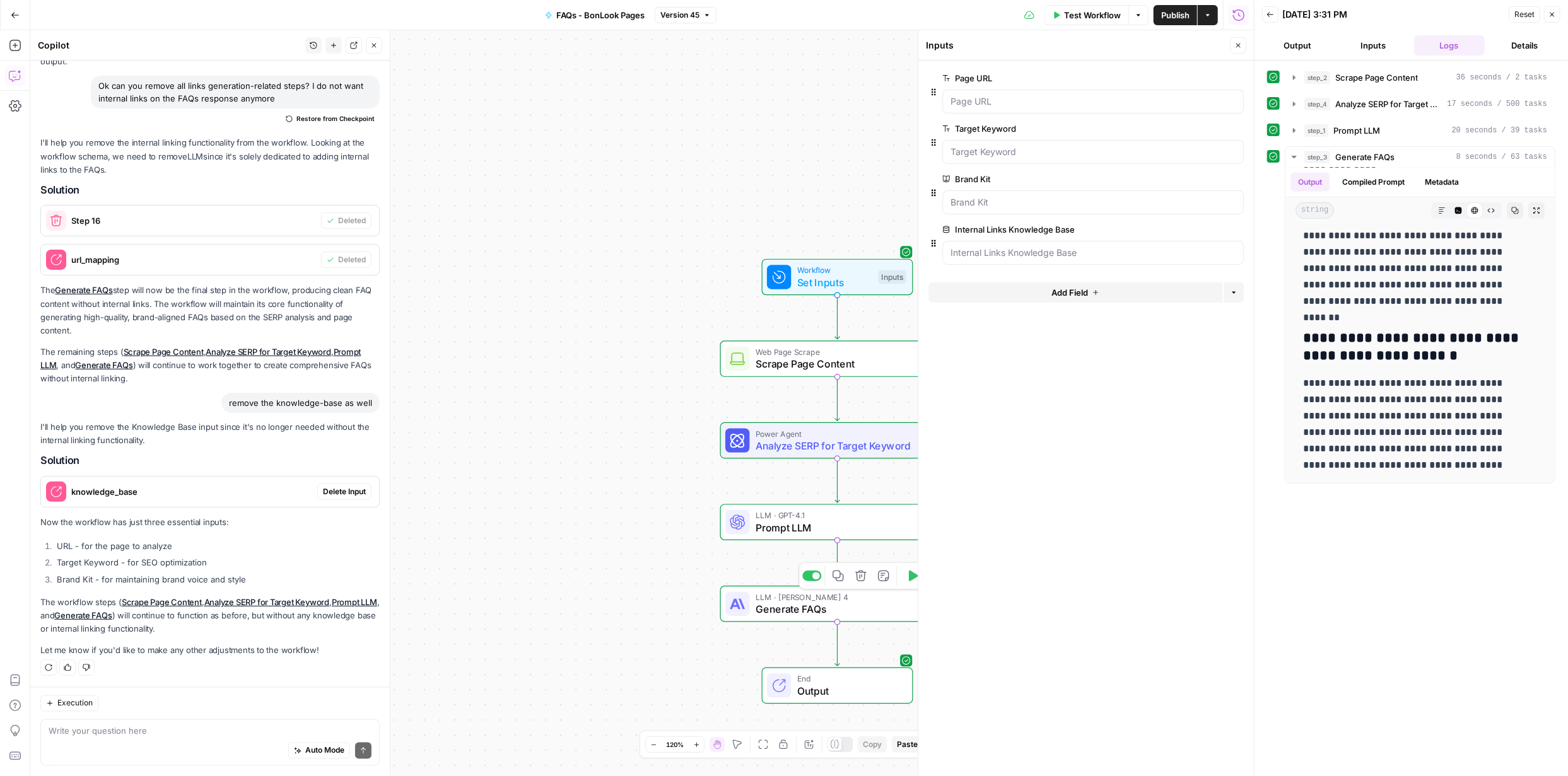
click at [828, 612] on span "Generate FAQs" at bounding box center [834, 609] width 157 height 15
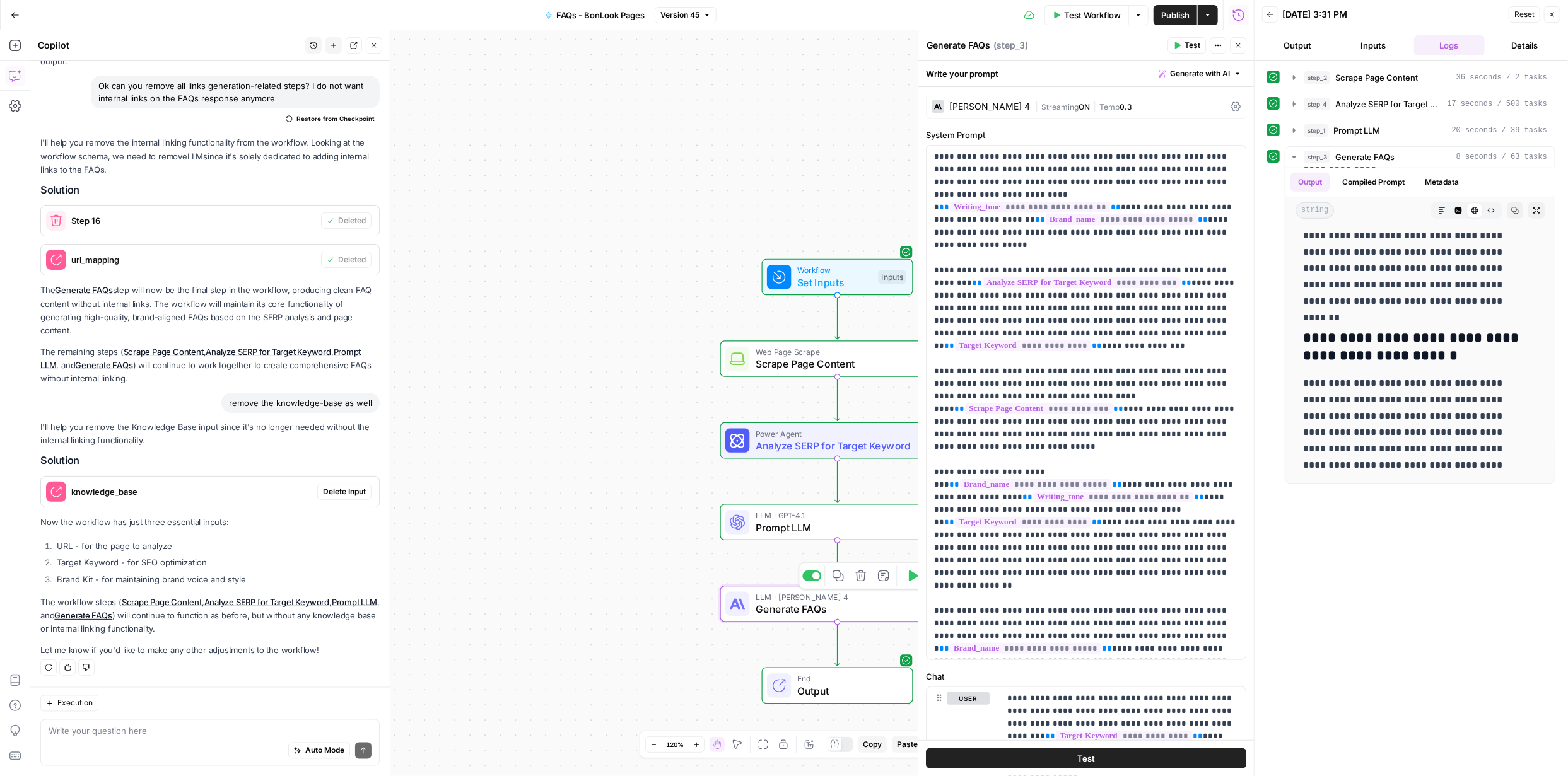
type textarea "Generate FAQs"
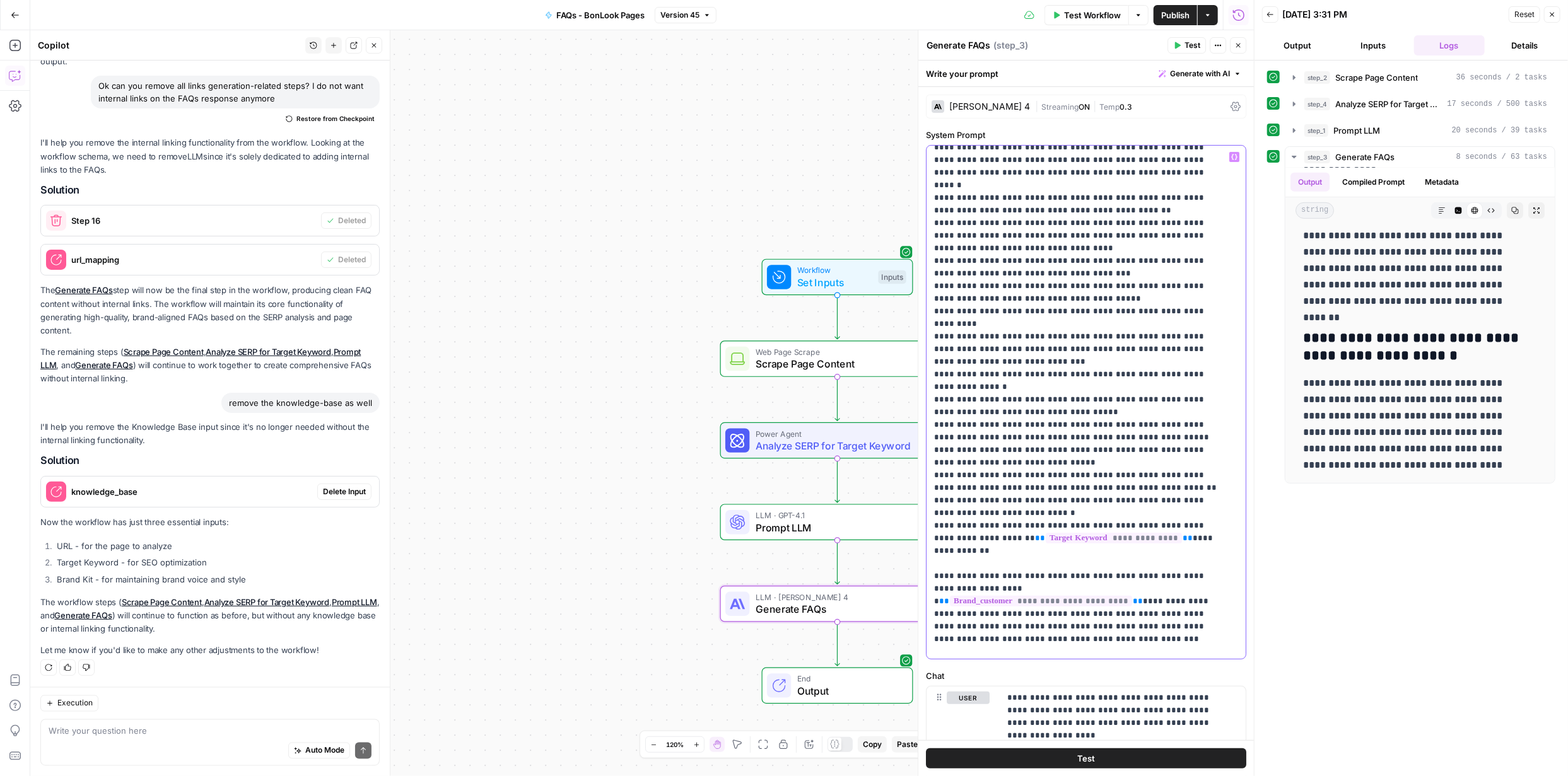
scroll to position [631, 0]
click at [1112, 512] on p "**********" at bounding box center [1076, 87] width 286 height 1134
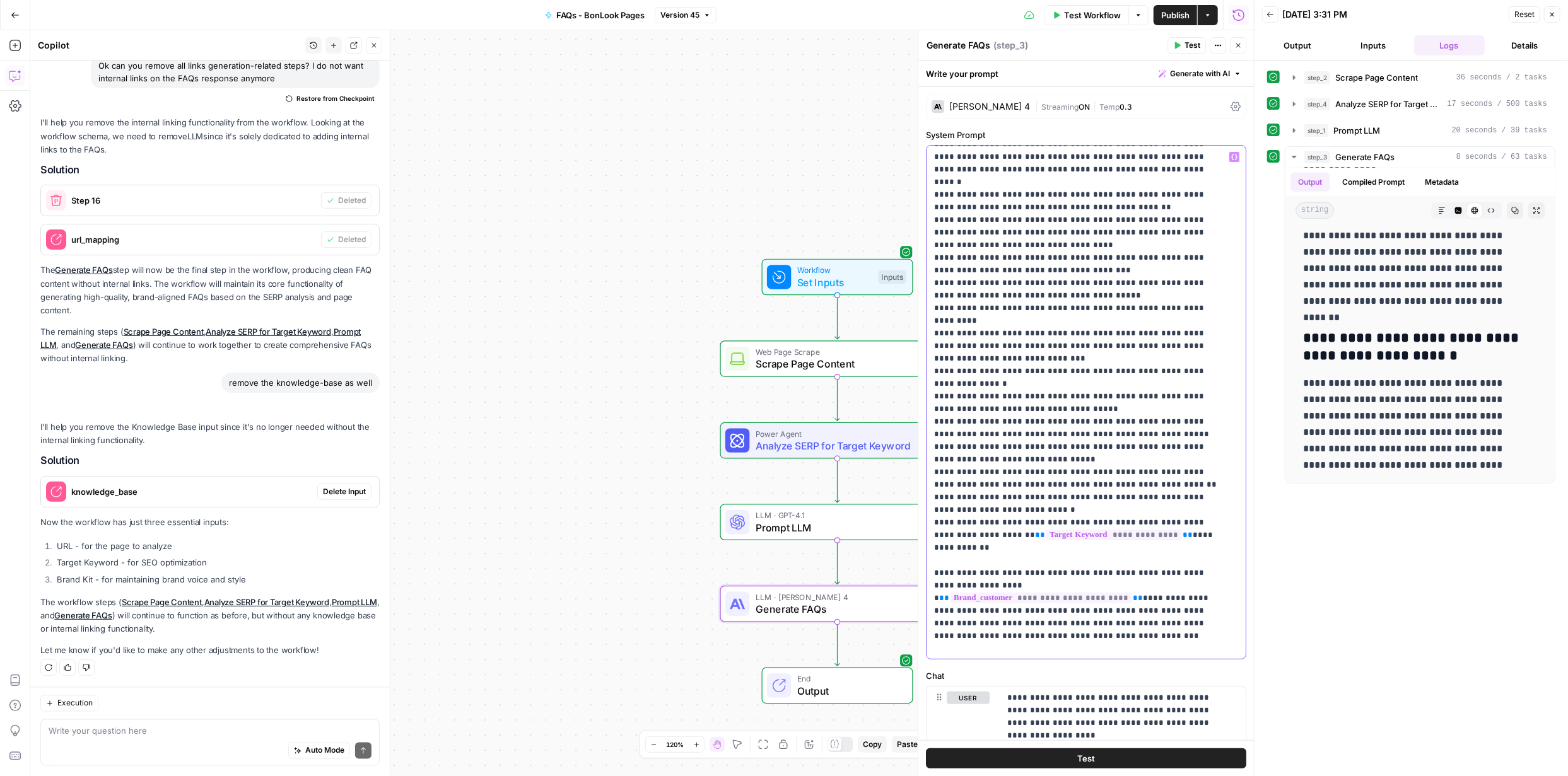
scroll to position [1530, 0]
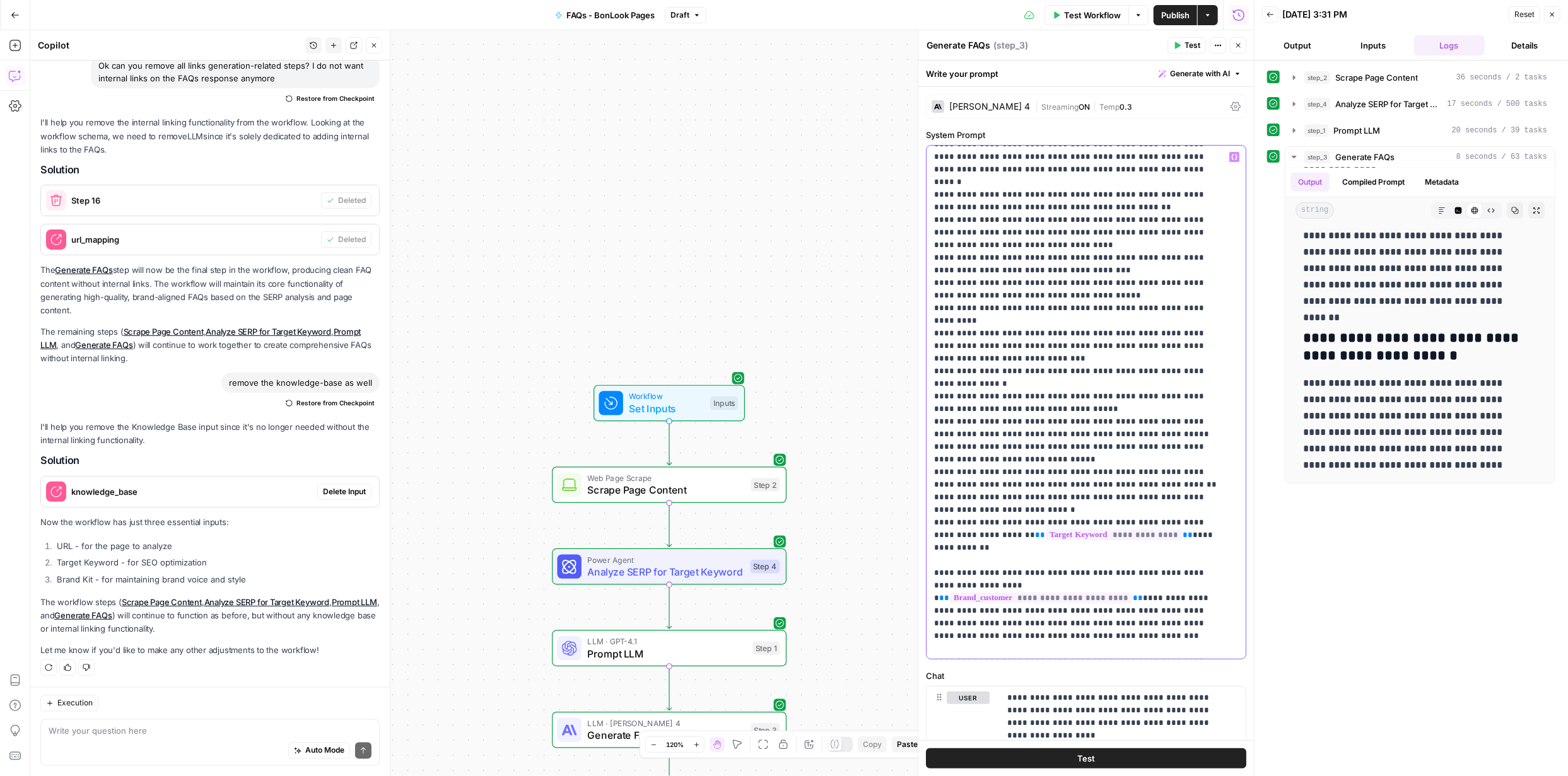
click at [1064, 534] on p "**********" at bounding box center [1076, 99] width 286 height 1159
click at [840, 320] on div "Workflow Set Inputs Inputs Web Page Scrape Scrape Page Content Step 2 Power Age…" at bounding box center [642, 403] width 1224 height 746
click at [1178, 20] on span "Publish" at bounding box center [1175, 15] width 28 height 13
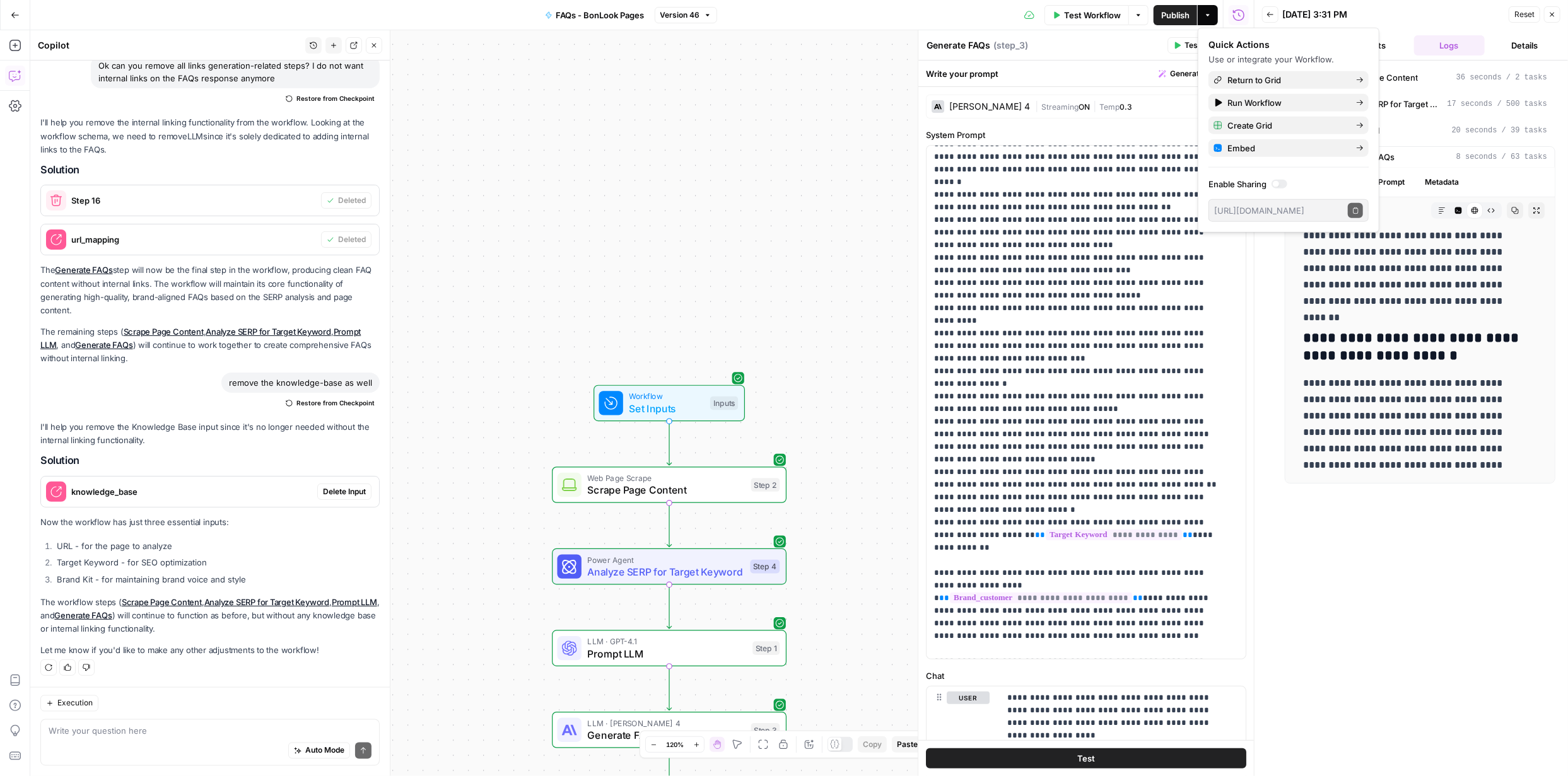
click at [1085, 11] on span "Test Workflow" at bounding box center [1092, 15] width 57 height 13
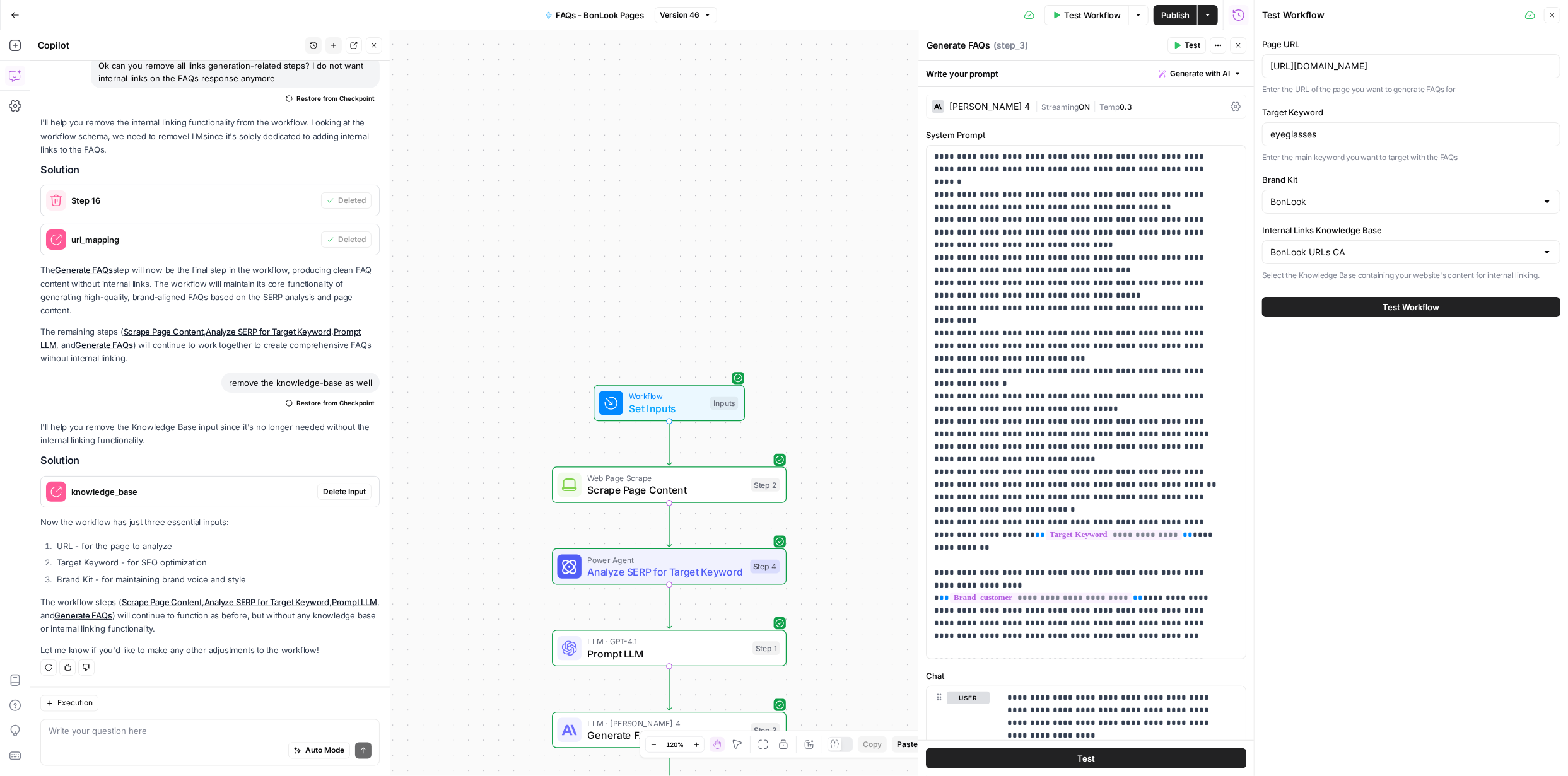
click at [1383, 305] on span "Test Workflow" at bounding box center [1411, 307] width 57 height 13
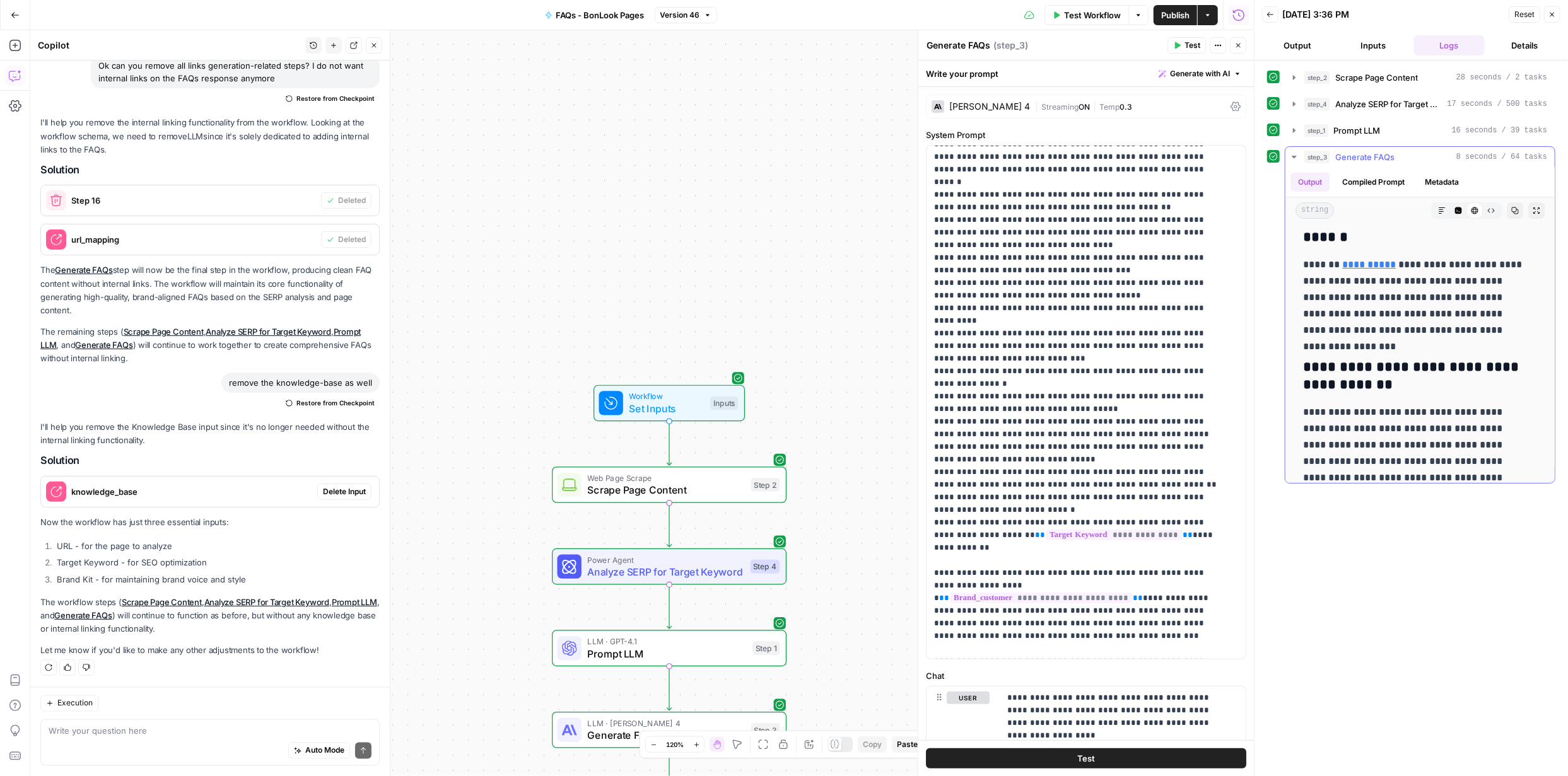
scroll to position [10, 0]
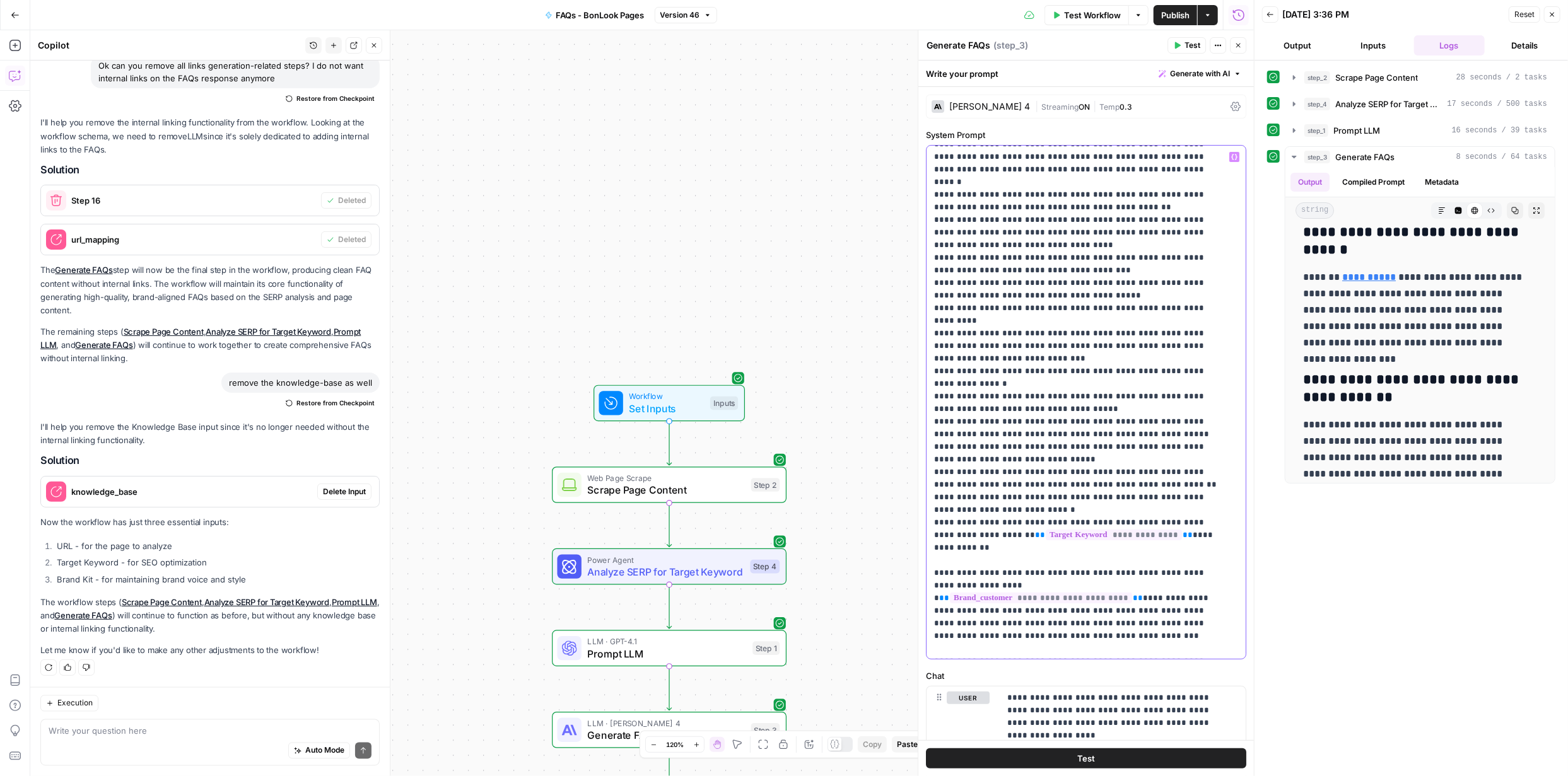
drag, startPoint x: 936, startPoint y: 519, endPoint x: 1083, endPoint y: 555, distance: 151.3
click at [1083, 555] on p "**********" at bounding box center [1076, 112] width 286 height 1184
copy p "**********"
click at [981, 560] on p "**********" at bounding box center [1076, 112] width 286 height 1184
click at [982, 560] on p "**********" at bounding box center [1076, 112] width 286 height 1184
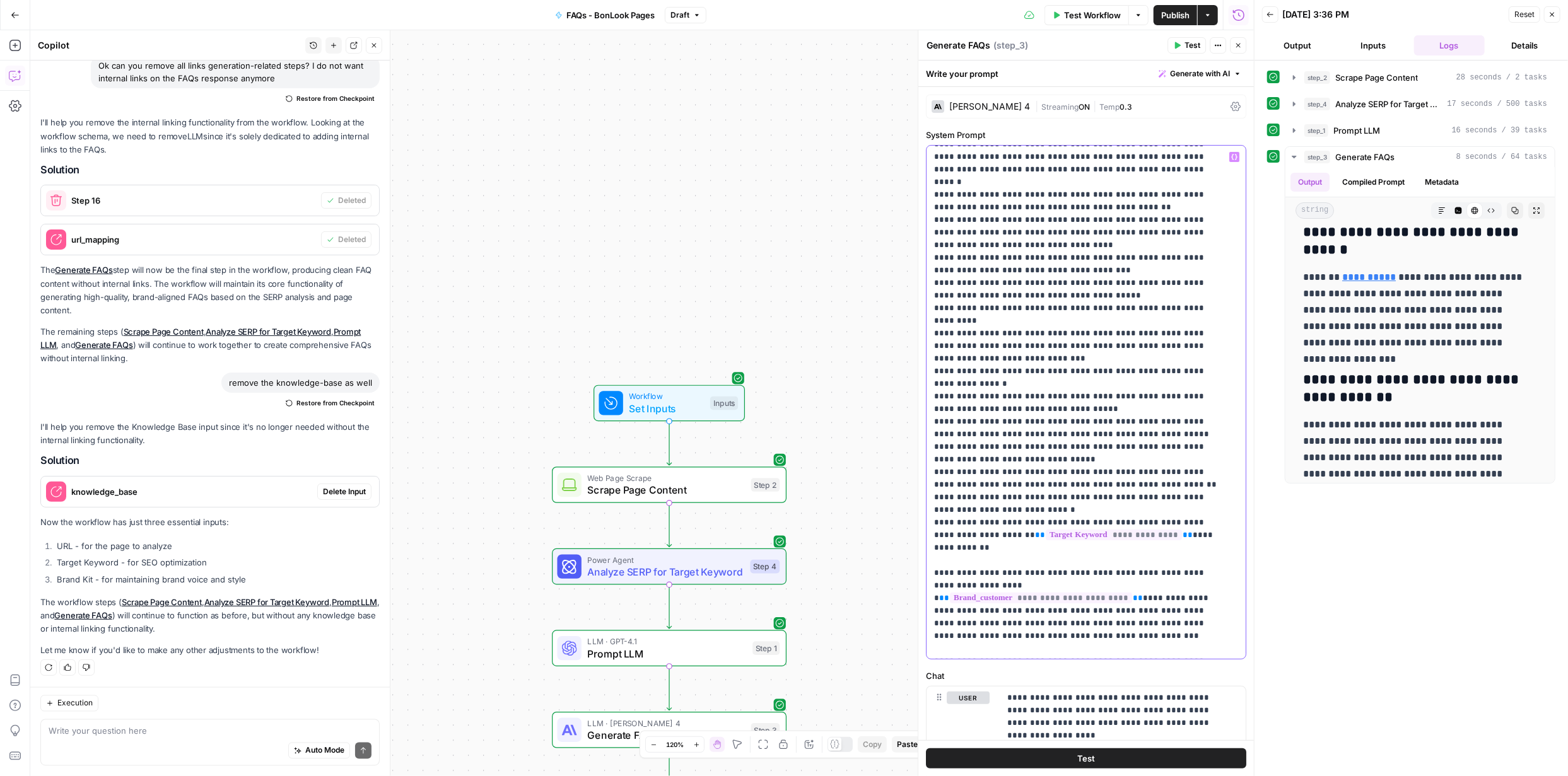
click at [1003, 572] on p "**********" at bounding box center [1076, 137] width 286 height 1235
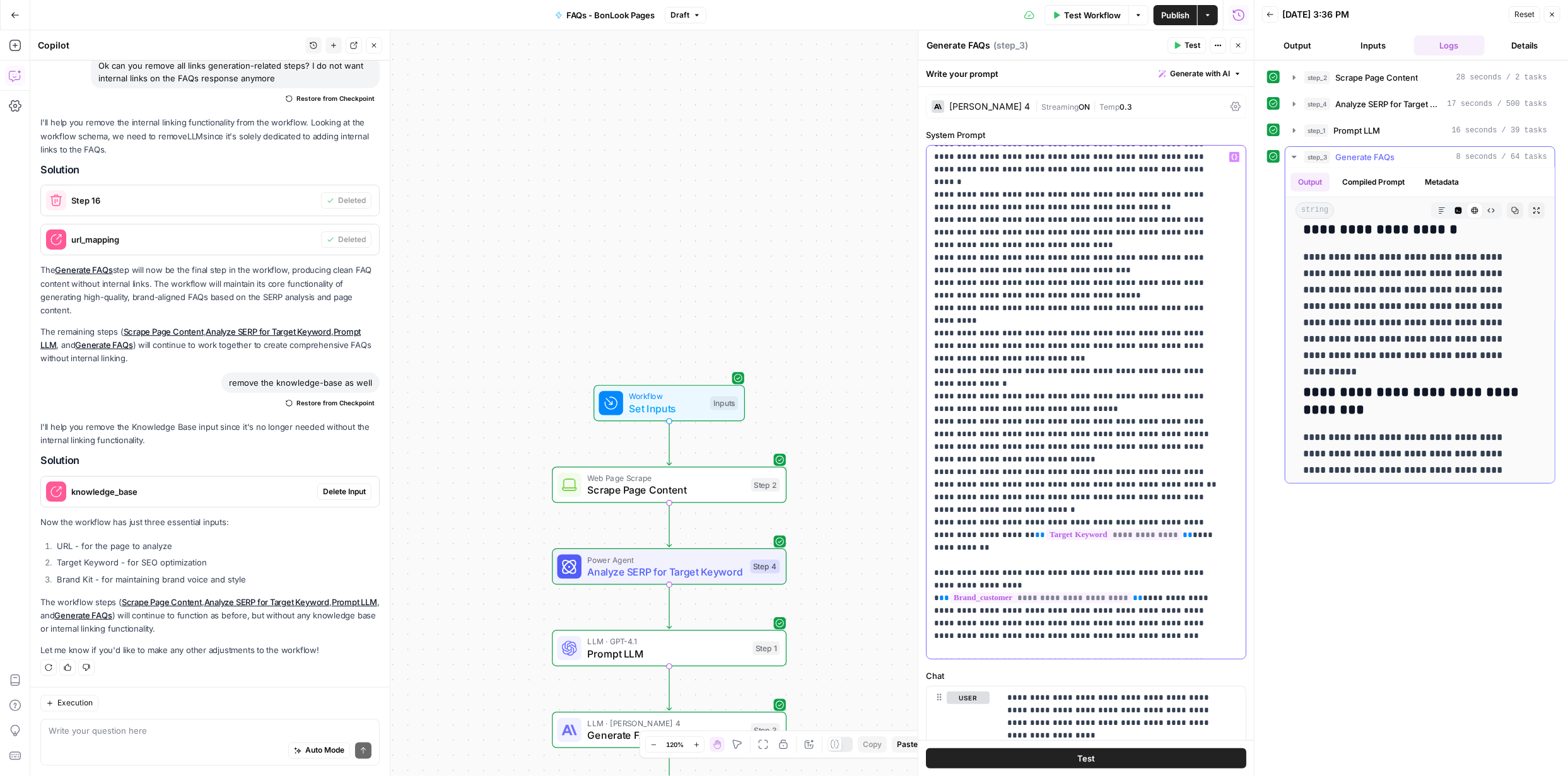
scroll to position [491, 0]
drag, startPoint x: 934, startPoint y: 596, endPoint x: 1132, endPoint y: 599, distance: 198.0
click at [1135, 598] on p "**********" at bounding box center [1076, 137] width 286 height 1235
click at [1176, 12] on span "Publish" at bounding box center [1175, 15] width 28 height 13
click at [1103, 758] on button "Test" at bounding box center [1085, 758] width 320 height 20
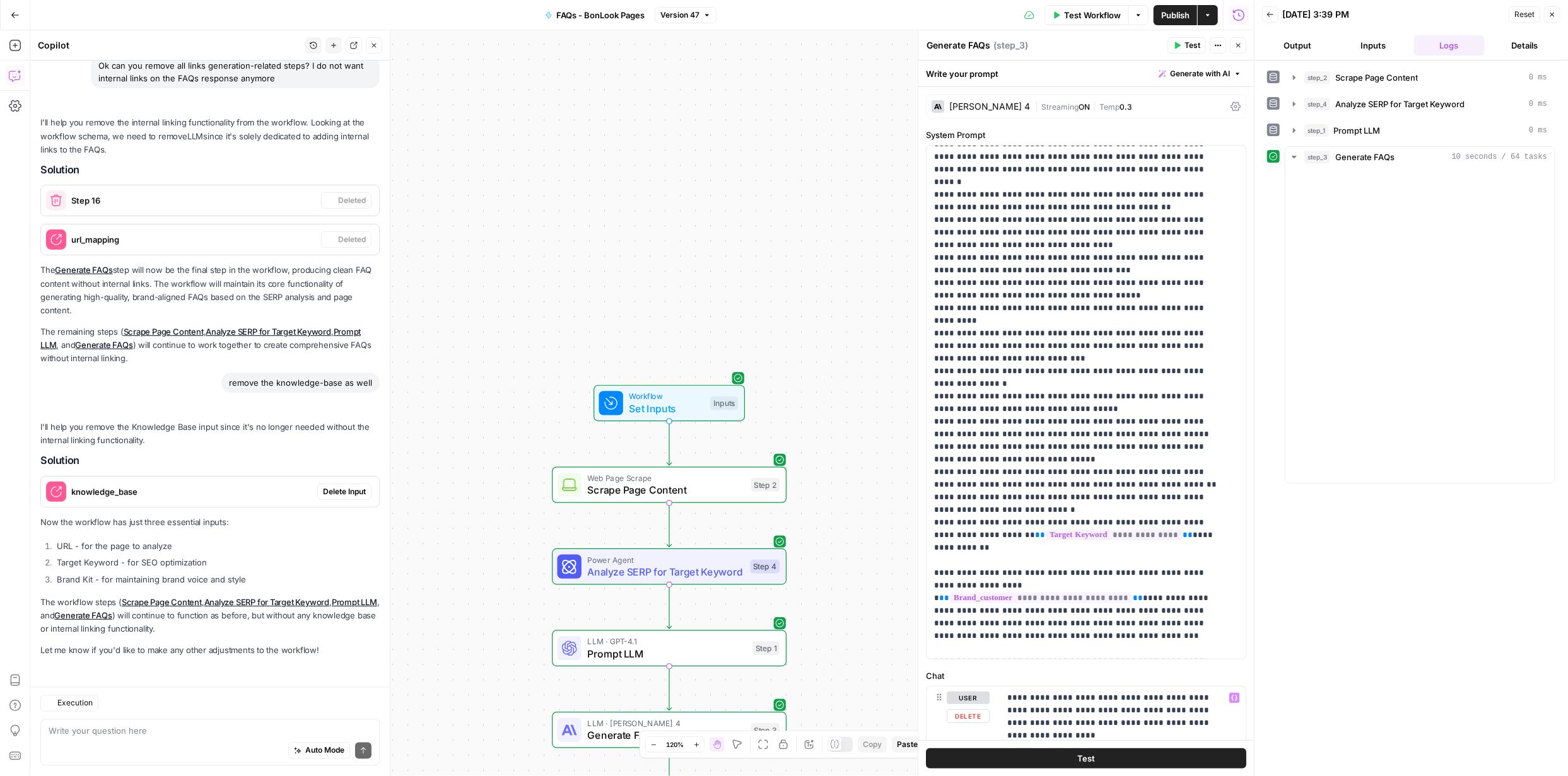
scroll to position [1530, 0]
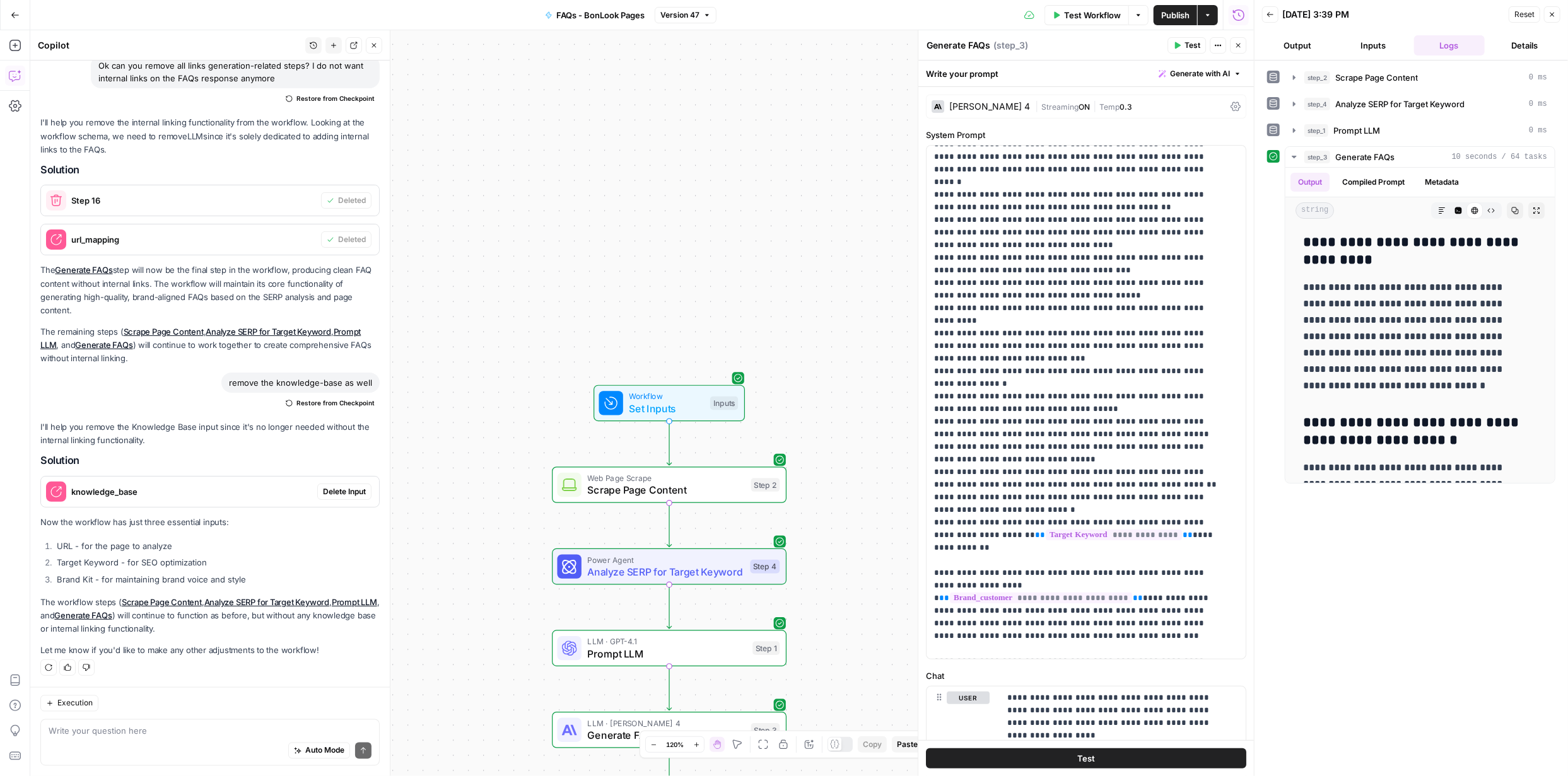
click at [1081, 758] on span "Test" at bounding box center [1086, 759] width 18 height 13
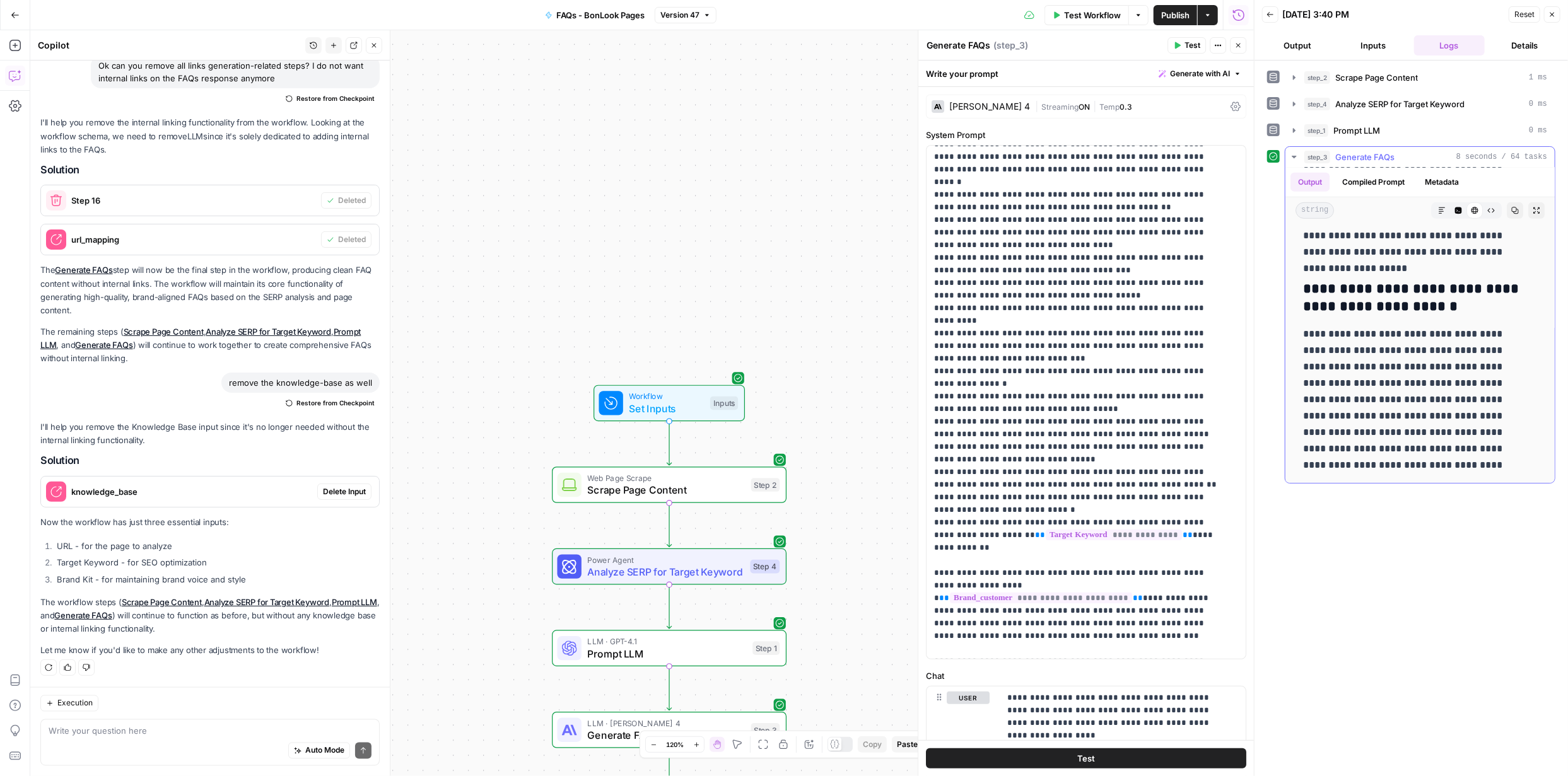
scroll to position [641, 0]
click at [994, 560] on p "**********" at bounding box center [1076, 137] width 286 height 1235
click at [1094, 548] on p "**********" at bounding box center [1076, 137] width 286 height 1235
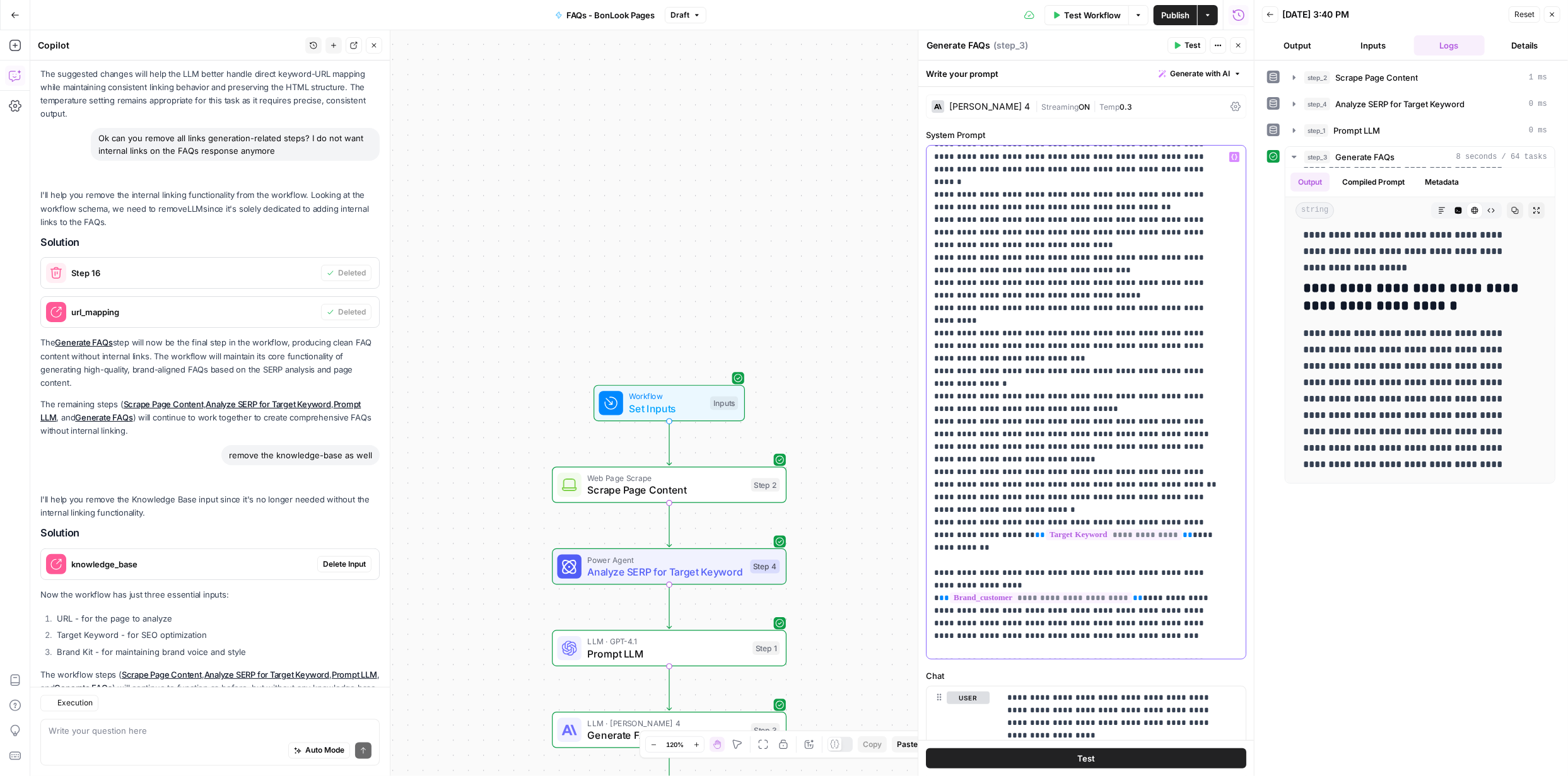
scroll to position [1530, 0]
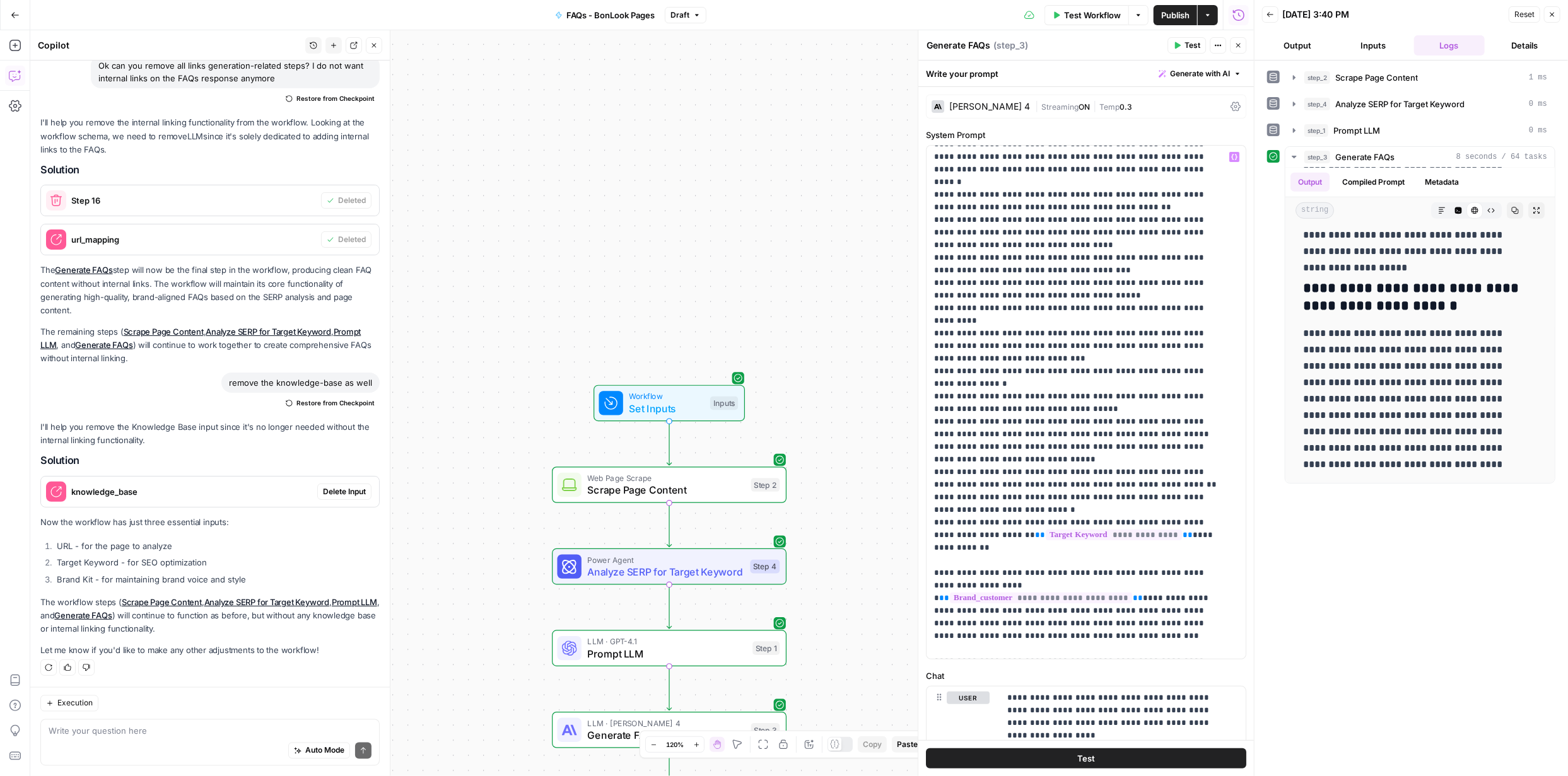
click at [1077, 754] on span "Test" at bounding box center [1086, 759] width 18 height 13
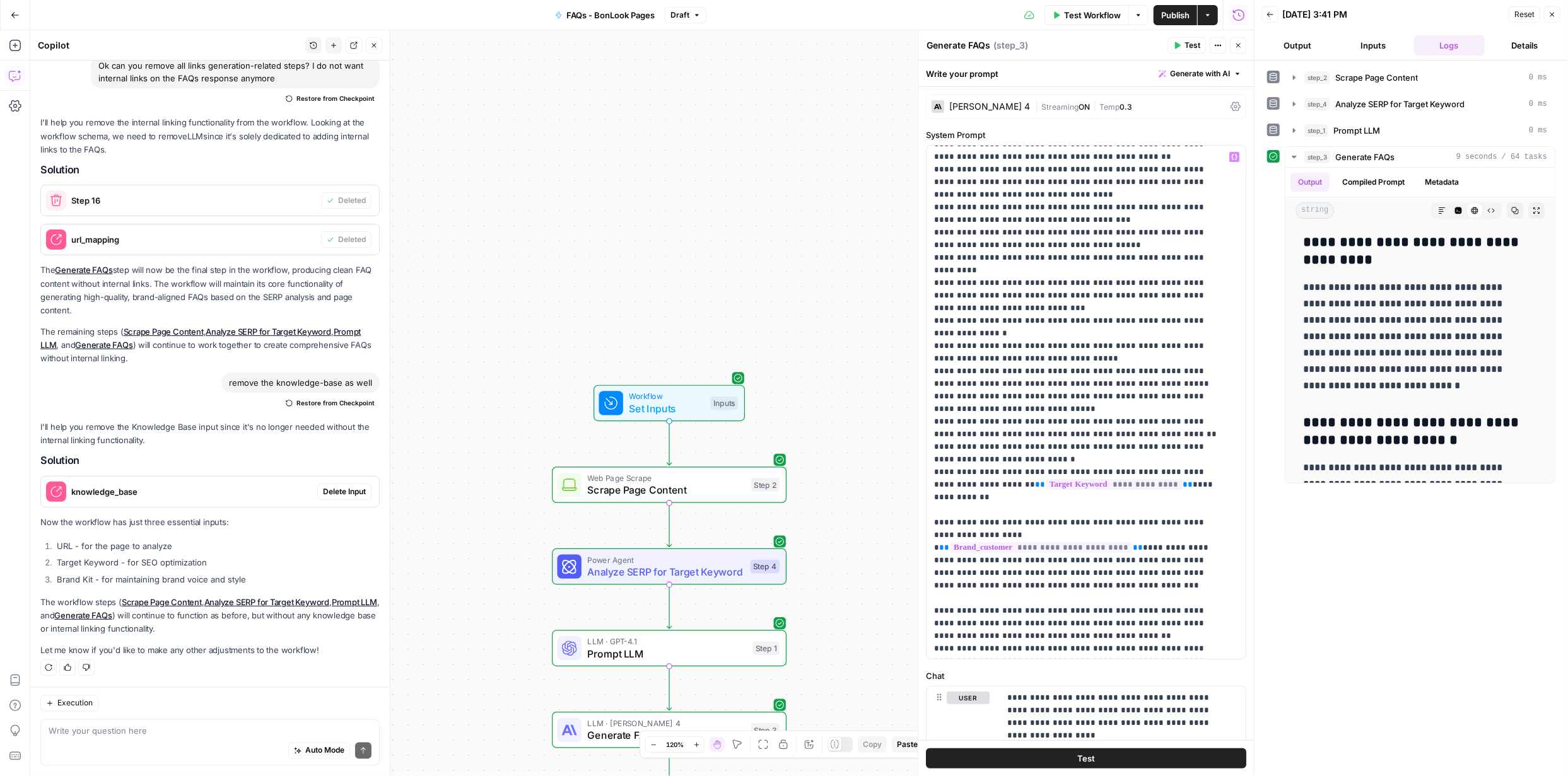
scroll to position [694, 0]
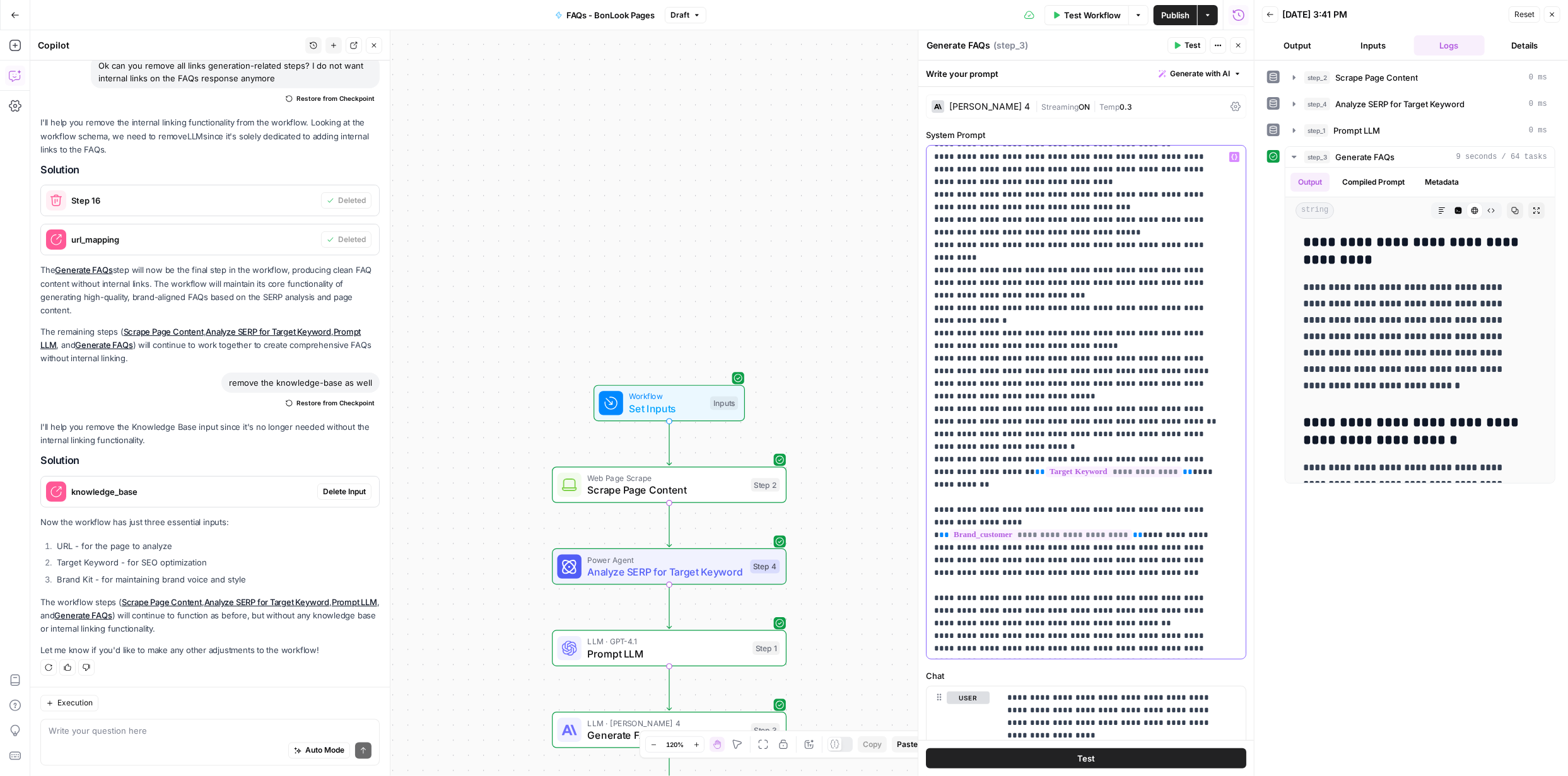
click at [1013, 536] on p "**********" at bounding box center [1076, 68] width 286 height 1222
click at [1101, 758] on button "Test" at bounding box center [1085, 758] width 320 height 20
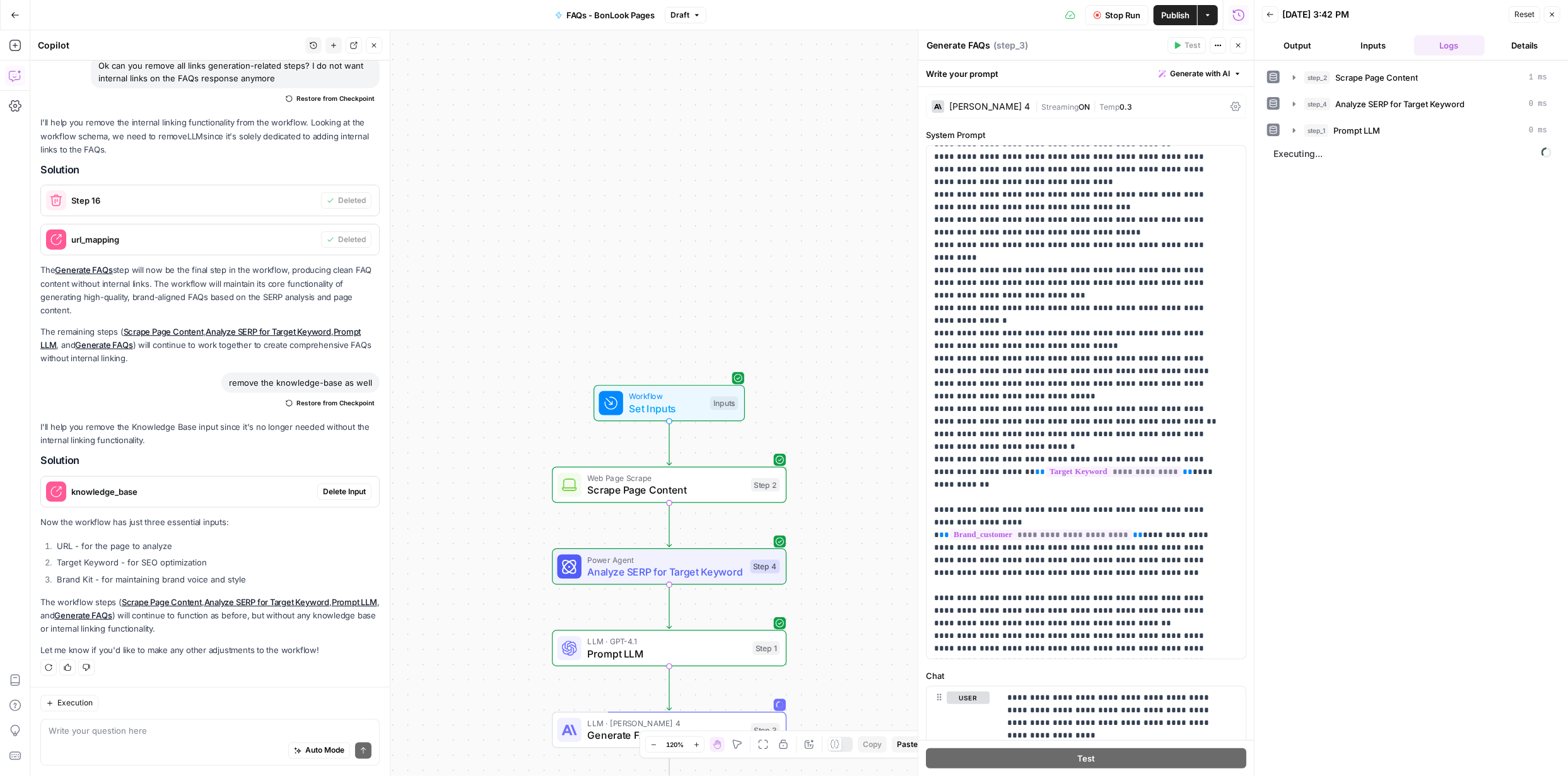
click at [1170, 14] on span "Publish" at bounding box center [1175, 15] width 28 height 13
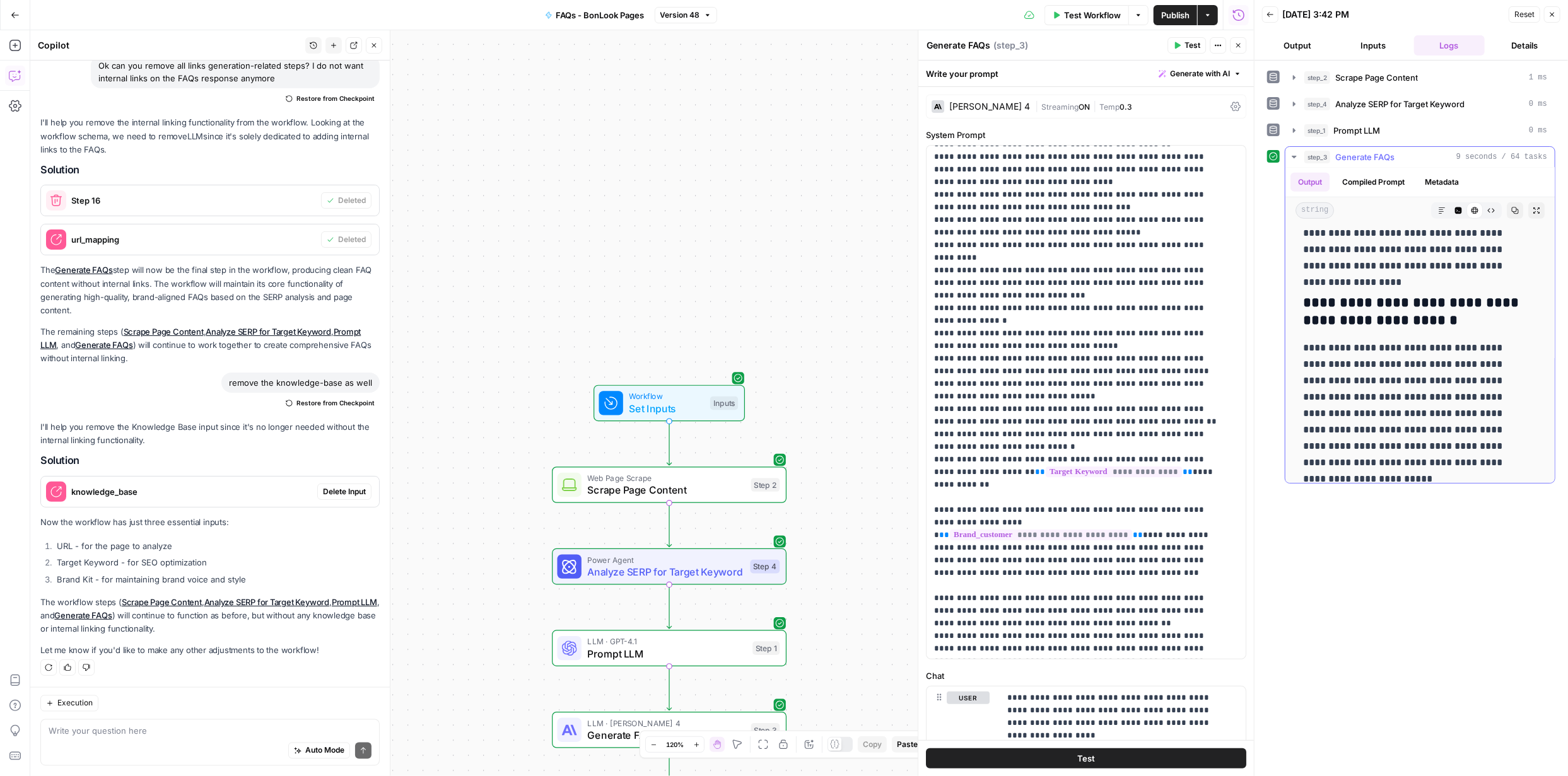
scroll to position [625, 0]
drag, startPoint x: 1380, startPoint y: 368, endPoint x: 1354, endPoint y: 338, distance: 39.7
click at [1354, 338] on p "**********" at bounding box center [1415, 398] width 225 height 147
copy p "**********"
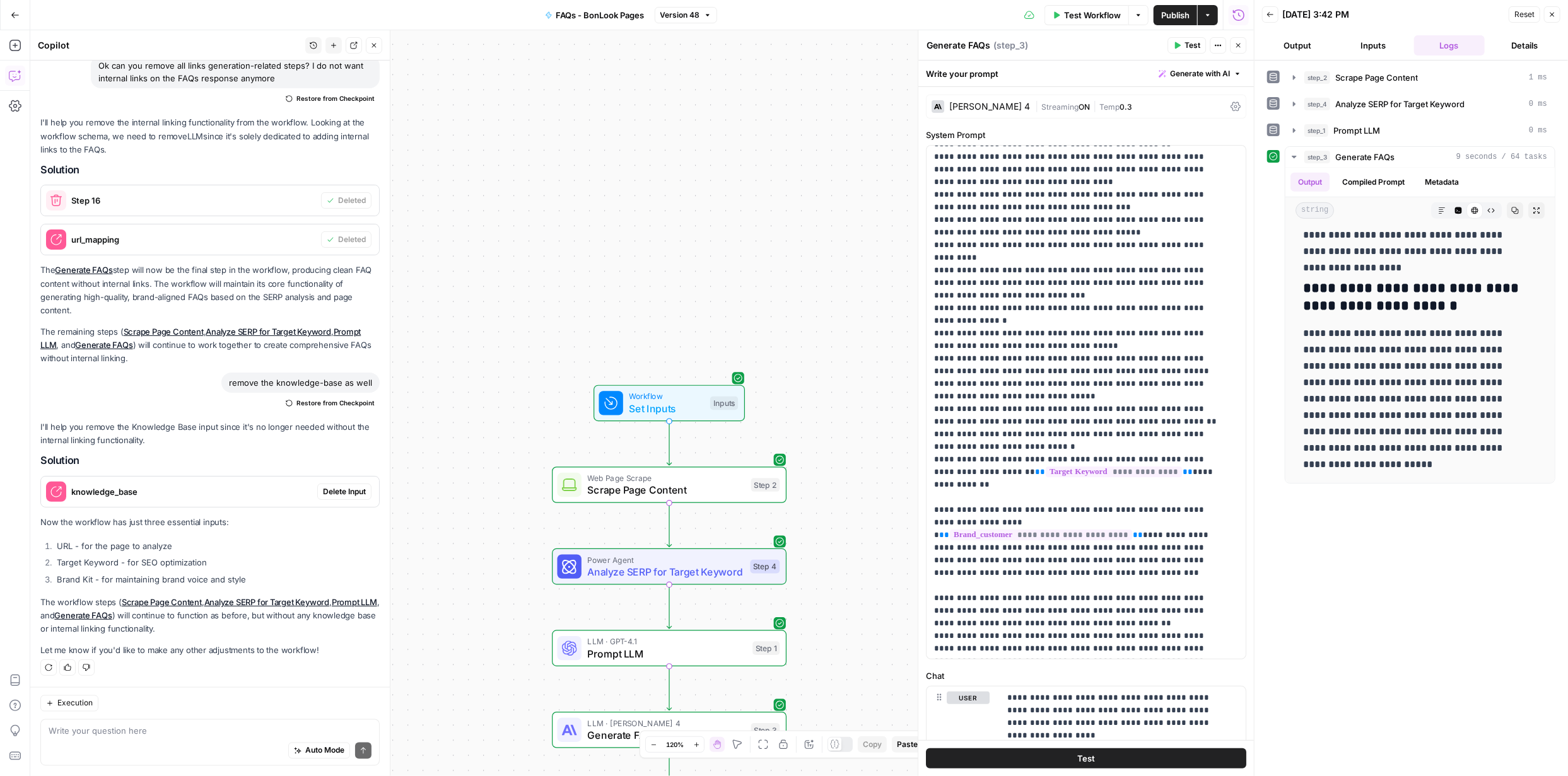
click at [230, 737] on div "Auto Mode Send" at bounding box center [210, 751] width 323 height 28
paste textarea "[bio-acetate glasses](https://www.bonlook.ca/collections/bio-acetate-glasses)"
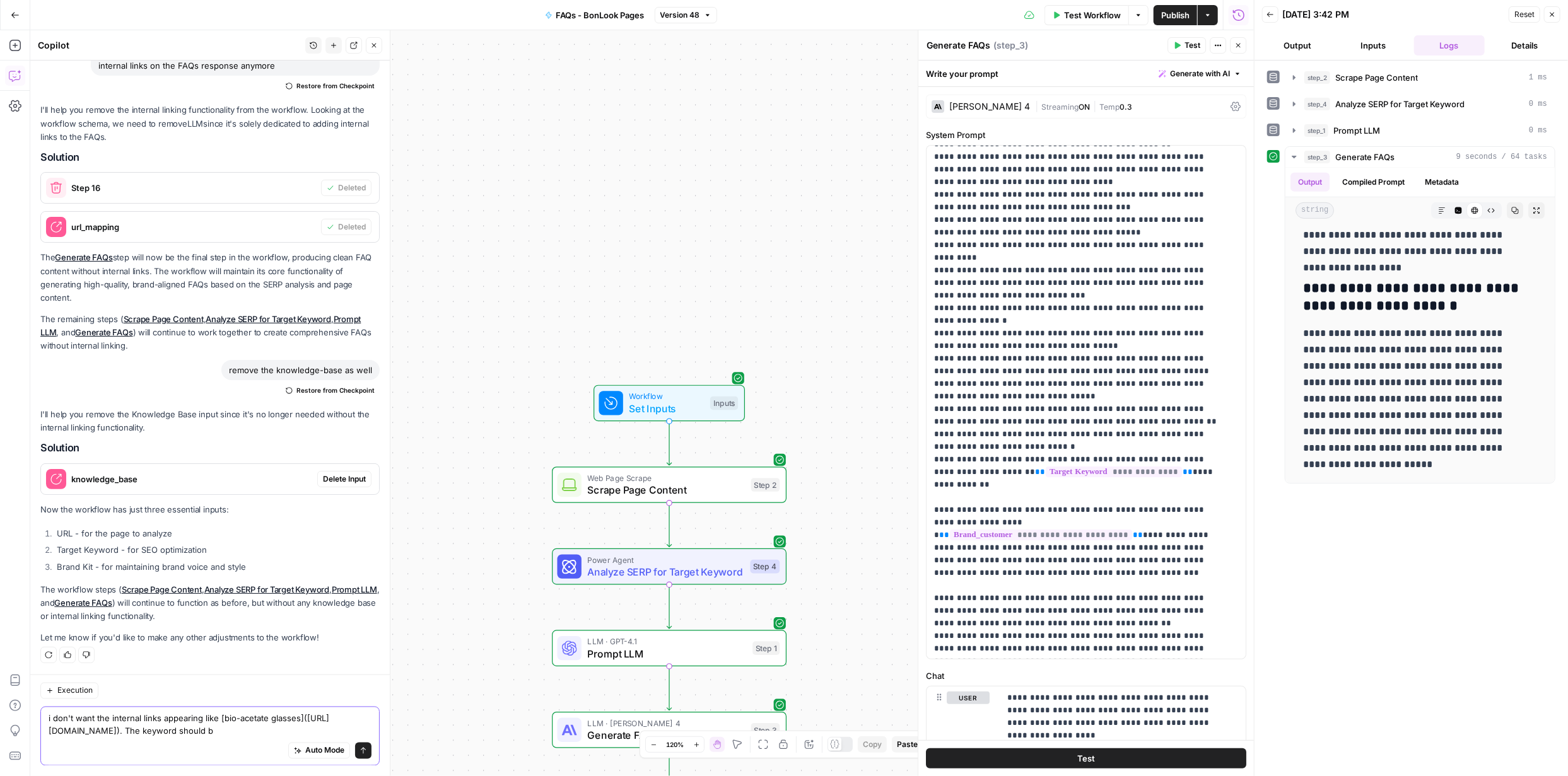
scroll to position [1556, 0]
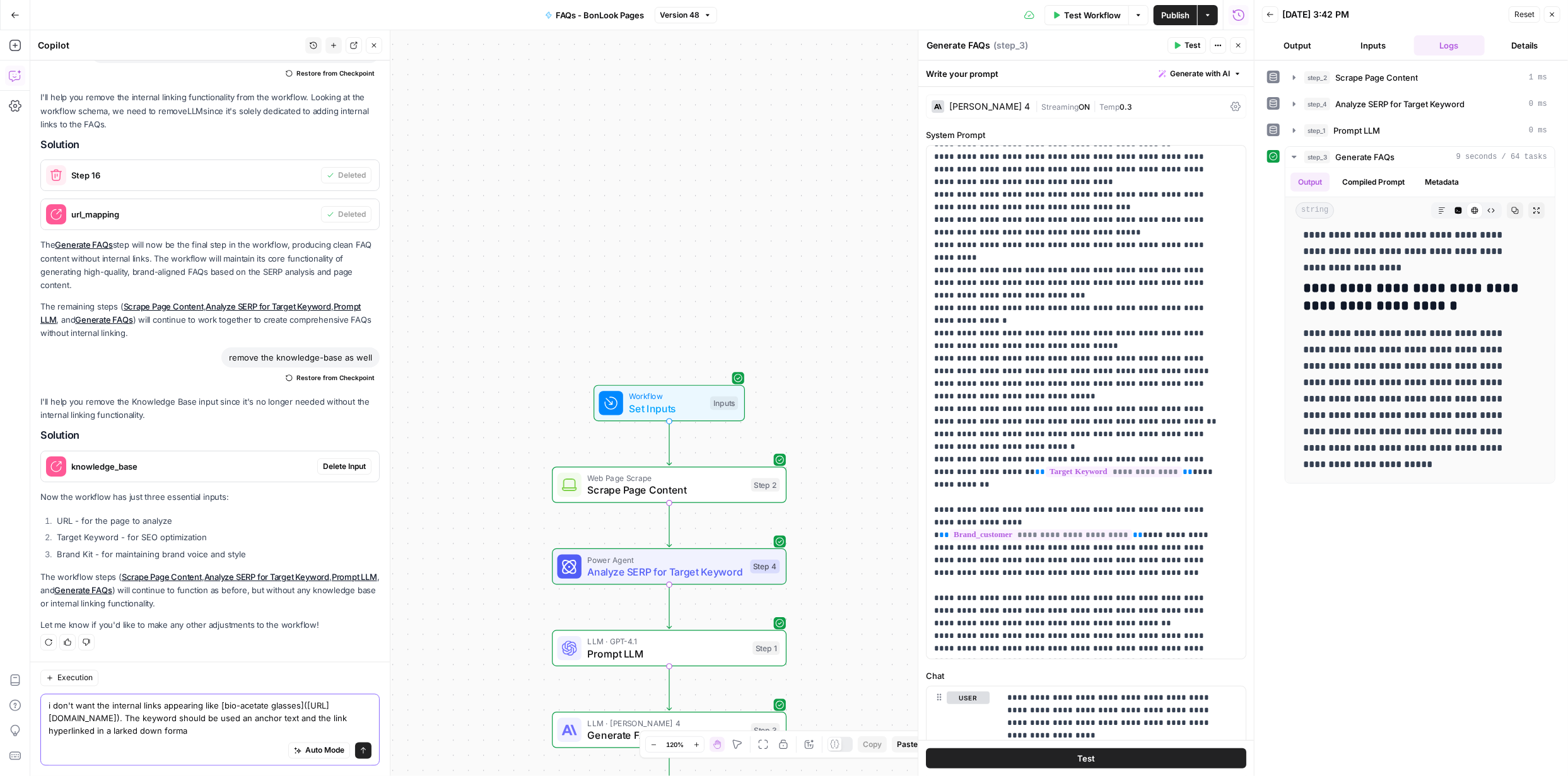
type textarea "i don't want the internal links appearing like [bio-acetate glasses](https://ww…"
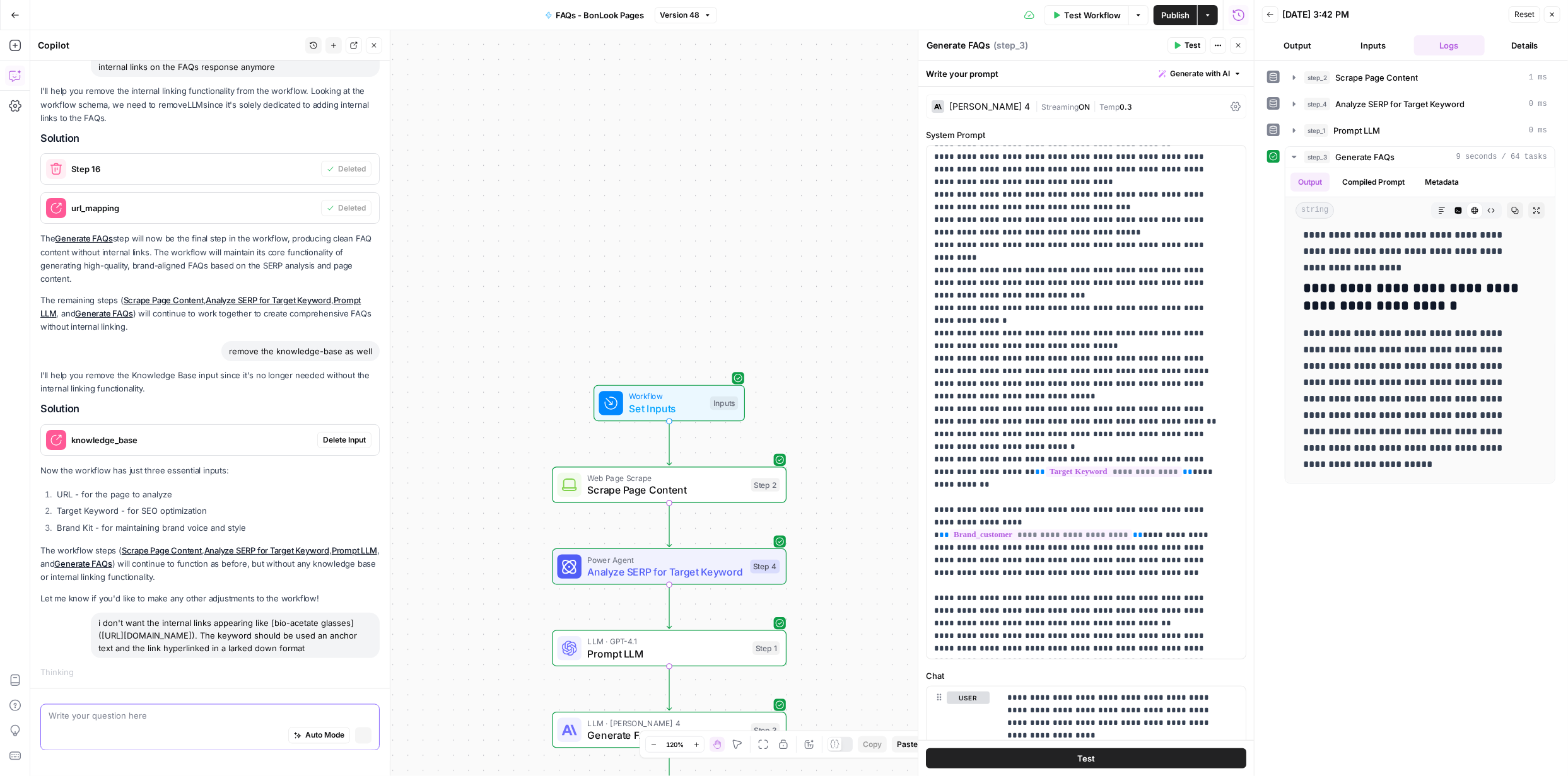
scroll to position [1519, 0]
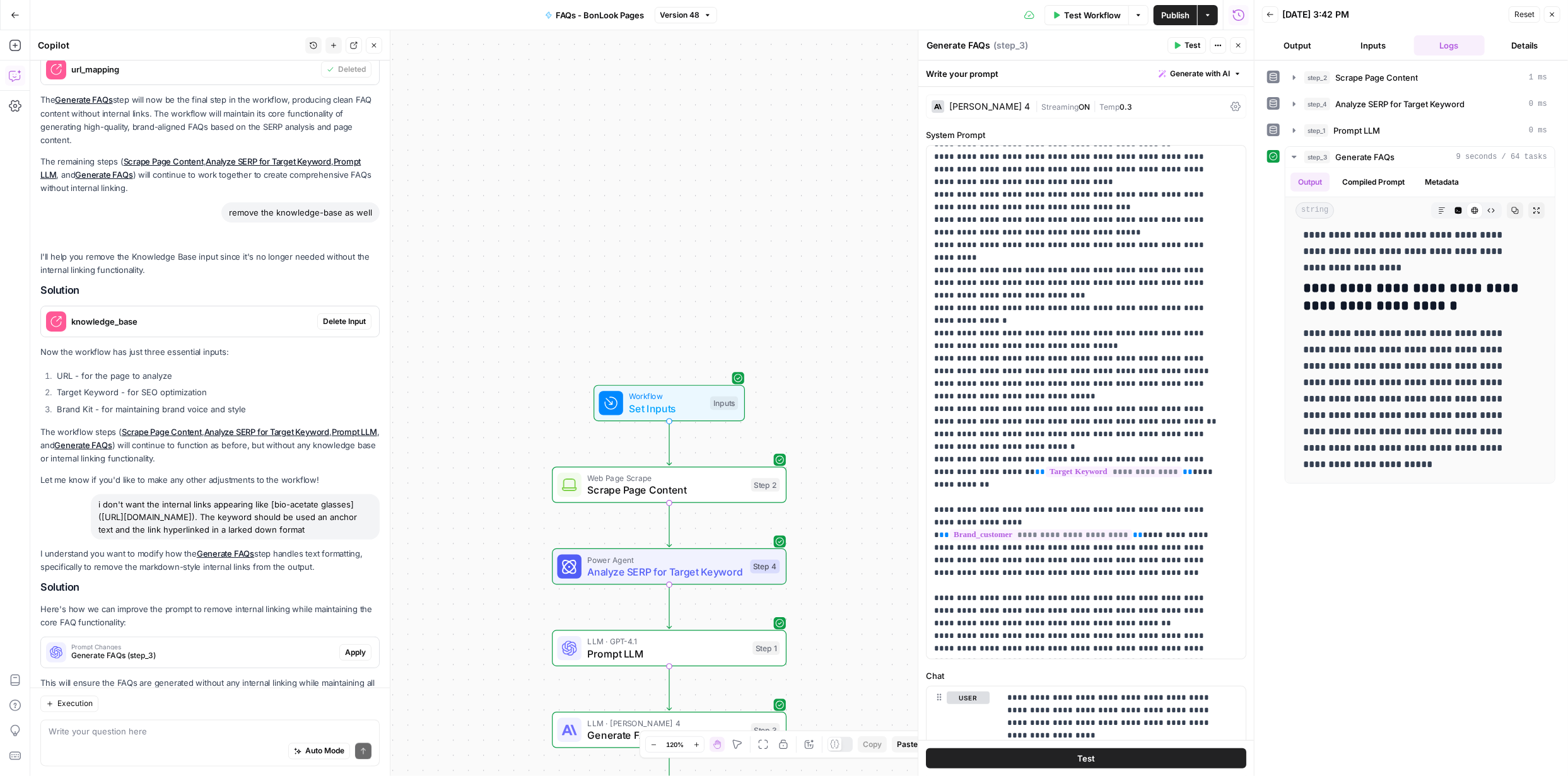
scroll to position [1772, 0]
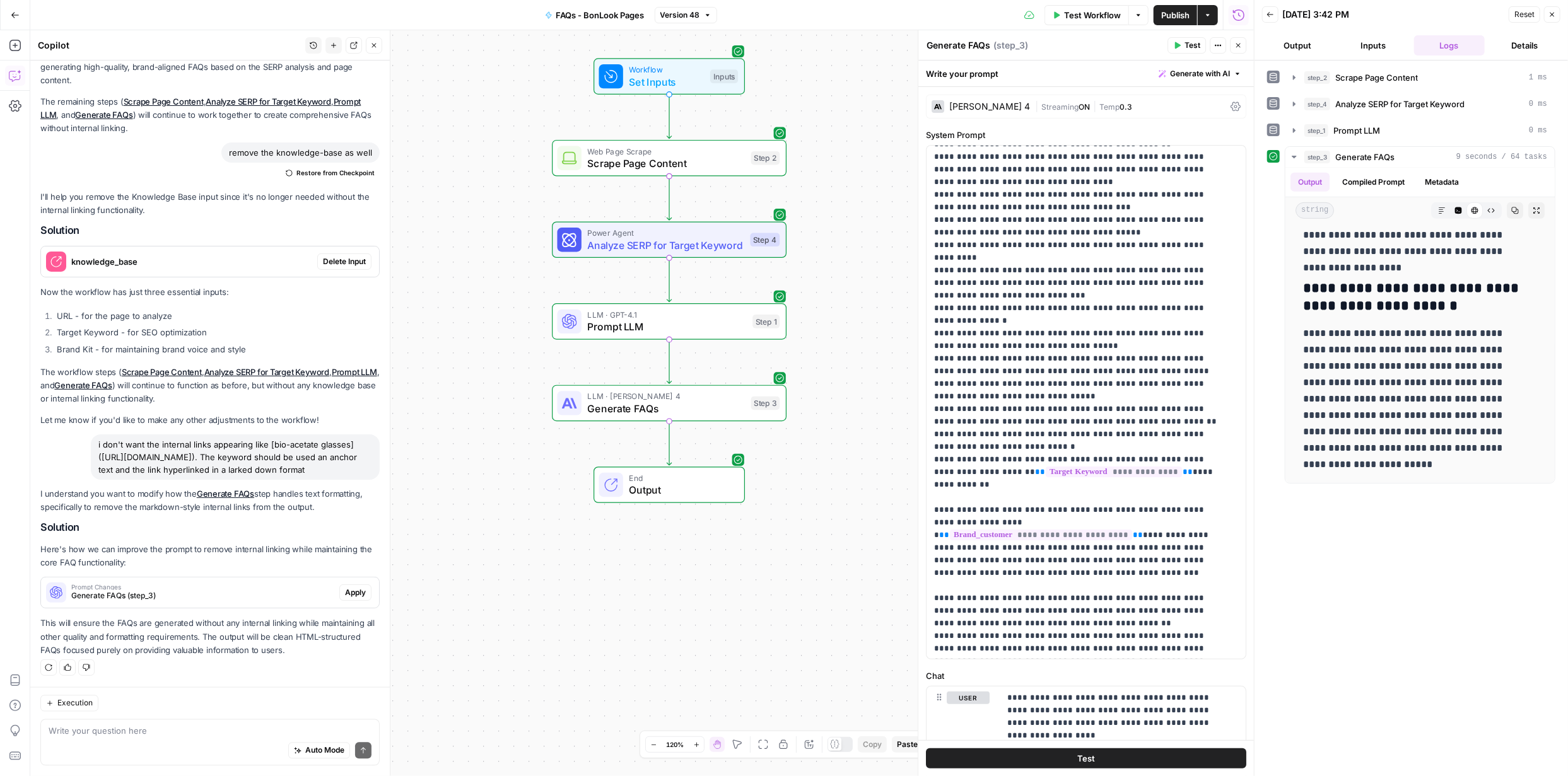
click at [226, 725] on textarea at bounding box center [210, 732] width 323 height 13
type textarea "want all the links in a marked down style"
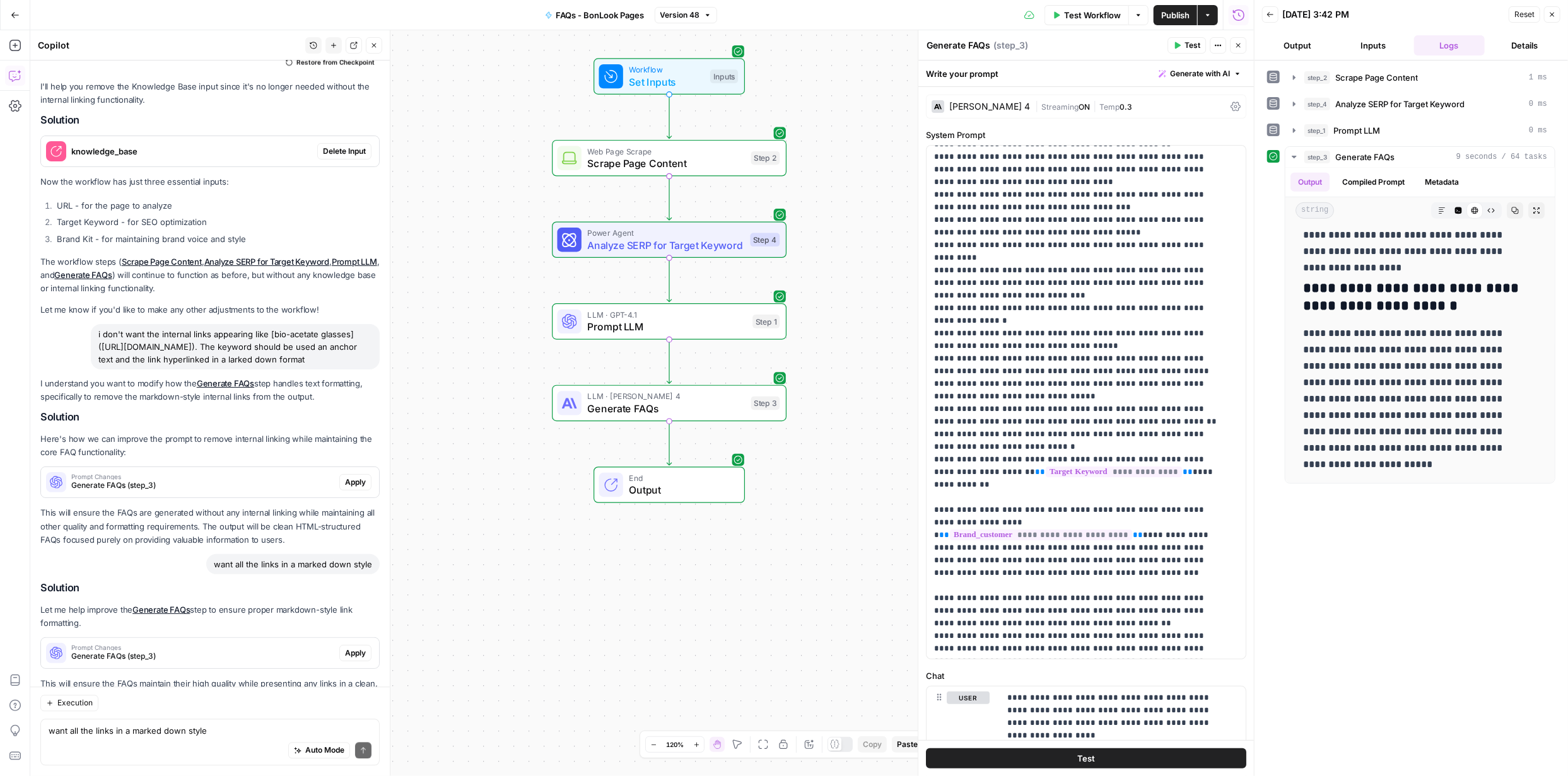
scroll to position [1943, 0]
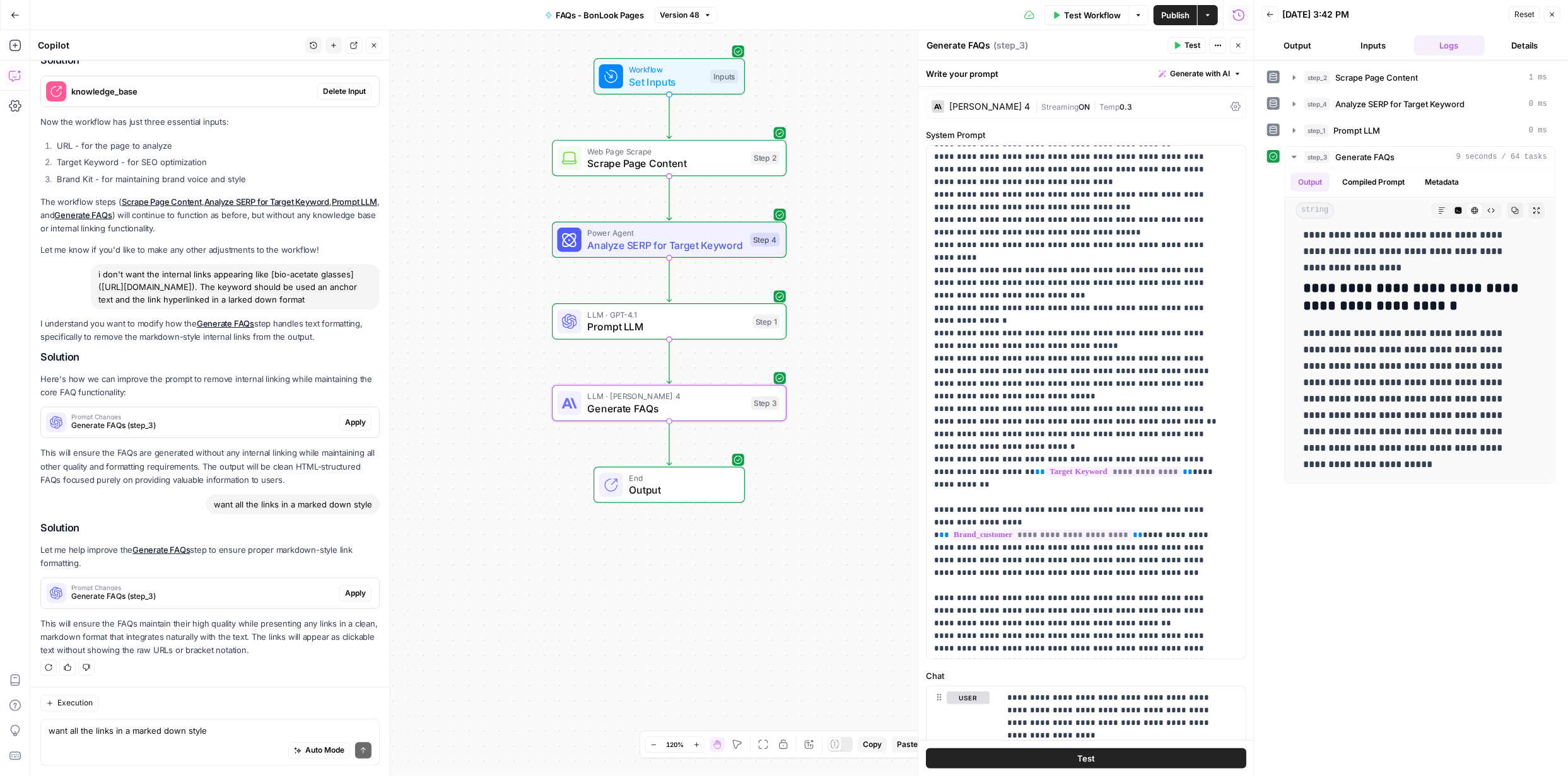
click at [349, 589] on span "Apply" at bounding box center [355, 593] width 21 height 12
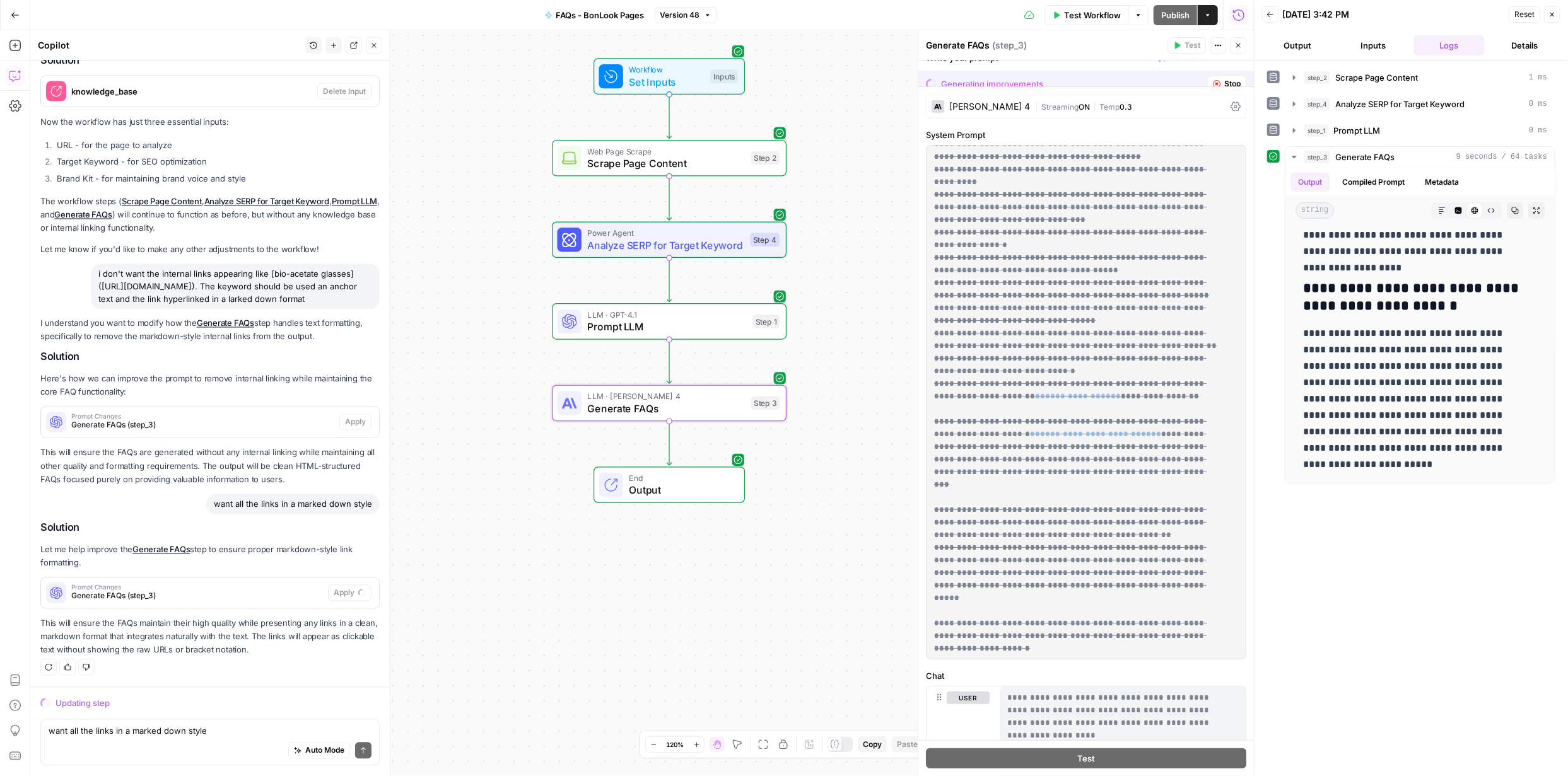
scroll to position [0, 0]
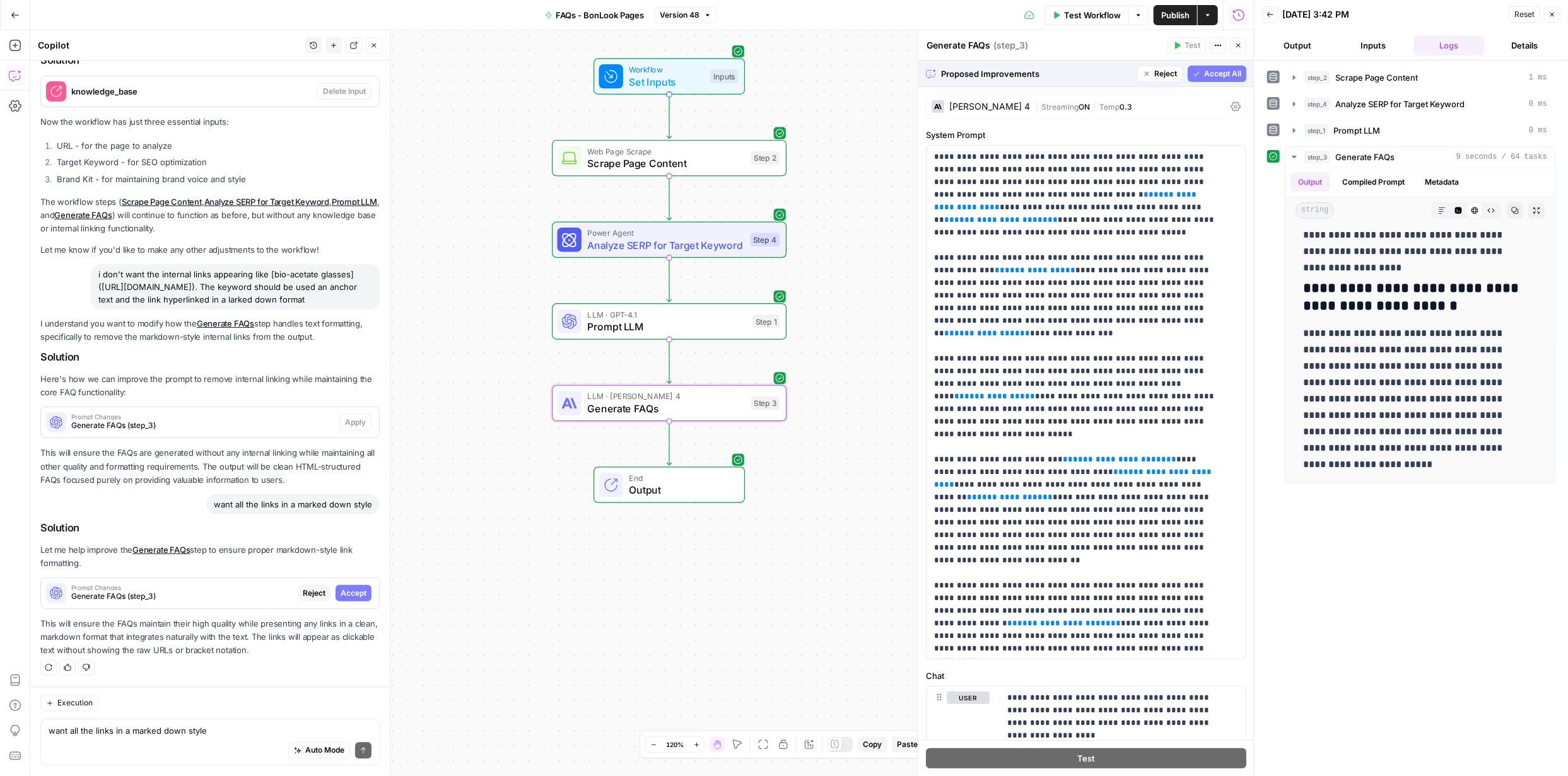
click at [352, 589] on span "Accept" at bounding box center [353, 593] width 26 height 12
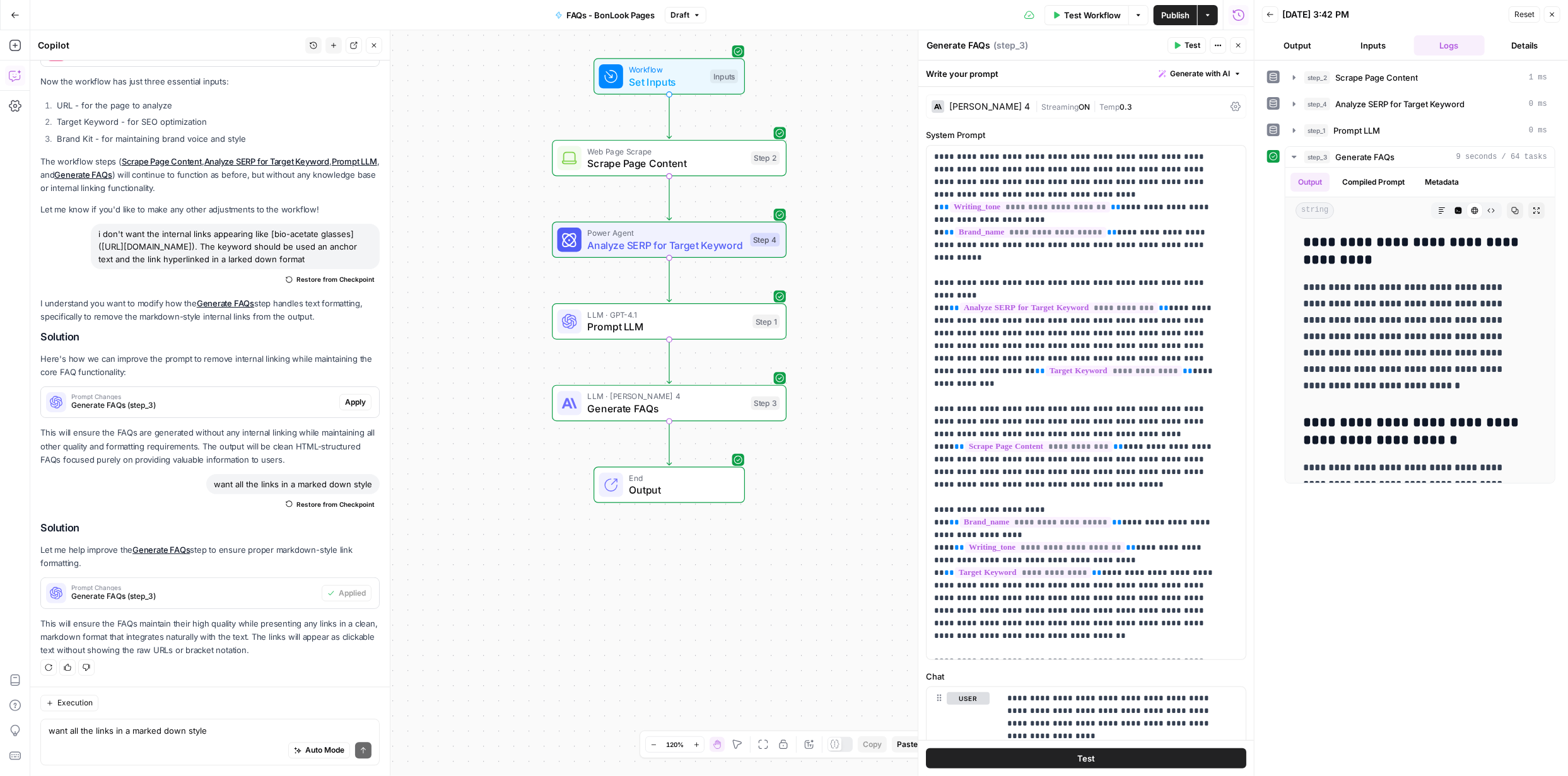
click at [1178, 19] on span "Publish" at bounding box center [1175, 15] width 28 height 13
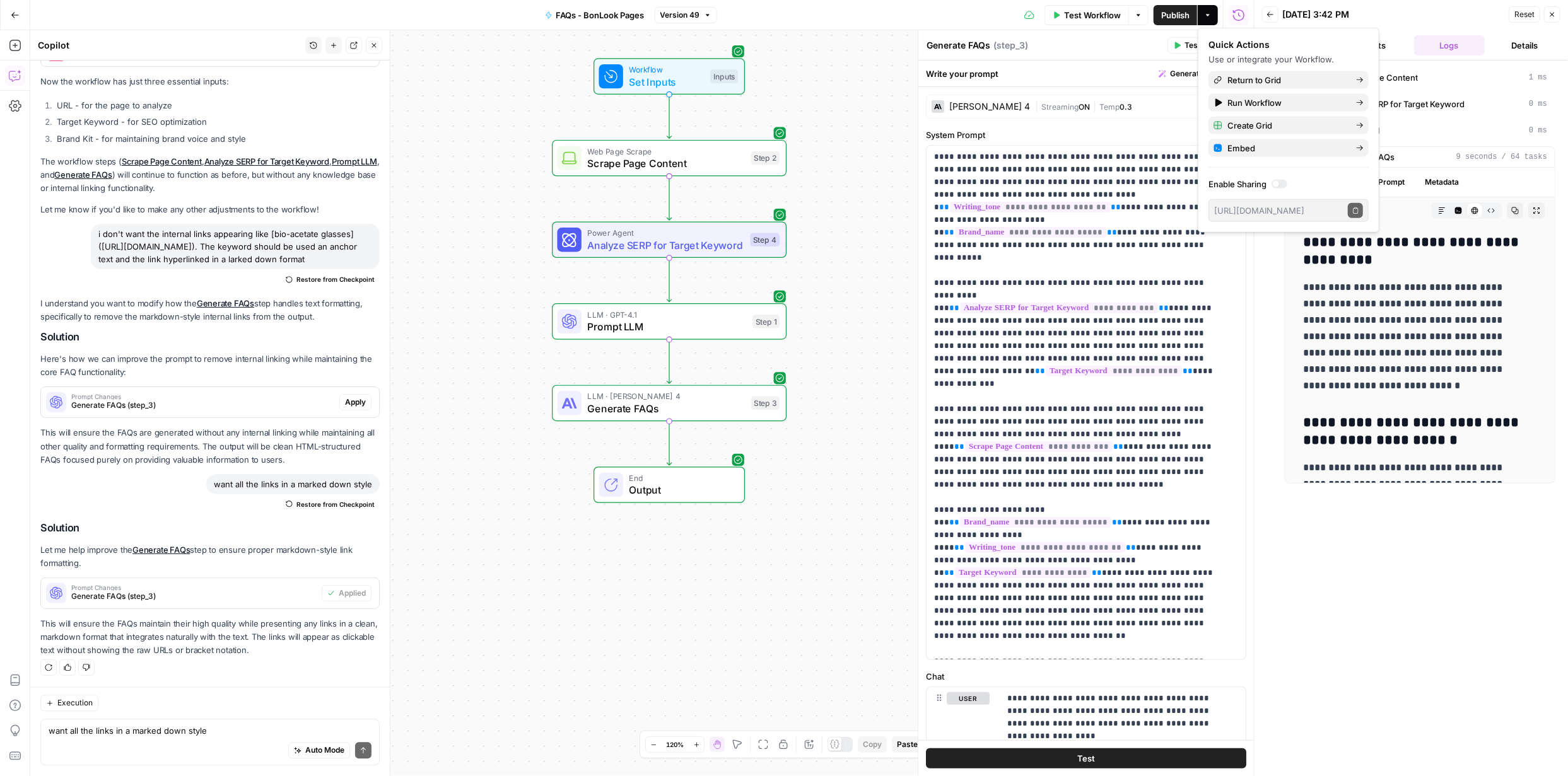
click at [1134, 755] on button "Test" at bounding box center [1085, 758] width 320 height 20
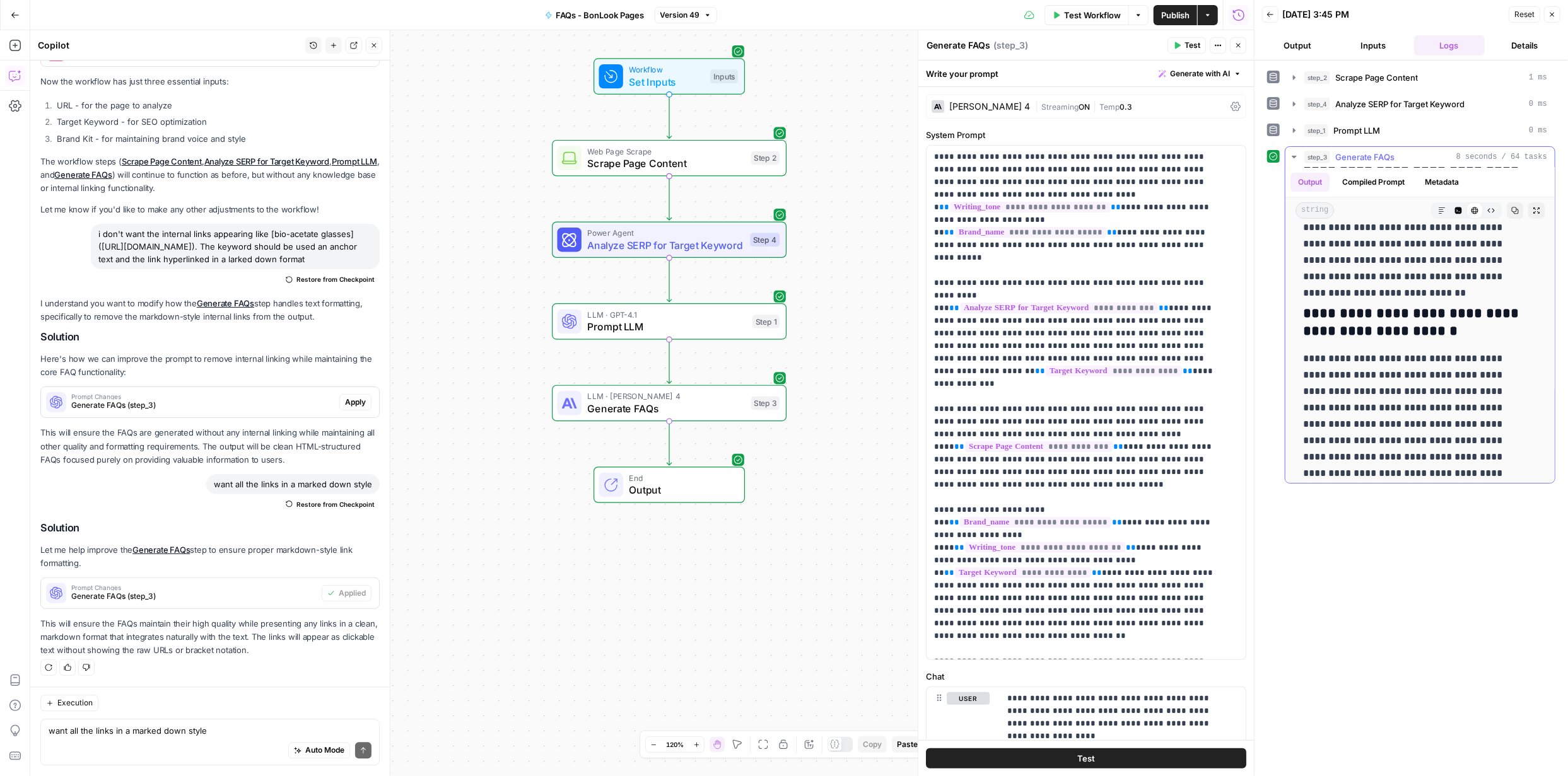
scroll to position [427, 0]
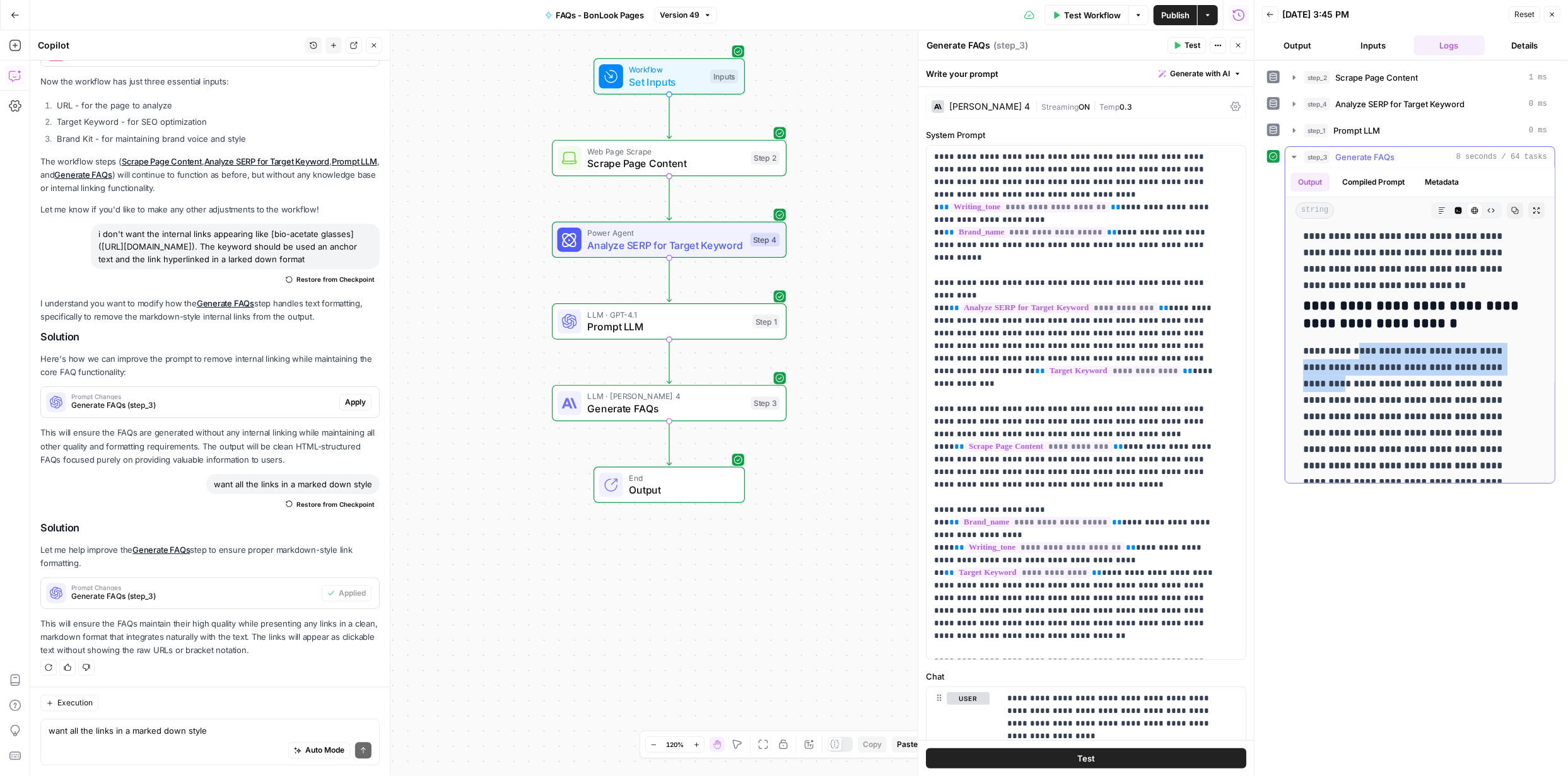
drag, startPoint x: 1357, startPoint y: 351, endPoint x: 1382, endPoint y: 379, distance: 37.5
click at [1382, 379] on p "**********" at bounding box center [1415, 416] width 225 height 147
copy p "**********"
click at [1438, 210] on icon "button" at bounding box center [1441, 210] width 7 height 7
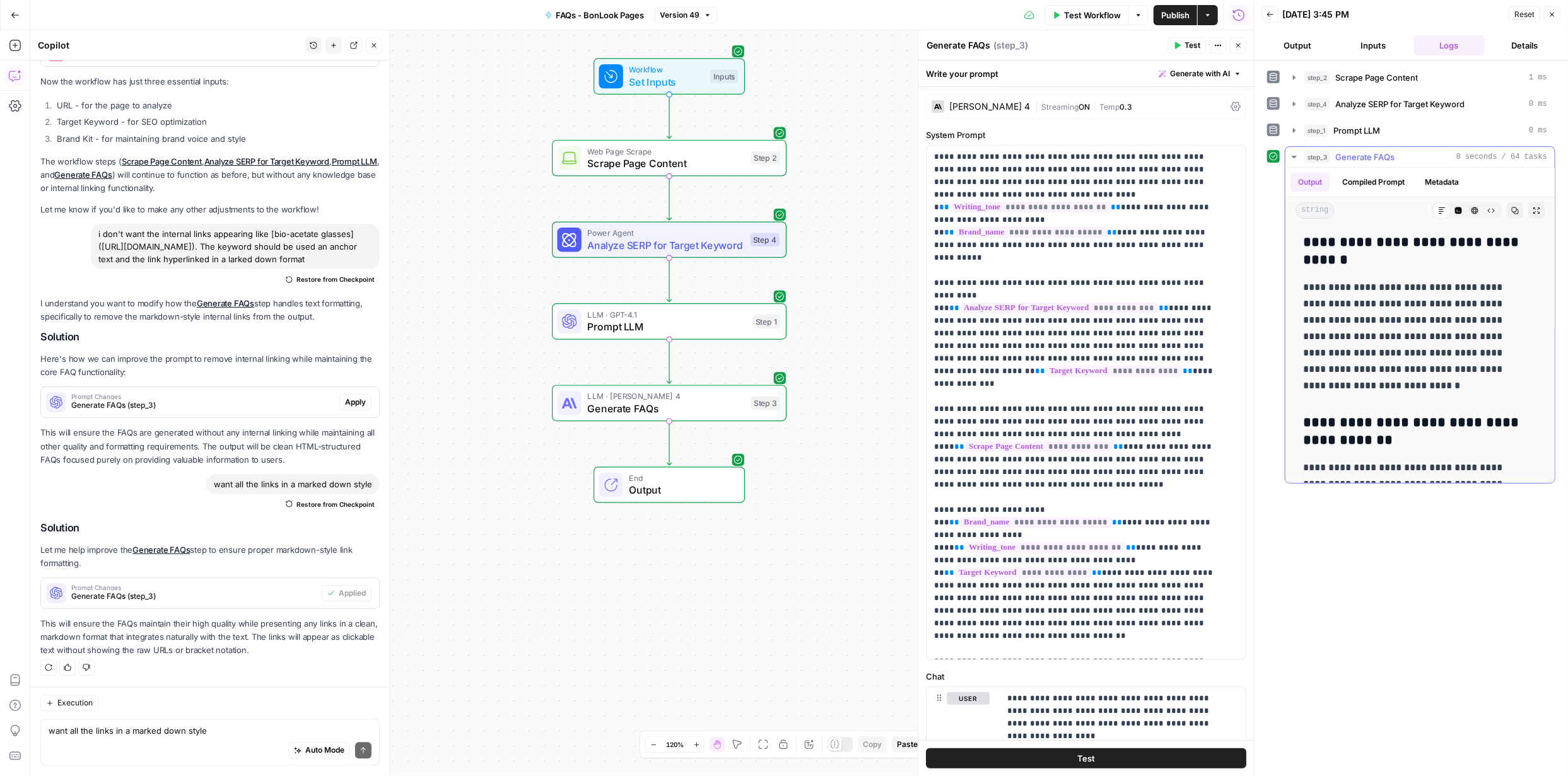
click at [1438, 210] on icon at bounding box center [1441, 210] width 7 height 7
click at [162, 731] on textarea "want all the links in a marked down style" at bounding box center [210, 732] width 323 height 13
paste textarea "bio-acetate glasses]([URL][DOMAIN_NAME])"
type textarea "internal links ar still appearing like this bio-acetate glasses]([URL][DOMAIN_N…"
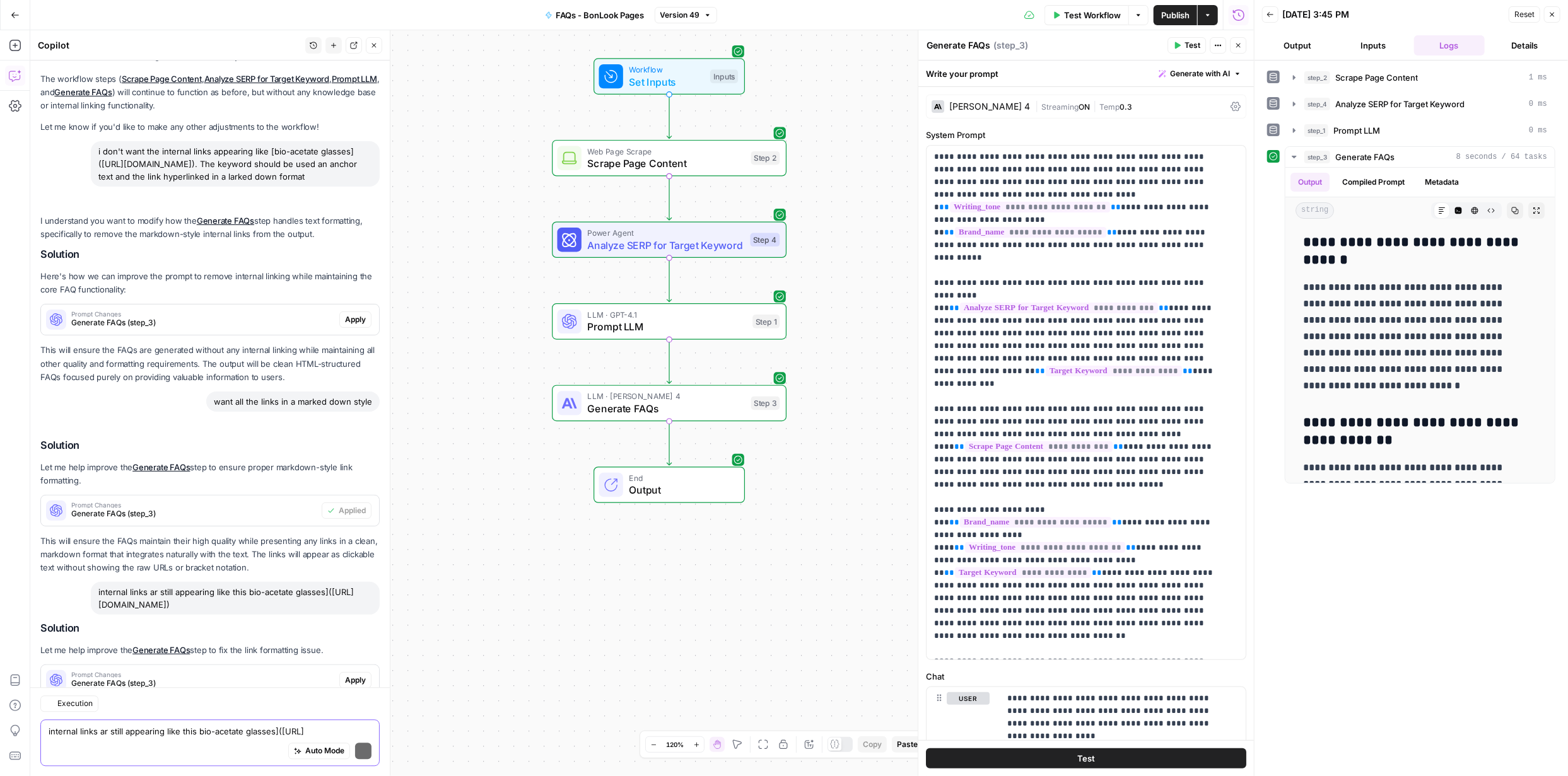
scroll to position [2165, 0]
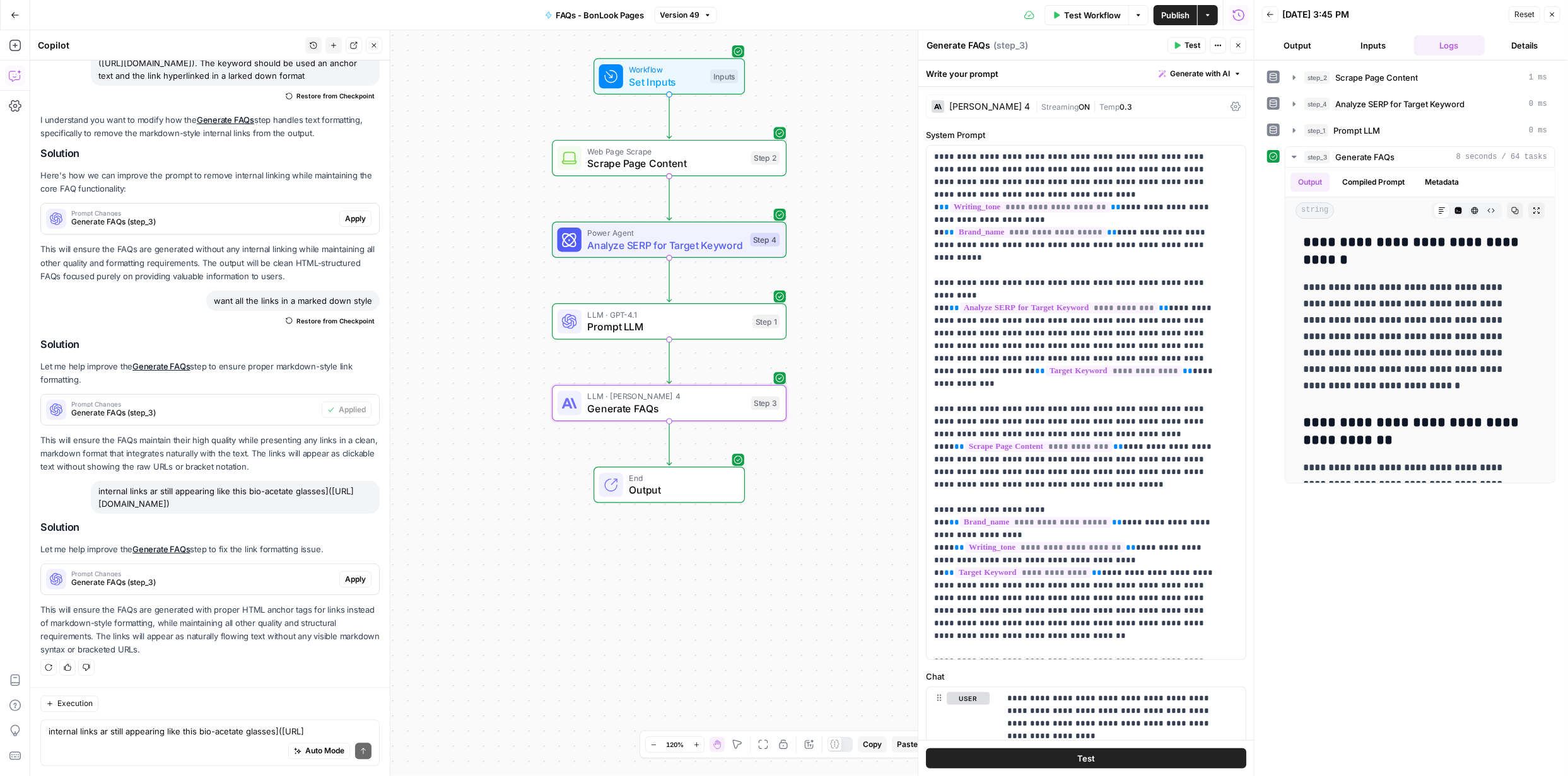
click at [345, 581] on span "Apply" at bounding box center [355, 579] width 21 height 12
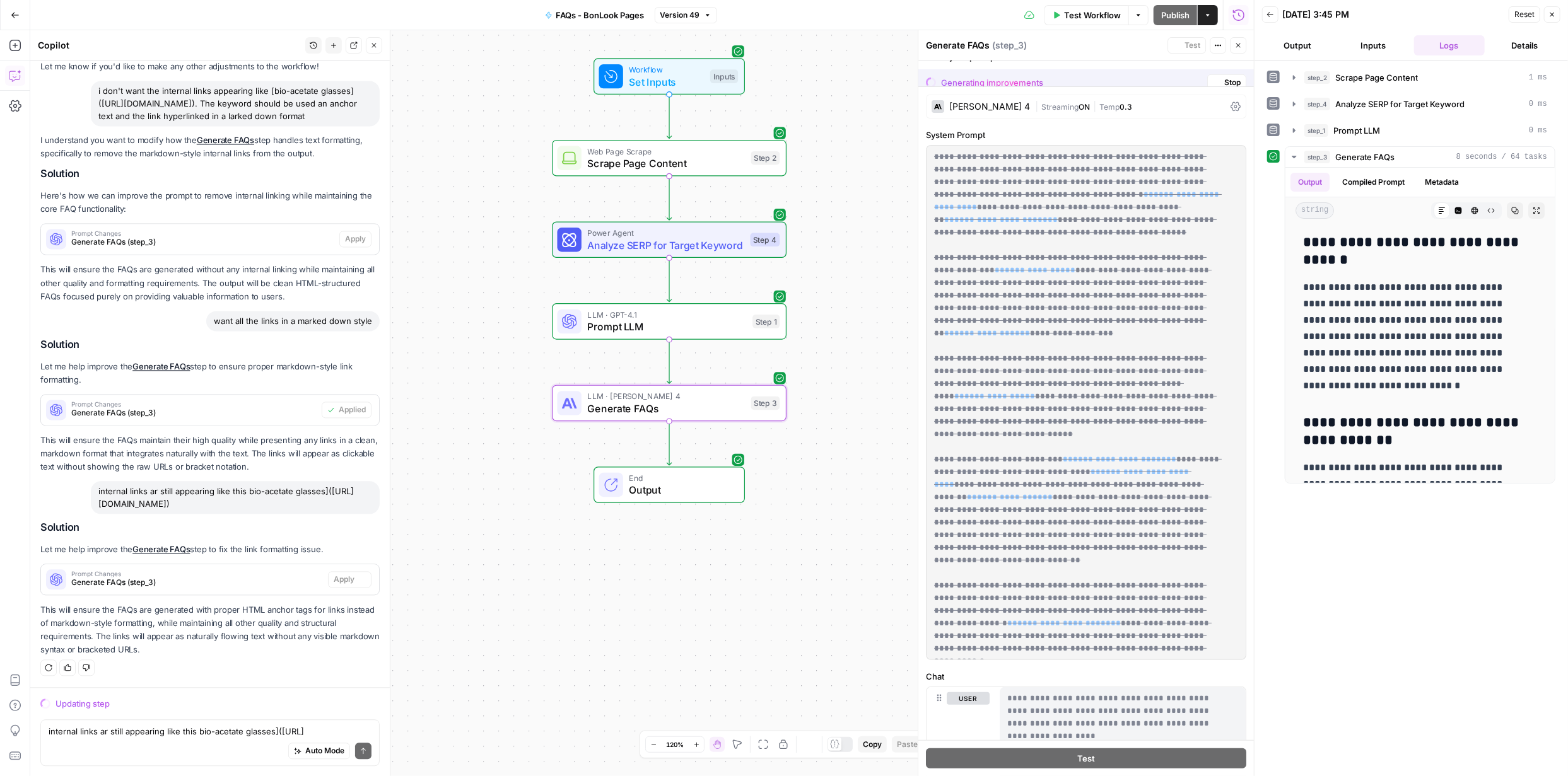
scroll to position [2065, 0]
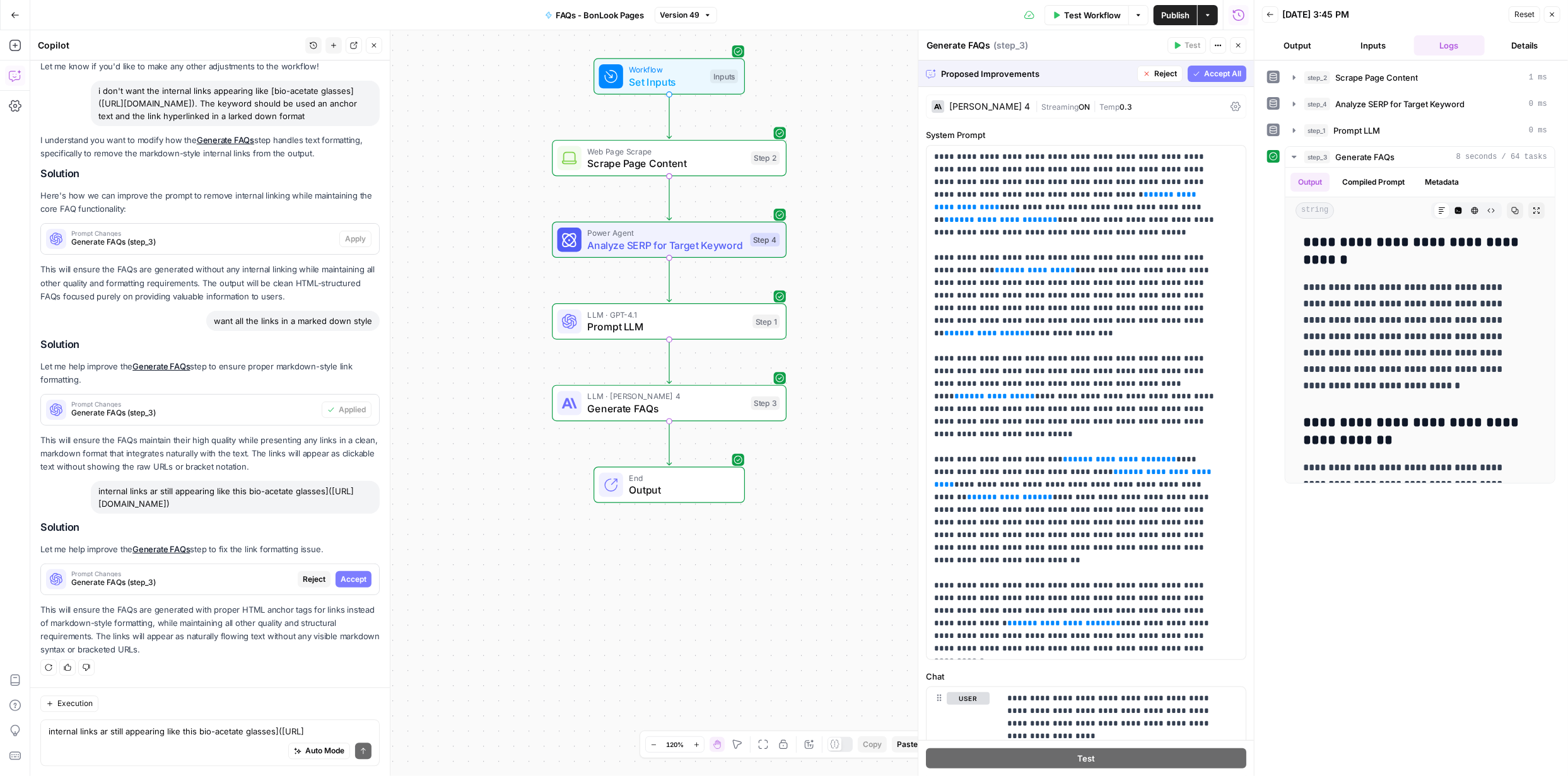
click at [1191, 76] on button "Accept All" at bounding box center [1216, 74] width 59 height 16
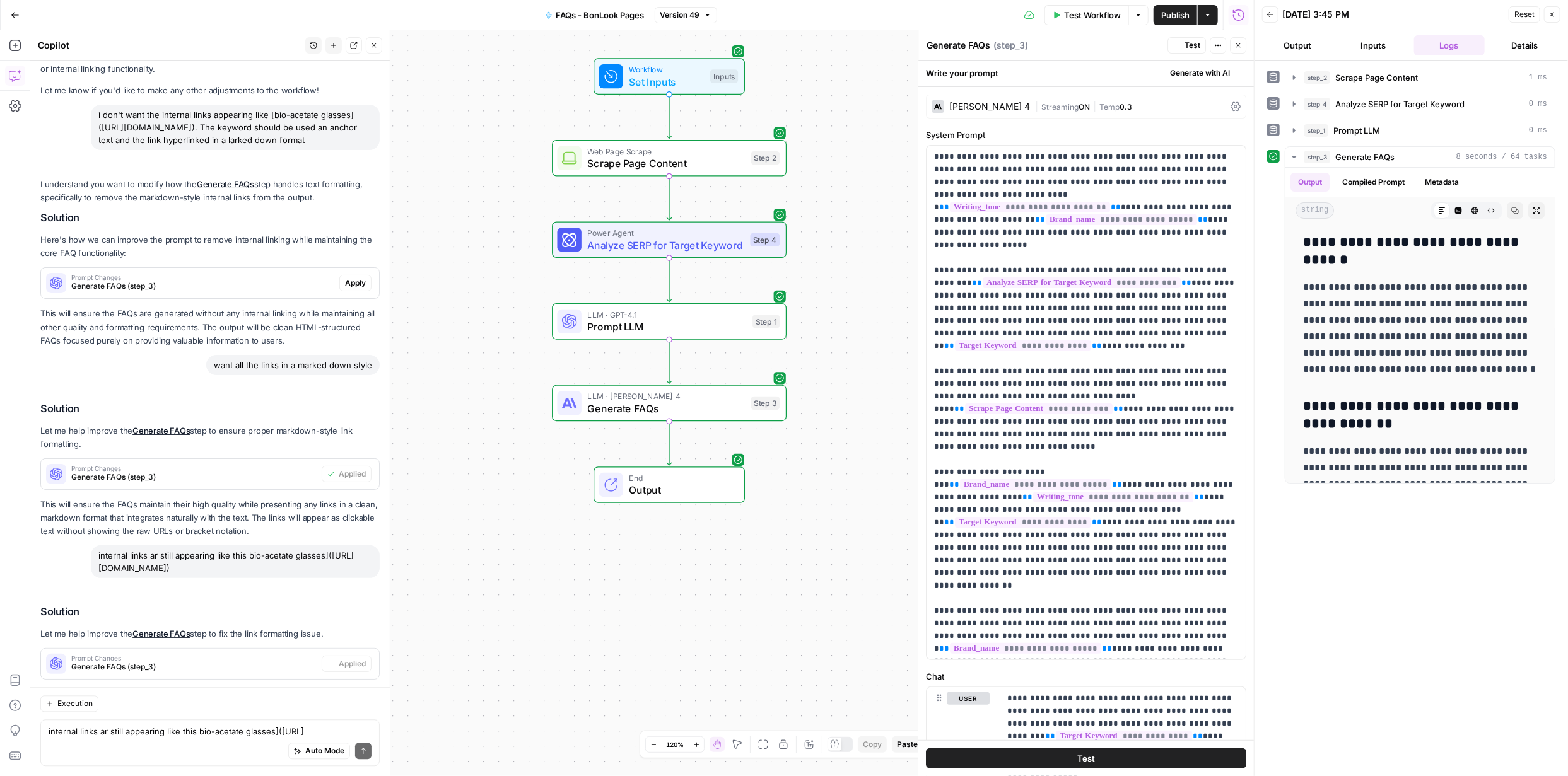
scroll to position [2185, 0]
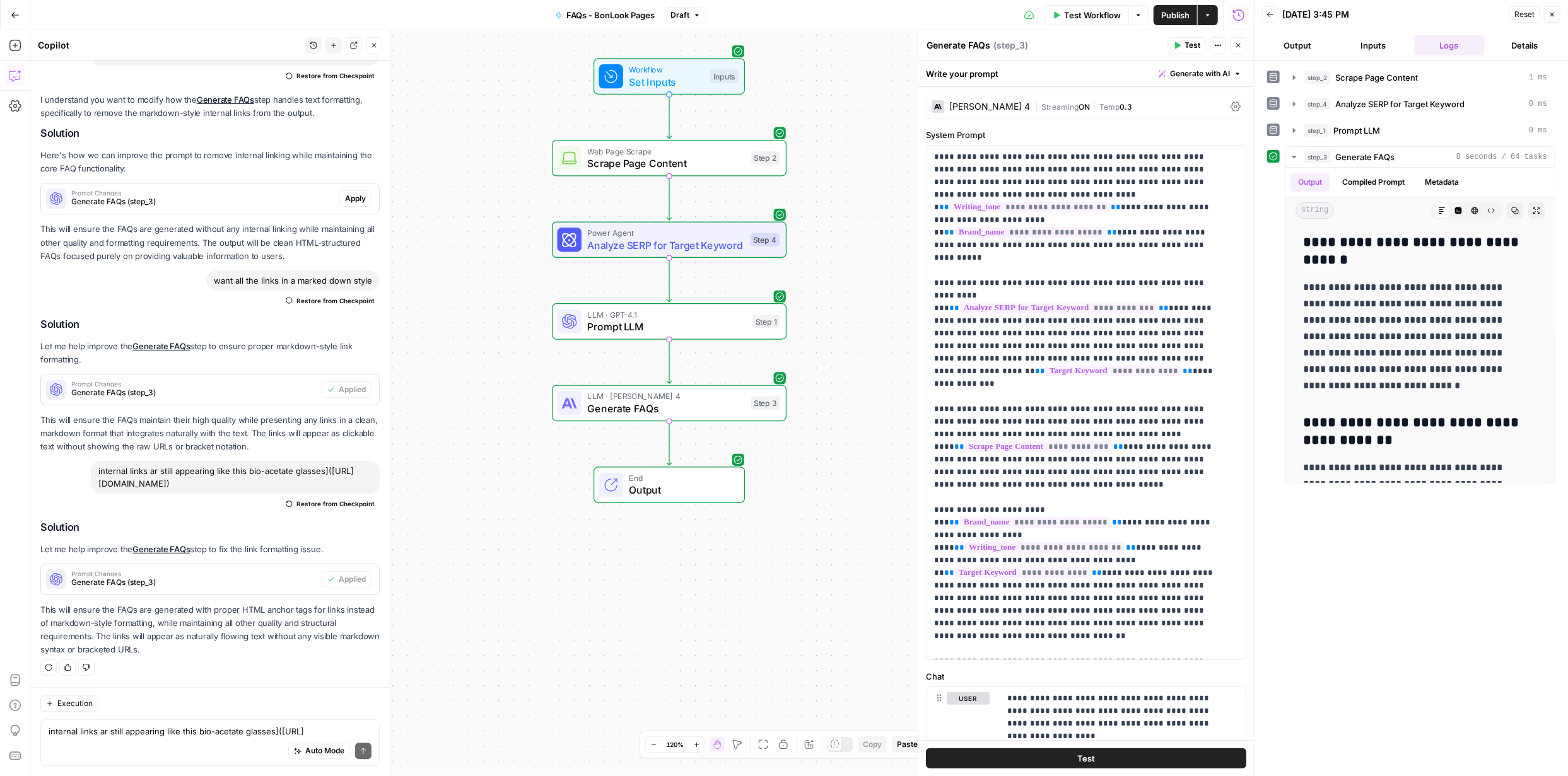
click at [1112, 756] on button "Test" at bounding box center [1085, 758] width 320 height 20
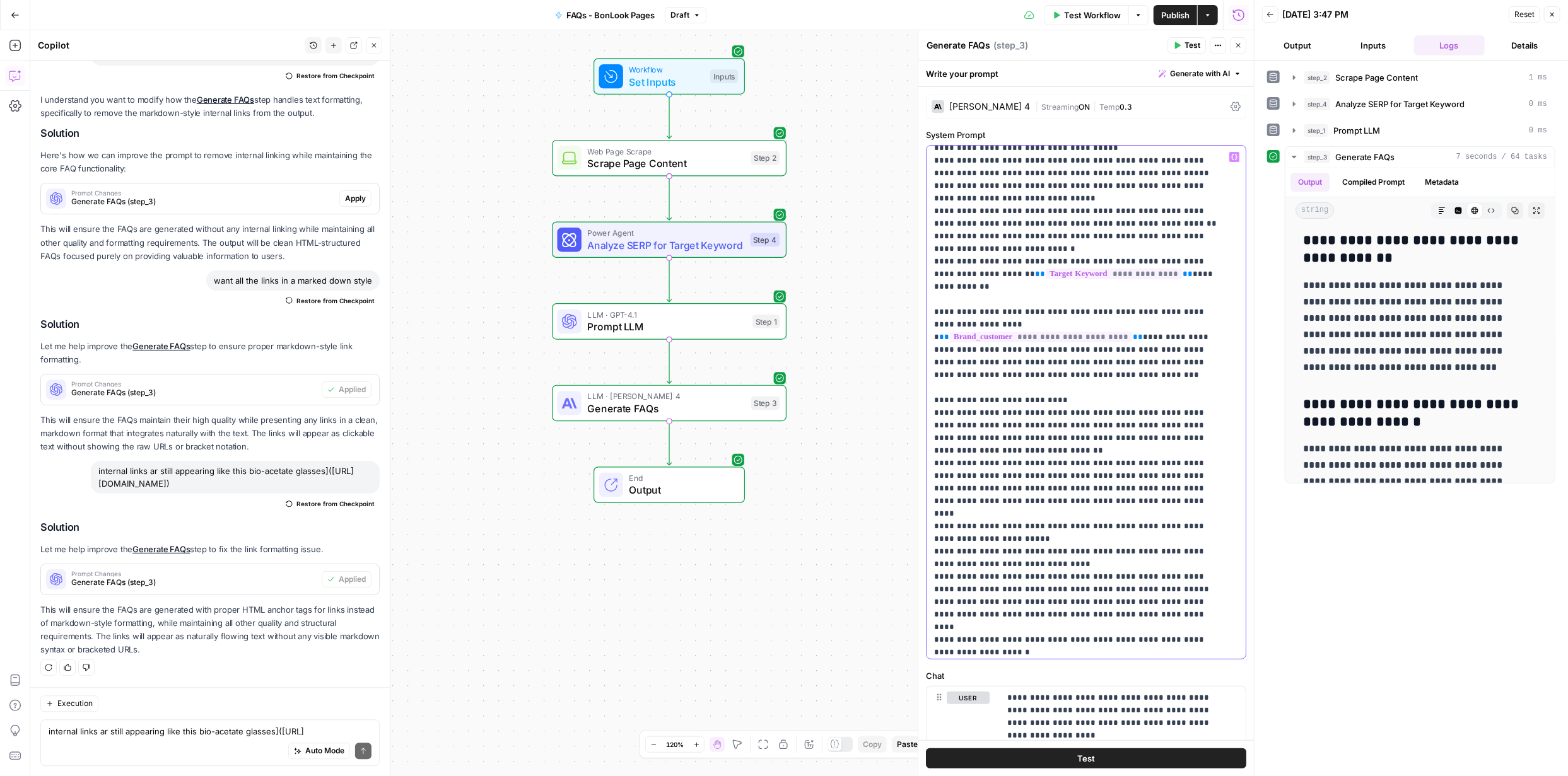
scroll to position [888, 0]
drag, startPoint x: 1122, startPoint y: 364, endPoint x: 942, endPoint y: 331, distance: 183.0
drag, startPoint x: 1040, startPoint y: 317, endPoint x: 934, endPoint y: 280, distance: 112.3
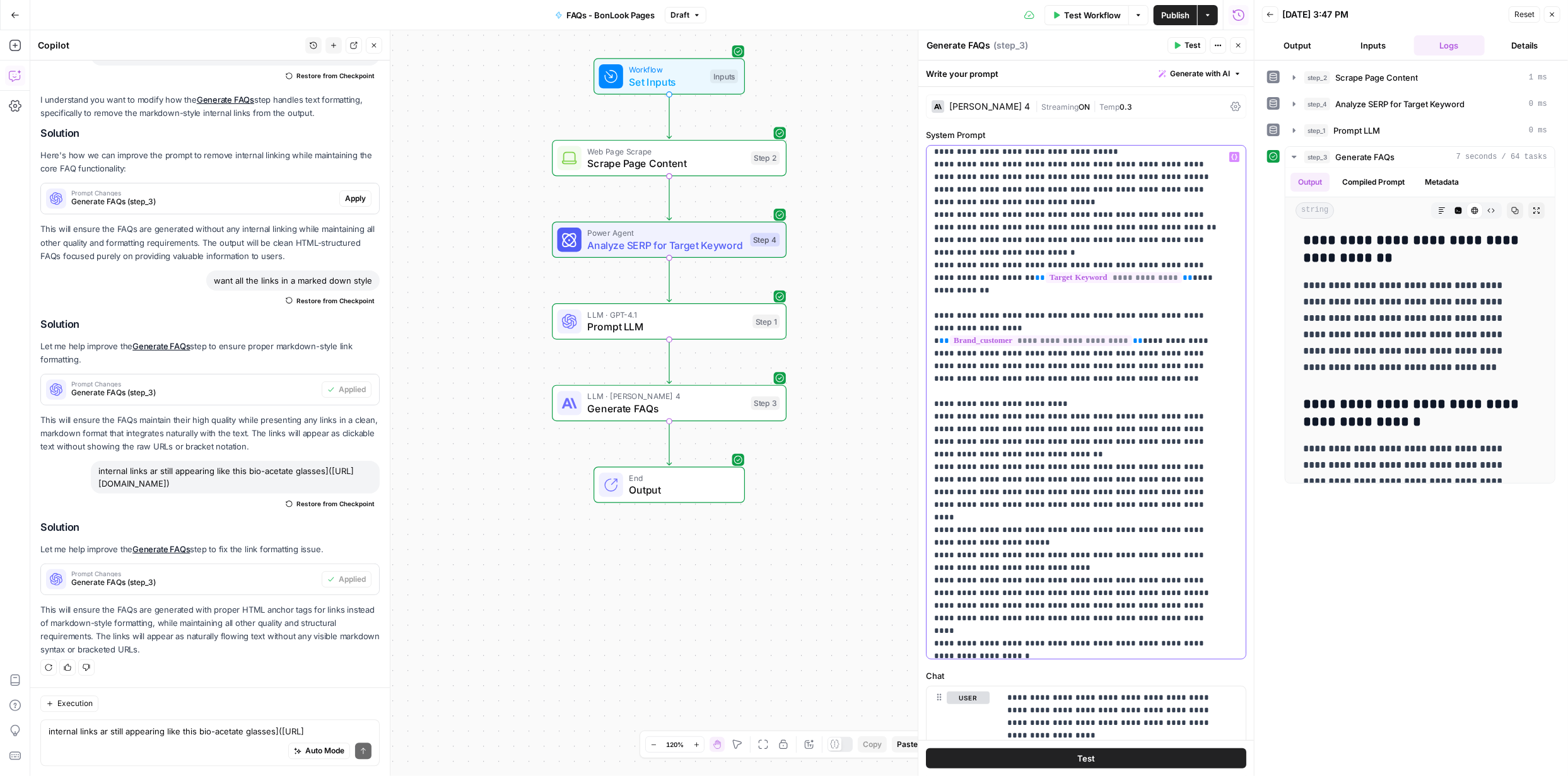
copy p "**********"
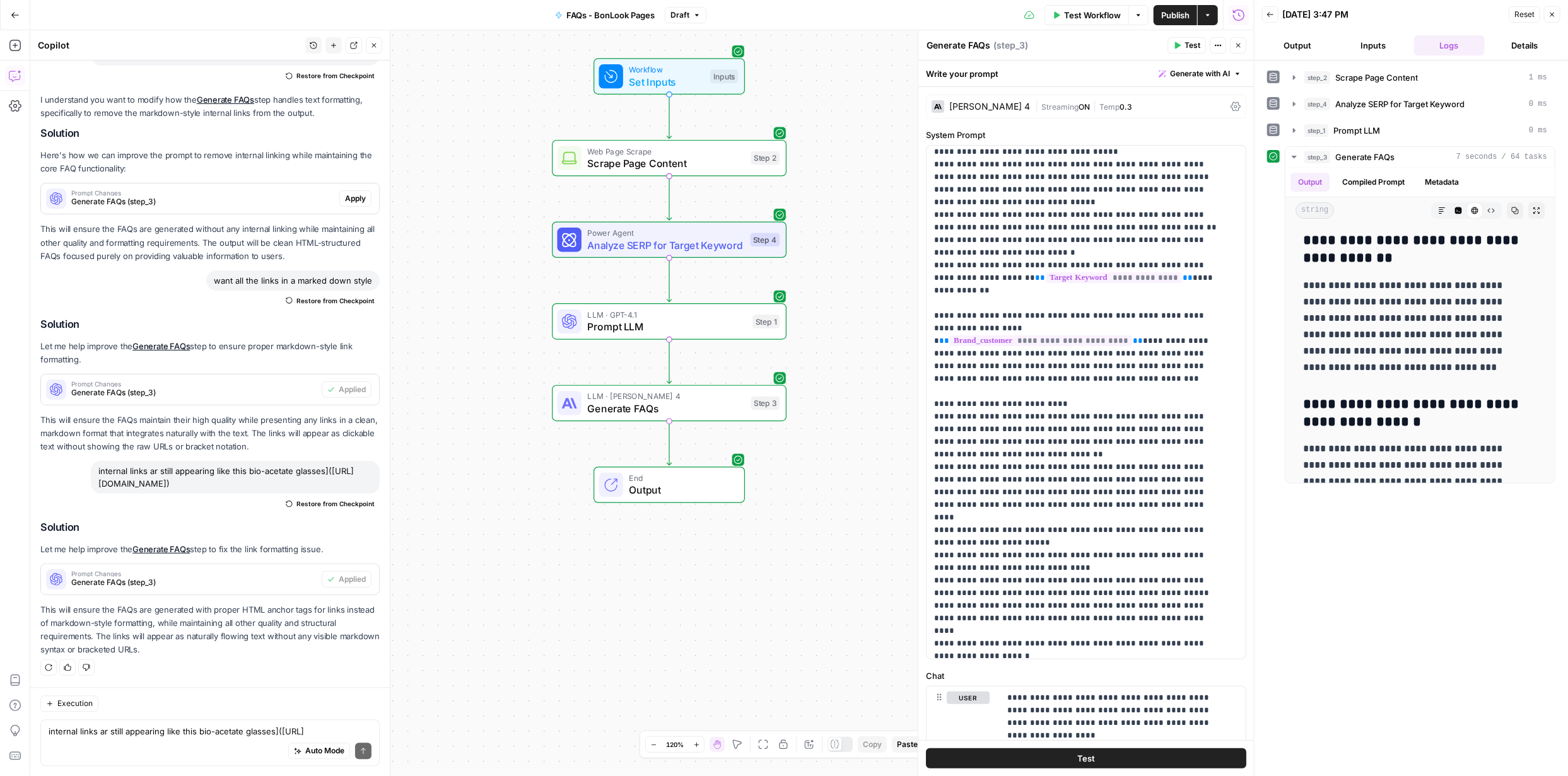
drag, startPoint x: 1550, startPoint y: 15, endPoint x: 1535, endPoint y: 52, distance: 39.9
click at [1550, 15] on icon "button" at bounding box center [1552, 14] width 5 height 5
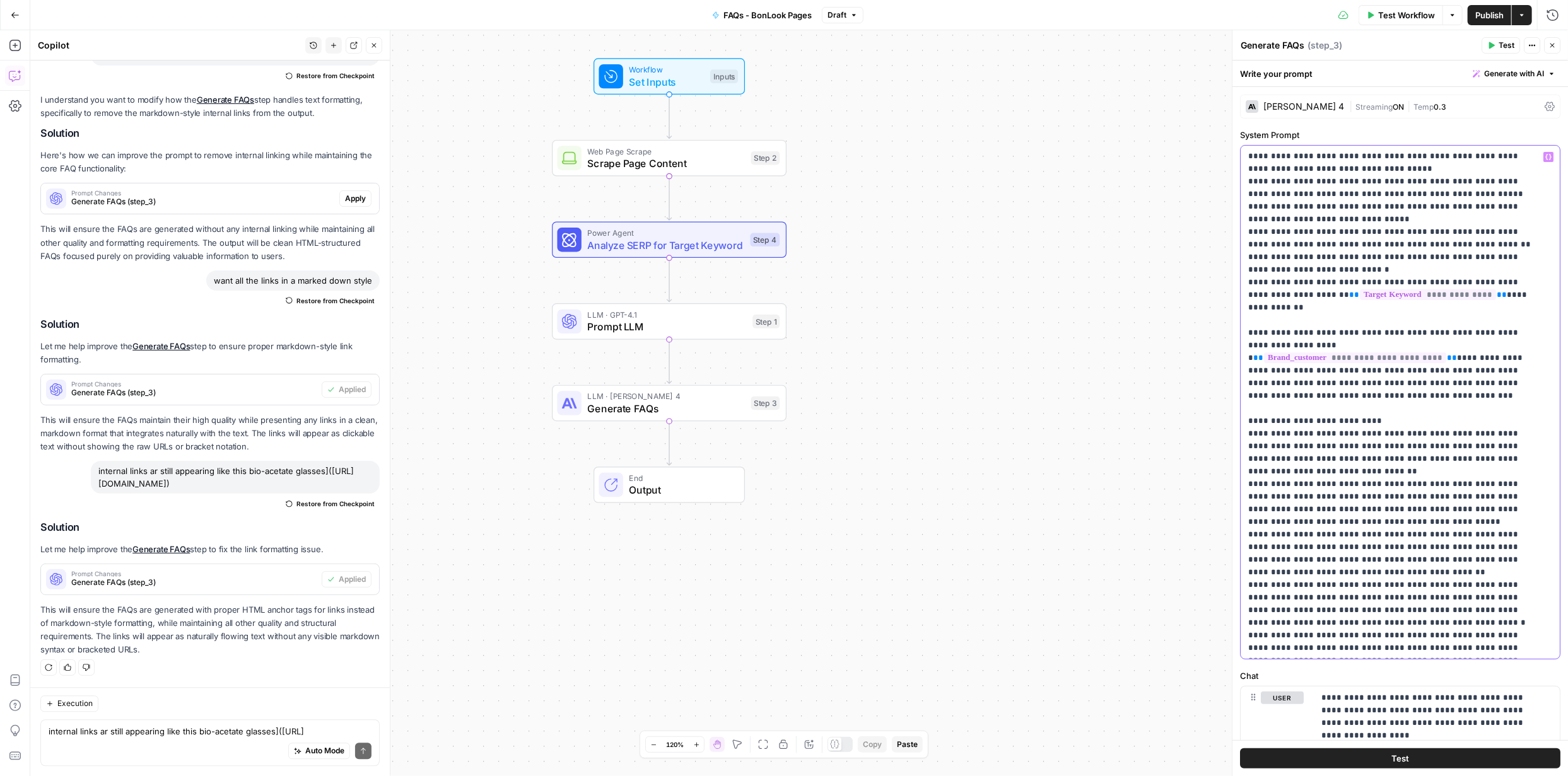
scroll to position [856, 0]
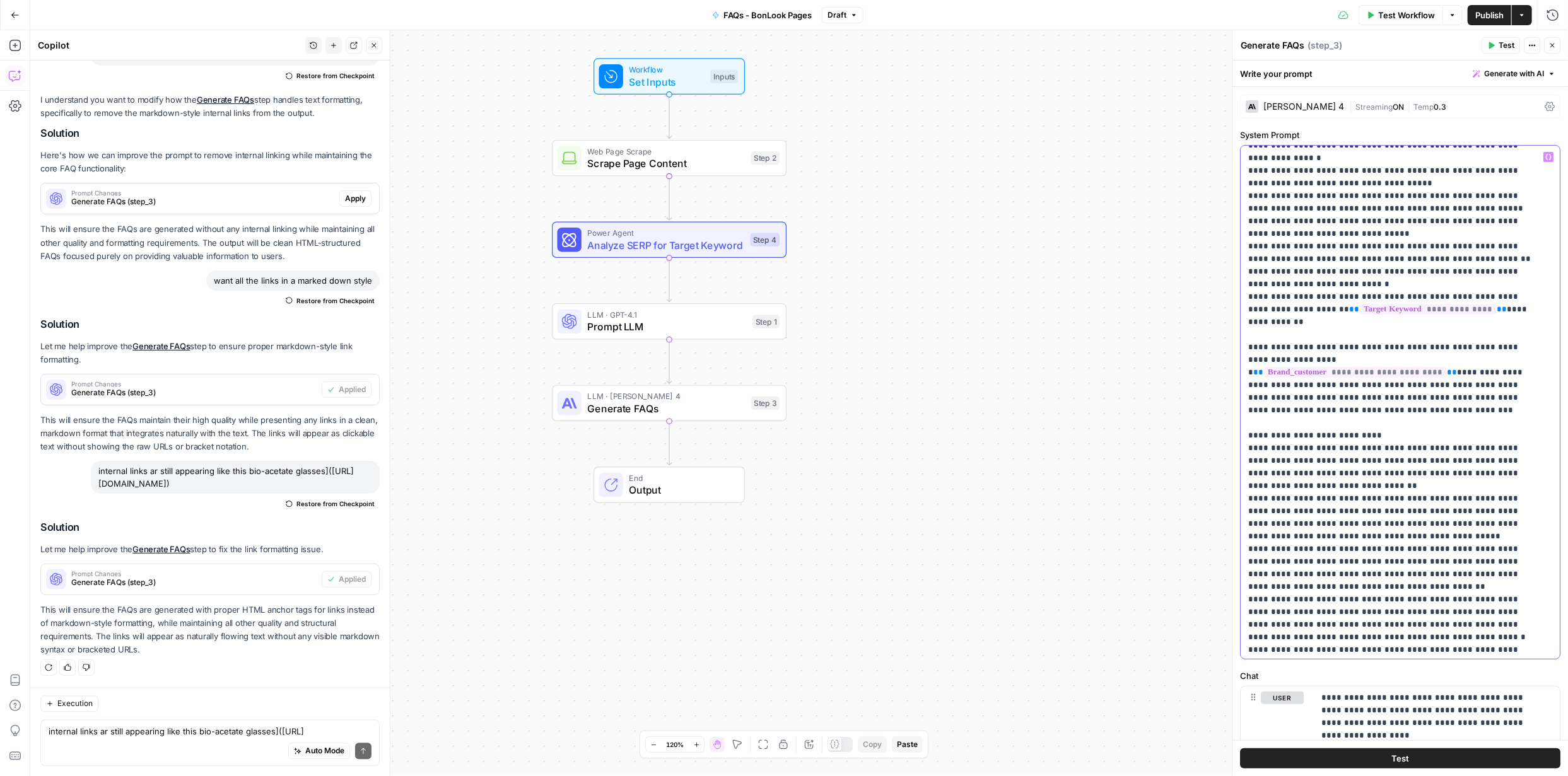
click at [1259, 359] on p "**********" at bounding box center [1391, 737] width 286 height 2886
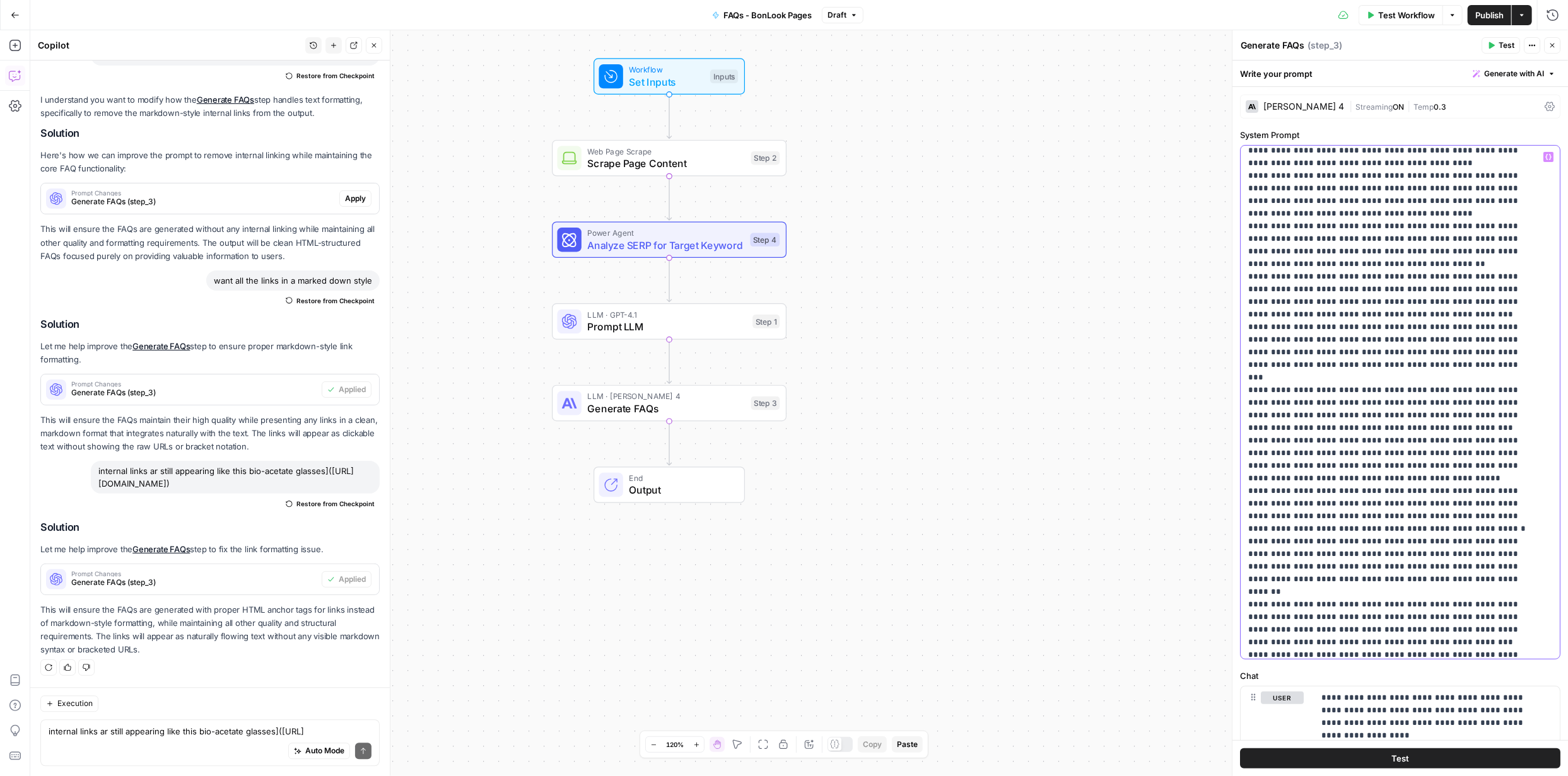
scroll to position [1632, 0]
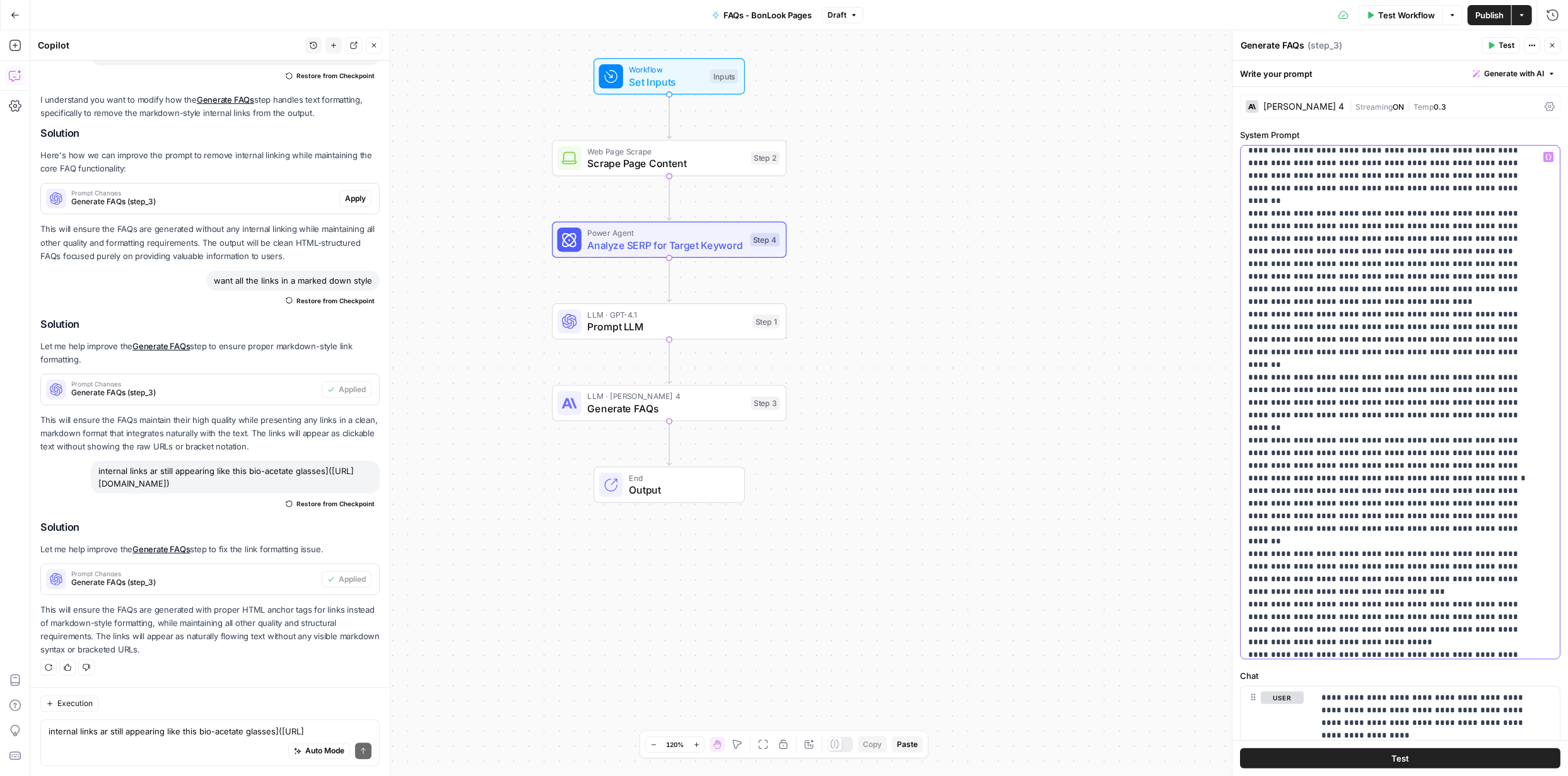
scroll to position [1989, 0]
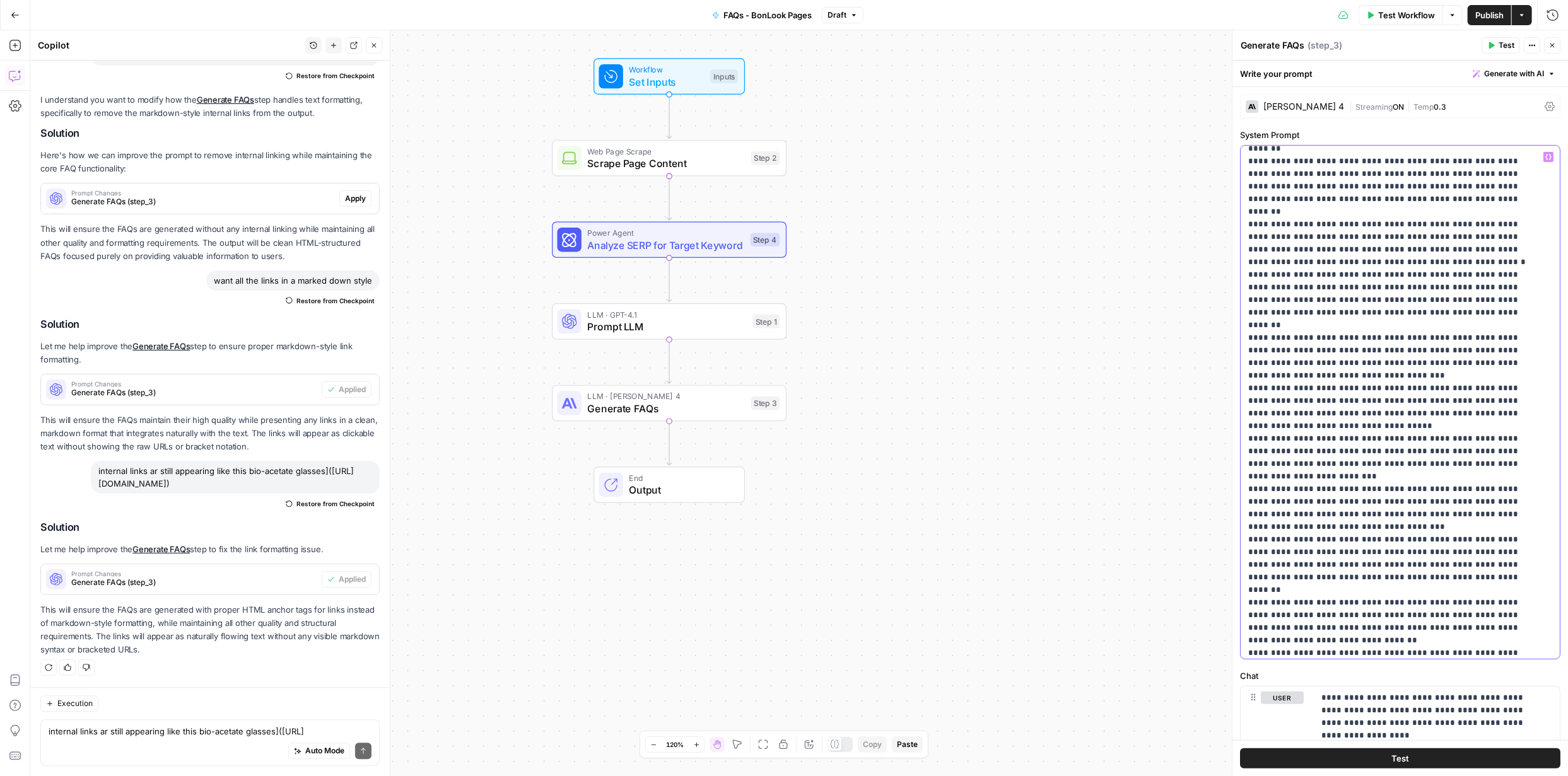
scroll to position [2206, 0]
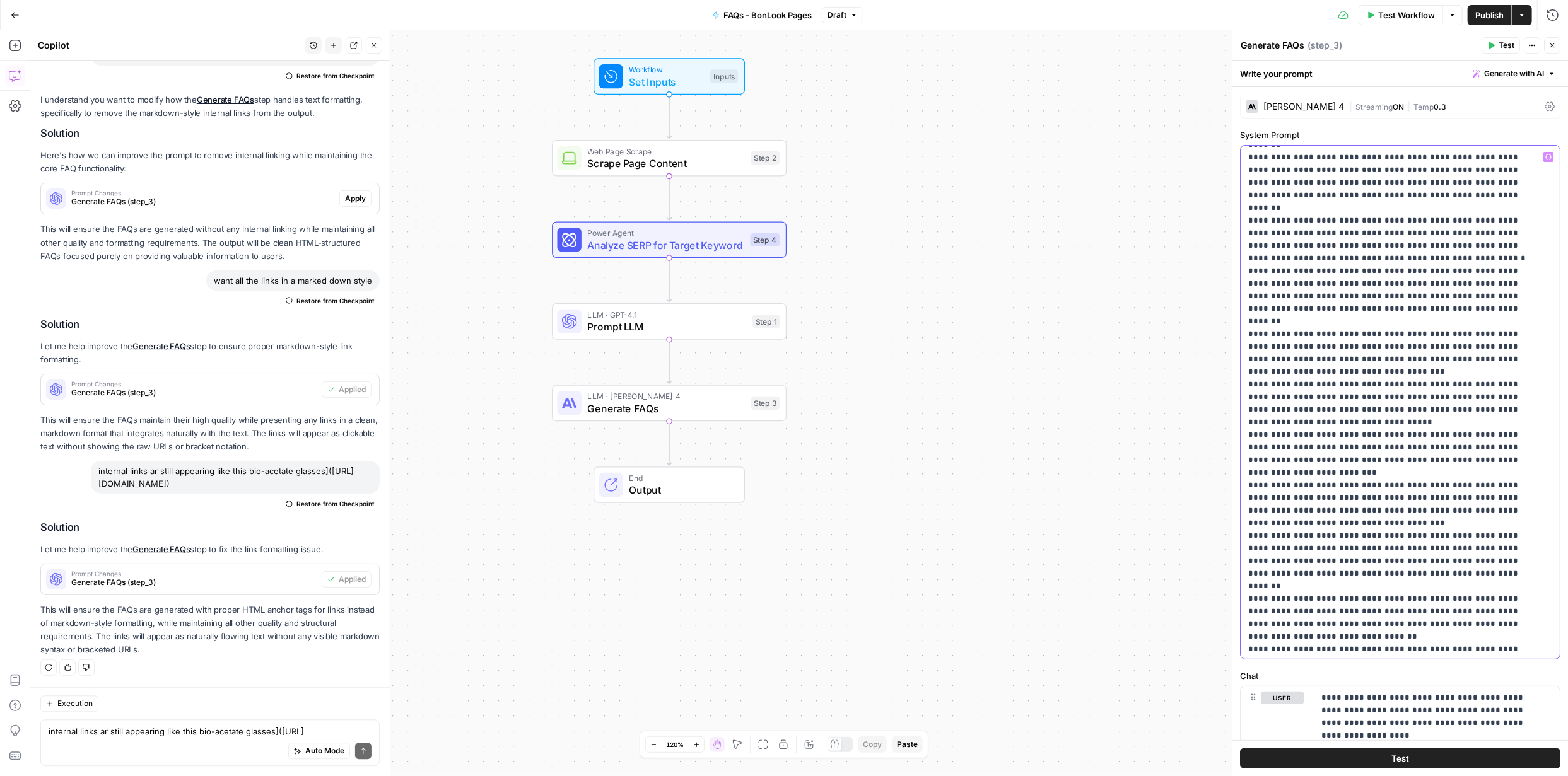
drag, startPoint x: 1442, startPoint y: 526, endPoint x: 1245, endPoint y: 471, distance: 204.5
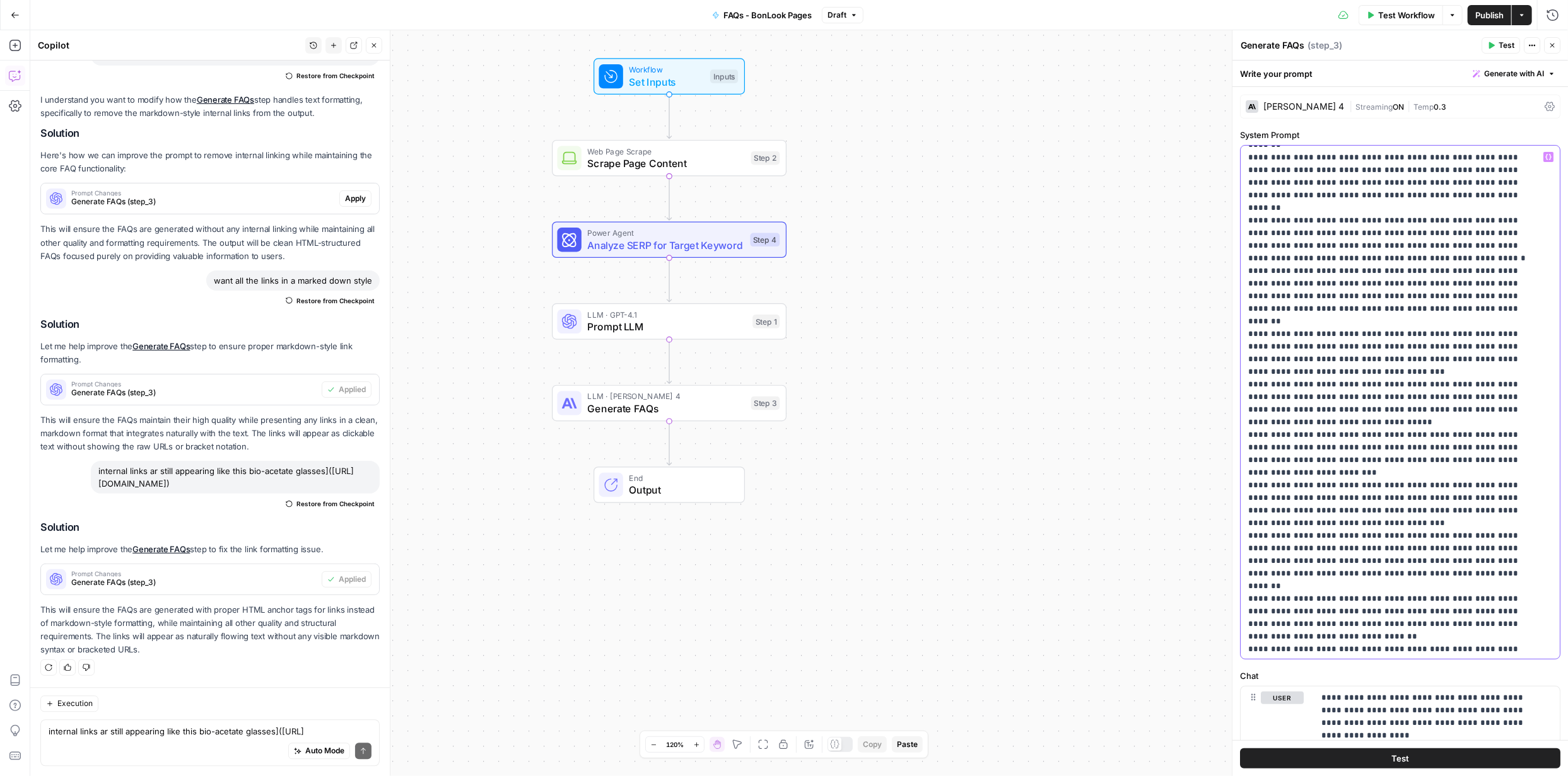
click at [1245, 471] on div "**********" at bounding box center [1395, 402] width 310 height 513
click at [1486, 17] on span "Publish" at bounding box center [1488, 15] width 28 height 13
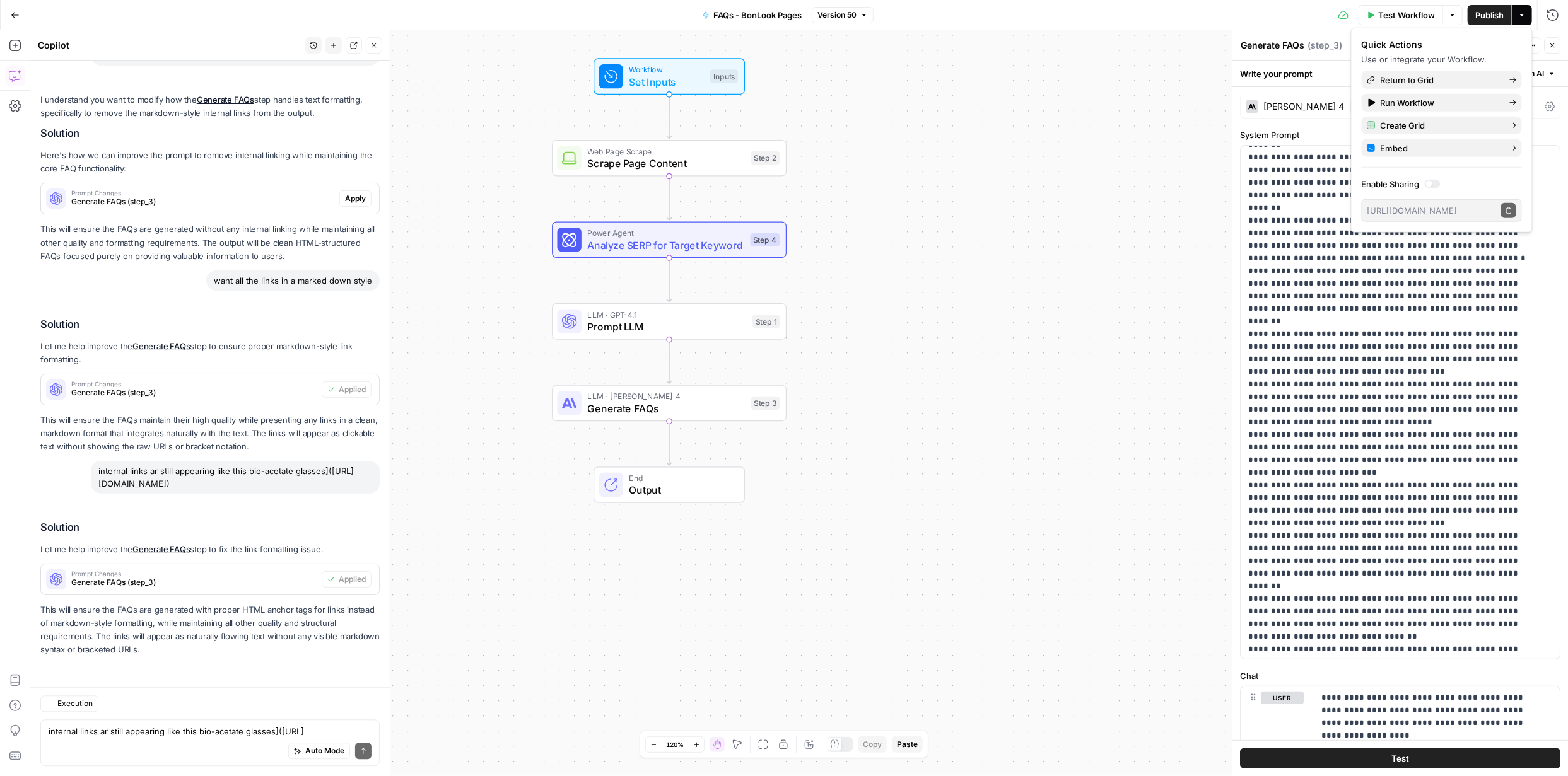
scroll to position [2185, 0]
click at [1409, 755] on button "Test" at bounding box center [1400, 758] width 320 height 20
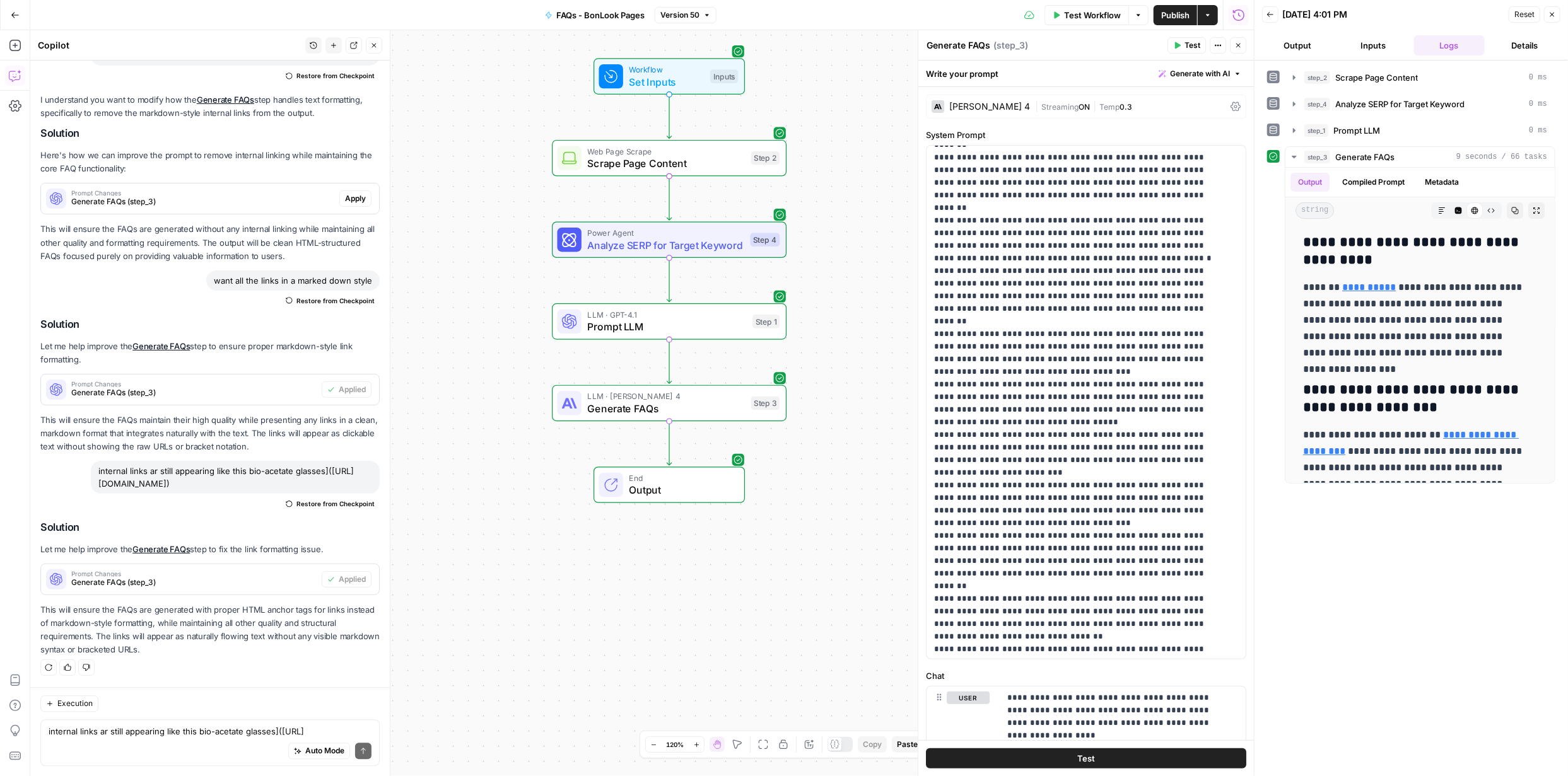
click at [1177, 12] on span "Publish" at bounding box center [1175, 15] width 28 height 13
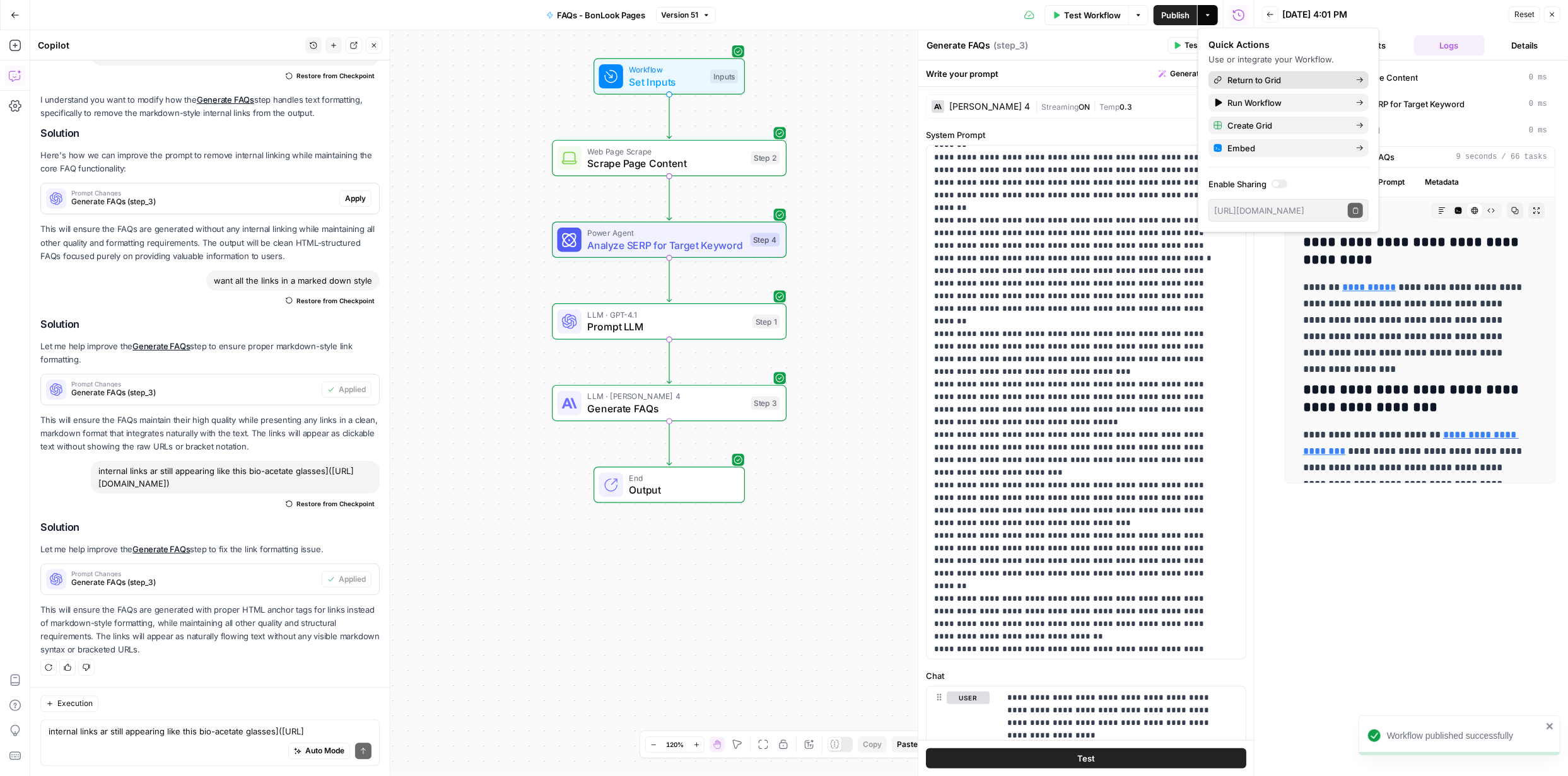
click at [1244, 82] on span "Return to Grid" at bounding box center [1286, 80] width 118 height 13
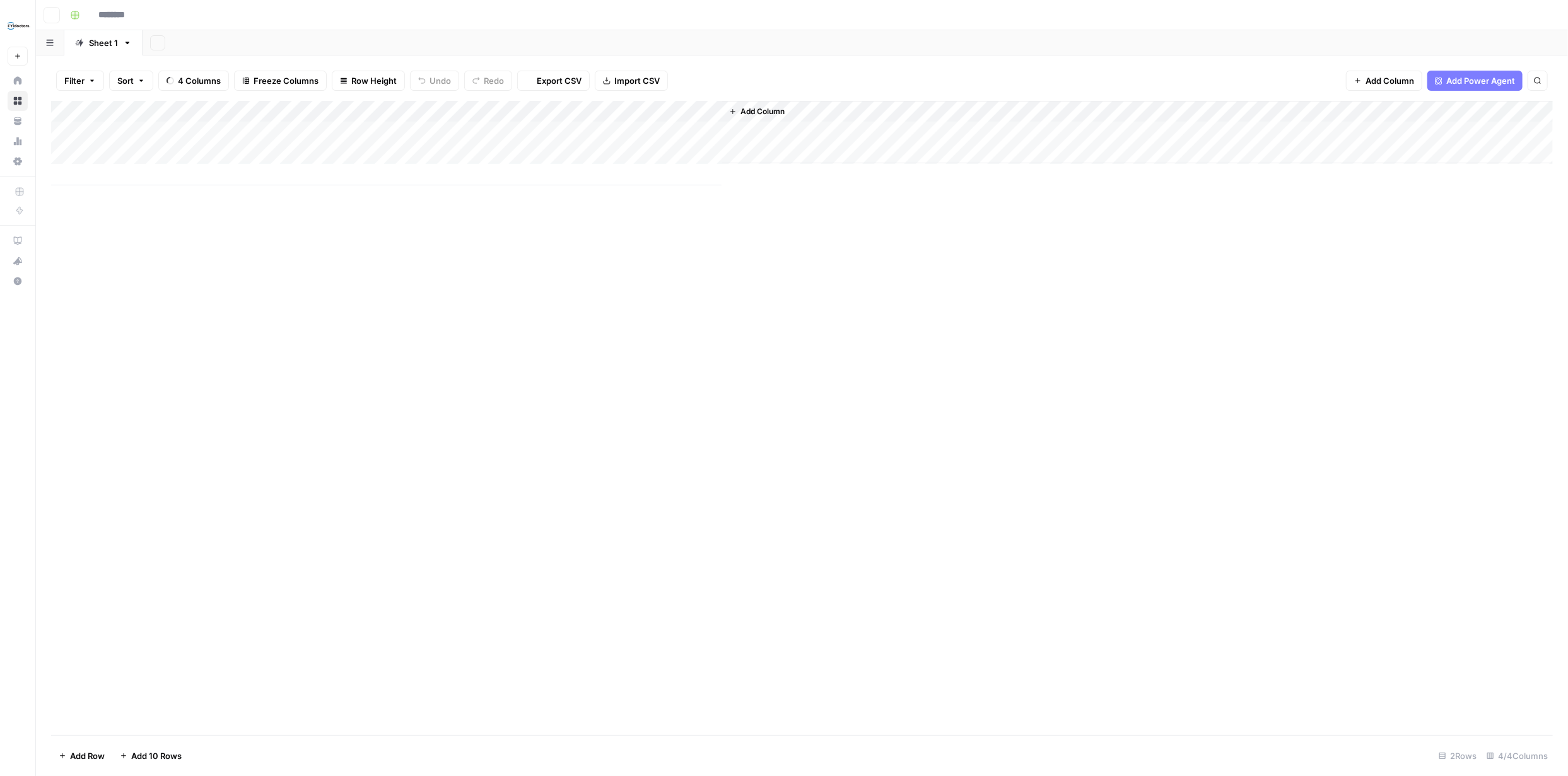
type input "**********"
click at [585, 112] on div "Add Column" at bounding box center [803, 144] width 1502 height 85
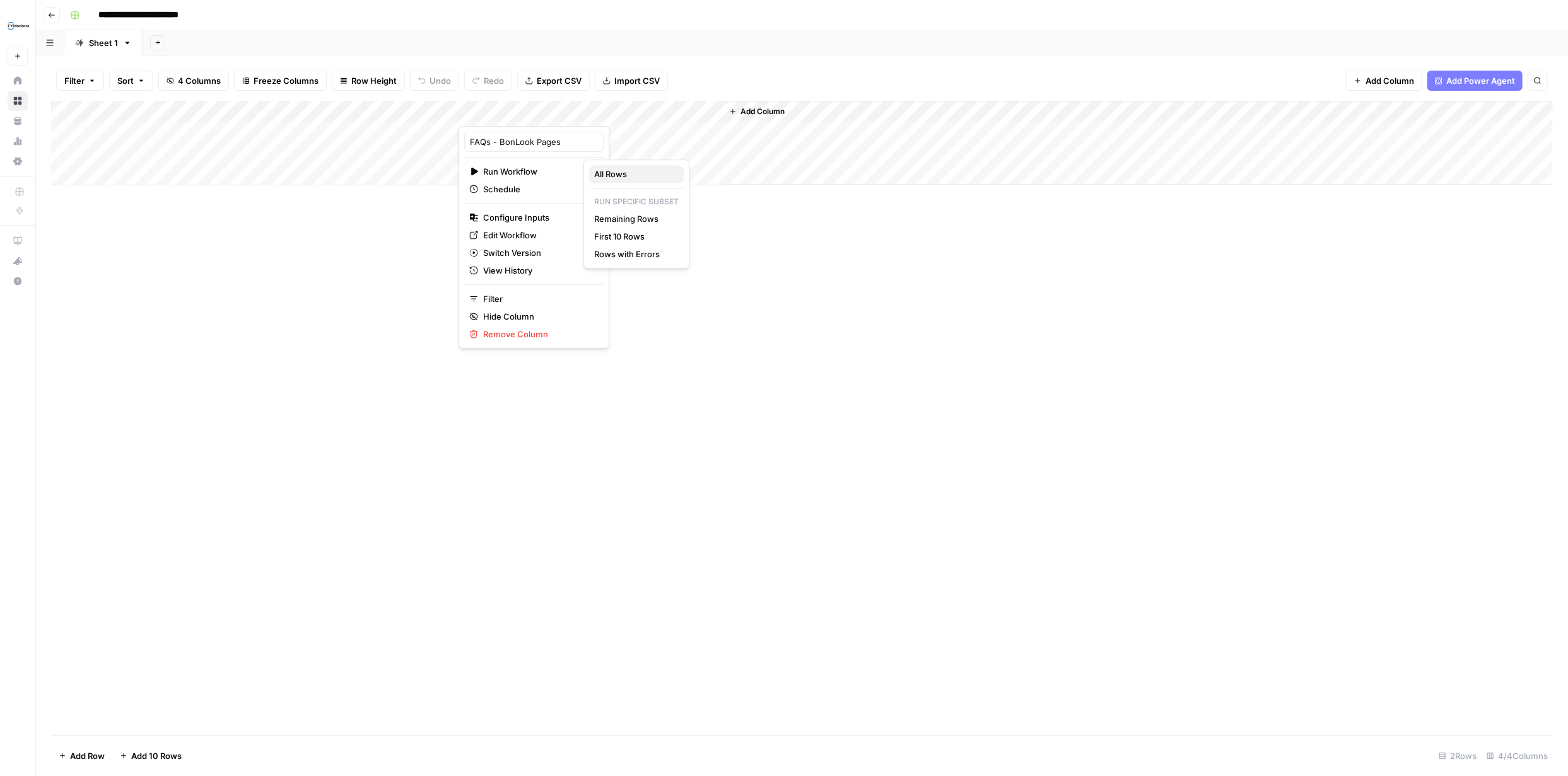
click at [610, 177] on span "All Rows" at bounding box center [634, 174] width 80 height 13
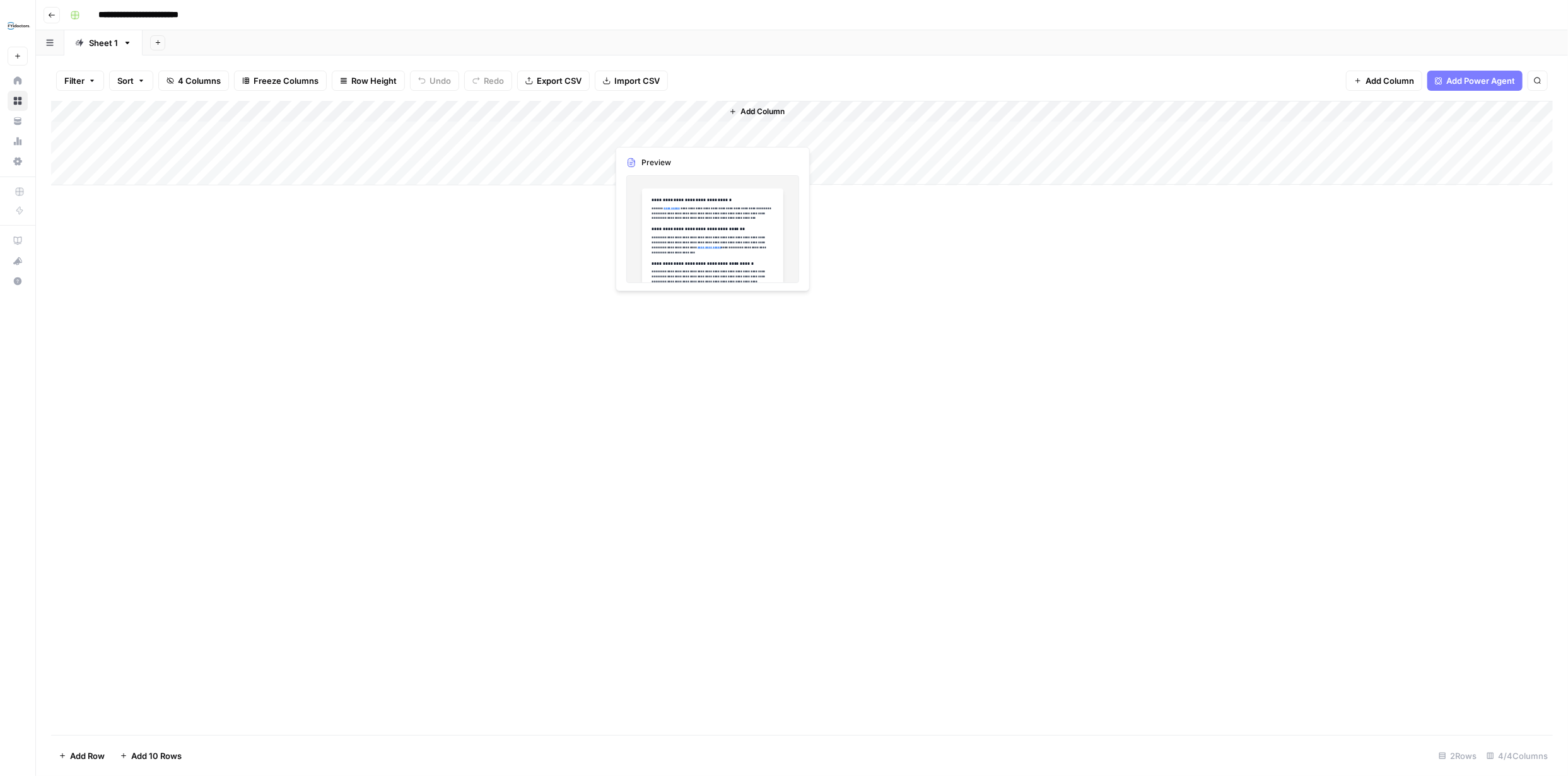
click at [677, 131] on div "Add Column" at bounding box center [803, 144] width 1502 height 85
click at [709, 128] on div "Add Column" at bounding box center [803, 144] width 1502 height 85
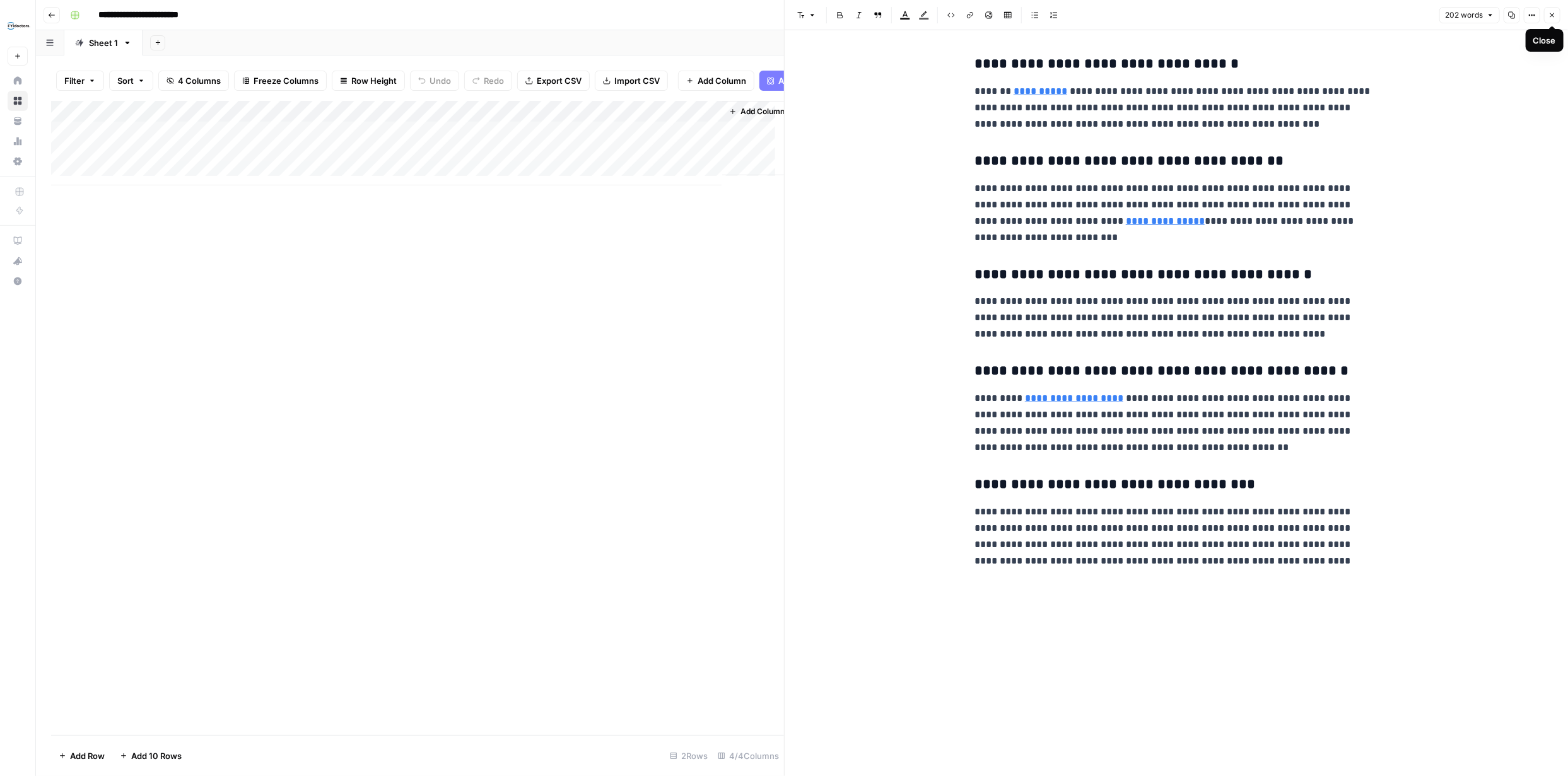
click at [1550, 14] on icon "button" at bounding box center [1552, 15] width 7 height 7
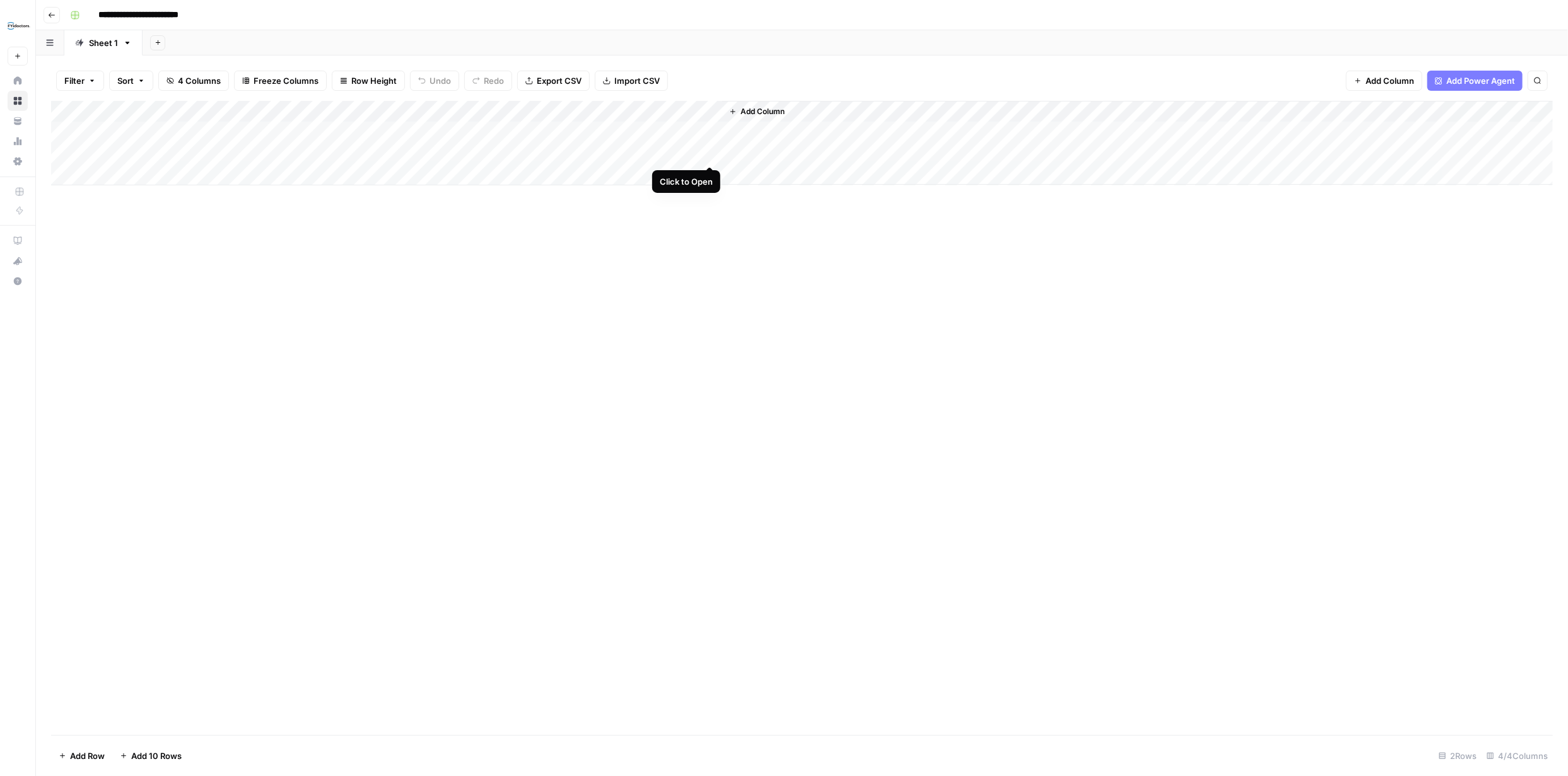
click at [712, 154] on div "Add Column" at bounding box center [803, 144] width 1502 height 85
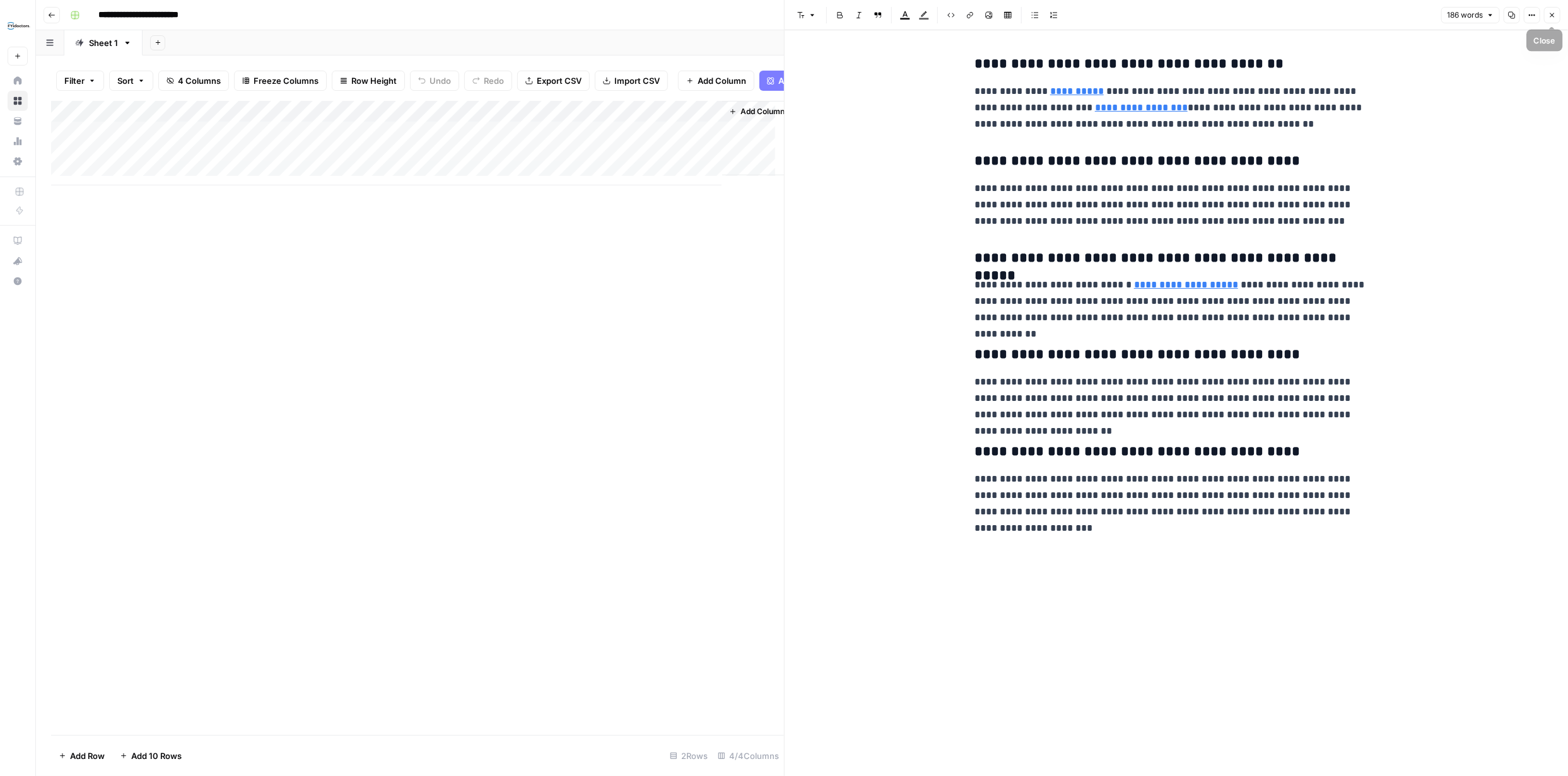
click at [1552, 16] on icon "button" at bounding box center [1552, 15] width 7 height 7
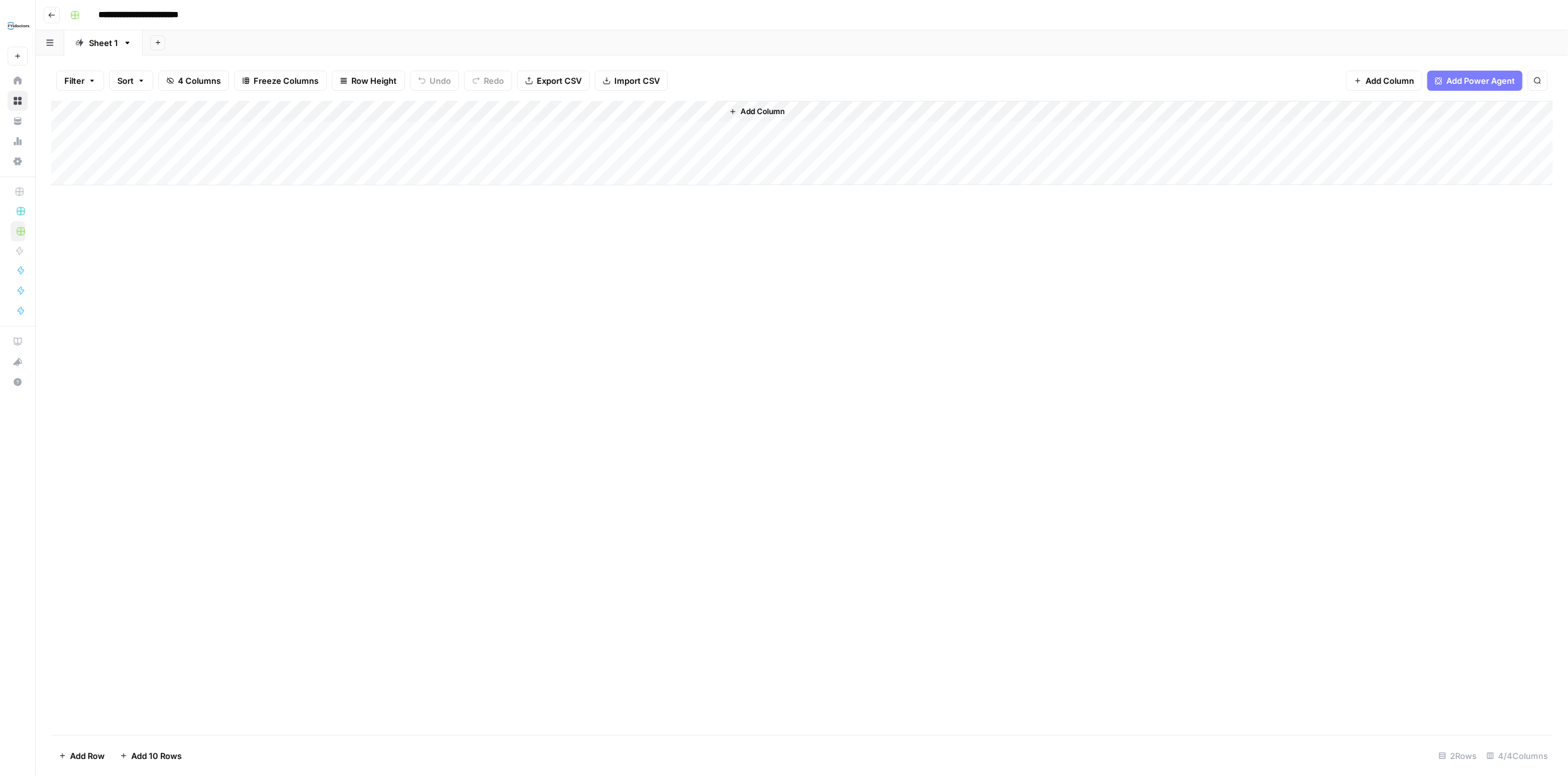
click at [630, 76] on span "Import CSV" at bounding box center [637, 80] width 45 height 13
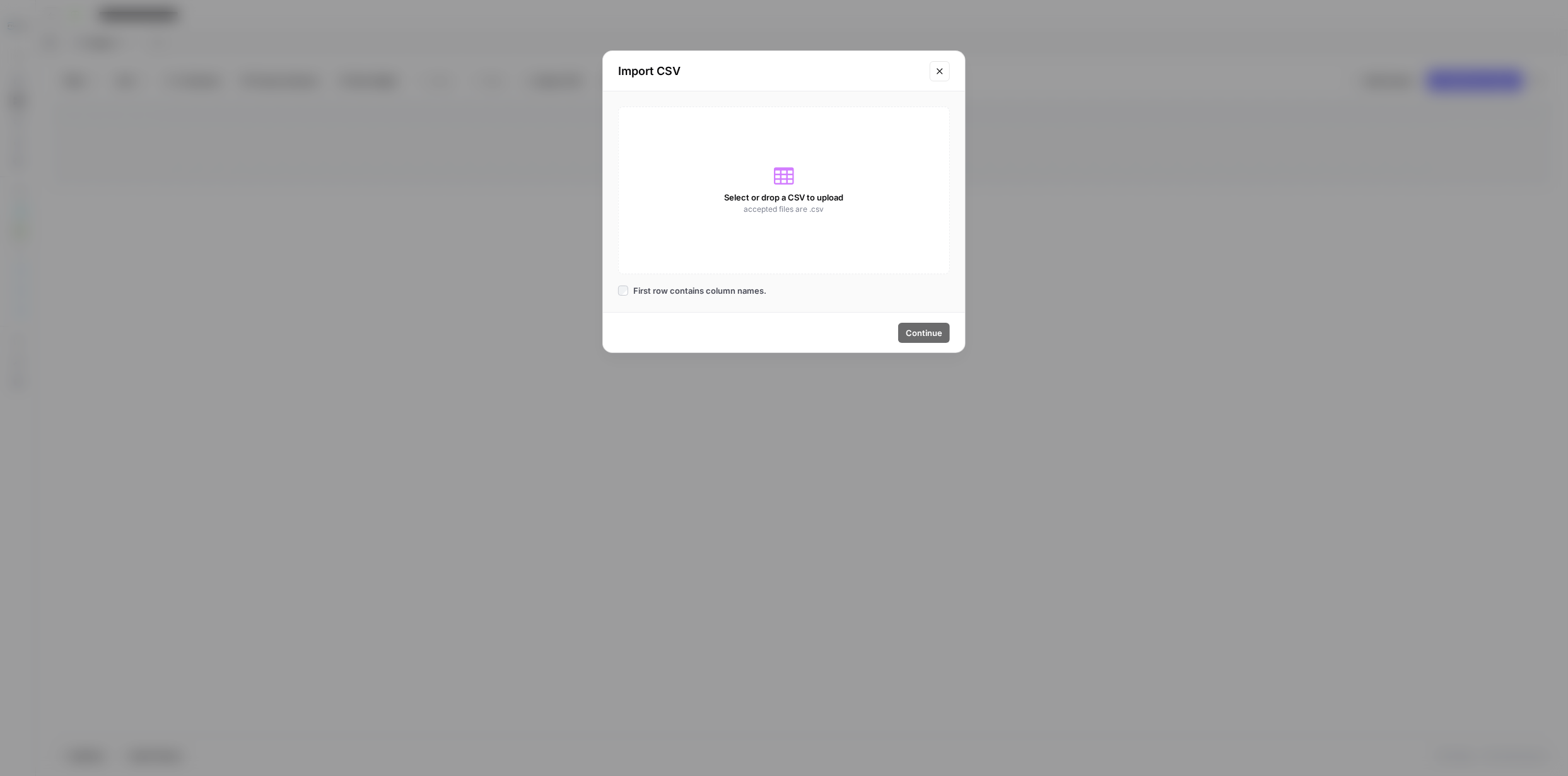
click at [775, 184] on icon at bounding box center [784, 176] width 20 height 20
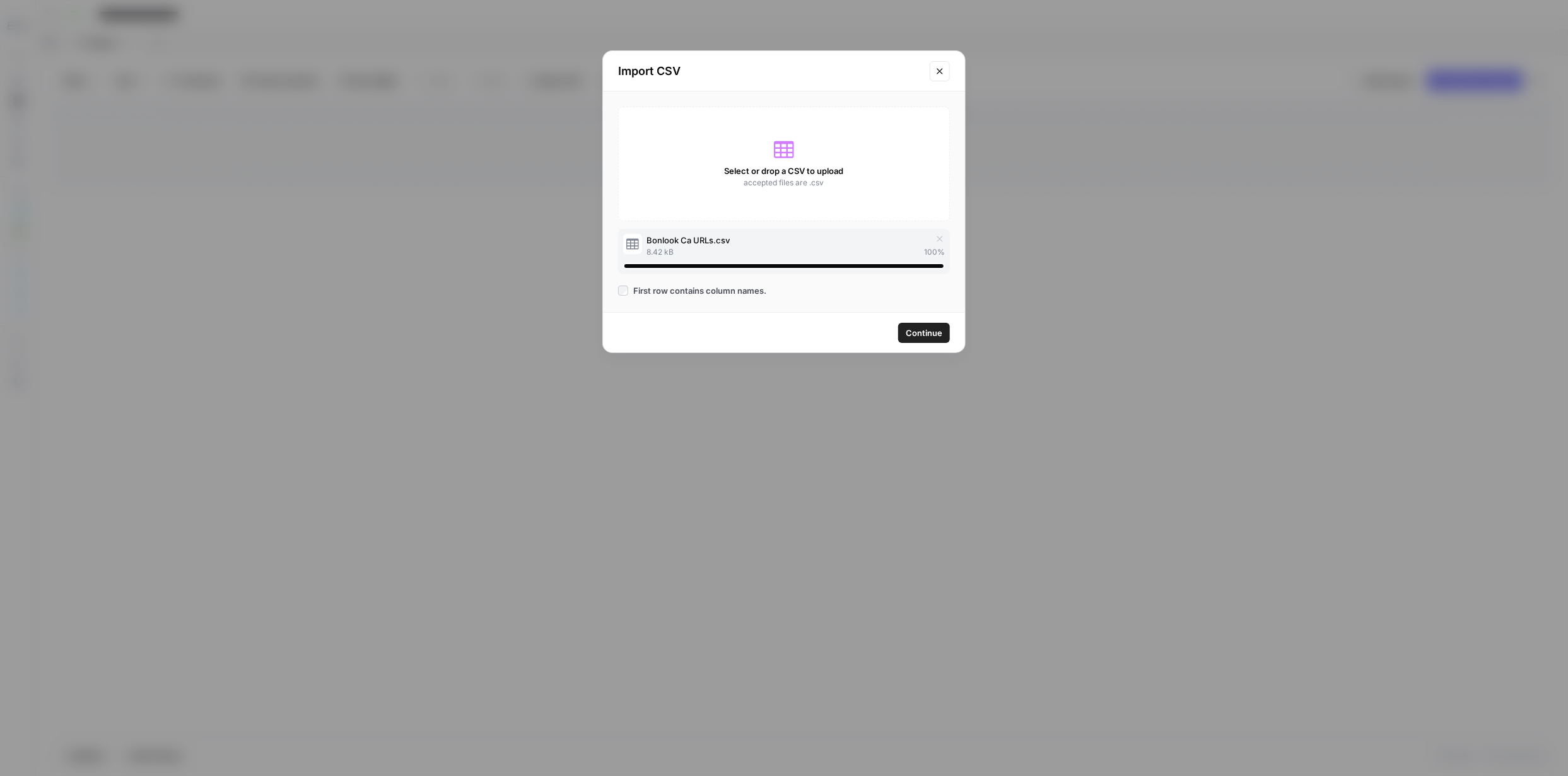
click at [925, 329] on span "Continue" at bounding box center [924, 332] width 36 height 13
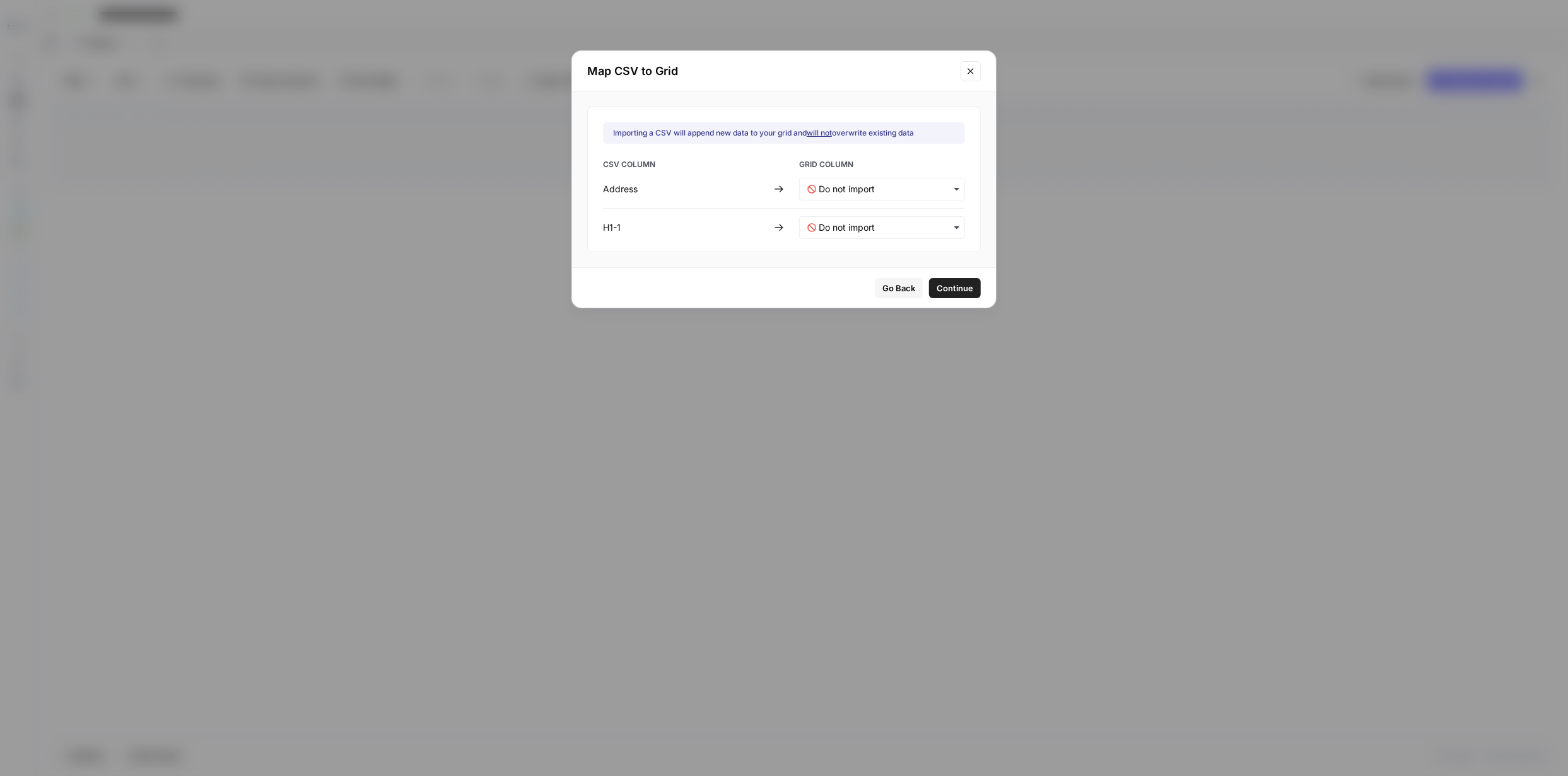
click at [882, 283] on span "Go Back" at bounding box center [898, 288] width 33 height 13
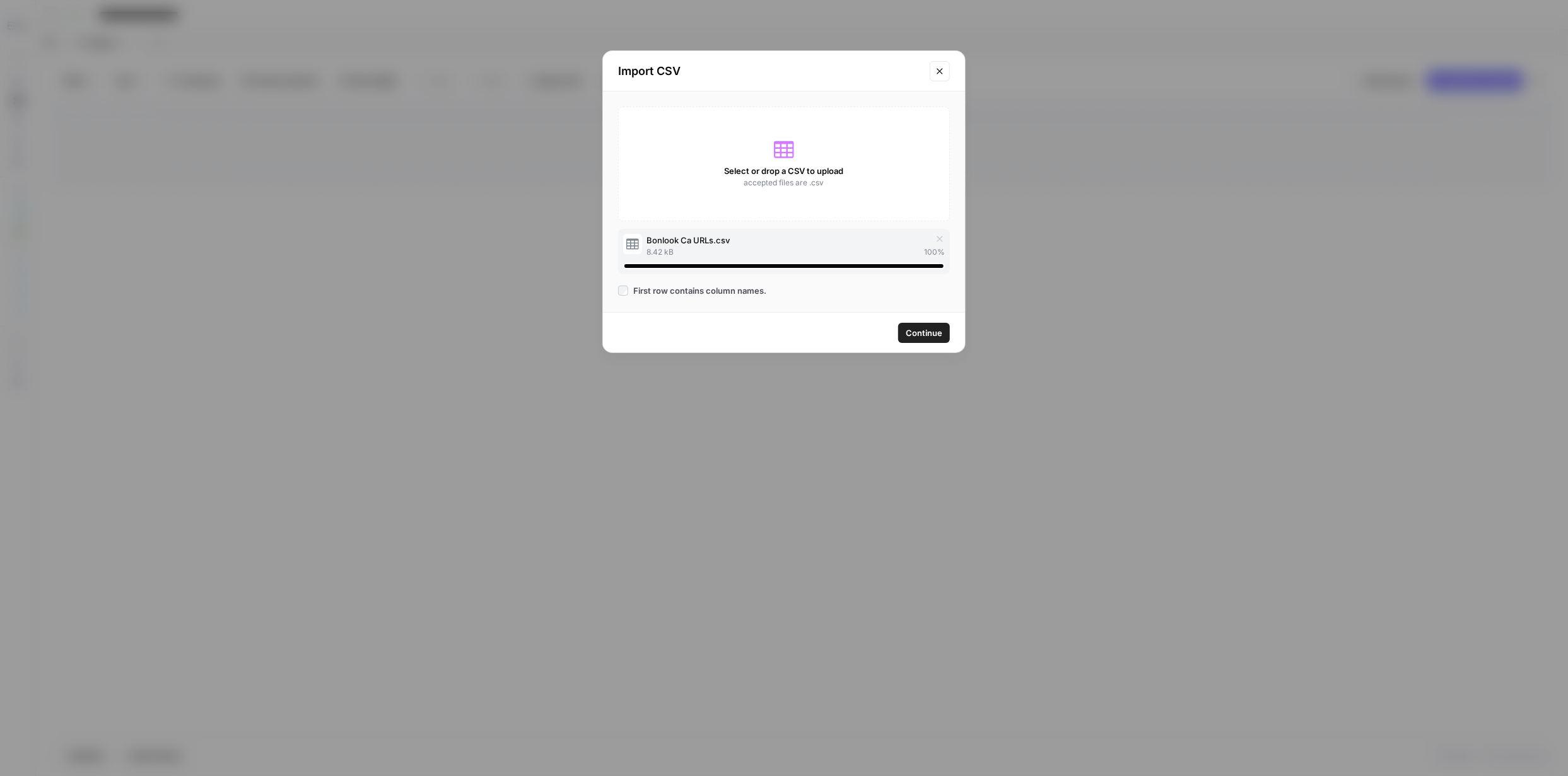
click at [940, 69] on icon "Close modal" at bounding box center [939, 70] width 10 height 10
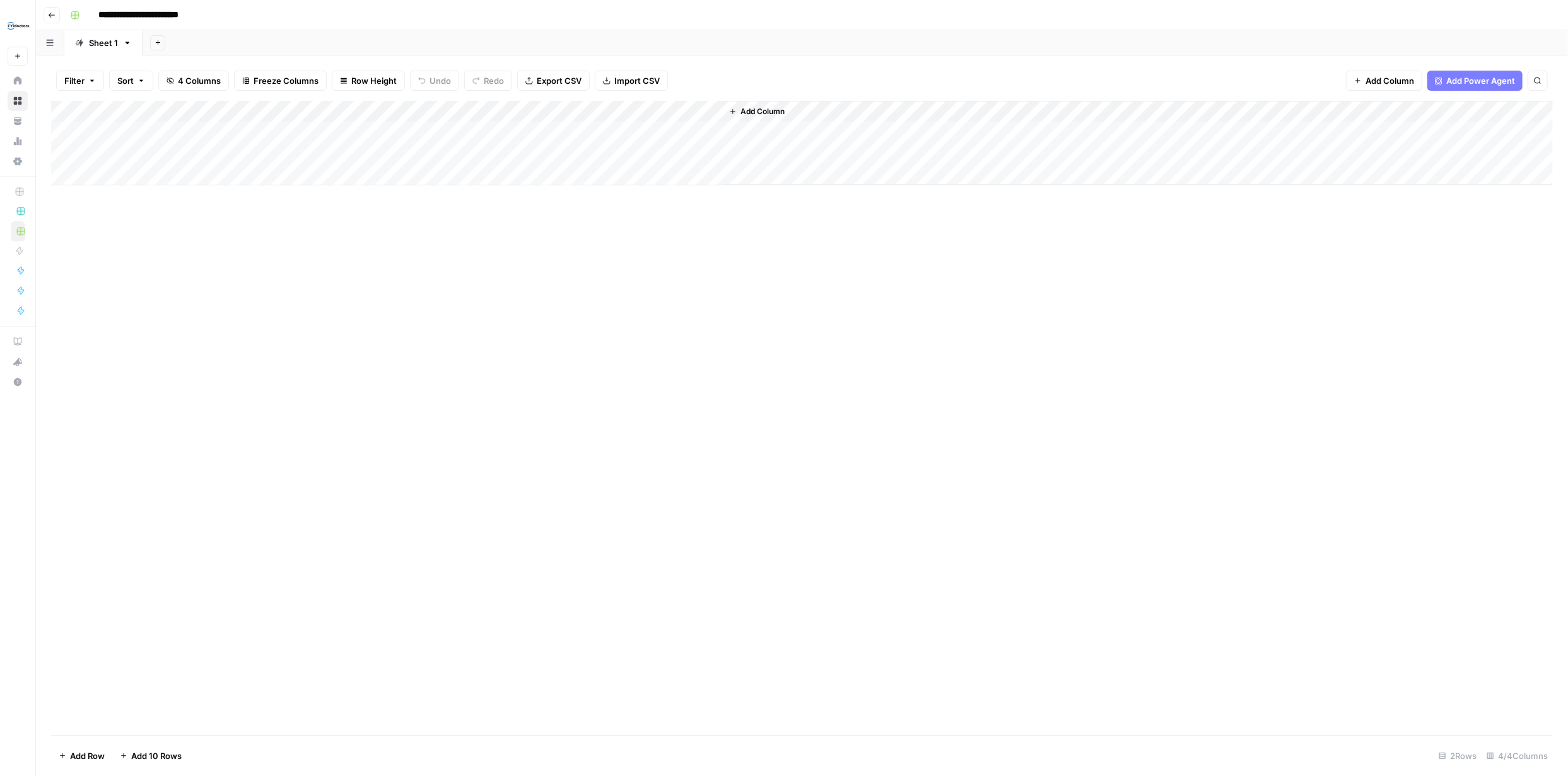
click at [625, 79] on span "Import CSV" at bounding box center [637, 80] width 45 height 13
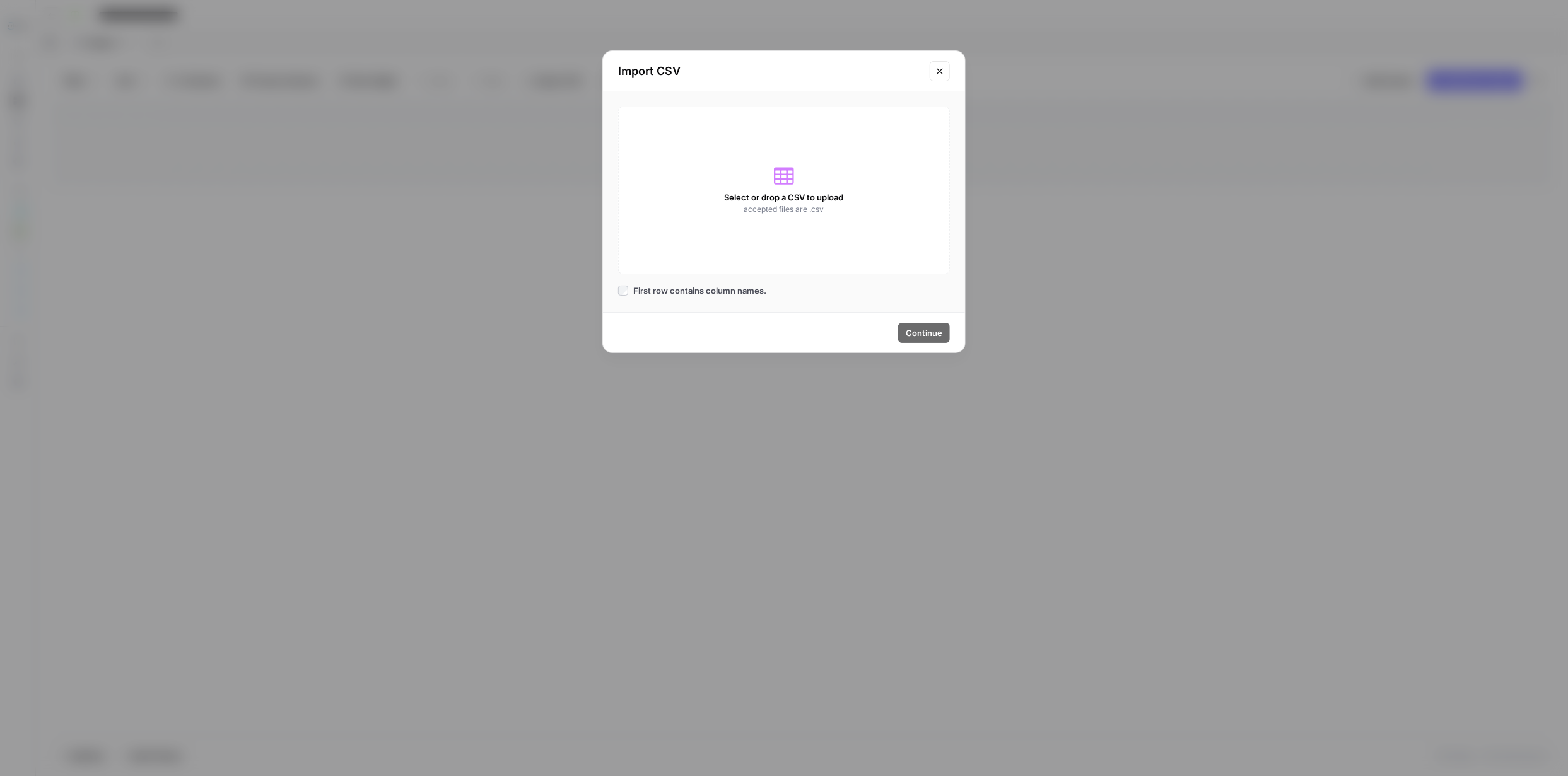
click at [780, 190] on div "Select or drop a CSV to upload accepted files are .csv" at bounding box center [784, 191] width 332 height 168
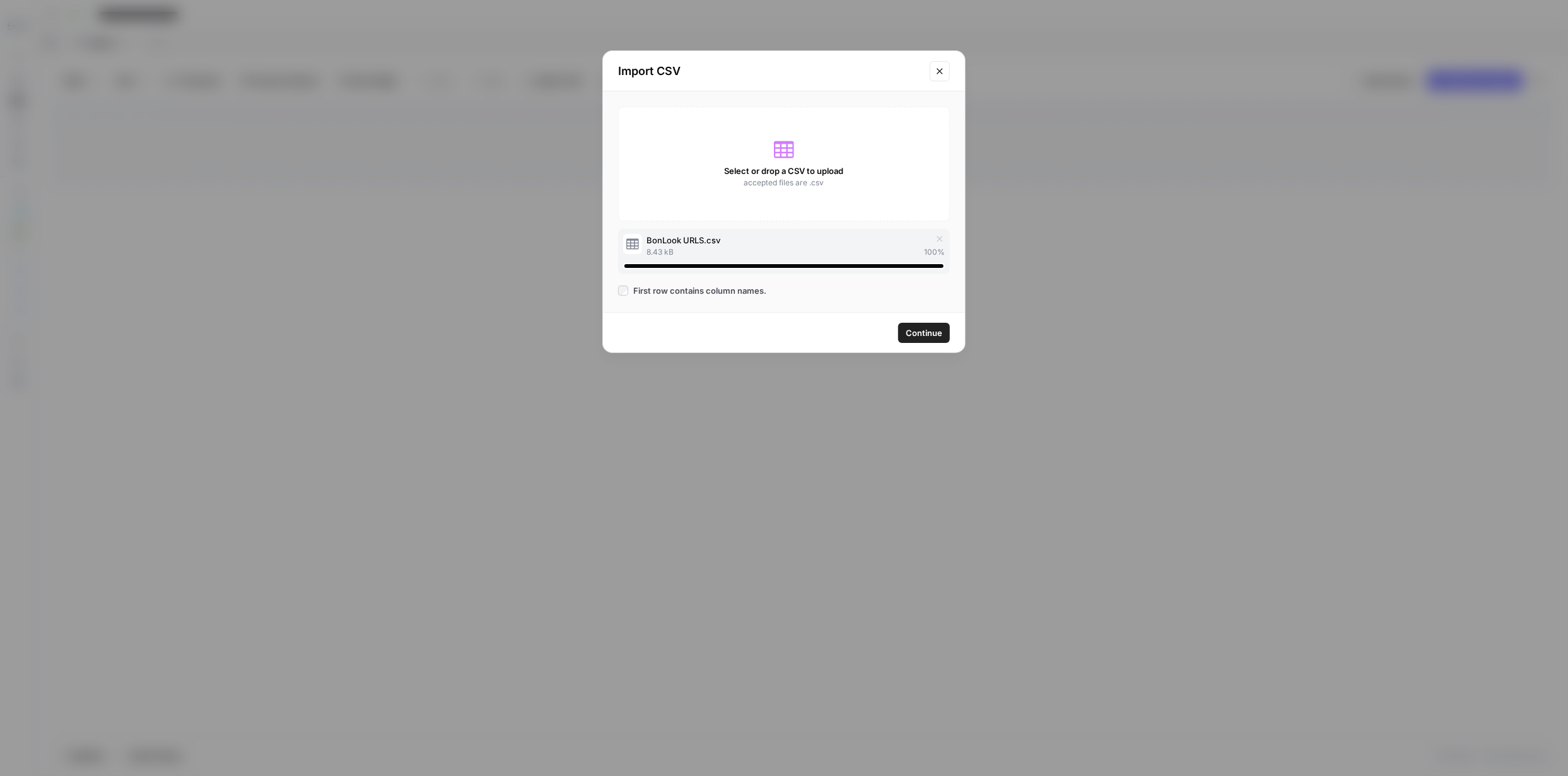
click at [924, 331] on span "Continue" at bounding box center [924, 332] width 36 height 13
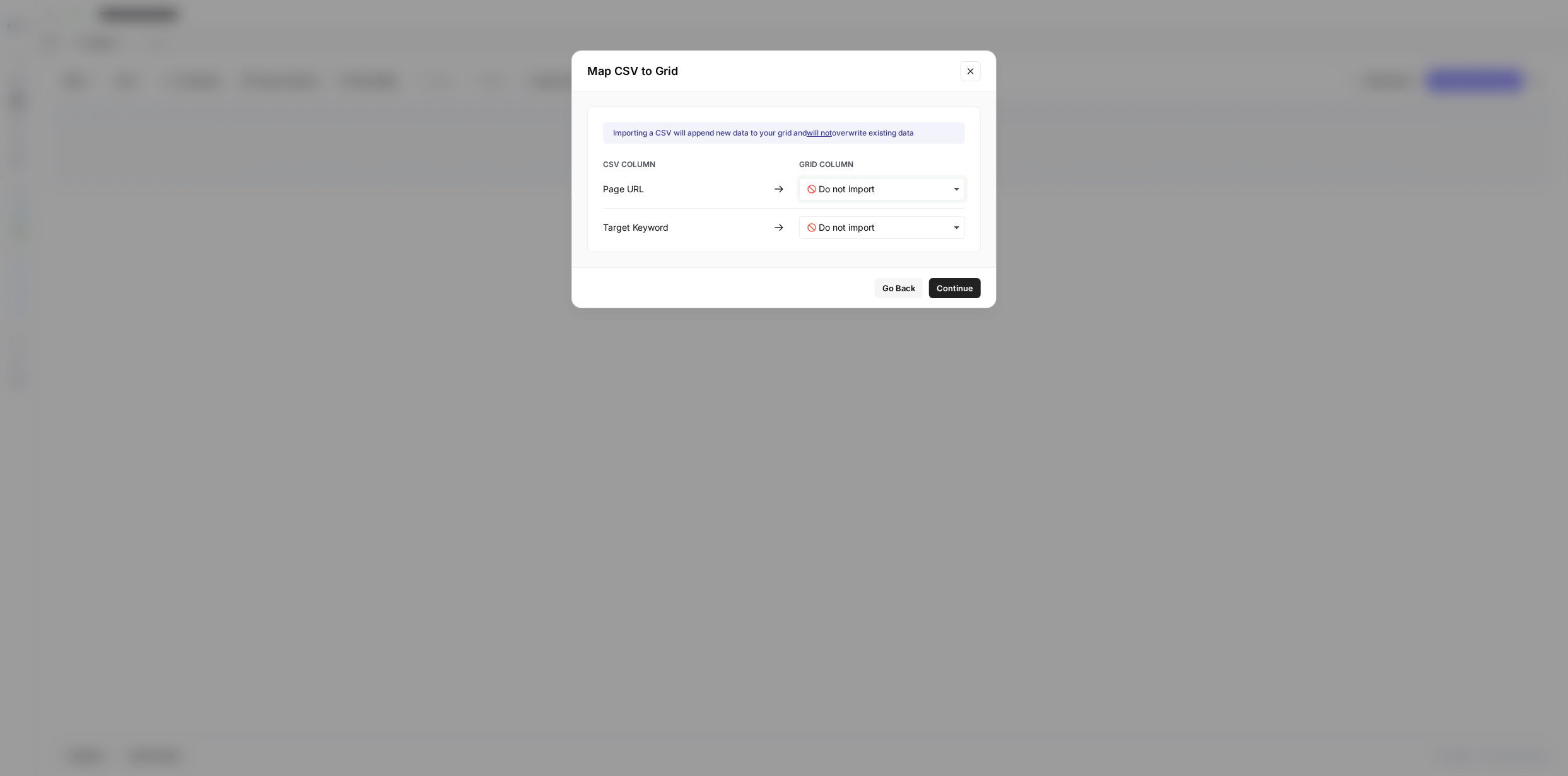
click at [930, 188] on URL-mapping "text" at bounding box center [887, 189] width 138 height 13
click at [861, 220] on div "Page URL" at bounding box center [874, 222] width 148 height 23
click at [928, 227] on Keyword-mapping "text" at bounding box center [887, 228] width 138 height 13
click at [868, 281] on span "Target Keyword" at bounding box center [848, 283] width 58 height 12
click at [944, 285] on span "Continue" at bounding box center [954, 288] width 36 height 13
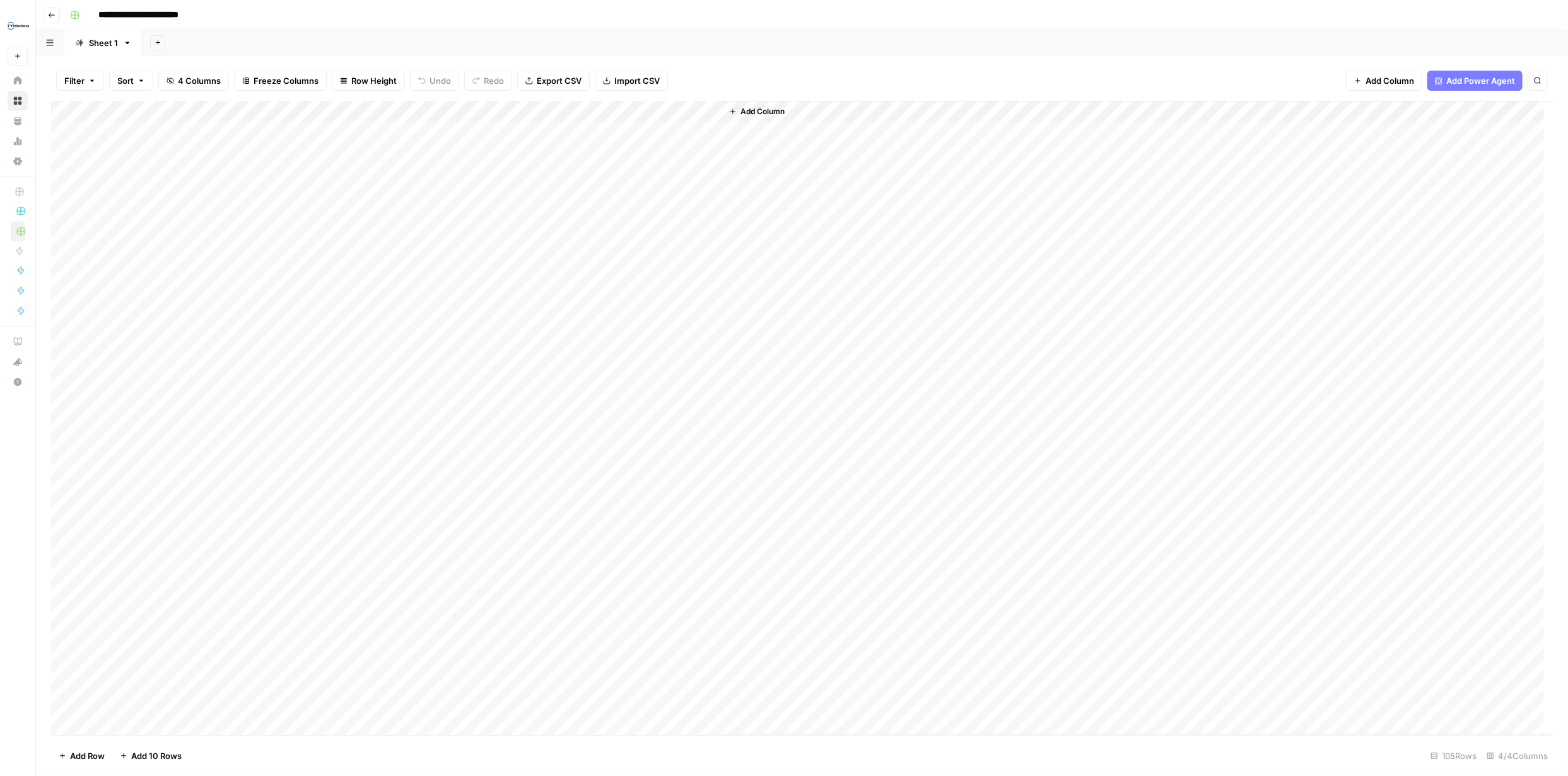
click at [62, 174] on div "Add Column" at bounding box center [803, 418] width 1502 height 634
click at [65, 197] on div "Add Column" at bounding box center [803, 418] width 1502 height 634
click at [66, 196] on div "Add Column" at bounding box center [803, 418] width 1502 height 634
click at [63, 176] on div "Add Column" at bounding box center [803, 418] width 1502 height 634
click at [583, 113] on div "Add Column" at bounding box center [803, 418] width 1502 height 634
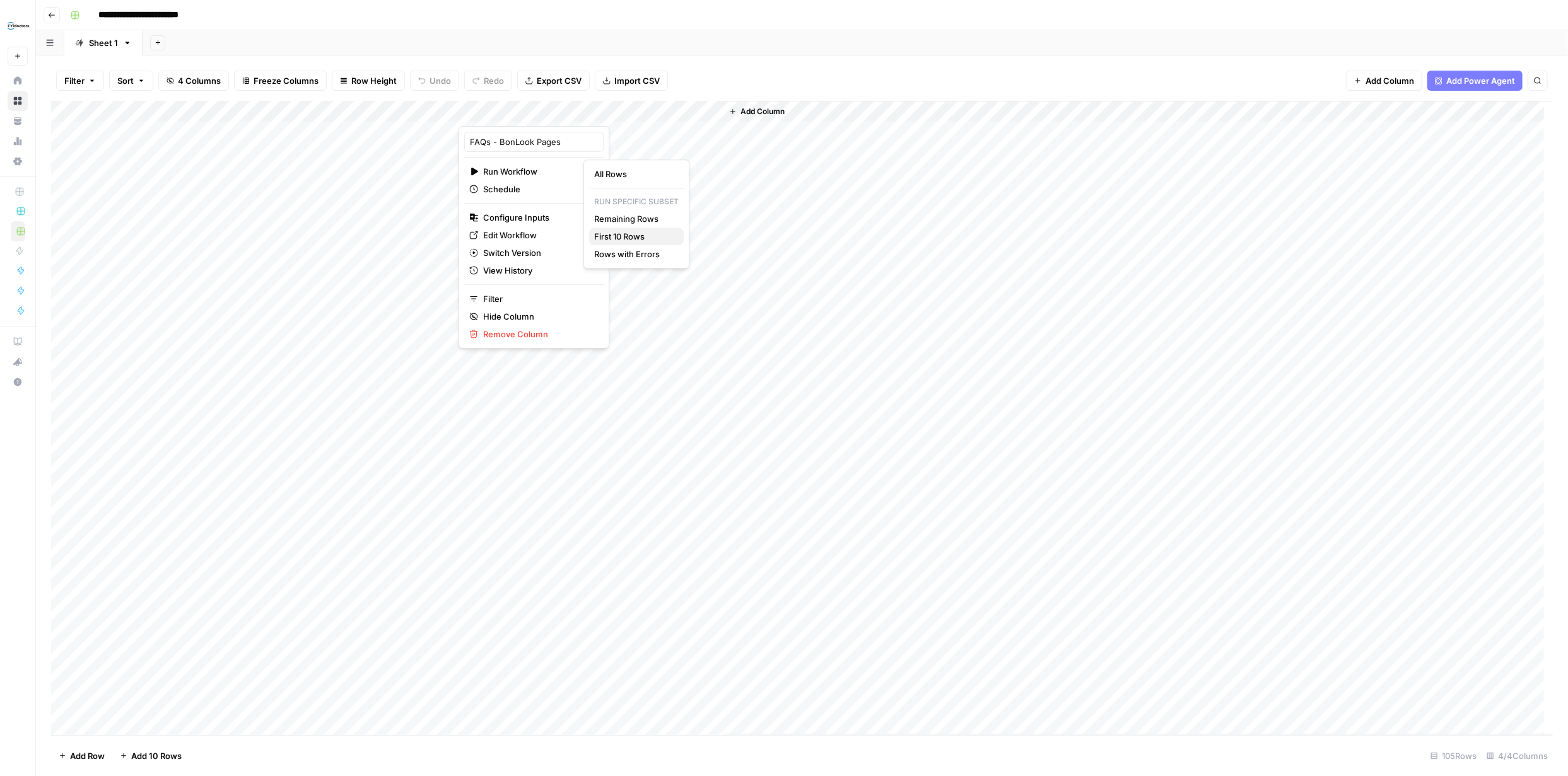
click at [623, 232] on span "First 10 Rows" at bounding box center [634, 237] width 80 height 13
drag, startPoint x: 289, startPoint y: 114, endPoint x: 429, endPoint y: 128, distance: 140.7
click at [429, 128] on div "Add Column" at bounding box center [803, 418] width 1502 height 634
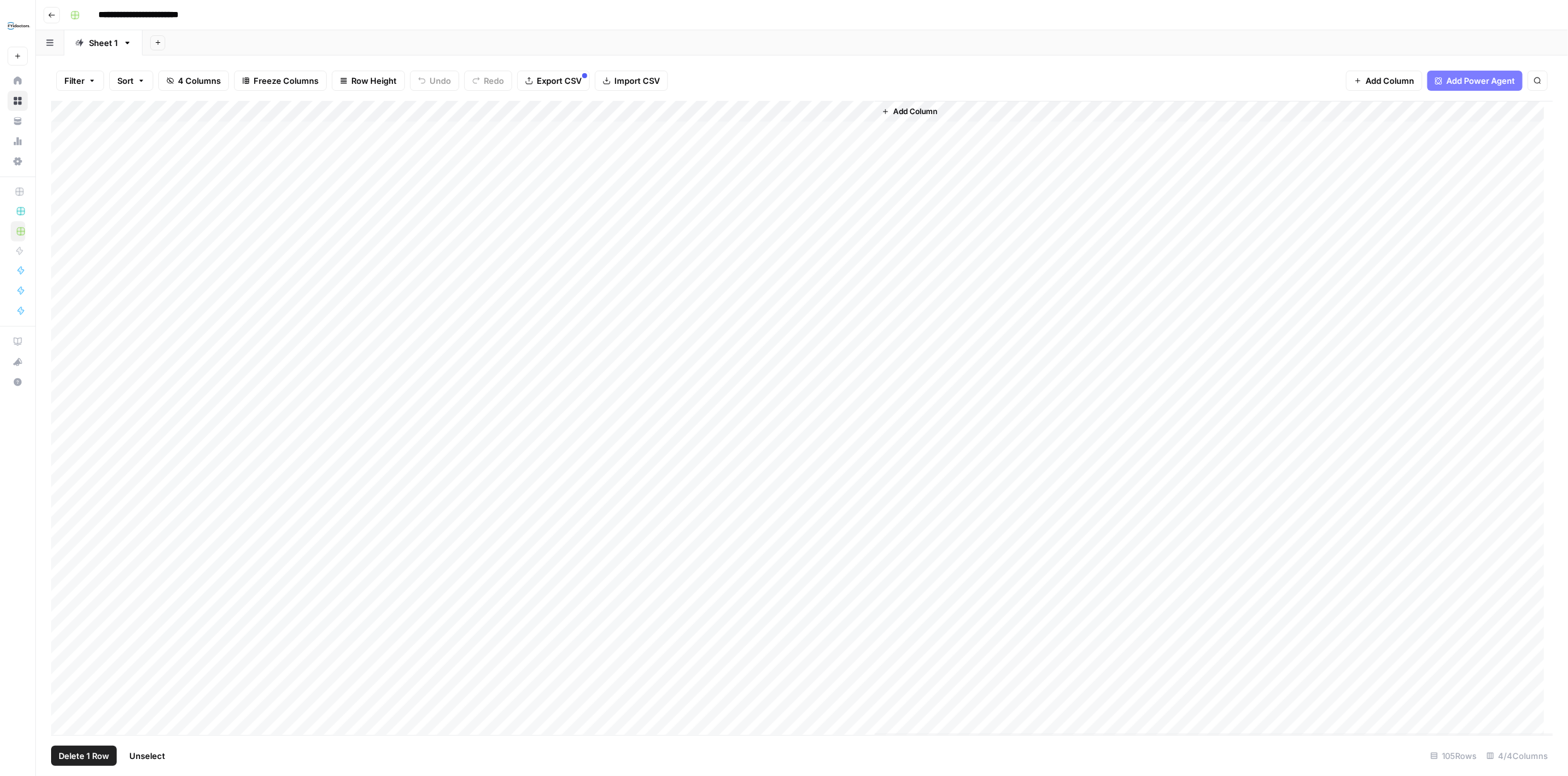
click at [65, 347] on div "Add Column" at bounding box center [803, 418] width 1502 height 634
click at [63, 362] on div "Add Column" at bounding box center [803, 418] width 1502 height 634
click at [68, 468] on div "Add Column" at bounding box center [803, 418] width 1502 height 634
click at [67, 512] on div "Add Column" at bounding box center [803, 418] width 1502 height 634
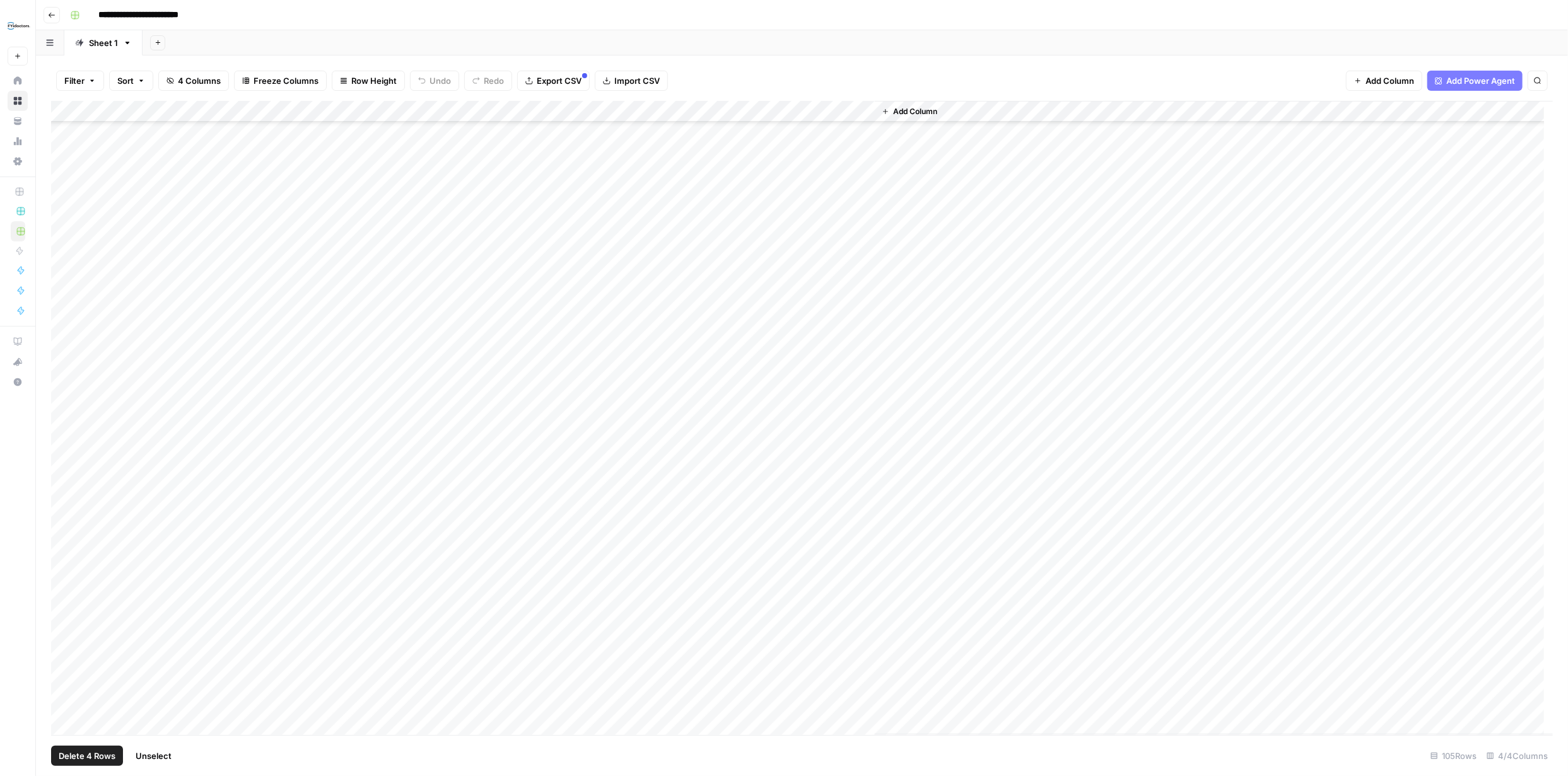
click at [63, 557] on div "Add Column" at bounding box center [803, 418] width 1502 height 634
click at [67, 616] on div "Add Column" at bounding box center [803, 418] width 1502 height 634
click at [63, 641] on div "Add Column" at bounding box center [803, 418] width 1502 height 634
click at [67, 629] on div "Add Column" at bounding box center [803, 418] width 1502 height 634
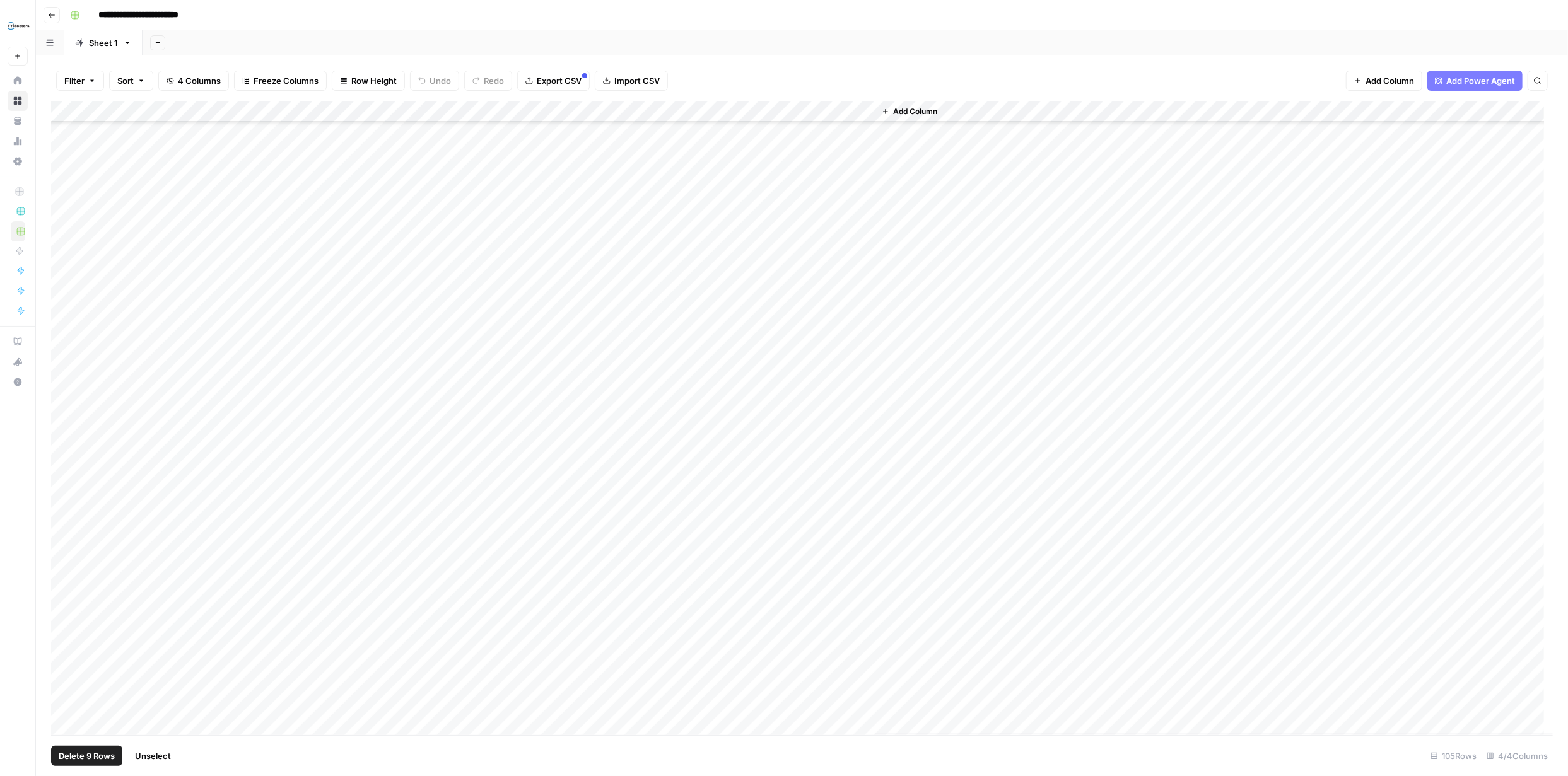
click at [63, 668] on div "Add Column" at bounding box center [803, 418] width 1502 height 634
click at [61, 312] on div "Add Column" at bounding box center [803, 418] width 1502 height 634
click at [63, 439] on div "Add Column" at bounding box center [803, 418] width 1502 height 634
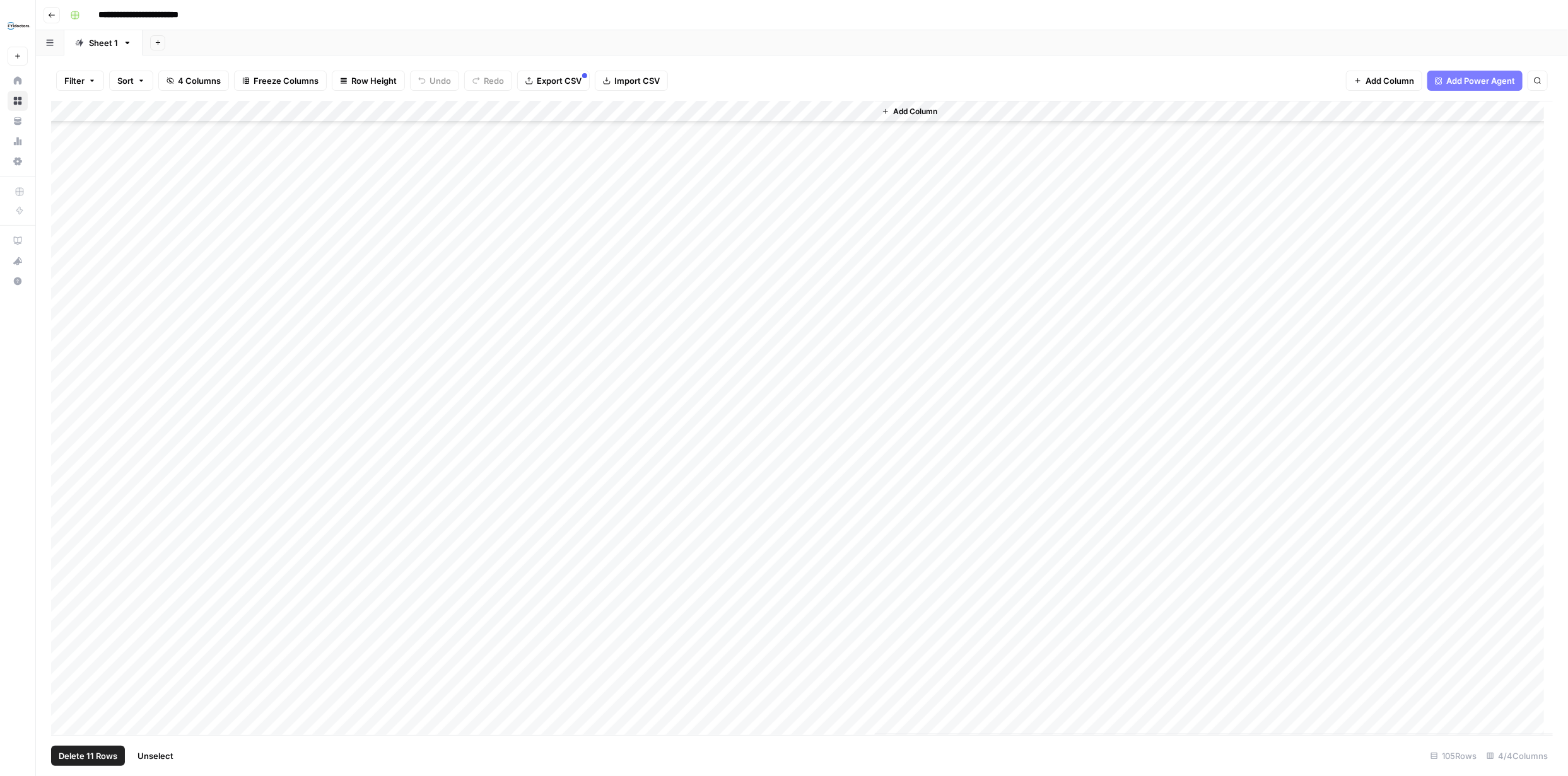
click at [68, 238] on div "Add Column" at bounding box center [803, 418] width 1502 height 634
click at [67, 301] on div "Add Column" at bounding box center [803, 418] width 1502 height 634
click at [68, 323] on div "Add Column" at bounding box center [803, 418] width 1502 height 634
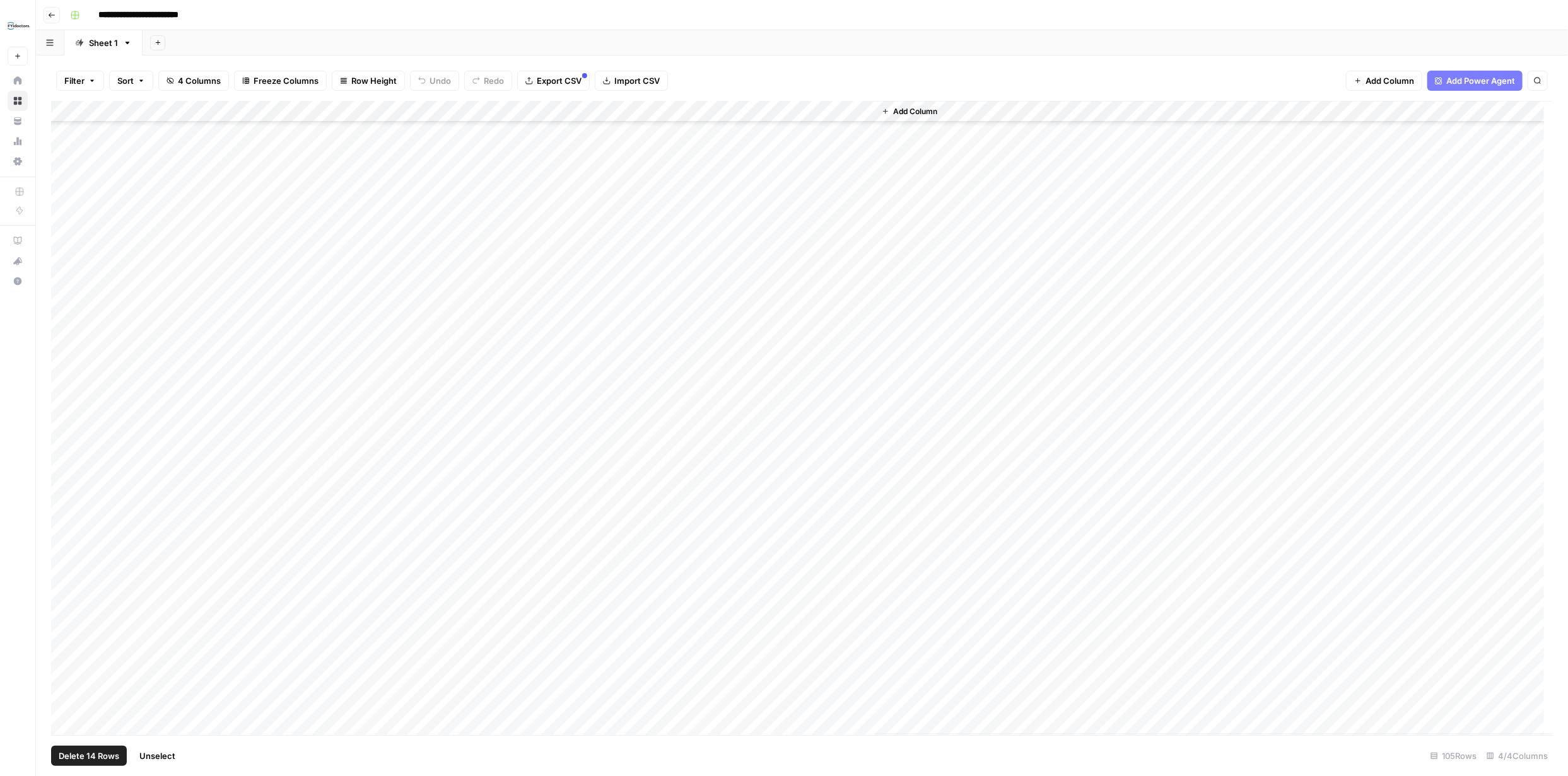
click at [65, 350] on div "Add Column" at bounding box center [803, 418] width 1502 height 634
click at [65, 453] on div "Add Column" at bounding box center [803, 418] width 1502 height 634
click at [66, 476] on div "Add Column" at bounding box center [803, 418] width 1502 height 634
click at [69, 515] on div "Add Column" at bounding box center [803, 418] width 1502 height 634
click at [68, 558] on div "Add Column" at bounding box center [803, 418] width 1502 height 634
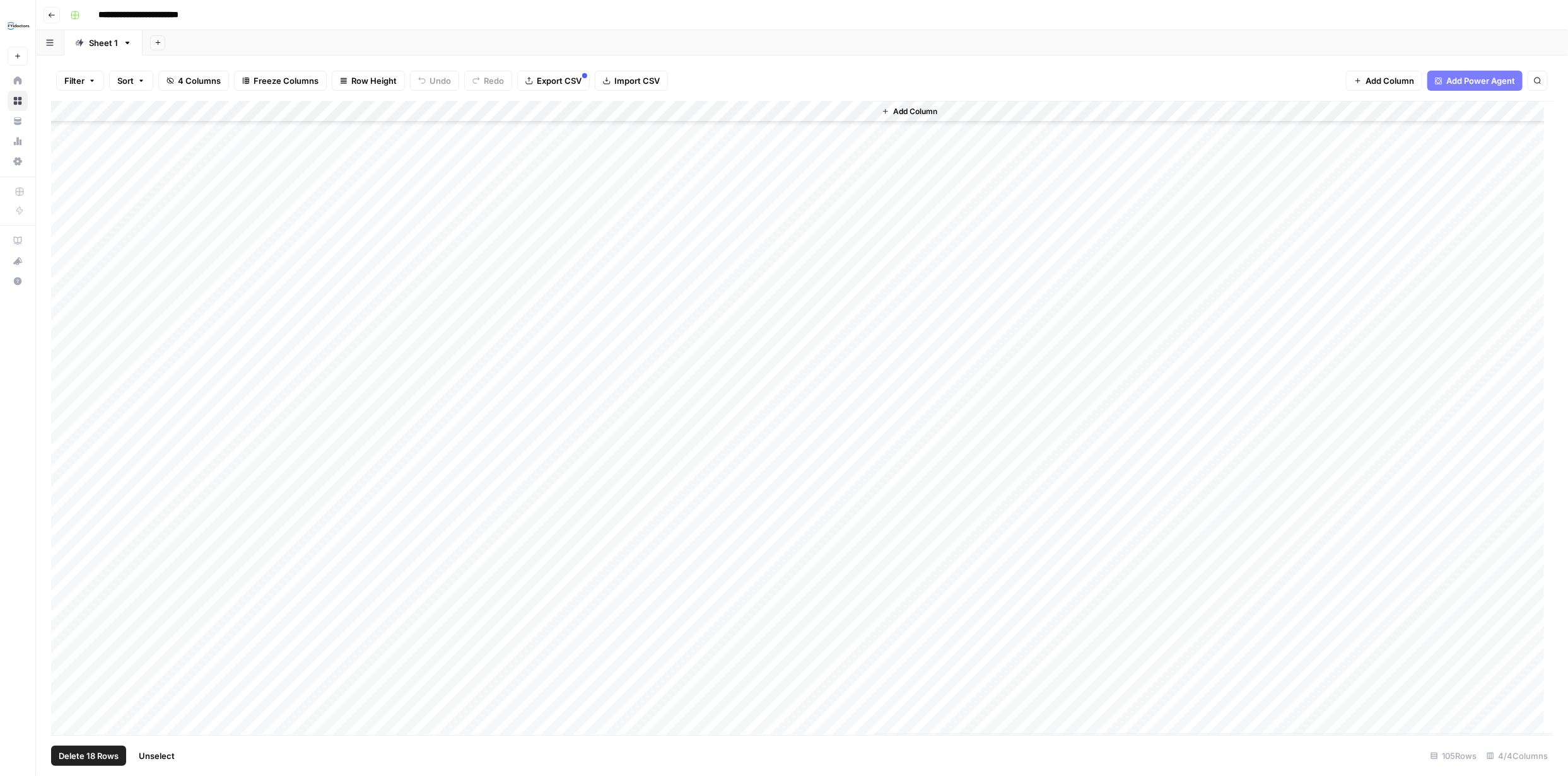
click at [62, 580] on div "Add Column" at bounding box center [803, 418] width 1502 height 634
click at [63, 415] on div "Add Column" at bounding box center [803, 418] width 1502 height 634
click at [69, 297] on div "Add Column" at bounding box center [803, 418] width 1502 height 634
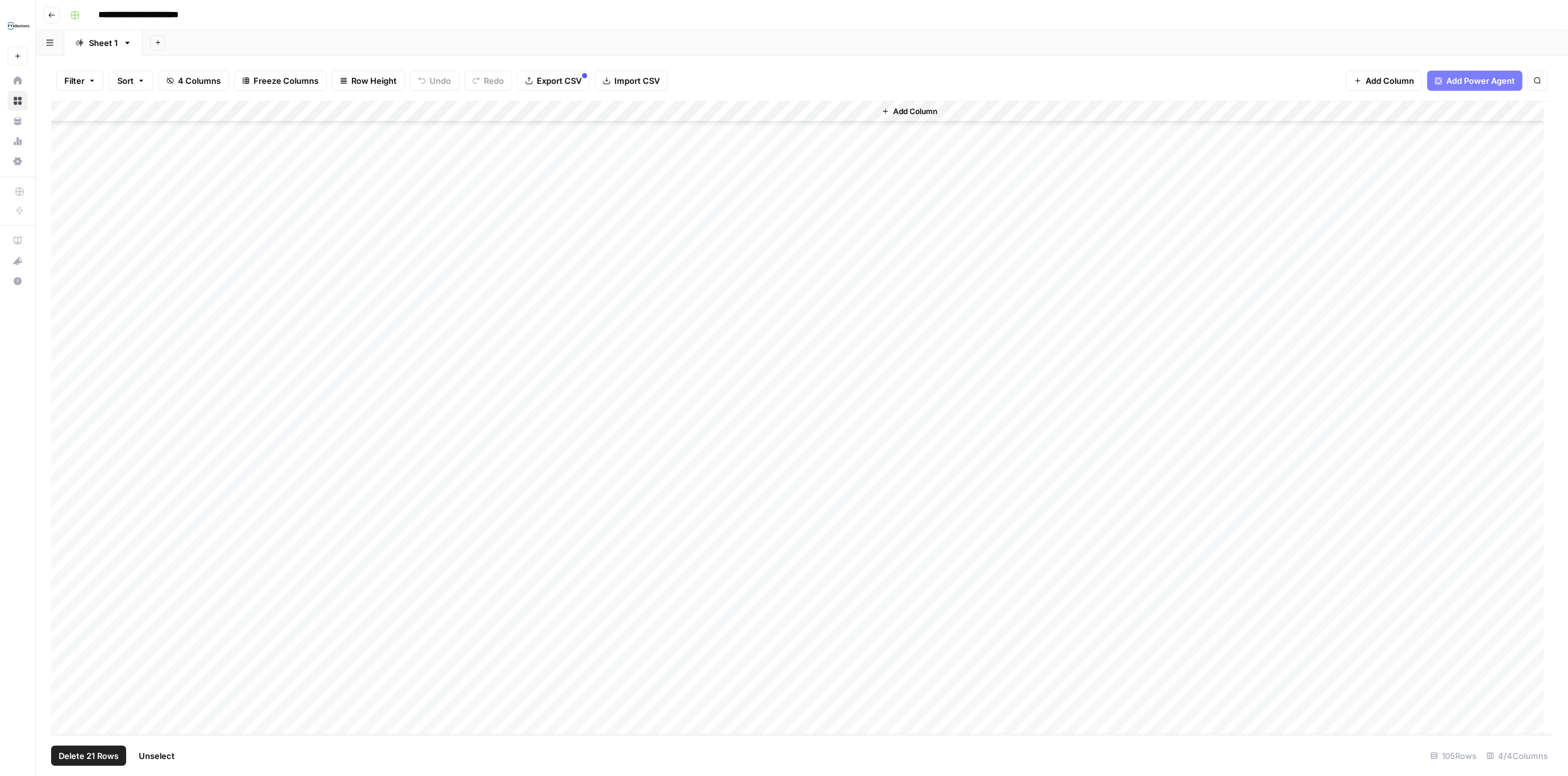
click at [68, 317] on div "Add Column" at bounding box center [803, 418] width 1502 height 634
click at [64, 406] on div "Add Column" at bounding box center [803, 418] width 1502 height 634
click at [64, 425] on div "Add Column" at bounding box center [803, 418] width 1502 height 634
click at [63, 444] on div "Add Column" at bounding box center [803, 418] width 1502 height 634
click at [61, 486] on div "Add Column" at bounding box center [803, 418] width 1502 height 634
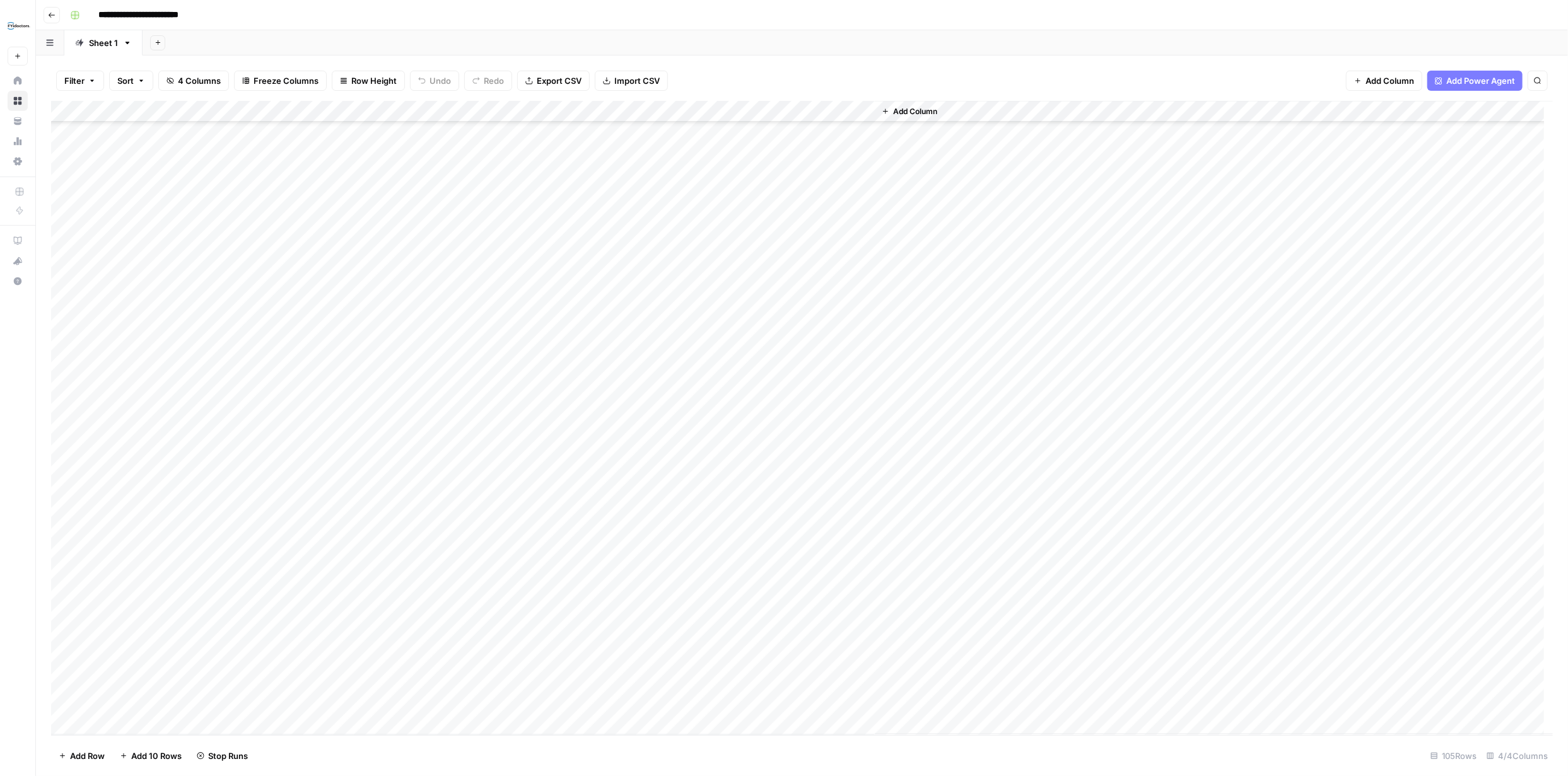
drag, startPoint x: 308, startPoint y: 489, endPoint x: 189, endPoint y: 485, distance: 119.1
click at [194, 487] on div "Add Column" at bounding box center [803, 418] width 1502 height 634
click at [65, 490] on div "Add Column" at bounding box center [803, 418] width 1502 height 634
click at [68, 681] on div "Add Column" at bounding box center [803, 418] width 1502 height 634
click at [96, 756] on span "Delete 2 Rows" at bounding box center [87, 756] width 56 height 13
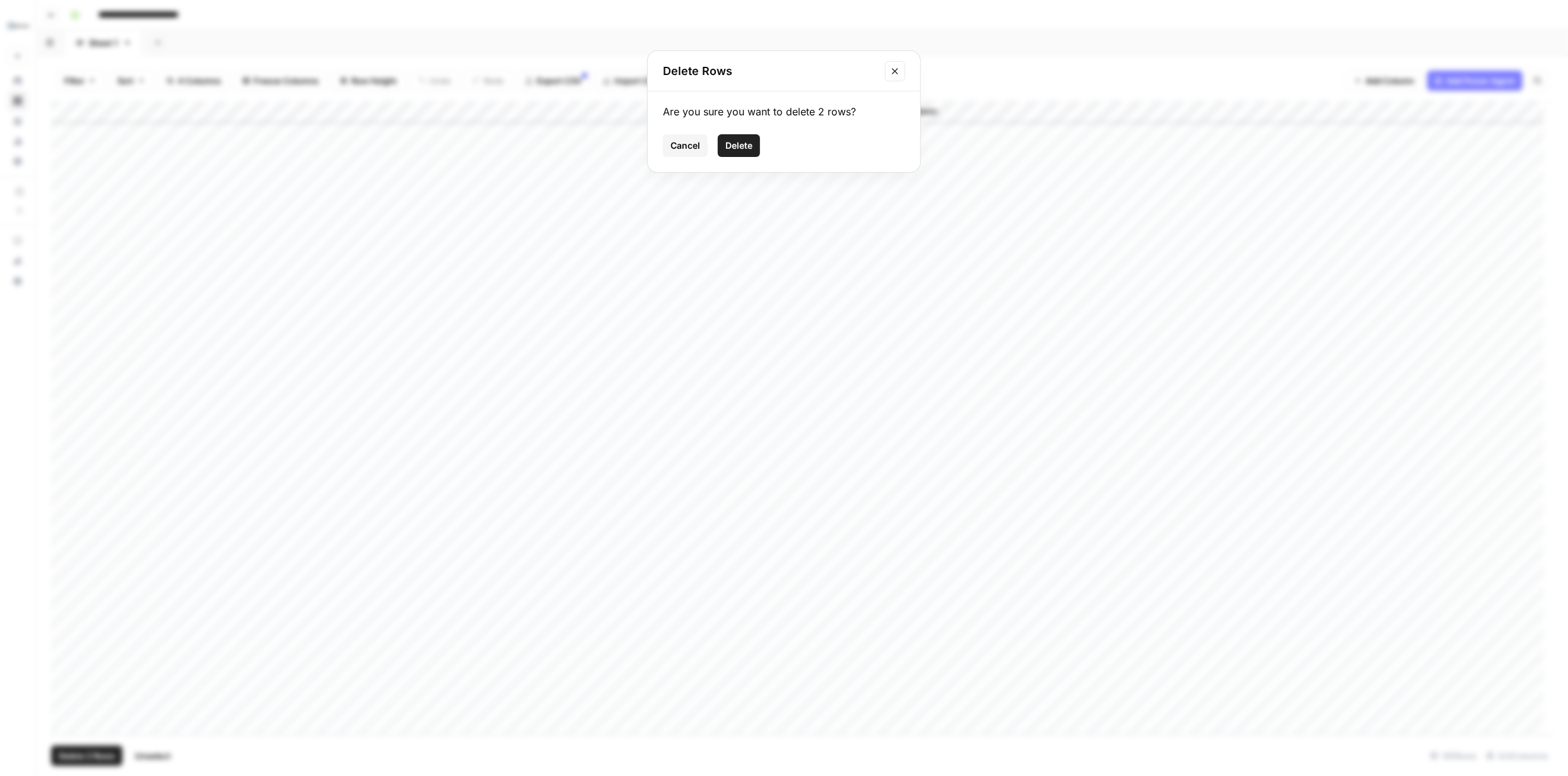
click at [744, 151] on span "Delete" at bounding box center [739, 145] width 27 height 13
click at [67, 447] on div "Add Column" at bounding box center [803, 418] width 1502 height 634
click at [67, 467] on div "Add Column" at bounding box center [803, 418] width 1502 height 634
click at [66, 491] on div "Add Column" at bounding box center [803, 418] width 1502 height 634
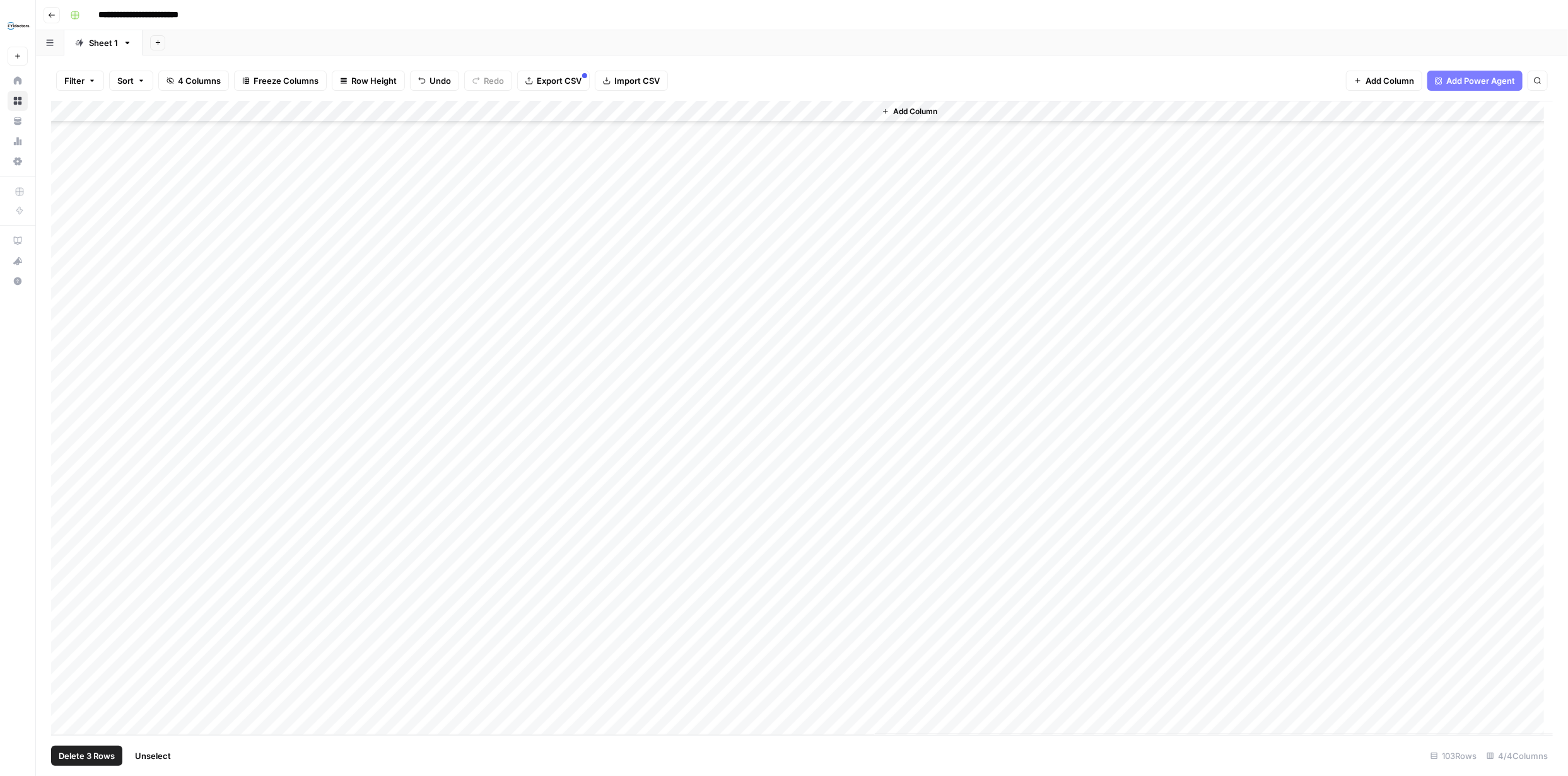
click at [93, 750] on span "Delete 3 Rows" at bounding box center [87, 756] width 56 height 13
click at [746, 147] on span "Delete" at bounding box center [739, 145] width 27 height 13
click at [65, 359] on div "Add Column" at bounding box center [803, 418] width 1502 height 634
click at [67, 382] on div "Add Column" at bounding box center [803, 418] width 1502 height 634
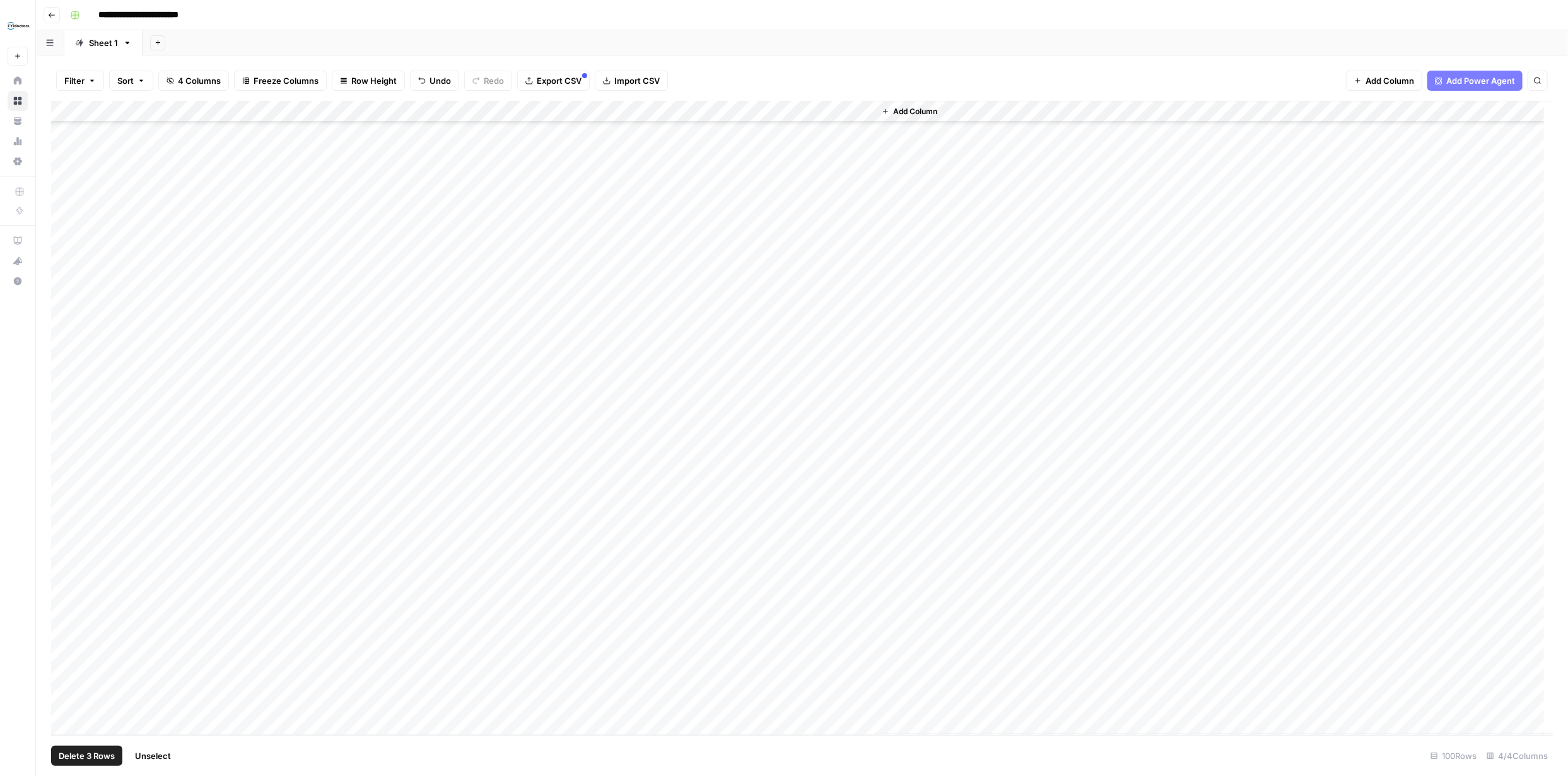
click at [67, 404] on div "Add Column" at bounding box center [803, 418] width 1502 height 634
click at [63, 428] on div "Add Column" at bounding box center [803, 418] width 1502 height 634
click at [68, 402] on div "Add Column" at bounding box center [803, 418] width 1502 height 634
click at [63, 359] on div "Add Column" at bounding box center [803, 418] width 1502 height 634
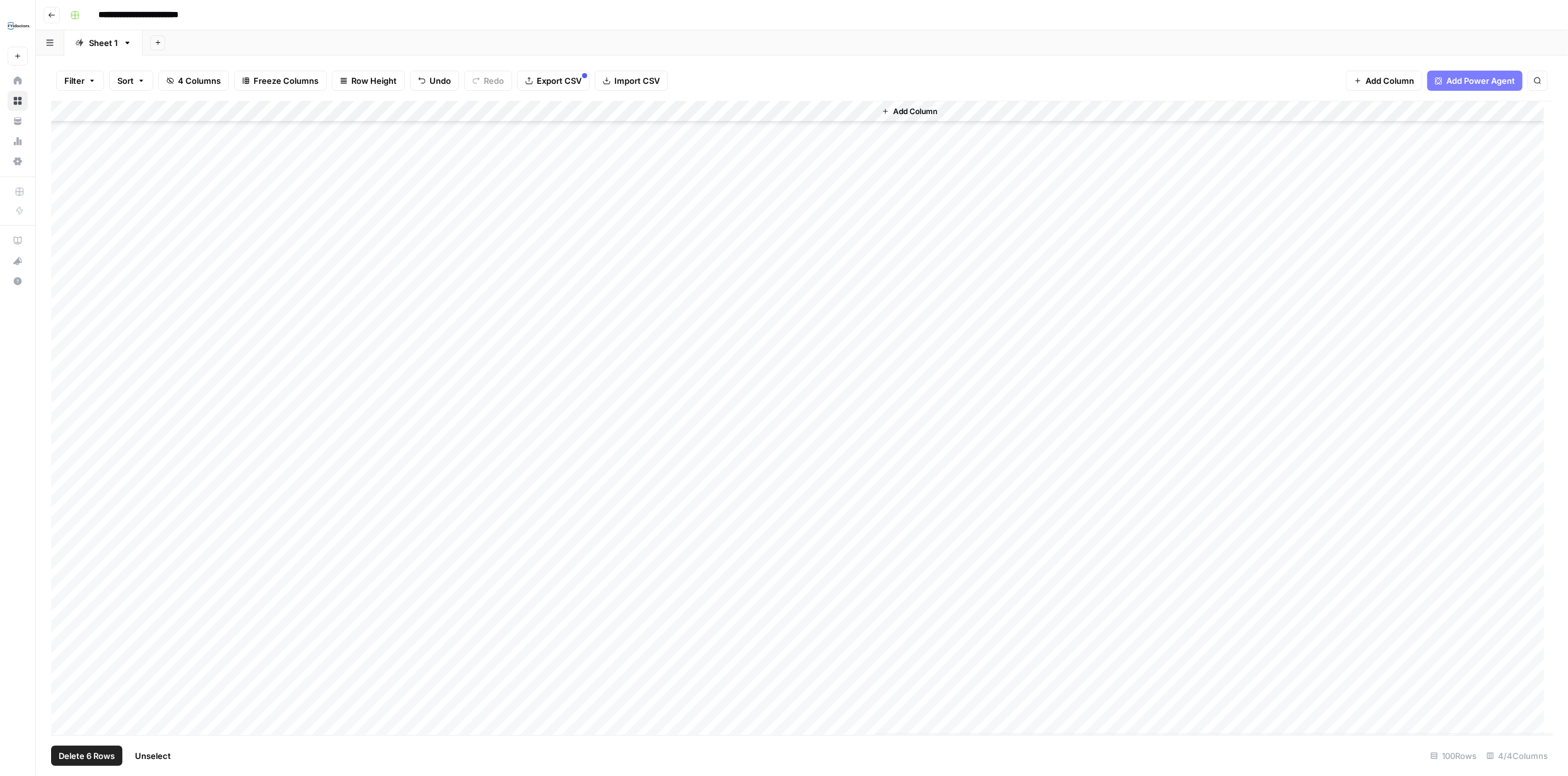
click at [61, 316] on div "Add Column" at bounding box center [803, 418] width 1502 height 634
click at [67, 375] on div "Add Column" at bounding box center [803, 418] width 1502 height 634
click at [66, 356] on div "Add Column" at bounding box center [803, 418] width 1502 height 634
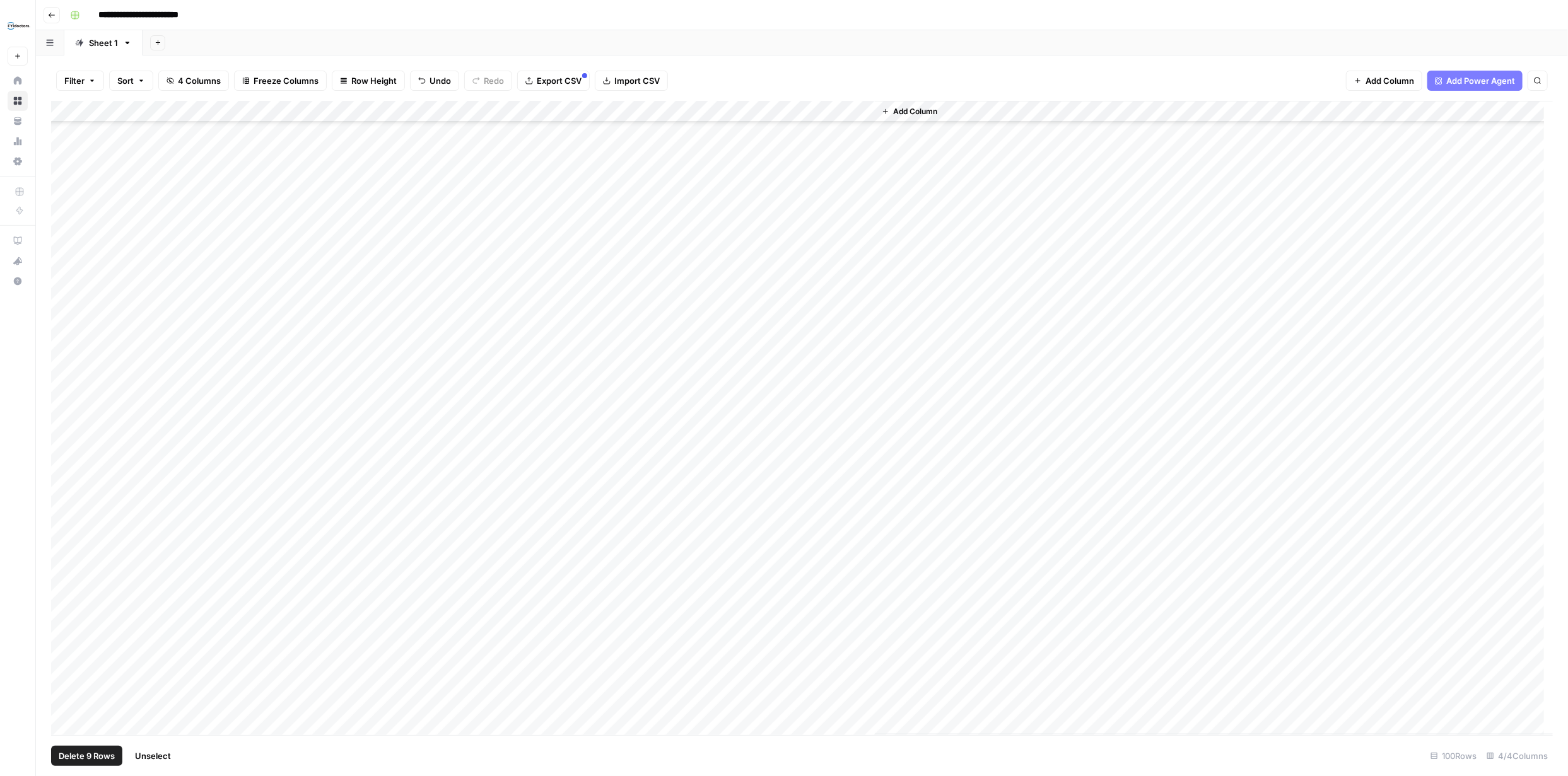
click at [63, 327] on div "Add Column" at bounding box center [803, 418] width 1502 height 634
click at [65, 242] on div "Add Column" at bounding box center [803, 418] width 1502 height 634
click at [67, 243] on div "Add Column" at bounding box center [803, 418] width 1502 height 634
click at [65, 517] on div "Add Column" at bounding box center [803, 418] width 1502 height 634
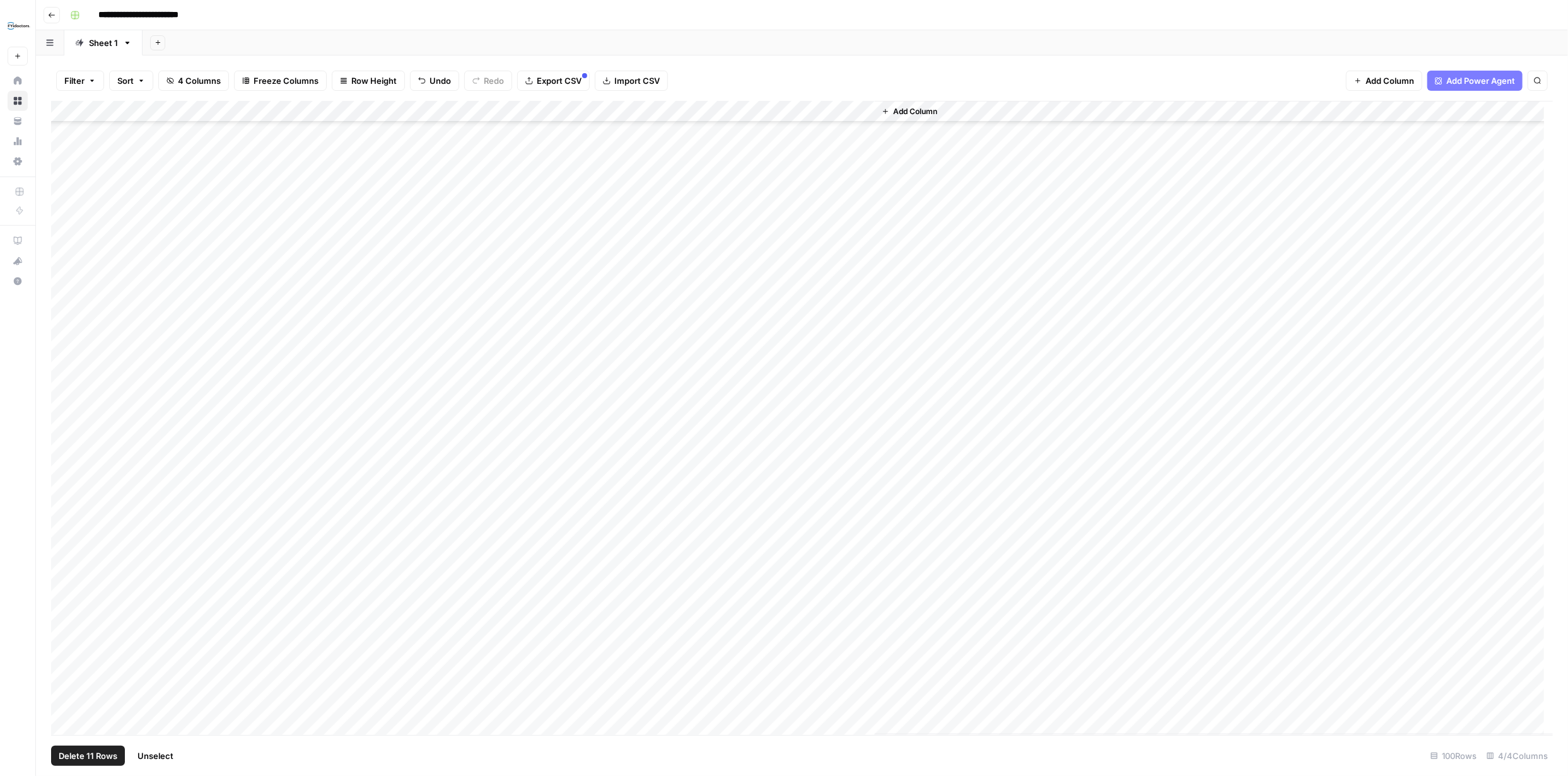
click at [63, 431] on div "Add Column" at bounding box center [803, 418] width 1502 height 634
click at [67, 471] on div "Add Column" at bounding box center [803, 418] width 1502 height 634
click at [66, 407] on div "Add Column" at bounding box center [803, 418] width 1502 height 634
click at [63, 407] on div "Add Column" at bounding box center [803, 418] width 1502 height 634
click at [68, 324] on div "Add Column" at bounding box center [803, 418] width 1502 height 634
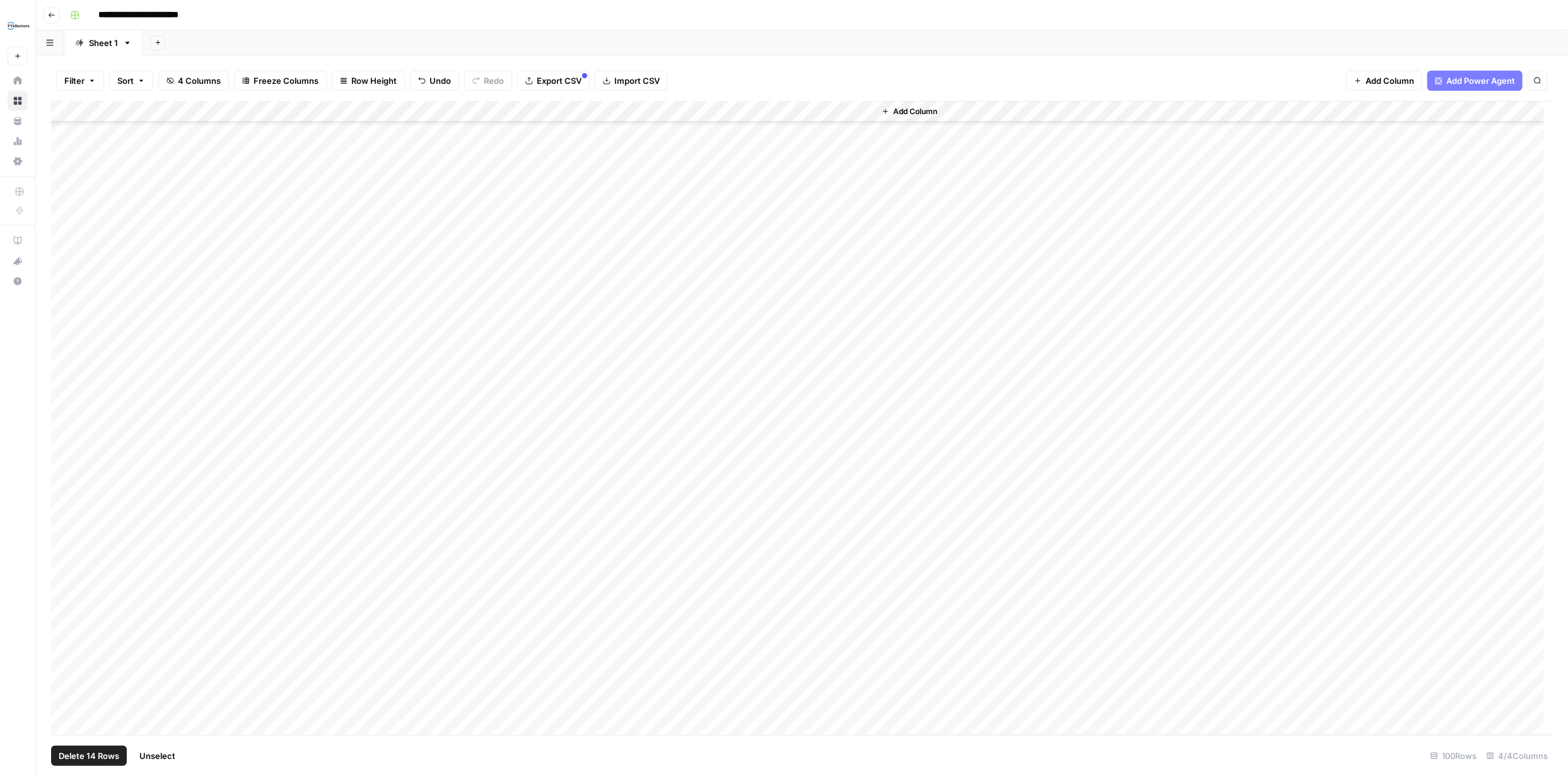
click at [67, 283] on div "Add Column" at bounding box center [803, 418] width 1502 height 634
click at [63, 447] on div "Add Column" at bounding box center [803, 418] width 1502 height 634
click at [67, 362] on div "Add Column" at bounding box center [803, 418] width 1502 height 634
click at [66, 385] on div "Add Column" at bounding box center [803, 418] width 1502 height 634
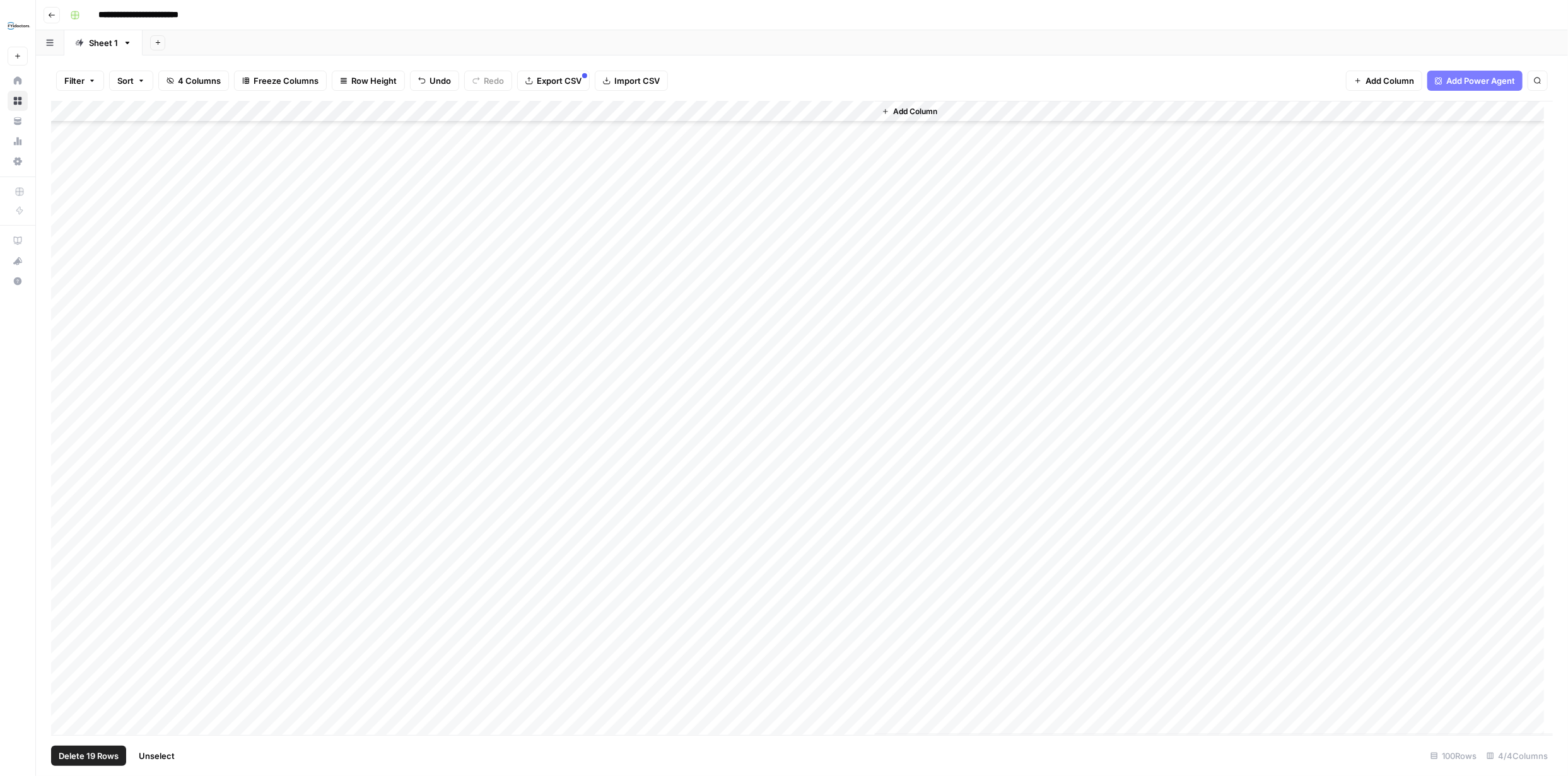
click at [69, 300] on div "Add Column" at bounding box center [803, 418] width 1502 height 634
click at [67, 445] on div "Add Column" at bounding box center [803, 418] width 1502 height 634
click at [67, 399] on div "Add Column" at bounding box center [803, 418] width 1502 height 634
click at [66, 296] on div "Add Column" at bounding box center [803, 418] width 1502 height 634
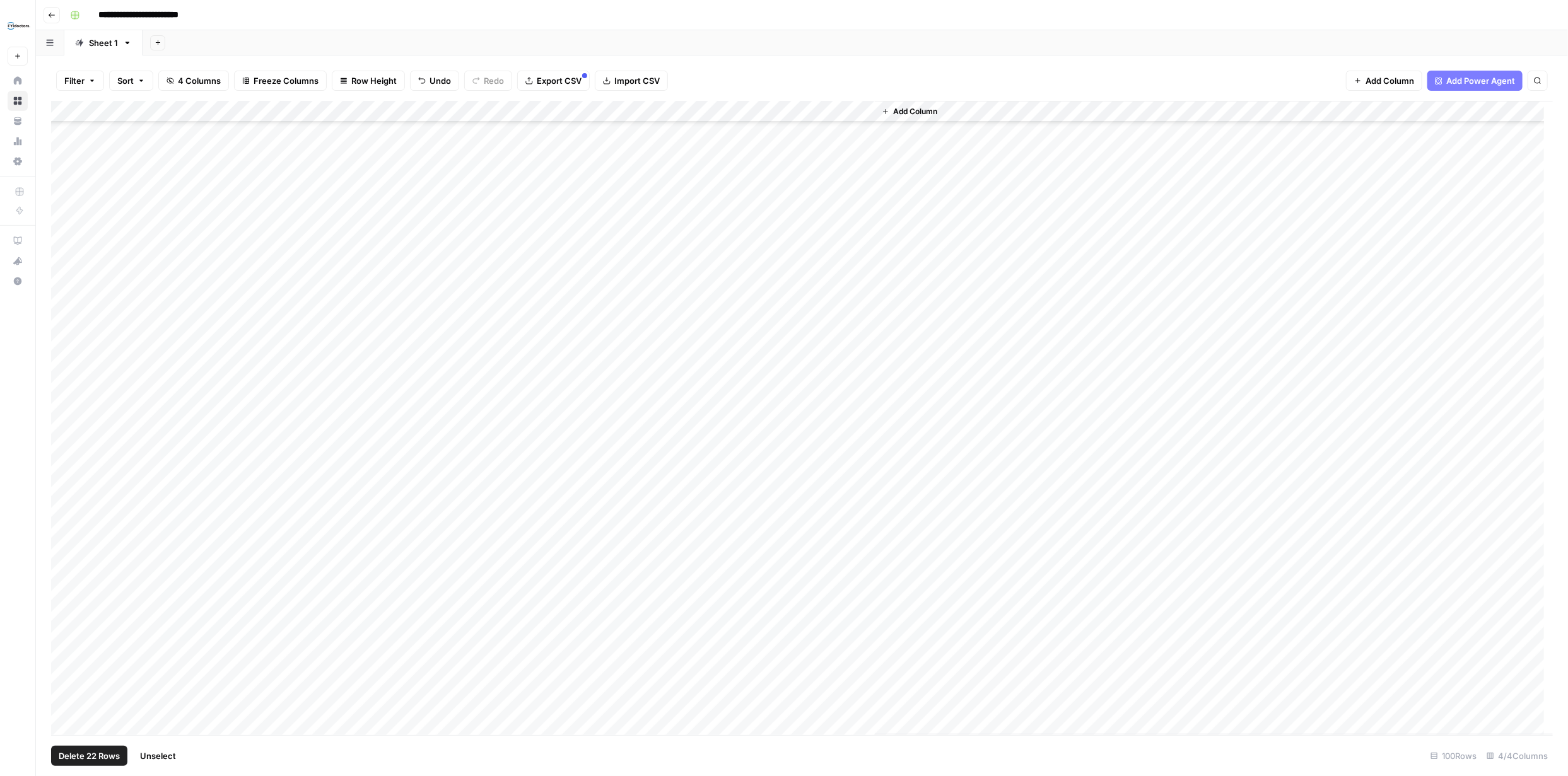
click at [66, 274] on div "Add Column" at bounding box center [803, 418] width 1502 height 634
click at [68, 432] on div "Add Column" at bounding box center [803, 418] width 1502 height 634
click at [64, 345] on div "Add Column" at bounding box center [803, 418] width 1502 height 634
click at [102, 753] on span "Delete 25 Rows" at bounding box center [89, 756] width 61 height 13
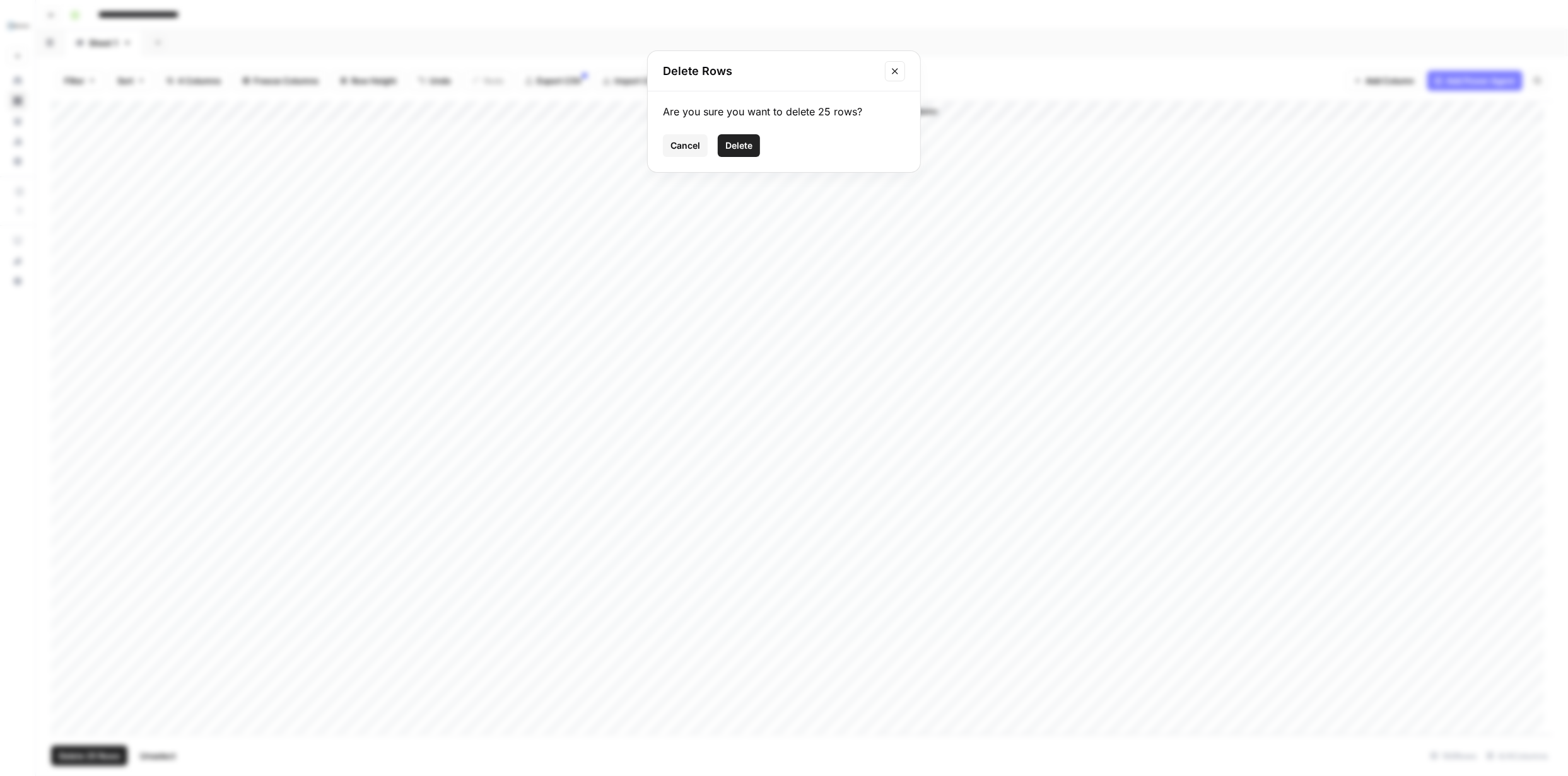
click at [737, 145] on span "Delete" at bounding box center [739, 145] width 27 height 13
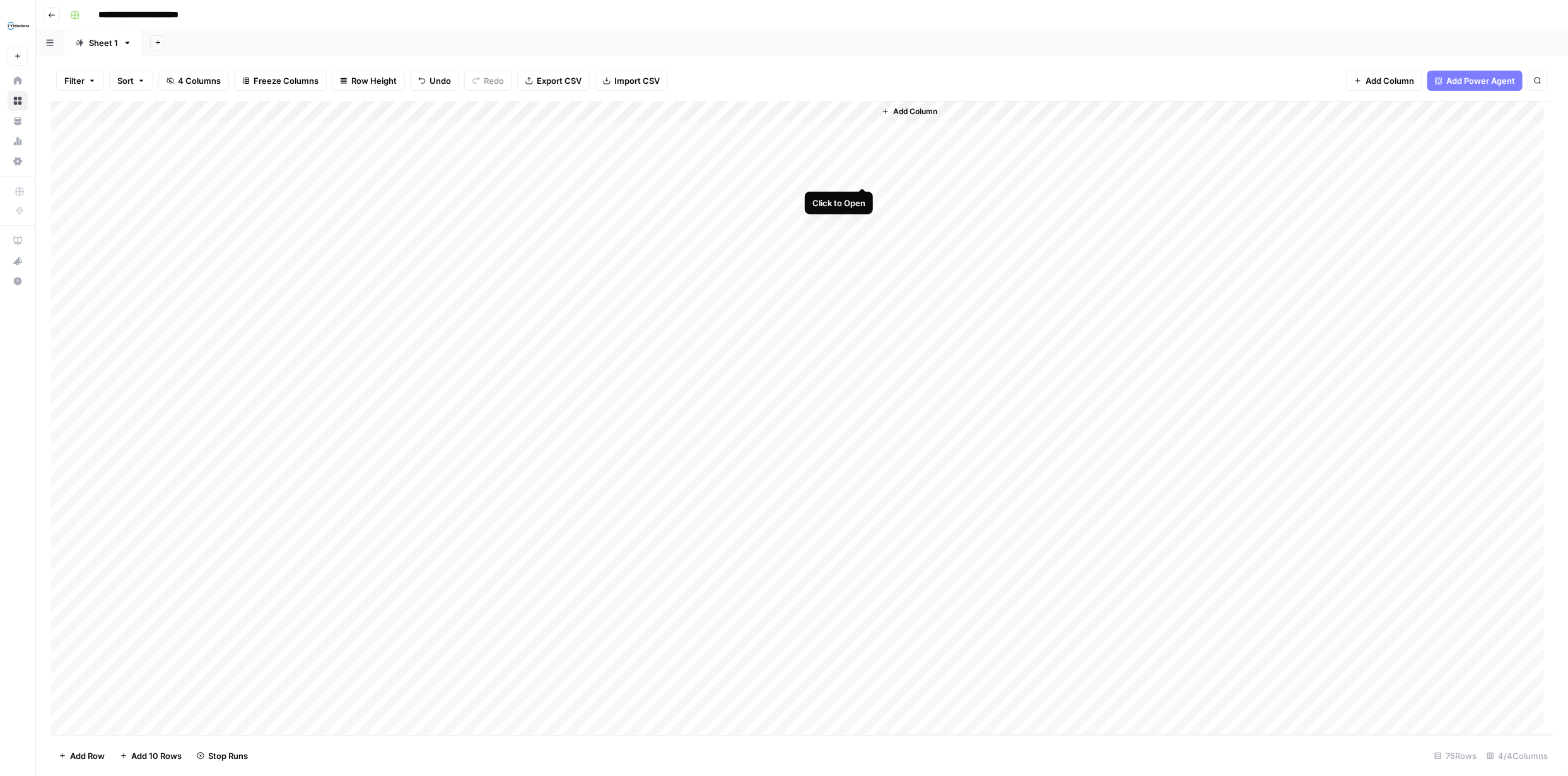
click at [859, 174] on div "Add Column" at bounding box center [803, 418] width 1502 height 634
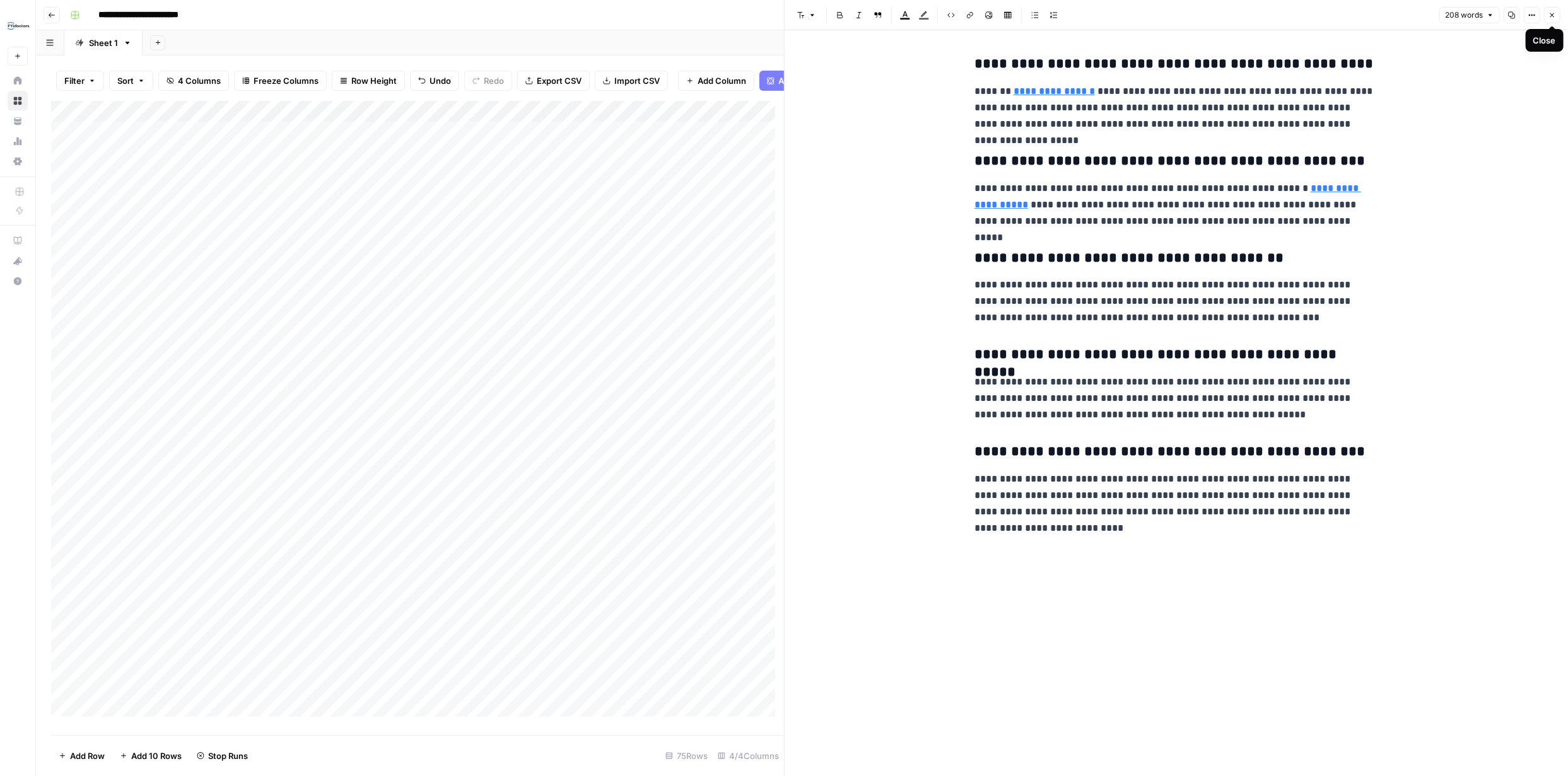
click at [1548, 18] on icon "button" at bounding box center [1552, 15] width 7 height 7
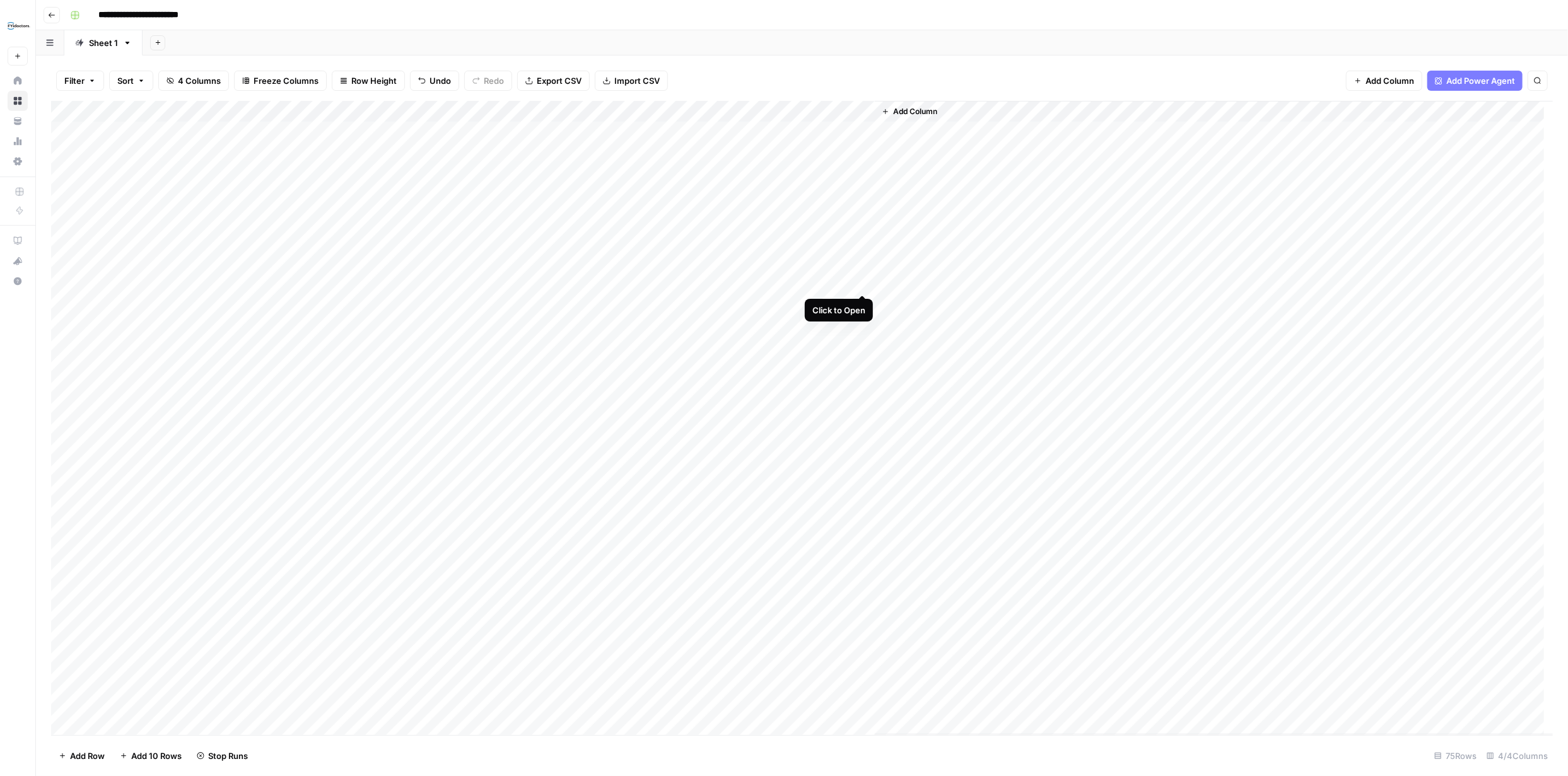
click at [864, 283] on div "Add Column" at bounding box center [803, 418] width 1502 height 634
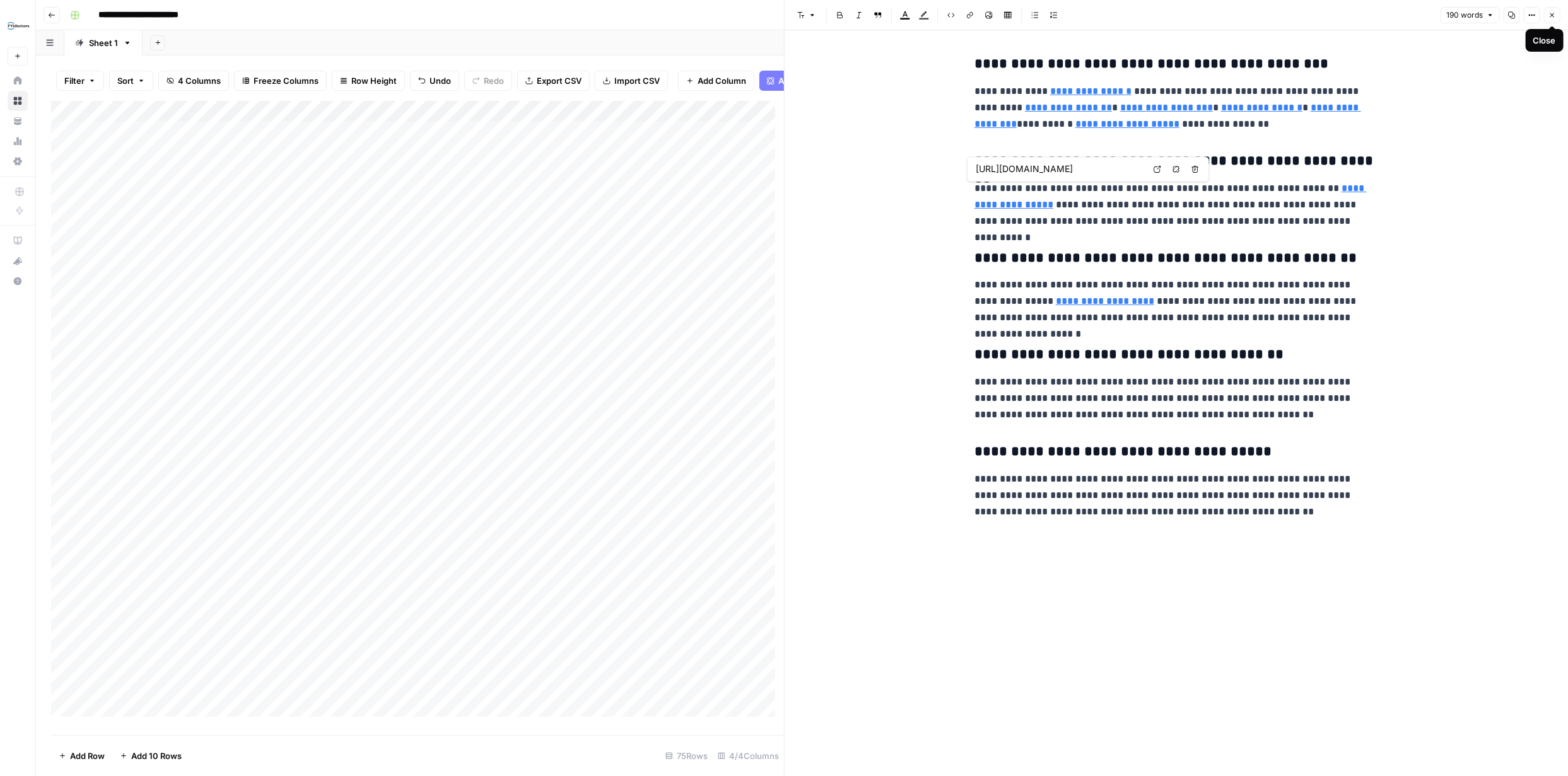
click at [1553, 15] on icon "button" at bounding box center [1552, 15] width 5 height 5
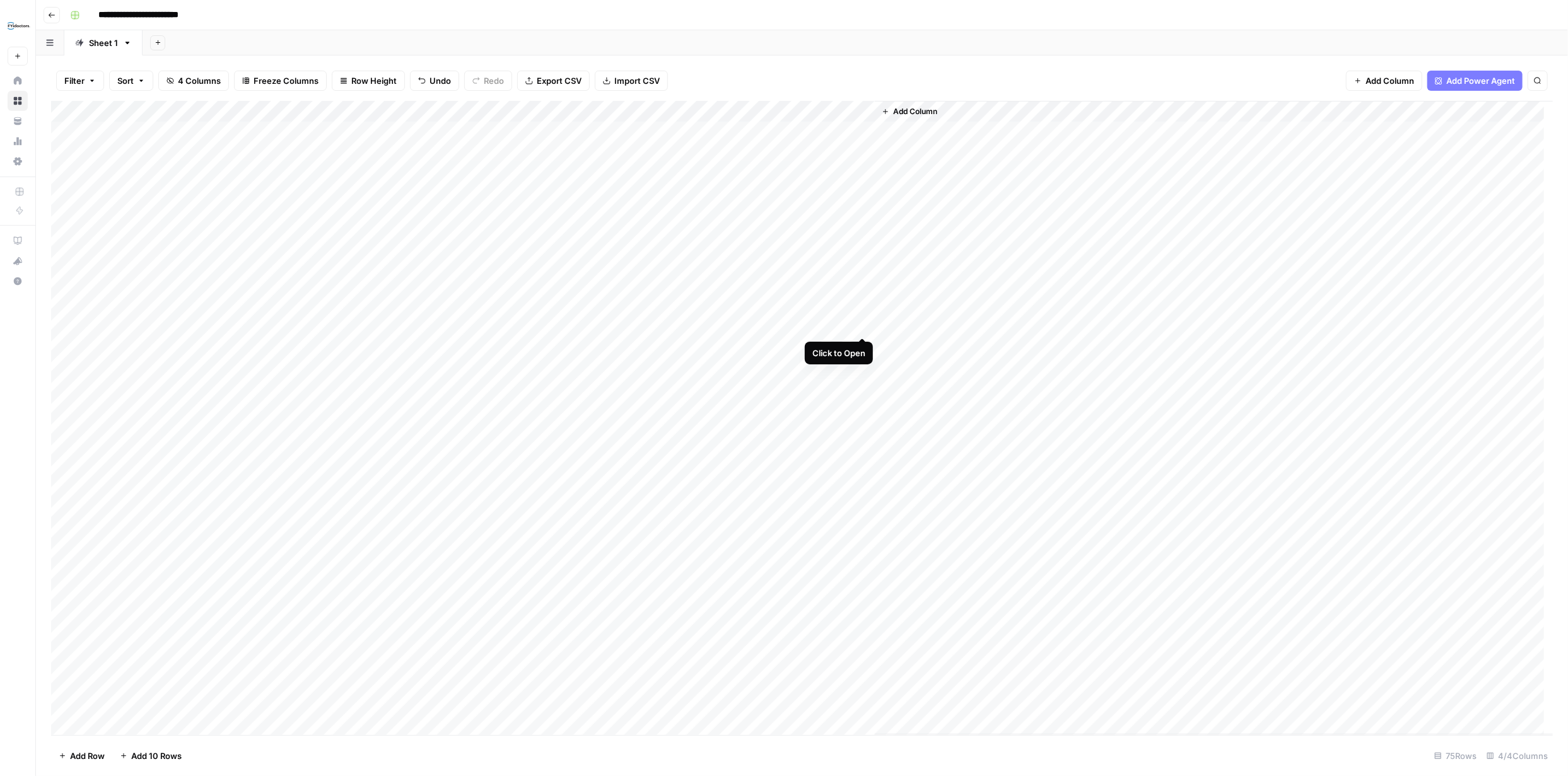
click at [861, 324] on div "Add Column" at bounding box center [803, 418] width 1502 height 634
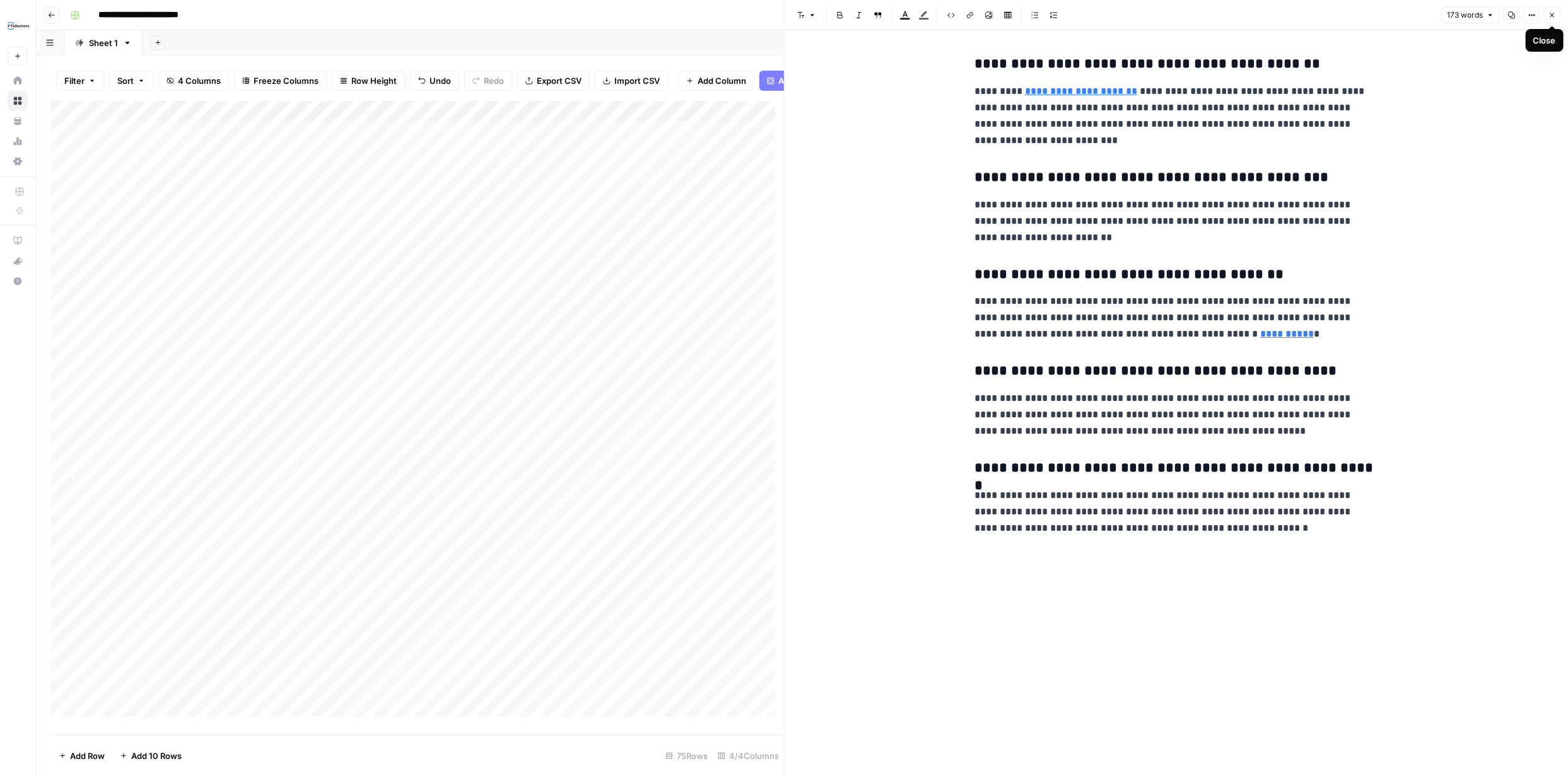
click at [1548, 16] on icon "button" at bounding box center [1552, 15] width 7 height 7
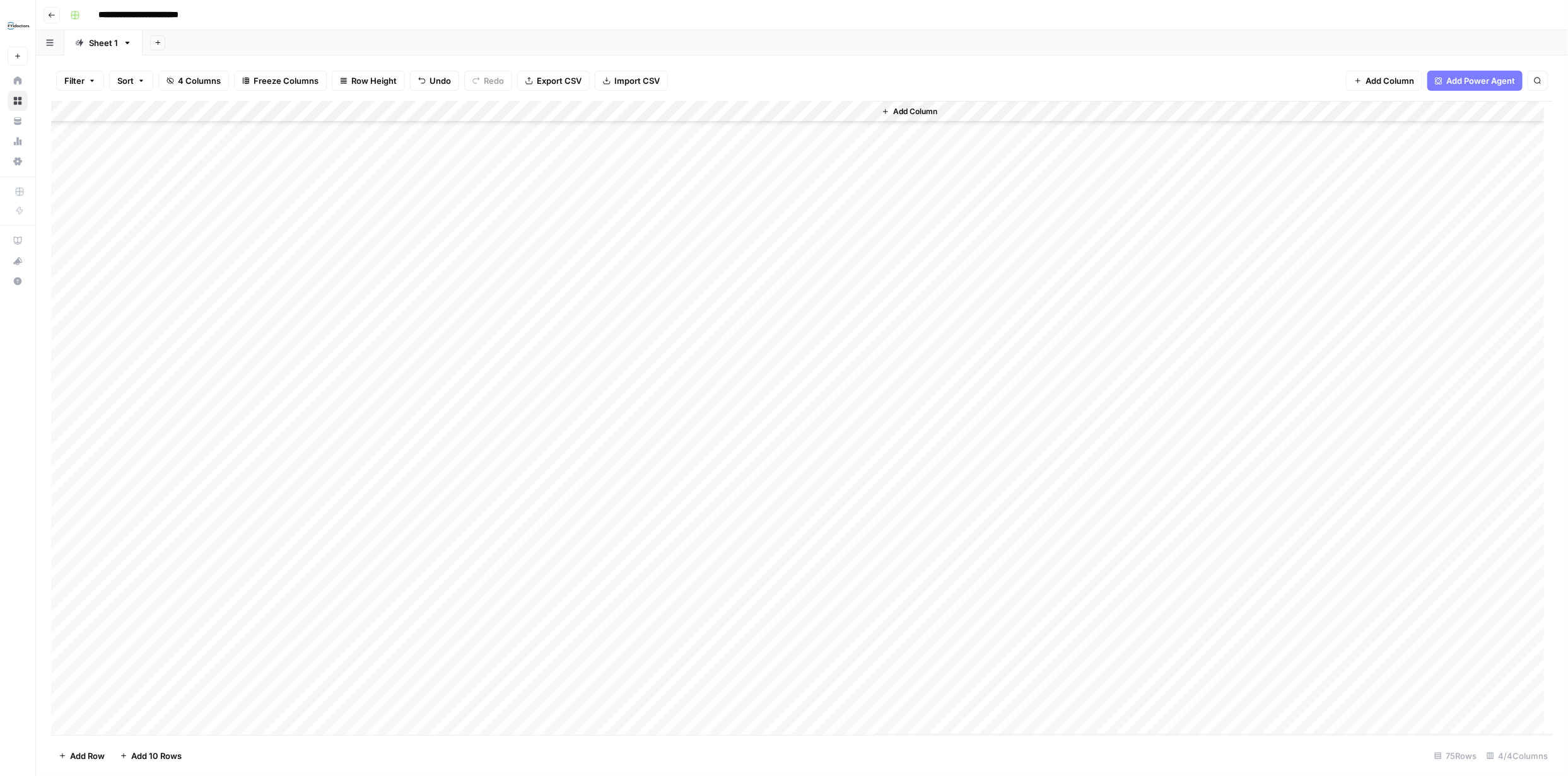
scroll to position [165, 0]
click at [686, 181] on div "Add Column" at bounding box center [803, 418] width 1502 height 634
click at [686, 202] on div "Add Column" at bounding box center [803, 418] width 1502 height 634
click at [687, 225] on div "Add Column" at bounding box center [803, 418] width 1502 height 634
click at [686, 246] on div "Add Column" at bounding box center [803, 418] width 1502 height 634
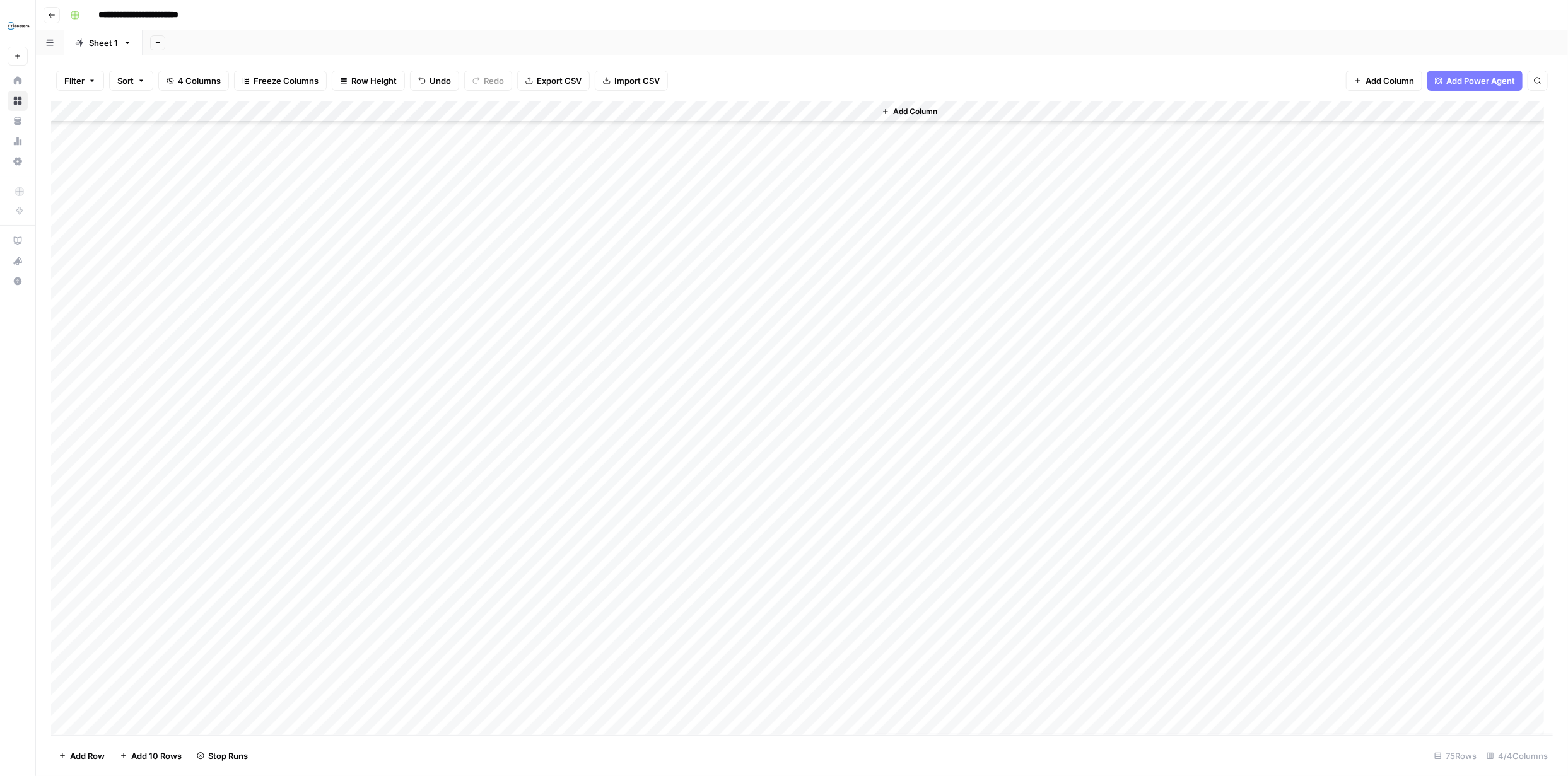
click at [683, 270] on div "Add Column" at bounding box center [803, 418] width 1502 height 634
click at [688, 287] on div "Add Column" at bounding box center [803, 418] width 1502 height 634
click at [688, 310] on div "Add Column" at bounding box center [803, 418] width 1502 height 634
click at [681, 331] on div "Add Column" at bounding box center [803, 418] width 1502 height 634
click at [687, 353] on div "Add Column" at bounding box center [803, 418] width 1502 height 634
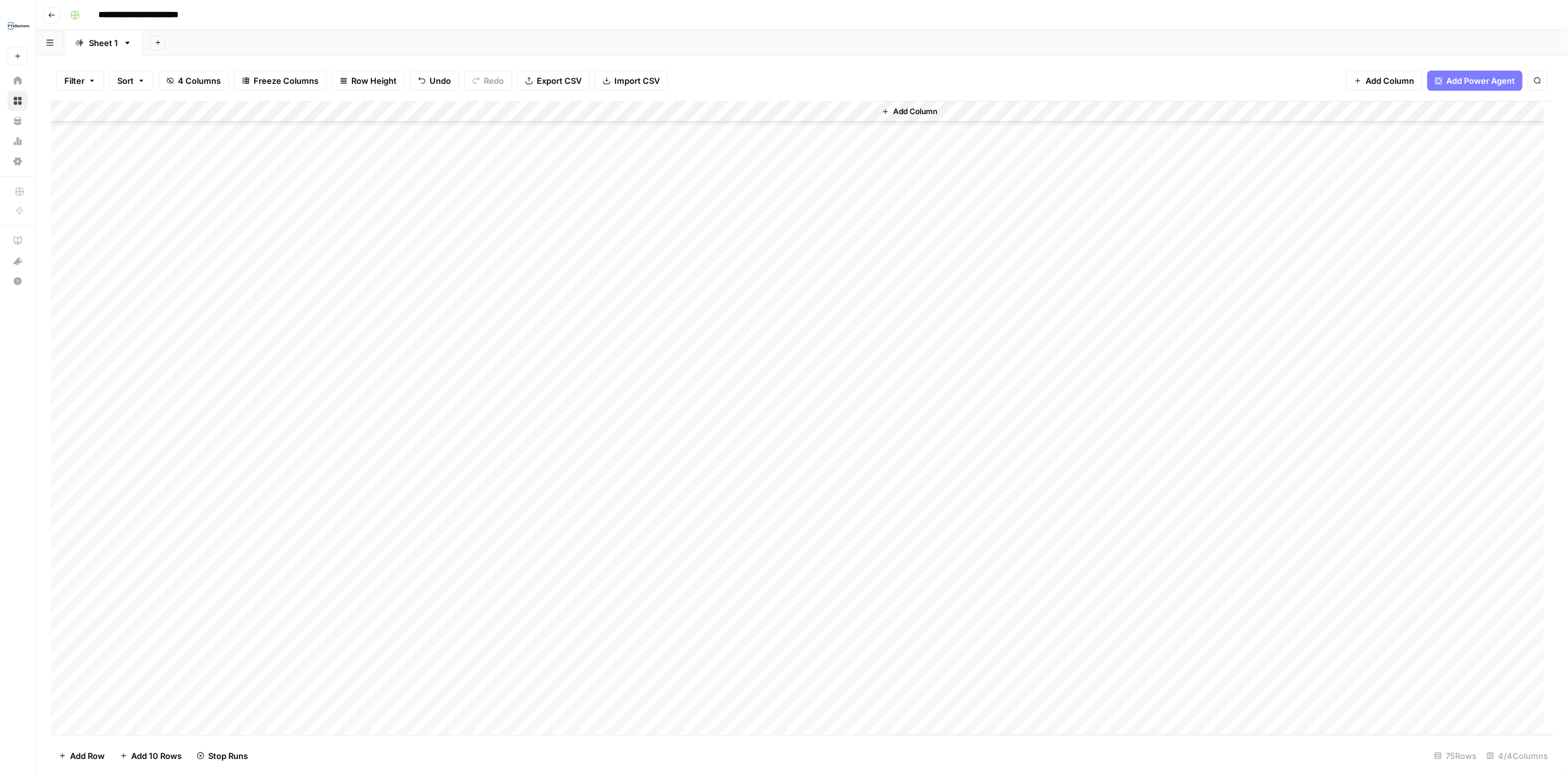
click at [686, 375] on div "Add Column" at bounding box center [803, 418] width 1502 height 634
click at [687, 401] on div "Add Column" at bounding box center [803, 418] width 1502 height 634
click at [686, 418] on div "Add Column" at bounding box center [803, 418] width 1502 height 634
click at [684, 434] on div "Add Column" at bounding box center [803, 418] width 1502 height 634
click at [685, 458] on div "Add Column" at bounding box center [803, 418] width 1502 height 634
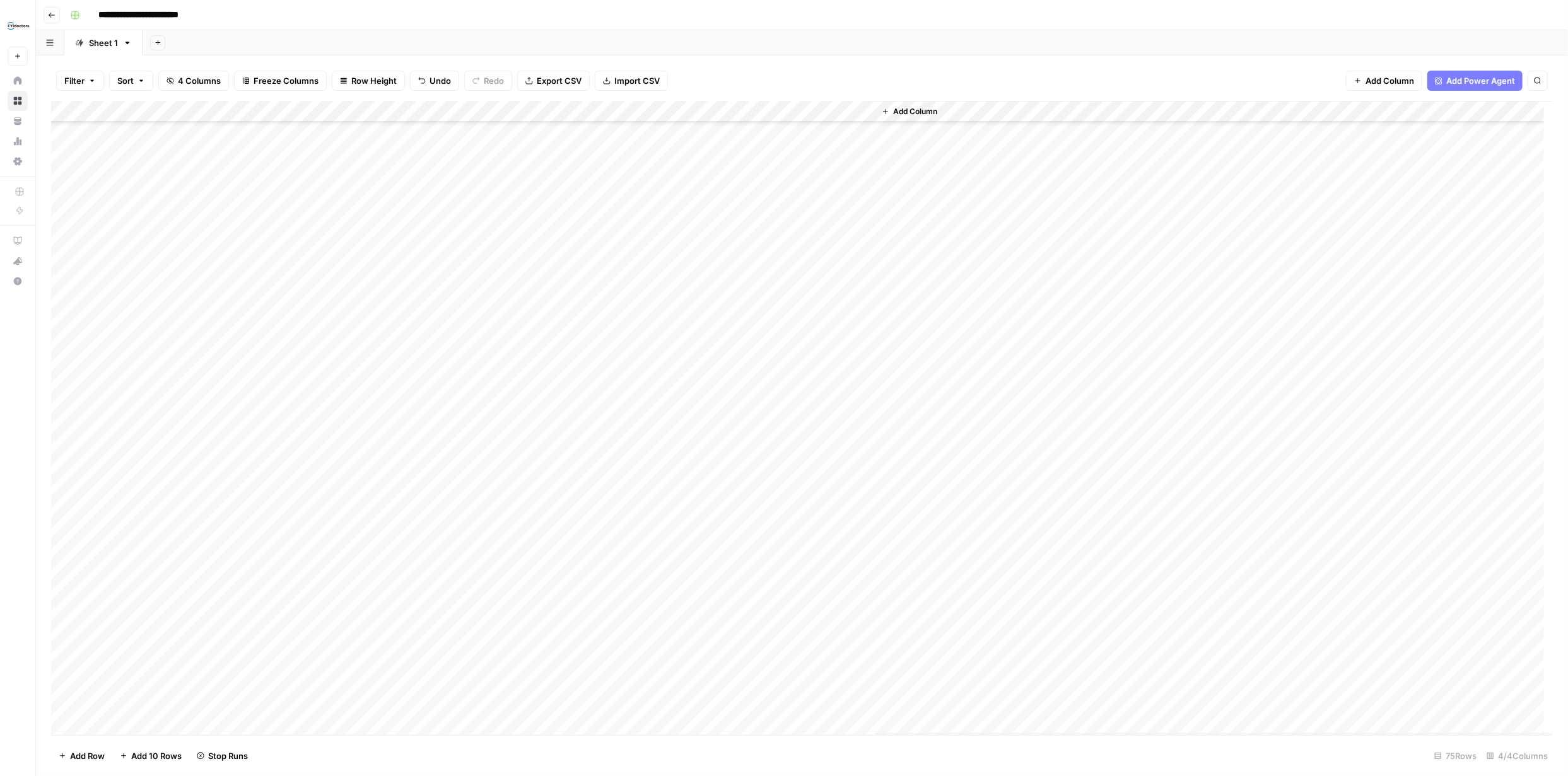
click at [686, 482] on div "Add Column" at bounding box center [803, 418] width 1502 height 634
click at [688, 503] on div "Add Column" at bounding box center [803, 418] width 1502 height 634
click at [685, 523] on div "Add Column" at bounding box center [803, 418] width 1502 height 634
click at [686, 546] on div "Add Column" at bounding box center [803, 418] width 1502 height 634
click at [685, 568] on div "Add Column" at bounding box center [803, 418] width 1502 height 634
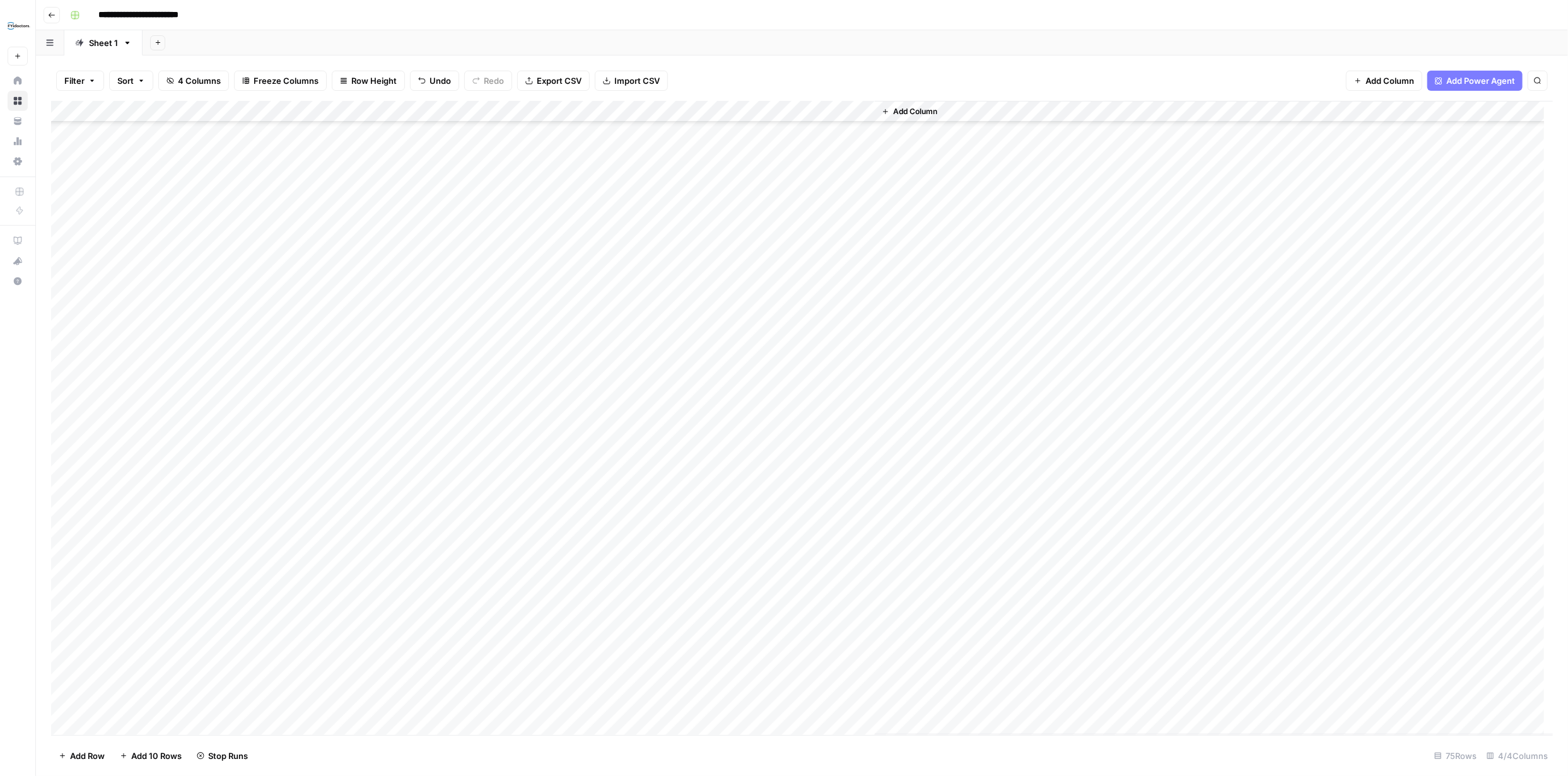
click at [685, 589] on div "Add Column" at bounding box center [803, 418] width 1502 height 634
click at [683, 610] on div "Add Column" at bounding box center [803, 418] width 1502 height 634
click at [733, 112] on div "Add Column" at bounding box center [803, 418] width 1502 height 634
click at [775, 216] on span "Remaining Rows" at bounding box center [786, 219] width 80 height 13
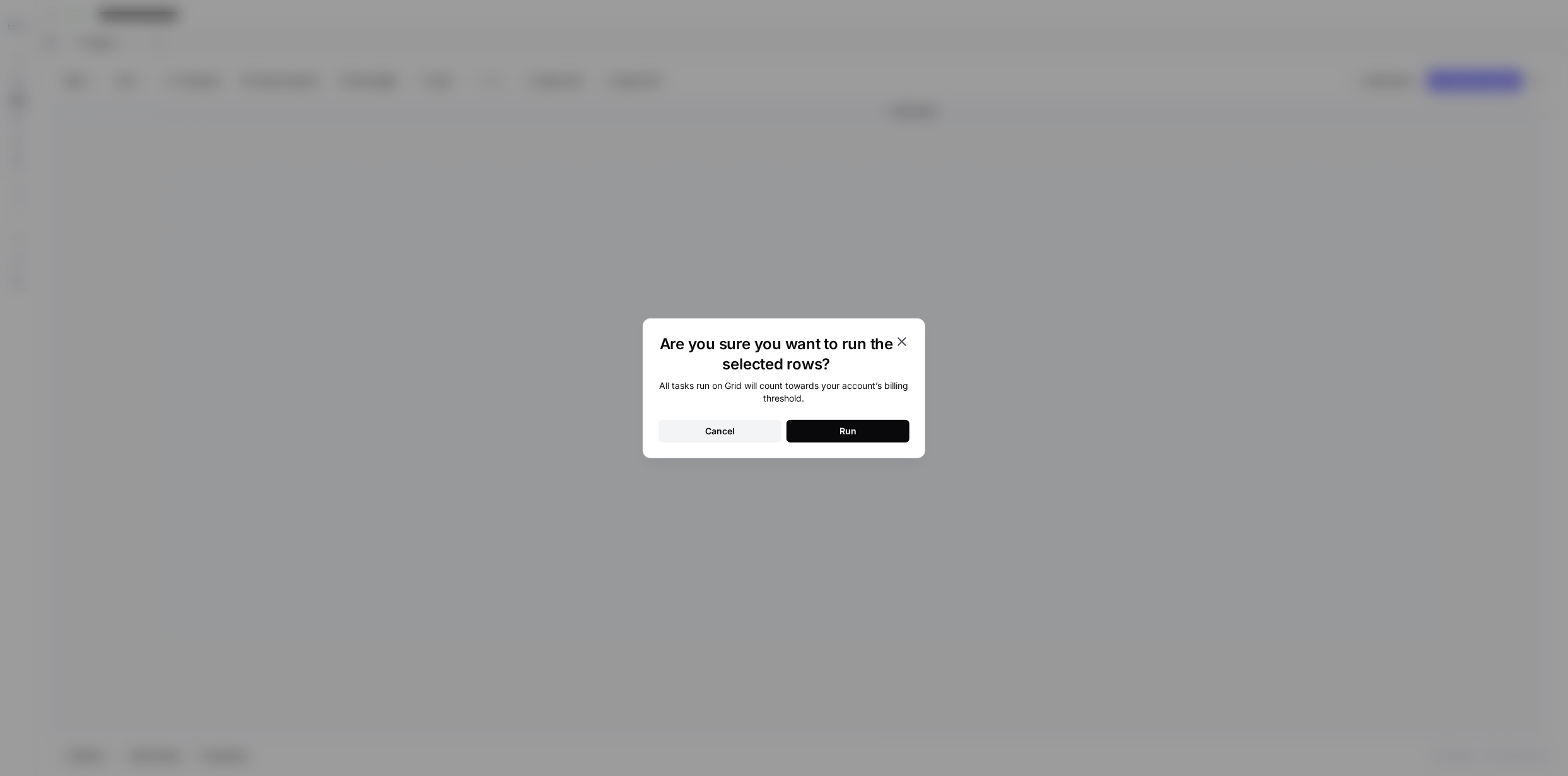
click at [857, 427] on button "Run" at bounding box center [848, 431] width 123 height 23
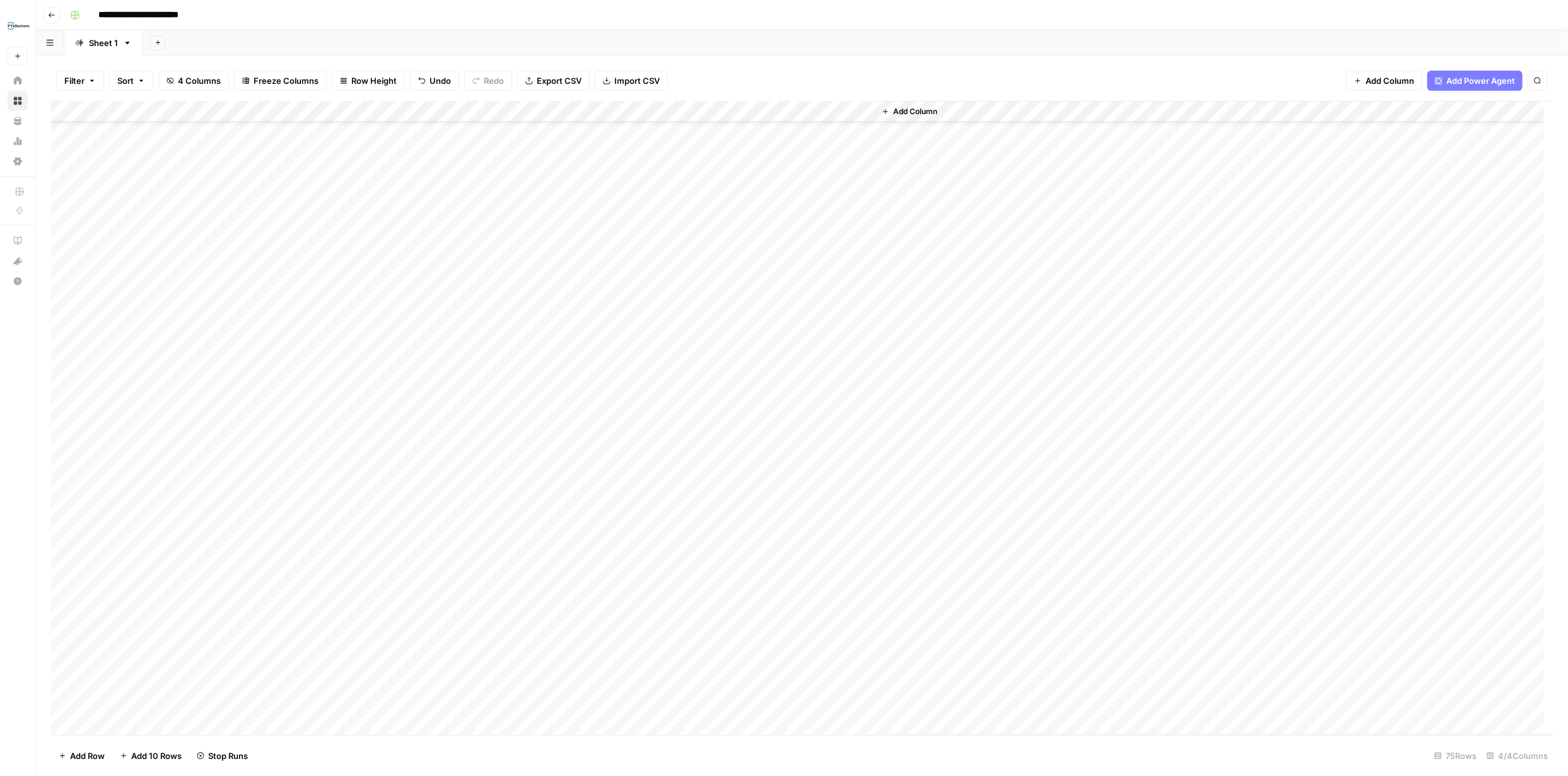
scroll to position [49, 0]
click at [856, 210] on div "Add Column" at bounding box center [803, 418] width 1502 height 634
click at [860, 210] on div "Add Column" at bounding box center [803, 418] width 1502 height 634
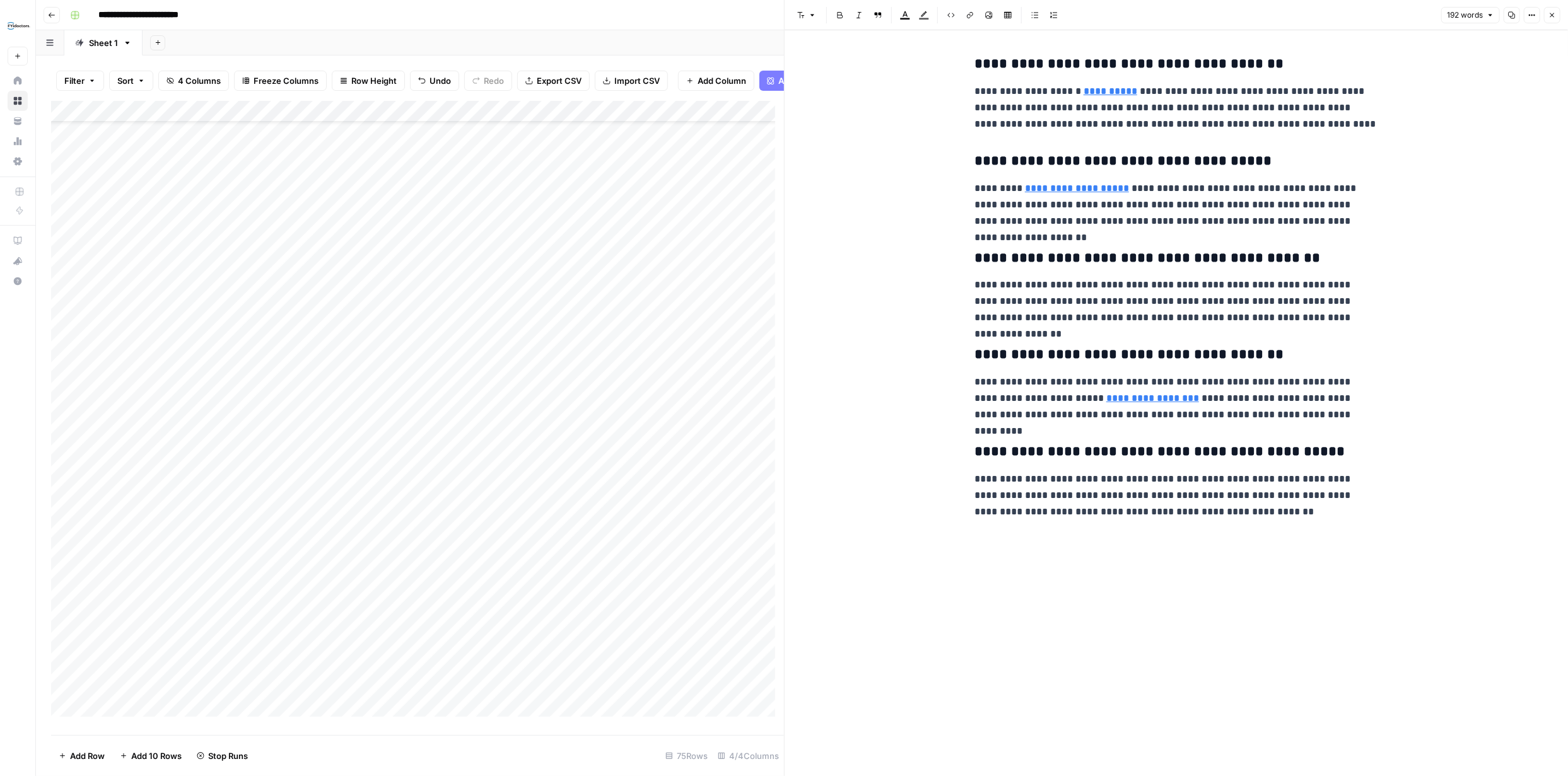
click at [1550, 13] on icon "button" at bounding box center [1552, 15] width 7 height 7
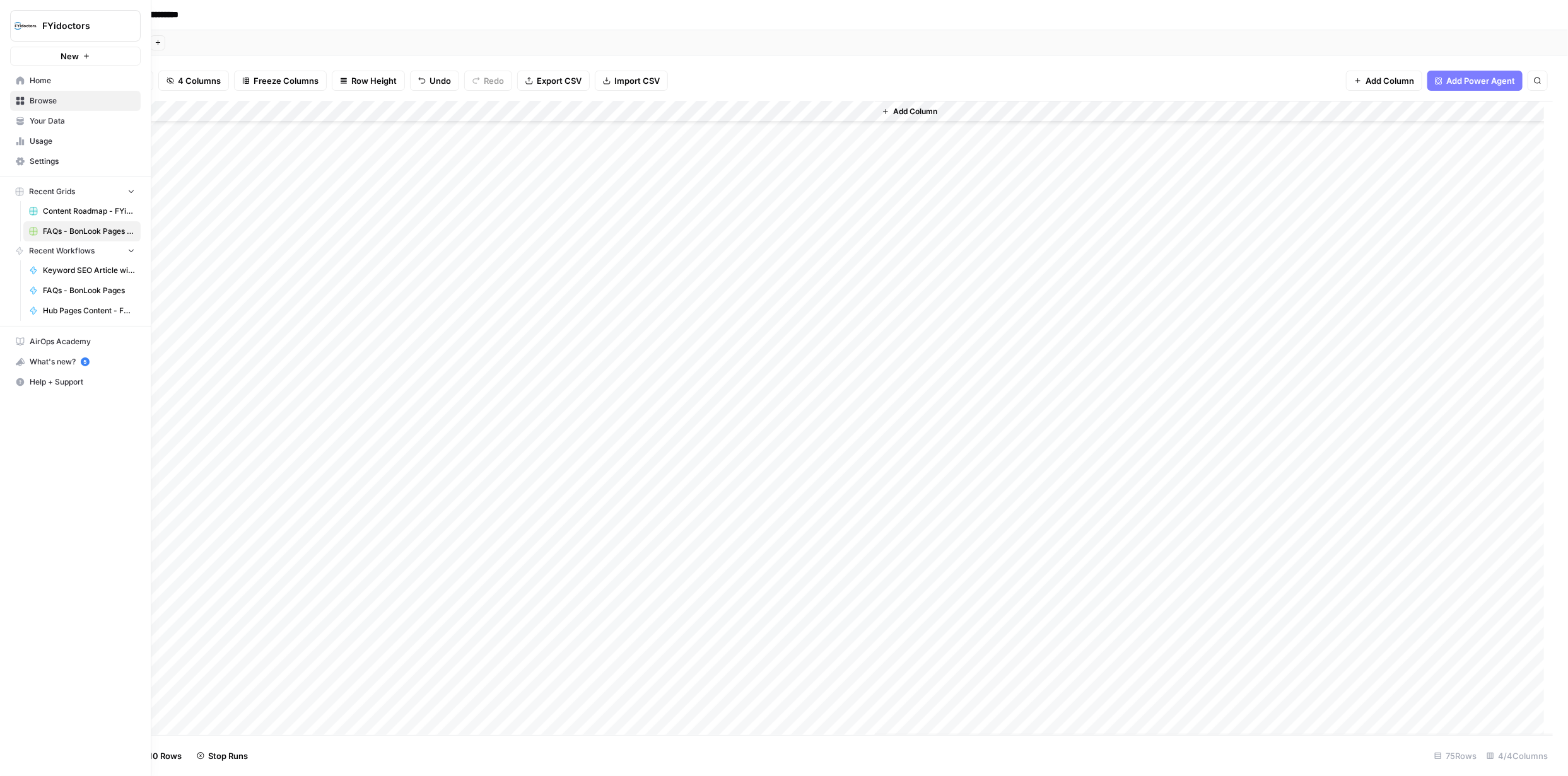
click at [17, 98] on icon at bounding box center [20, 100] width 8 height 8
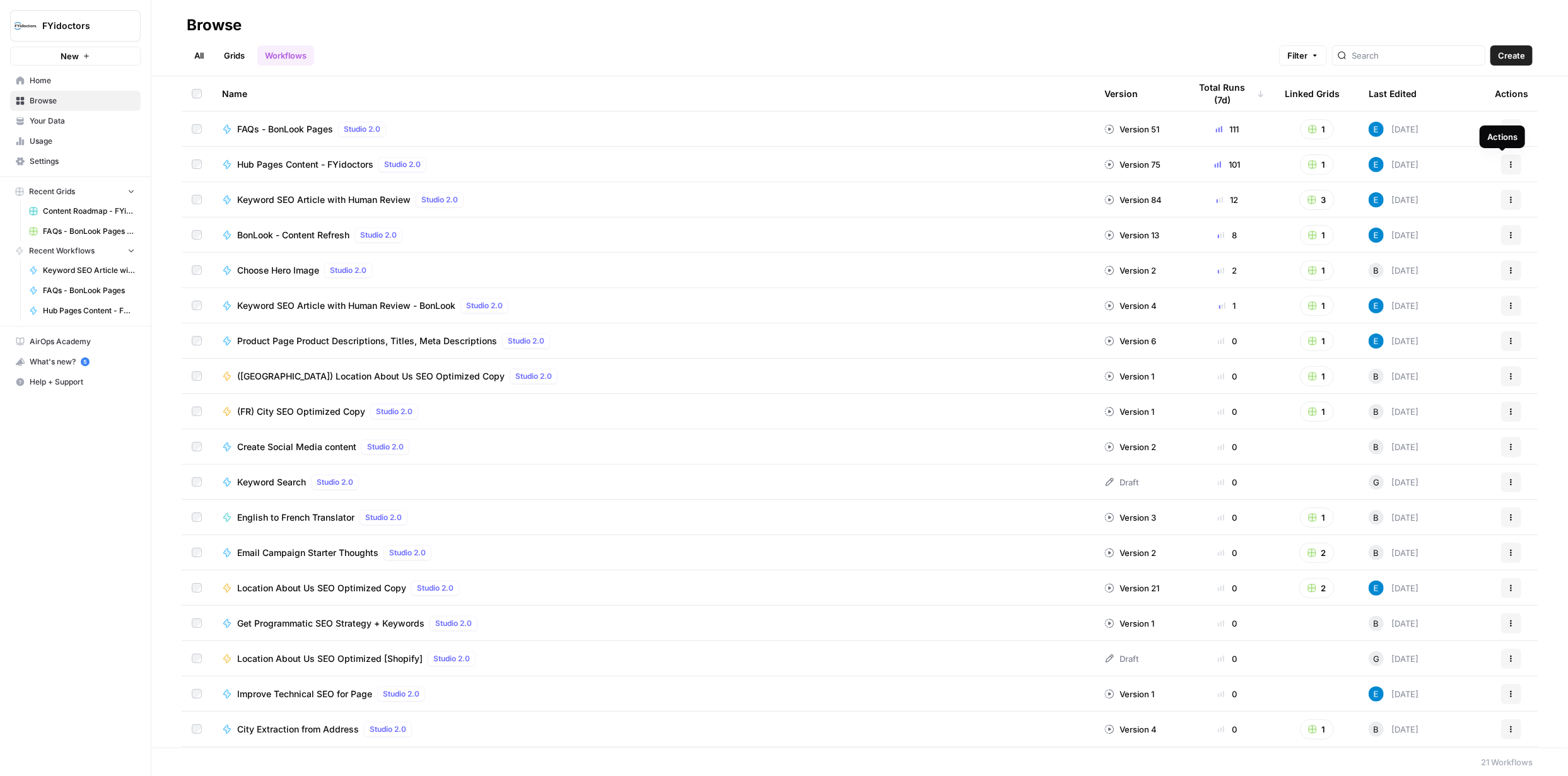
click at [1510, 162] on icon "button" at bounding box center [1511, 163] width 2 height 2
click at [1418, 256] on span "Integrate" at bounding box center [1446, 257] width 101 height 13
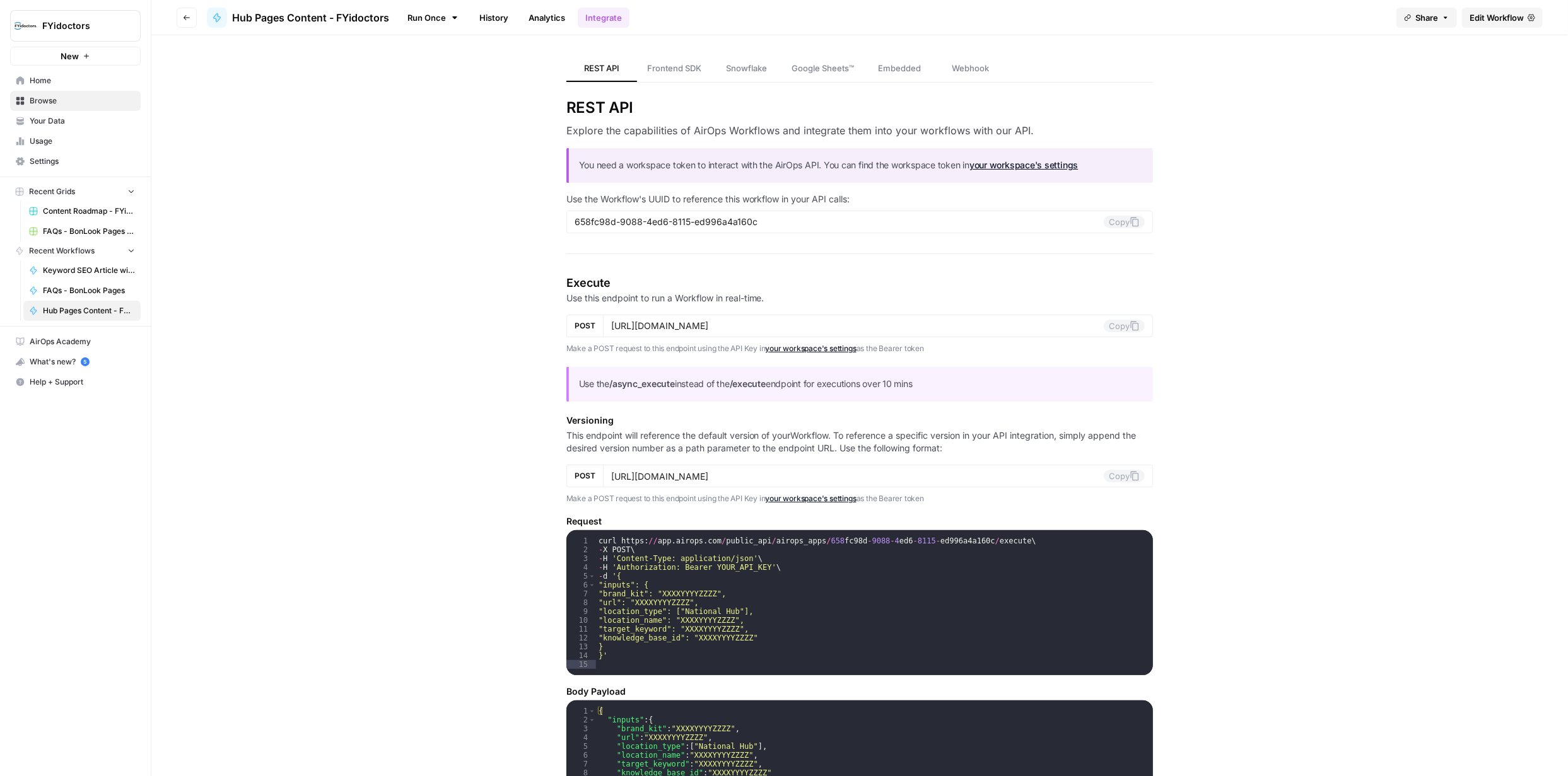
click at [1480, 18] on span "Edit Workflow" at bounding box center [1497, 18] width 54 height 13
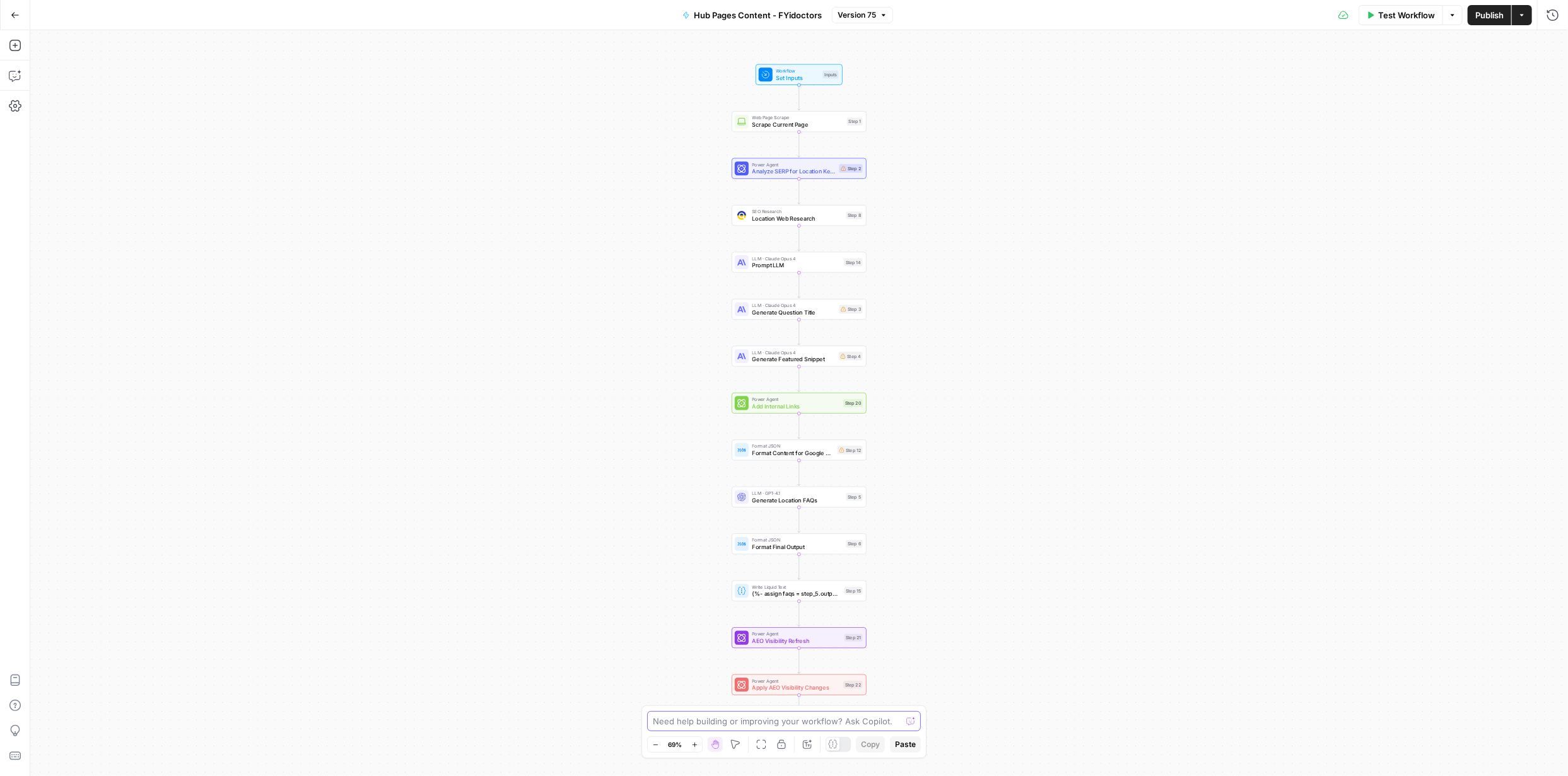
click at [782, 722] on textarea at bounding box center [776, 721] width 249 height 13
click at [897, 715] on div "Send" at bounding box center [907, 708] width 20 height 13
click at [888, 723] on textarea "Remove all mentions of "special test" from faq and responses." at bounding box center [771, 715] width 242 height 25
click at [898, 715] on div "Send" at bounding box center [907, 708] width 20 height 13
click at [892, 722] on div "Remove all mentions of "special test" from faq and responses. Remove all mentio…" at bounding box center [784, 715] width 278 height 33
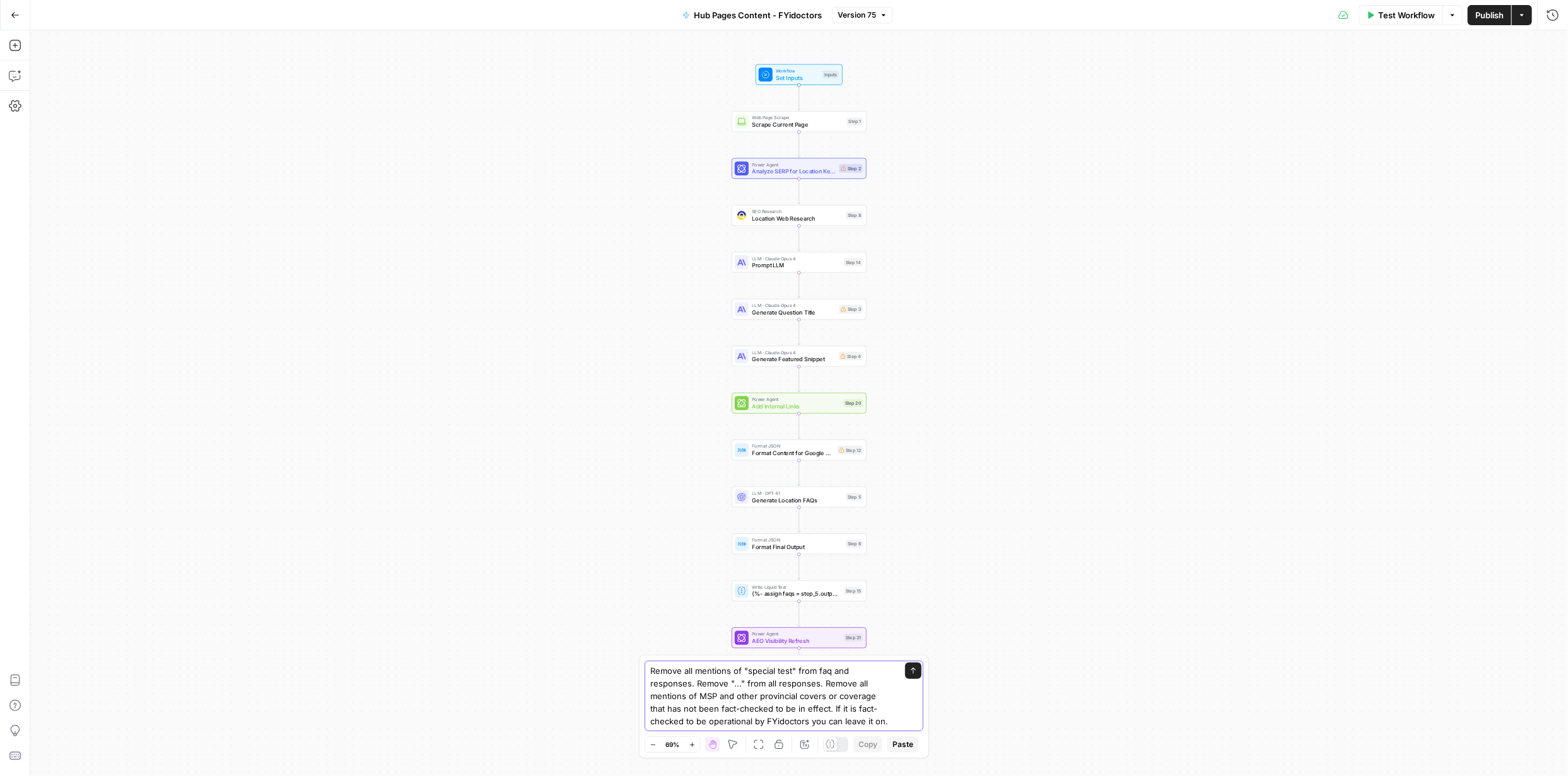
click at [880, 723] on textarea "Remove all mentions of "special test" from faq and responses. Remove "..." from…" at bounding box center [771, 697] width 242 height 63
paste textarea "using their online booking"
click at [699, 708] on textarea "Remove all mentions of "special test" from faq and responses. Remove "..." from…" at bounding box center [771, 671] width 242 height 114
paste textarea "https://fyidoctors.com/pages/find-a-location"
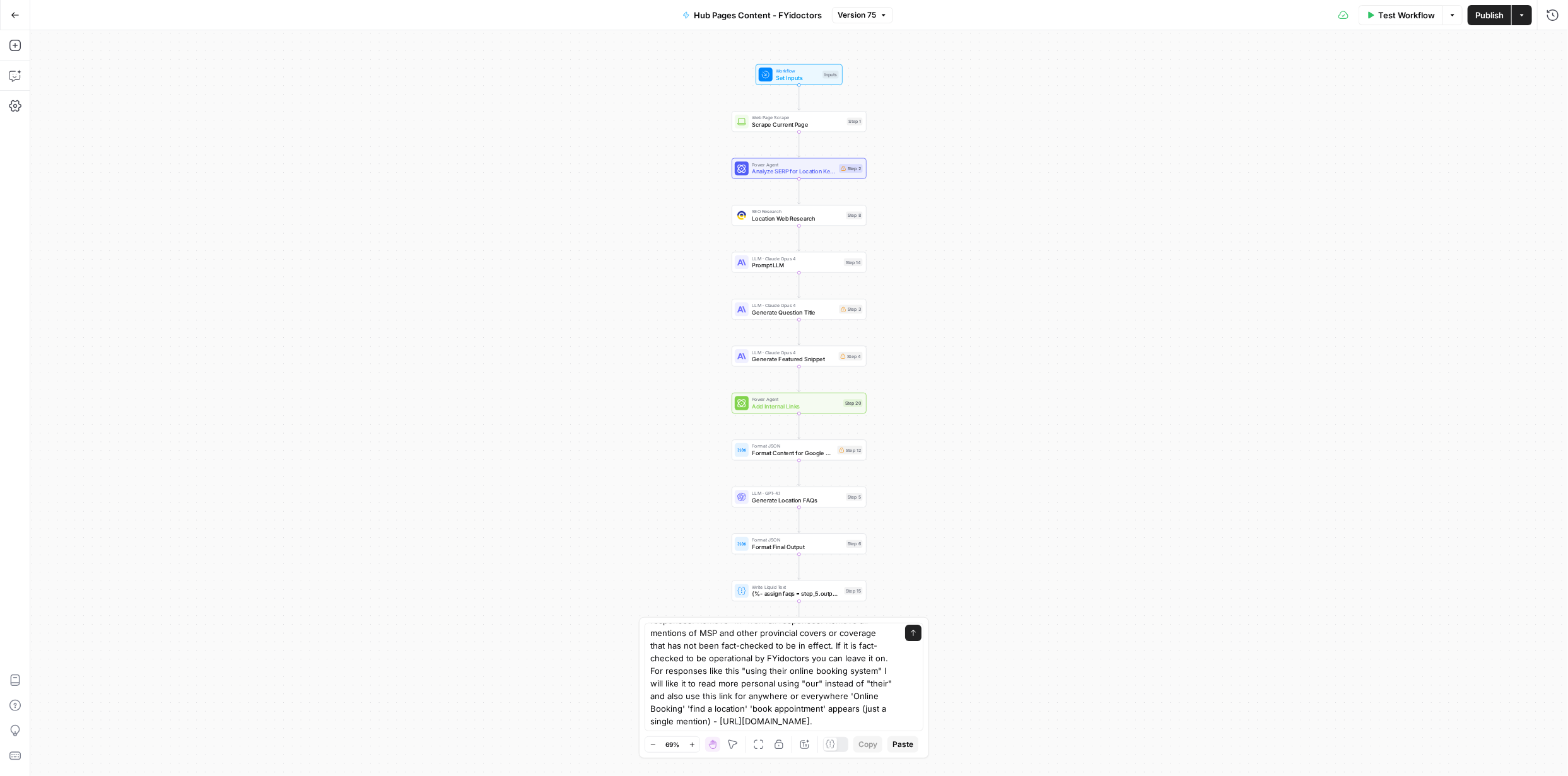
scroll to position [38, 0]
click at [868, 724] on textarea "Remove all mentions of "special test" from faq and responses. Remove "..." from…" at bounding box center [771, 665] width 242 height 126
paste textarea ""As of 2024, Saskatchewan Health covers annual eye exams for children under 18.""
type textarea "Remove all mentions of "special test" from faq and responses. Remove "..." from…"
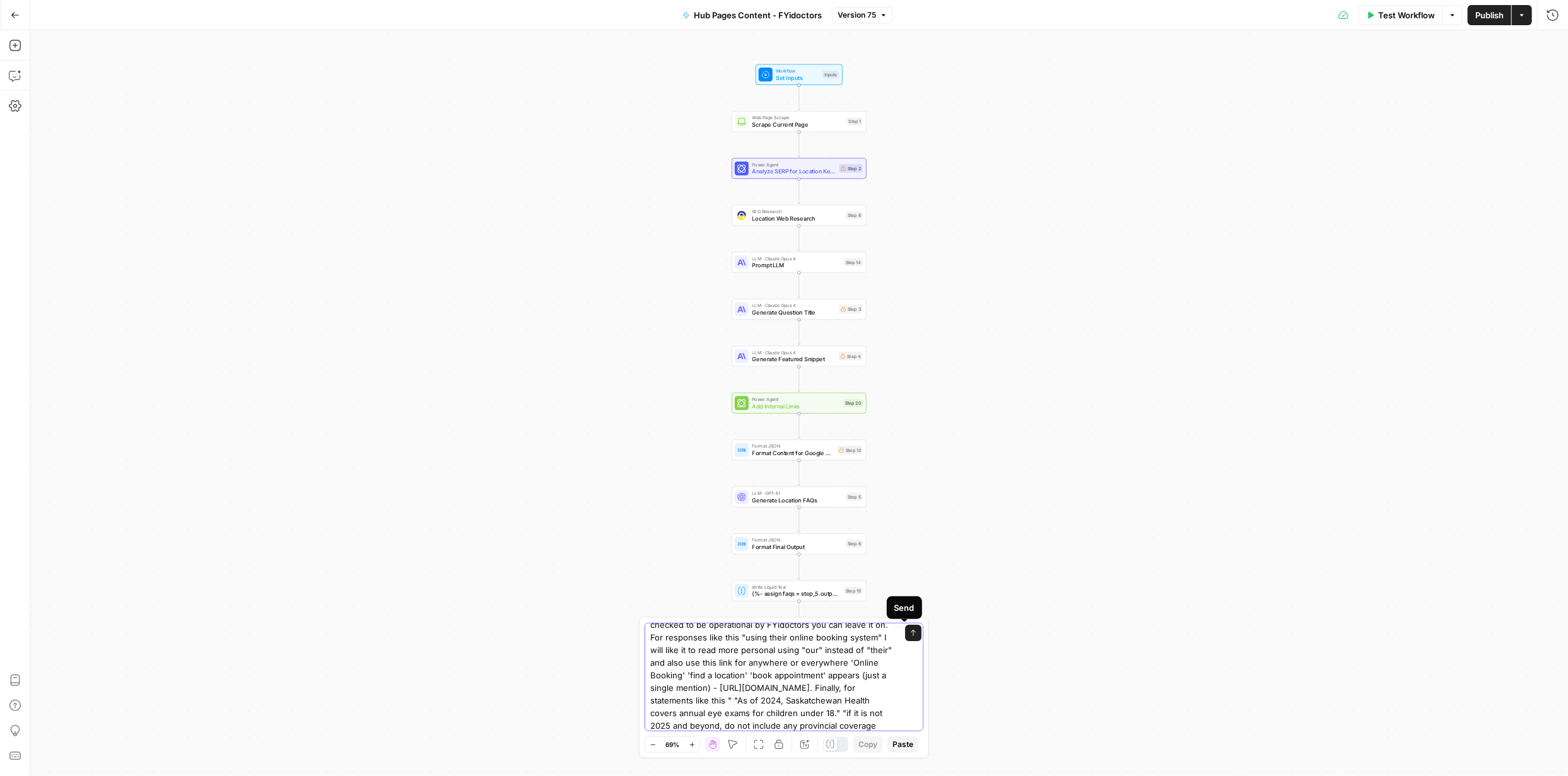
click at [909, 631] on icon "submit" at bounding box center [913, 632] width 7 height 7
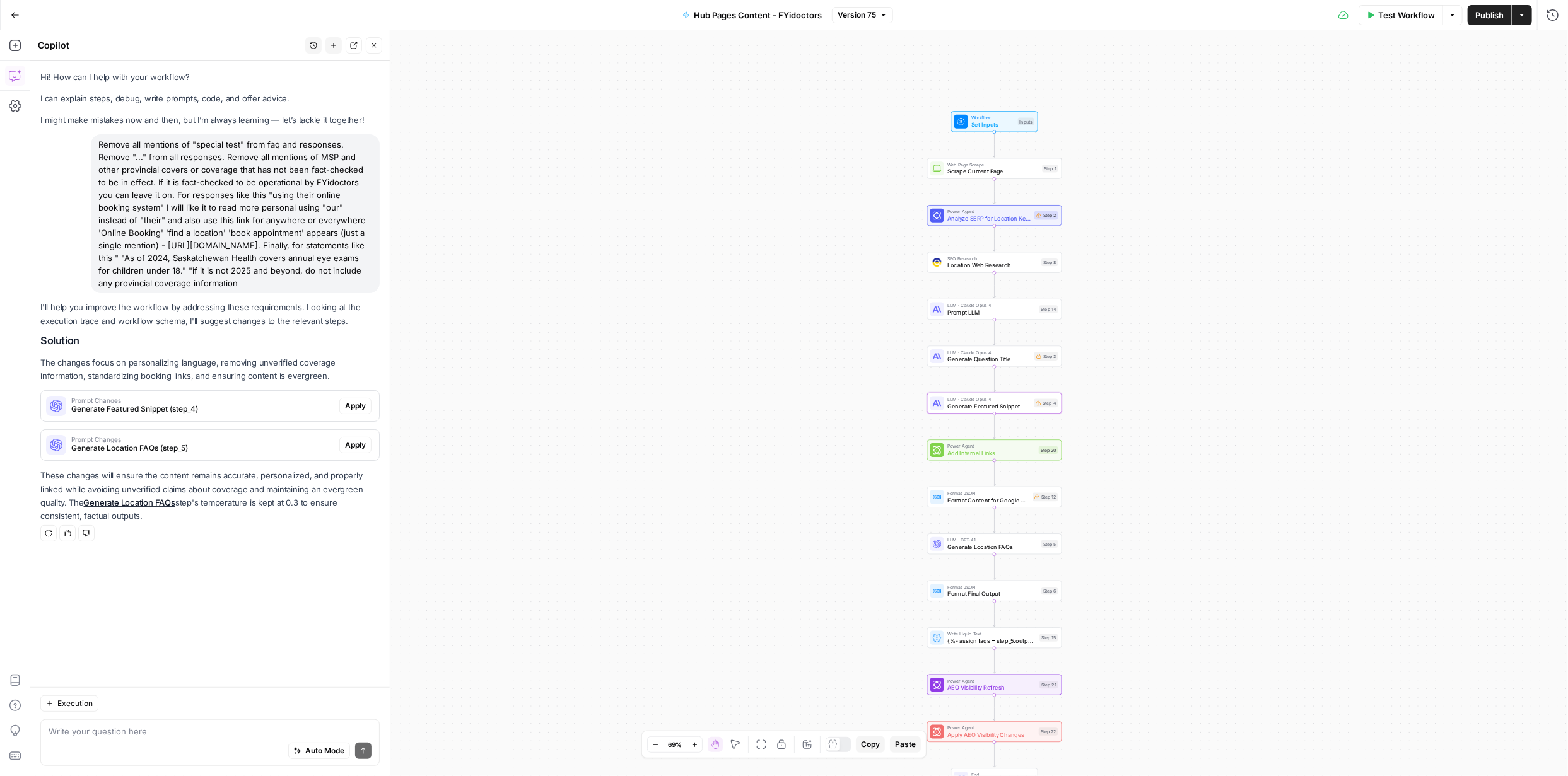
click at [355, 404] on span "Apply" at bounding box center [355, 406] width 21 height 12
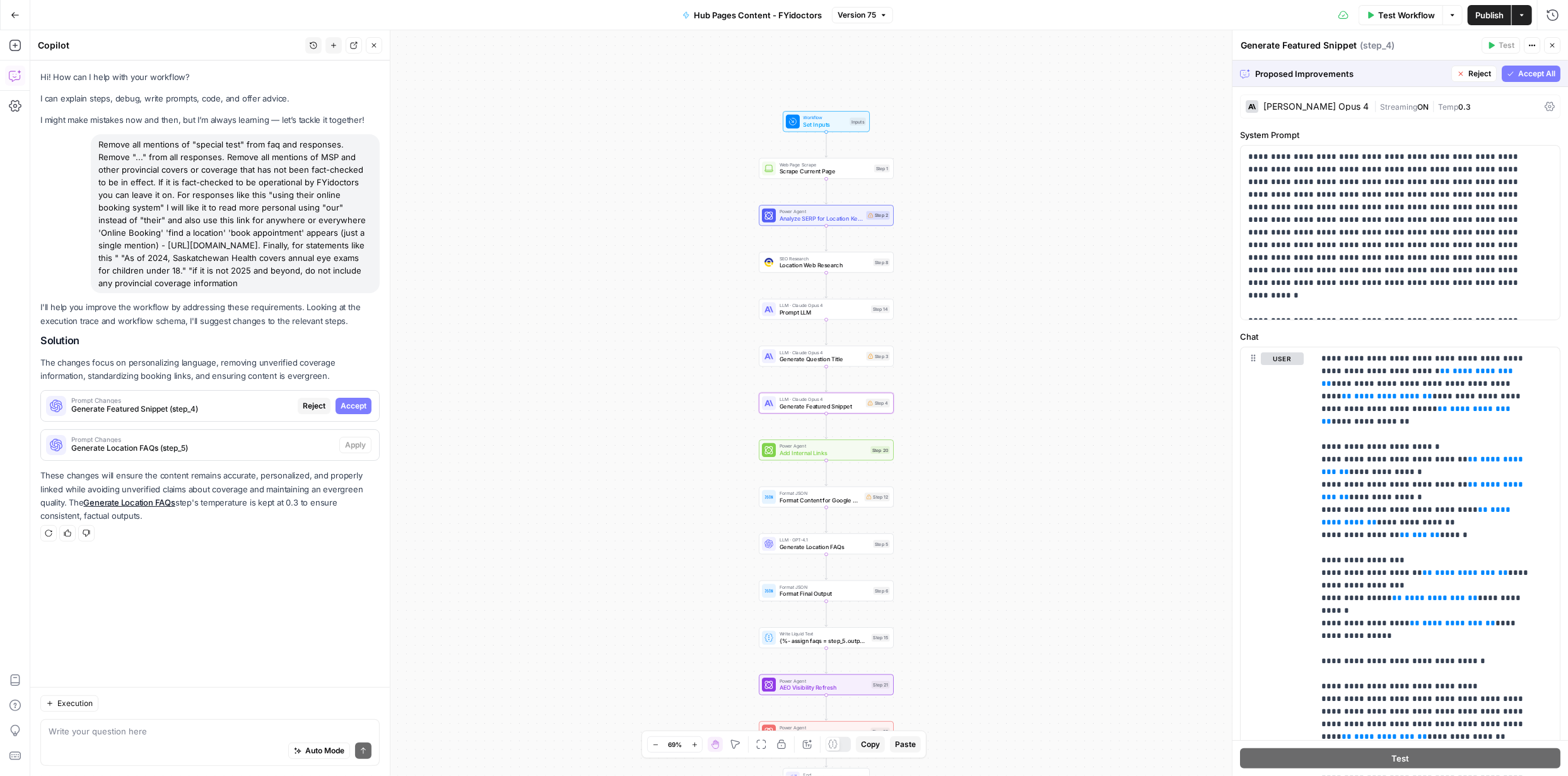
click at [359, 409] on span "Accept" at bounding box center [353, 406] width 26 height 12
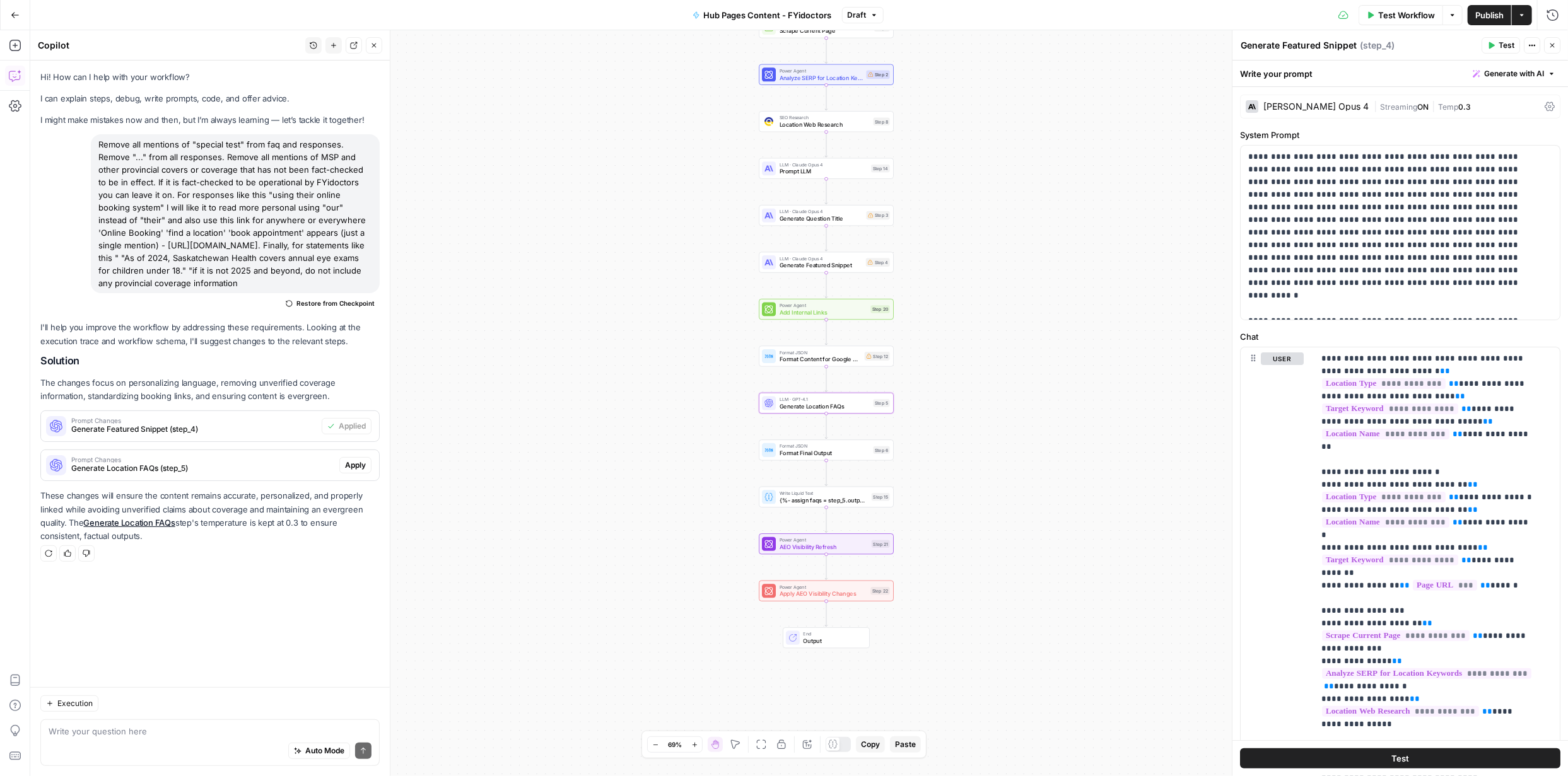
click at [358, 468] on span "Apply" at bounding box center [355, 465] width 21 height 12
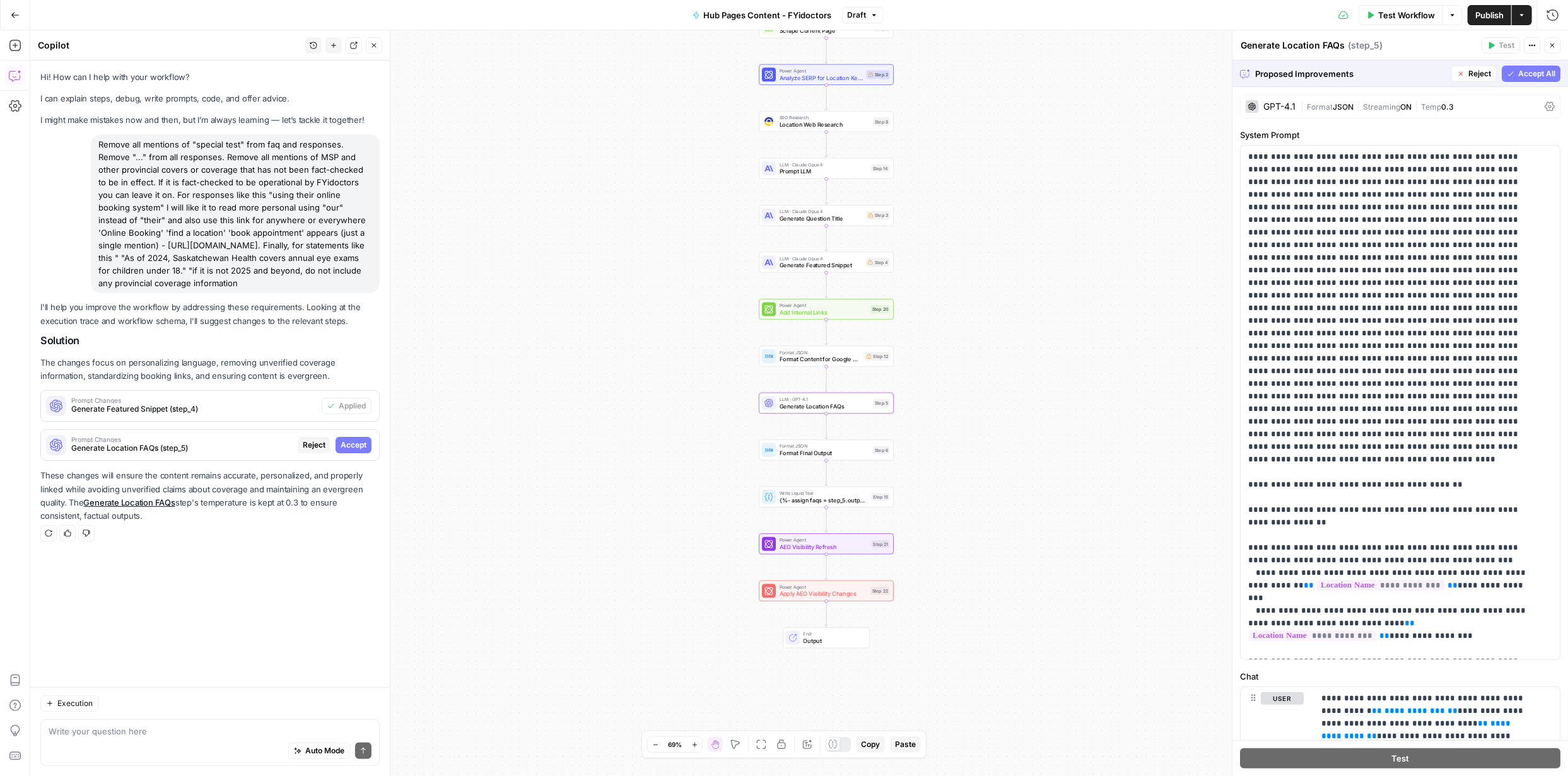
click at [352, 442] on span "Accept" at bounding box center [353, 444] width 26 height 12
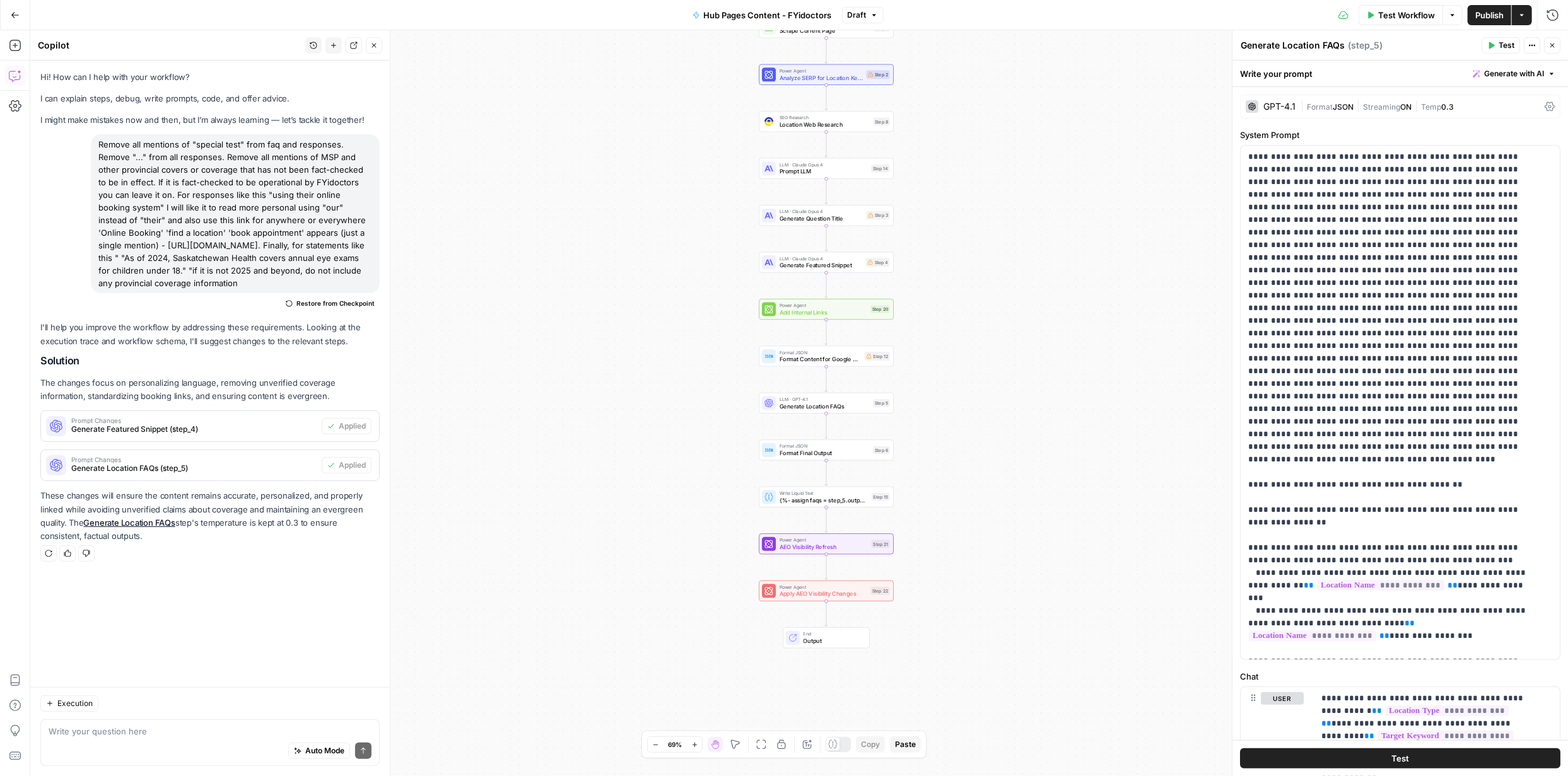
click at [1495, 14] on span "Publish" at bounding box center [1488, 15] width 28 height 13
click at [1486, 18] on span "Publish" at bounding box center [1488, 15] width 28 height 13
click at [1401, 756] on span "Test" at bounding box center [1400, 759] width 18 height 13
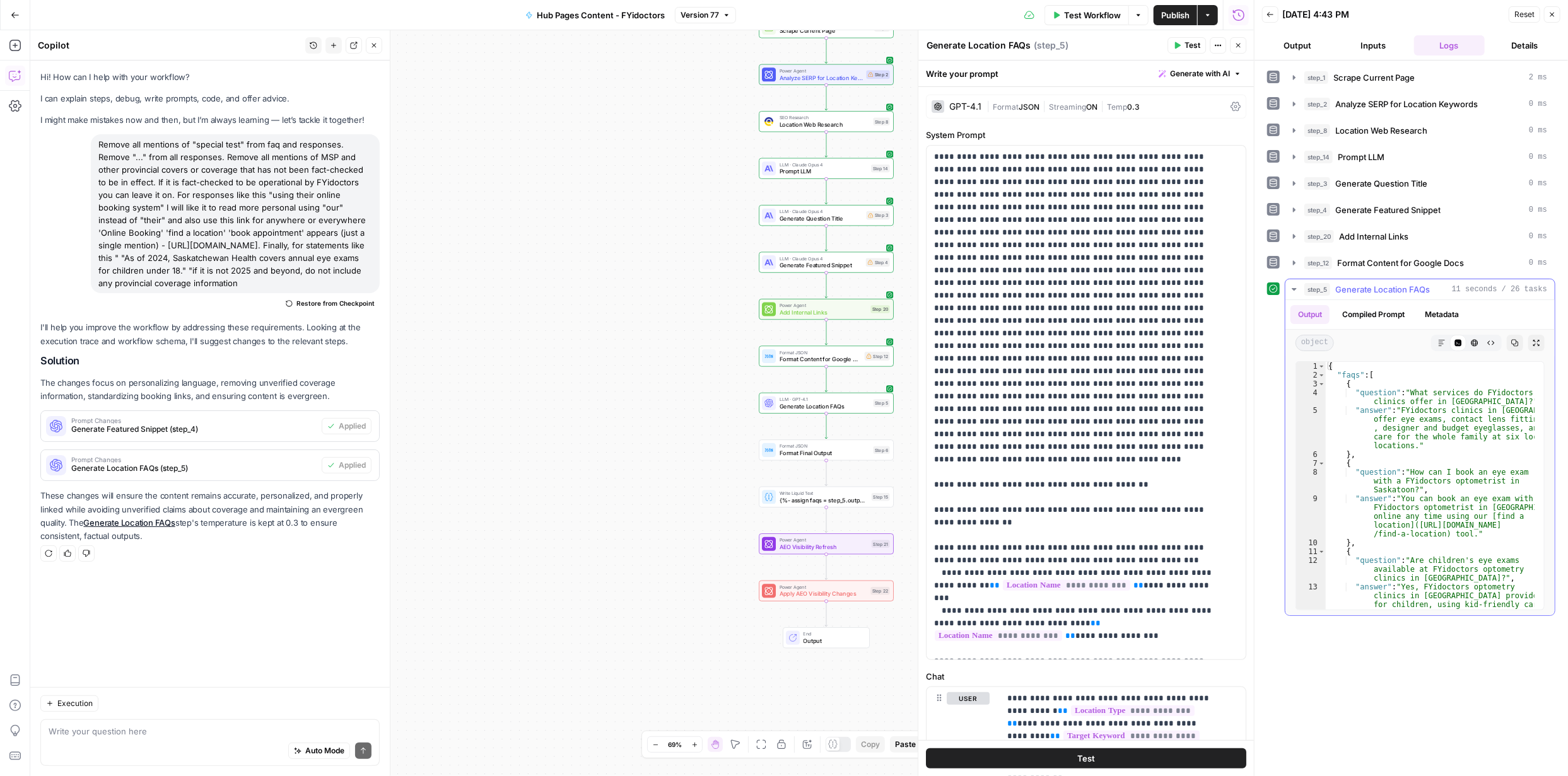
click at [1439, 339] on icon "button" at bounding box center [1441, 342] width 7 height 7
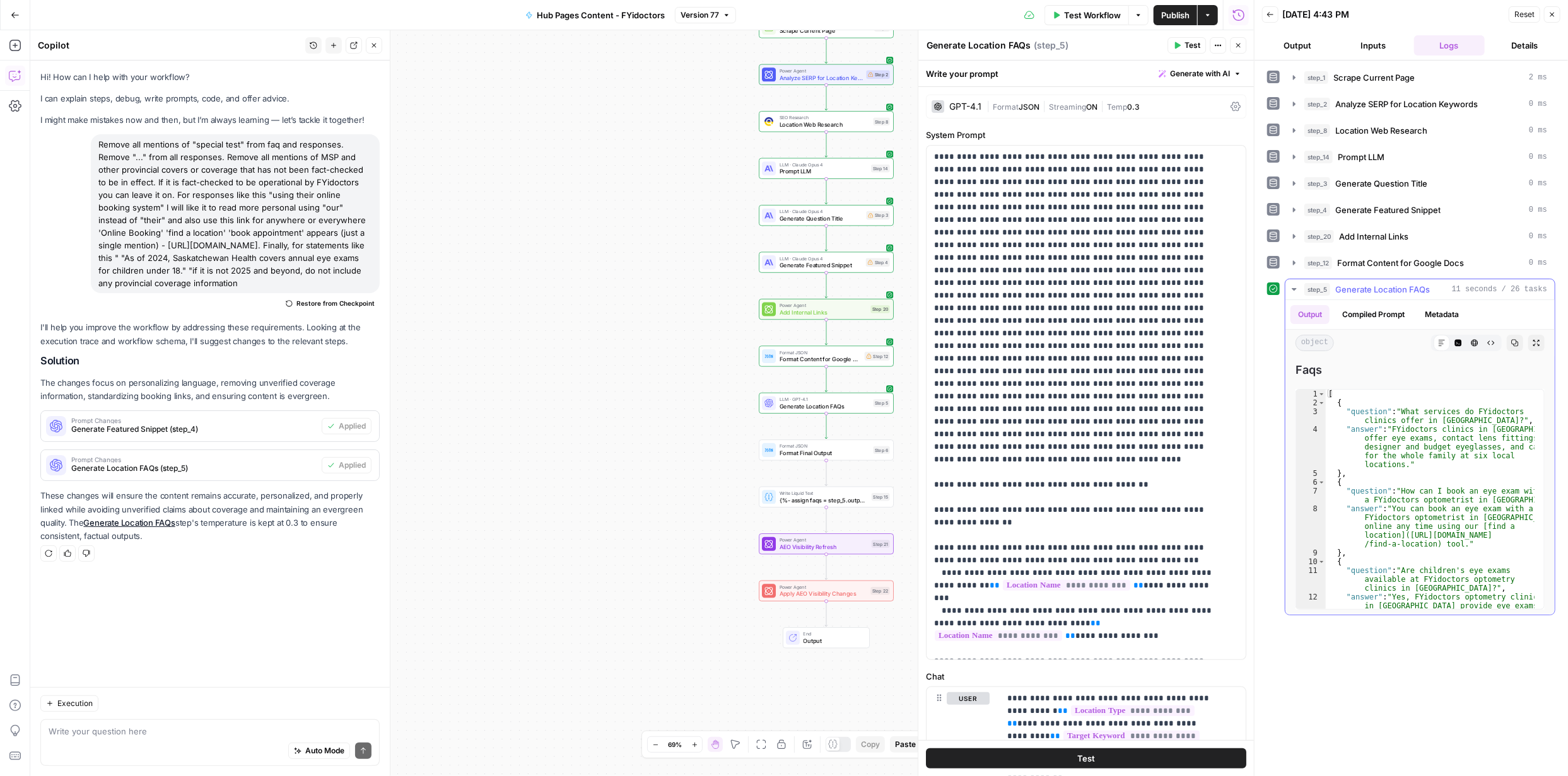
click at [1443, 340] on icon at bounding box center [1441, 342] width 7 height 7
click at [1473, 341] on icon "button" at bounding box center [1474, 342] width 7 height 7
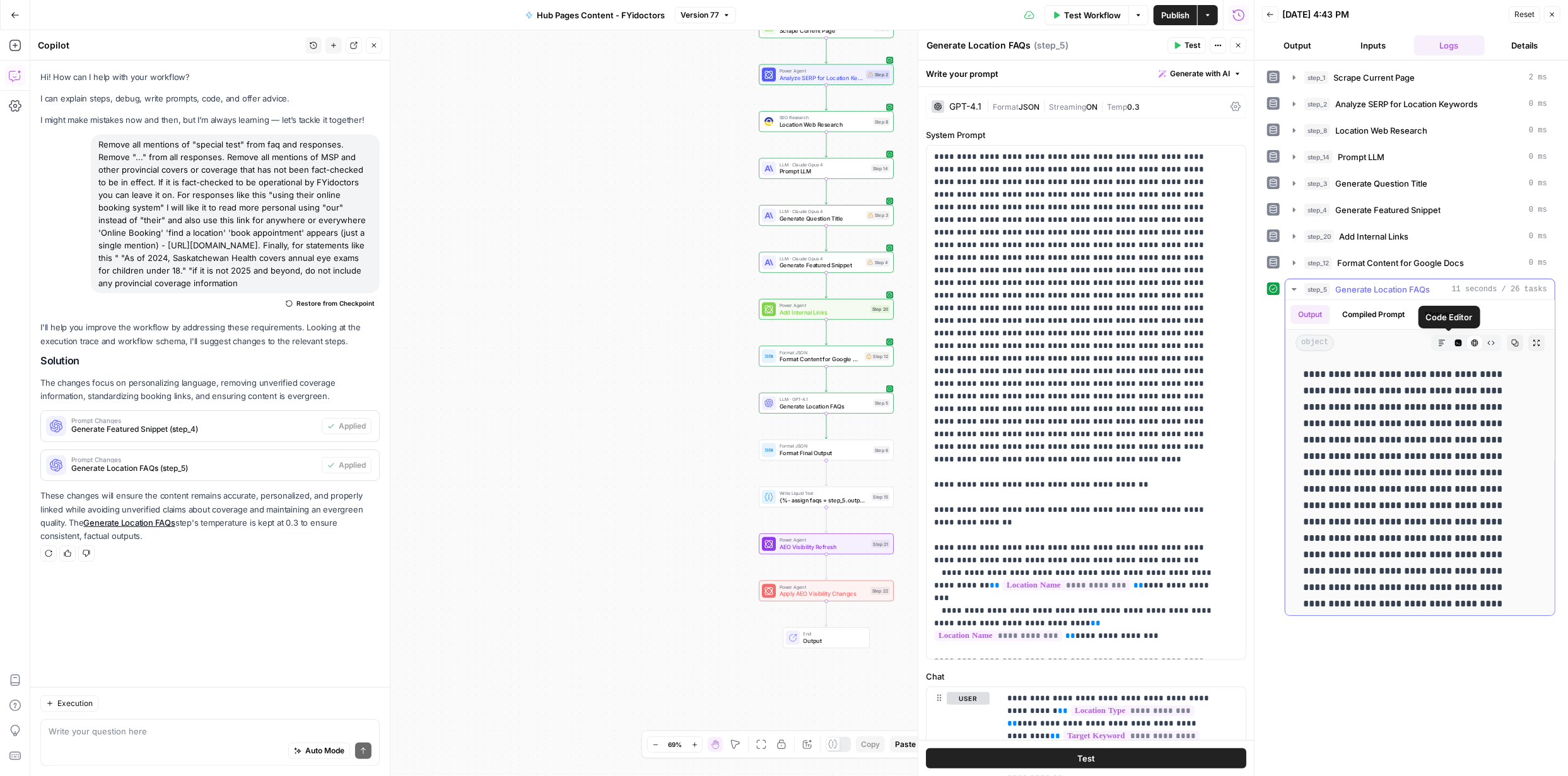
click at [1455, 341] on icon "button" at bounding box center [1459, 343] width 7 height 7
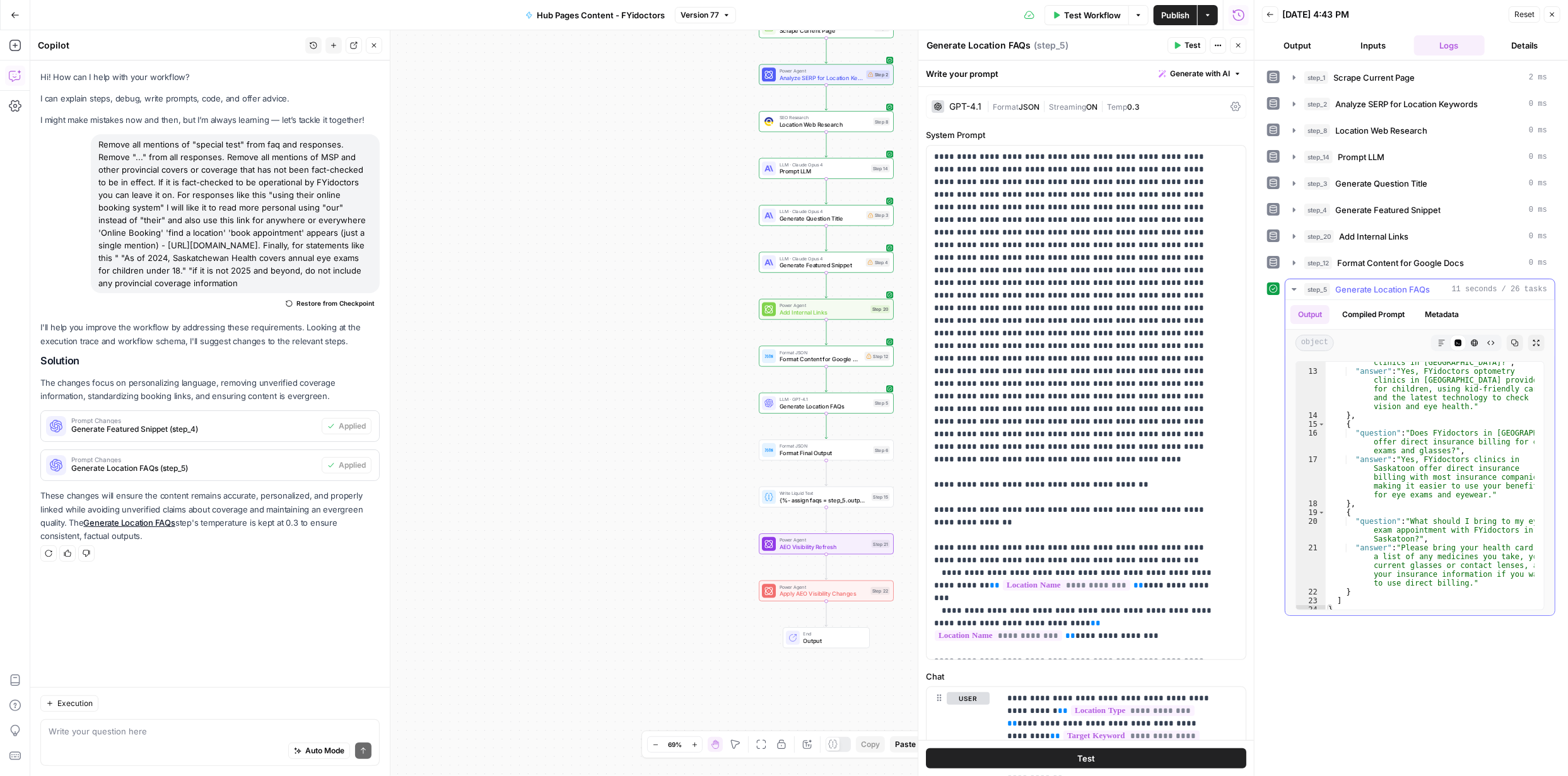
scroll to position [220, 0]
click at [1209, 12] on icon "button" at bounding box center [1207, 15] width 7 height 7
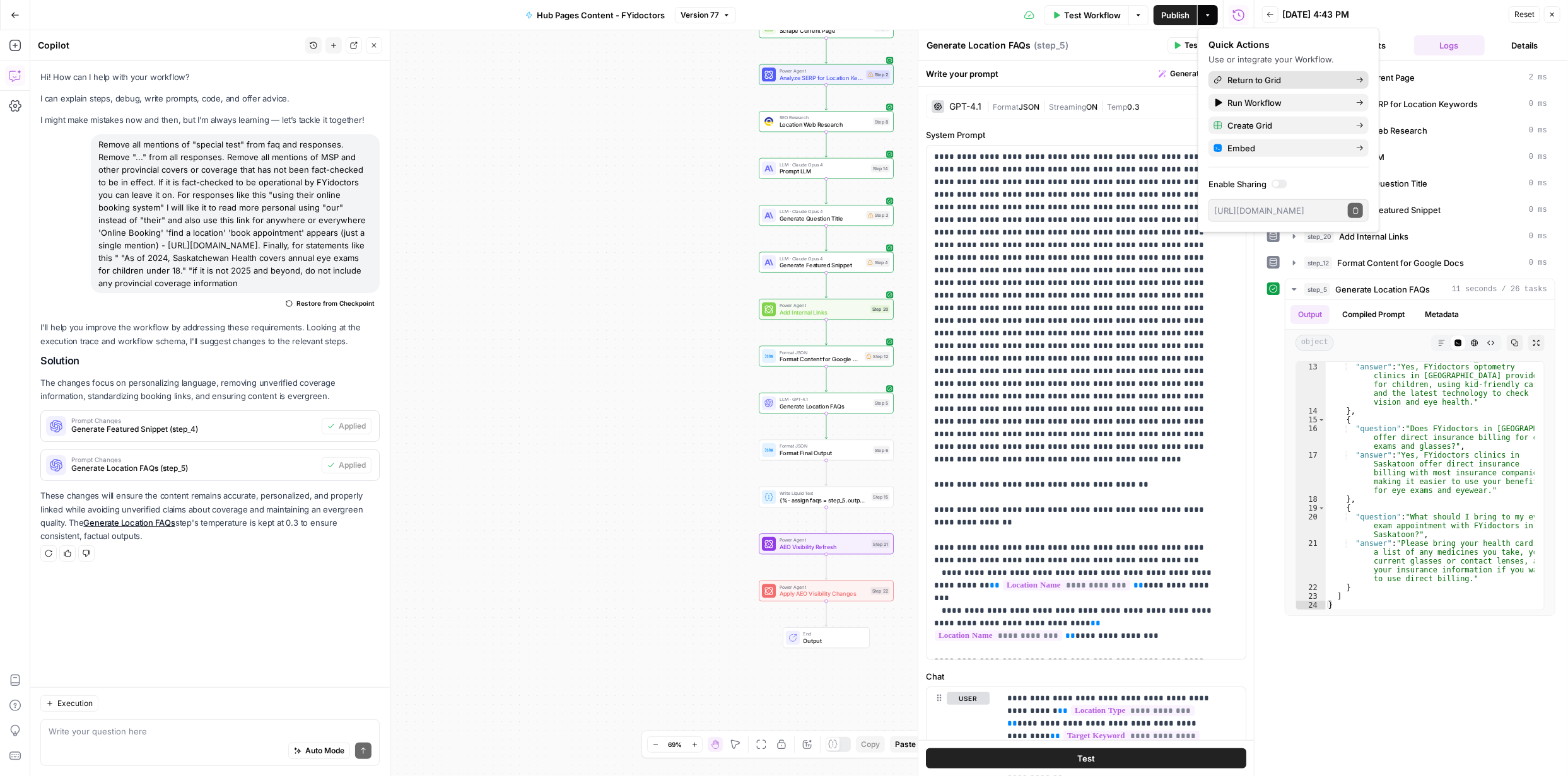
click at [1245, 80] on span "Return to Grid" at bounding box center [1286, 80] width 118 height 13
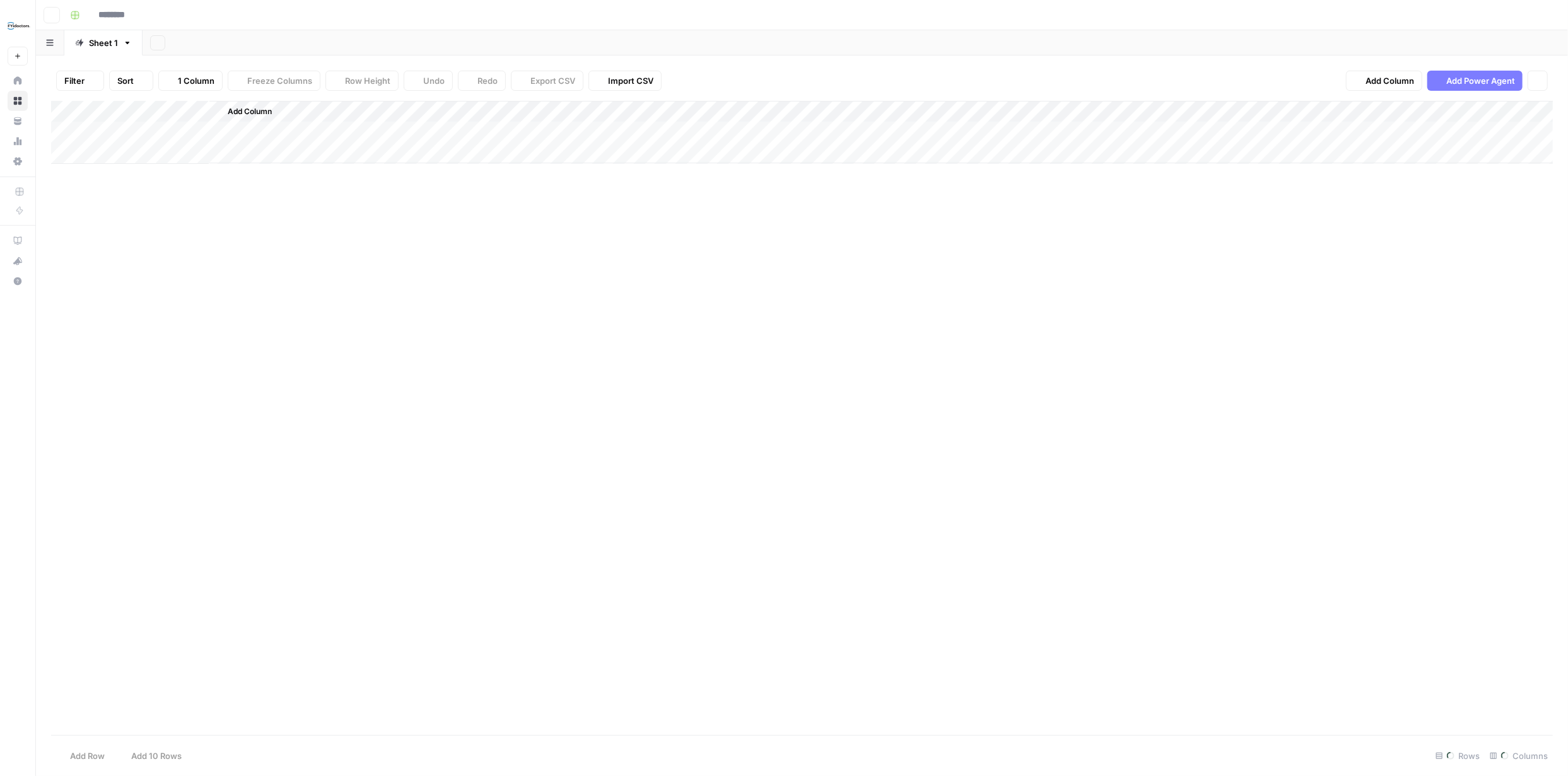
type input "**********"
click at [802, 133] on div "Add Column" at bounding box center [803, 154] width 1502 height 106
click at [801, 154] on div "Add Column" at bounding box center [803, 154] width 1502 height 106
click at [803, 174] on div "Add Column" at bounding box center [803, 154] width 1502 height 106
